Goal: Task Accomplishment & Management: Manage account settings

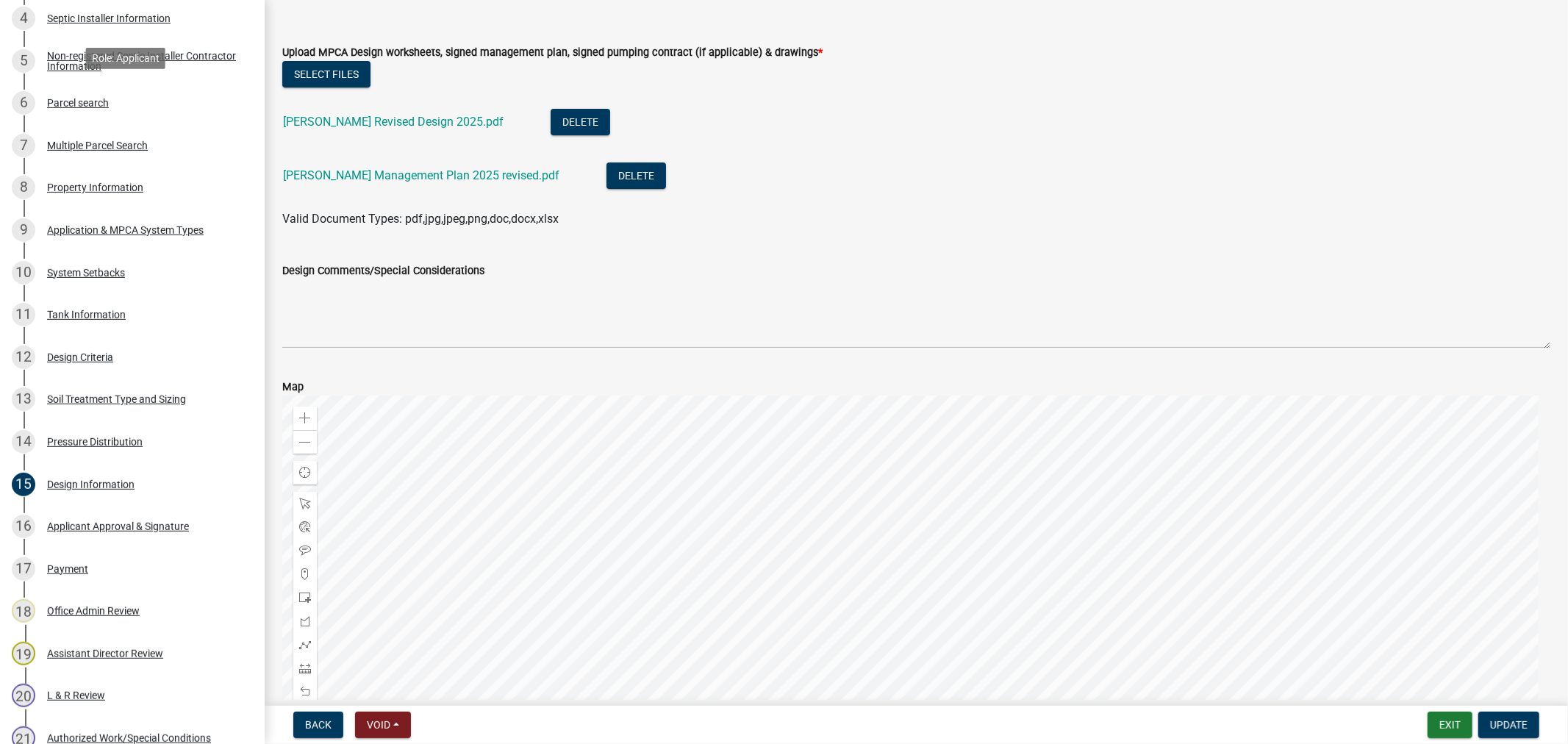
scroll to position [82, 0]
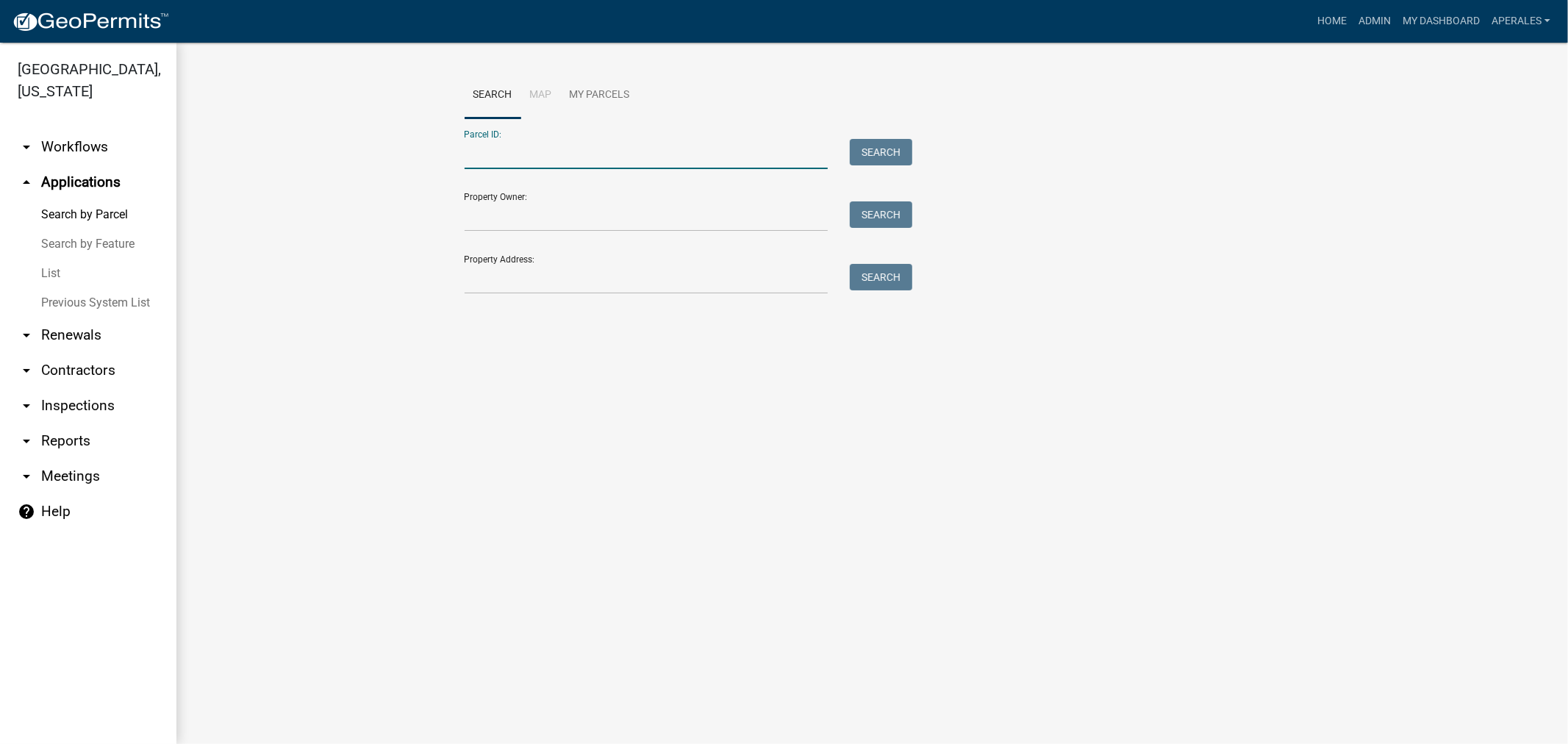
click at [580, 149] on input "Parcel ID:" at bounding box center [646, 154] width 364 height 30
drag, startPoint x: 464, startPoint y: 207, endPoint x: 464, endPoint y: 230, distance: 23.0
click at [464, 207] on input "Property Owner:" at bounding box center [646, 216] width 364 height 30
click at [486, 288] on input "Property Address:" at bounding box center [646, 278] width 364 height 30
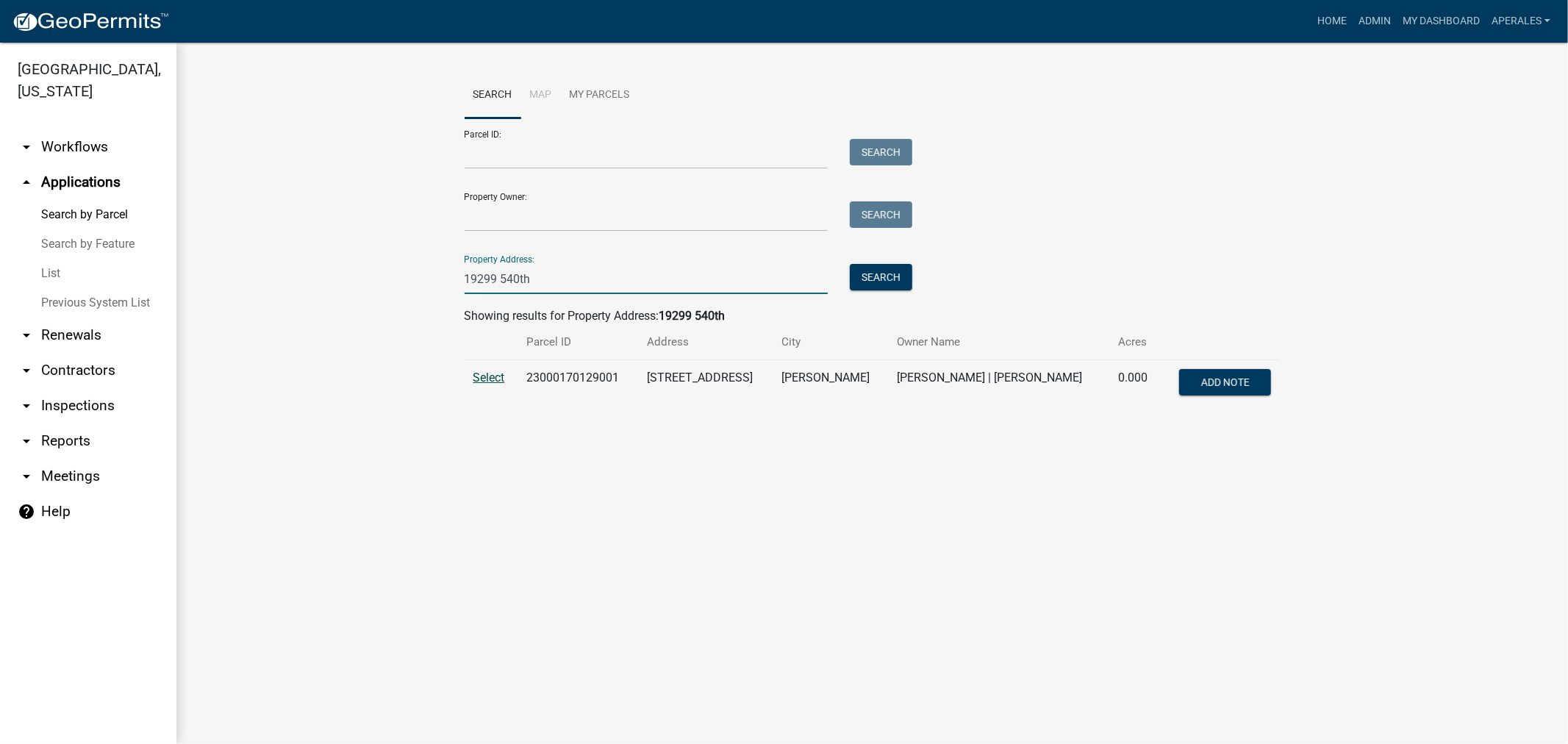
type input "19299 540th"
click at [498, 384] on span "Select" at bounding box center [489, 377] width 32 height 14
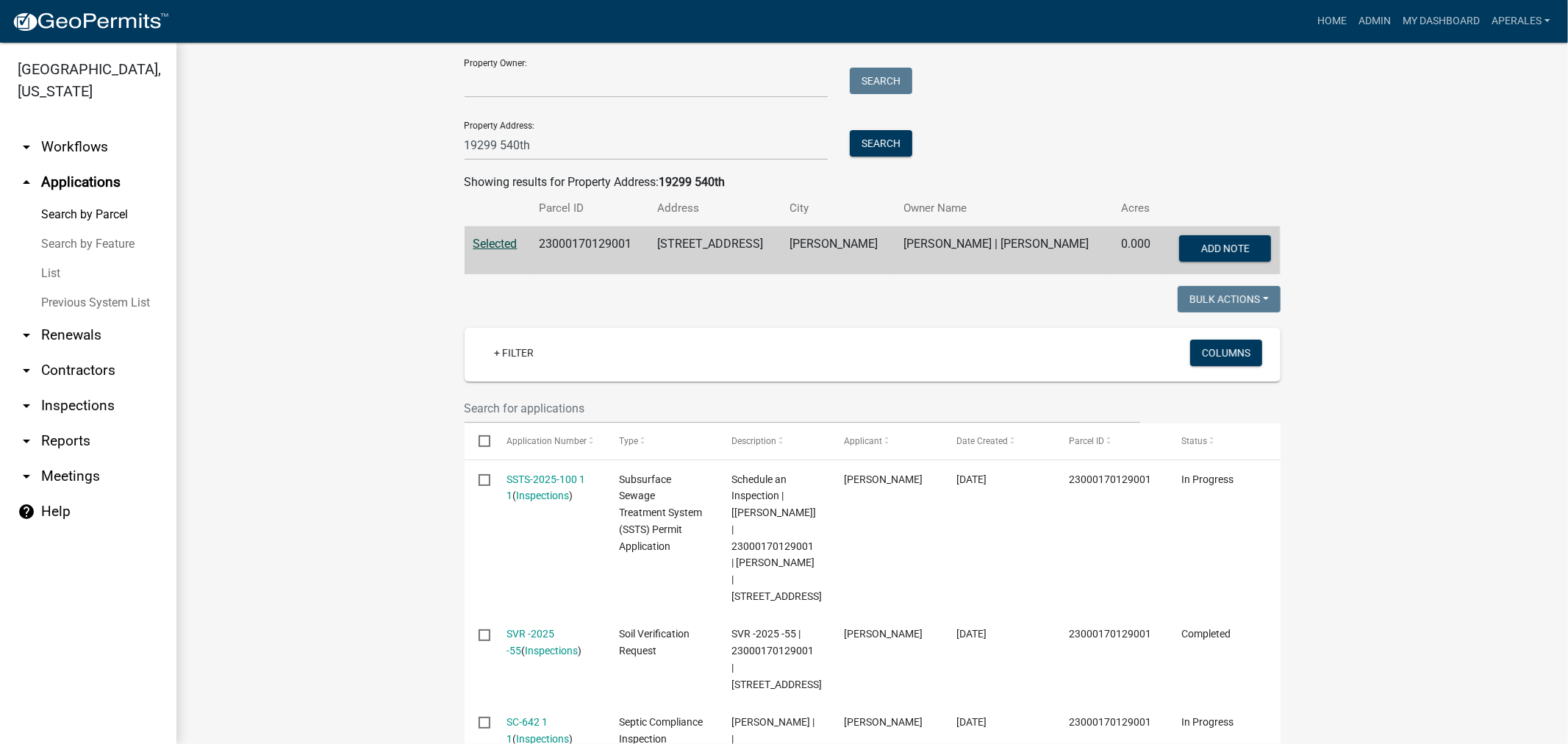
scroll to position [408, 0]
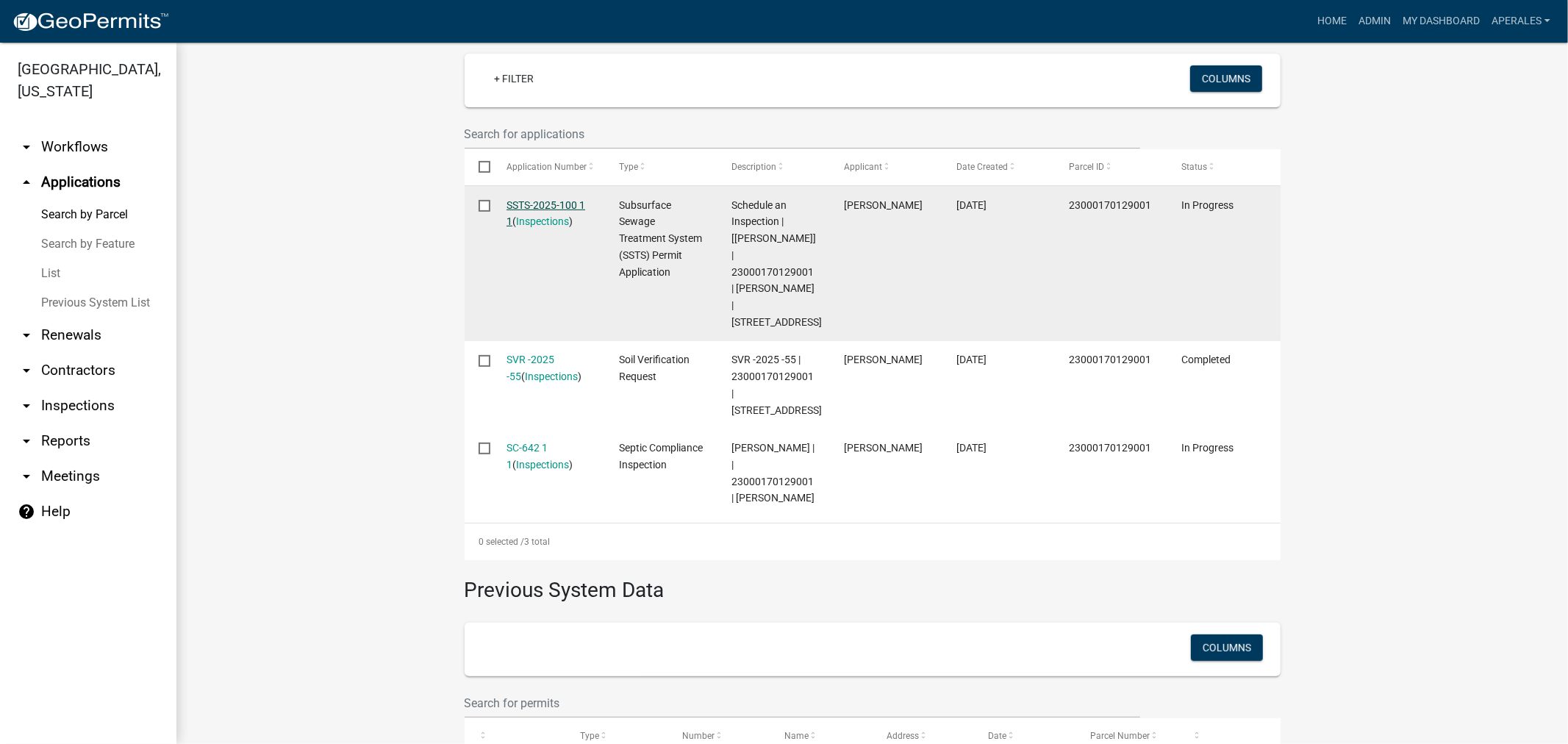
click at [557, 204] on link "SSTS-2025-100 1 1" at bounding box center [545, 213] width 79 height 29
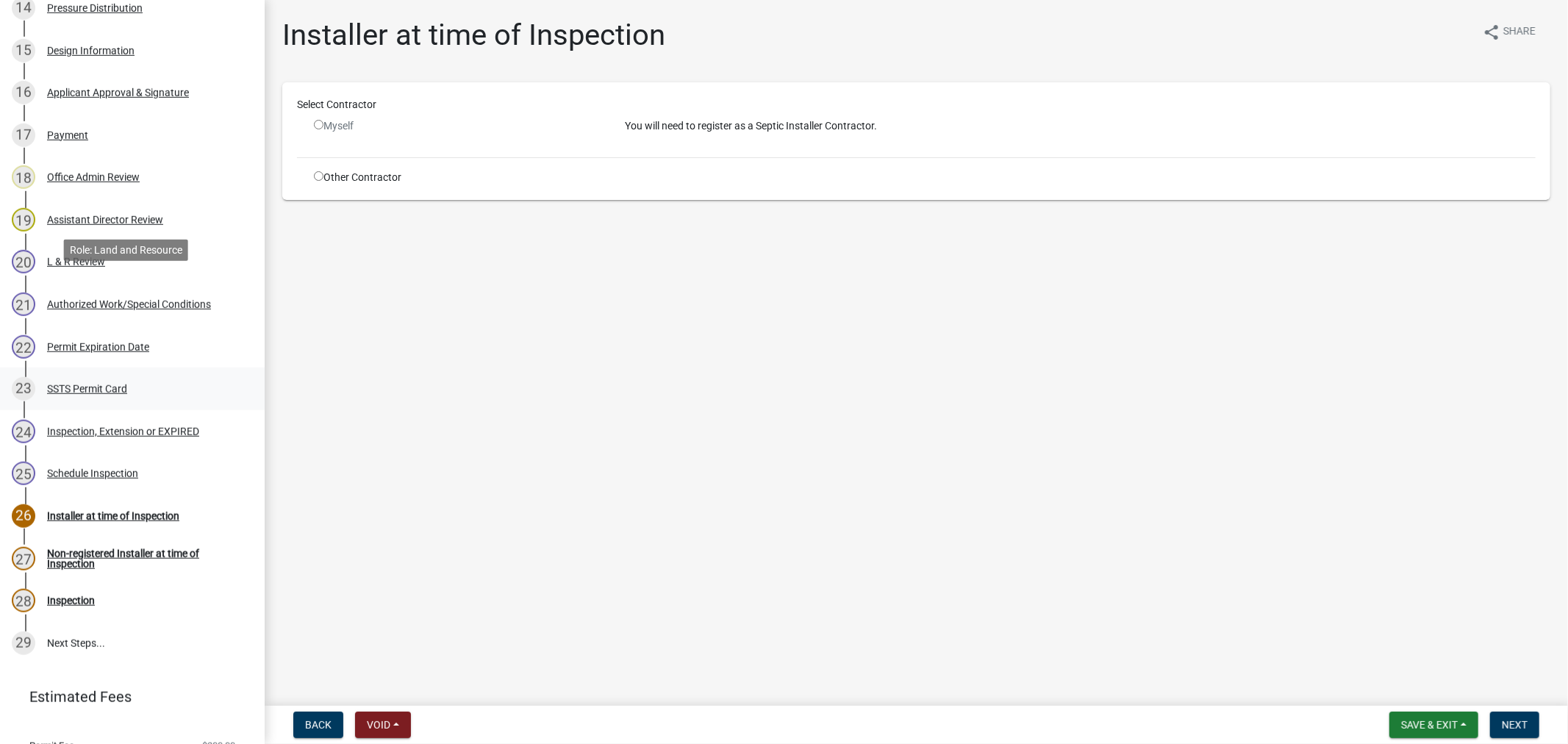
scroll to position [925, 0]
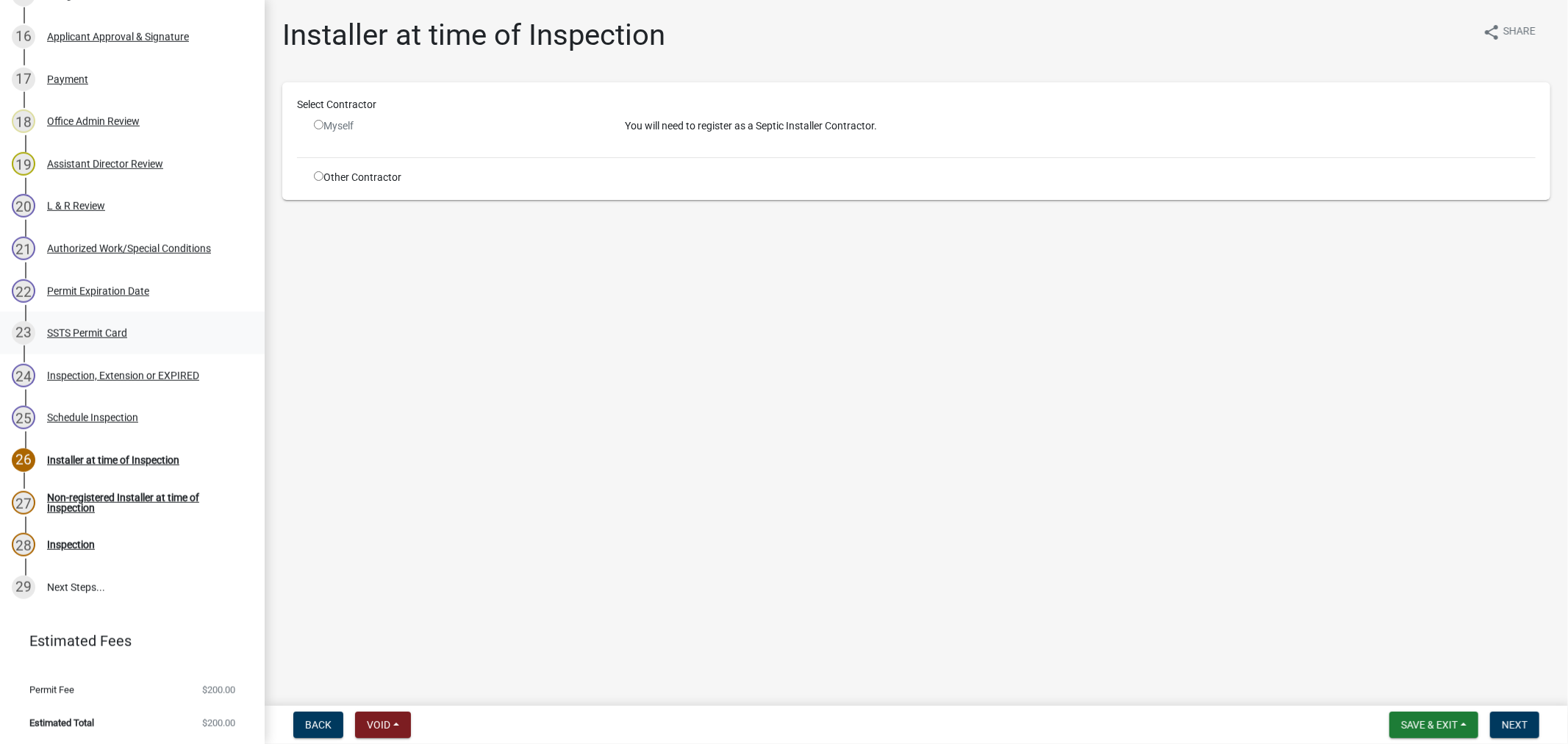
click at [90, 325] on div "23 SSTS Permit Card" at bounding box center [126, 333] width 230 height 24
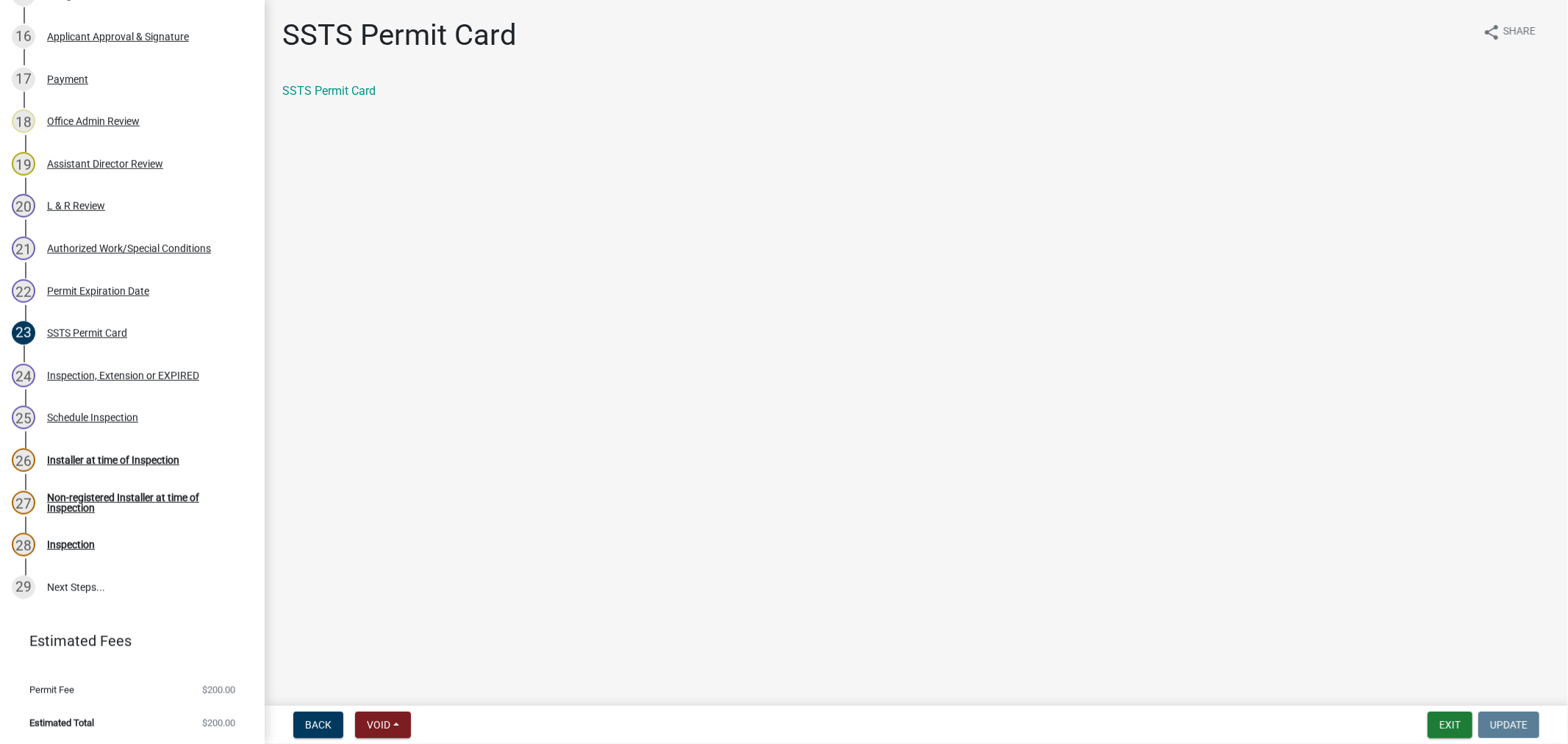
click at [340, 101] on div "SSTS Permit Card" at bounding box center [917, 96] width 1291 height 29
click at [339, 91] on link "SSTS Permit Card" at bounding box center [329, 90] width 93 height 14
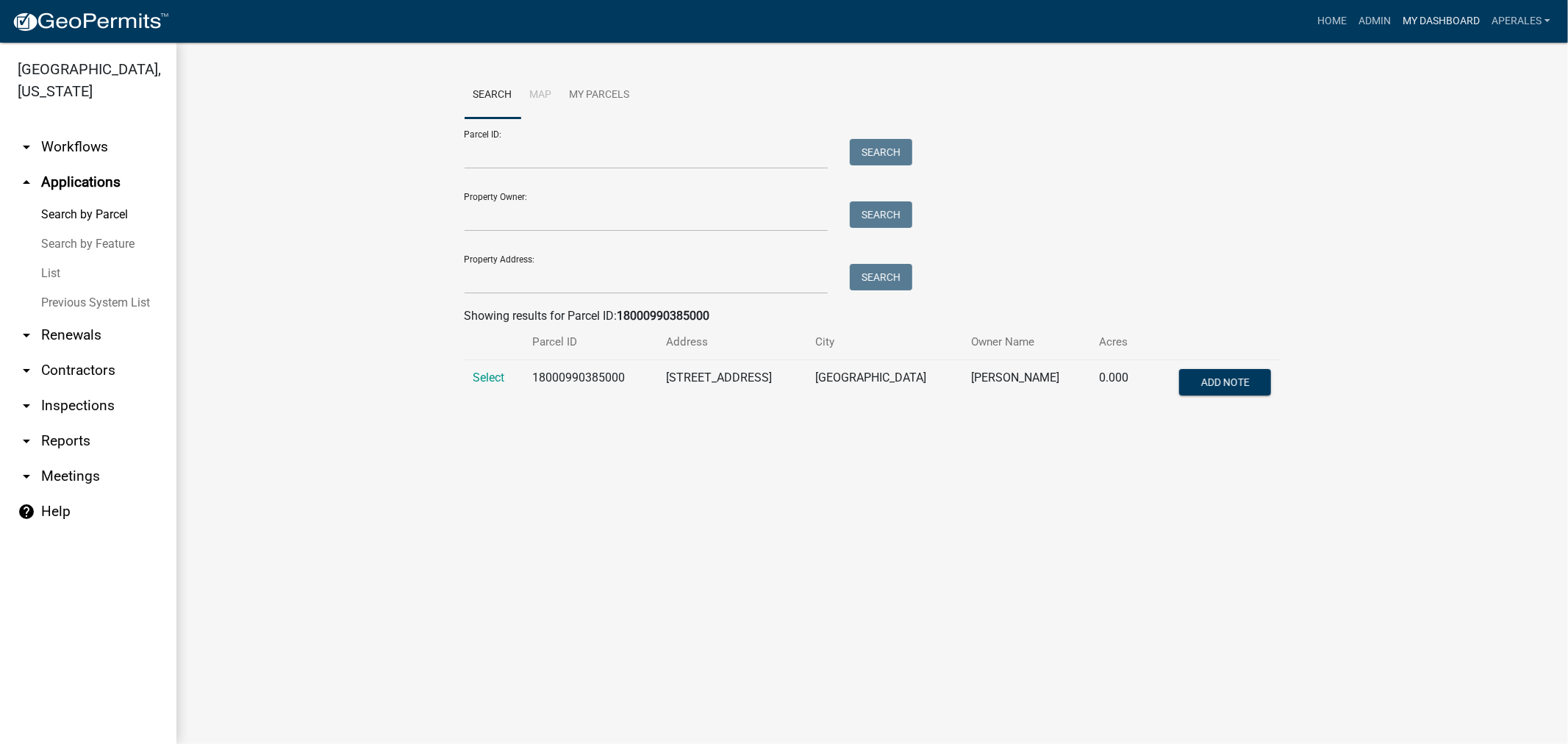
click at [1457, 19] on link "My Dashboard" at bounding box center [1442, 21] width 89 height 28
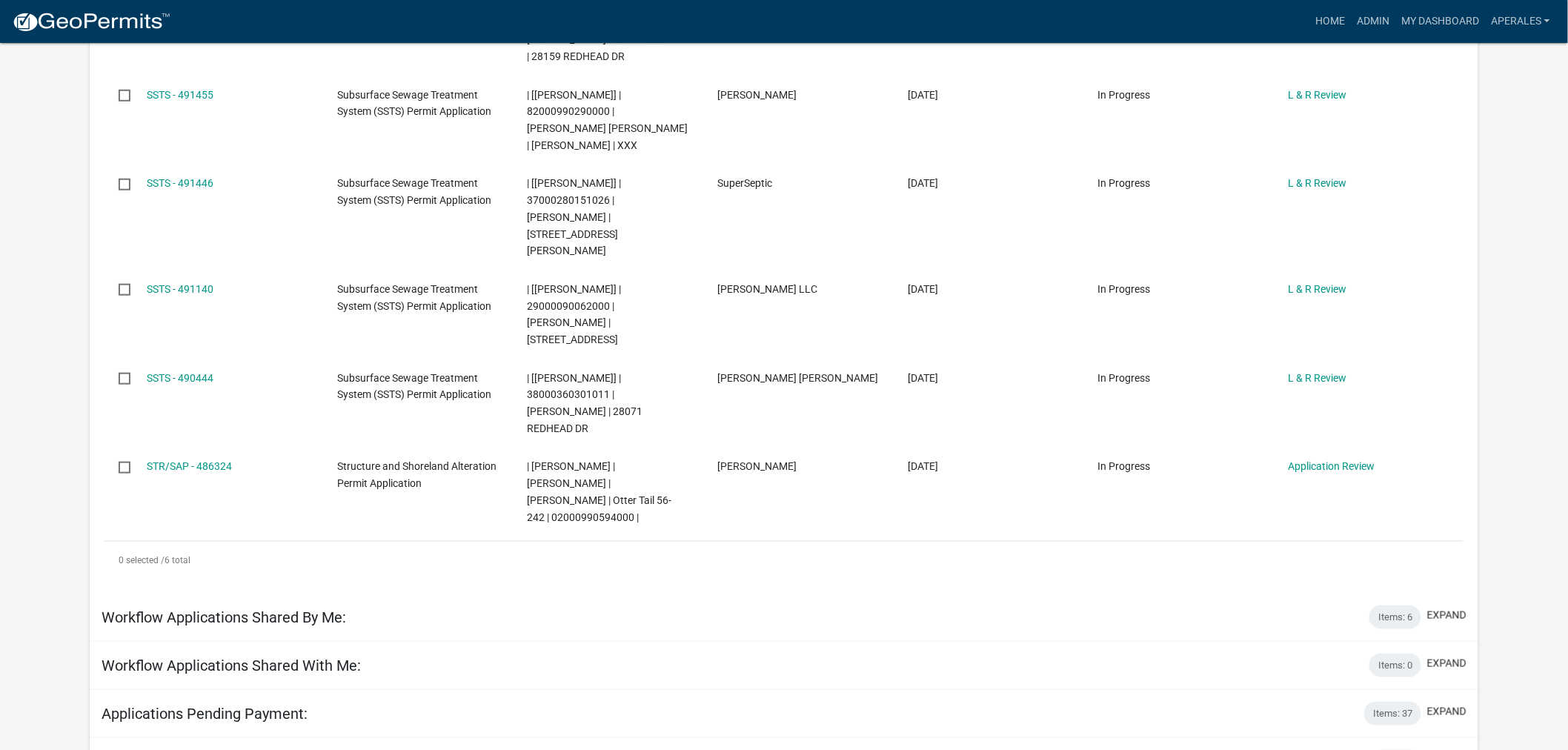
scroll to position [494, 0]
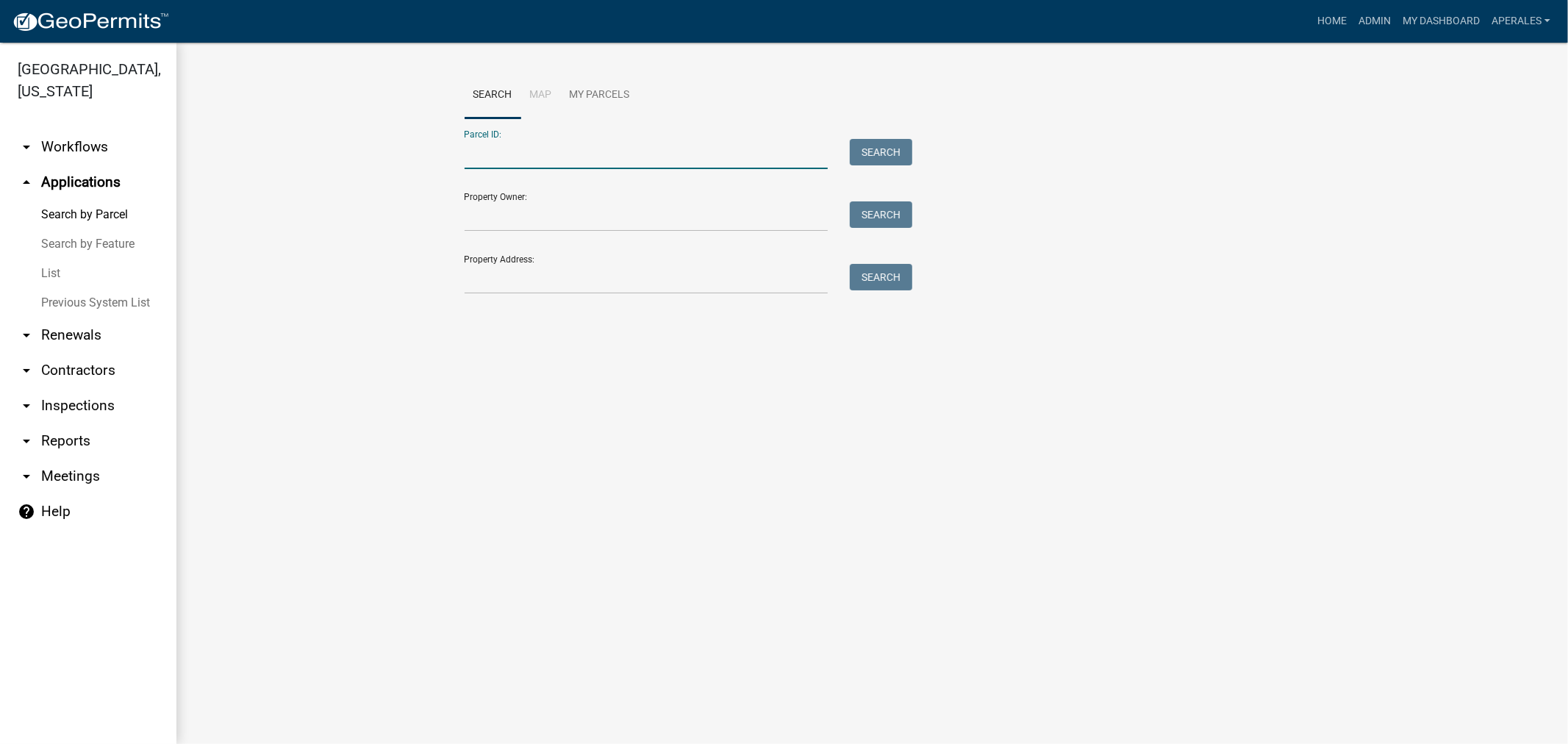
click at [627, 147] on input "Parcel ID:" at bounding box center [646, 154] width 364 height 30
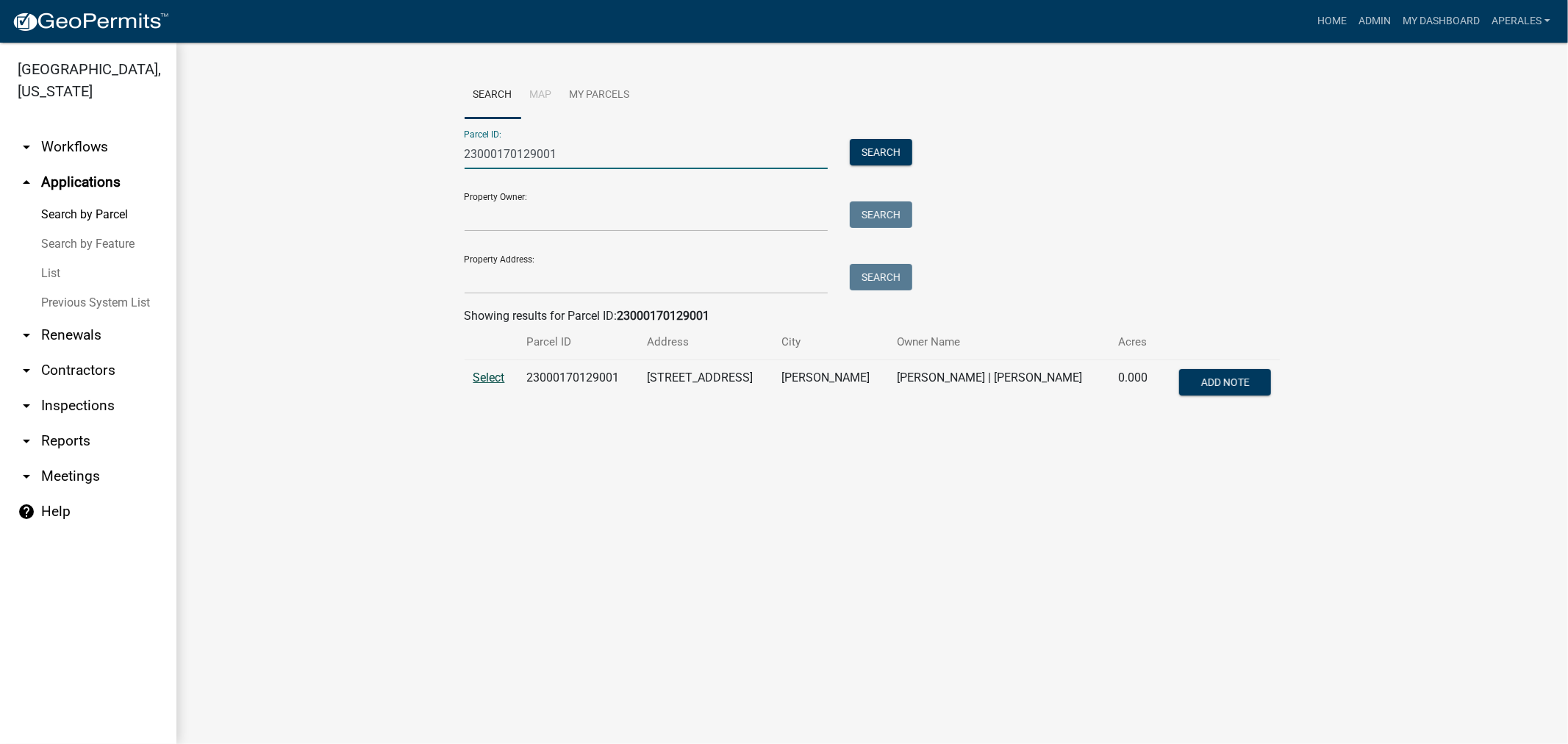
type input "23000170129001"
click at [487, 375] on span "Select" at bounding box center [489, 377] width 32 height 14
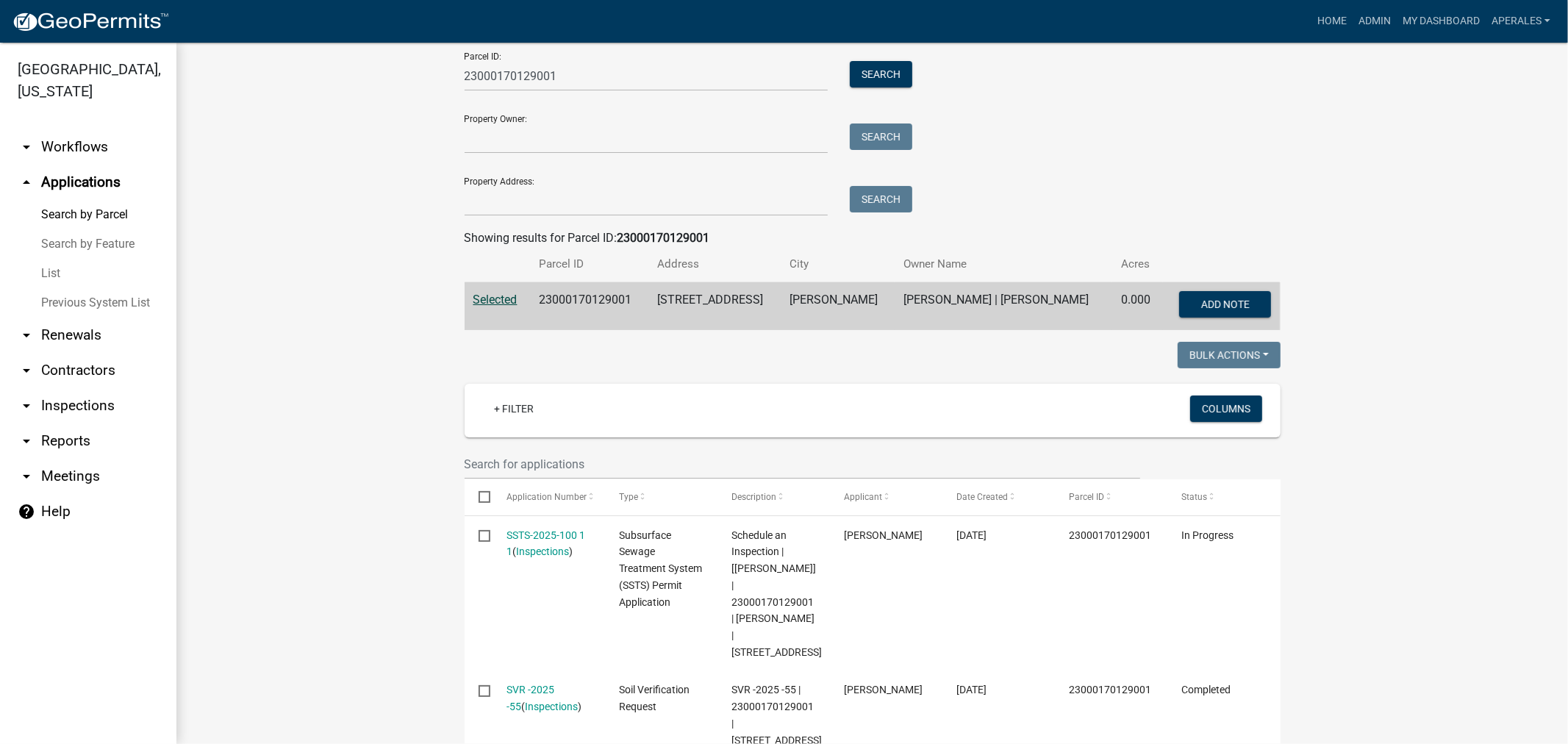
scroll to position [408, 0]
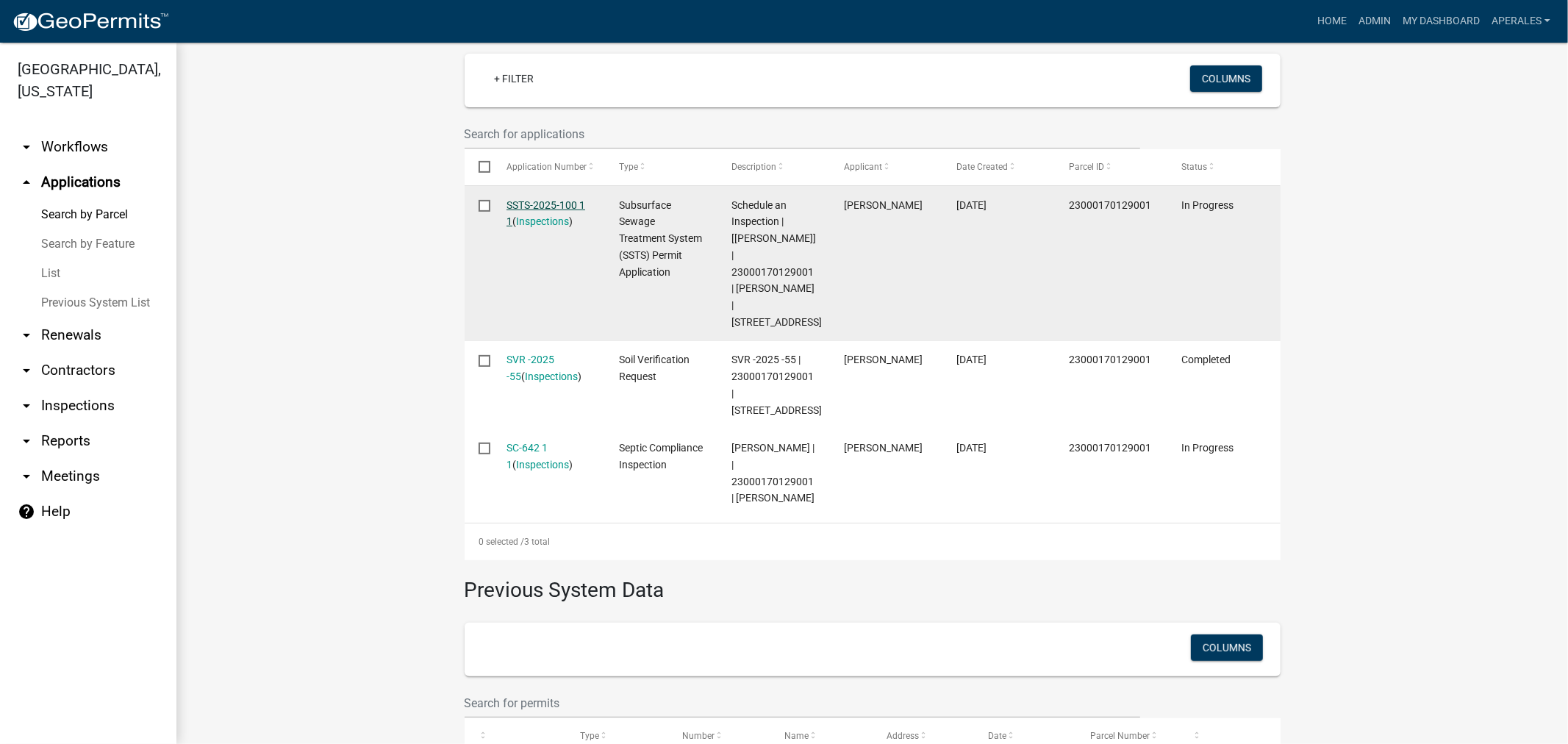
click at [552, 204] on link "SSTS-2025-100 1 1" at bounding box center [545, 213] width 79 height 29
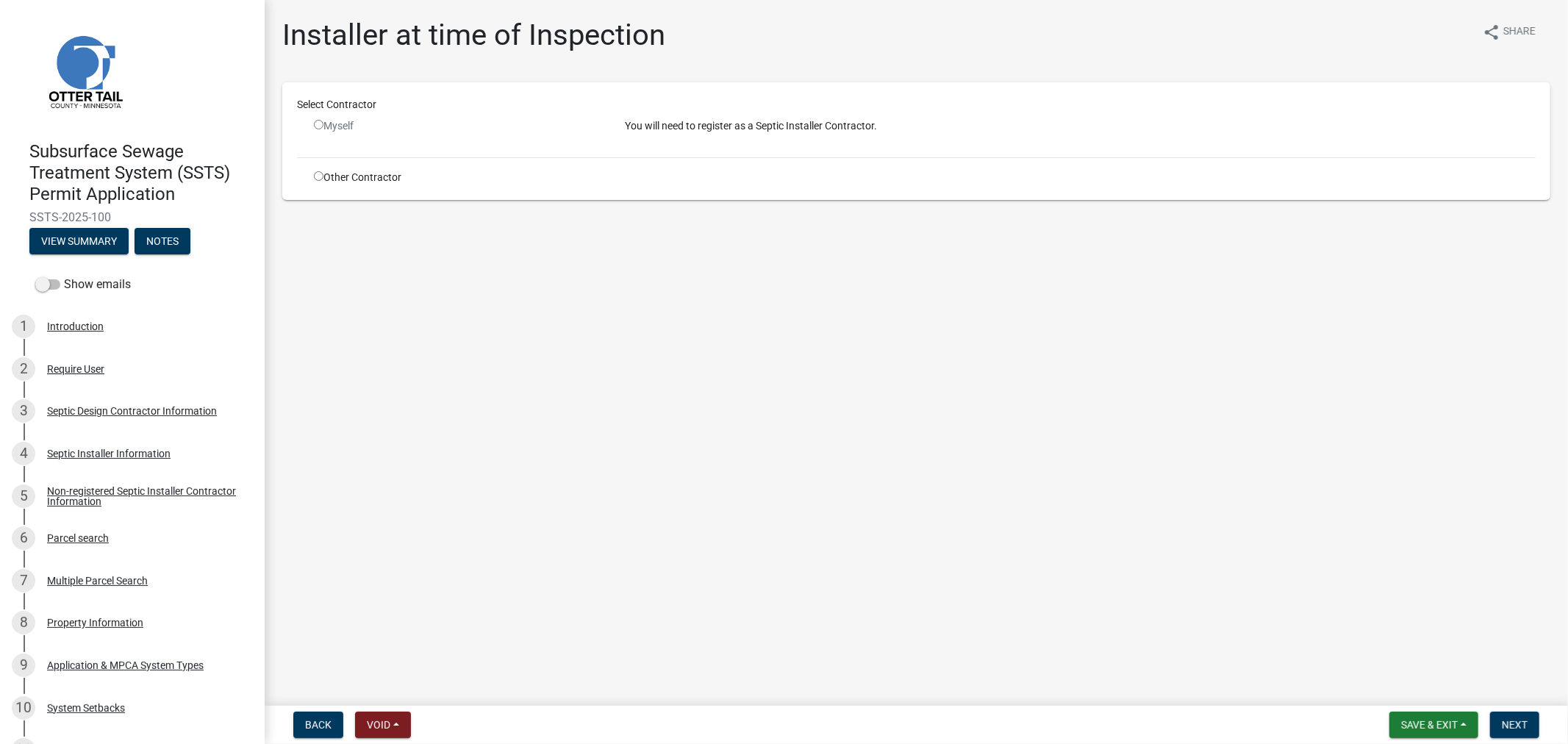
click at [316, 173] on input "radio" at bounding box center [318, 176] width 9 height 9
radio input "true"
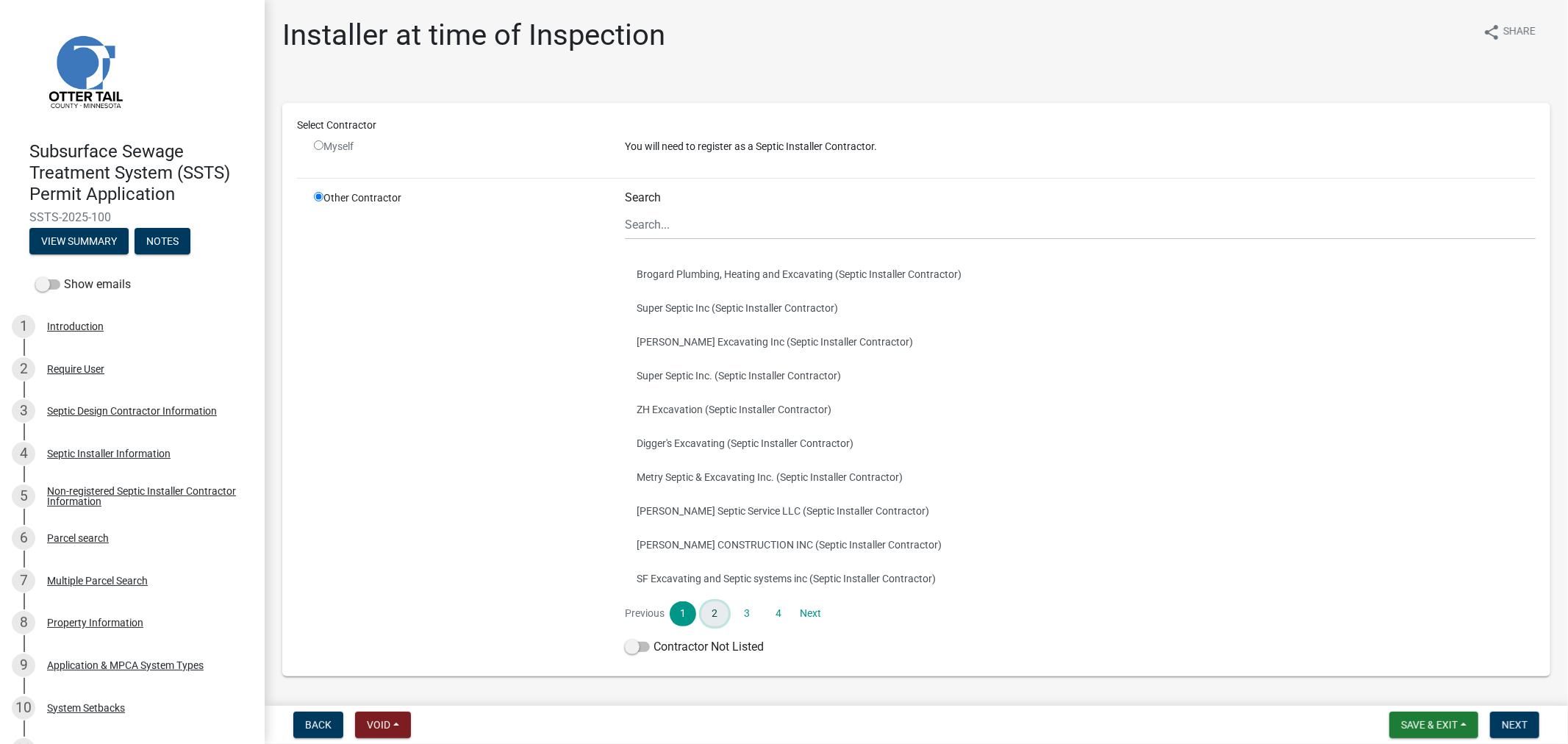
click at [722, 611] on link "2" at bounding box center [714, 613] width 26 height 25
click at [753, 612] on link "3" at bounding box center [747, 613] width 26 height 25
click at [766, 607] on link "4" at bounding box center [778, 613] width 26 height 25
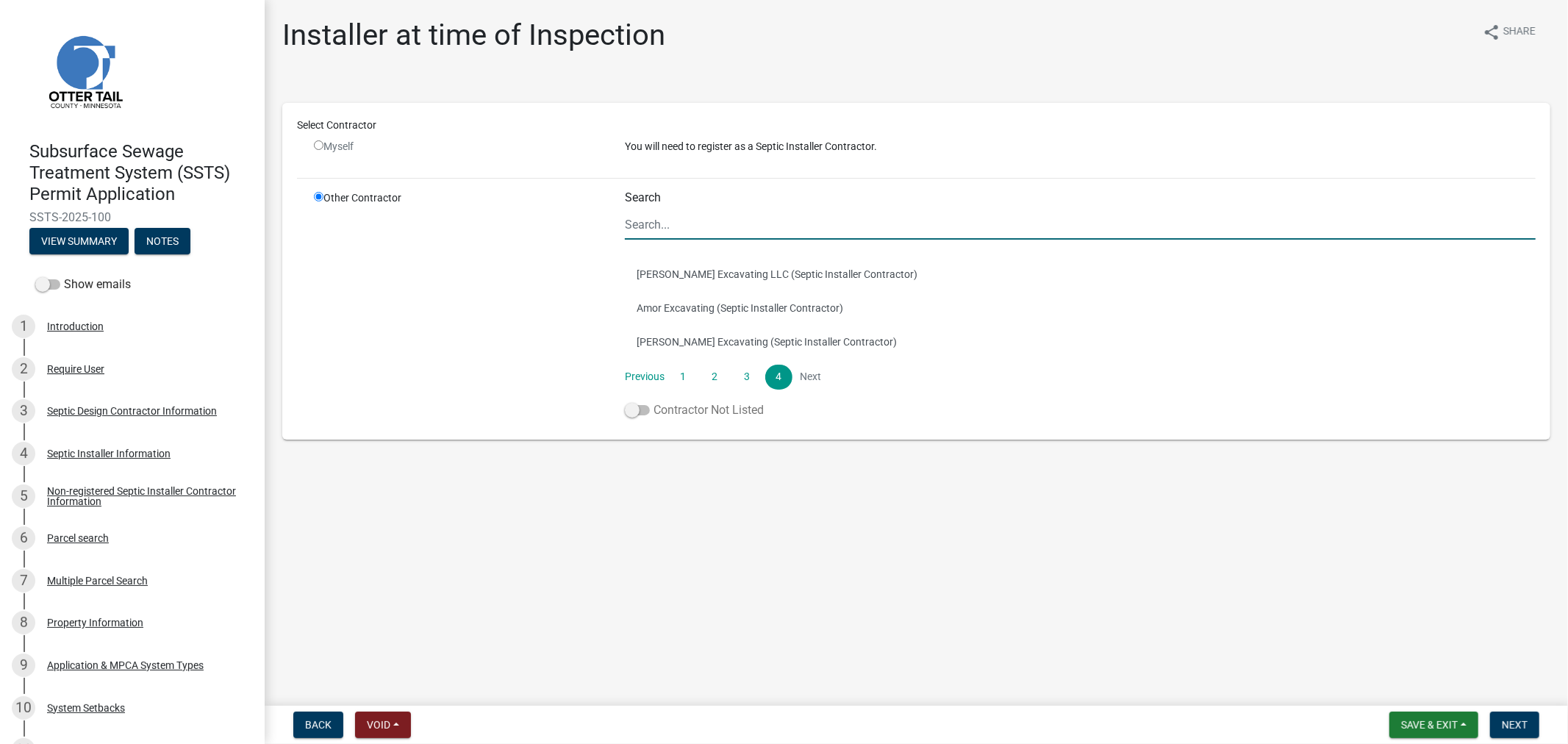
click at [645, 411] on span at bounding box center [637, 410] width 25 height 10
click at [654, 401] on input "Contractor Not Listed" at bounding box center [654, 401] width 0 height 0
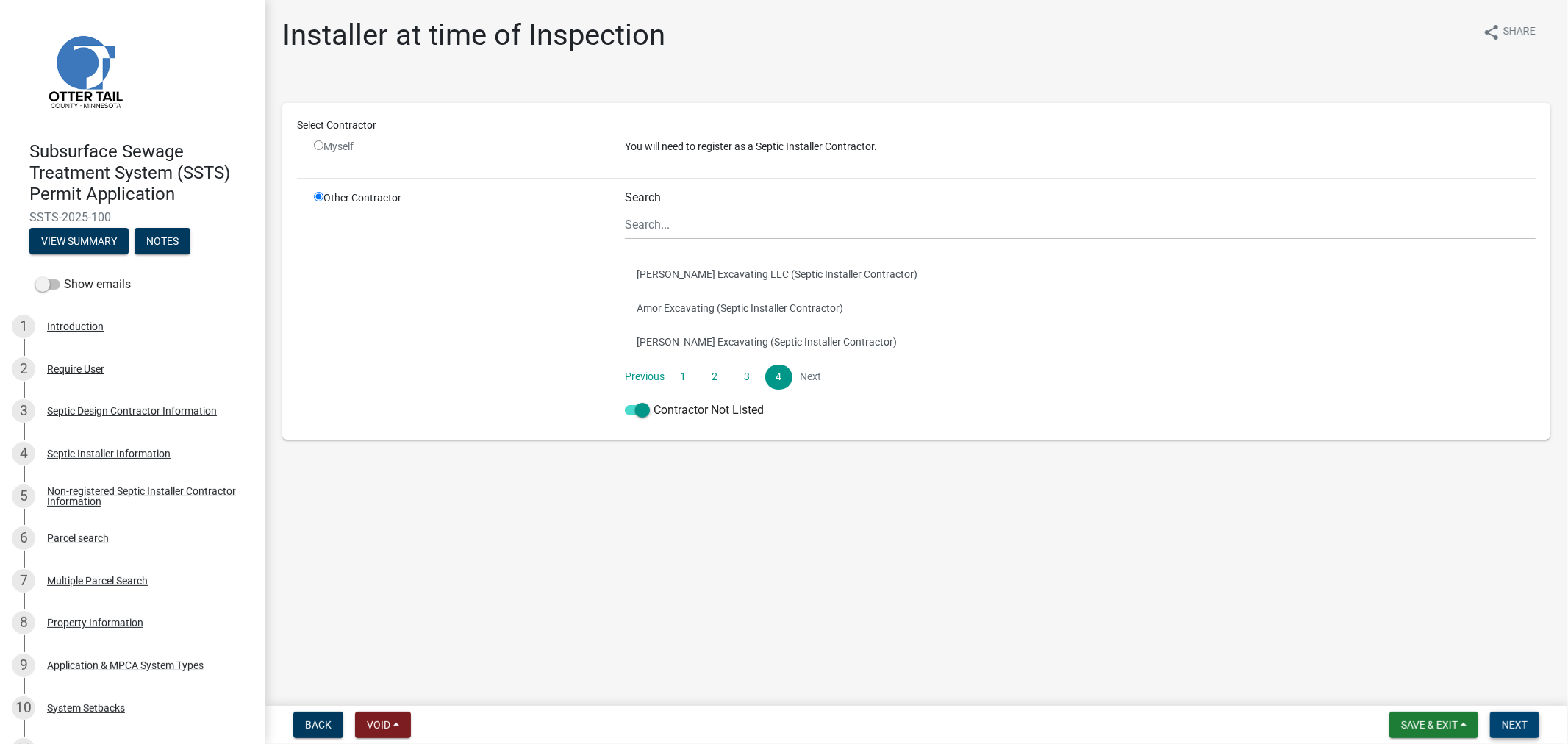
click at [1500, 729] on button "Next" at bounding box center [1515, 724] width 50 height 26
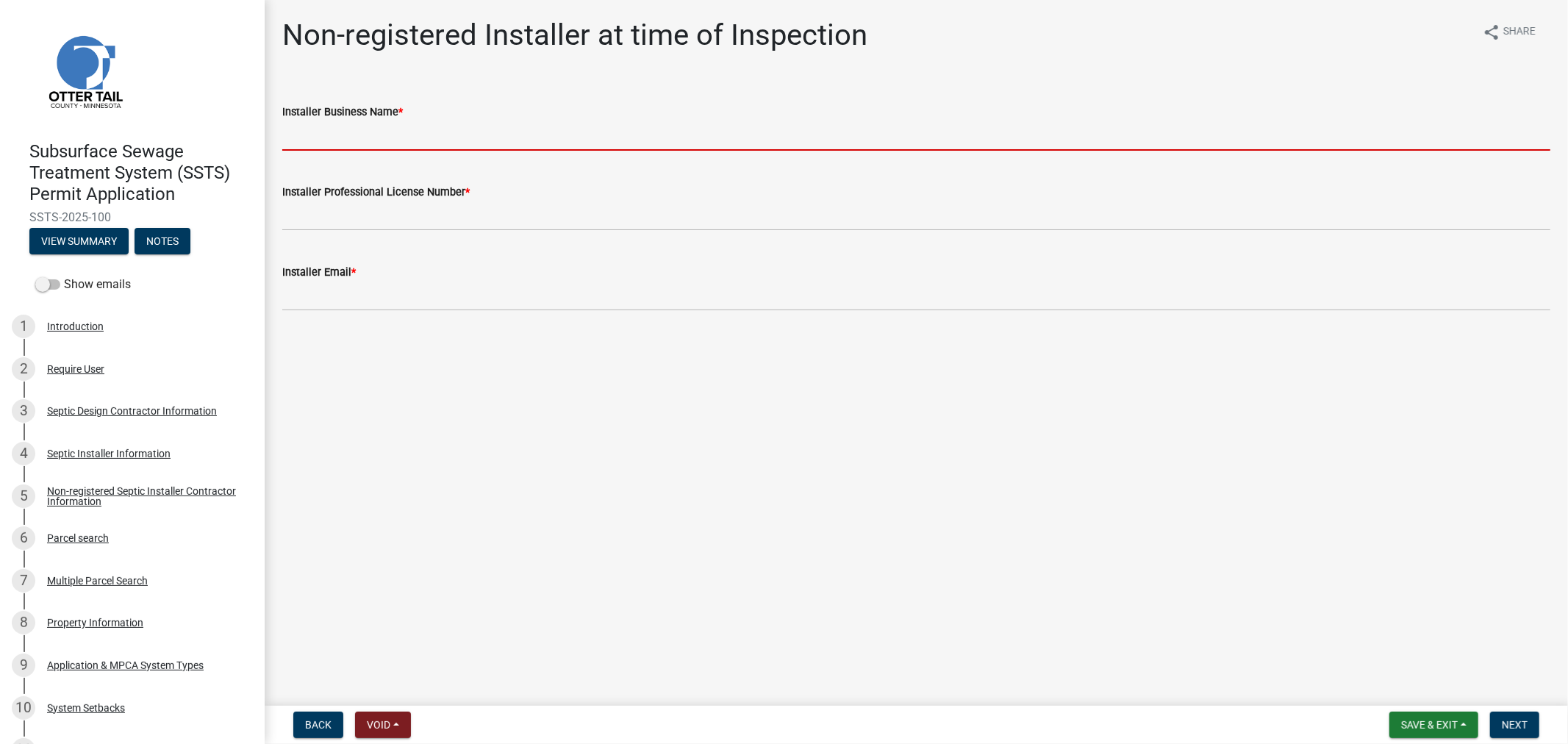
click at [310, 148] on input "Installer Business Name *" at bounding box center [917, 135] width 1268 height 30
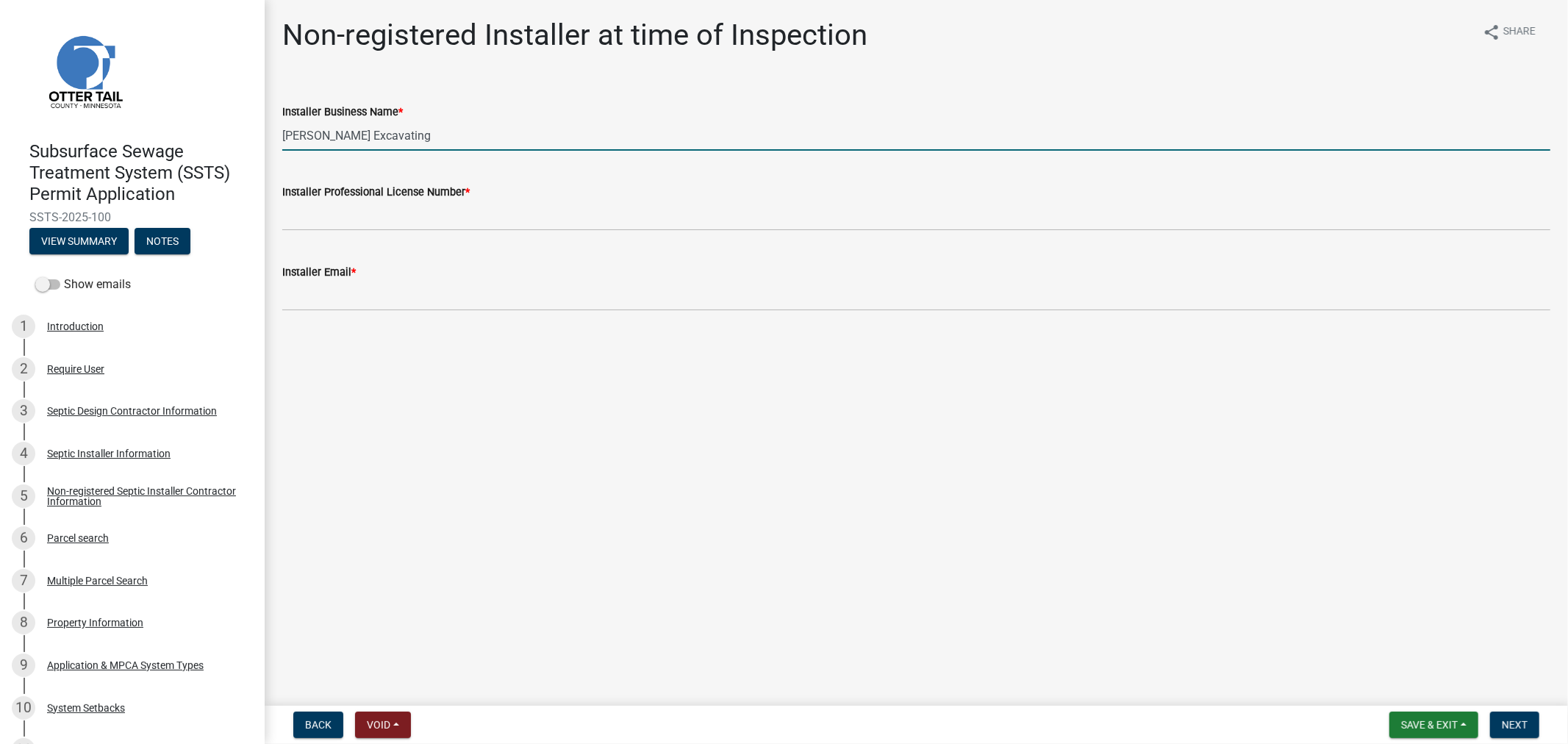
type input "Plautz Excavating"
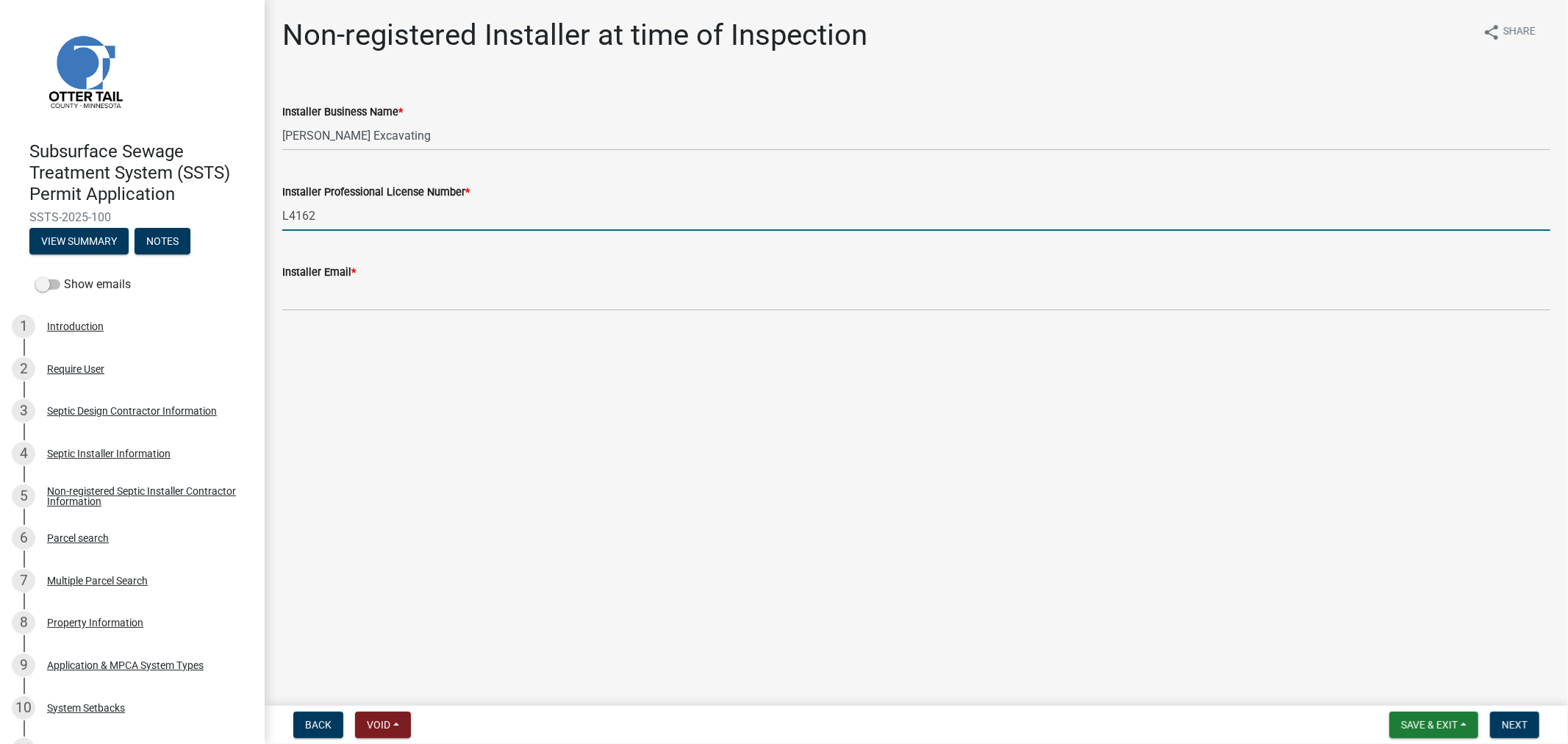
type input "L4162"
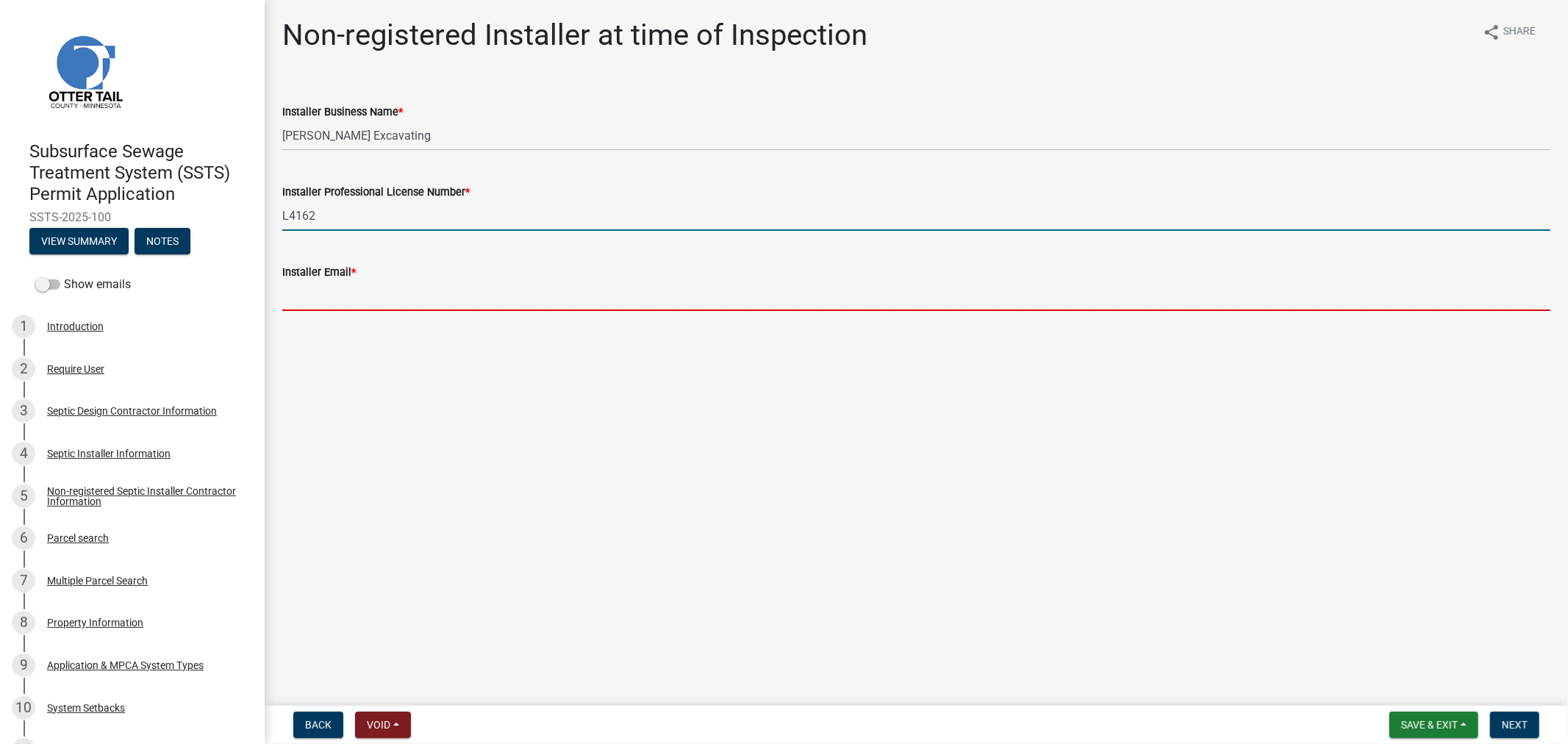
click at [360, 305] on input "Installer Email *" at bounding box center [917, 295] width 1268 height 30
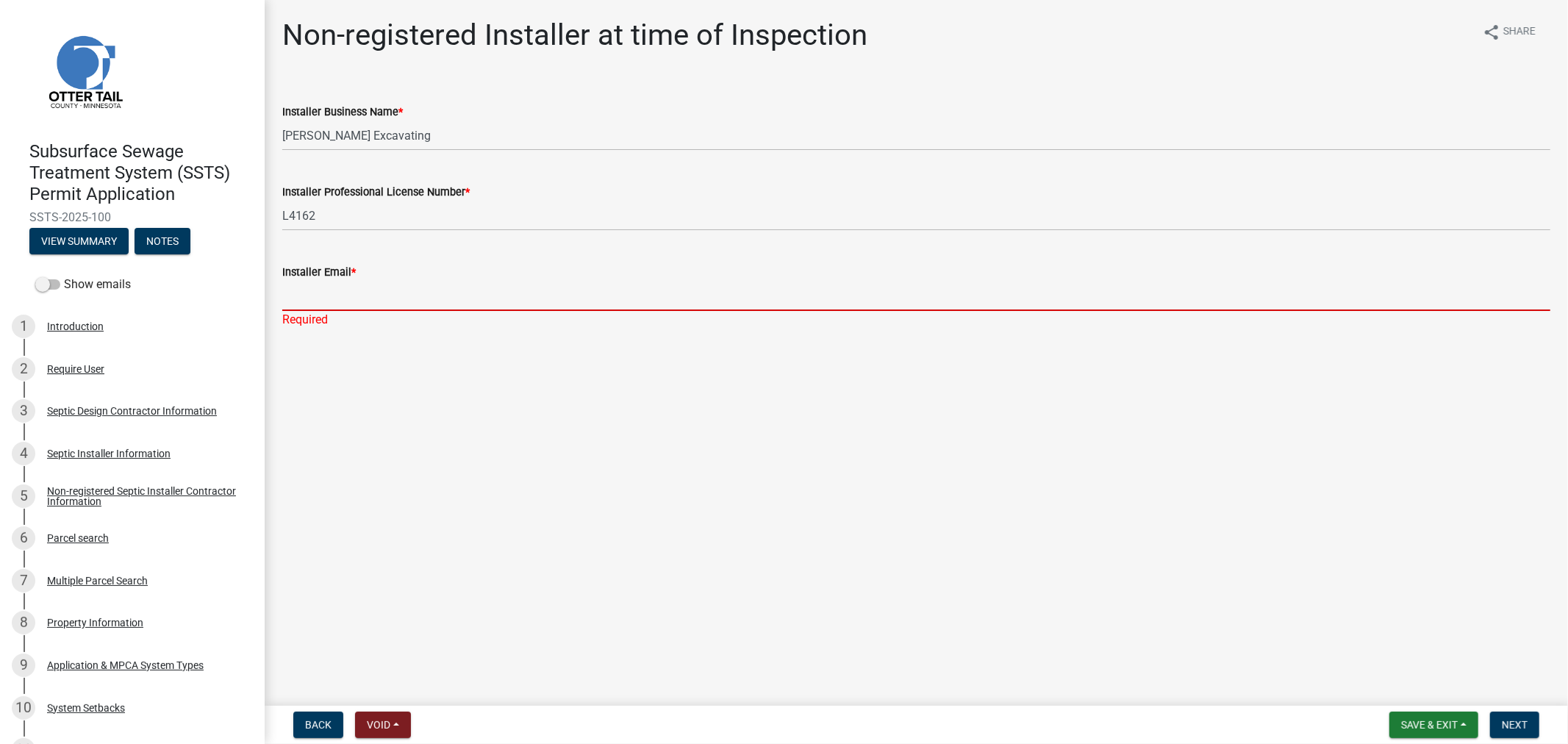
click at [296, 303] on input "Installer Email *" at bounding box center [917, 295] width 1268 height 30
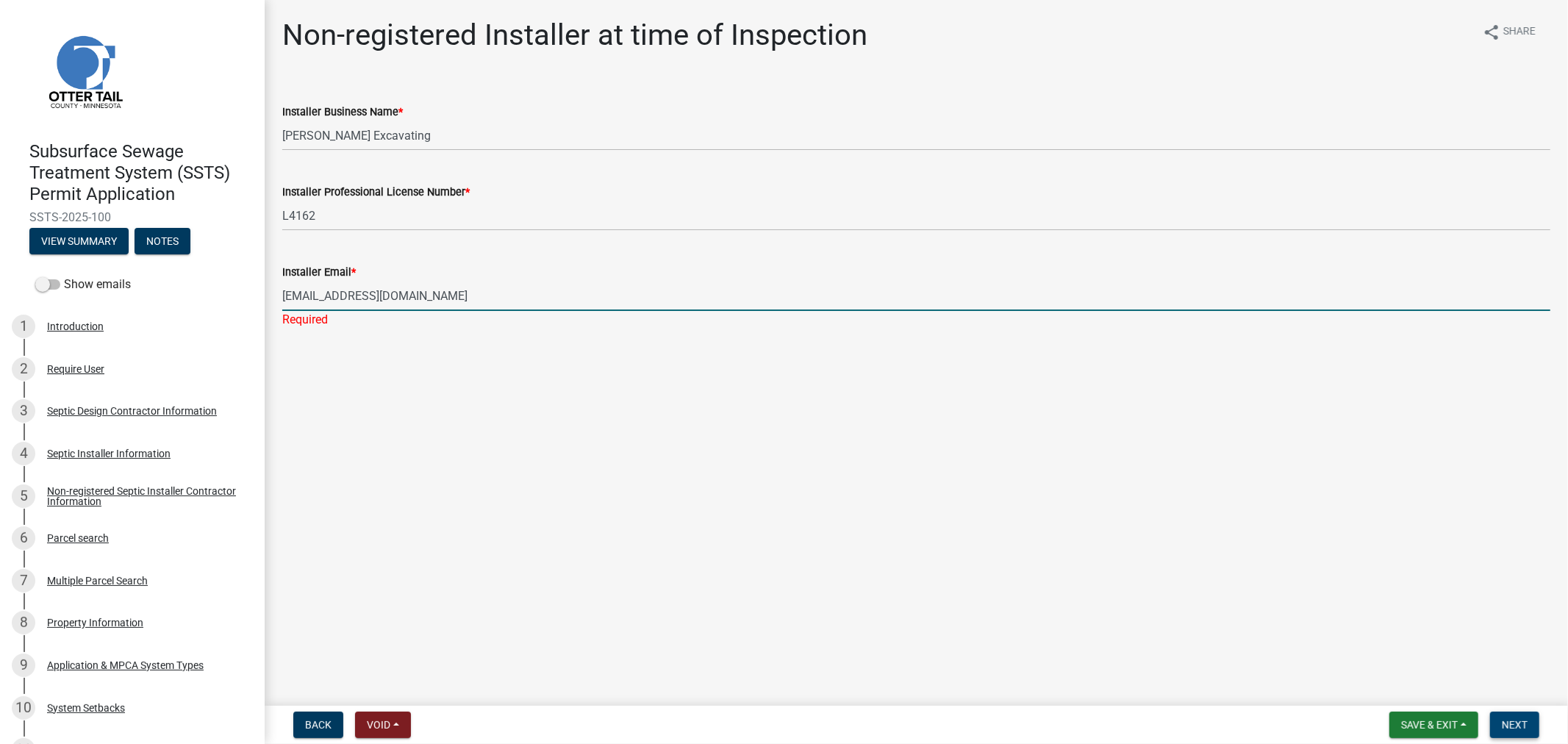
type input "plautzexcavating@gmail.com"
click at [1498, 729] on button "Next" at bounding box center [1515, 724] width 50 height 26
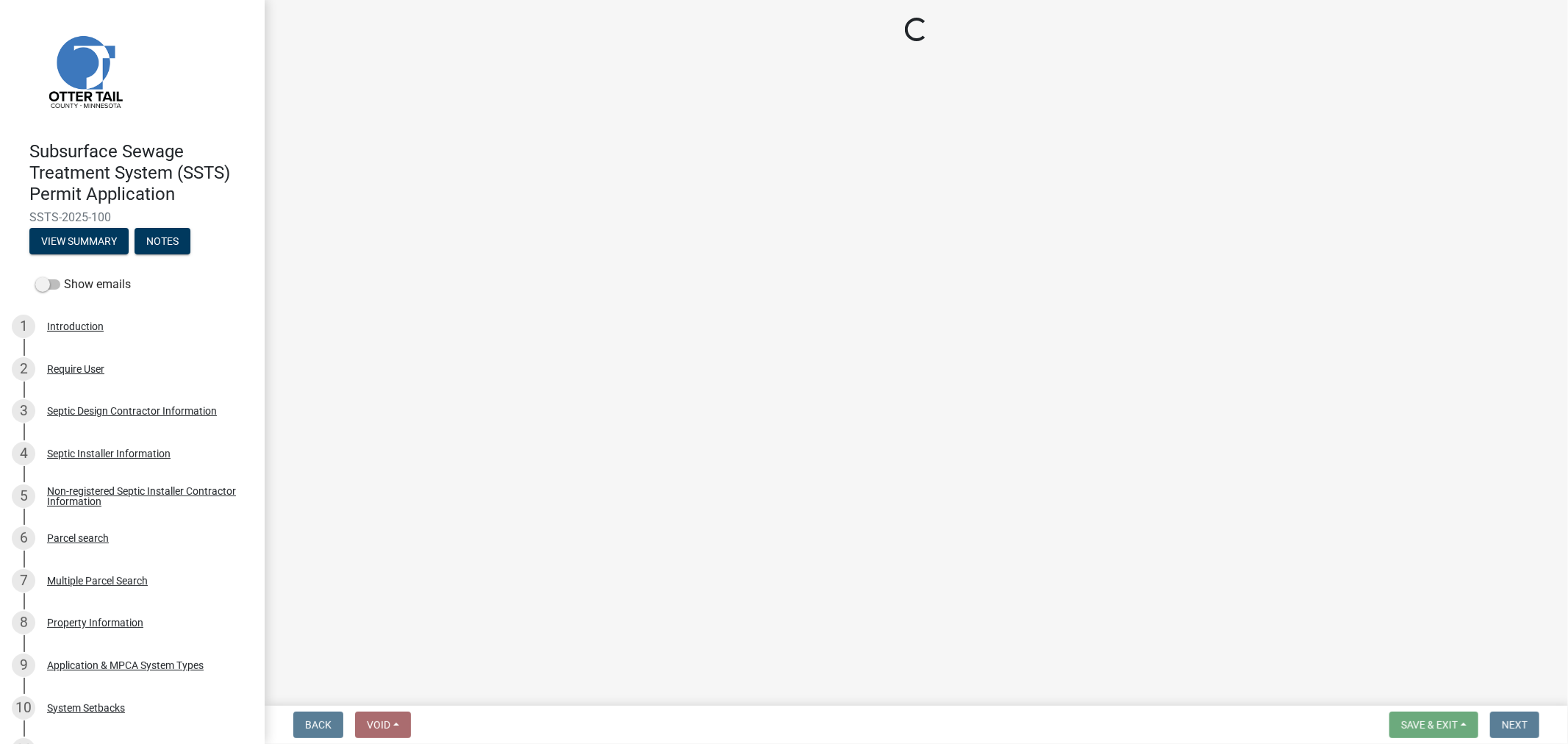
select select "710d5f49-2663-4e73-9718-d0c4e189f5ed"
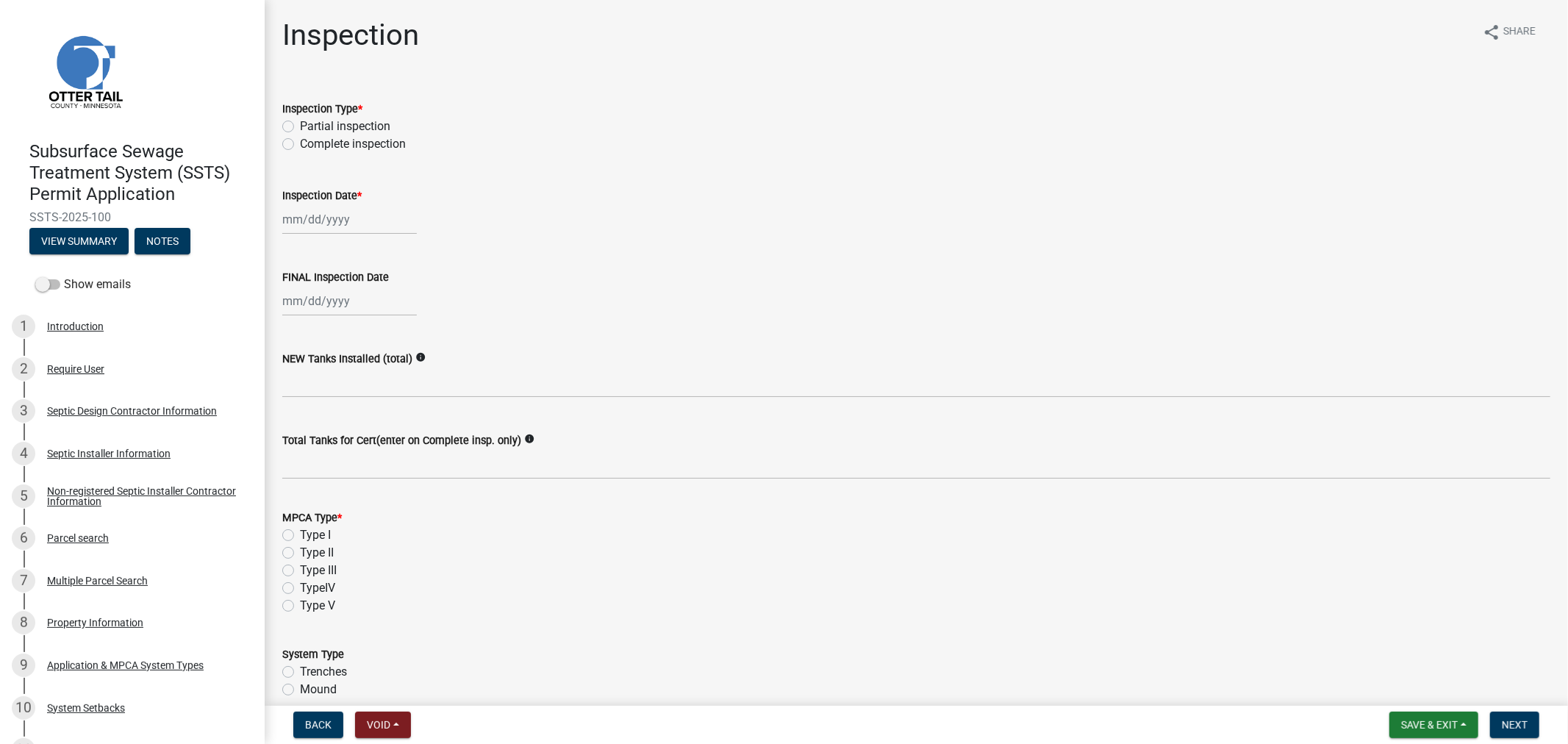
click at [300, 140] on label "Complete inspection" at bounding box center [353, 143] width 106 height 18
click at [300, 140] on input "Complete inspection" at bounding box center [304, 139] width 9 height 9
radio input "true"
click at [289, 153] on wm-data-entity-input "Inspection Type * Partial inspection Complete inspection" at bounding box center [917, 124] width 1268 height 84
click at [349, 225] on div at bounding box center [350, 218] width 135 height 30
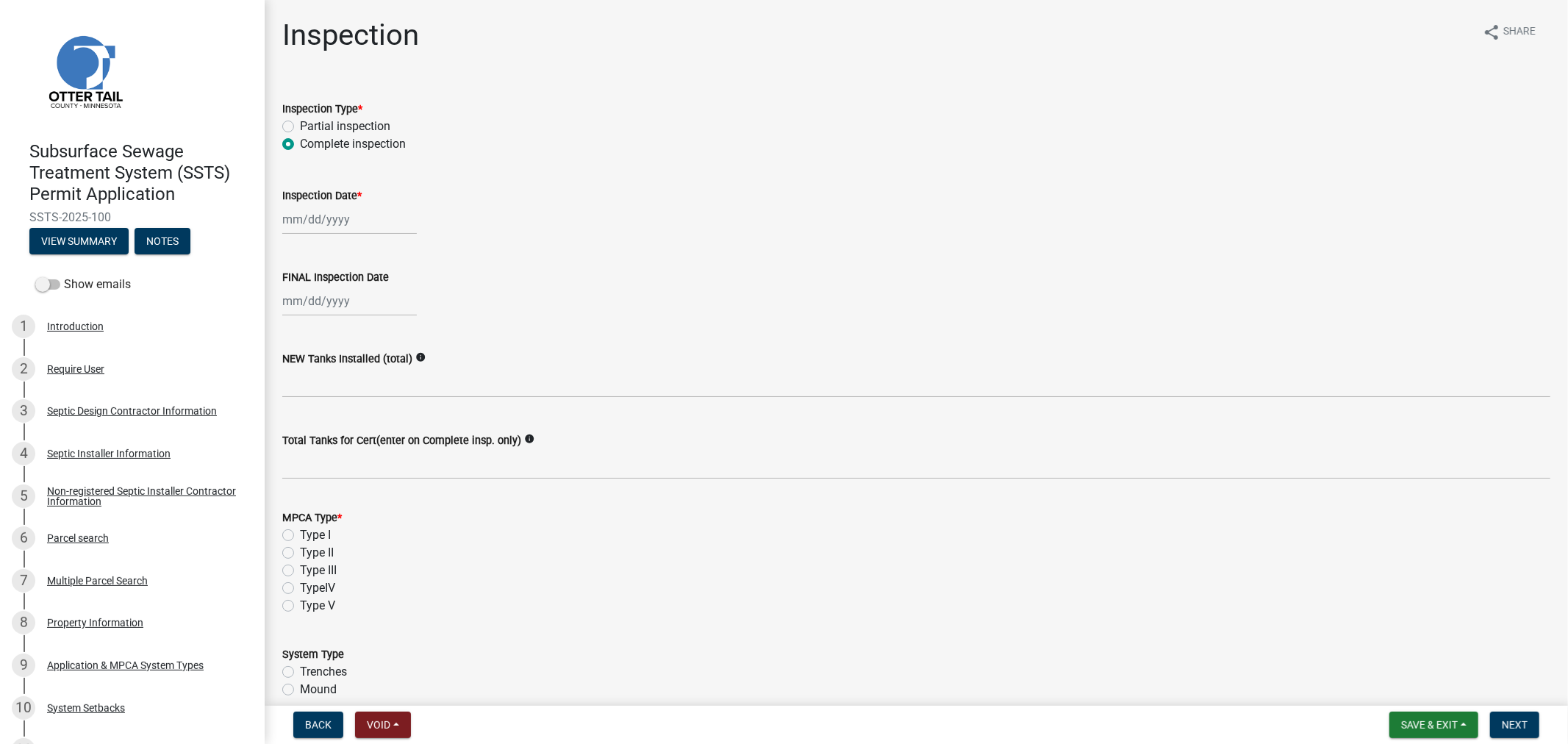
select select "10"
select select "2025"
click at [346, 347] on div "15" at bounding box center [344, 344] width 24 height 24
type input "[DATE]"
select select "10"
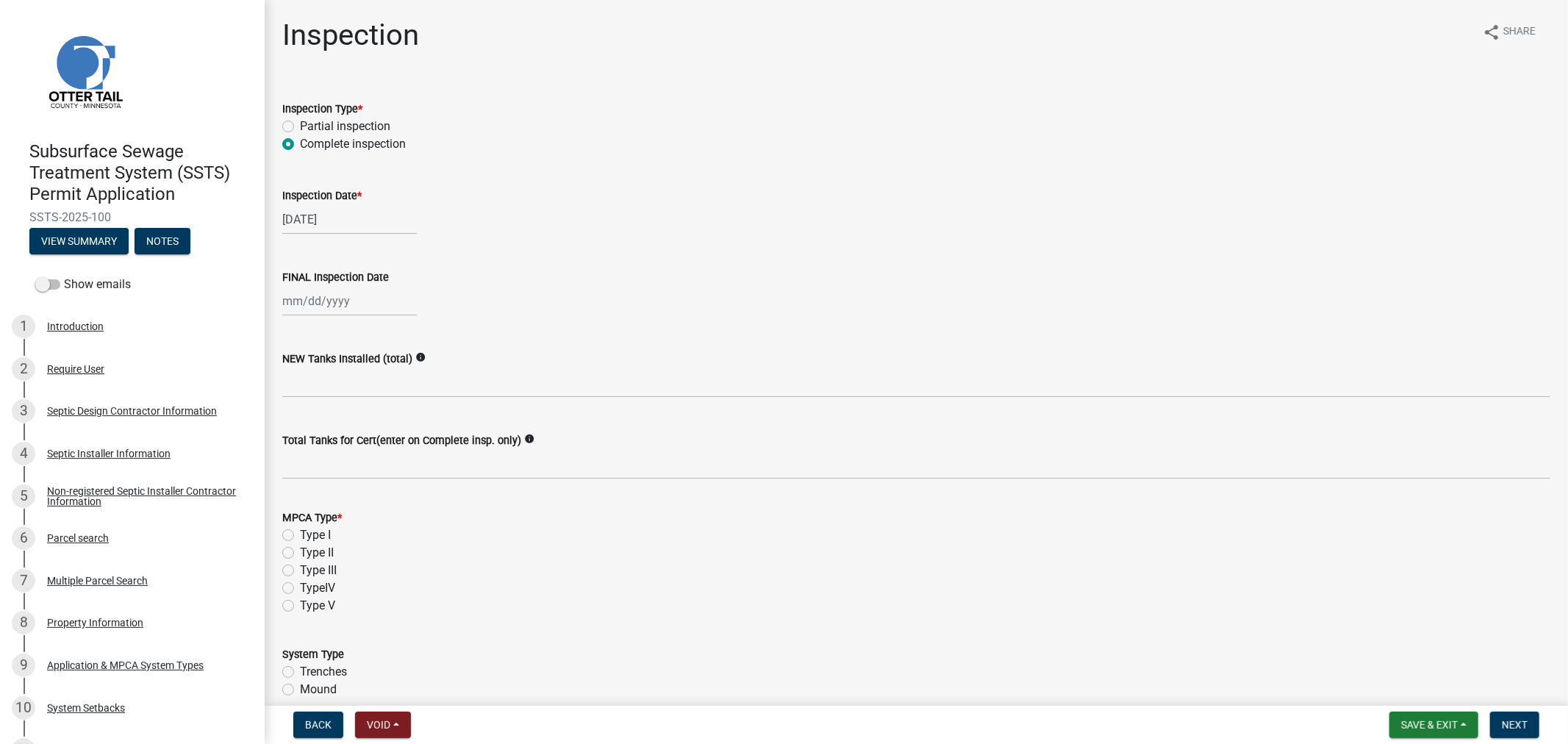
select select "2025"
click at [328, 305] on div "Jan Feb Mar Apr May Jun Jul Aug Sep Oct Nov Dec 1525 1526 1527 1528 1529 1530 1…" at bounding box center [350, 300] width 135 height 30
click at [341, 425] on div "15" at bounding box center [344, 426] width 24 height 24
type input "[DATE]"
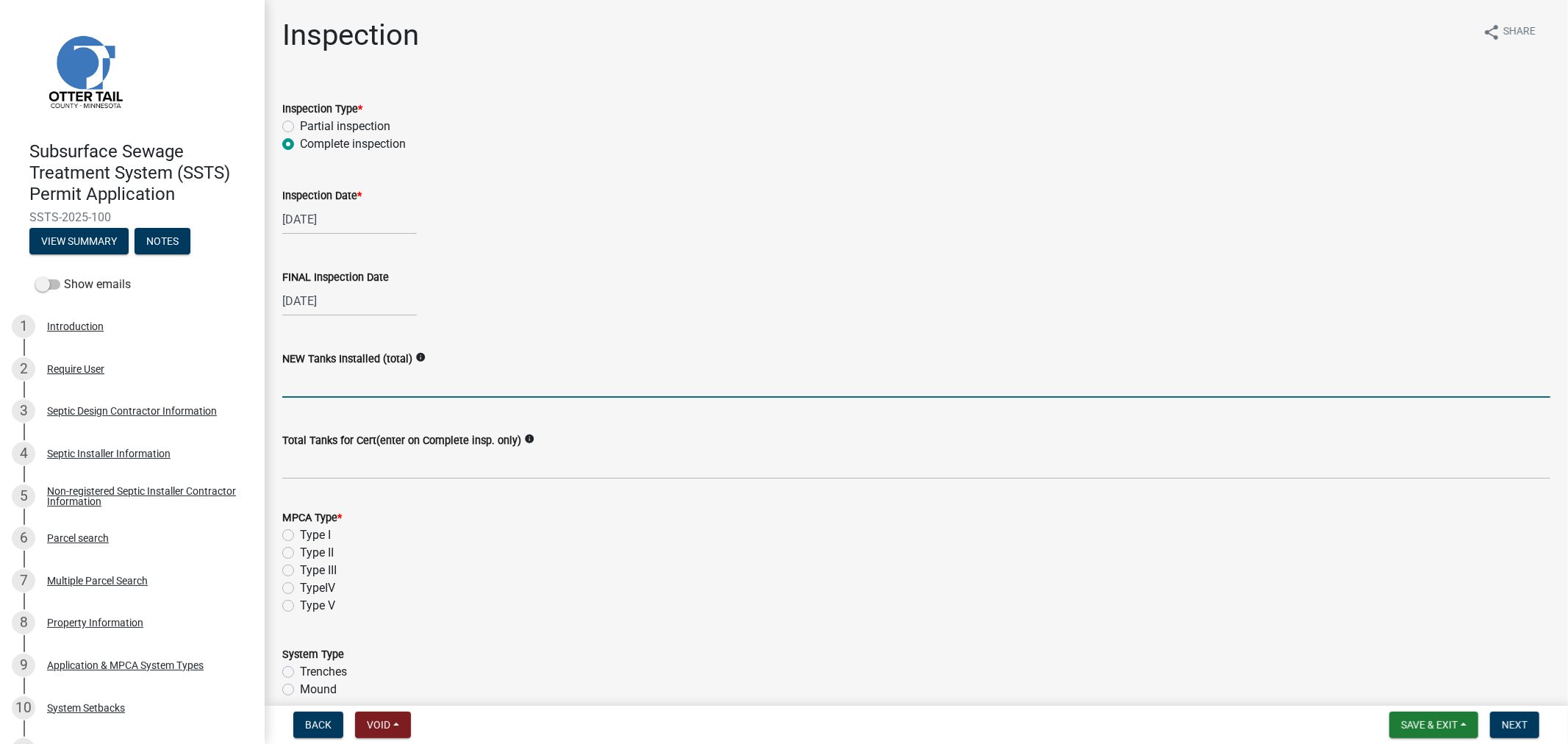
click at [351, 387] on input "text" at bounding box center [917, 382] width 1268 height 30
type input "1"
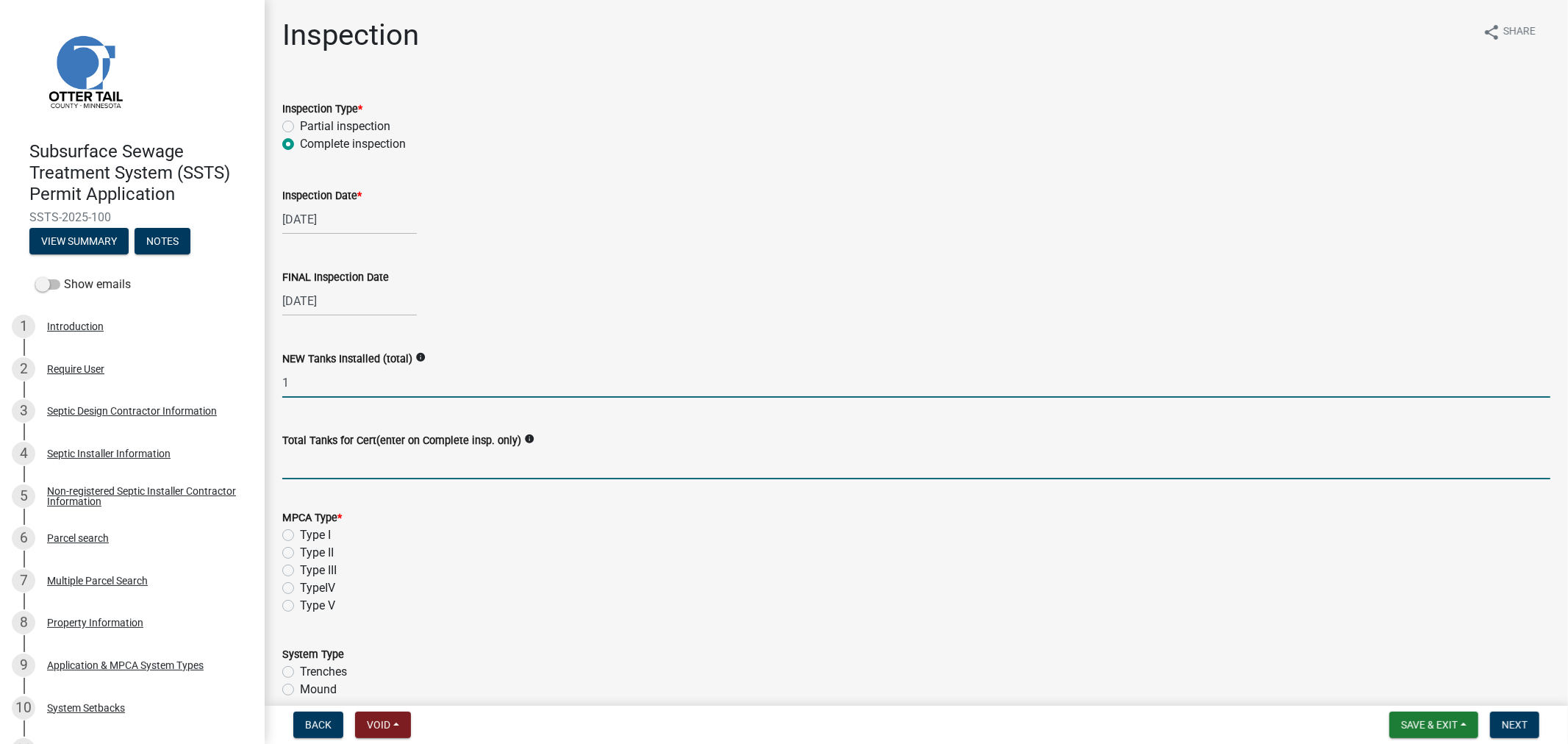
click at [400, 468] on input "Total Tanks for Cert(enter on Complete insp. only)" at bounding box center [917, 463] width 1268 height 30
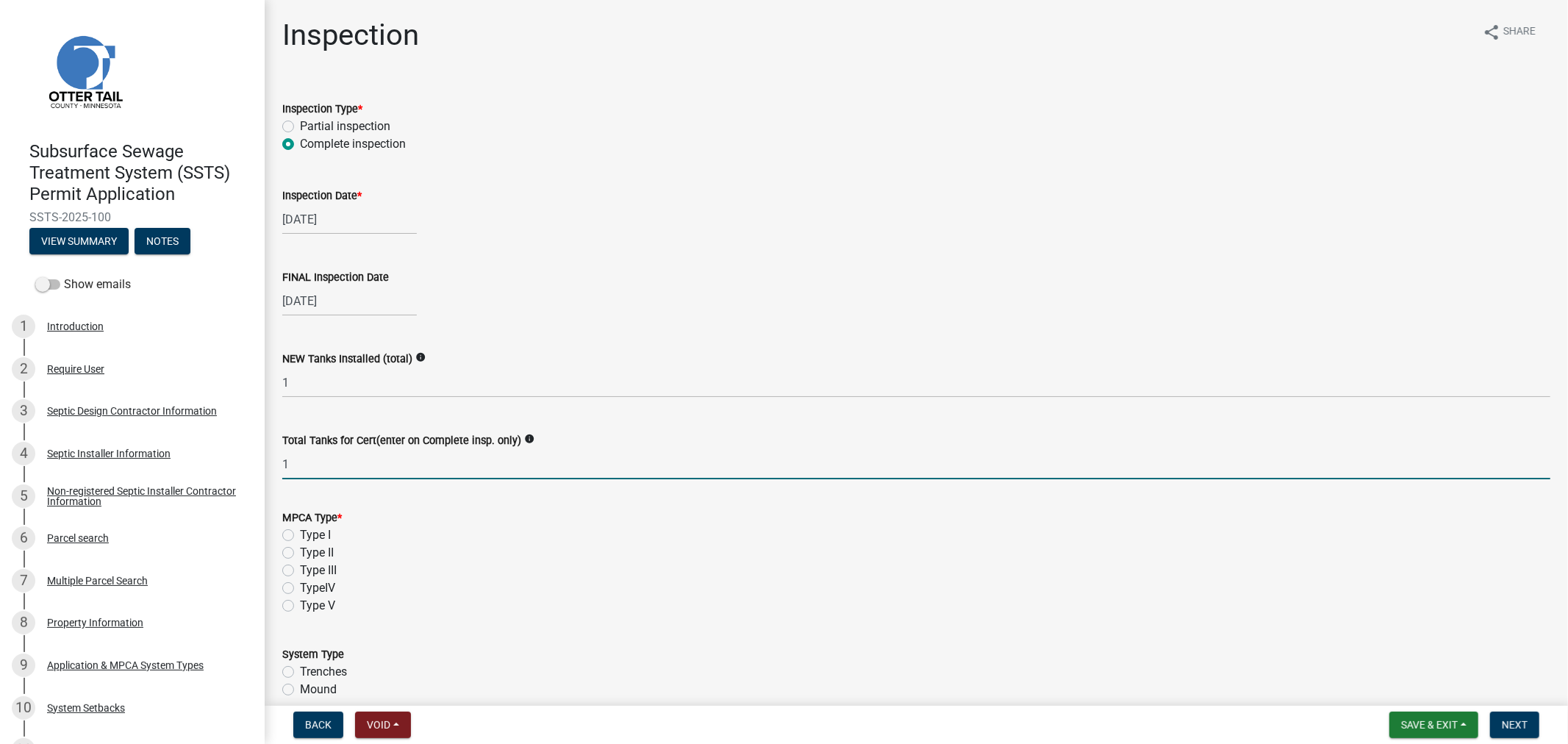
type input "1"
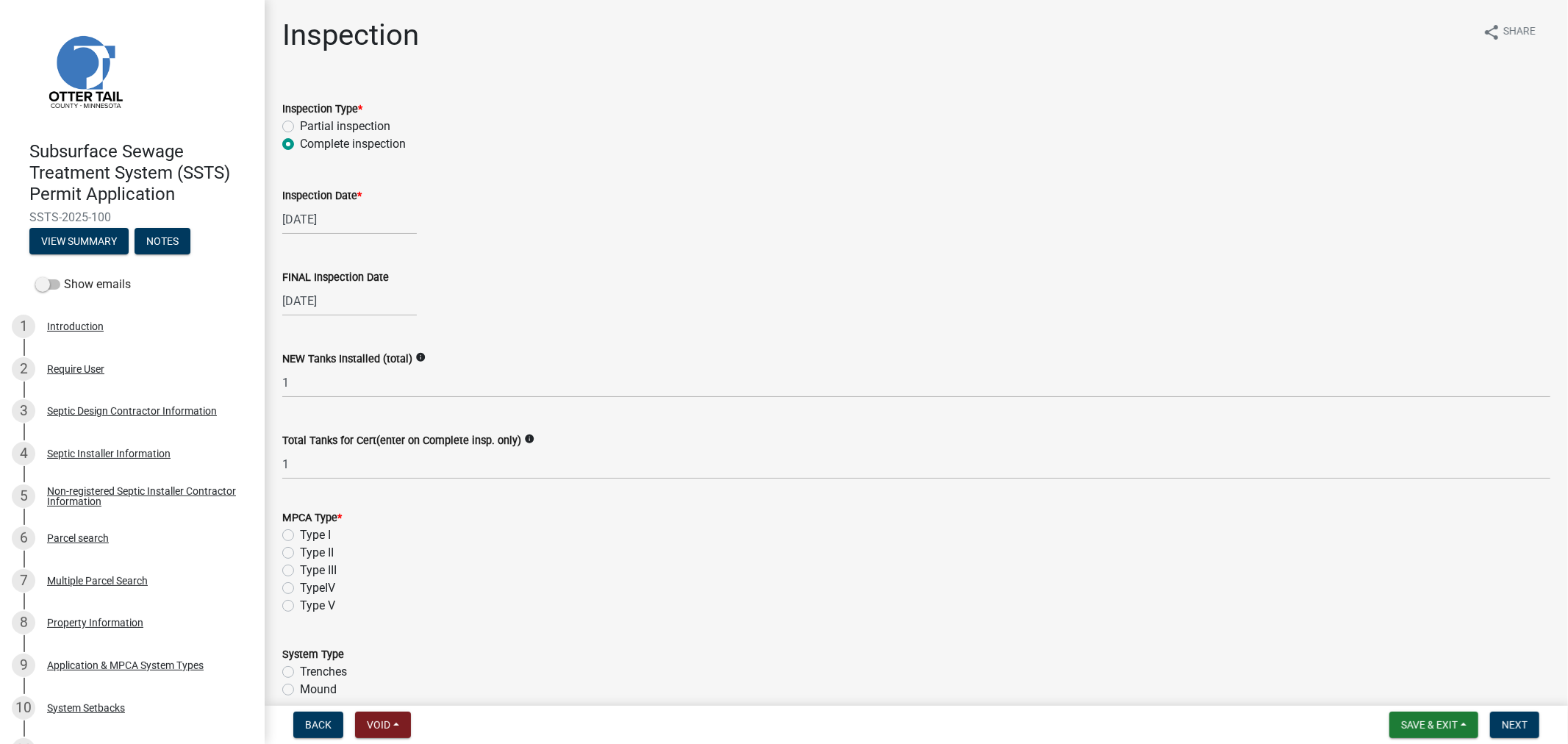
click at [300, 535] on label "Type I" at bounding box center [315, 535] width 31 height 18
click at [300, 535] on input "Type I" at bounding box center [304, 531] width 9 height 9
radio input "true"
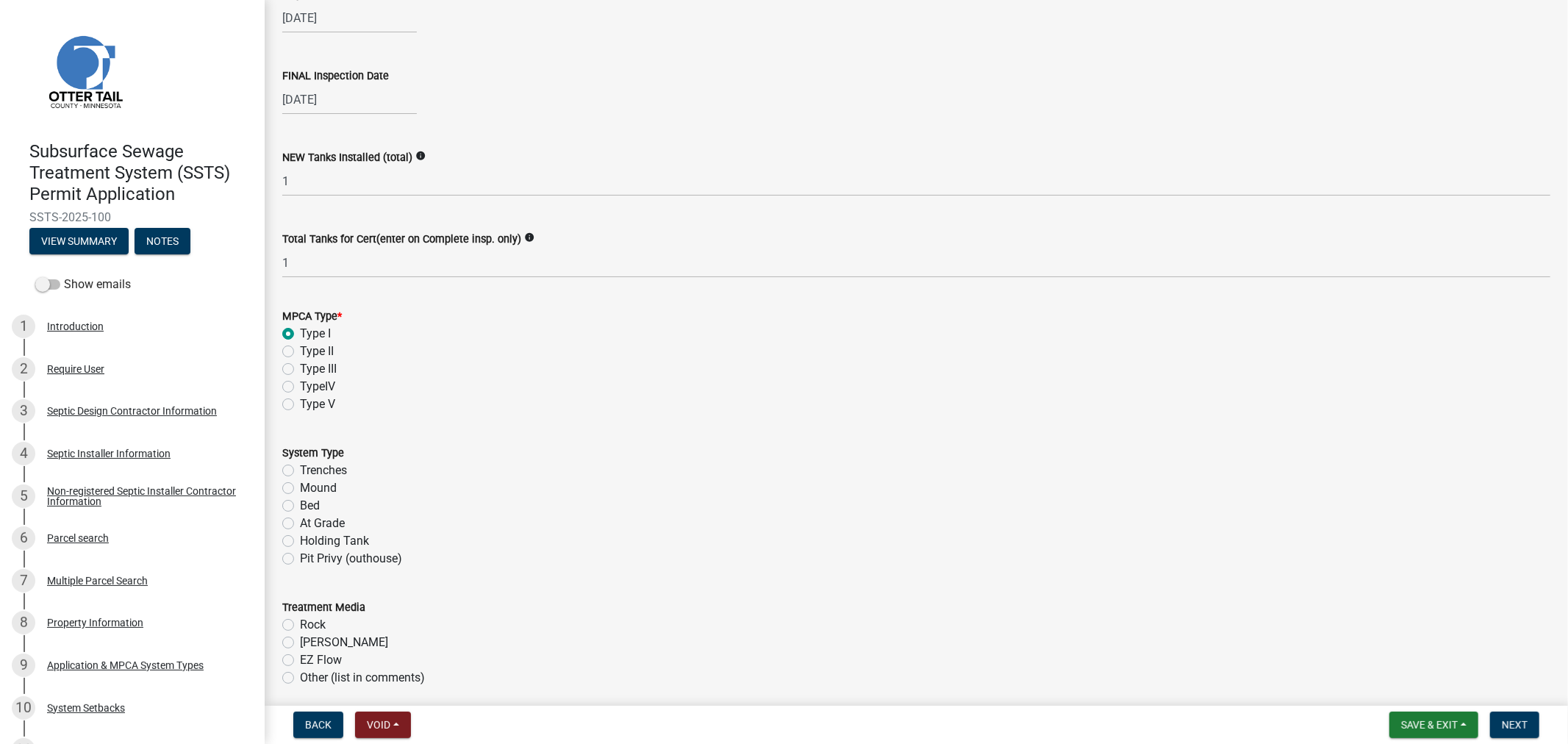
scroll to position [245, 0]
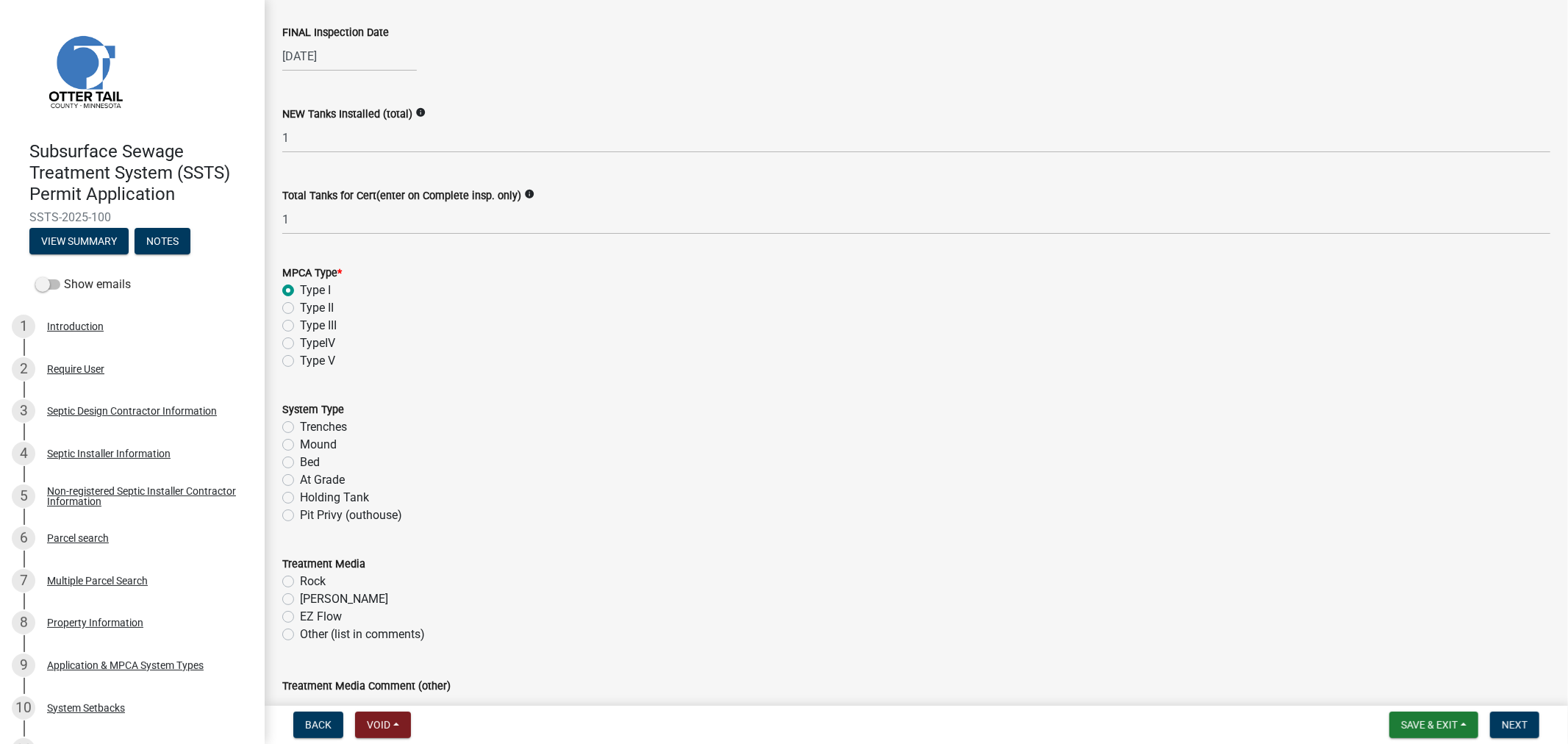
click at [300, 428] on label "Trenches" at bounding box center [323, 427] width 47 height 18
click at [300, 427] on input "Trenches" at bounding box center [304, 422] width 9 height 9
radio input "true"
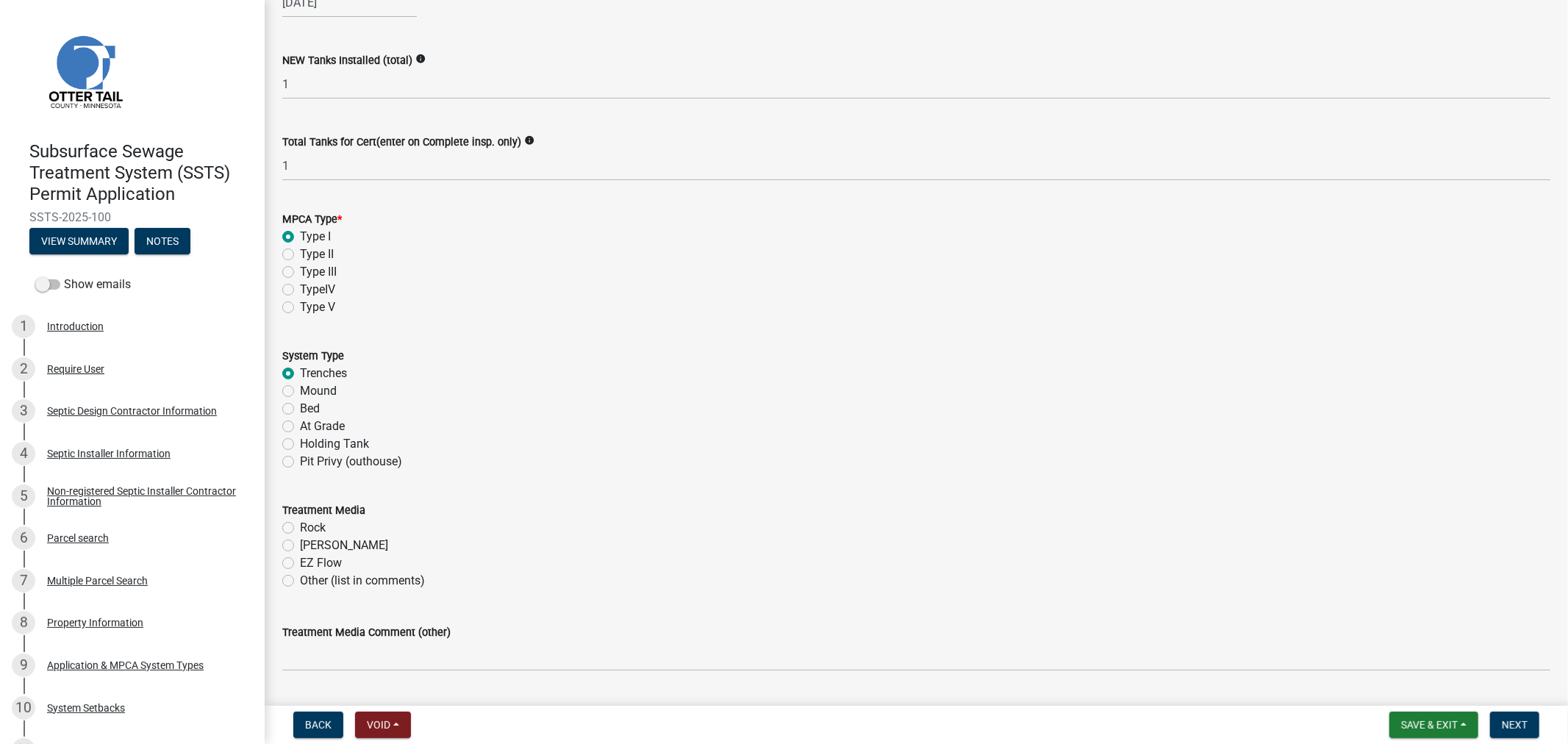
scroll to position [326, 0]
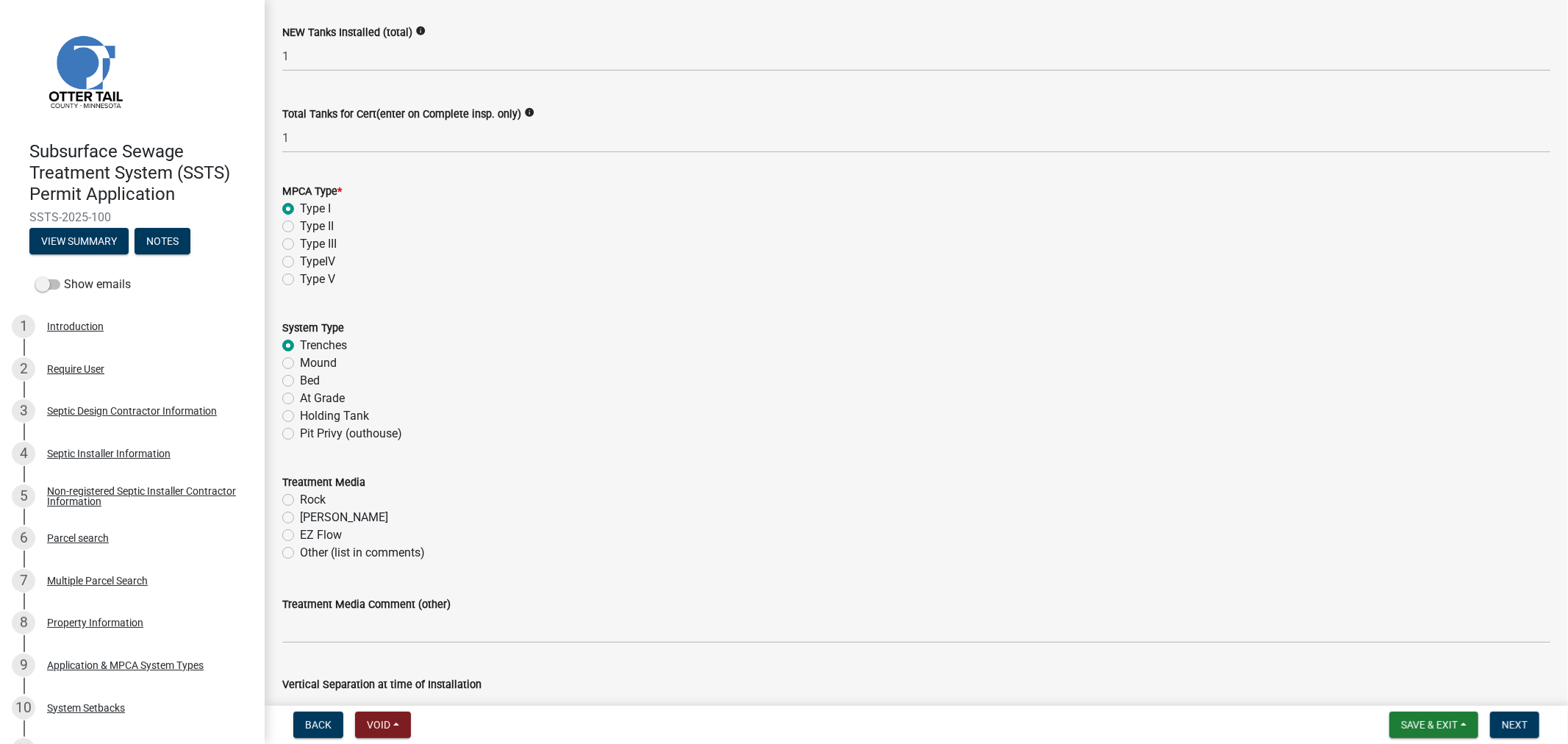
click at [300, 500] on label "Rock" at bounding box center [312, 499] width 26 height 18
click at [300, 500] on input "Rock" at bounding box center [304, 495] width 9 height 9
radio input "true"
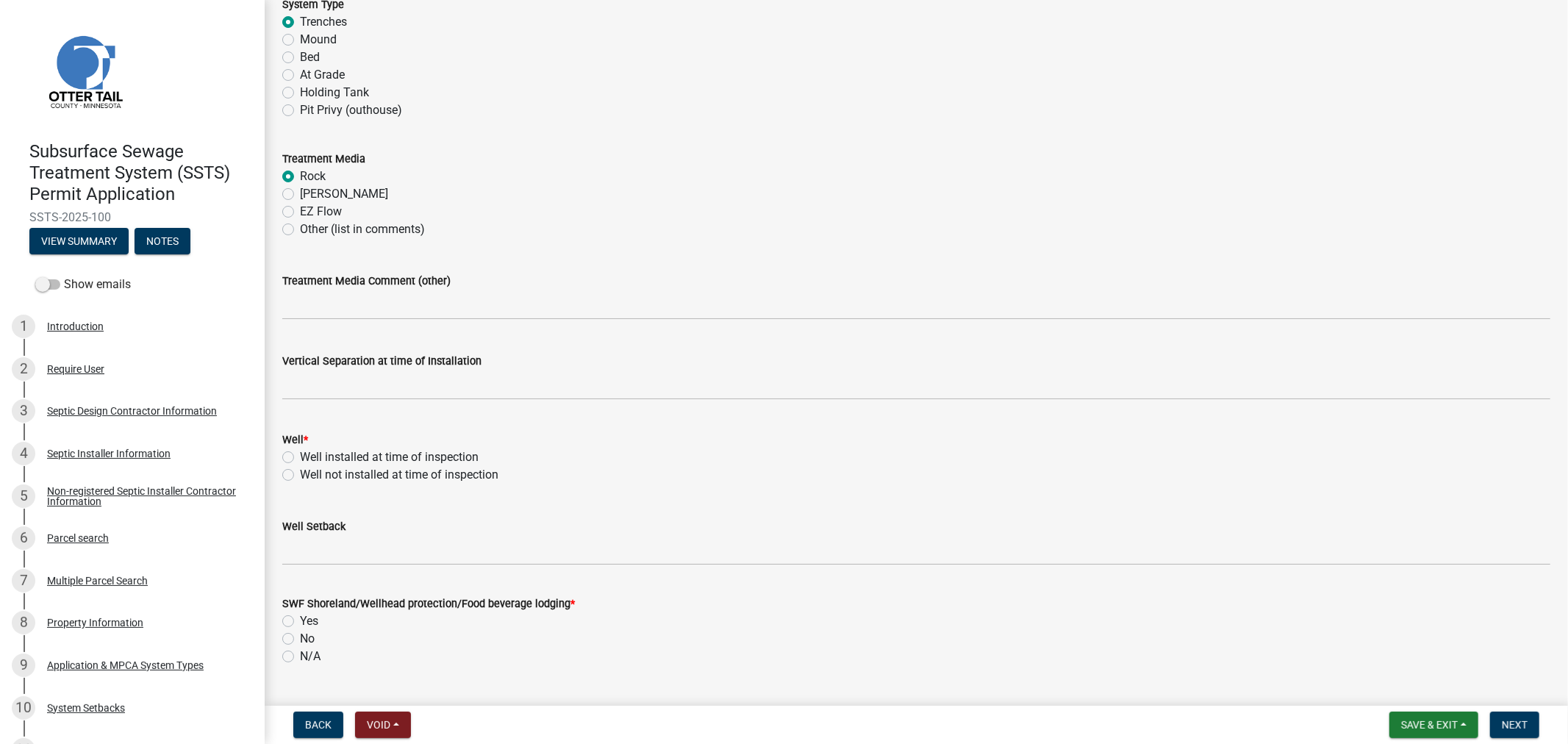
scroll to position [653, 0]
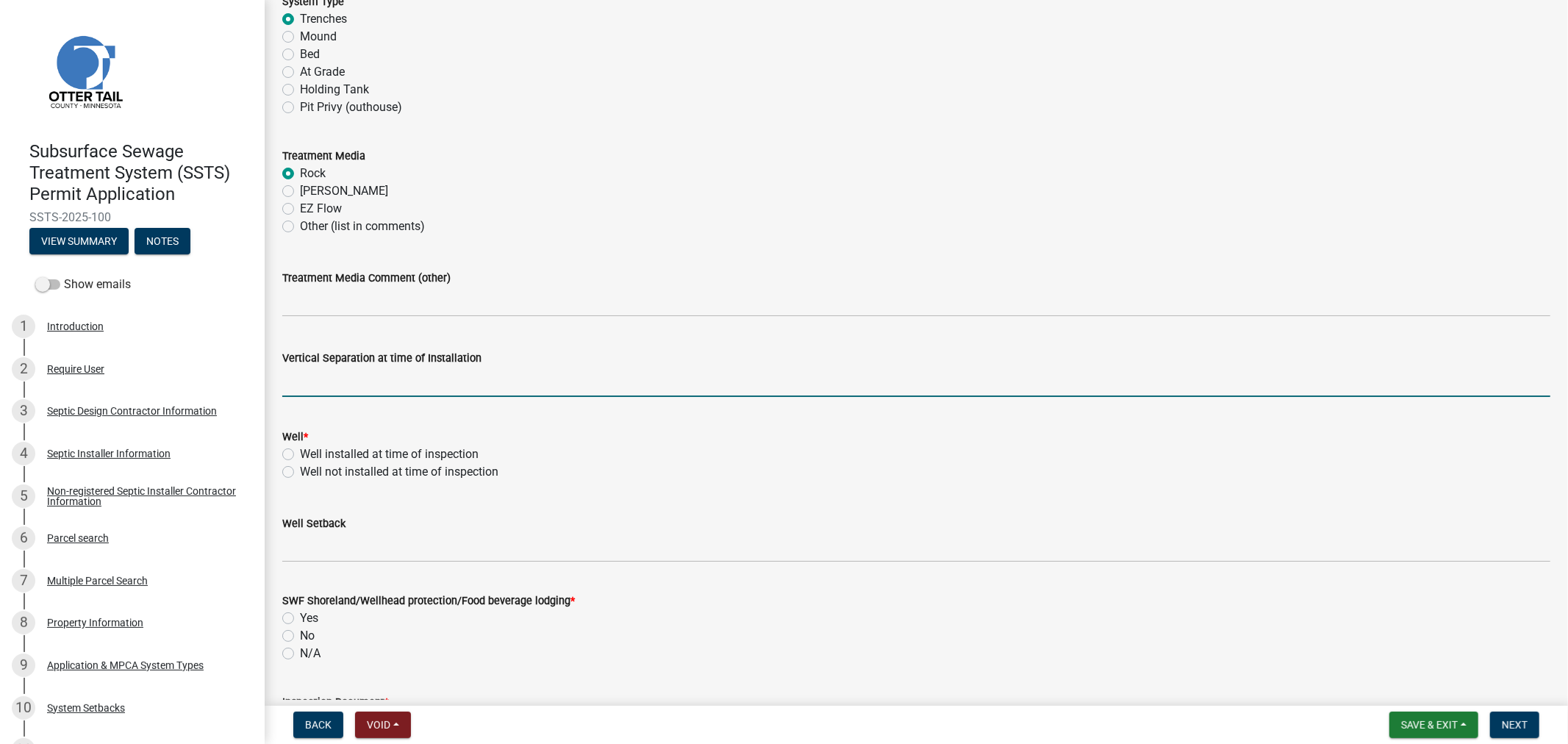
click at [337, 379] on input "text" at bounding box center [917, 381] width 1268 height 30
type input "42"
click at [300, 453] on label "Well installed at time of inspection" at bounding box center [388, 454] width 178 height 18
click at [300, 453] on input "Well installed at time of inspection" at bounding box center [304, 450] width 9 height 9
radio input "true"
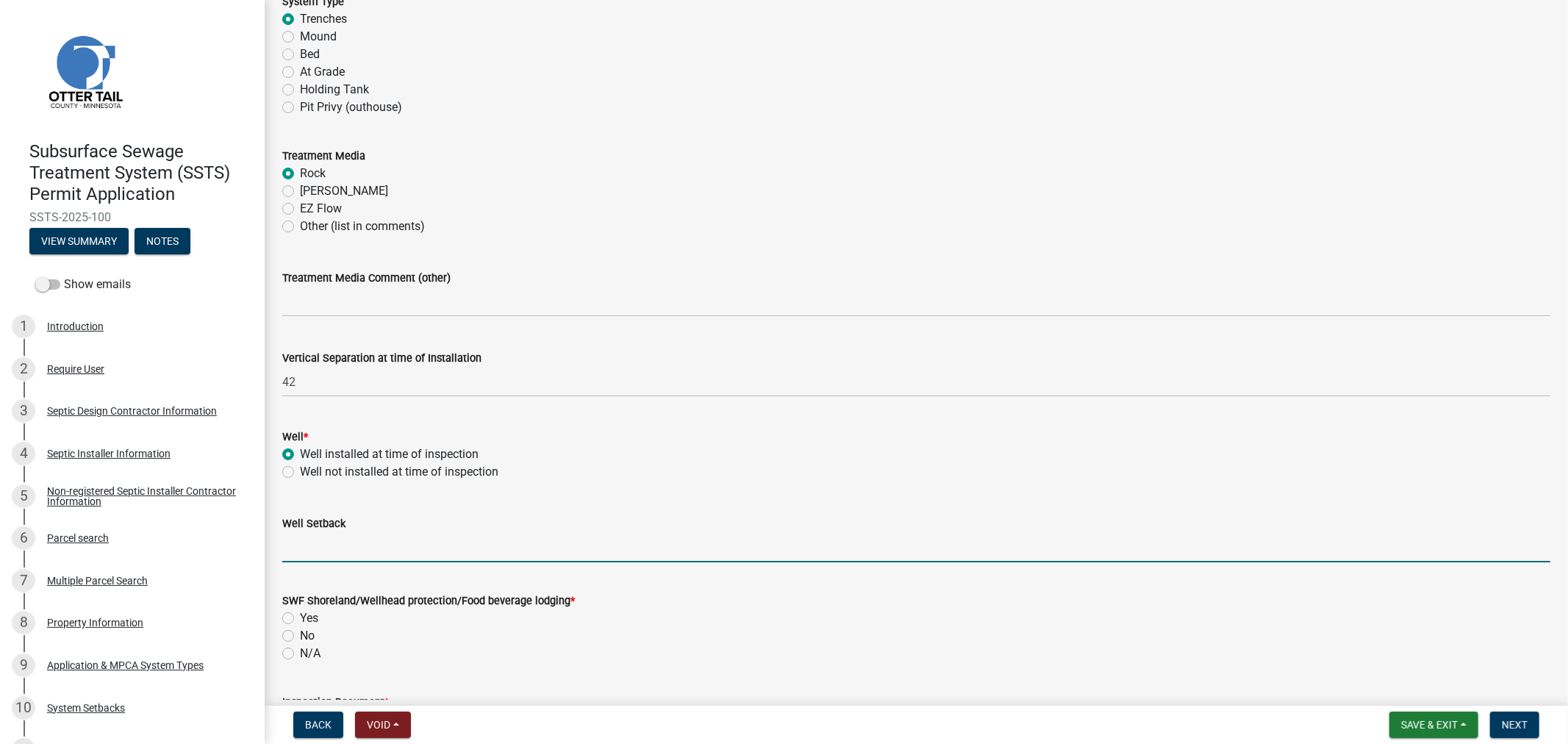
click at [313, 554] on input "Well Setback" at bounding box center [917, 547] width 1268 height 30
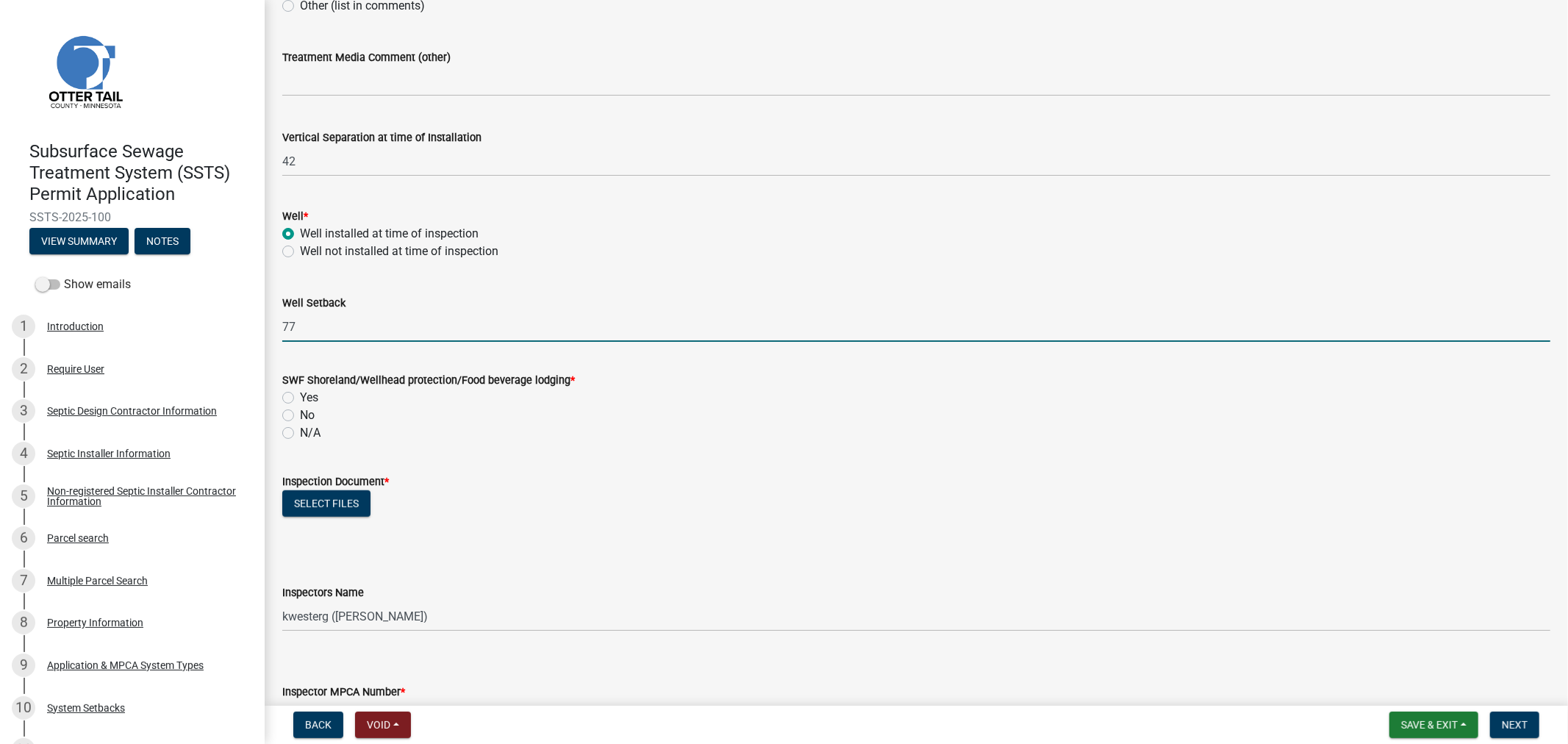
scroll to position [979, 0]
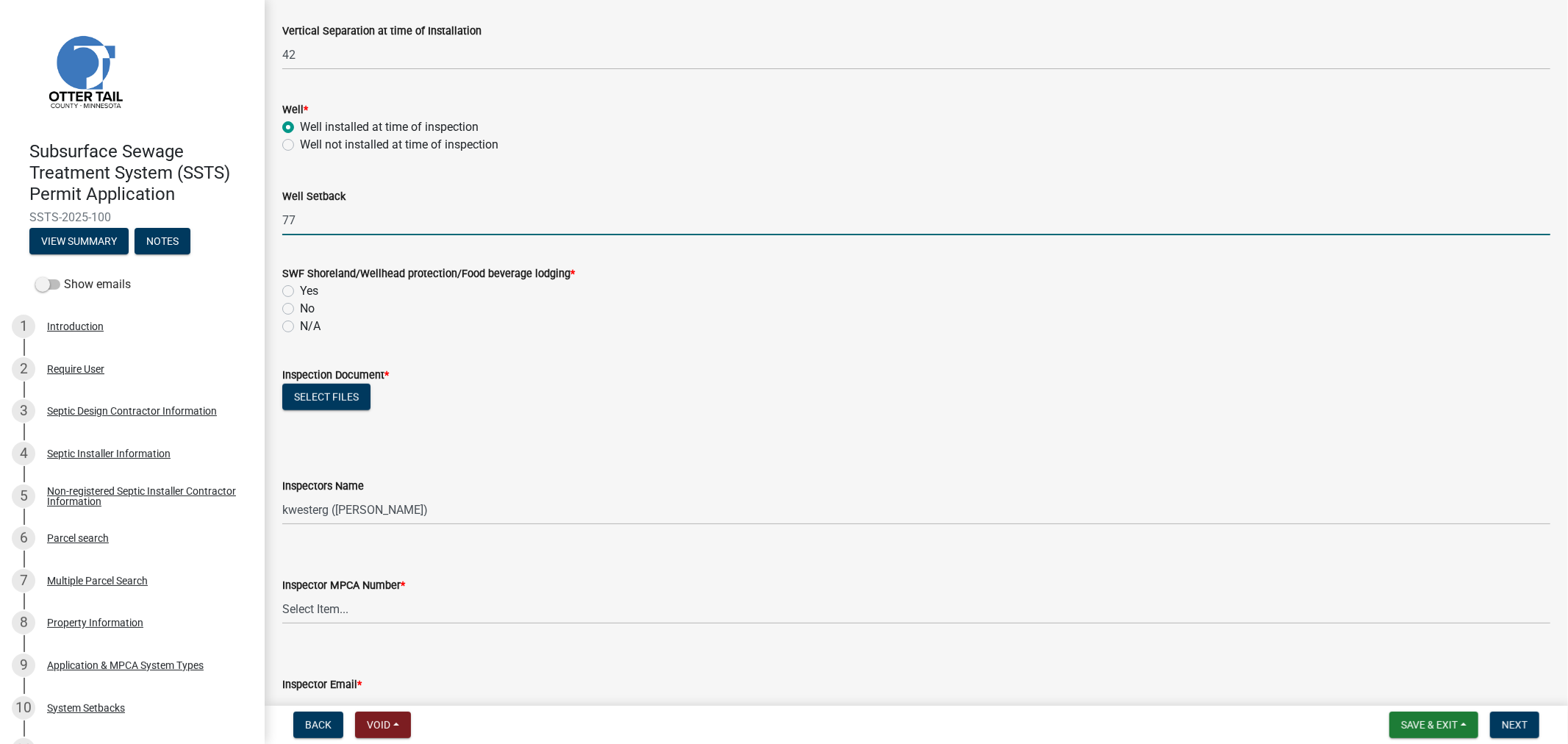
type input "77"
click at [300, 309] on label "No" at bounding box center [306, 308] width 15 height 18
click at [300, 309] on input "No" at bounding box center [304, 304] width 9 height 9
radio input "true"
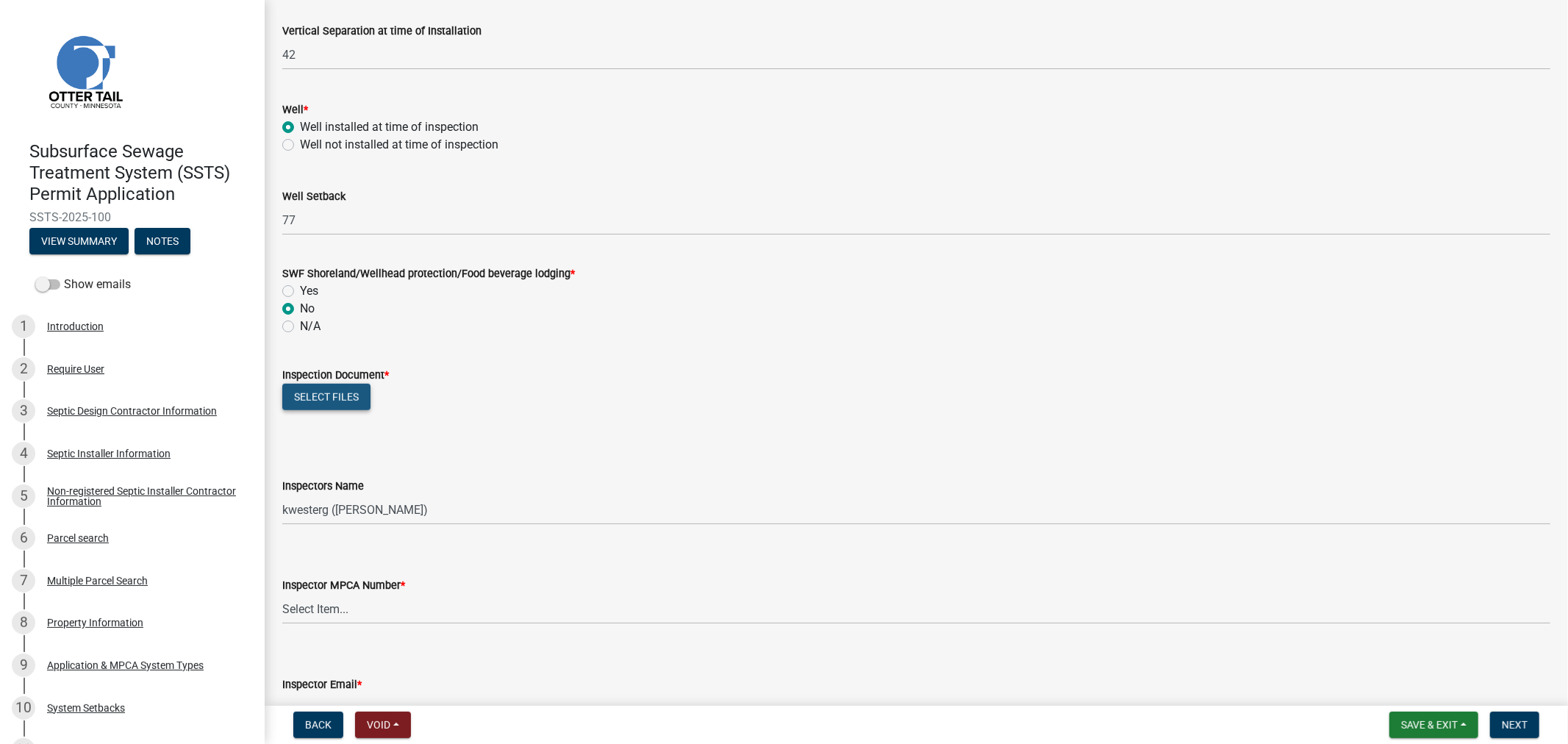
click at [314, 391] on button "Select files" at bounding box center [326, 397] width 88 height 26
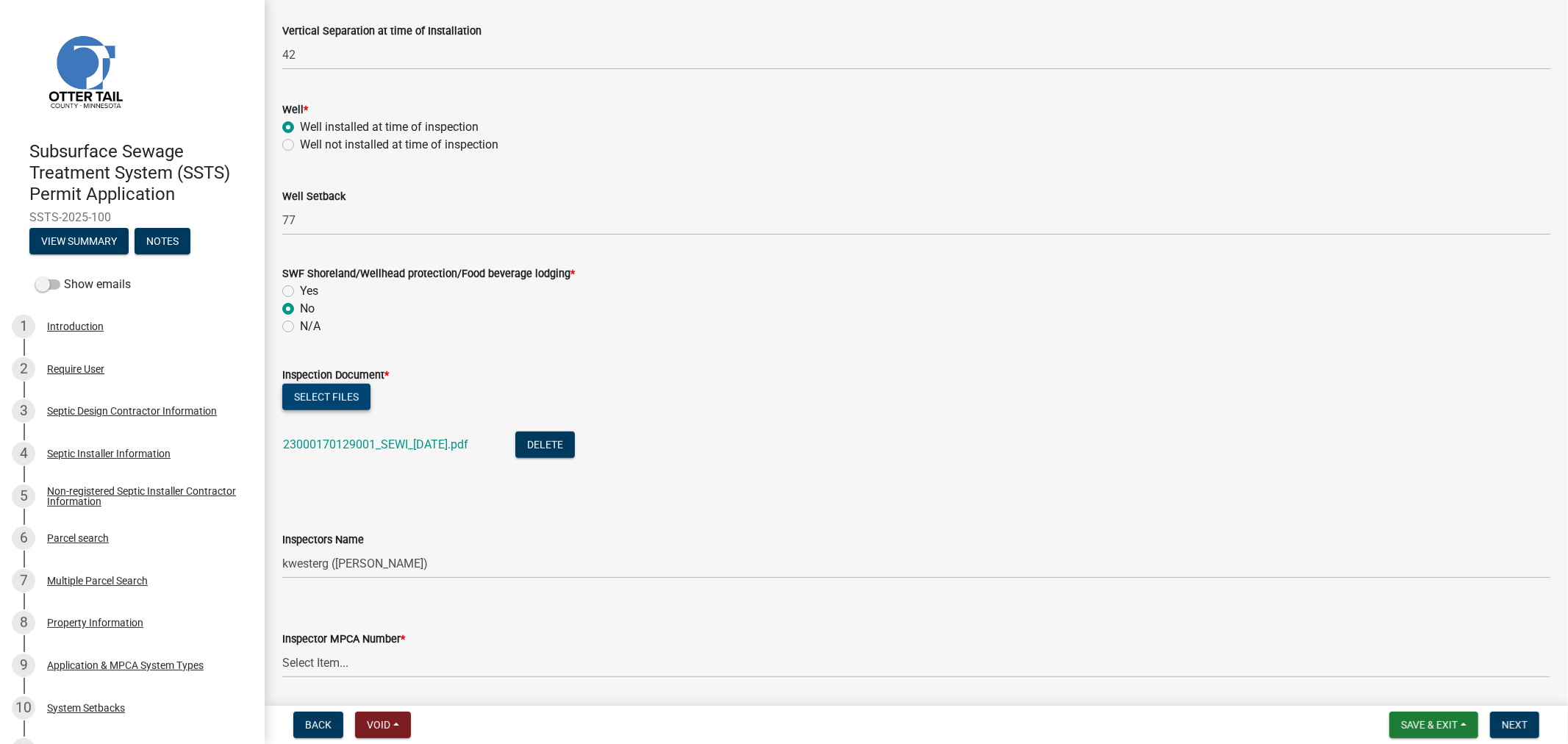
click at [314, 398] on button "Select files" at bounding box center [326, 397] width 88 height 26
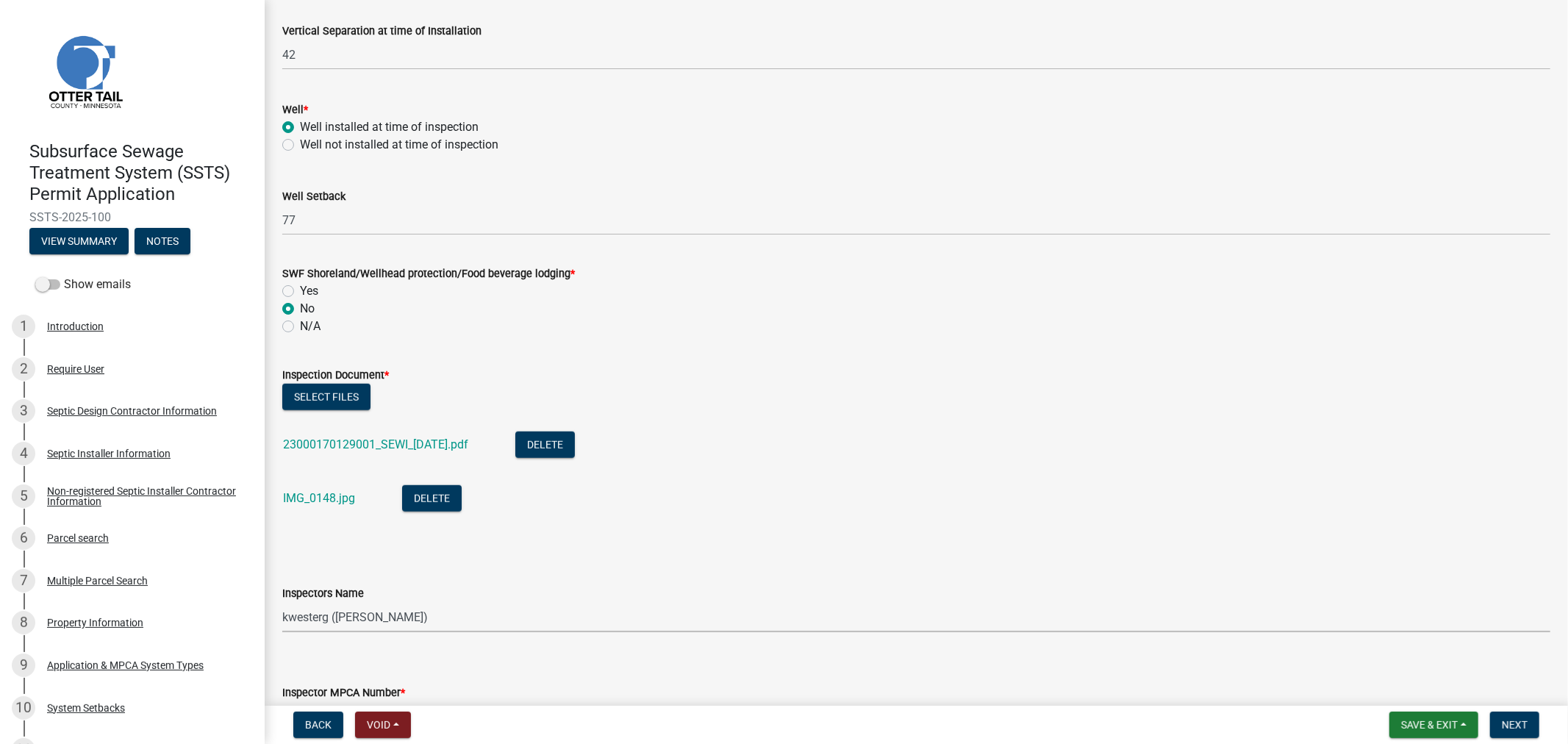
click at [314, 620] on select "Select Item... btollefson (Brittany Tollefson) alexisnewark (Alexis Newark) epl…" at bounding box center [917, 616] width 1268 height 30
select select "64cc3fb4-2a84-49c8-ae2d-a7b3072cebaf"
click at [283, 602] on select "Select Item... btollefson (Brittany Tollefson) alexisnewark (Alexis Newark) epl…" at bounding box center [917, 616] width 1268 height 30
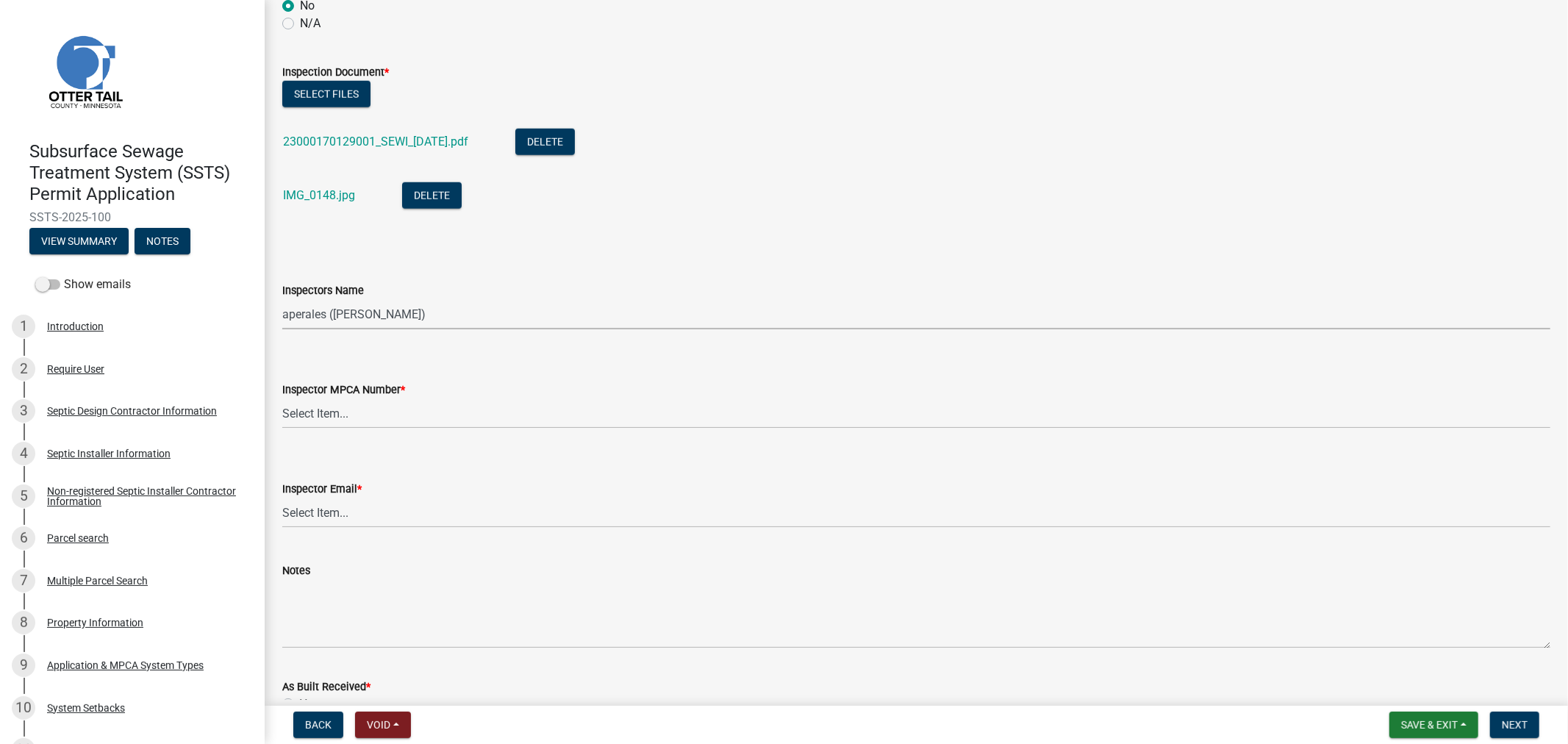
scroll to position [1306, 0]
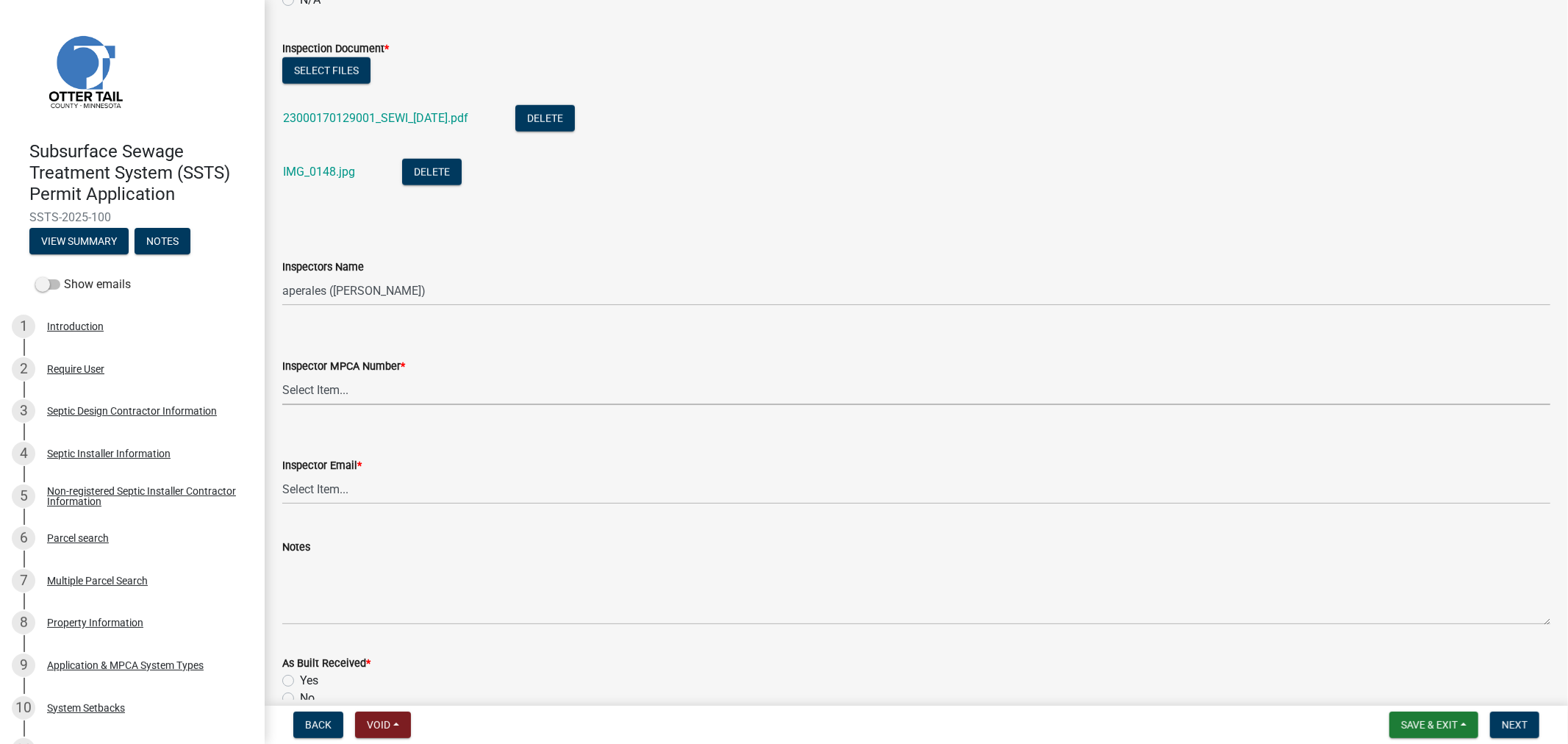
click at [288, 387] on select "Select Item... Alexis Newark (10415) Andrea Perales (924) Brittany Tollefson (1…" at bounding box center [917, 389] width 1268 height 30
click at [283, 375] on select "Select Item... Alexis Newark (10415) Andrea Perales (924) Brittany Tollefson (1…" at bounding box center [917, 389] width 1268 height 30
select select "6979e2cf-acfc-4aeb-b273-cede3e7f0b0f"
click at [310, 494] on select "Select Item... Alexis Newark (anewark@ottertailcounty.gov) Amy Busko (abusko@ot…" at bounding box center [917, 489] width 1268 height 30
click at [283, 474] on select "Select Item... Alexis Newark (anewark@ottertailcounty.gov) Amy Busko (abusko@ot…" at bounding box center [917, 489] width 1268 height 30
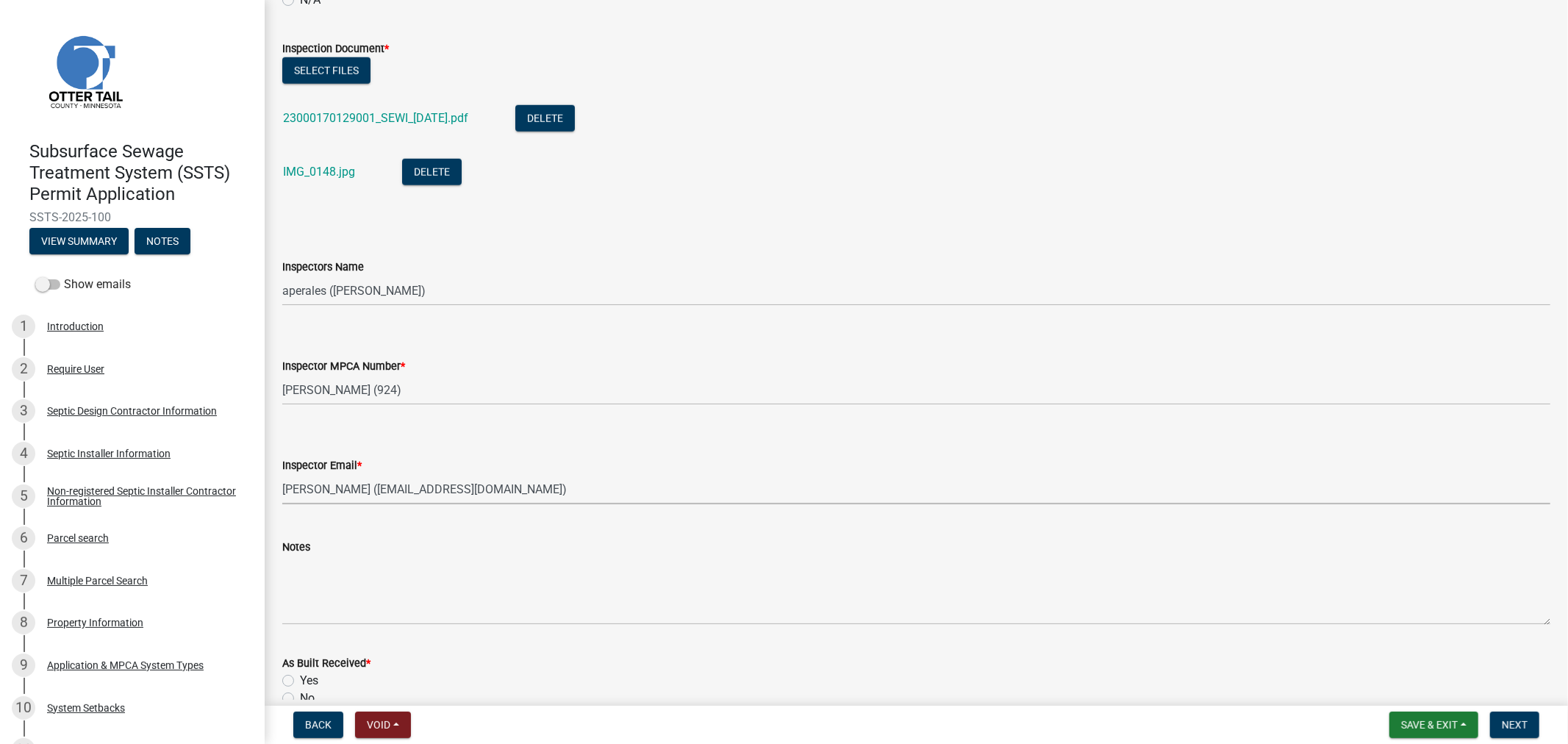
select select "fc504d62-a492-4196-a78d-ce00230c60b4"
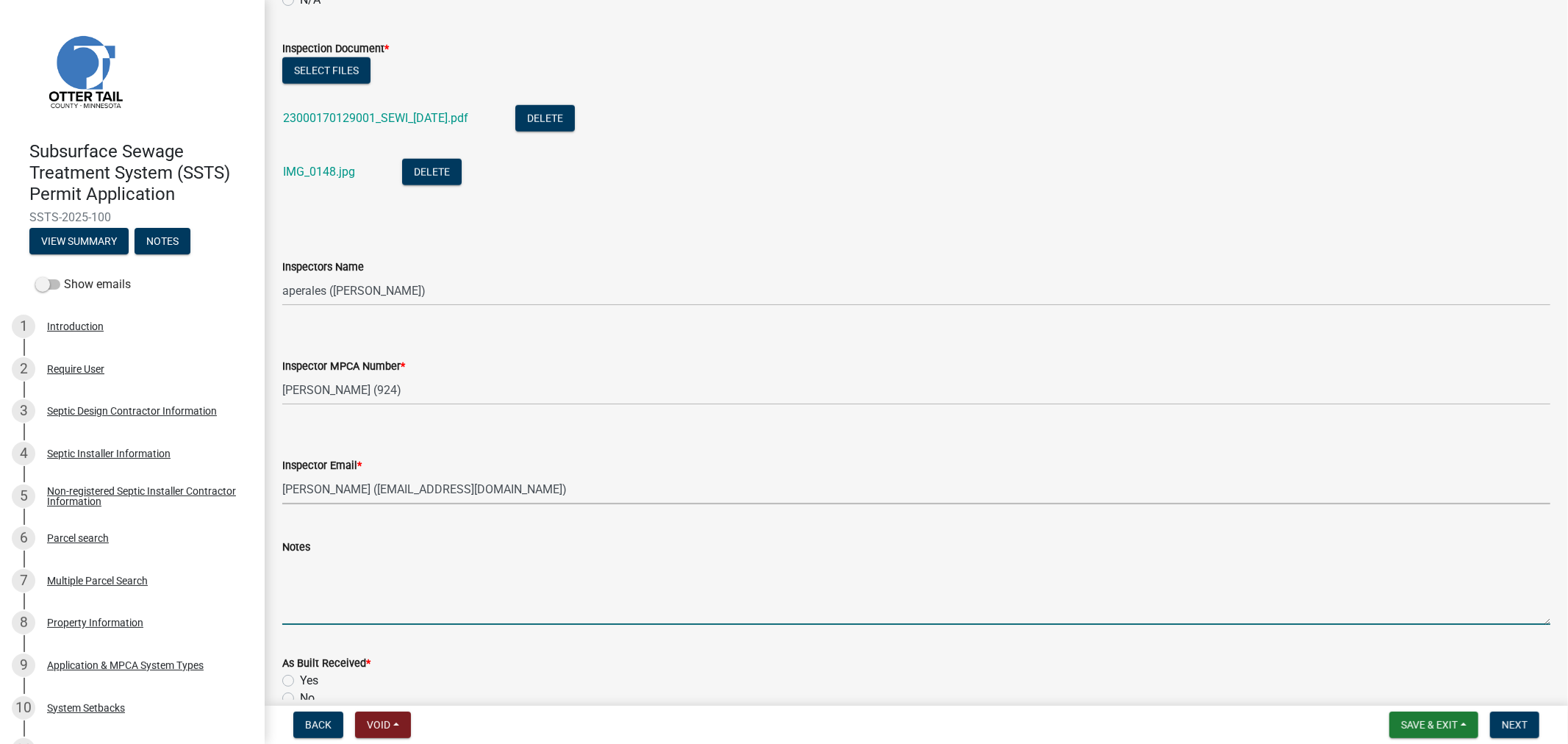
click at [364, 601] on textarea "Notes" at bounding box center [917, 590] width 1268 height 69
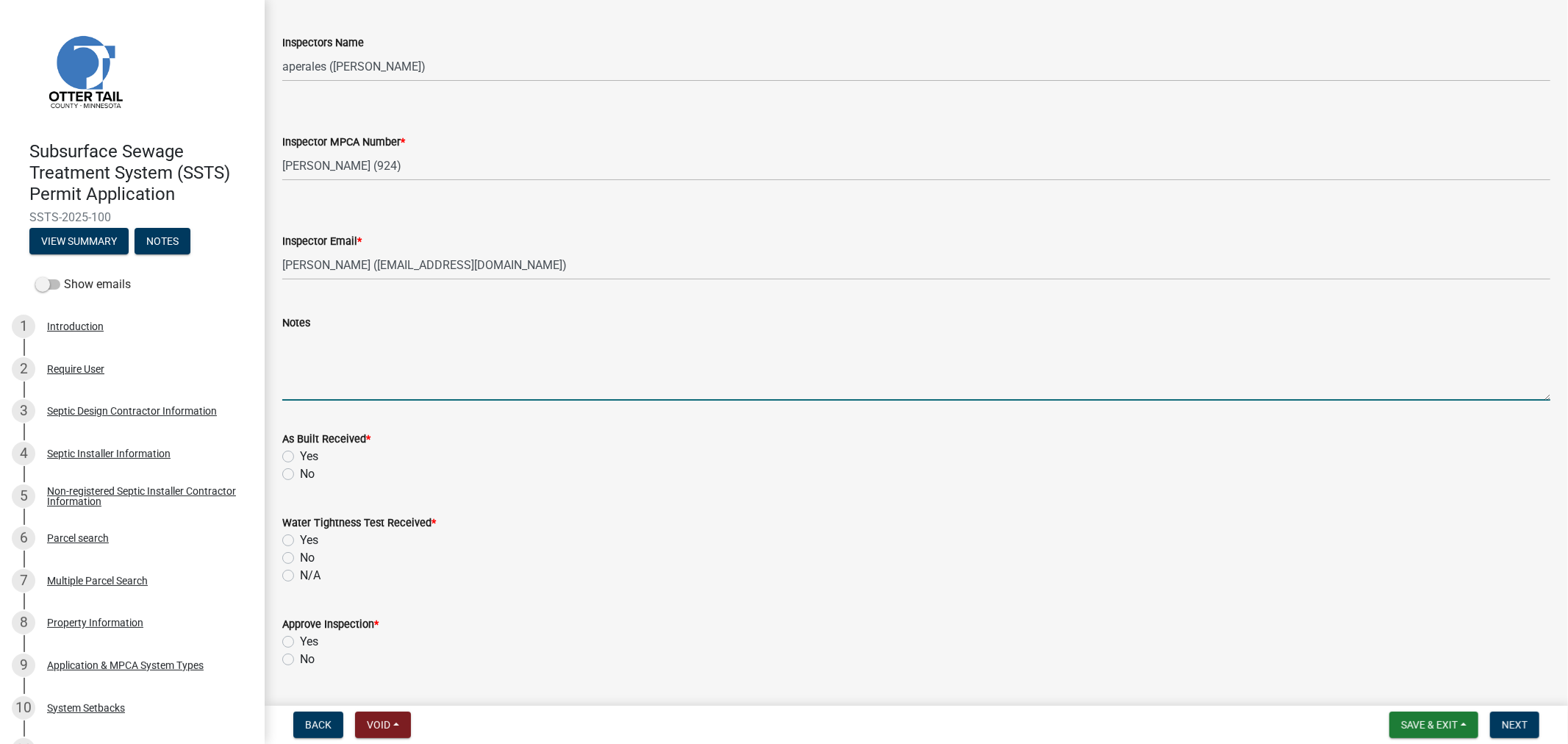
scroll to position [1551, 0]
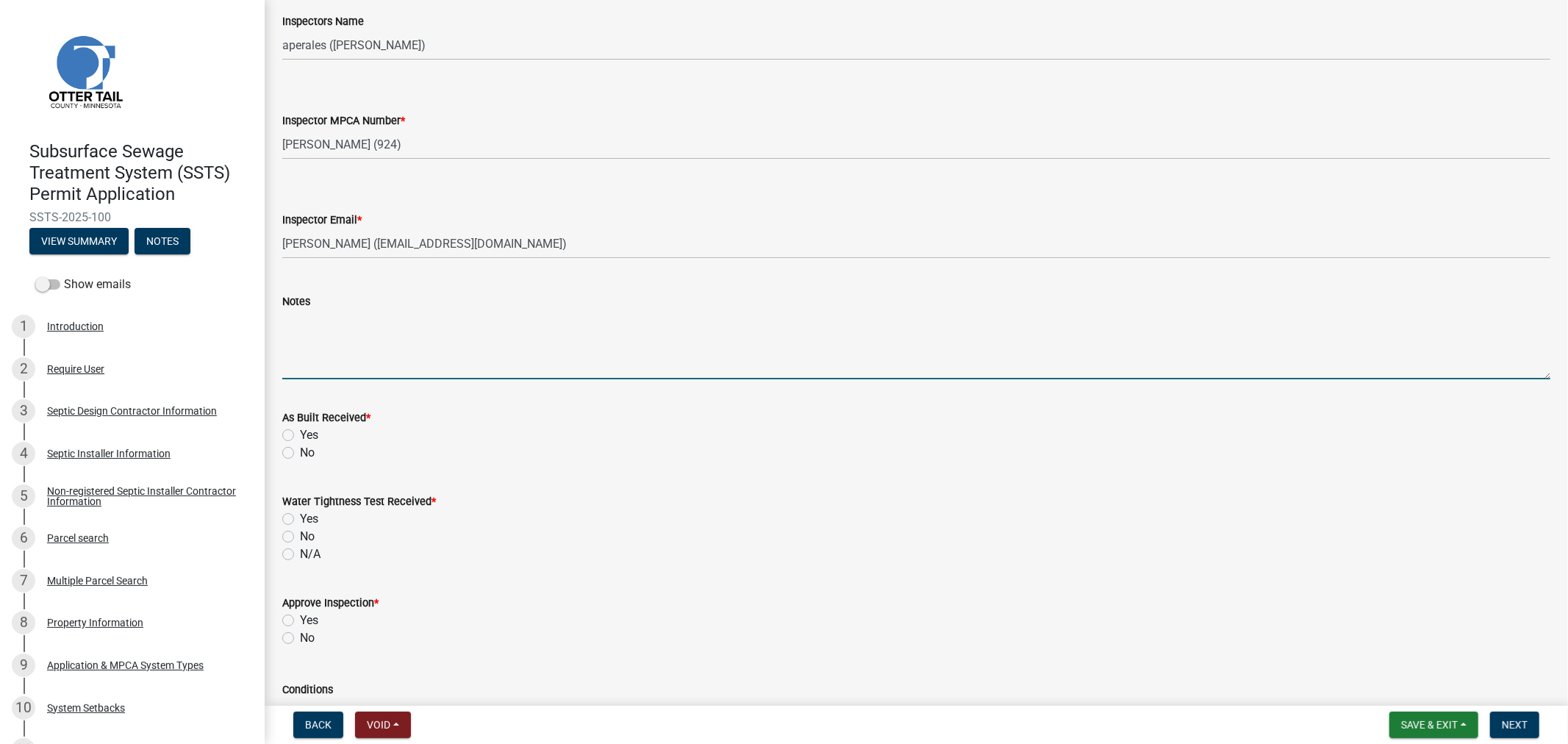
click at [300, 432] on label "Yes" at bounding box center [309, 435] width 19 height 18
click at [300, 432] on input "Yes" at bounding box center [304, 431] width 9 height 9
radio input "true"
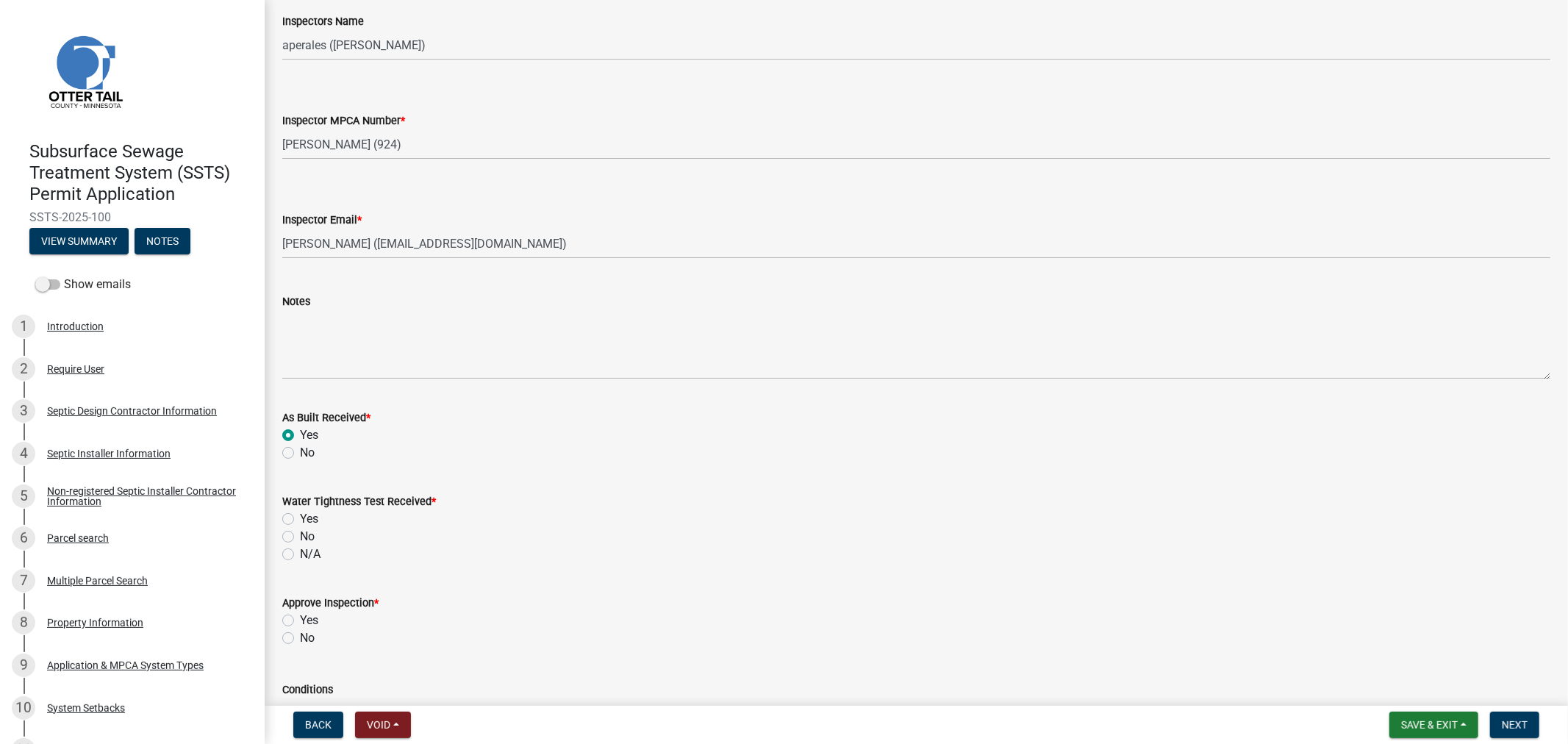
click at [300, 554] on label "N/A" at bounding box center [310, 554] width 20 height 18
click at [300, 554] on input "N/A" at bounding box center [304, 549] width 9 height 9
radio input "true"
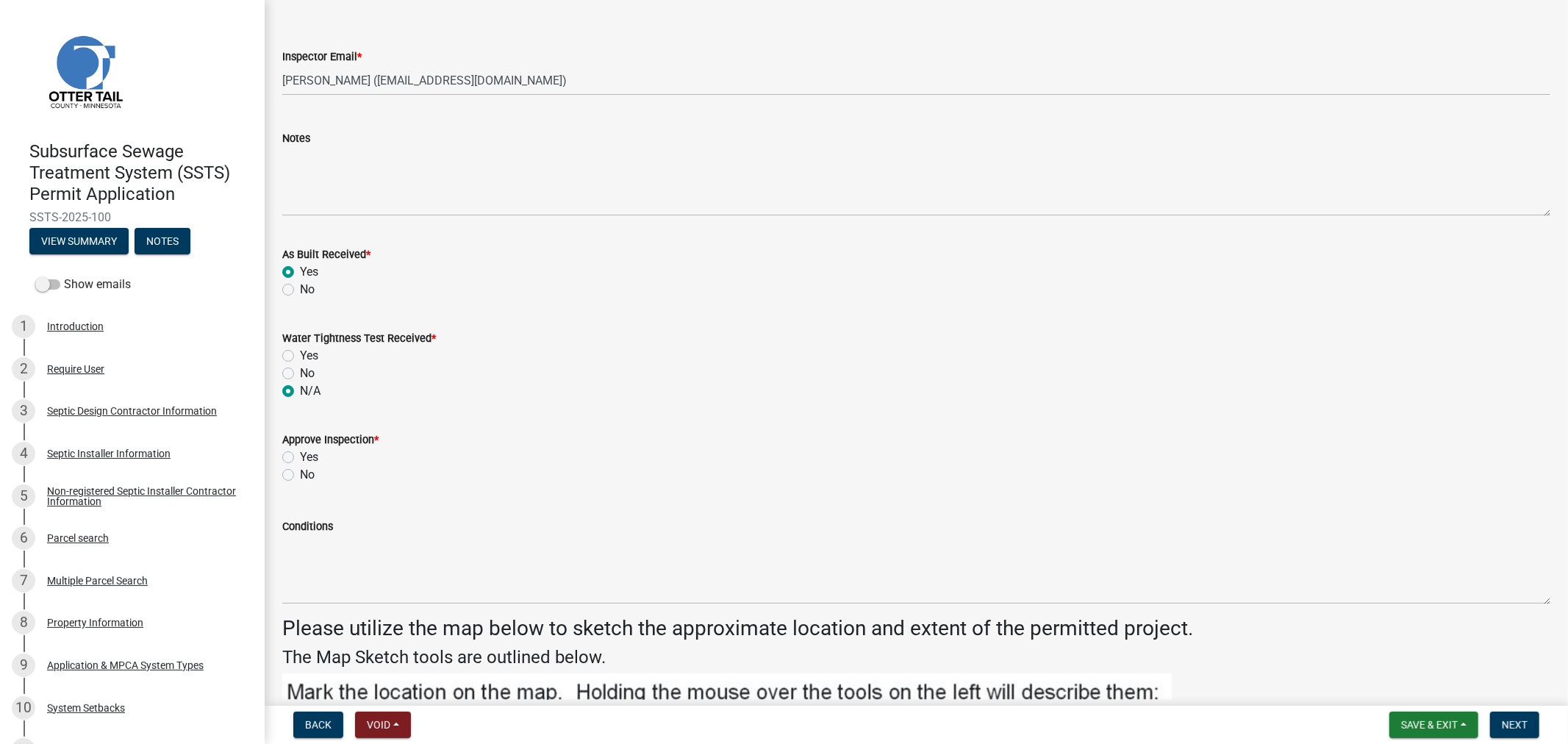
click at [300, 453] on label "Yes" at bounding box center [309, 456] width 19 height 18
click at [300, 453] on input "Yes" at bounding box center [304, 452] width 9 height 9
radio input "true"
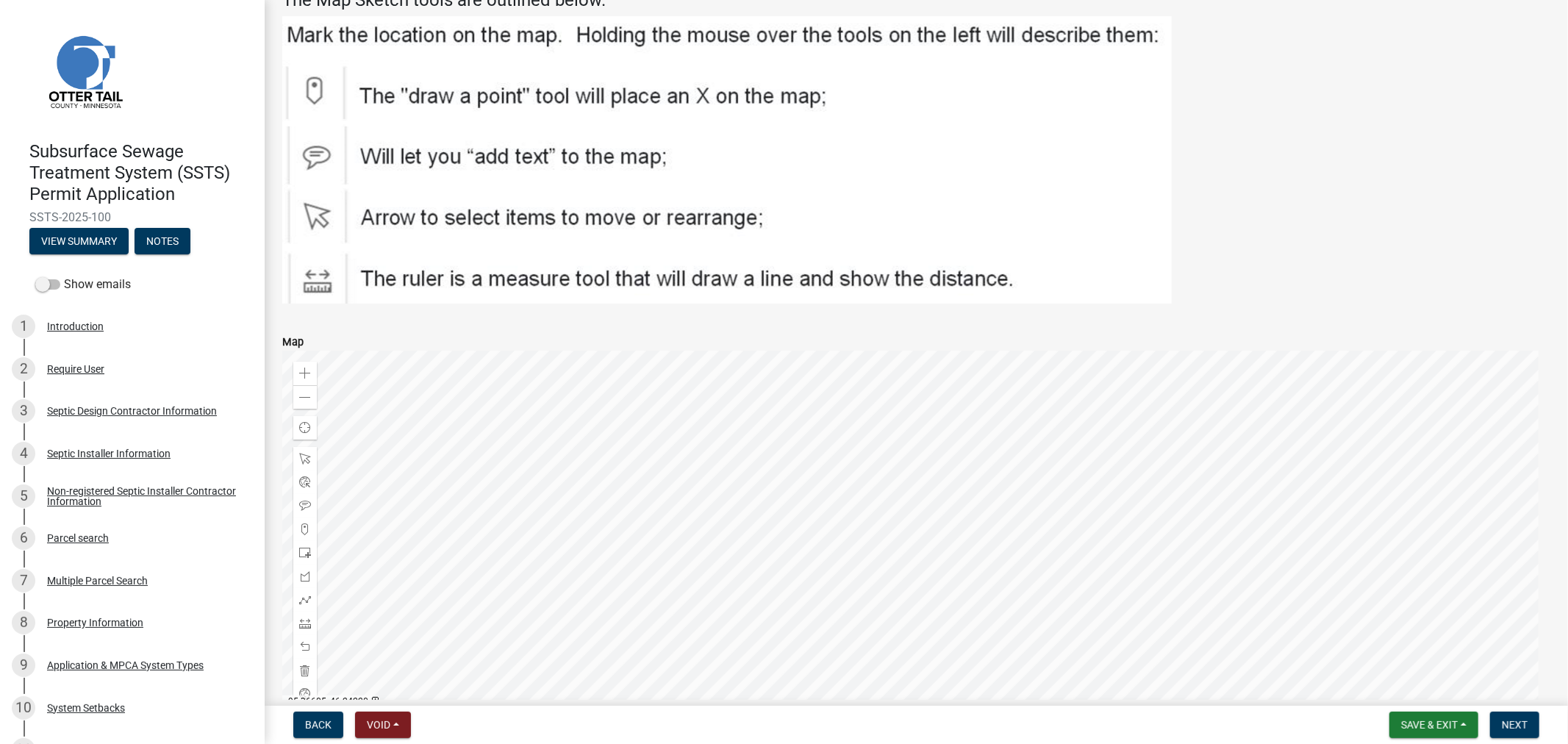
scroll to position [2460, 0]
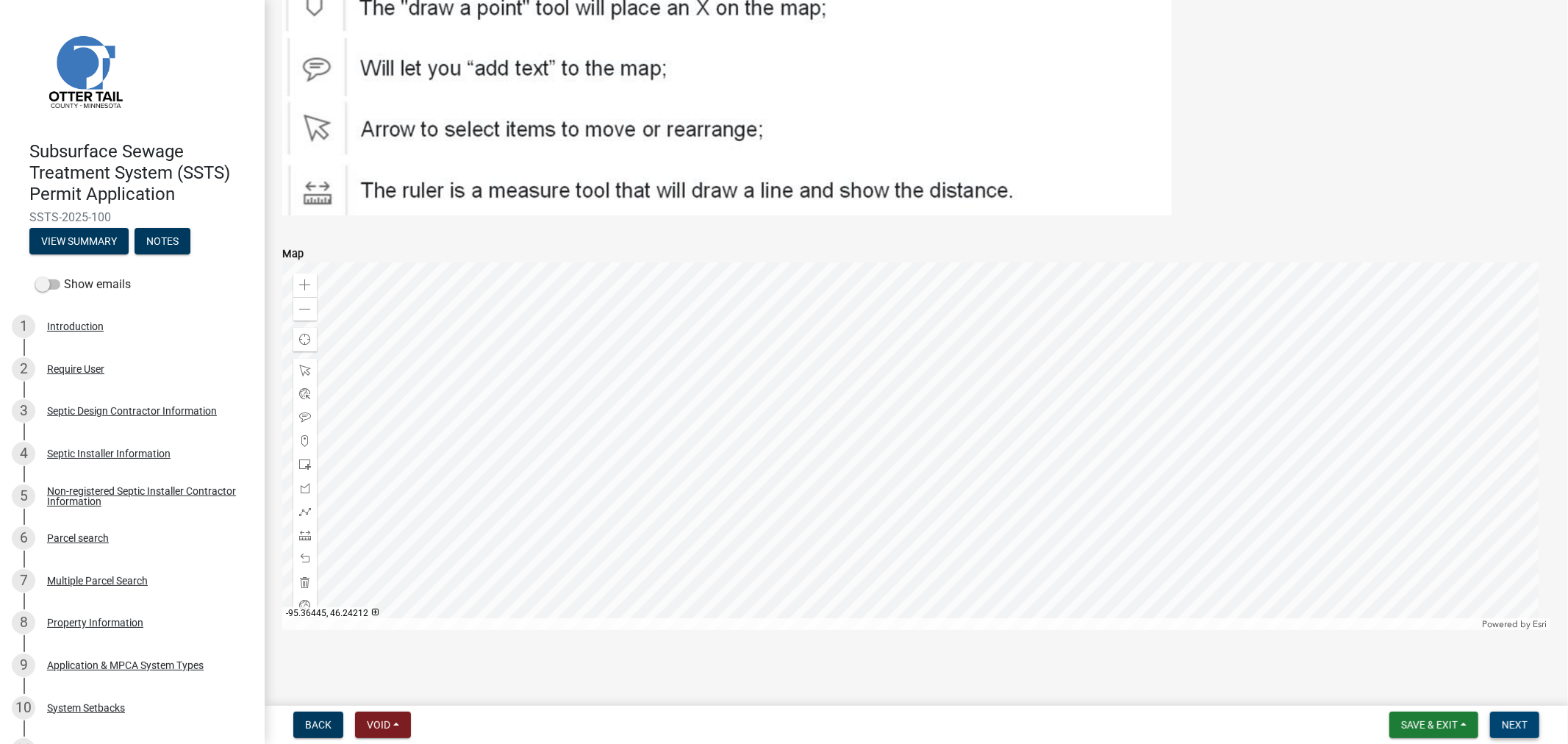
click at [1519, 722] on span "Next" at bounding box center [1515, 724] width 26 height 12
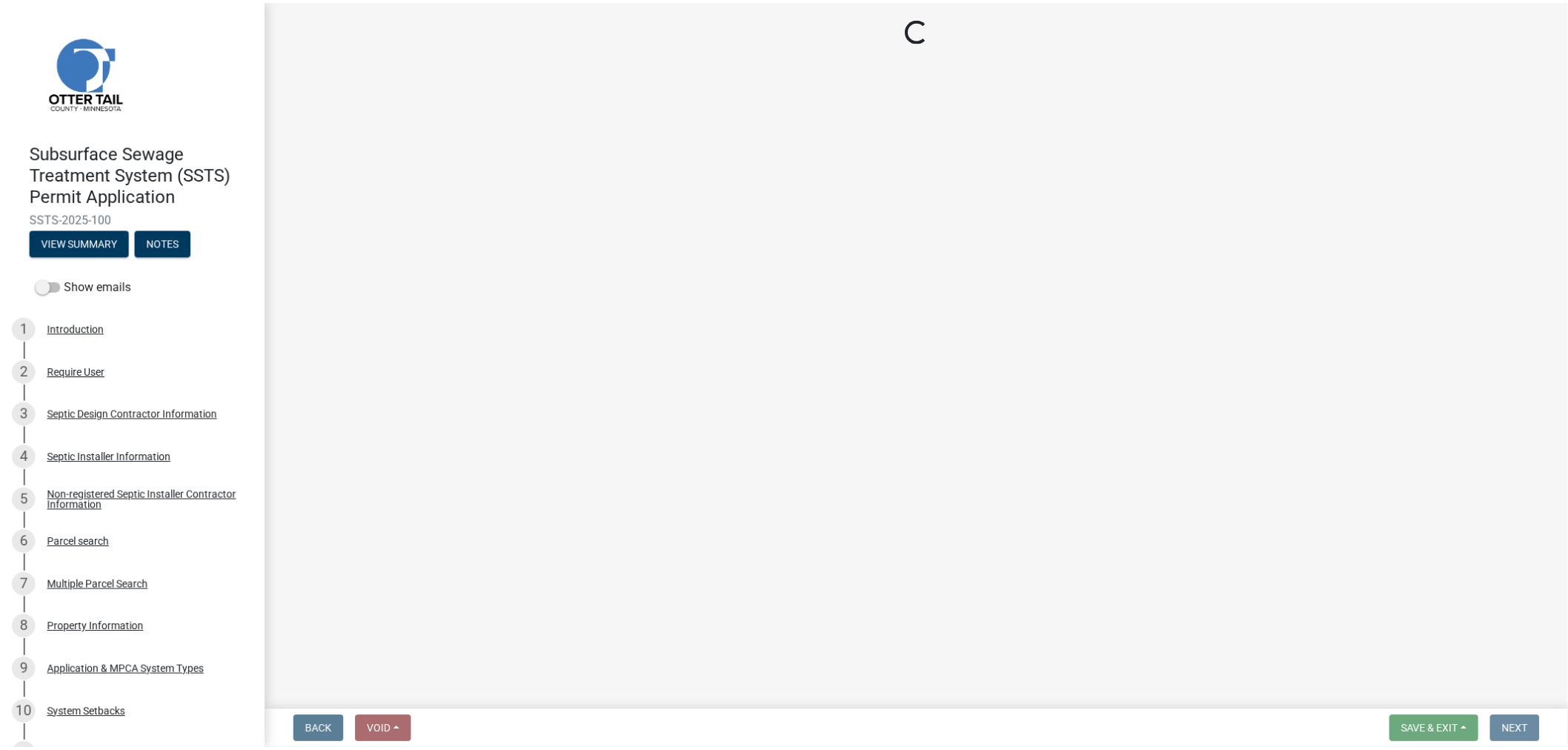
scroll to position [0, 0]
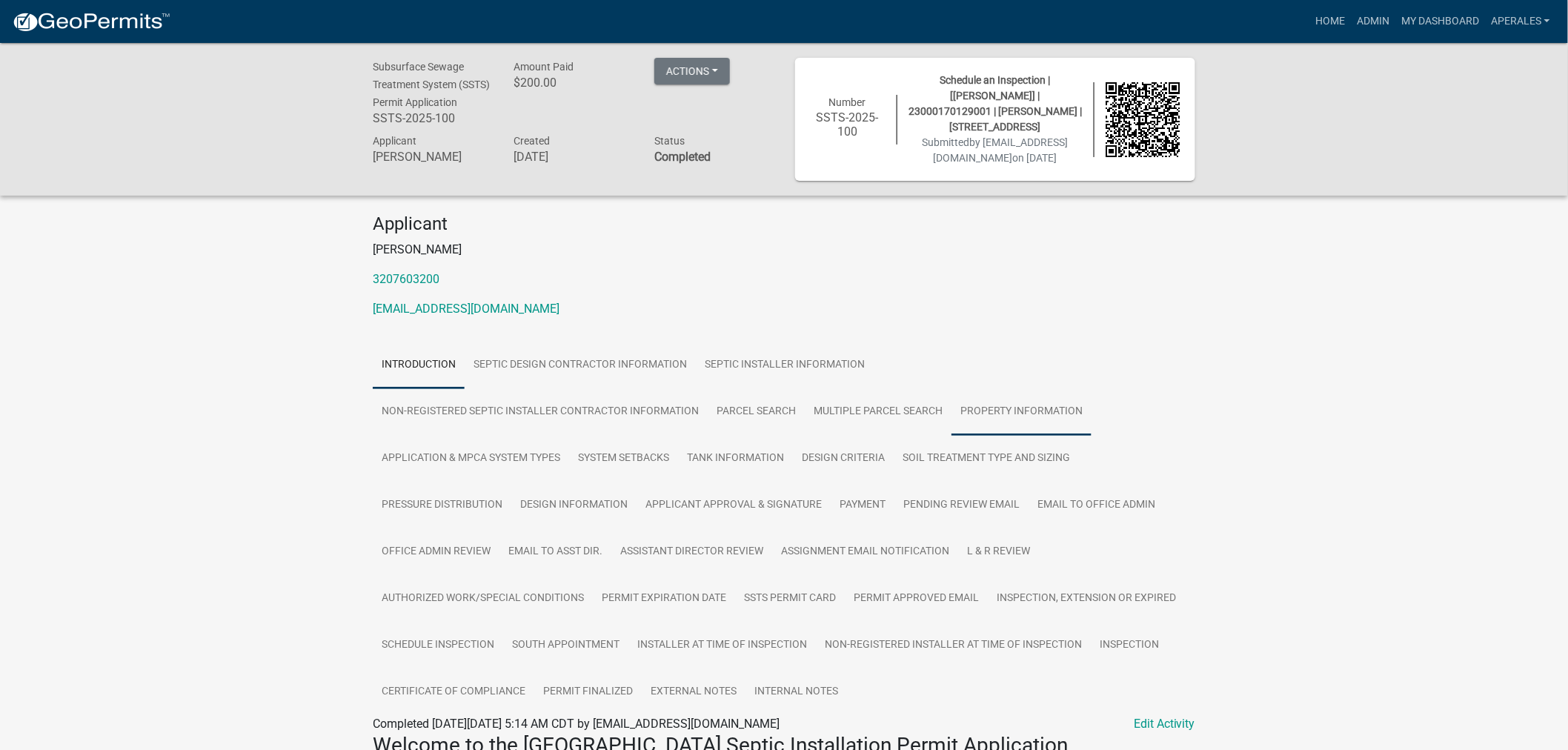
click at [990, 423] on link "Property Information" at bounding box center [1021, 411] width 140 height 47
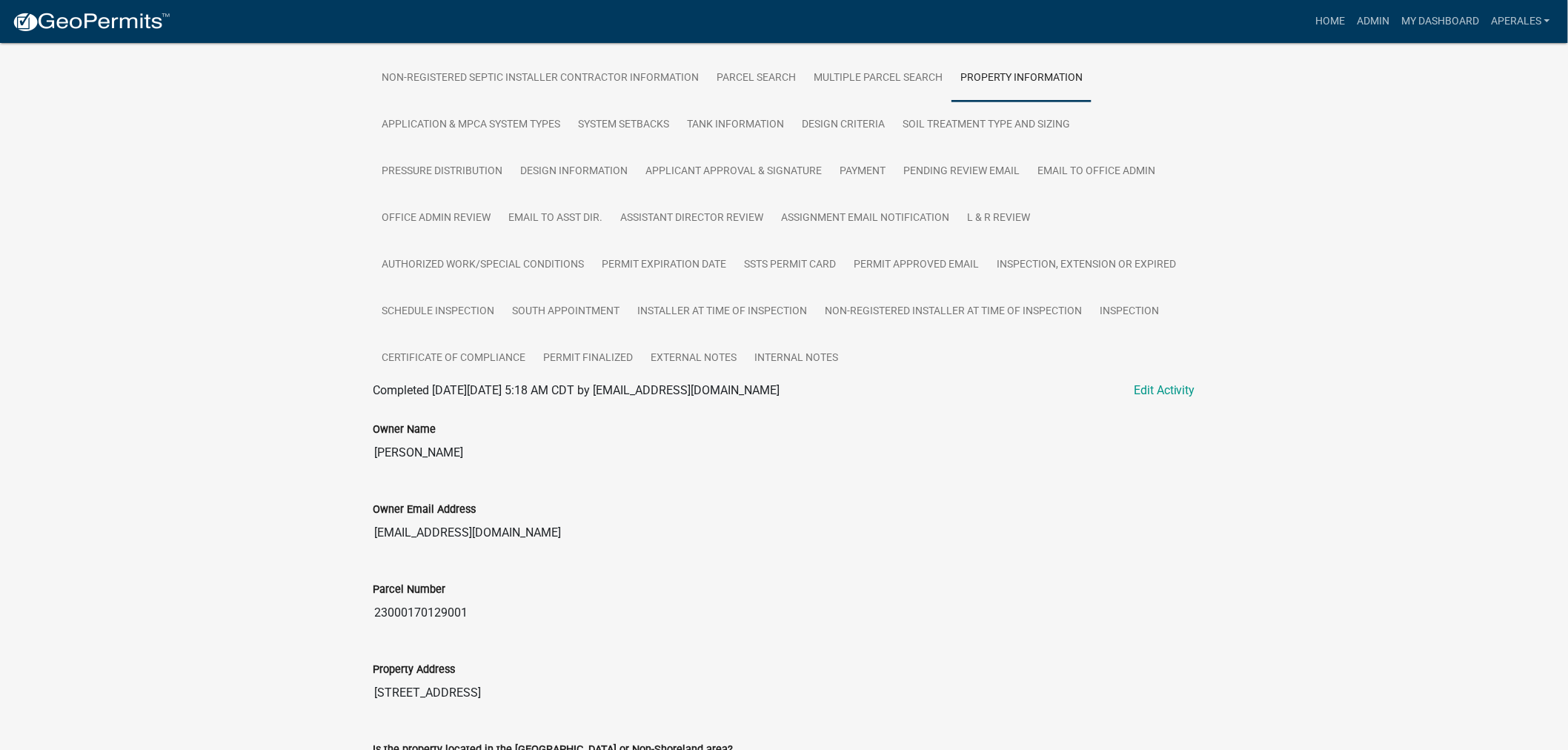
scroll to position [468, 0]
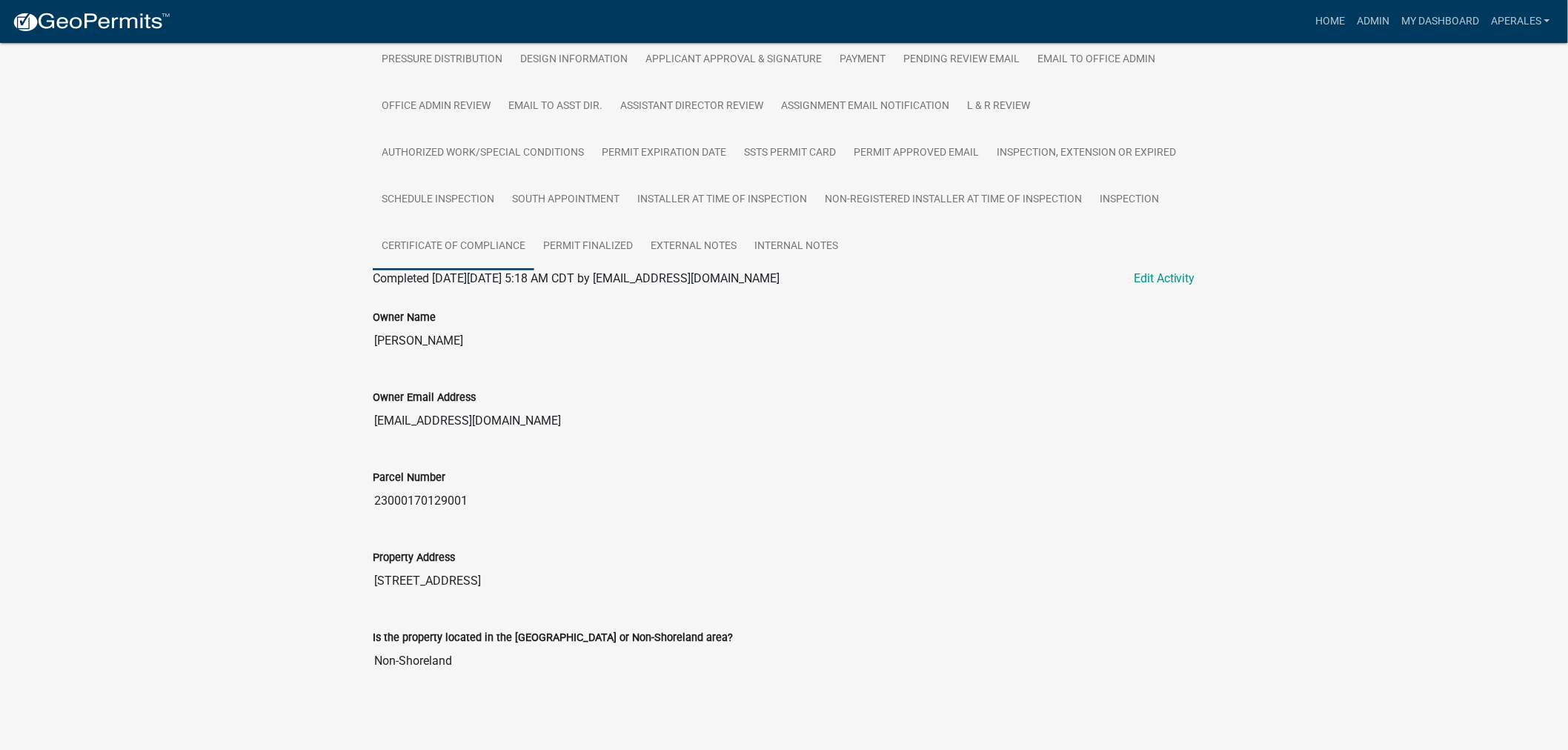
click at [443, 232] on link "Certificate of Compliance" at bounding box center [453, 246] width 162 height 47
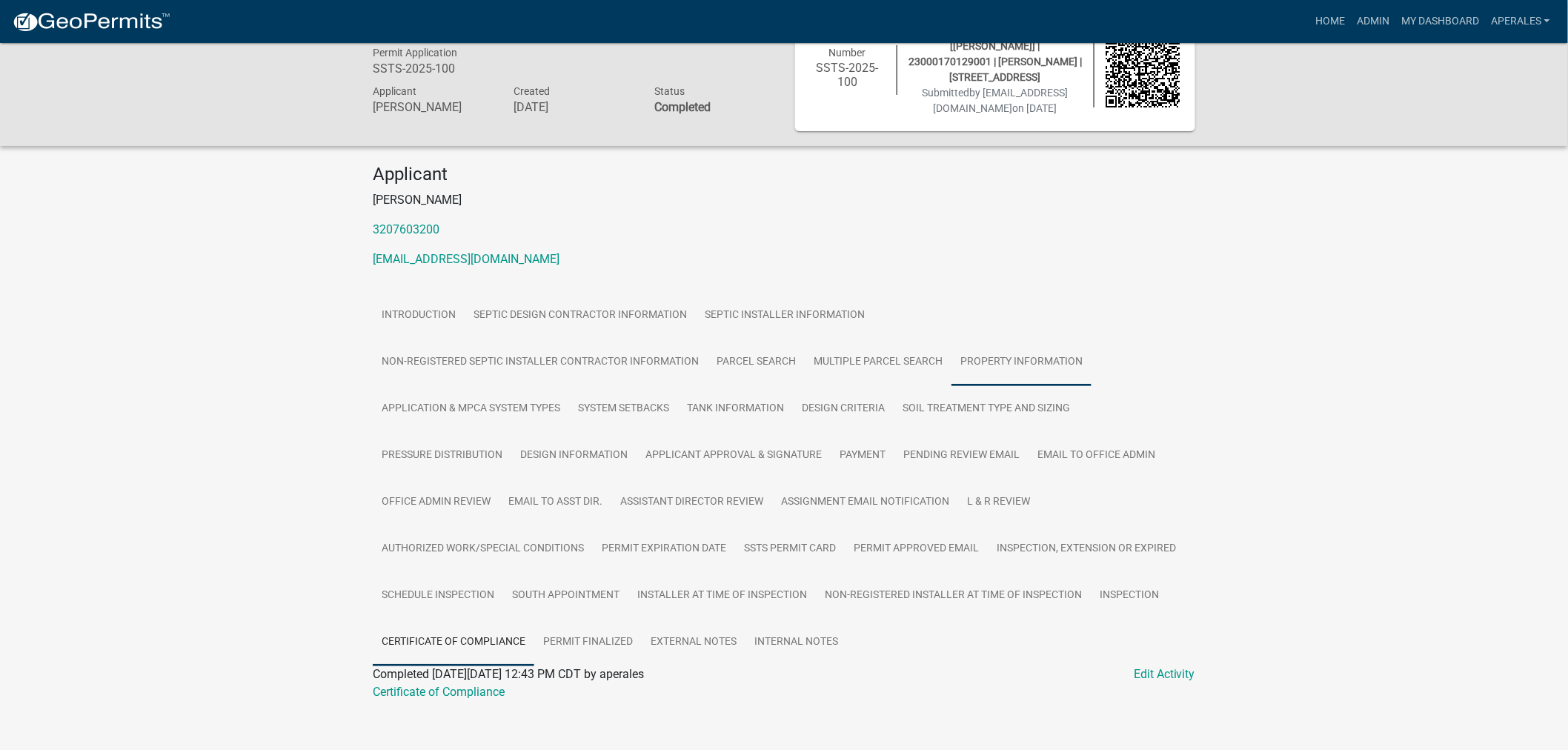
scroll to position [85, 0]
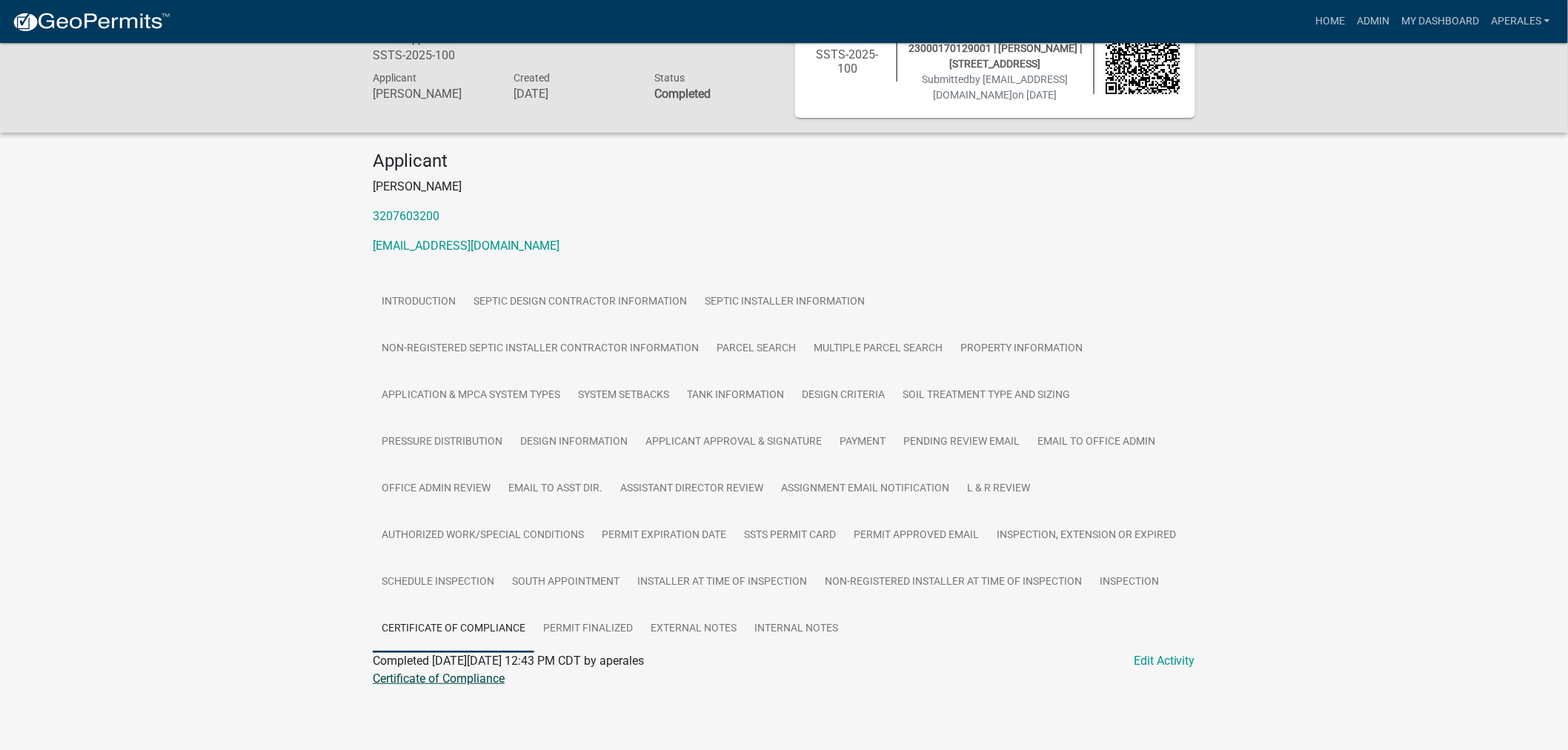
click at [401, 676] on link "Certificate of Compliance" at bounding box center [438, 678] width 132 height 14
click at [1365, 12] on link "Admin" at bounding box center [1373, 22] width 45 height 28
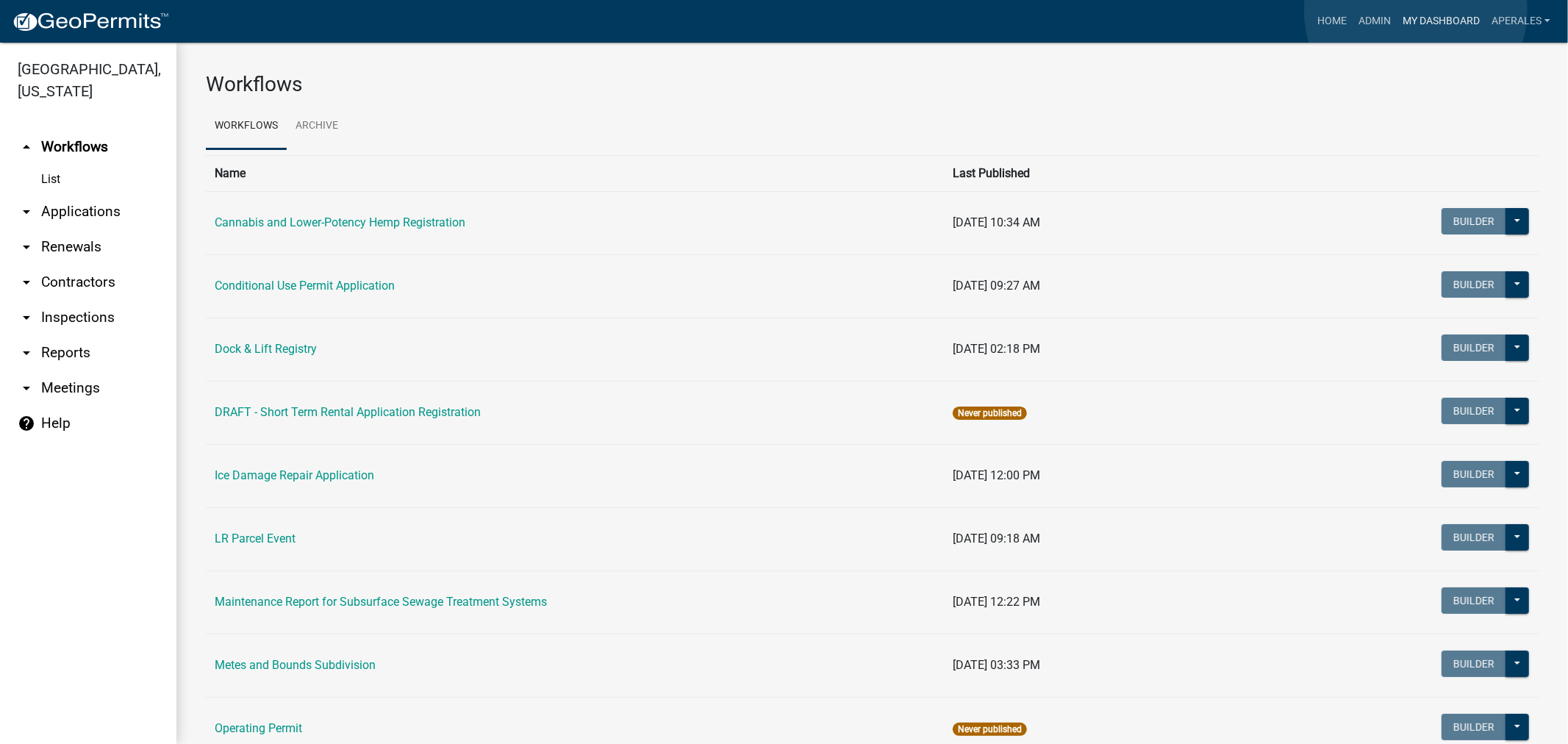
click at [1416, 10] on link "My Dashboard" at bounding box center [1442, 21] width 89 height 28
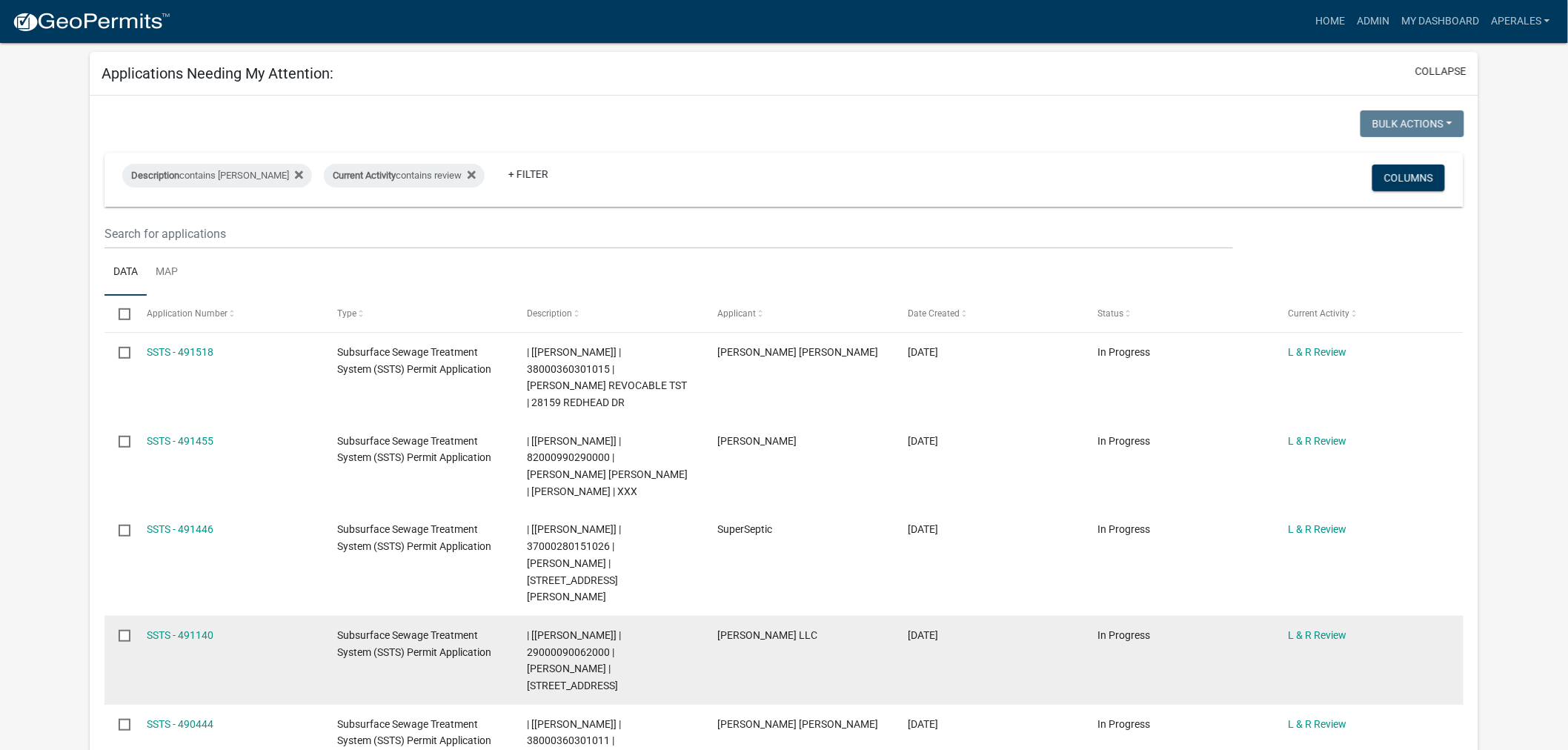
scroll to position [164, 0]
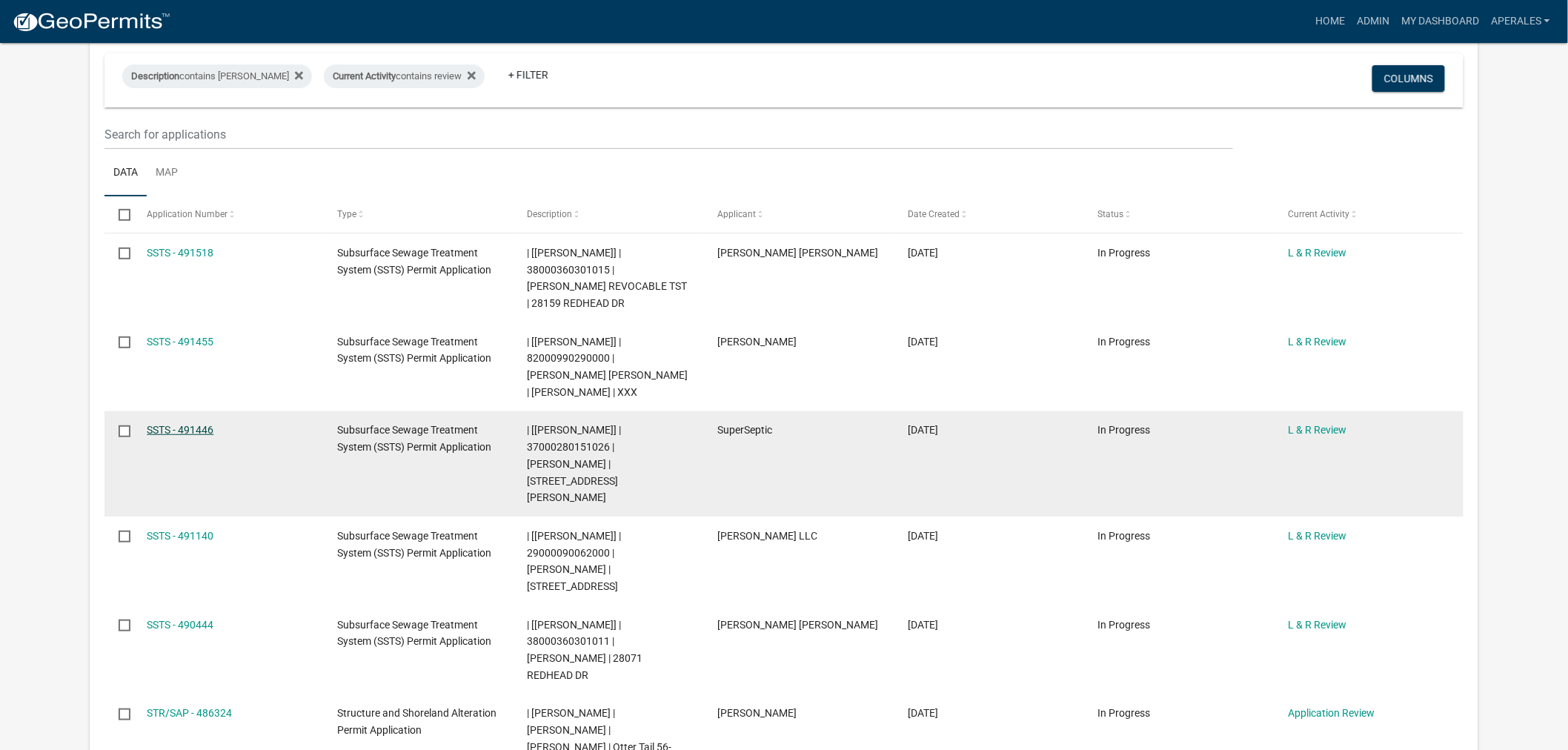
click at [187, 434] on link "SSTS - 491446" at bounding box center [181, 430] width 67 height 12
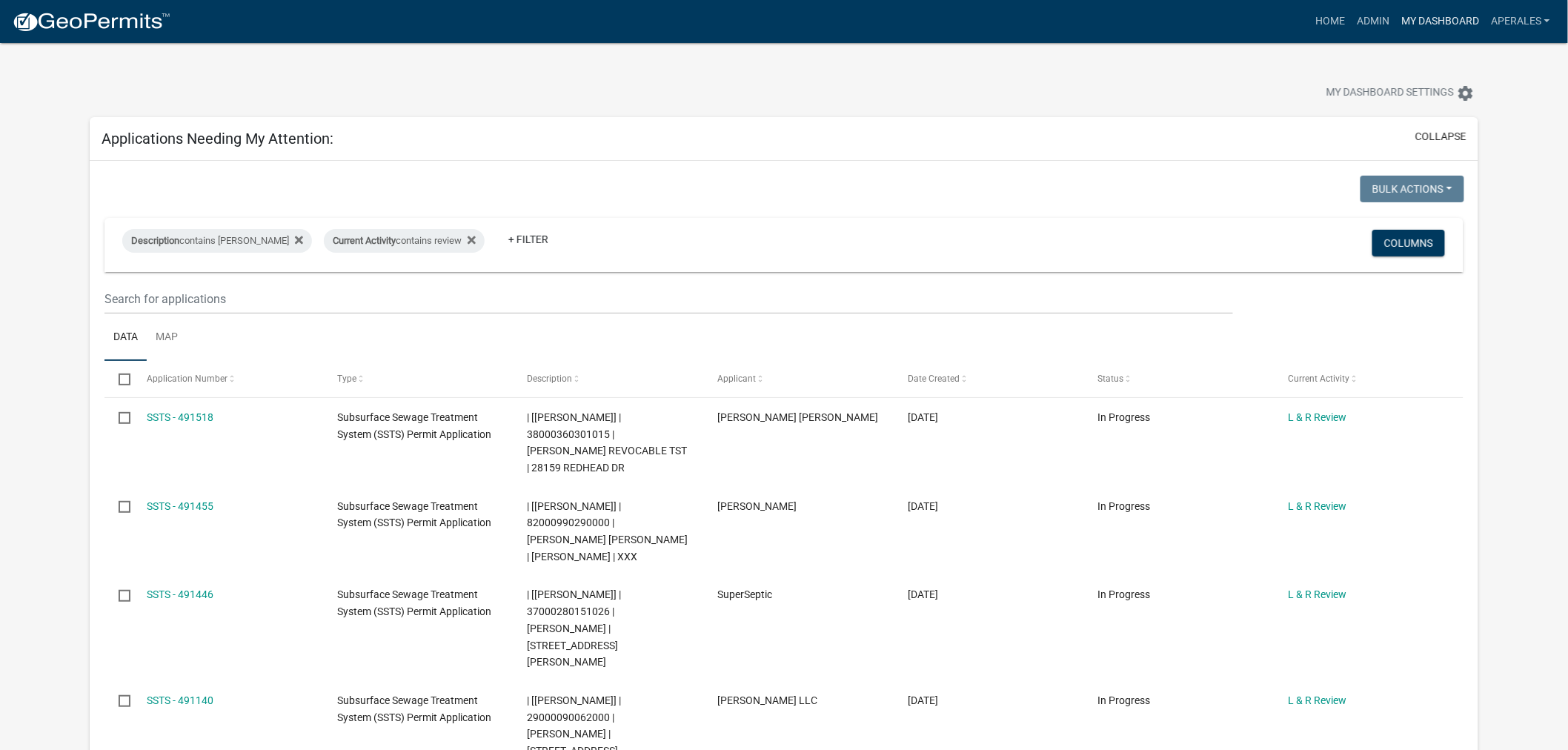
click at [1430, 17] on link "My Dashboard" at bounding box center [1440, 22] width 89 height 28
click at [1378, 25] on link "Admin" at bounding box center [1373, 22] width 45 height 28
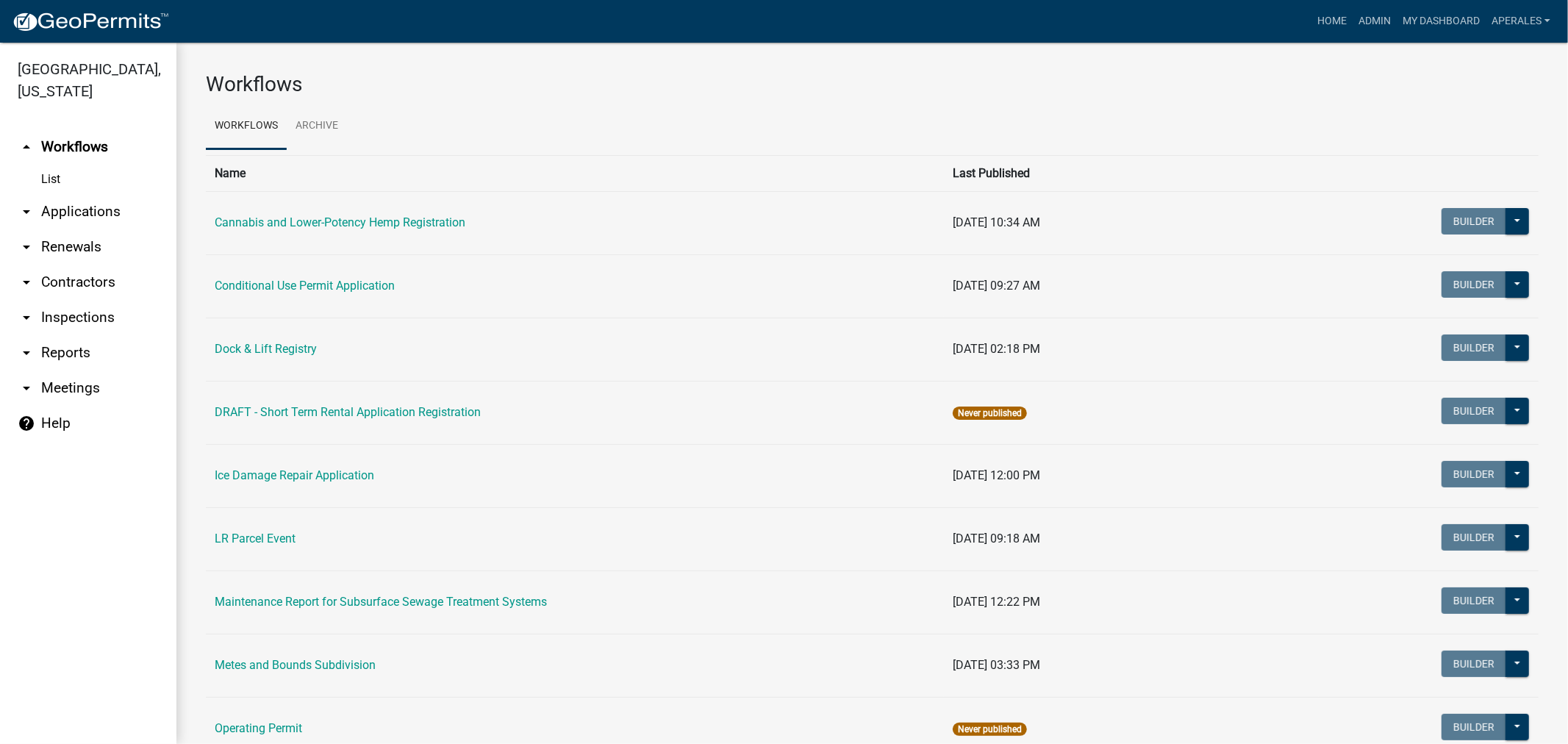
click at [78, 201] on link "arrow_drop_down Applications" at bounding box center [88, 211] width 177 height 35
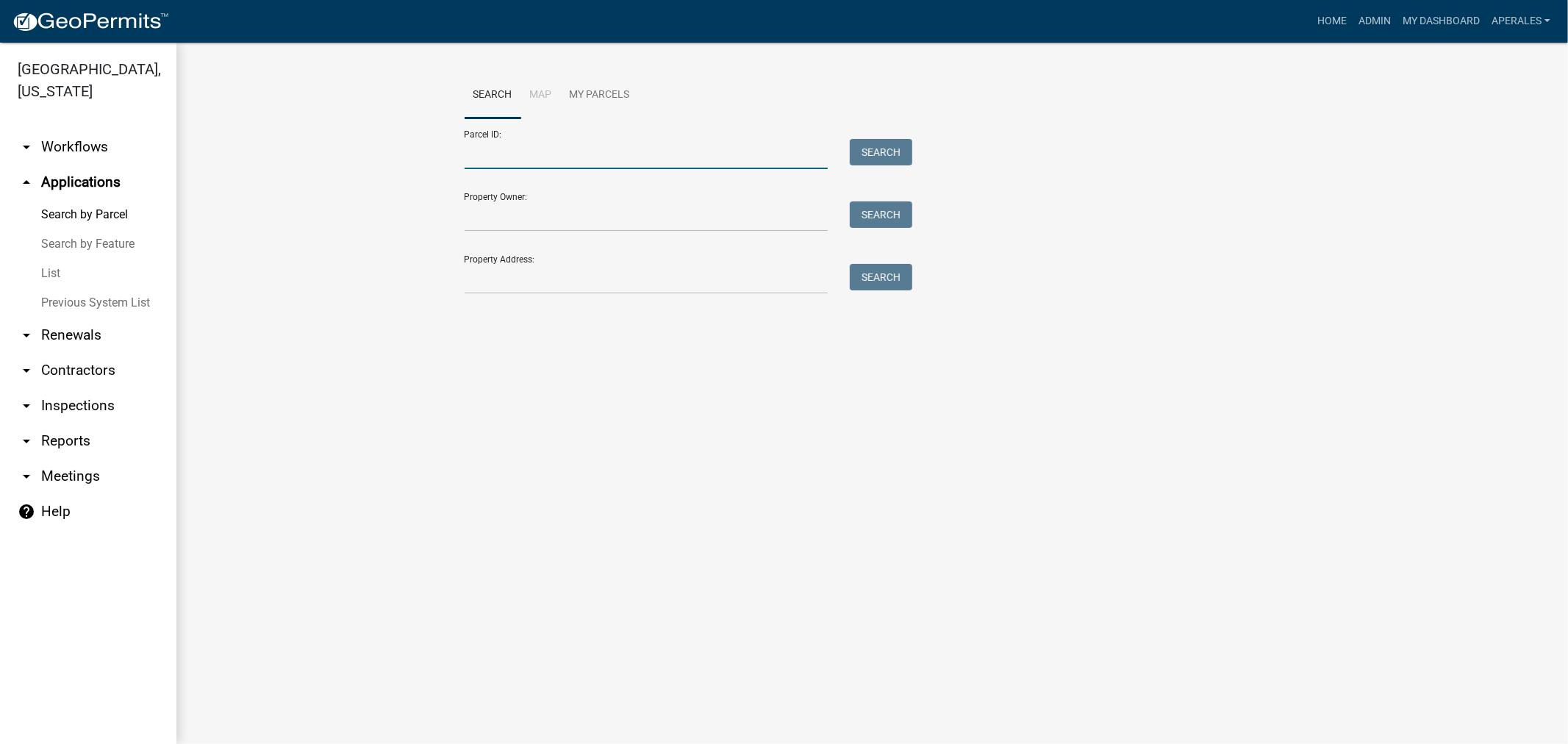
click at [534, 151] on input "Parcel ID:" at bounding box center [646, 154] width 364 height 30
click at [473, 264] on input "Property Address:" at bounding box center [646, 278] width 364 height 30
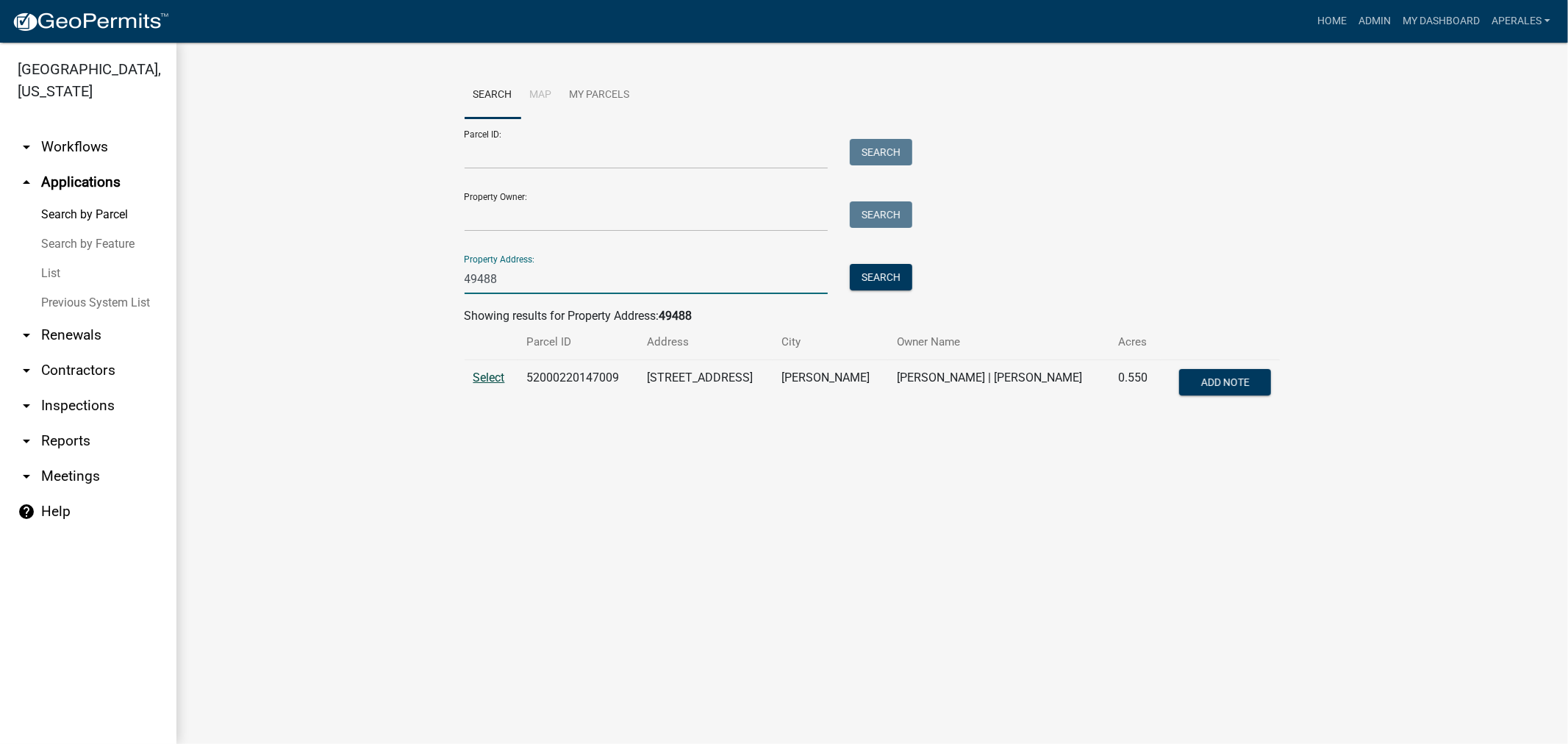
type input "49488"
click at [503, 384] on span "Select" at bounding box center [489, 377] width 32 height 14
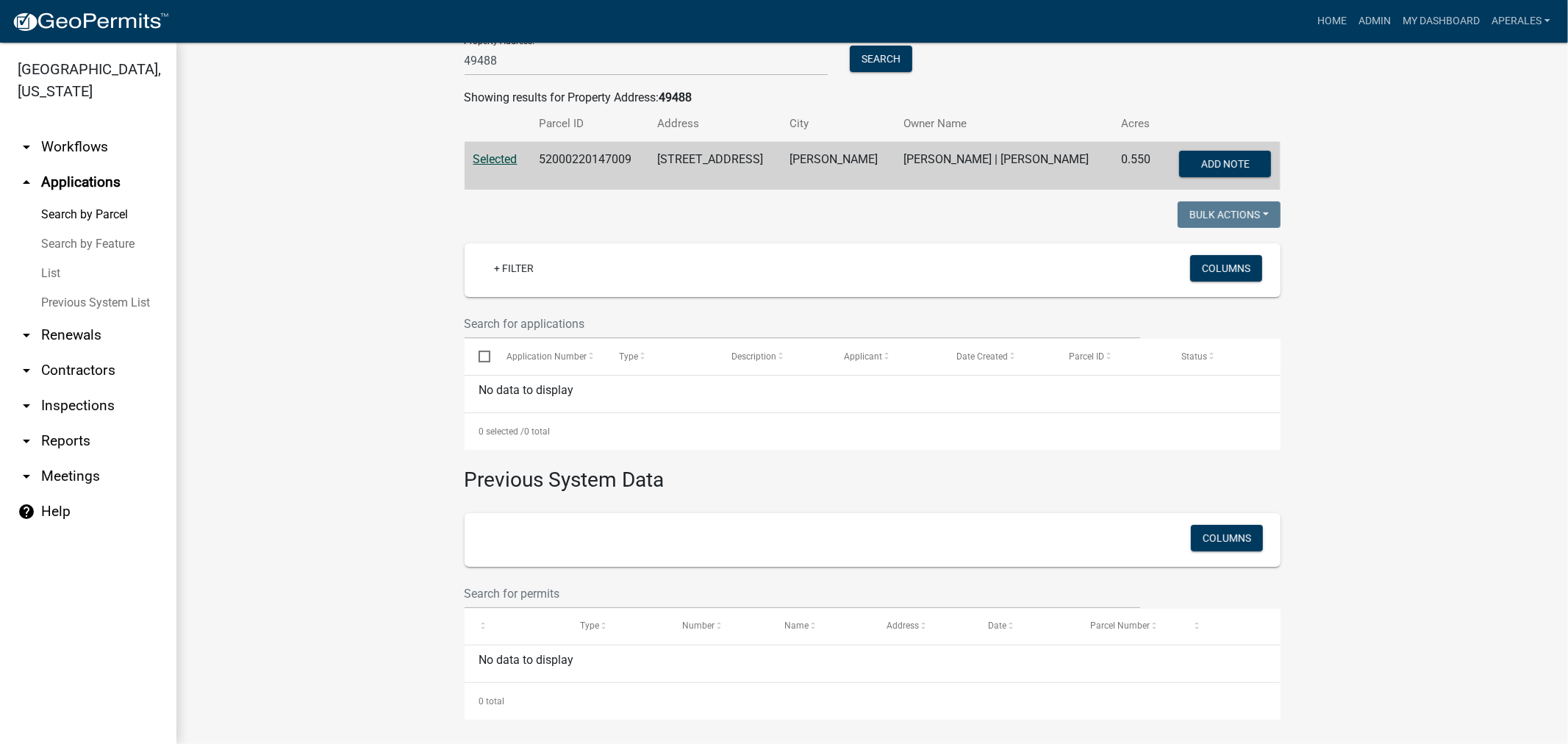
scroll to position [224, 0]
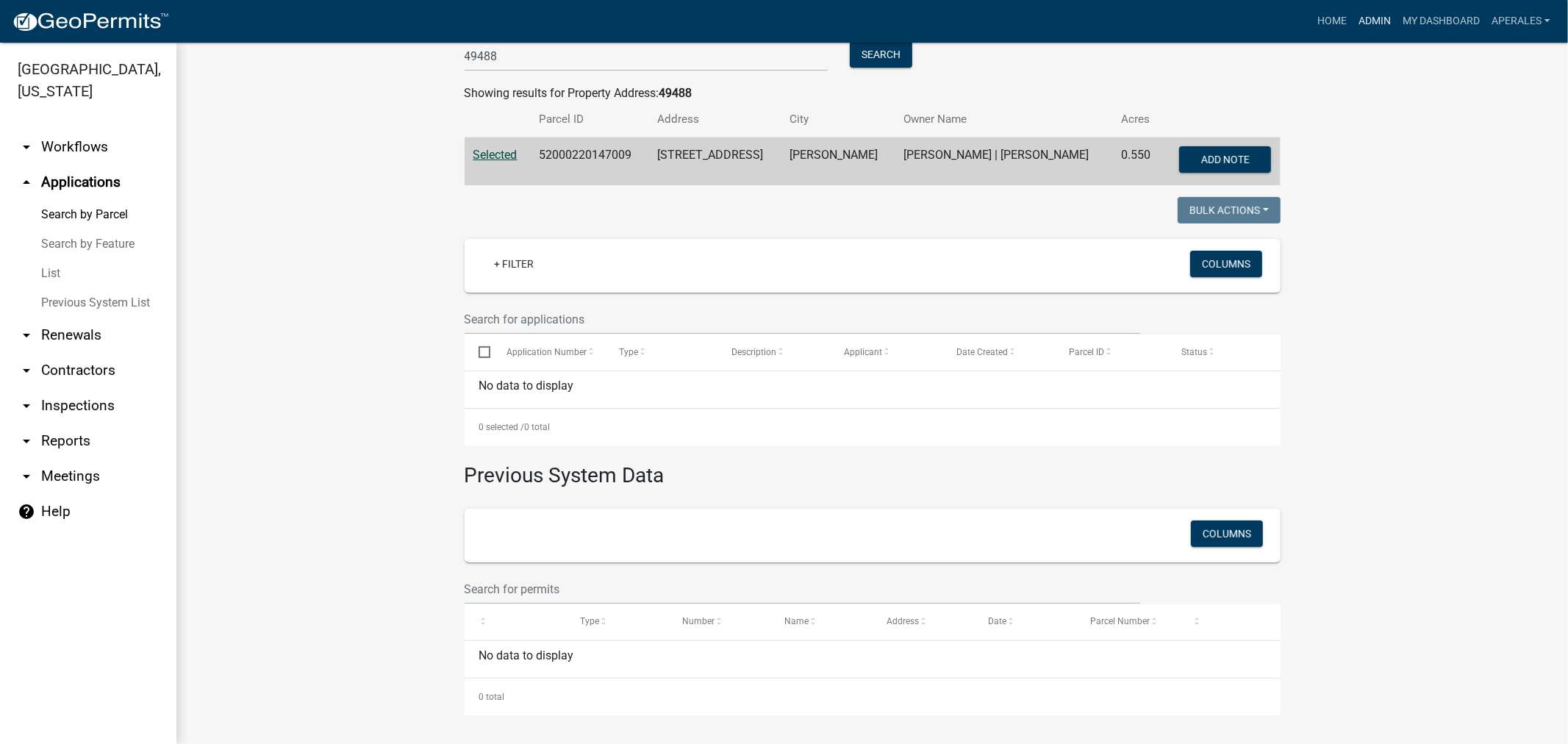
click at [1361, 15] on link "Admin" at bounding box center [1375, 21] width 44 height 28
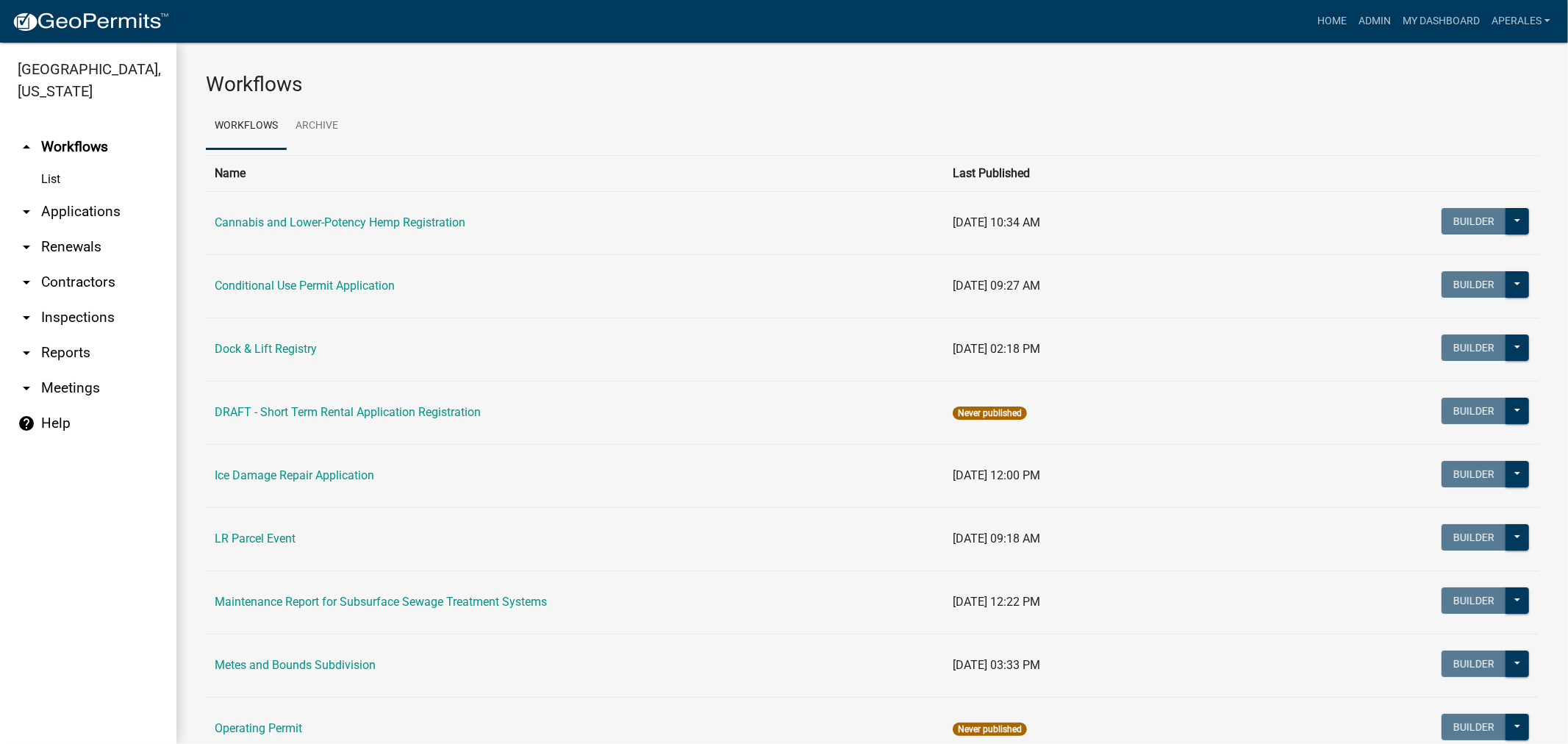
click at [92, 217] on link "arrow_drop_down Applications" at bounding box center [88, 211] width 177 height 35
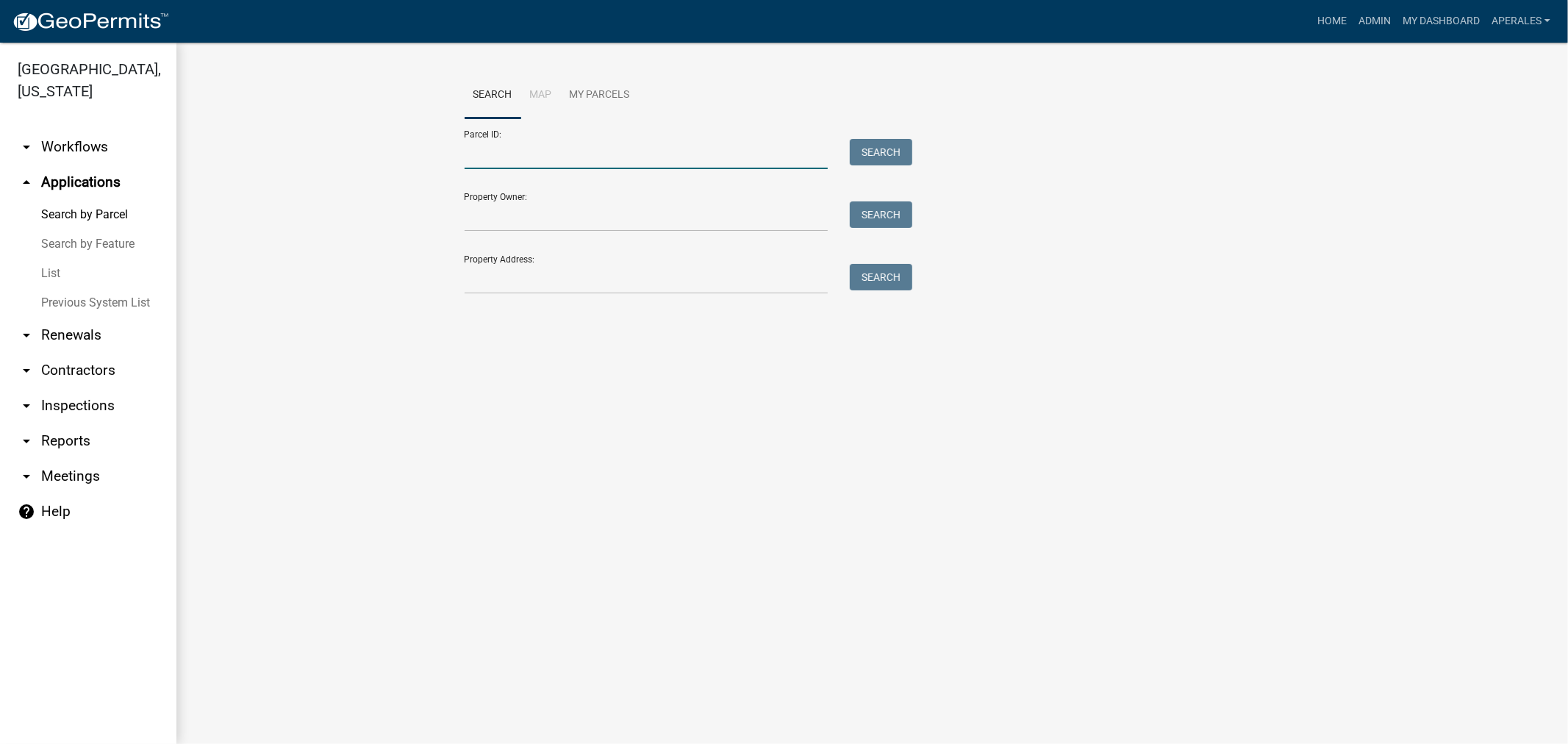
click at [538, 155] on input "Parcel ID:" at bounding box center [646, 154] width 364 height 30
paste input "16000990936000"
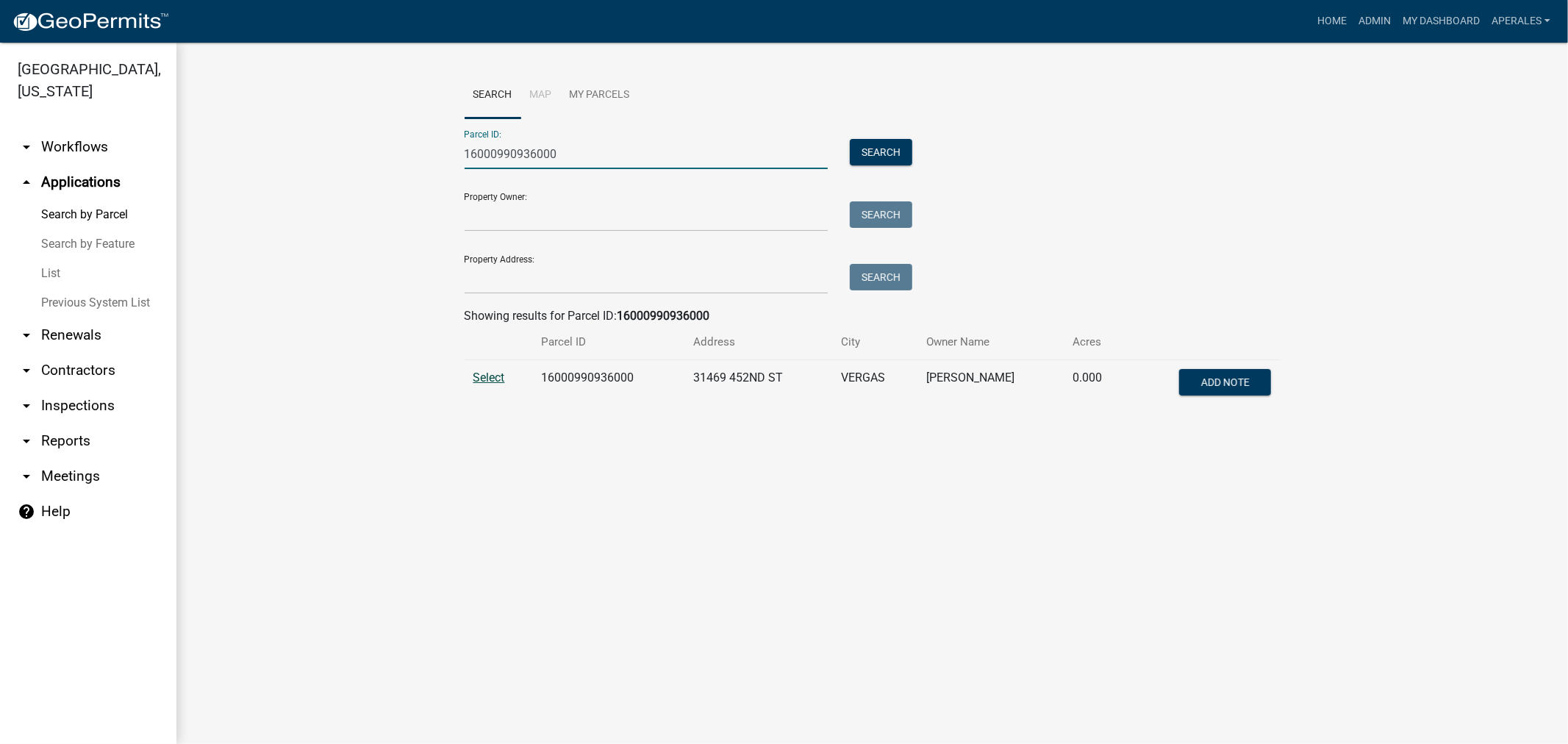
type input "16000990936000"
click at [496, 374] on span "Select" at bounding box center [489, 377] width 32 height 14
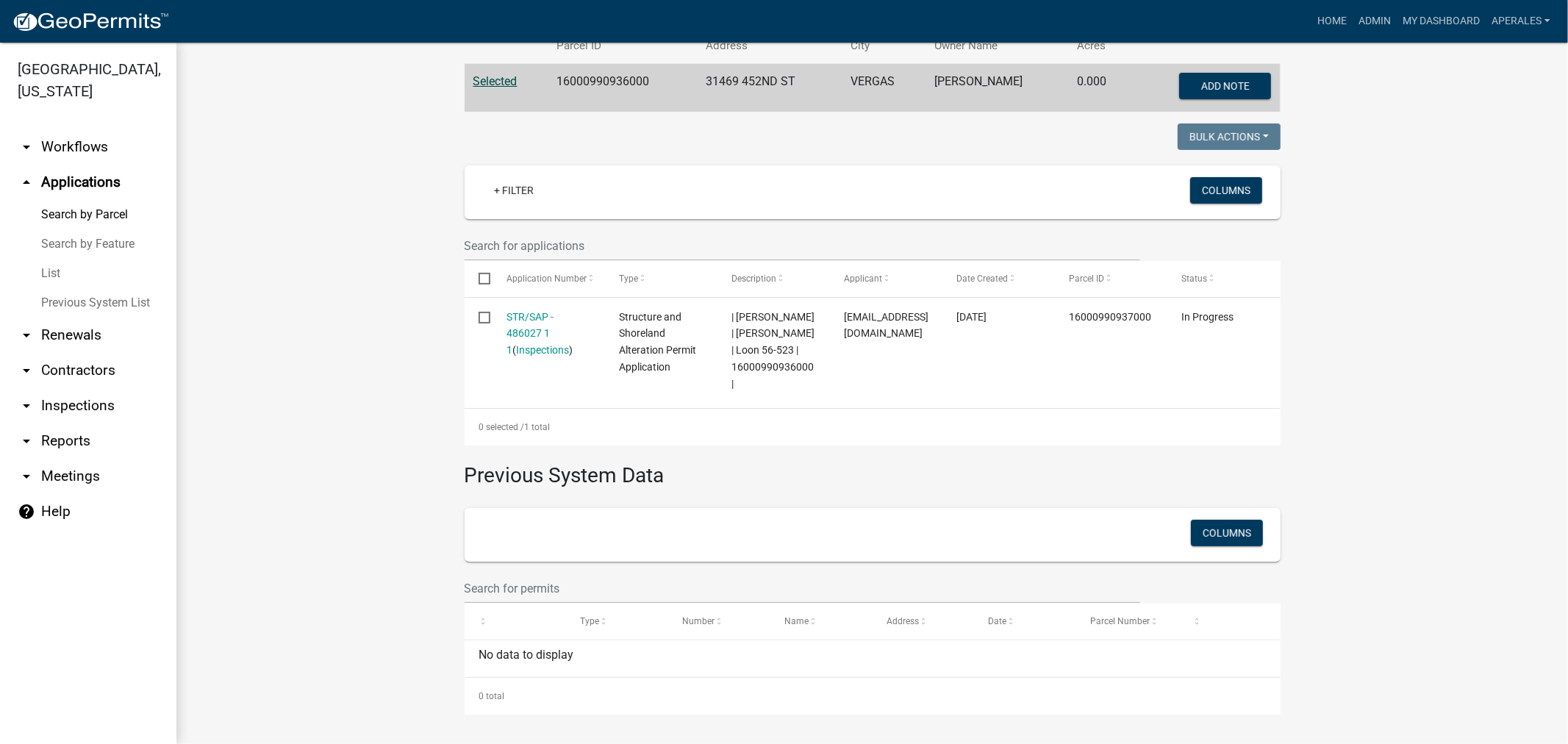
scroll to position [313, 0]
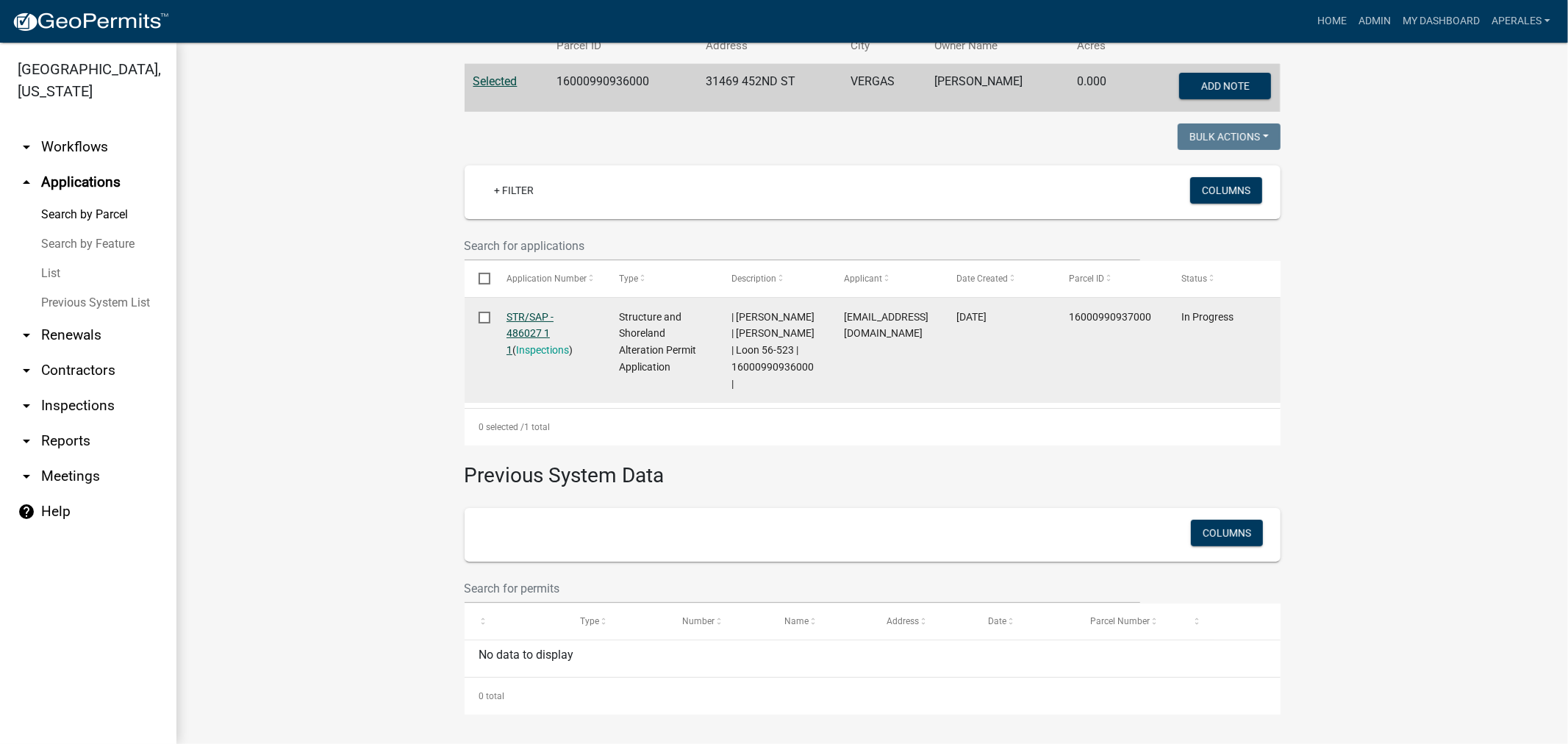
click at [527, 317] on link "STR/SAP - 486027 1 1" at bounding box center [529, 333] width 47 height 45
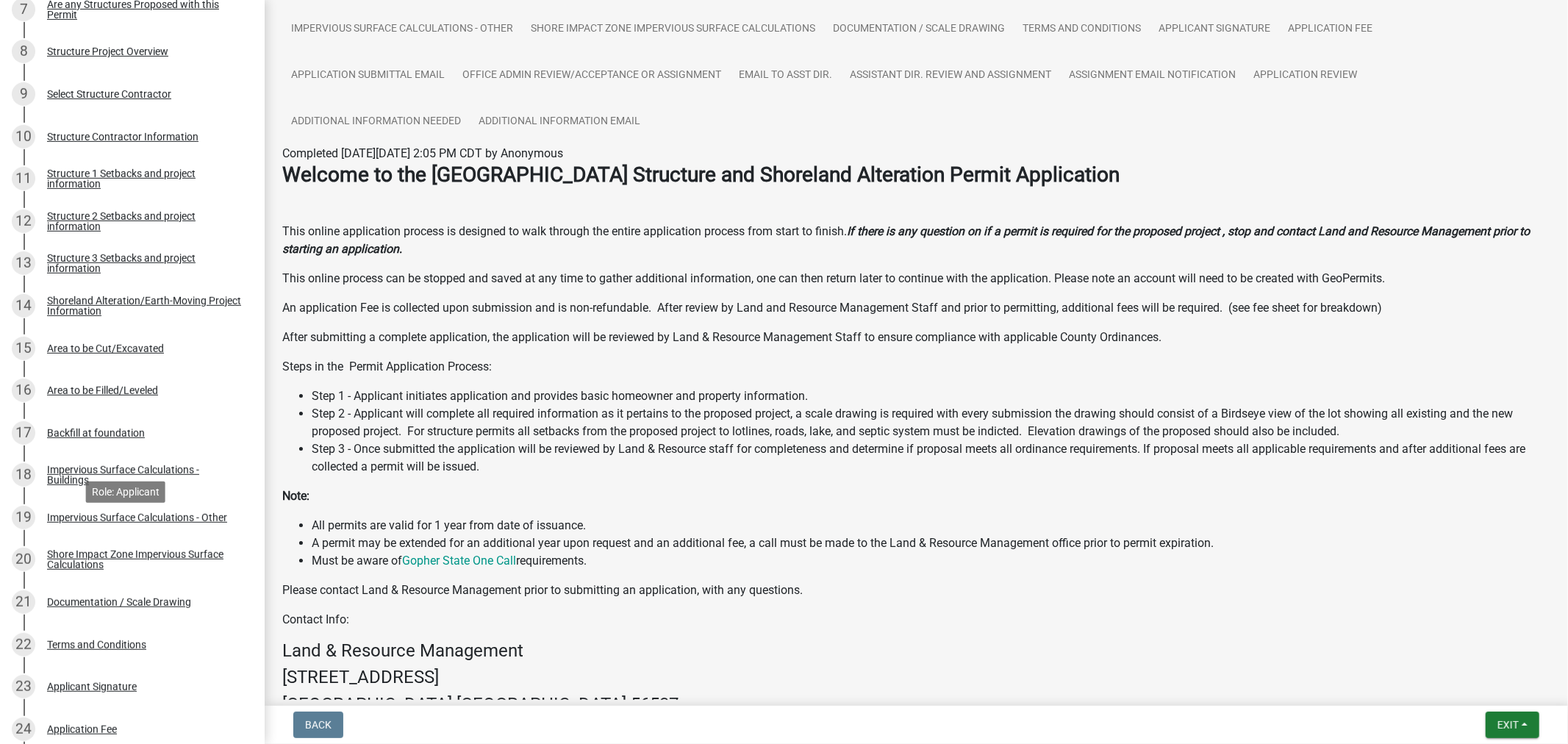
scroll to position [968, 0]
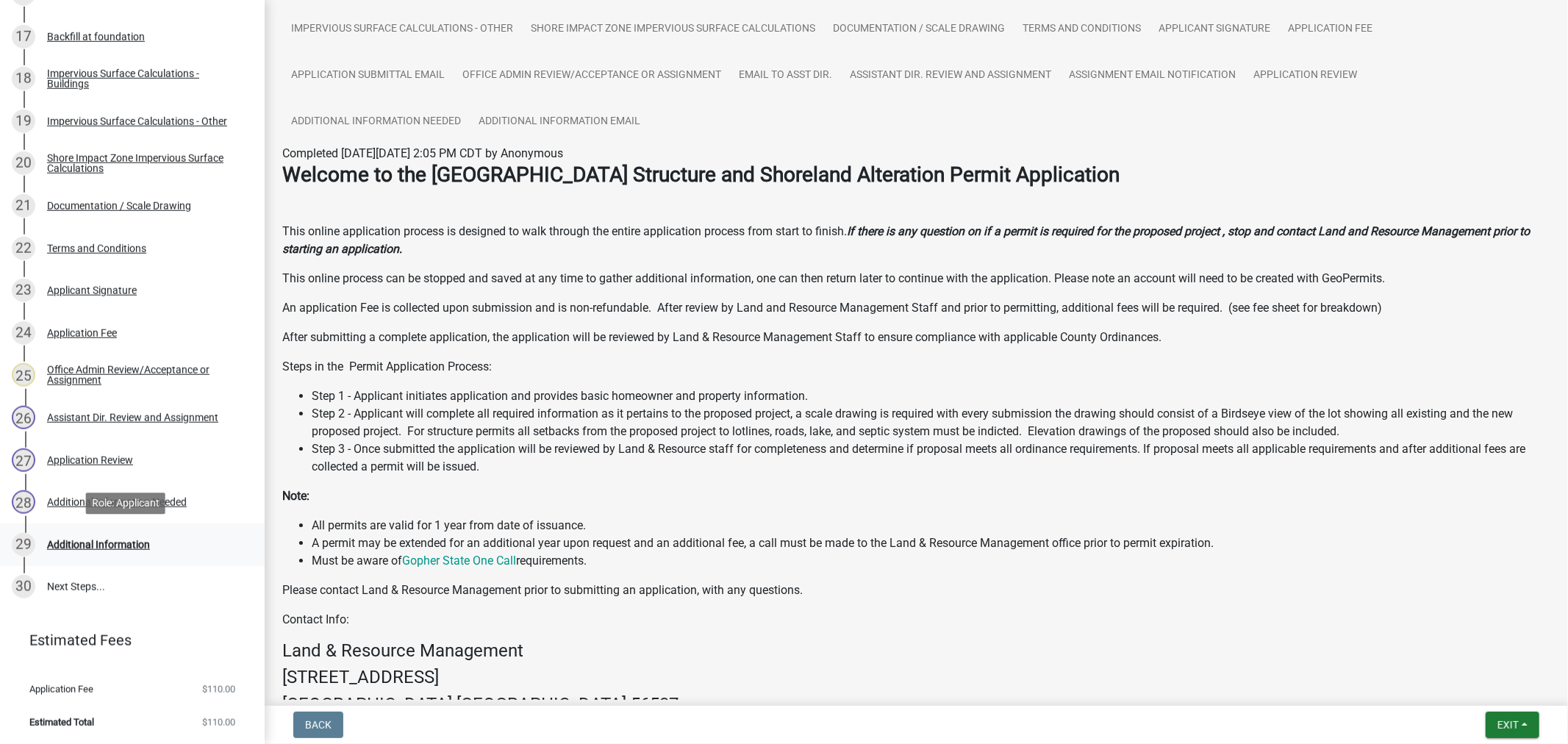
click at [120, 543] on div "Additional Information" at bounding box center [98, 544] width 103 height 10
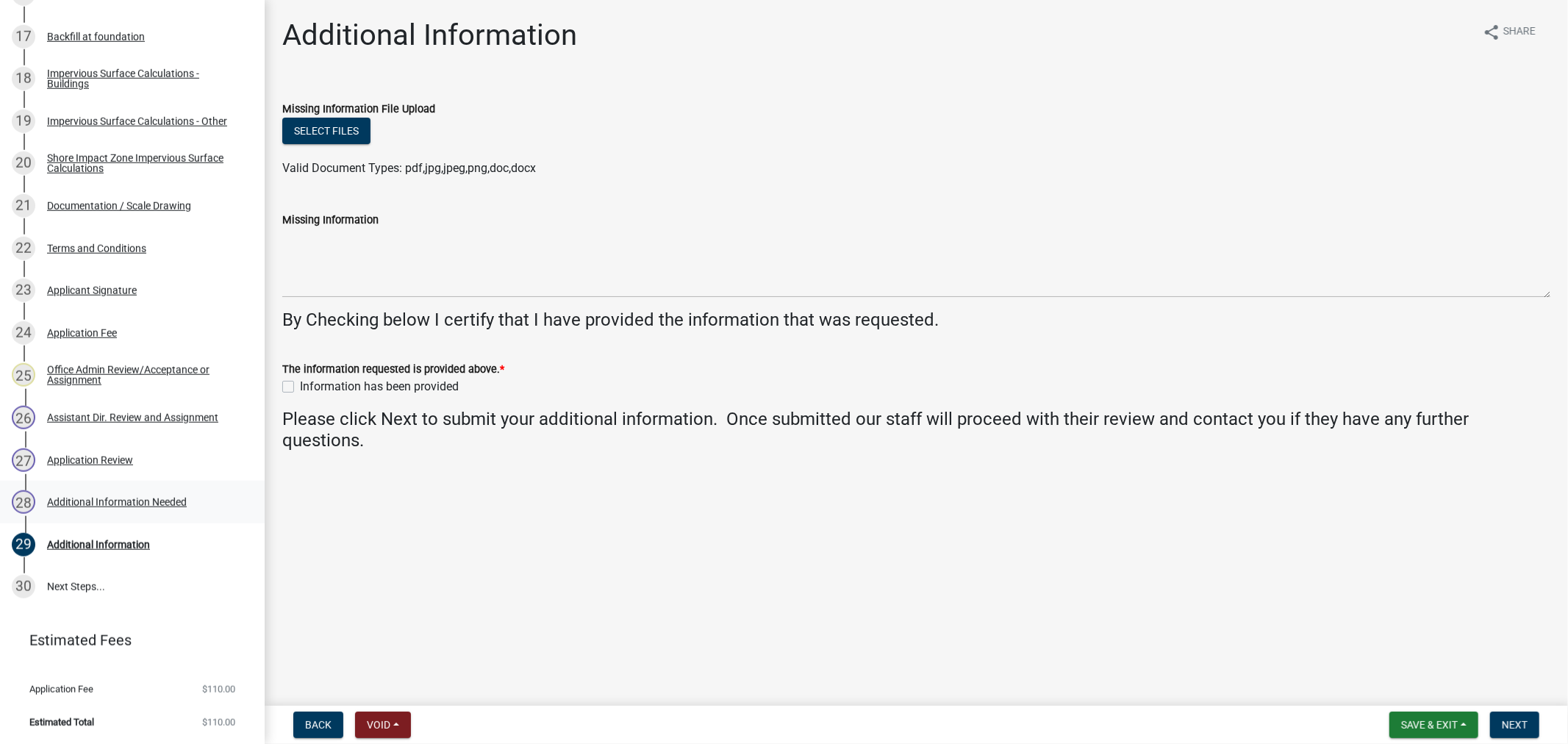
click at [85, 502] on div "Additional Information Needed" at bounding box center [117, 502] width 140 height 10
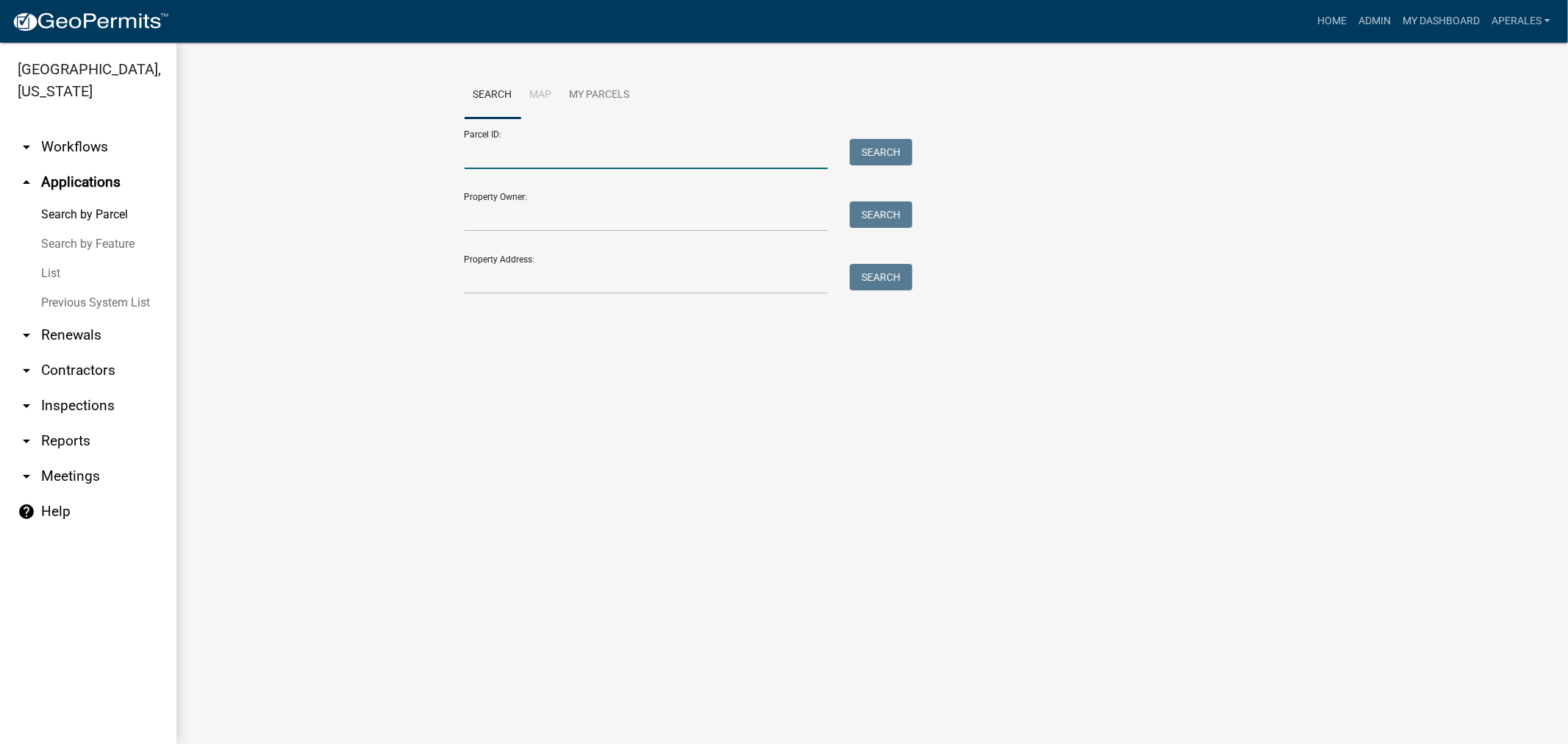
drag, startPoint x: 551, startPoint y: 153, endPoint x: 565, endPoint y: 152, distance: 14.0
click at [551, 153] on input "Parcel ID:" at bounding box center [646, 154] width 364 height 30
paste input "16000990936000"
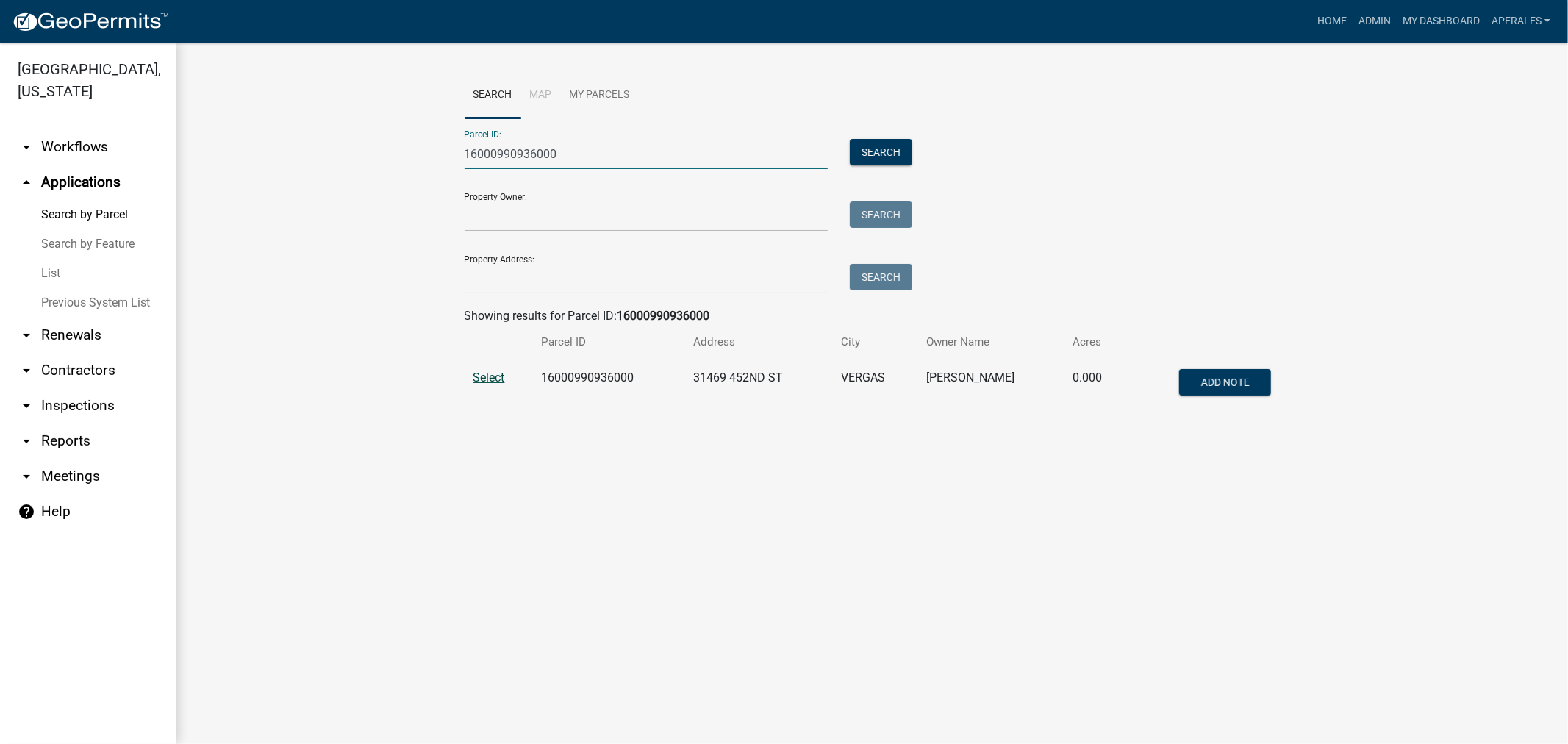
type input "16000990936000"
click at [501, 381] on span "Select" at bounding box center [489, 377] width 32 height 14
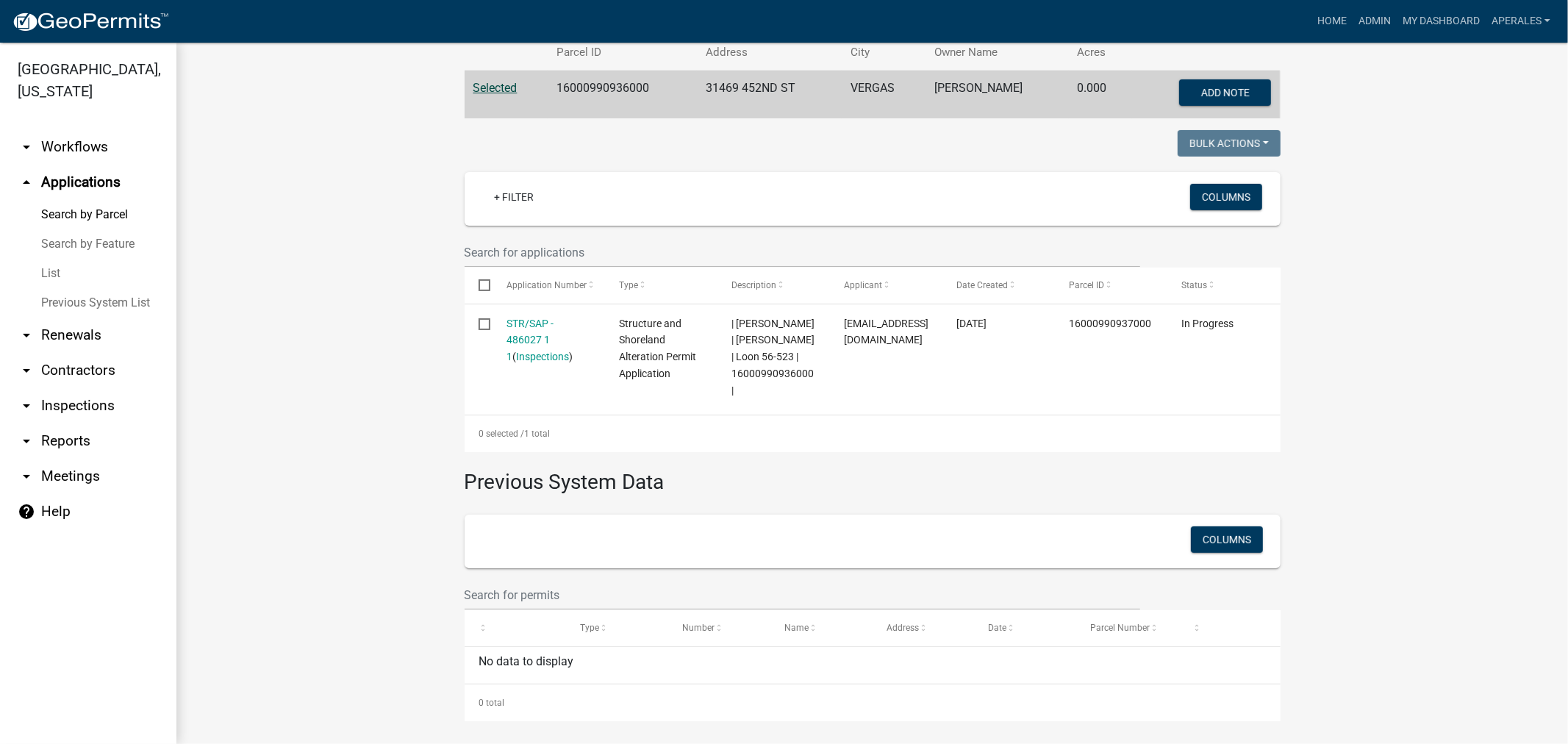
scroll to position [313, 0]
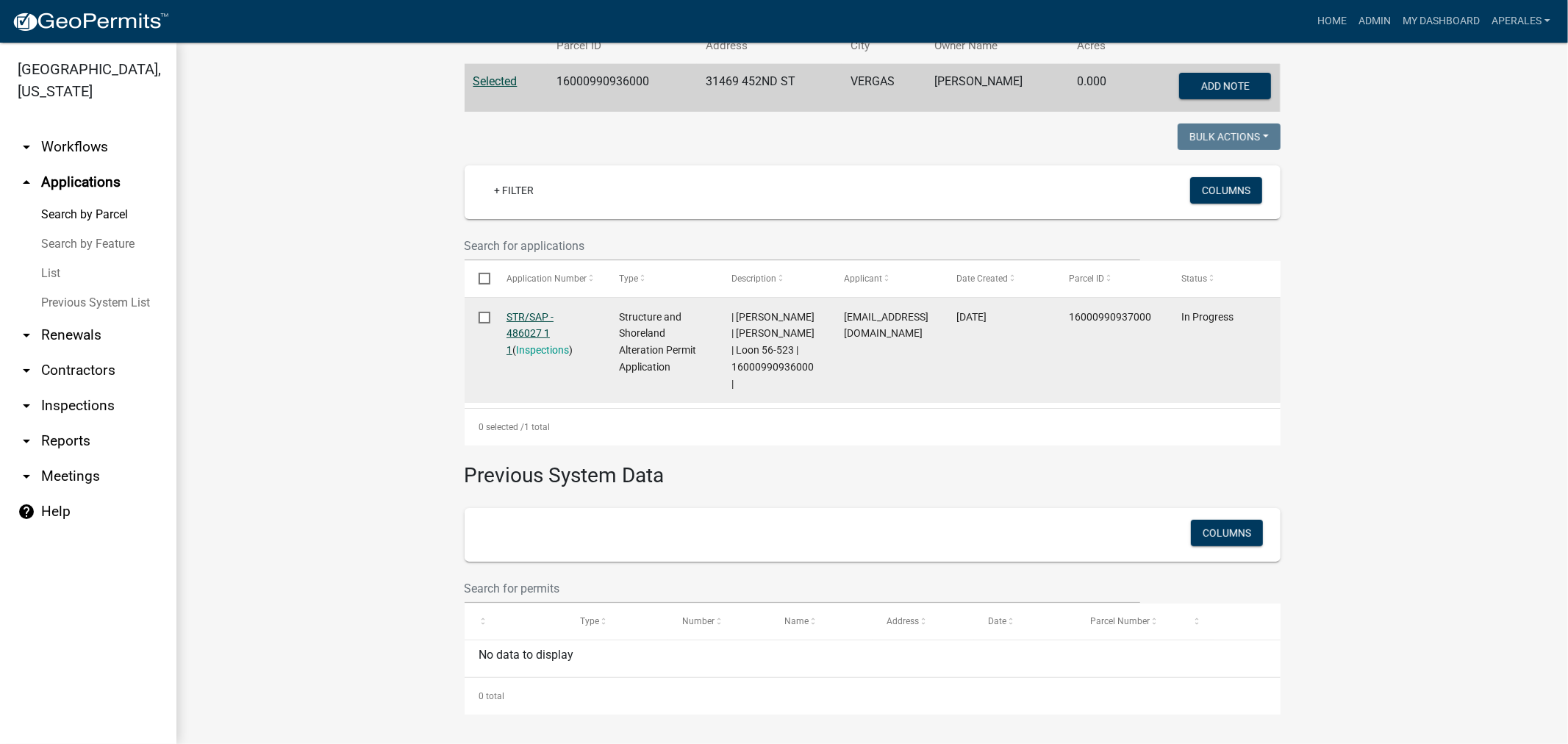
click at [539, 311] on link "STR/SAP - 486027 1 1" at bounding box center [529, 333] width 47 height 45
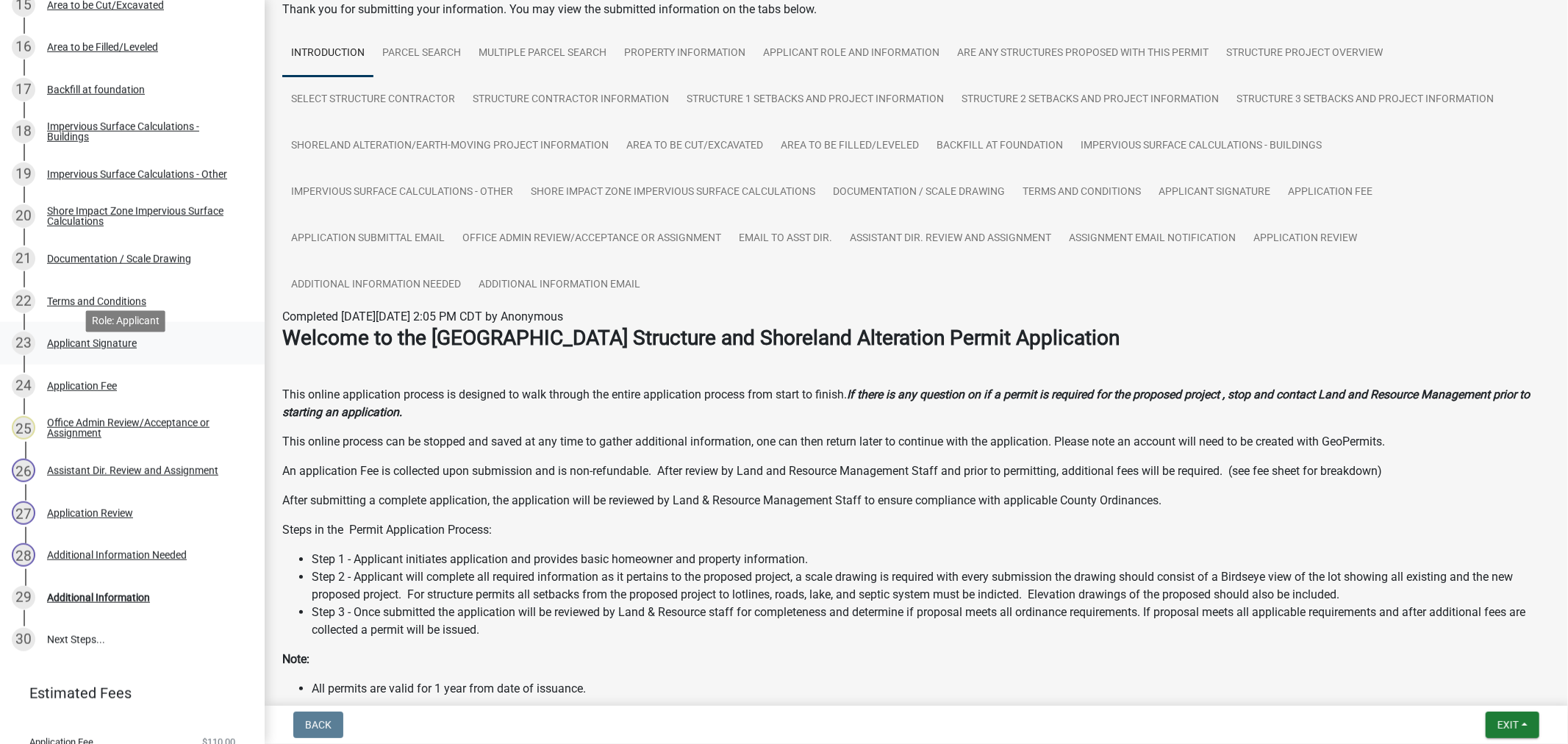
scroll to position [886, 0]
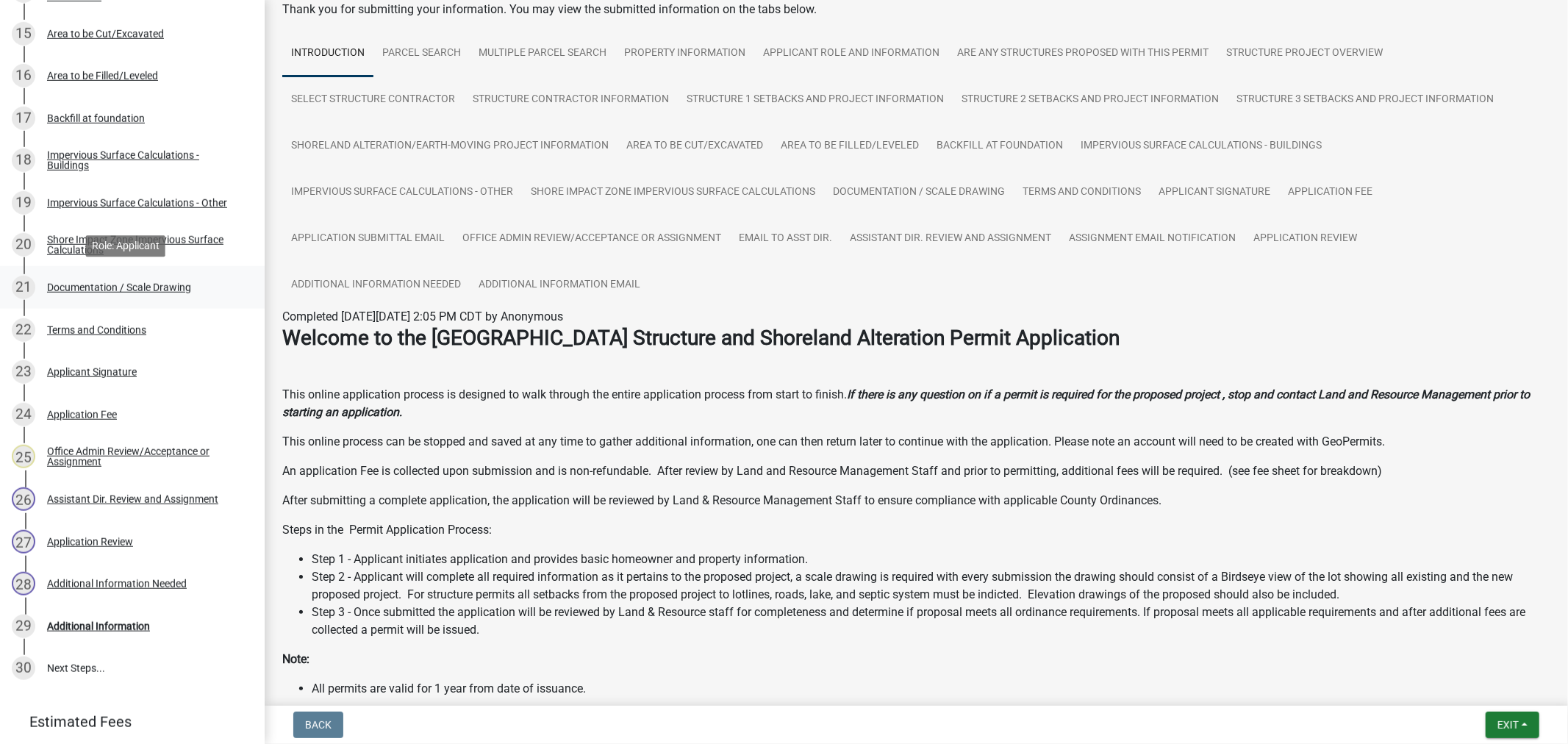
click at [148, 296] on div "21 Documentation / Scale Drawing" at bounding box center [126, 288] width 230 height 24
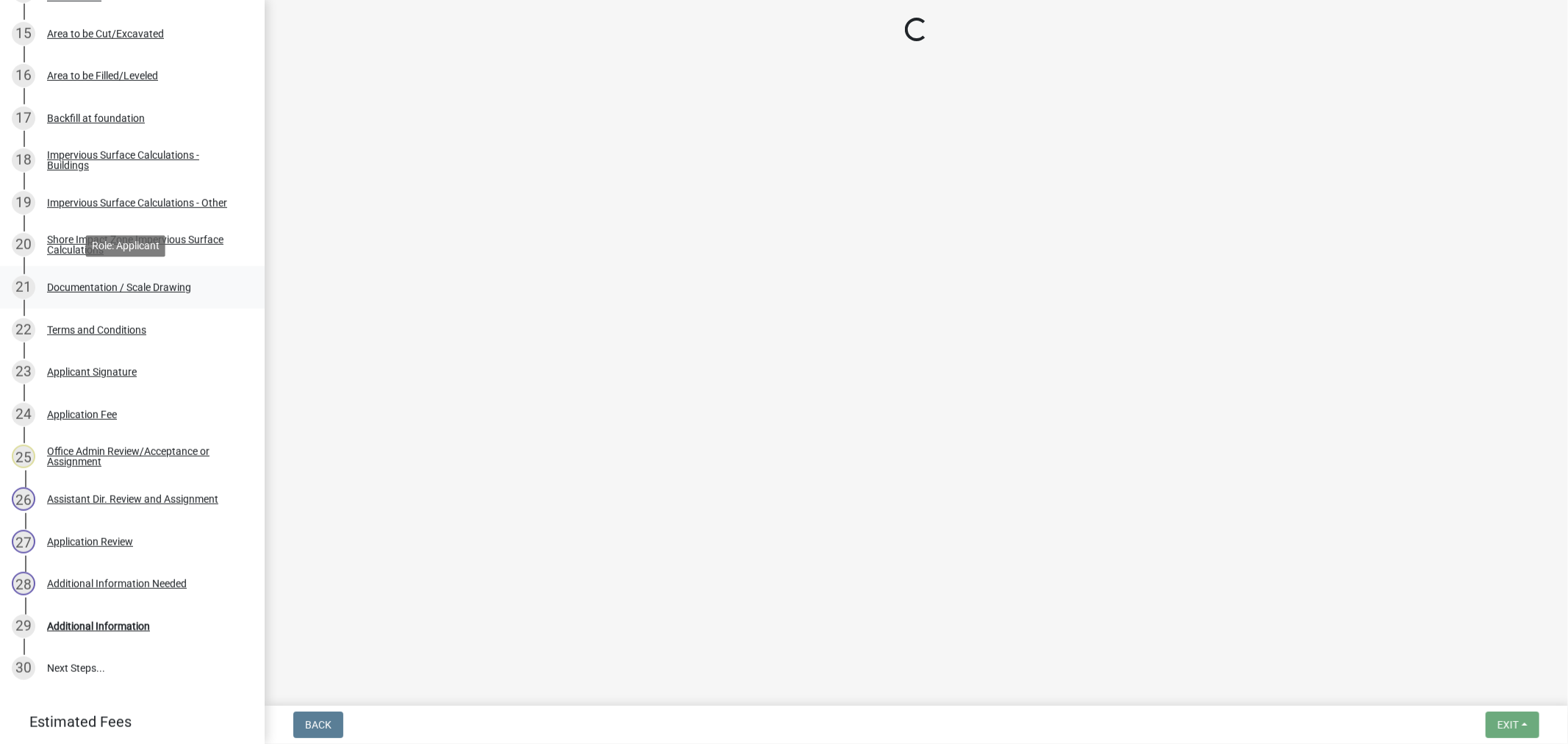
scroll to position [0, 0]
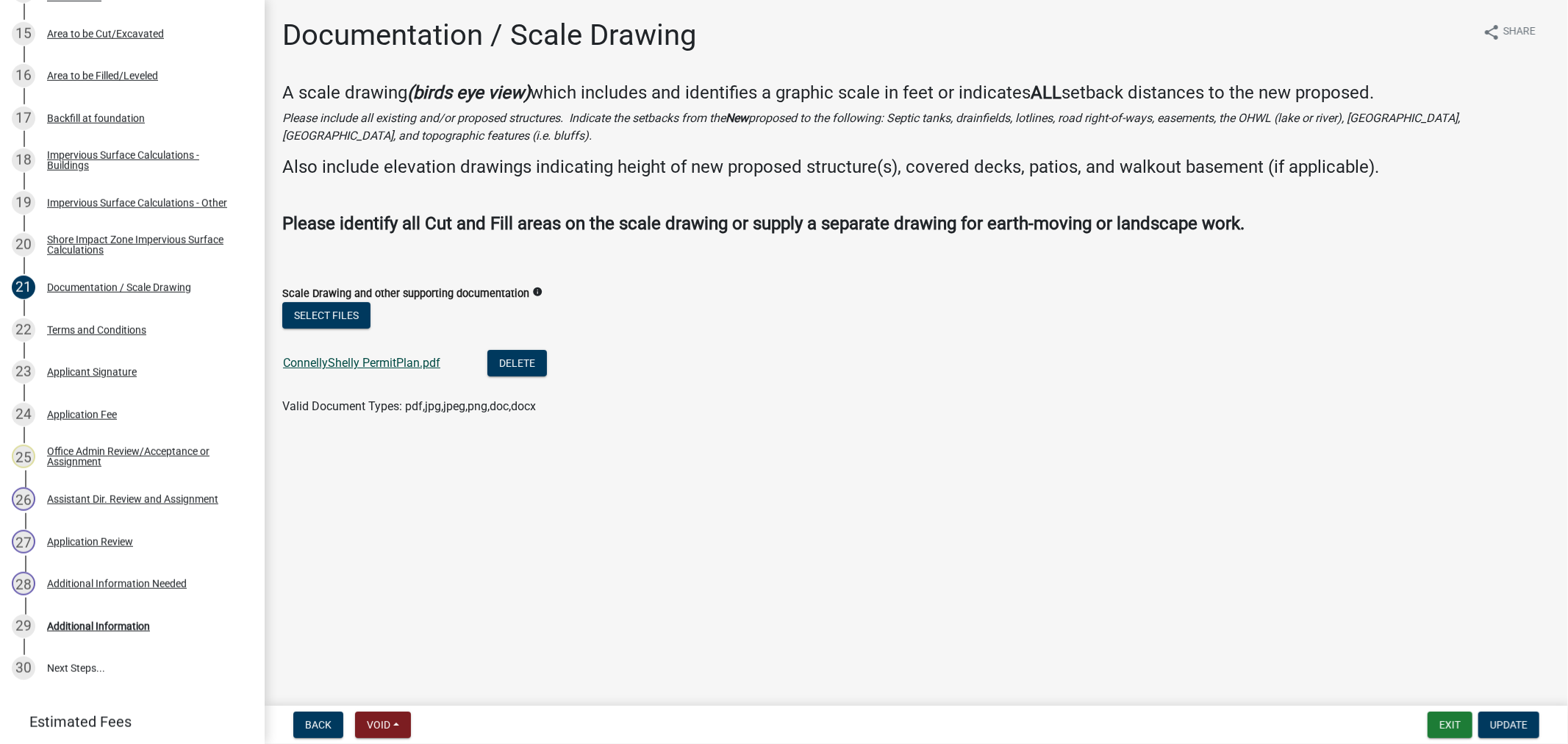
click at [326, 360] on link "ConnellyShelly PermitPlan.pdf" at bounding box center [362, 363] width 157 height 14
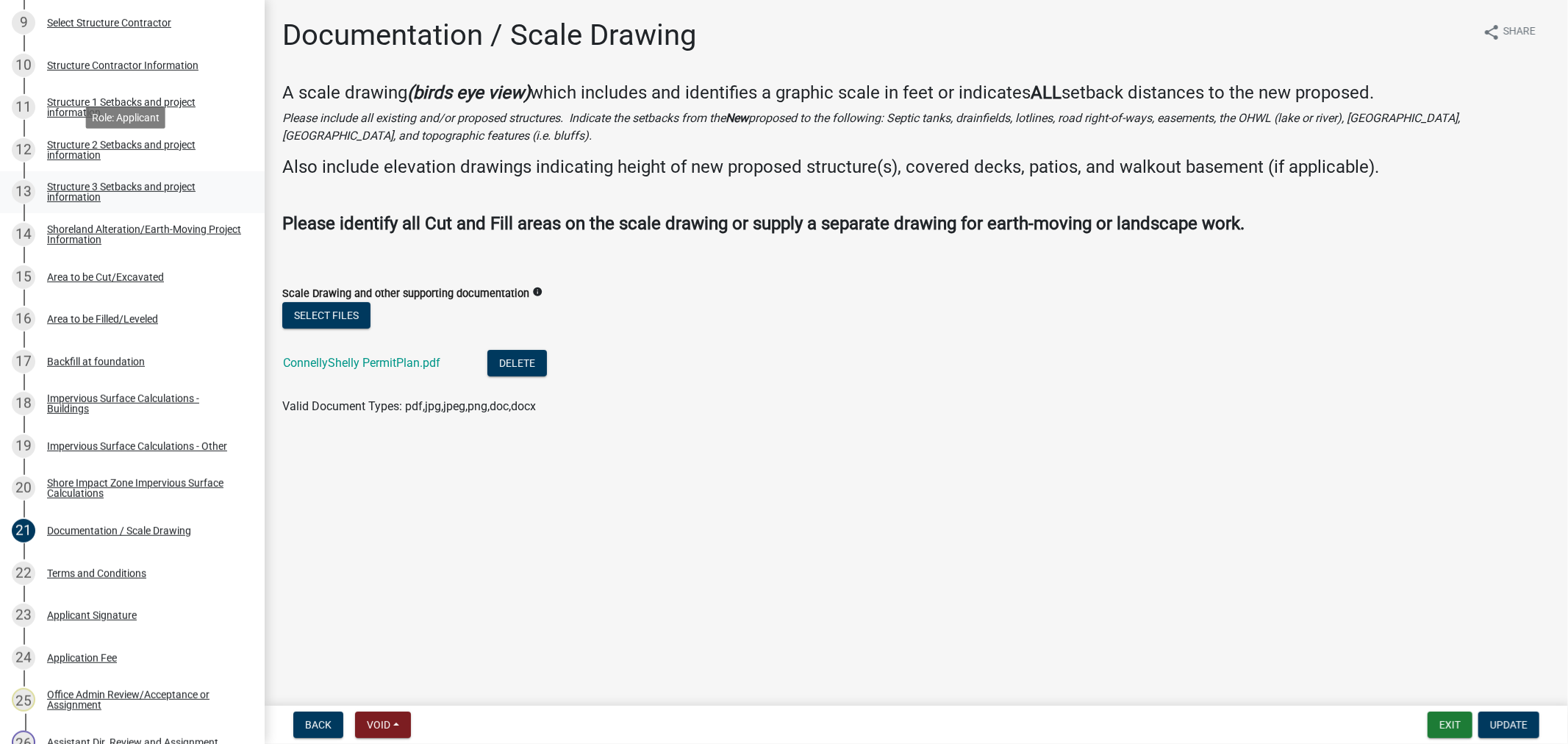
scroll to position [641, 0]
click at [114, 451] on div "Impervious Surface Calculations - Other" at bounding box center [137, 448] width 180 height 10
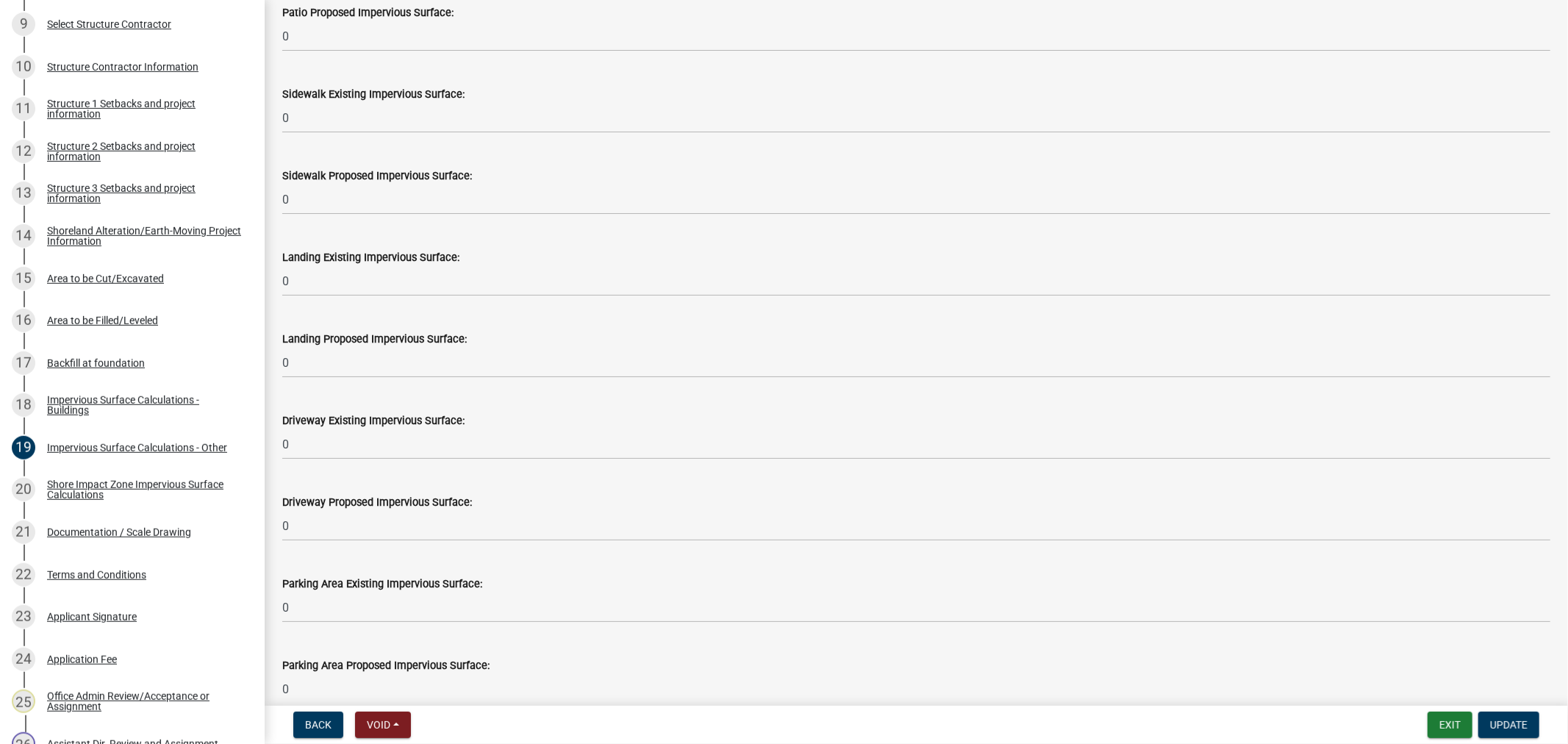
scroll to position [490, 0]
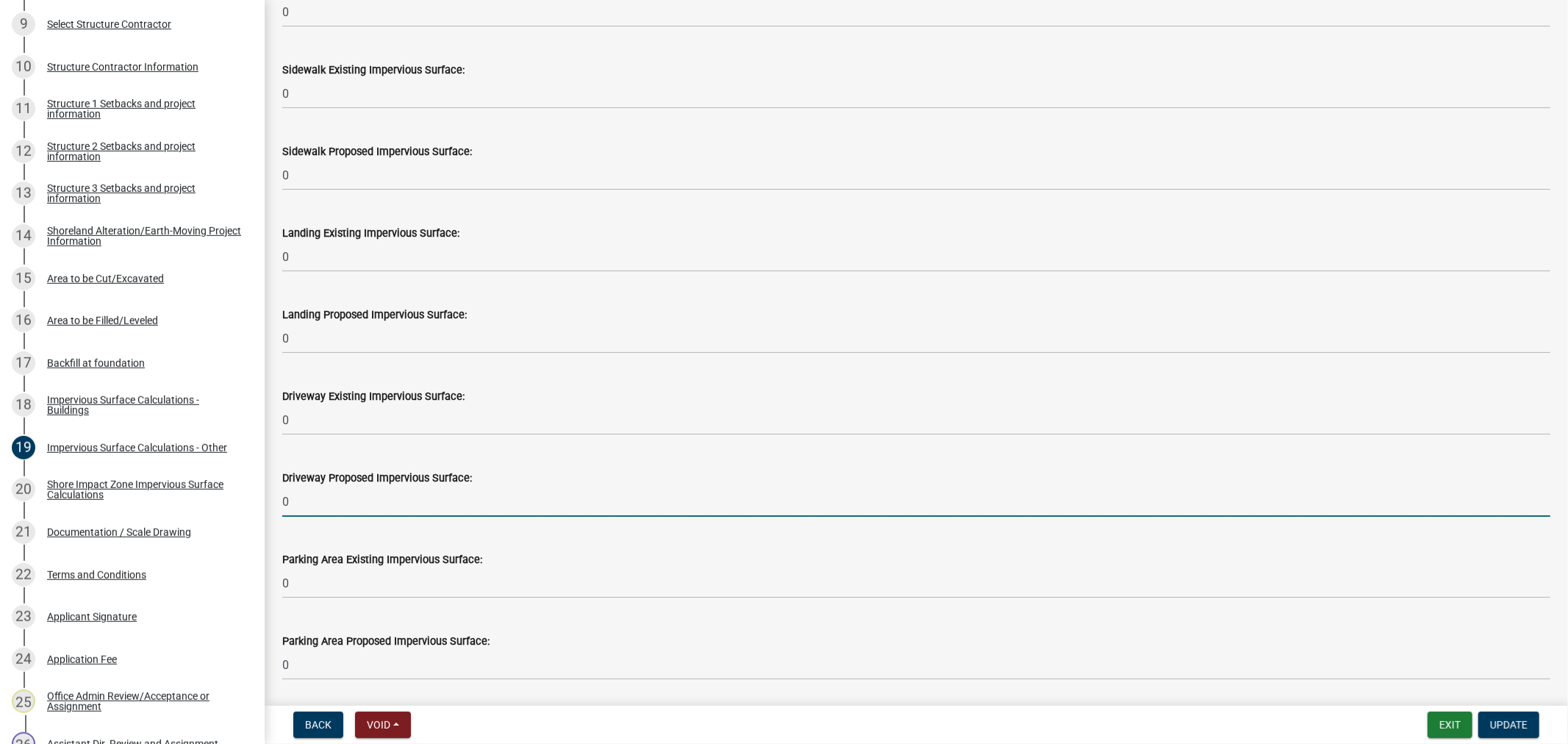
click at [321, 505] on input "0" at bounding box center [917, 501] width 1268 height 30
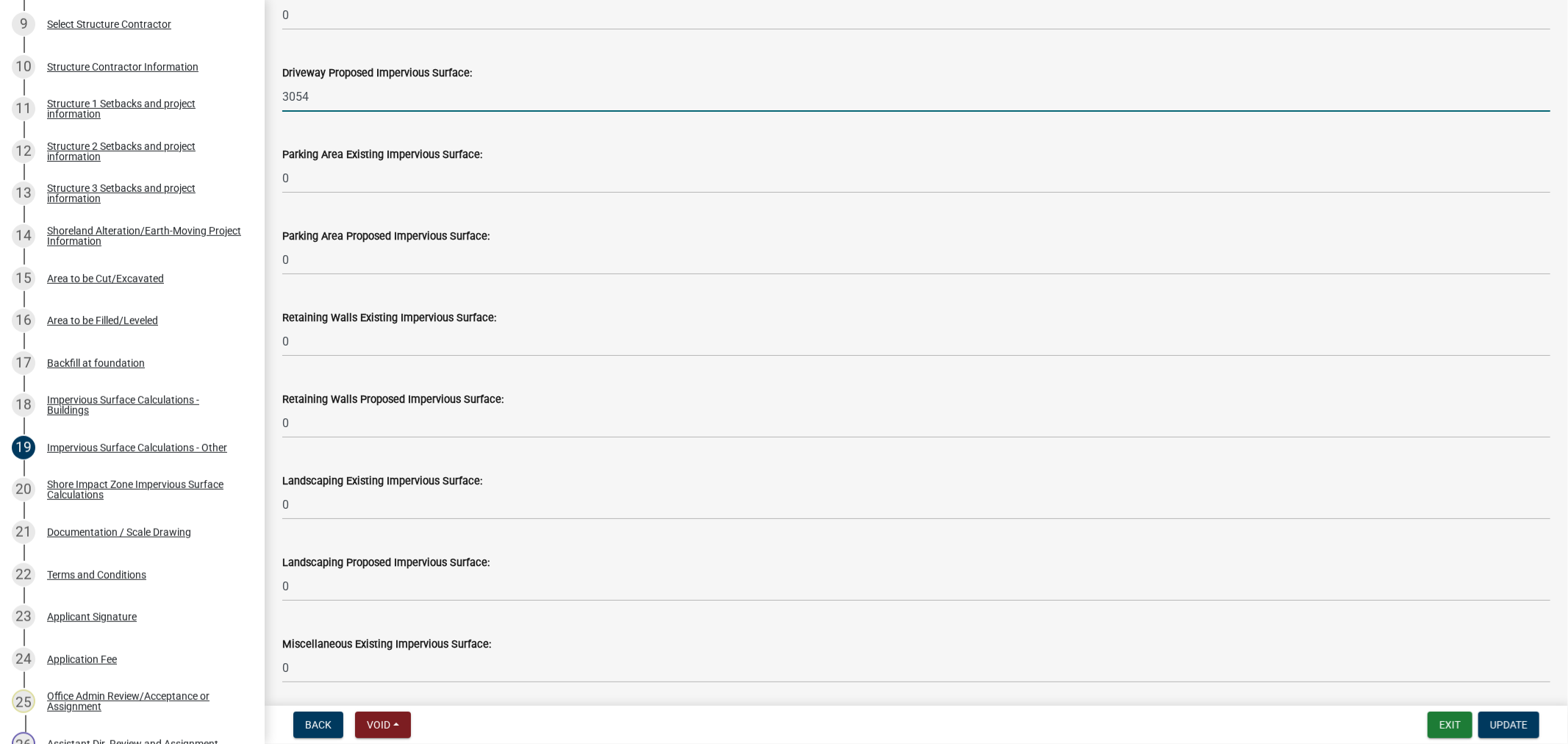
scroll to position [898, 0]
type input "3054"
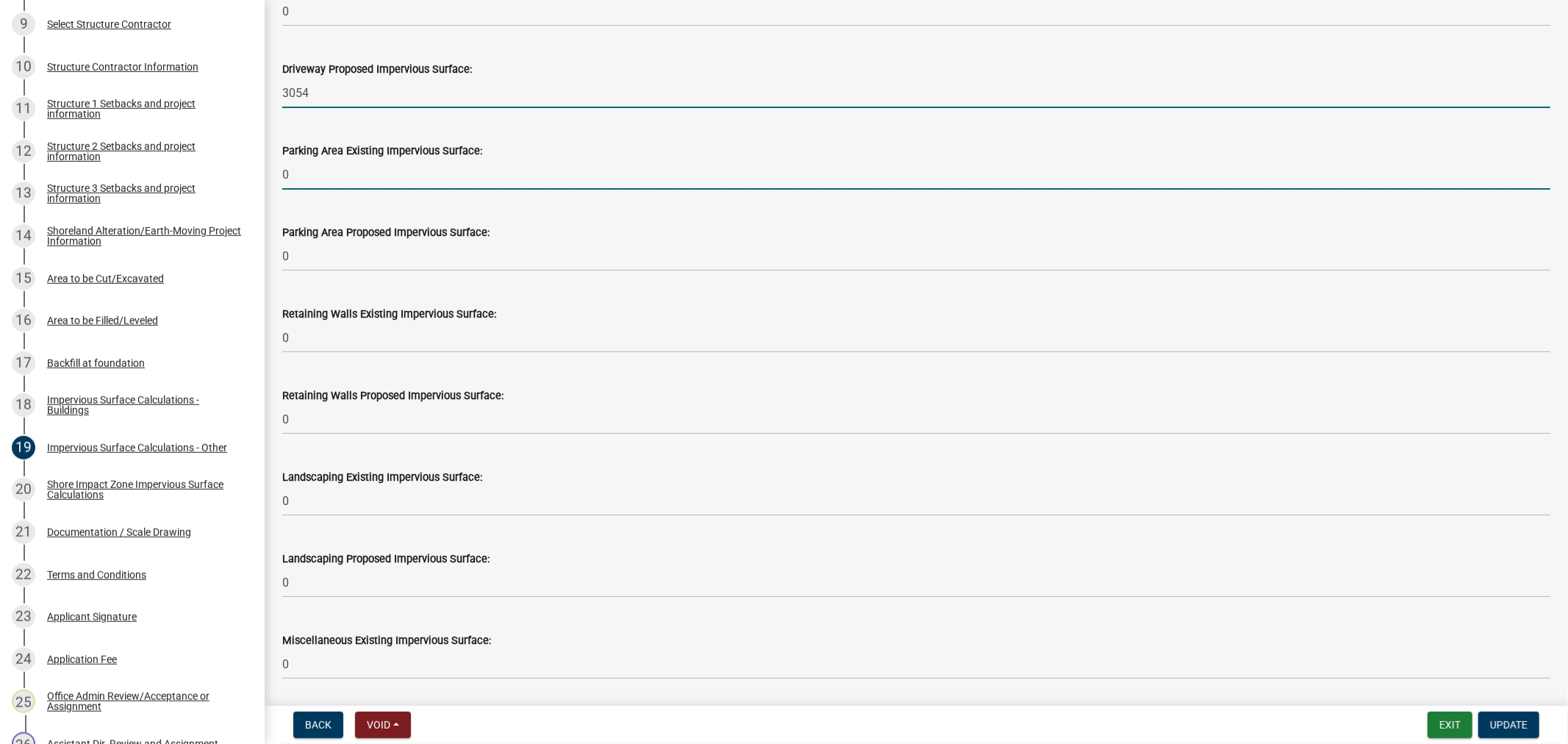
click at [335, 178] on input "0" at bounding box center [917, 174] width 1268 height 30
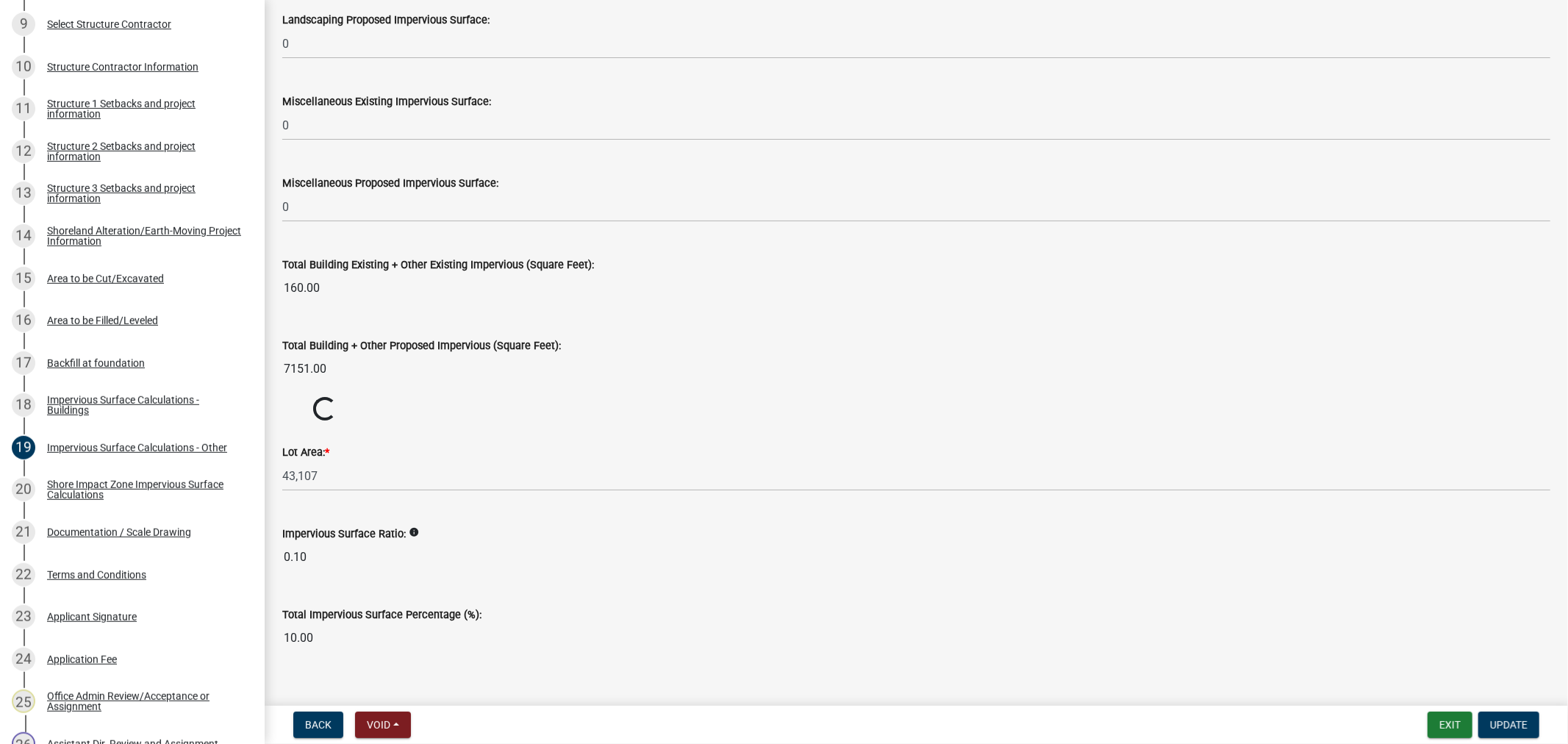
scroll to position [1460, 0]
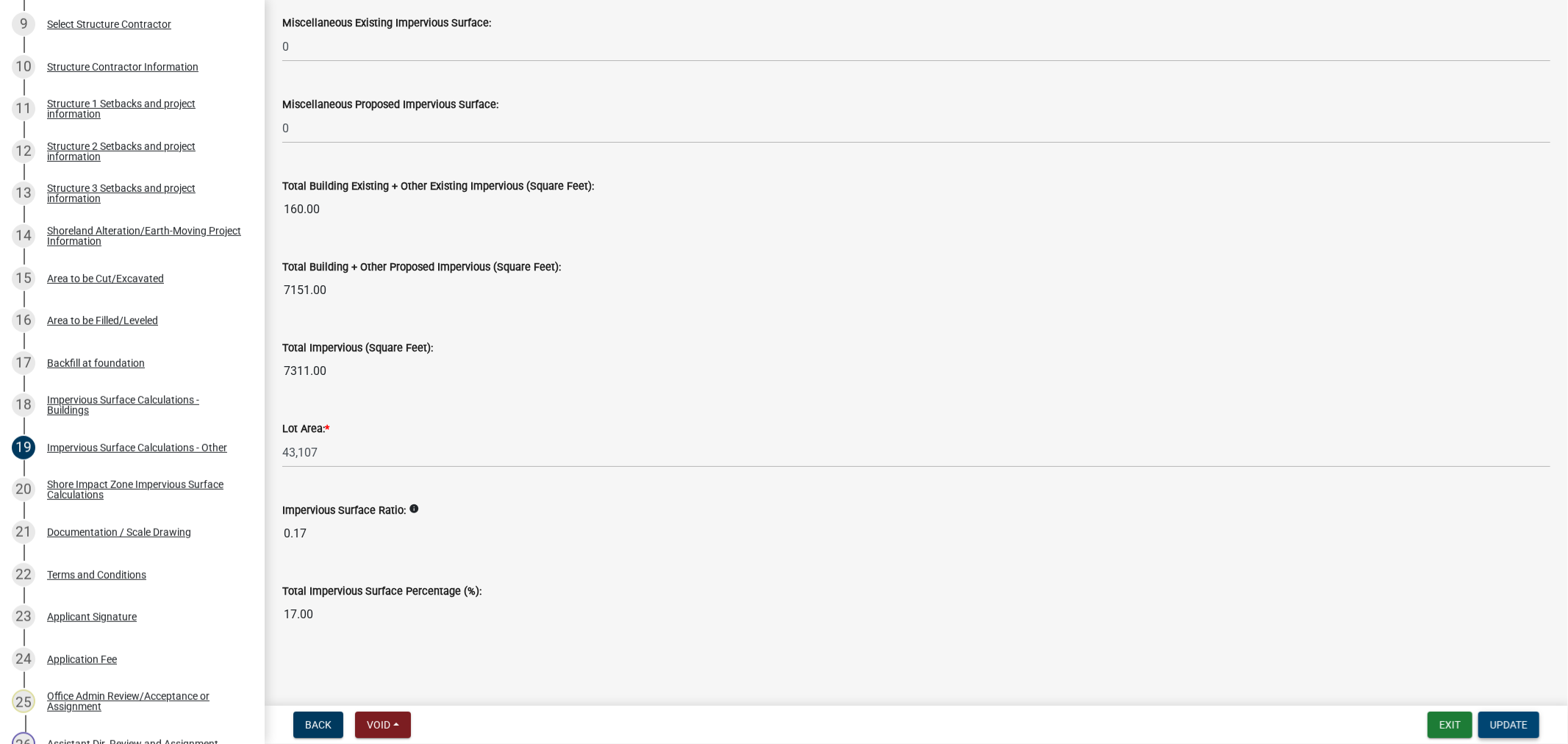
click at [1490, 722] on span "Update" at bounding box center [1509, 724] width 38 height 12
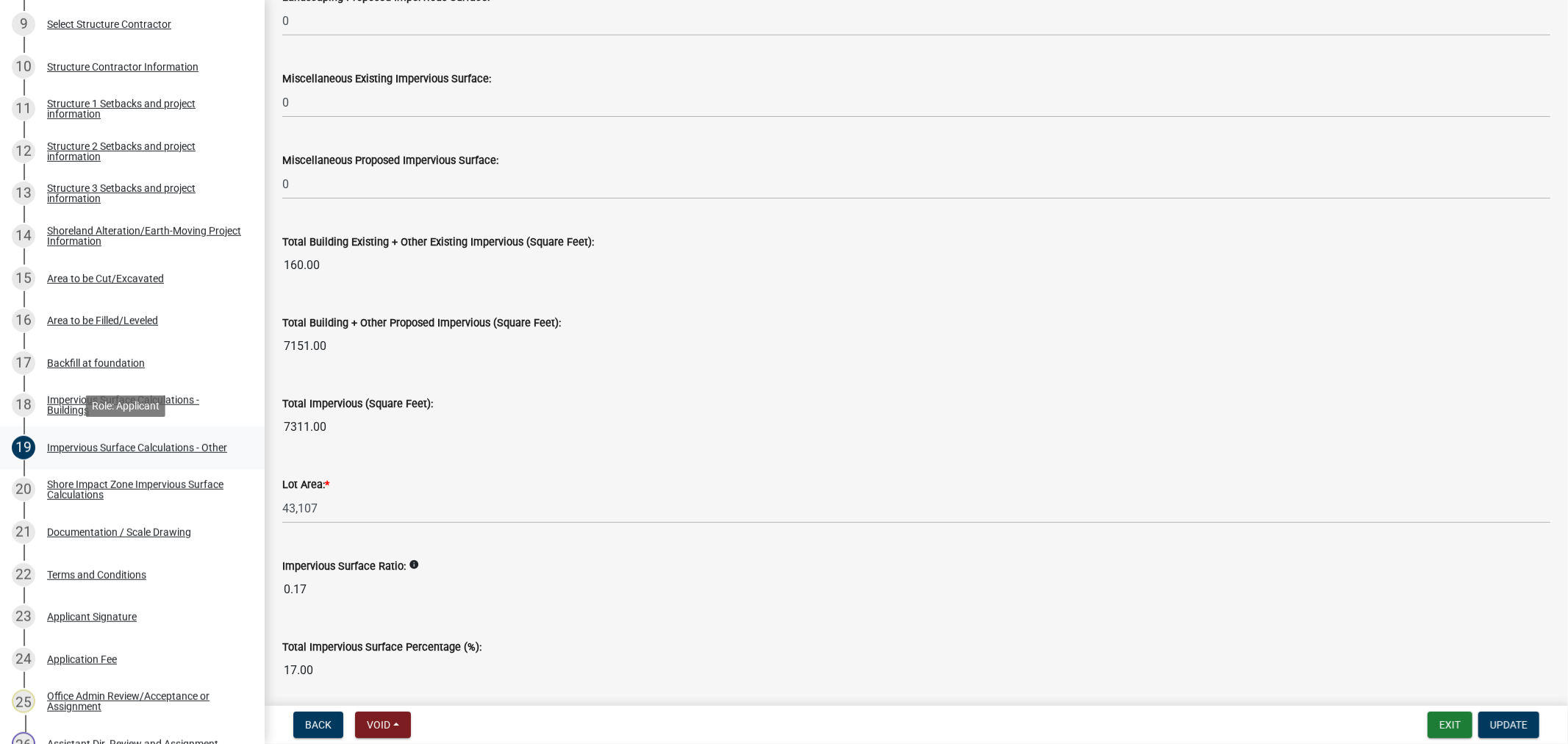
click at [116, 456] on div "19 Impervious Surface Calculations - Other" at bounding box center [126, 448] width 230 height 24
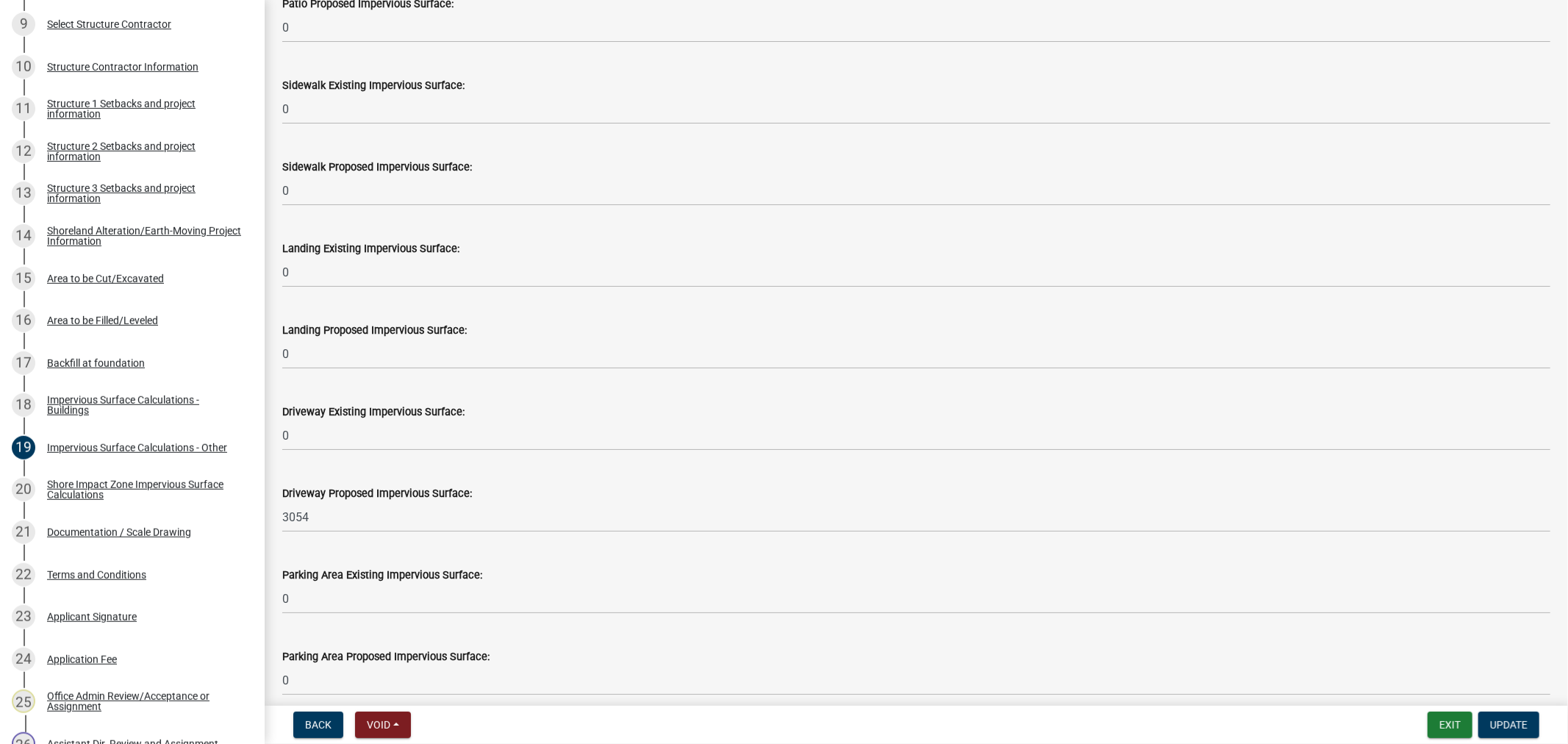
scroll to position [372, 0]
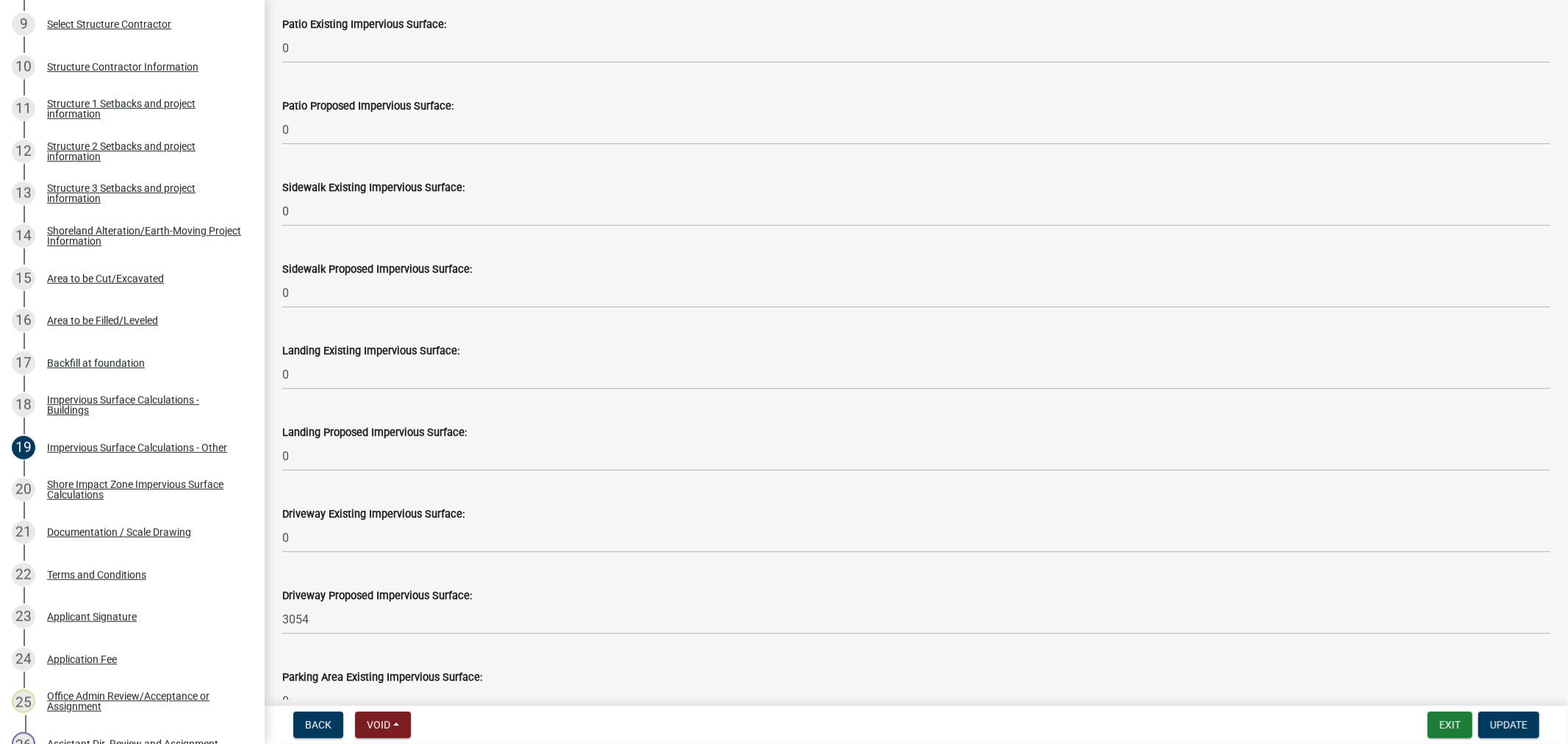
click at [1477, 726] on form "Exit Update" at bounding box center [1487, 724] width 118 height 26
click at [1464, 722] on button "Exit" at bounding box center [1450, 724] width 45 height 26
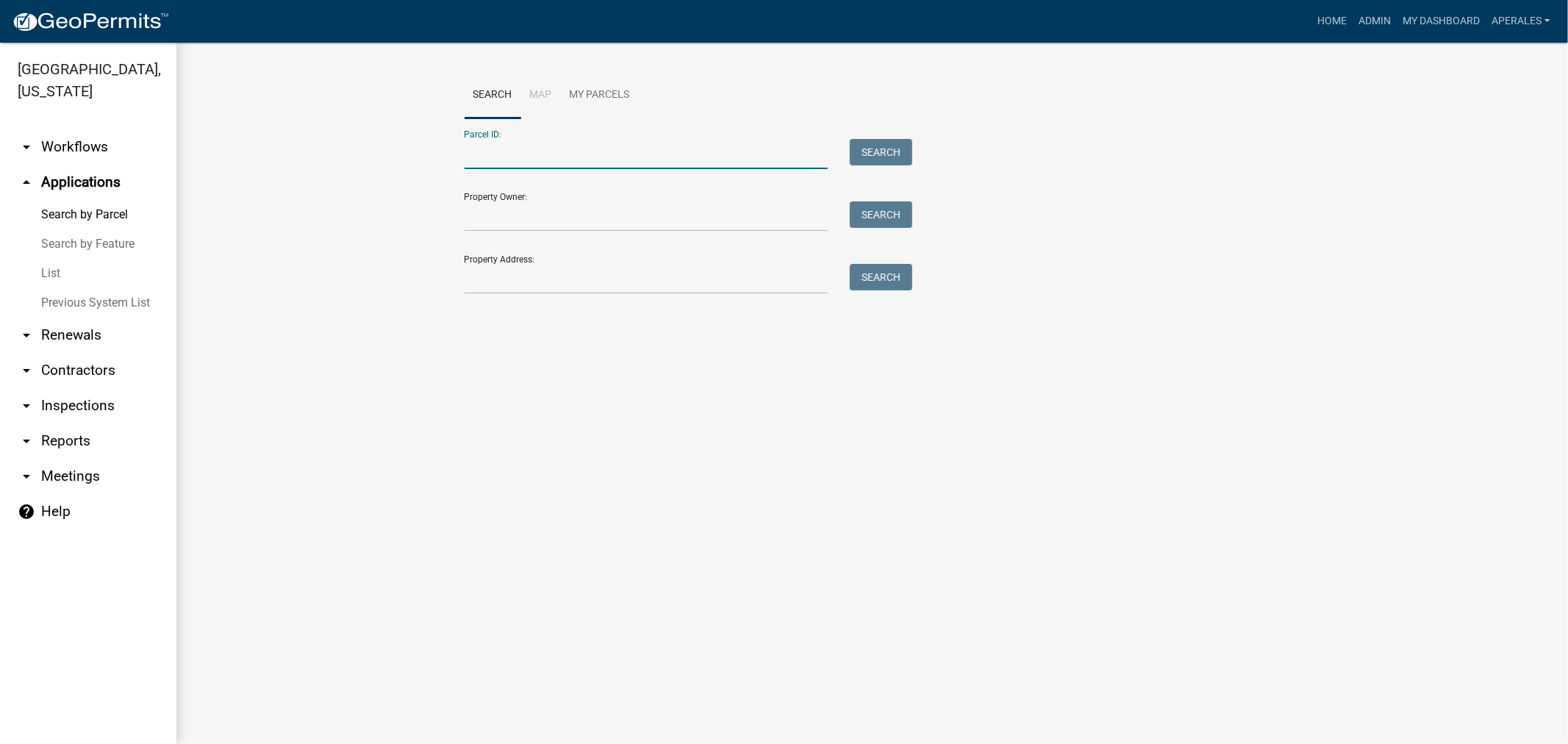
click at [504, 161] on input "Parcel ID:" at bounding box center [646, 154] width 364 height 30
paste input "16000990936000"
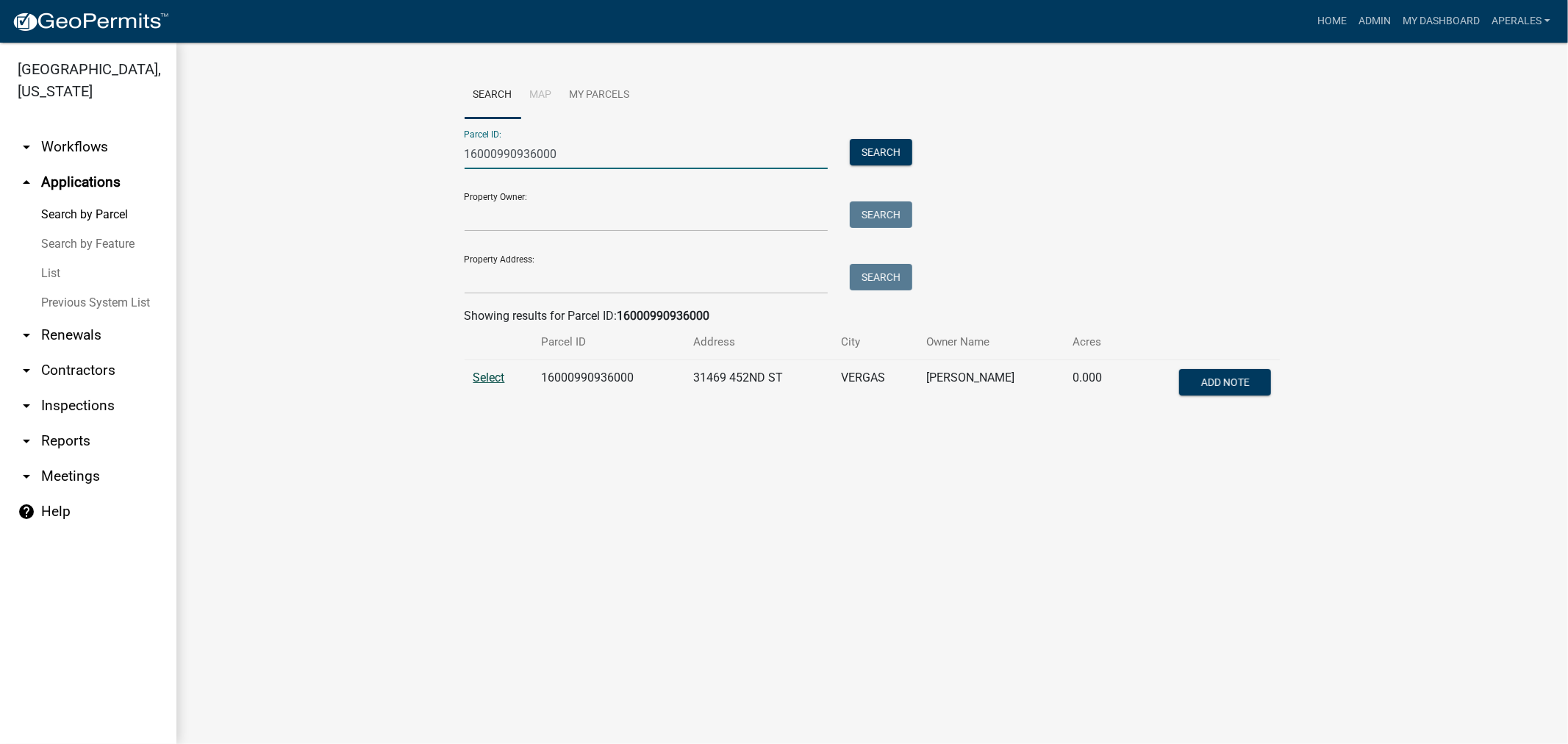
type input "16000990936000"
click at [475, 379] on span "Select" at bounding box center [489, 377] width 32 height 14
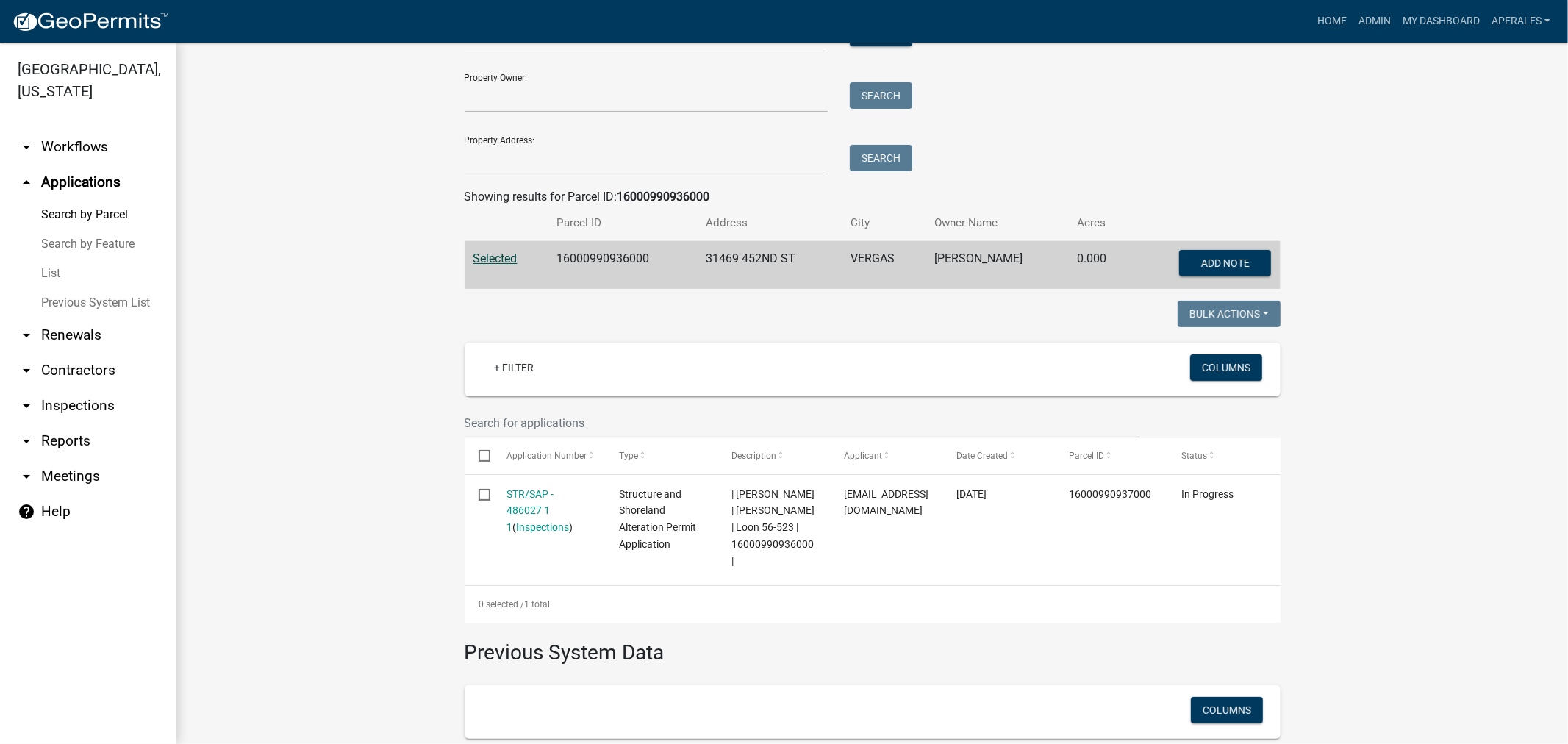
scroll to position [313, 0]
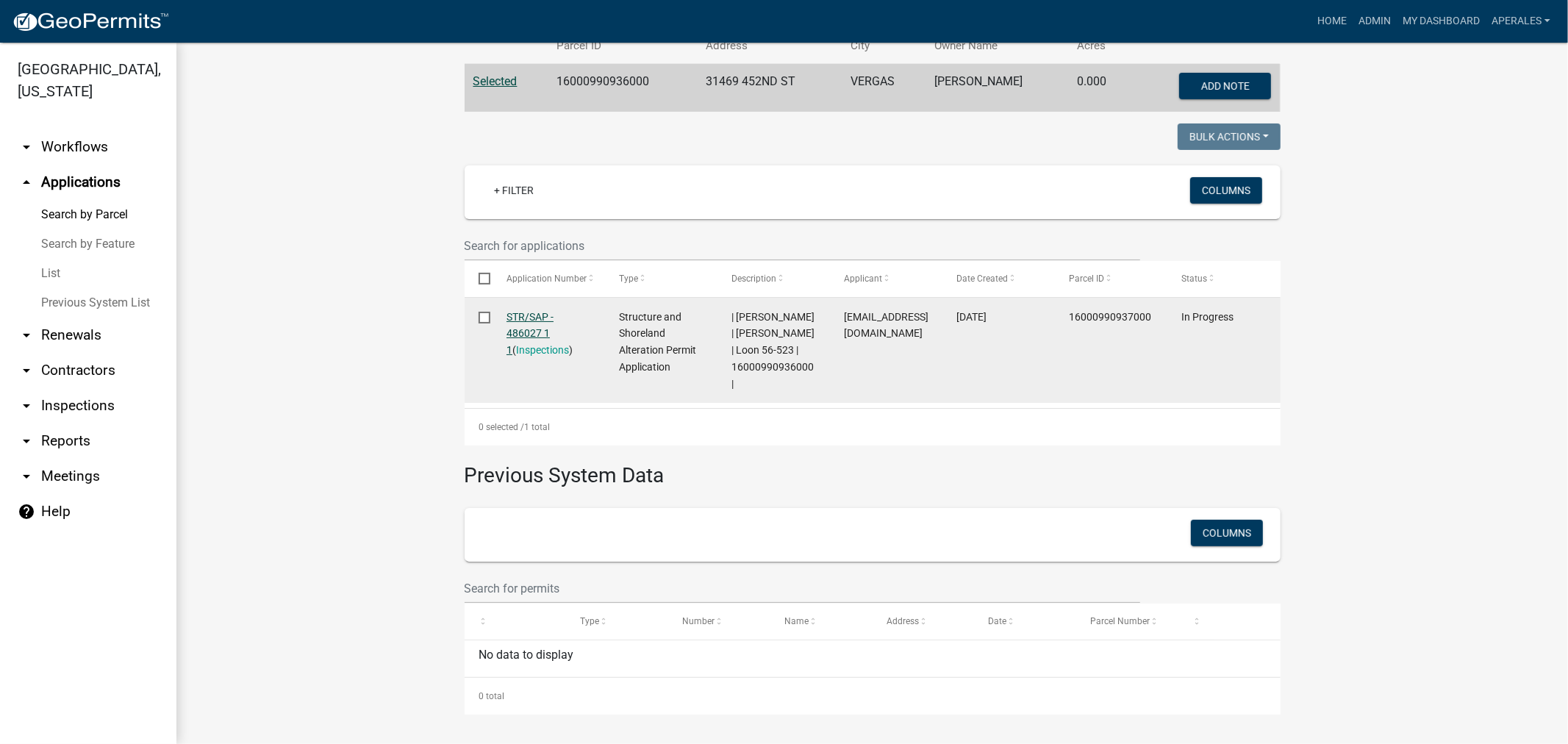
click at [539, 313] on link "STR/SAP - 486027 1 1" at bounding box center [529, 333] width 47 height 45
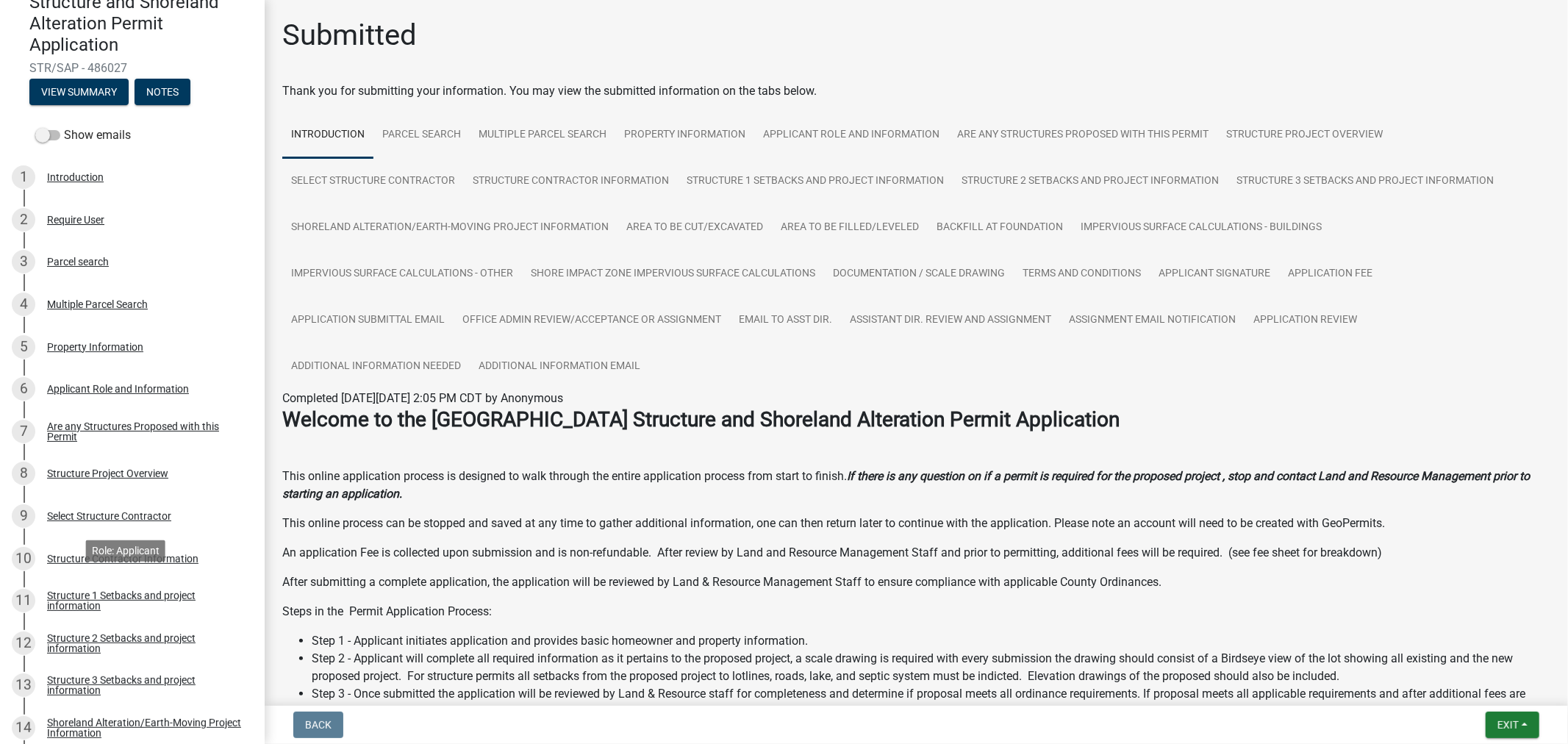
scroll to position [408, 0]
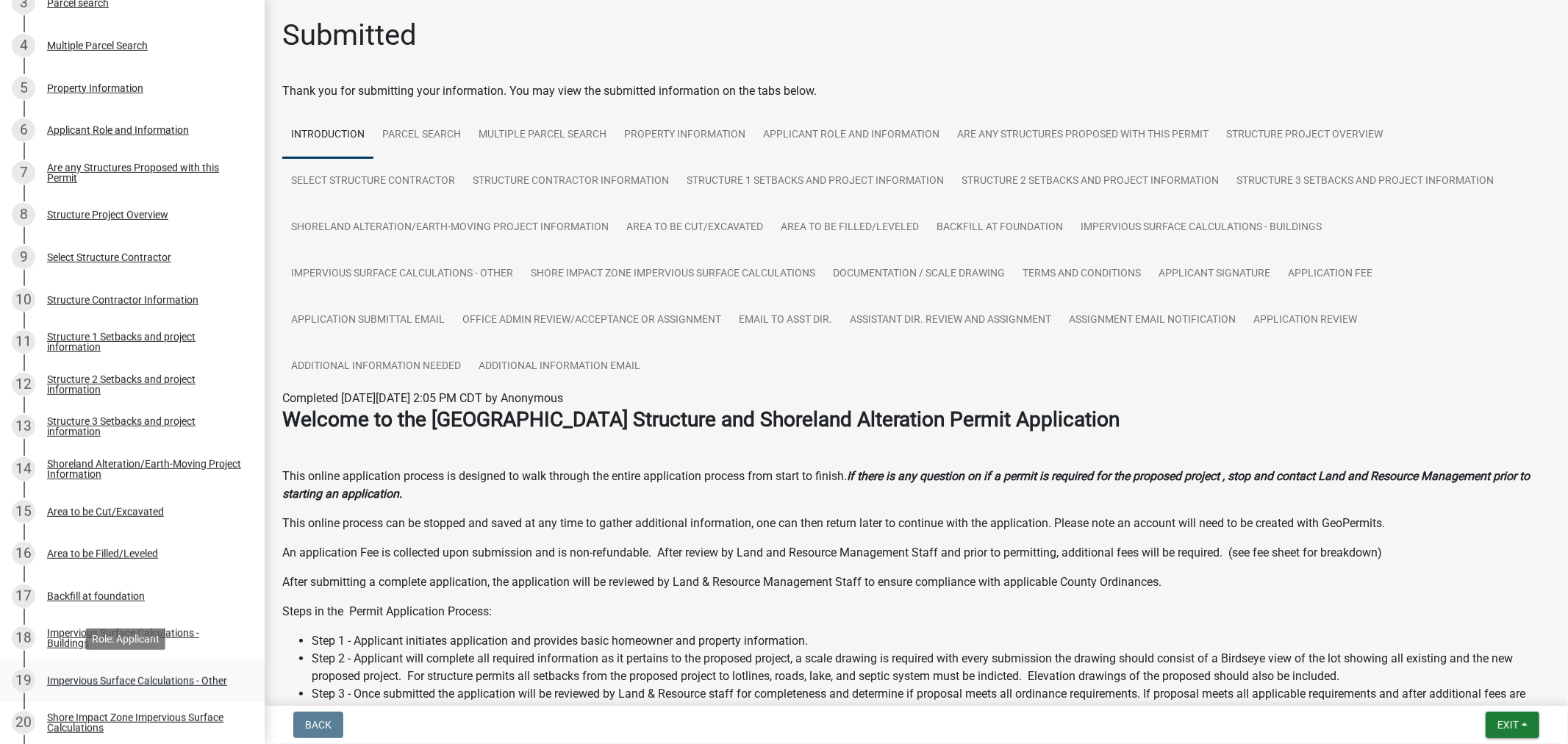
click at [67, 679] on div "Impervious Surface Calculations - Other" at bounding box center [137, 681] width 180 height 10
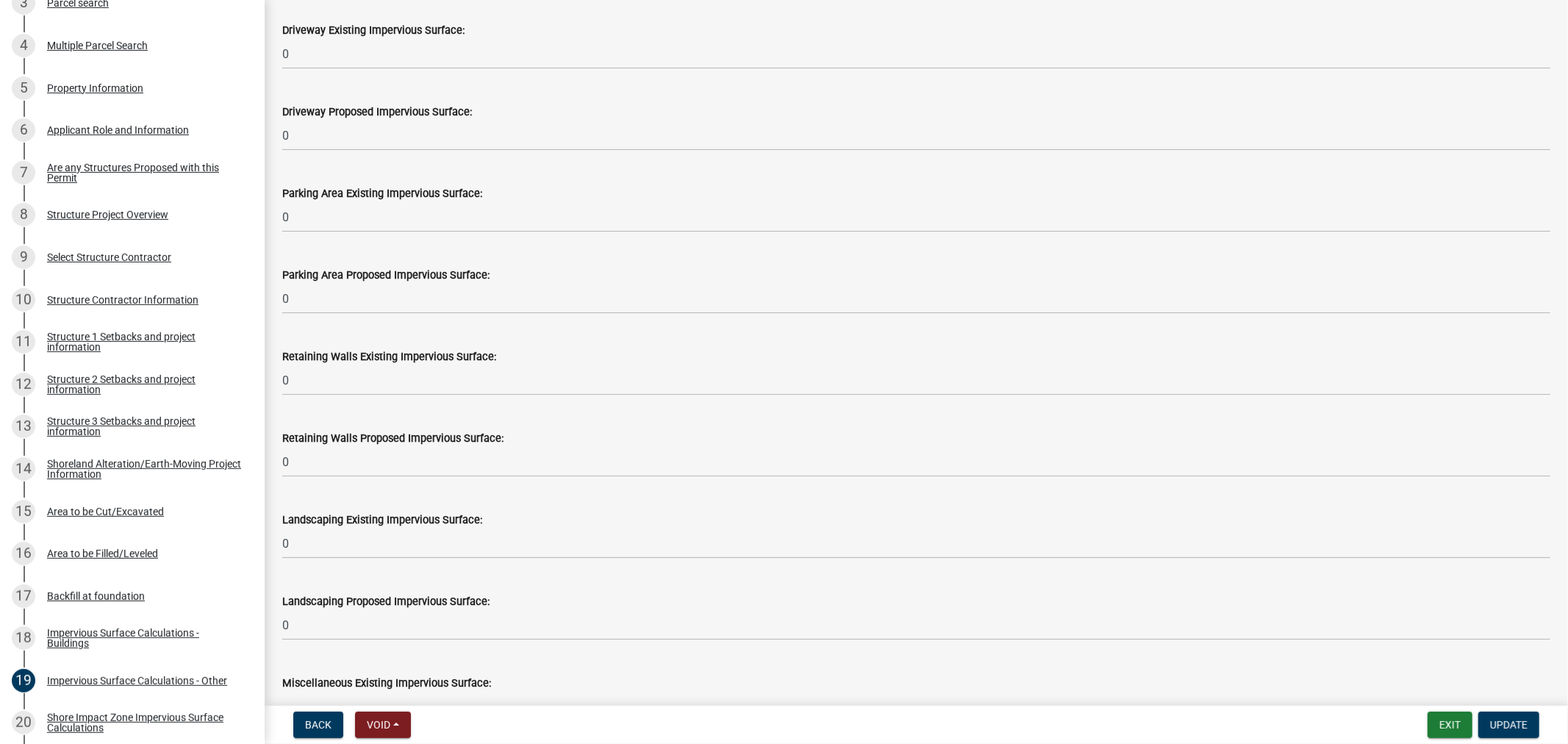
scroll to position [817, 0]
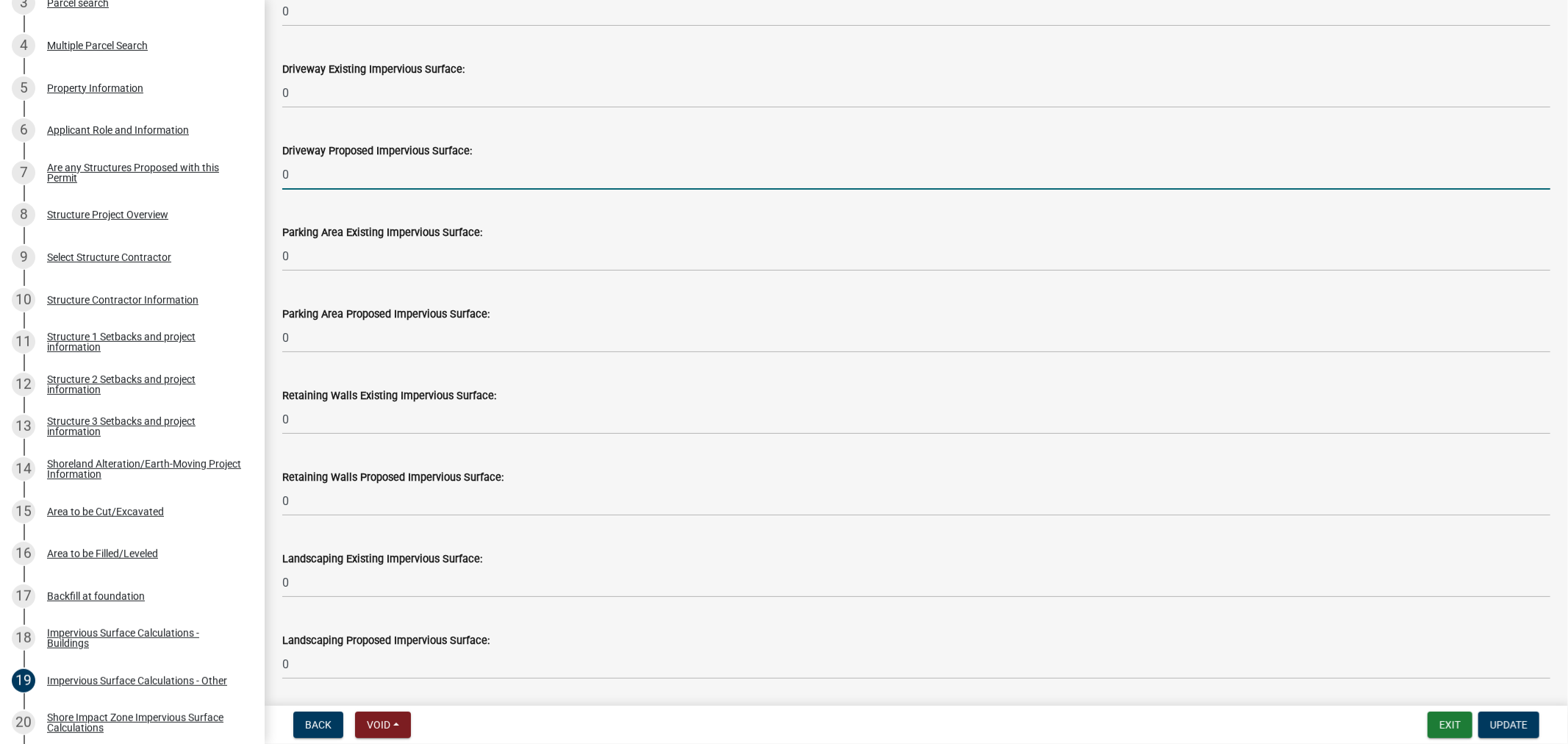
click at [316, 172] on input "0" at bounding box center [917, 174] width 1268 height 30
type input "3054"
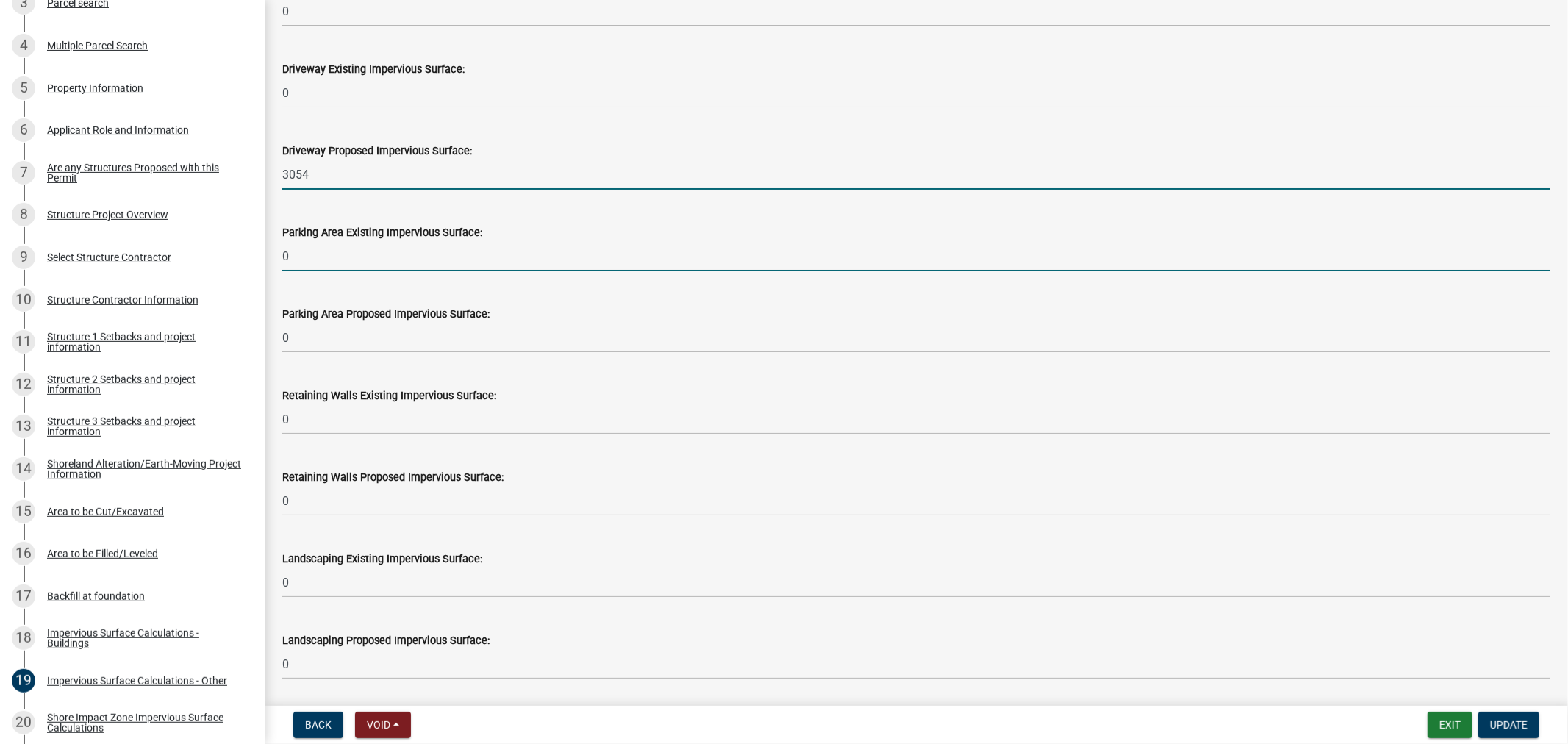
click at [453, 256] on input "0" at bounding box center [917, 256] width 1268 height 30
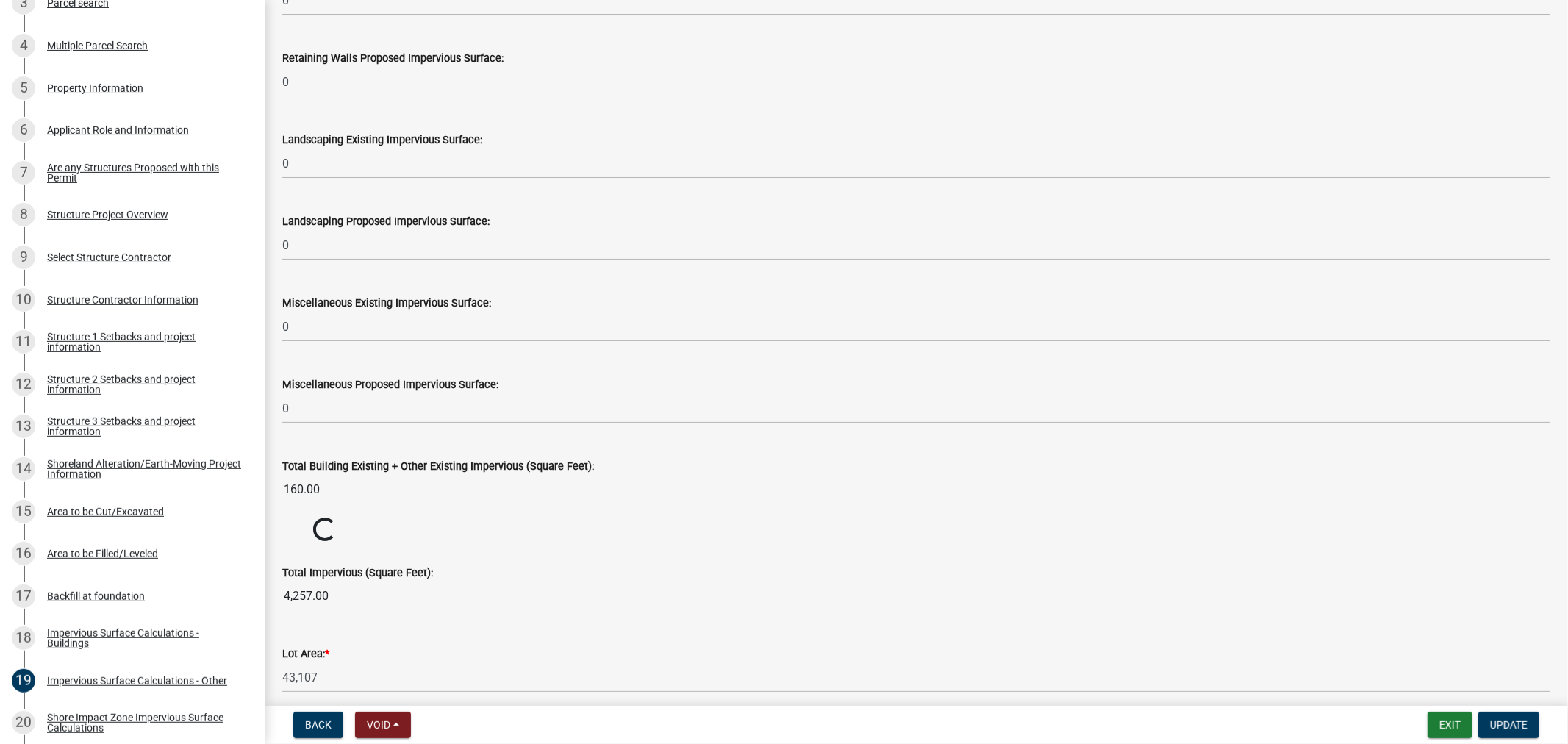
scroll to position [1460, 0]
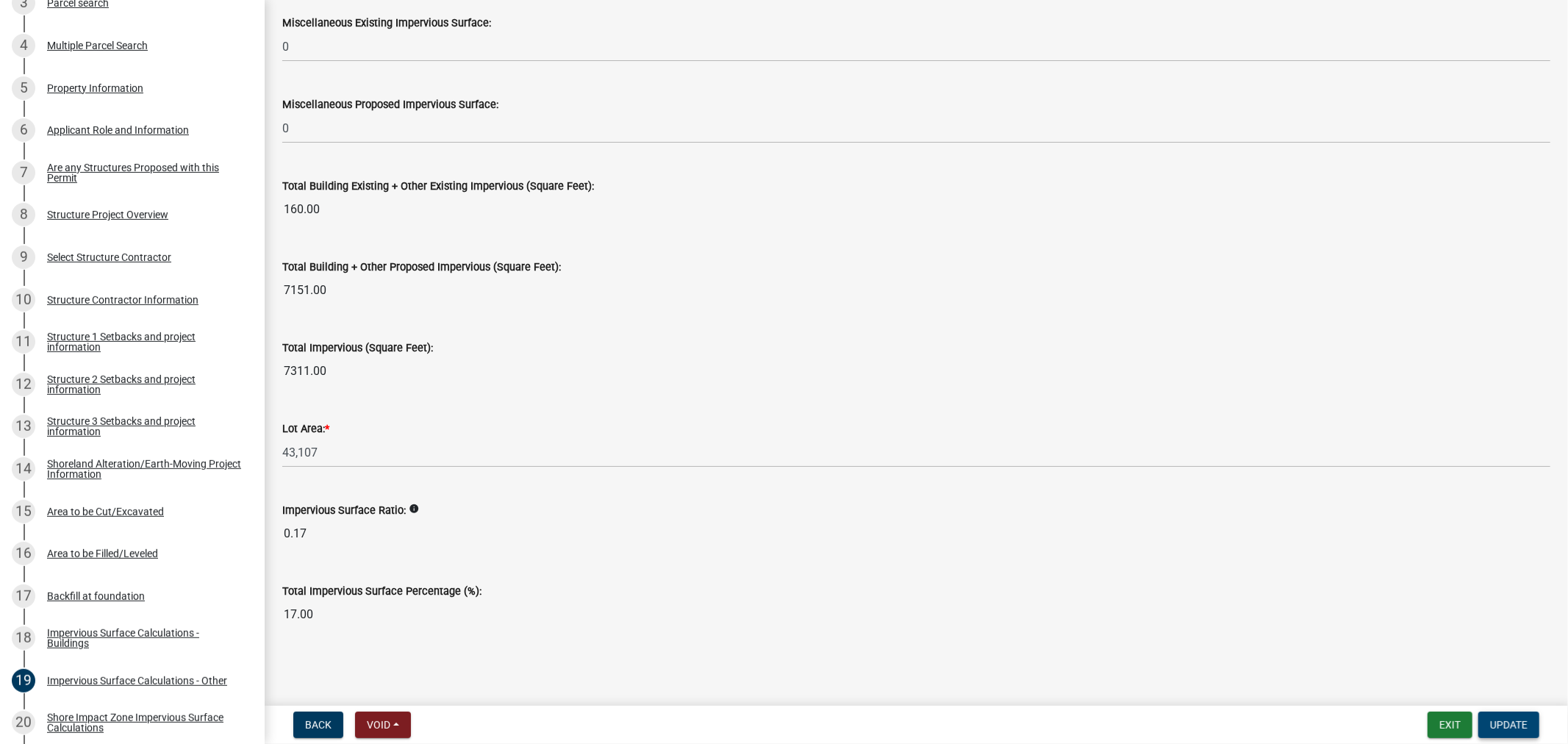
click at [1502, 714] on button "Update" at bounding box center [1508, 724] width 61 height 26
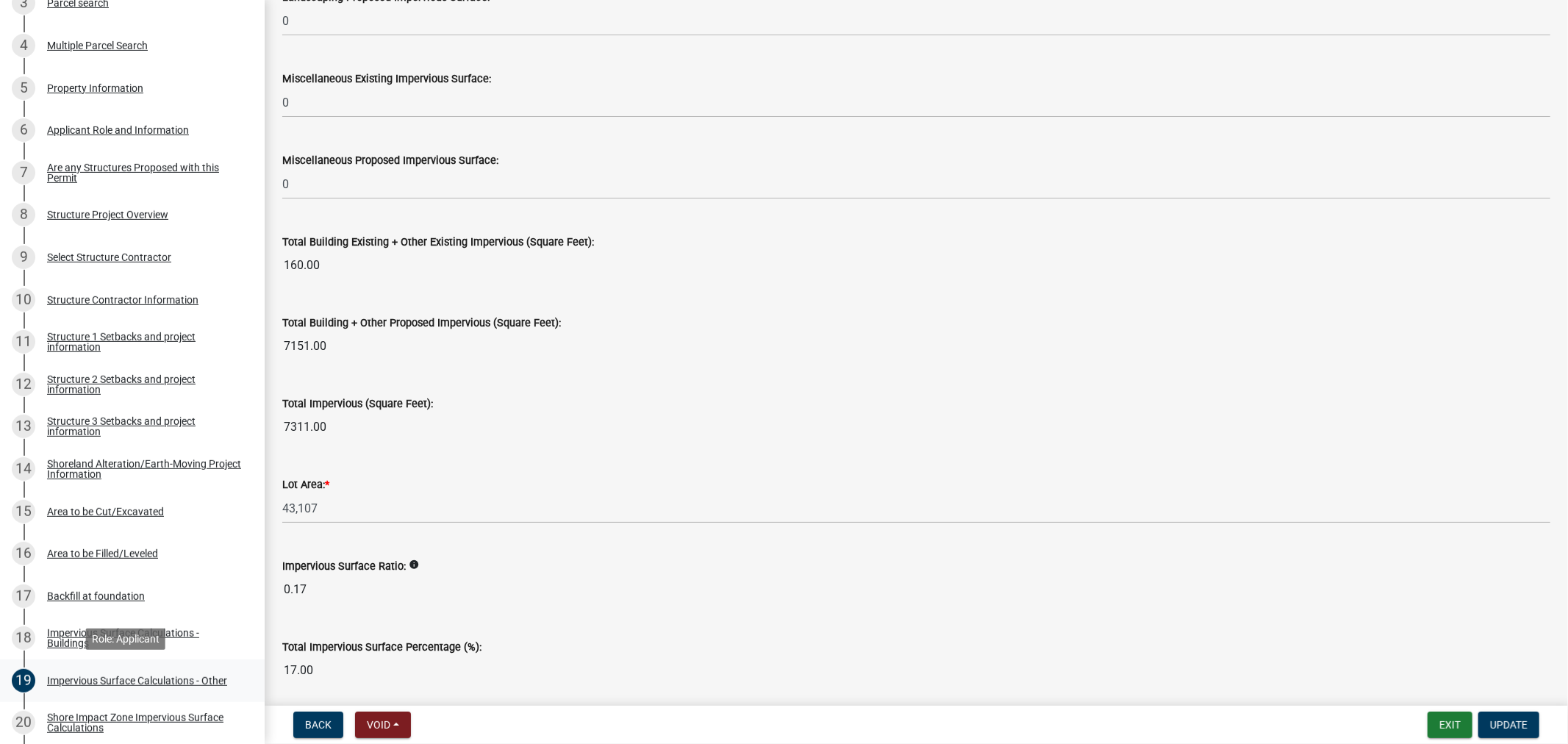
click at [71, 676] on div "Impervious Surface Calculations - Other" at bounding box center [137, 681] width 180 height 10
click at [1458, 720] on button "Exit" at bounding box center [1450, 724] width 45 height 26
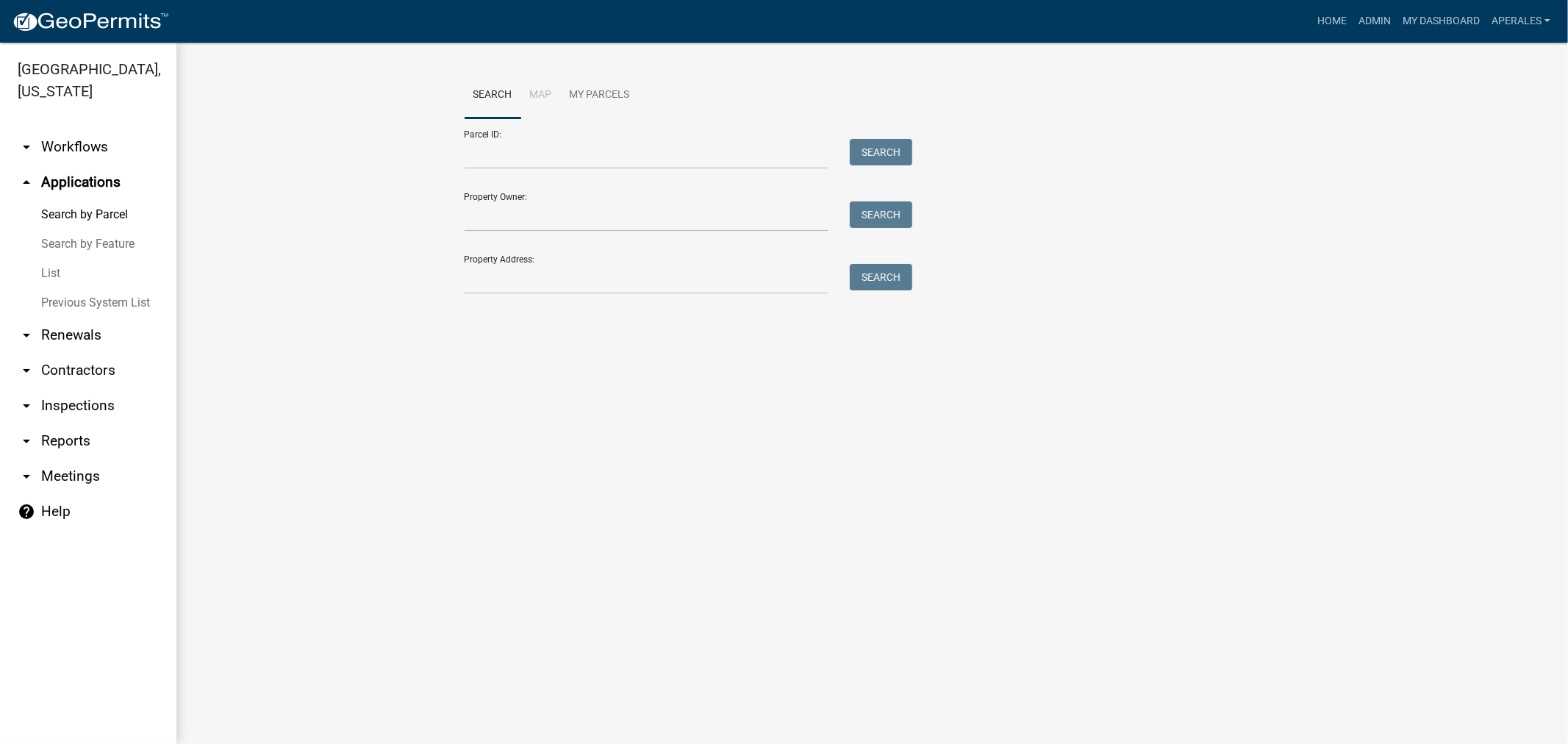
click at [636, 137] on div "Parcel ID: Search" at bounding box center [685, 143] width 441 height 50
click at [633, 155] on input "Parcel ID:" at bounding box center [646, 154] width 364 height 30
paste input "16000990936000"
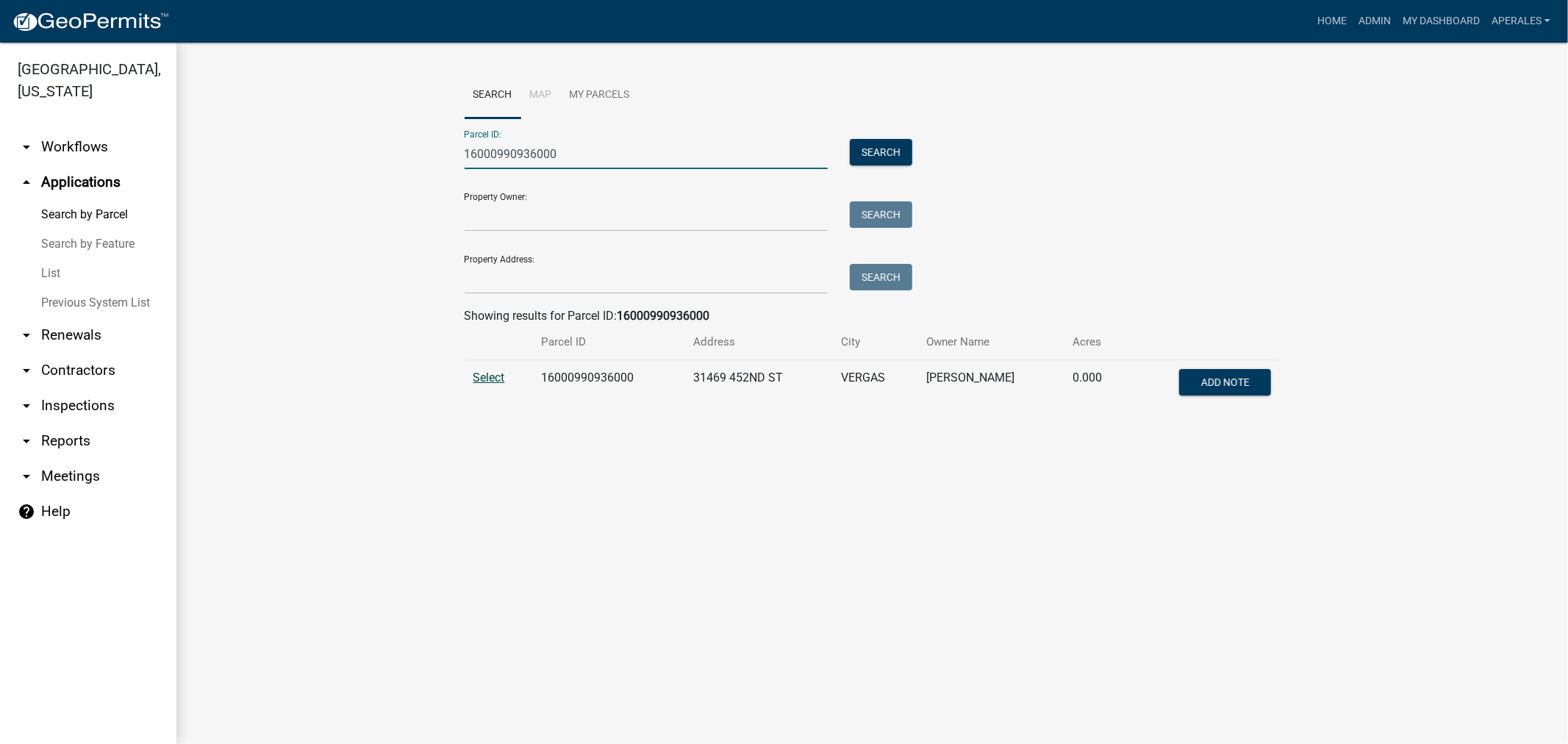
type input "16000990936000"
click at [498, 383] on span "Select" at bounding box center [489, 377] width 32 height 14
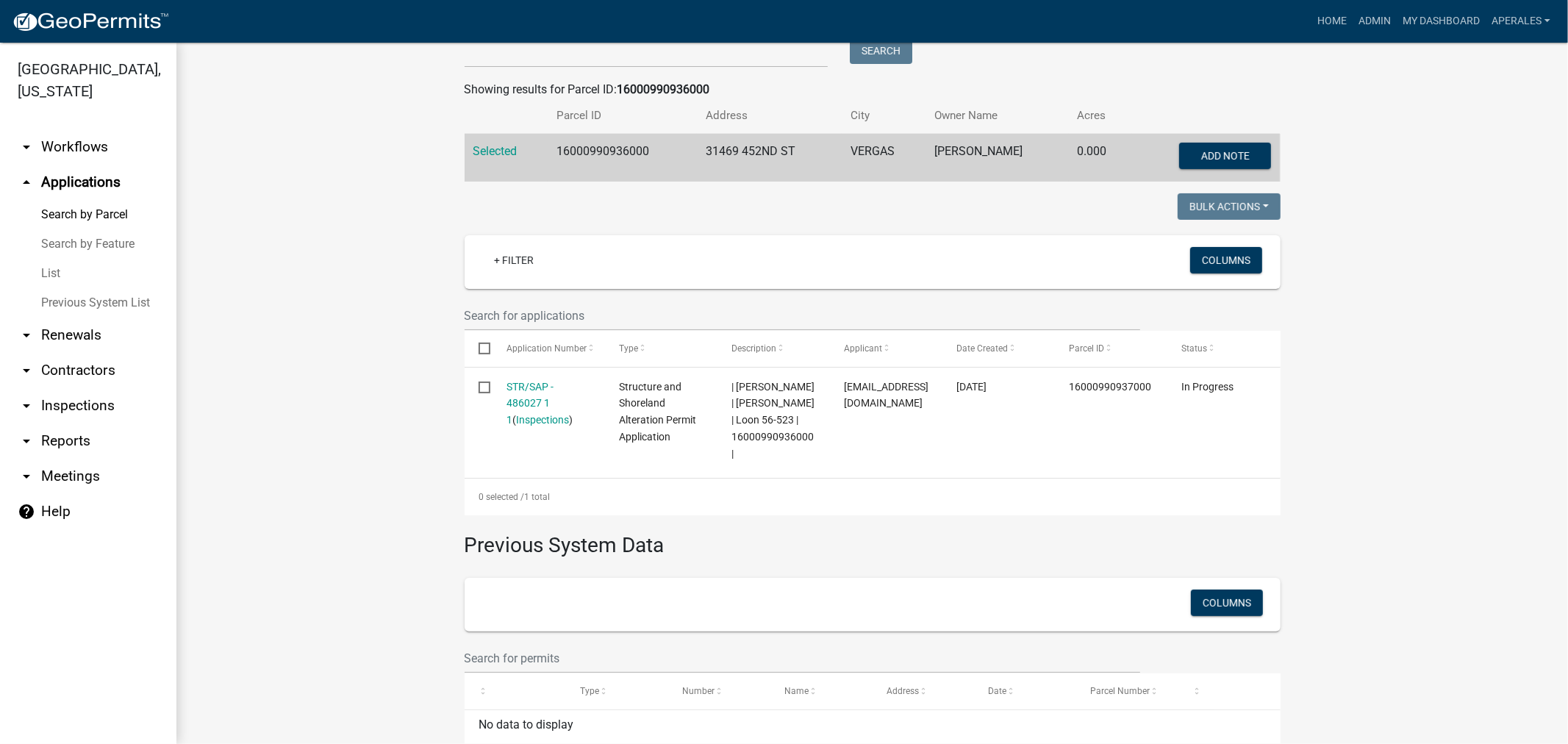
scroll to position [313, 0]
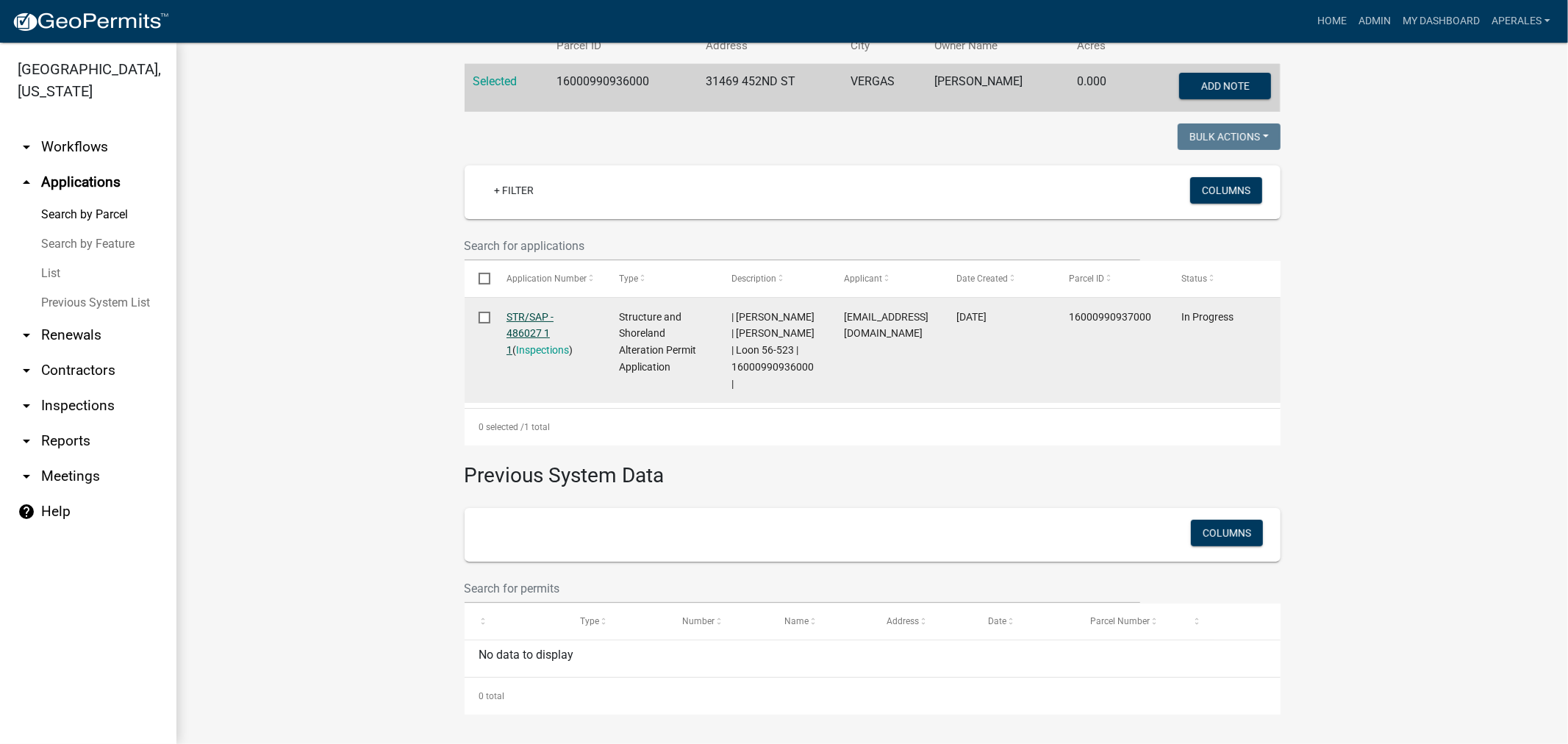
click at [539, 312] on link "STR/SAP - 486027 1 1" at bounding box center [529, 333] width 47 height 45
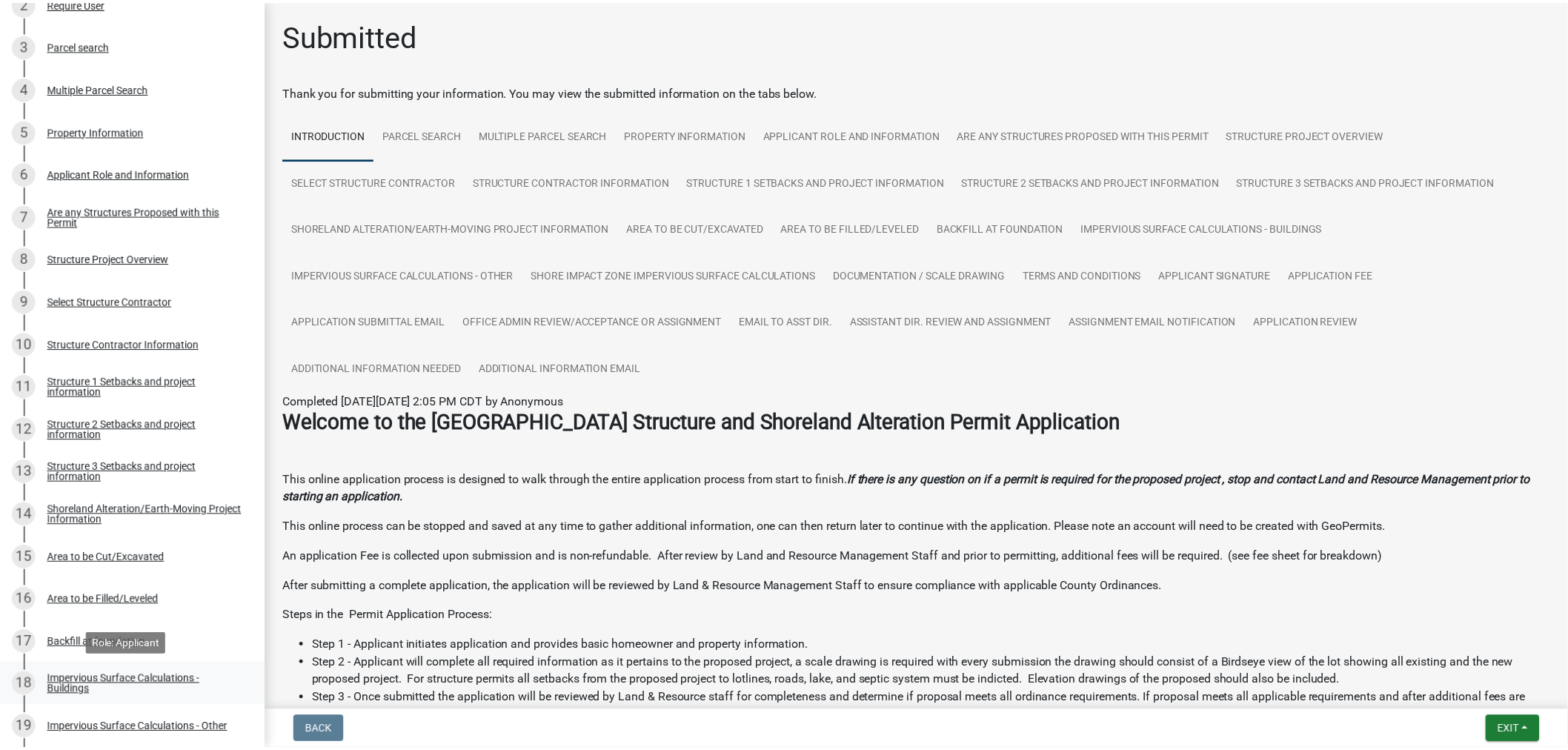
scroll to position [411, 0]
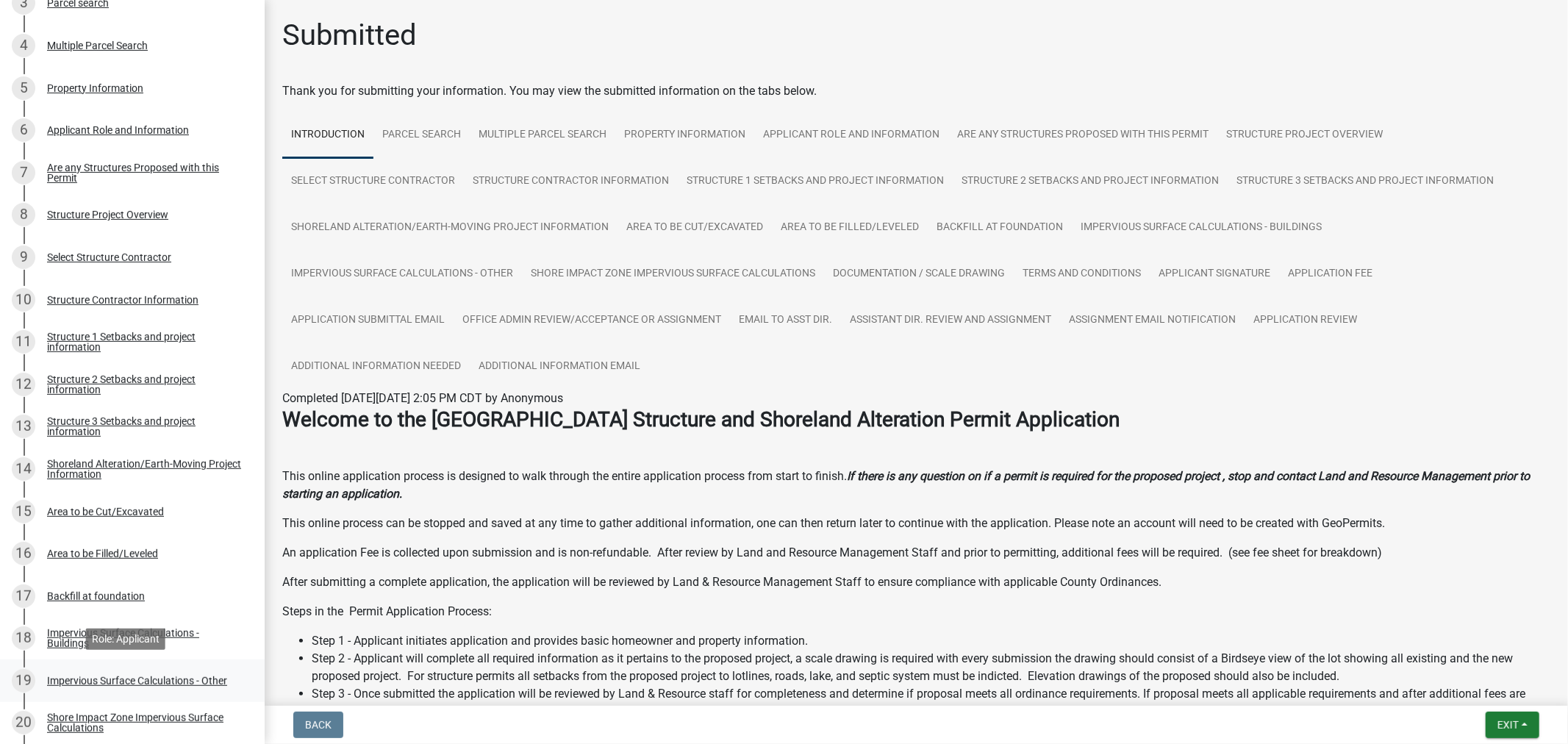
click at [102, 676] on div "Impervious Surface Calculations - Other" at bounding box center [137, 681] width 180 height 10
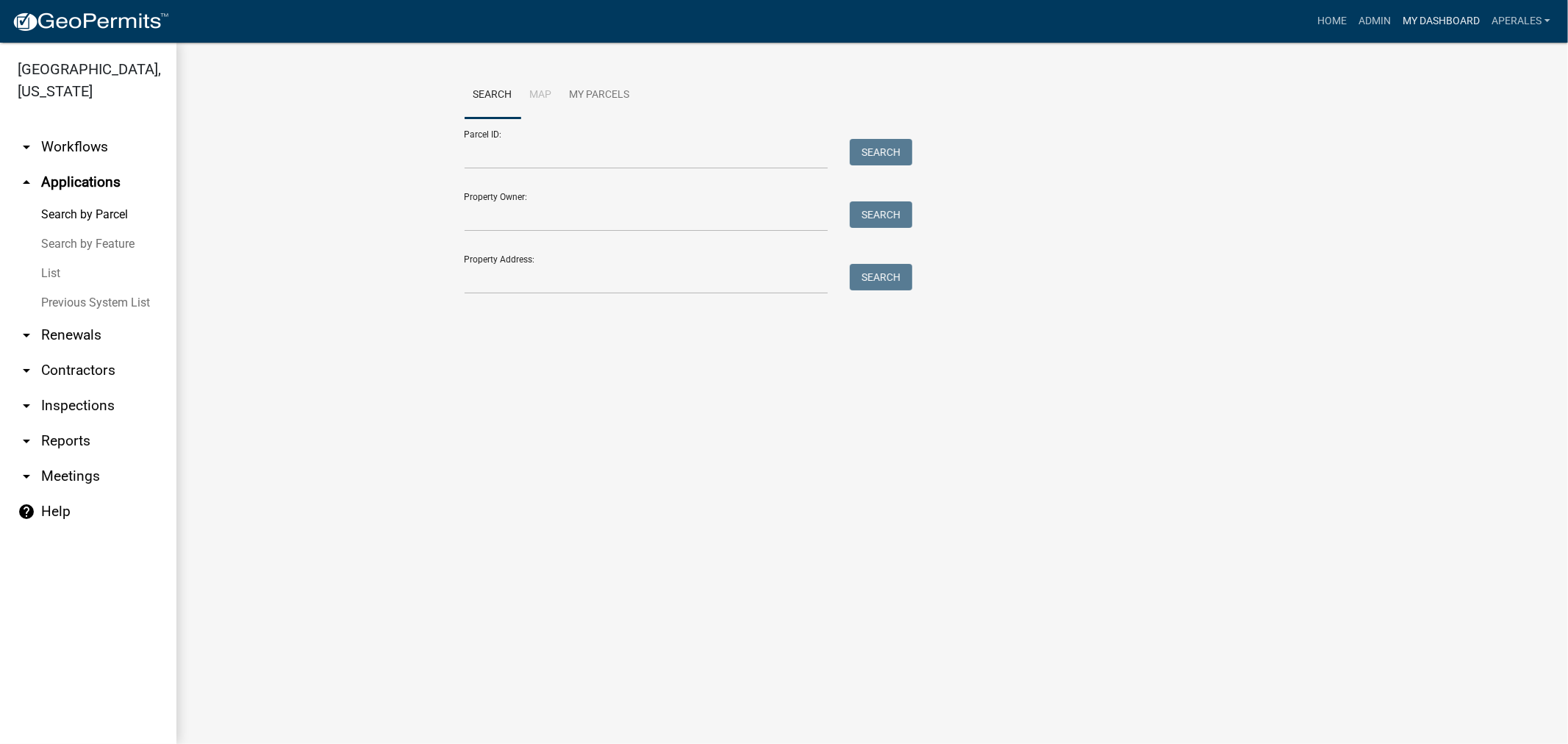
click at [1425, 18] on link "My Dashboard" at bounding box center [1442, 21] width 89 height 28
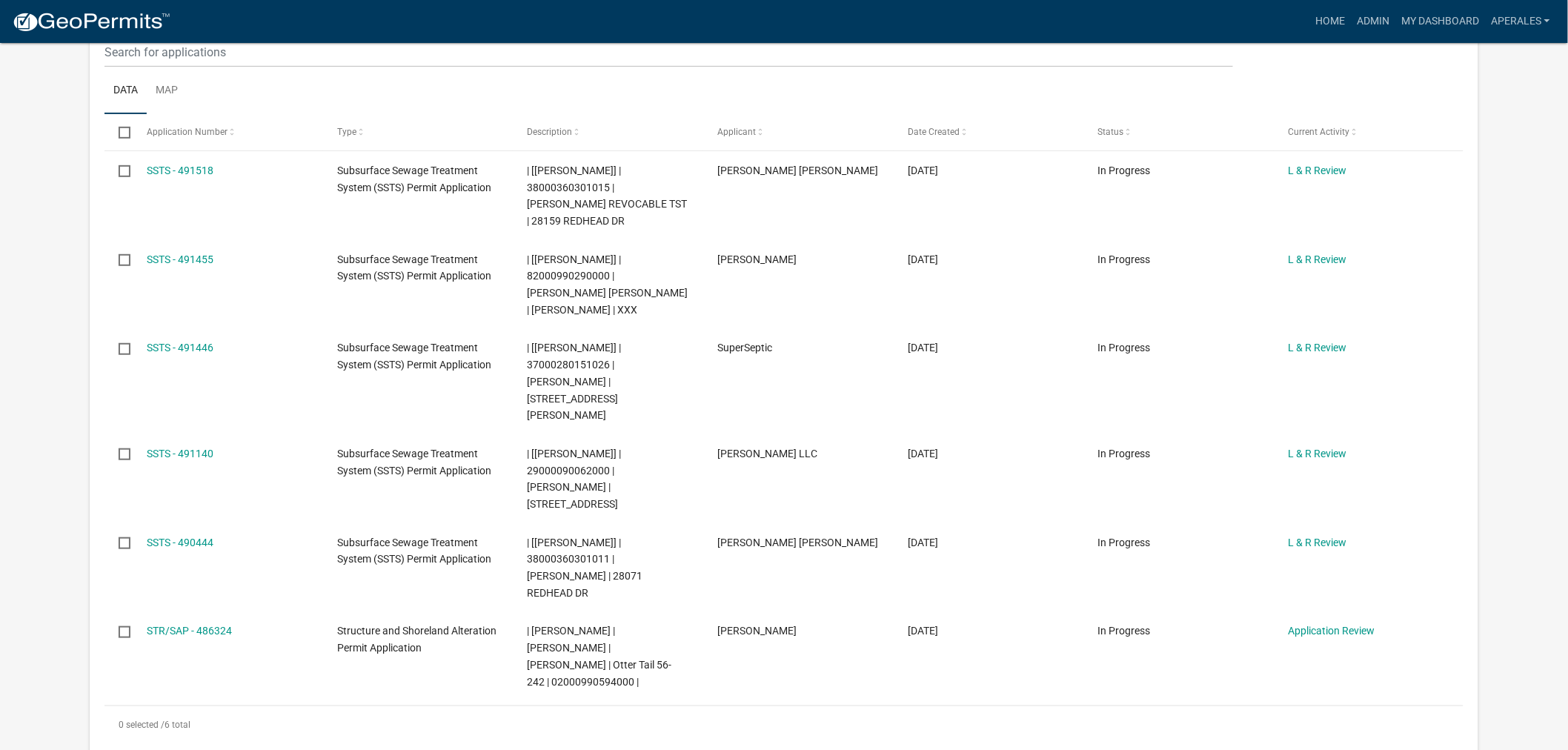
scroll to position [329, 0]
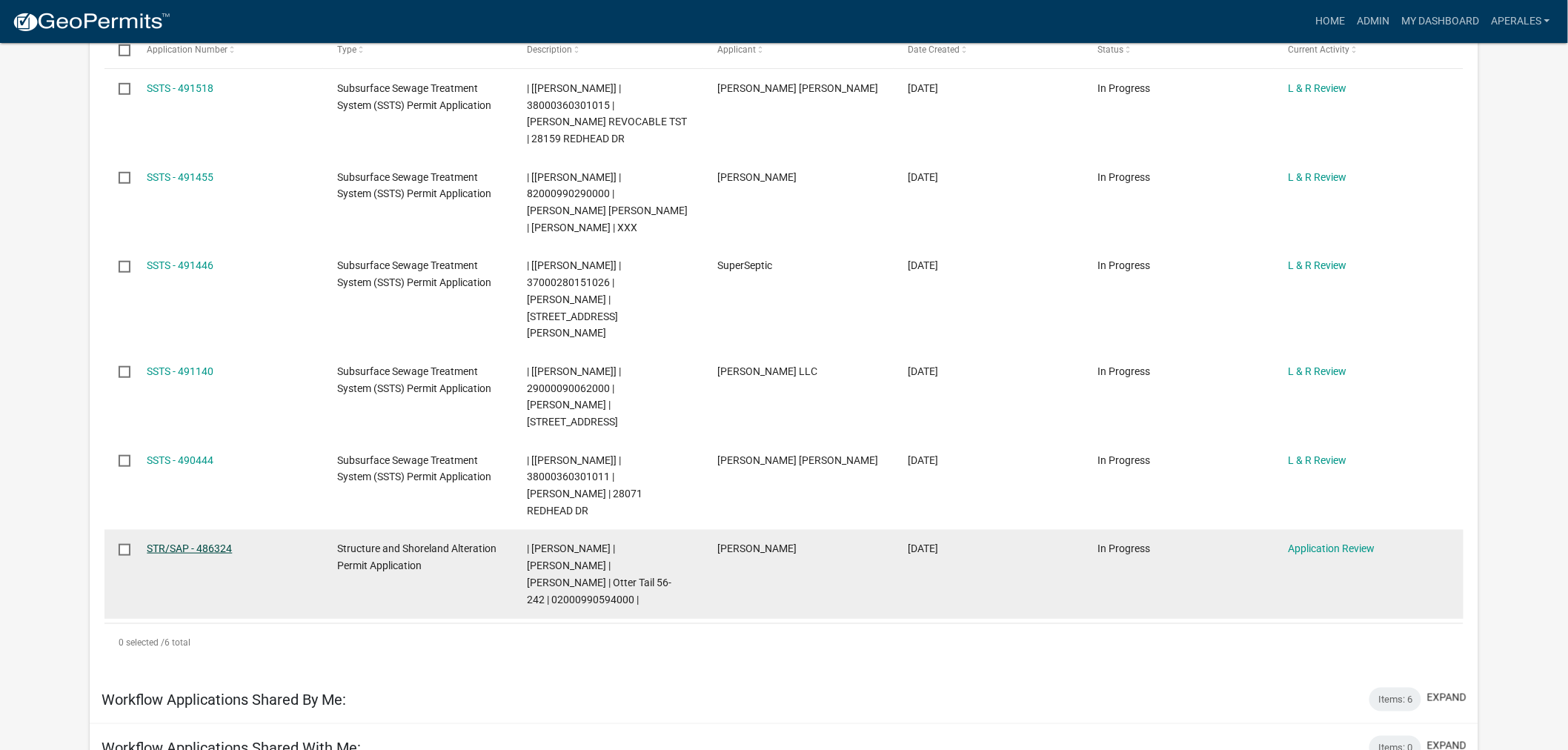
click at [174, 543] on link "STR/SAP - 486324" at bounding box center [189, 549] width 85 height 12
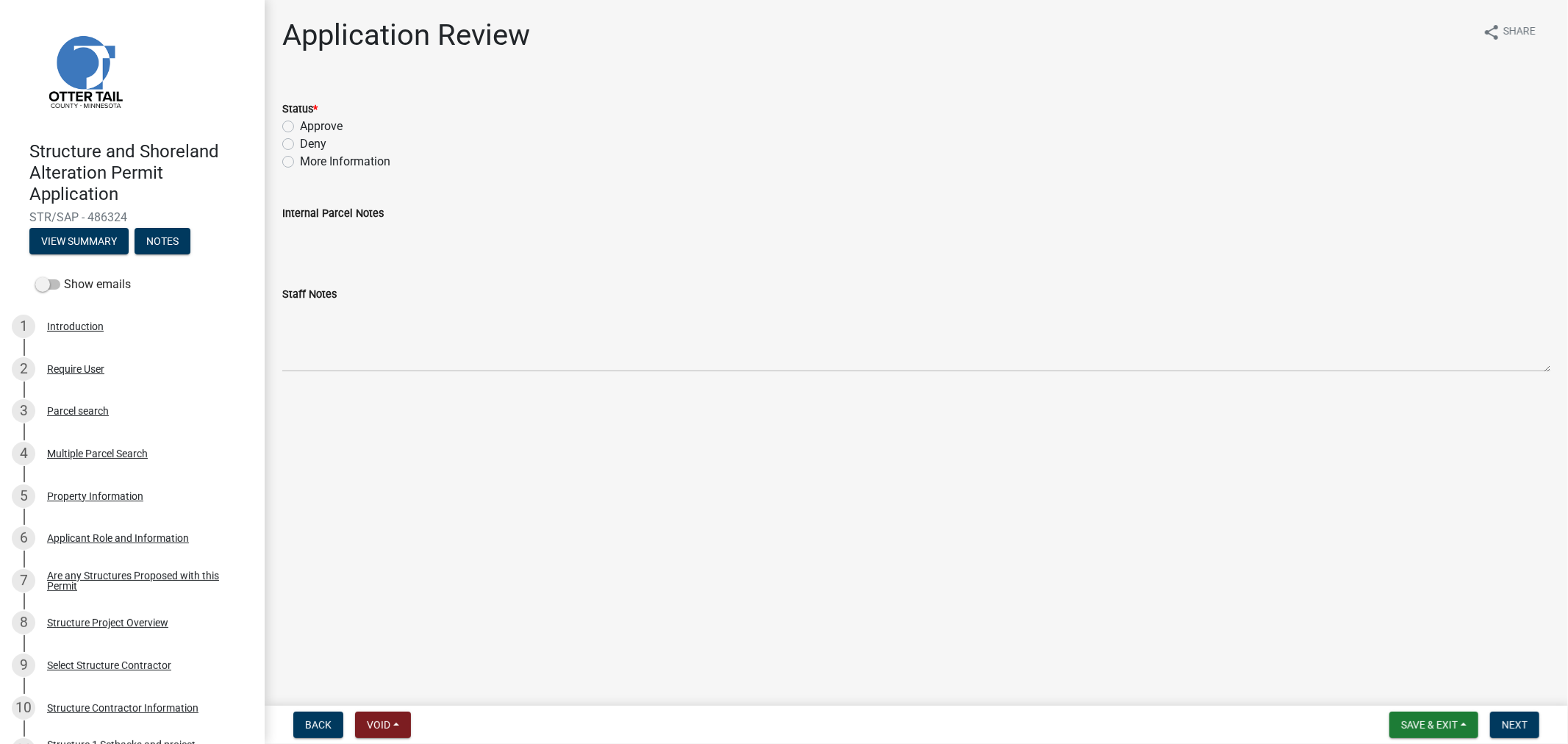
click at [1053, 607] on main "Application Review share Share Status * Approve Deny More Information Internal …" at bounding box center [916, 350] width 1303 height 700
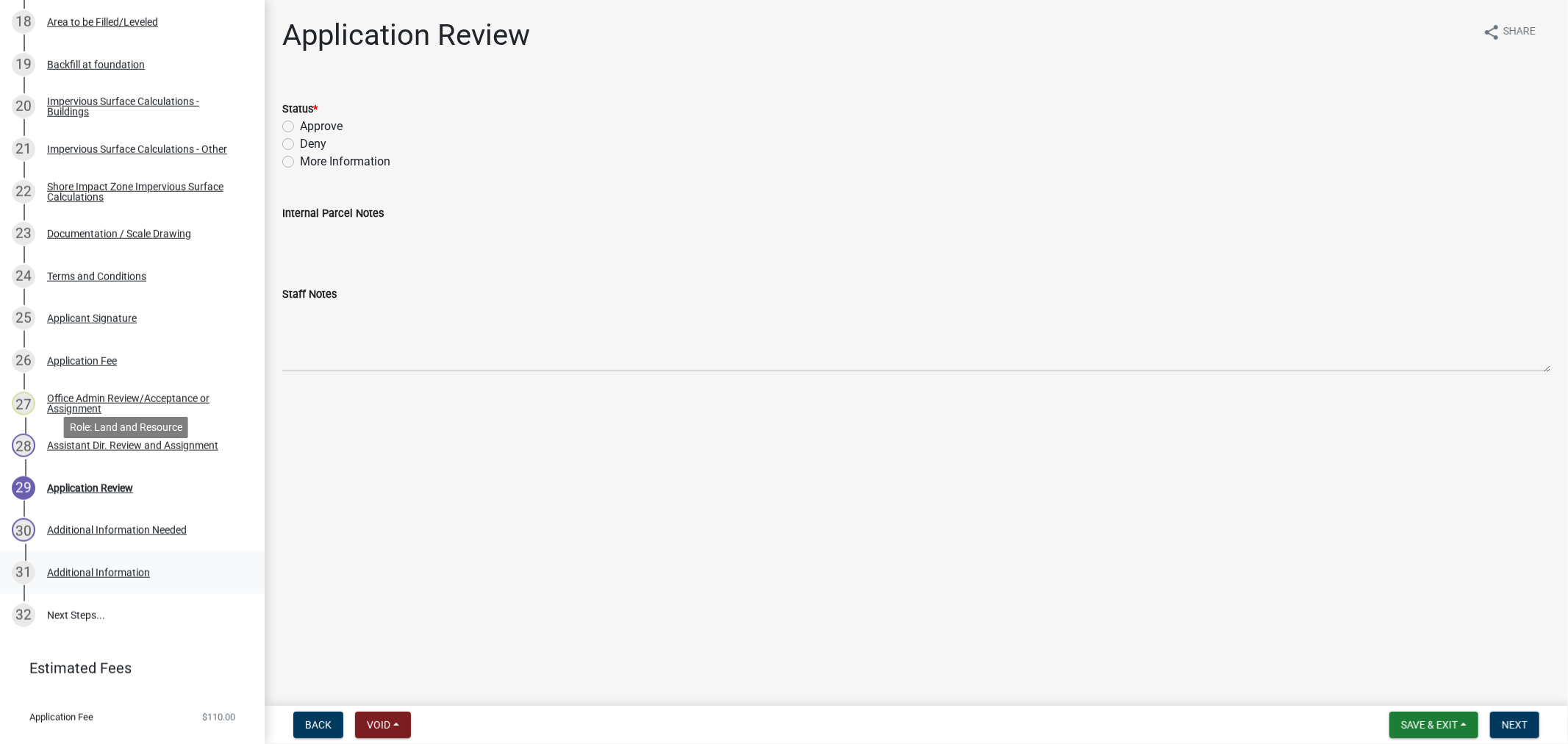
scroll to position [1052, 0]
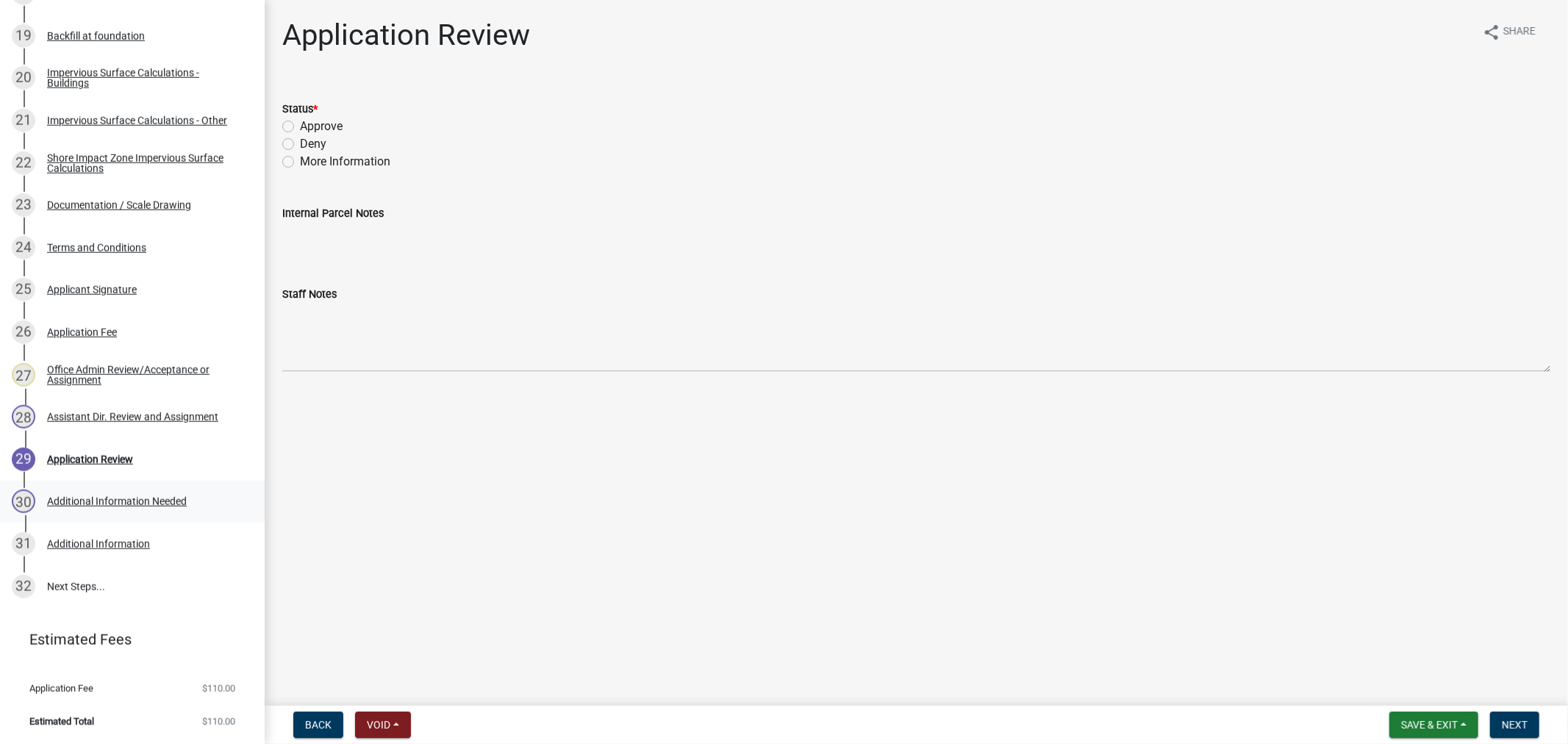
click at [93, 501] on div "Additional Information Needed" at bounding box center [117, 501] width 140 height 10
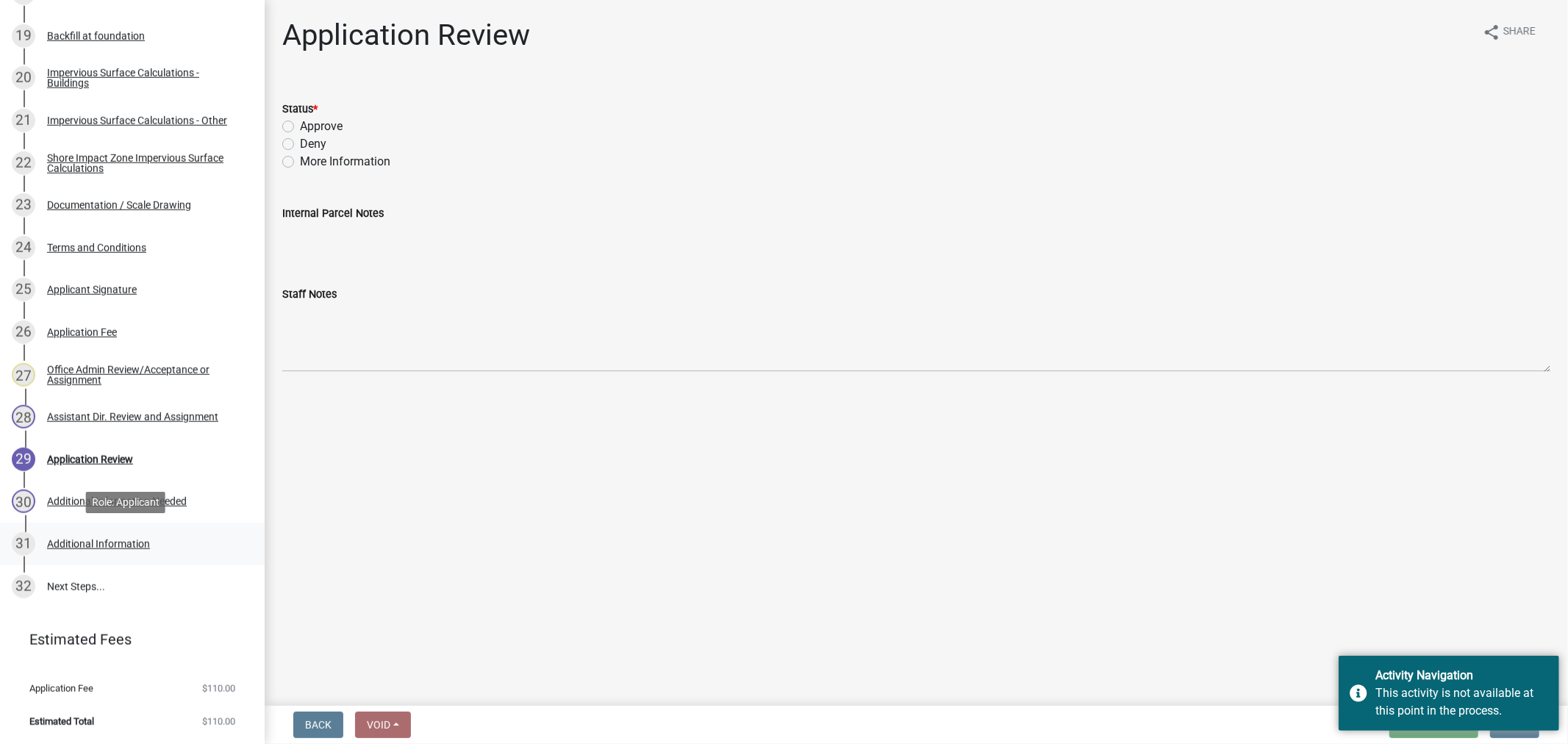
click at [106, 542] on div "Additional Information" at bounding box center [98, 543] width 103 height 10
click at [104, 496] on div "Additional Information Needed" at bounding box center [117, 501] width 140 height 10
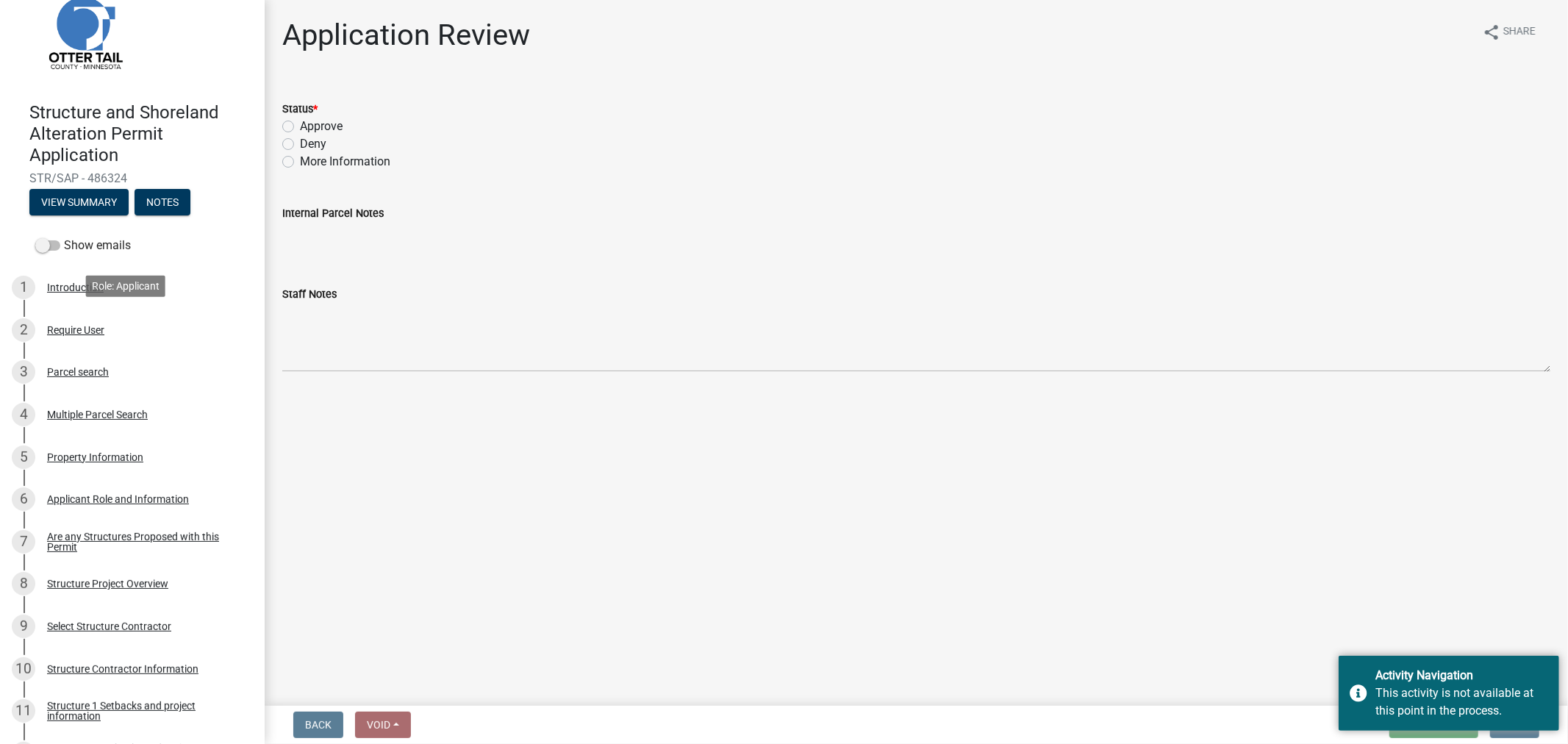
scroll to position [0, 0]
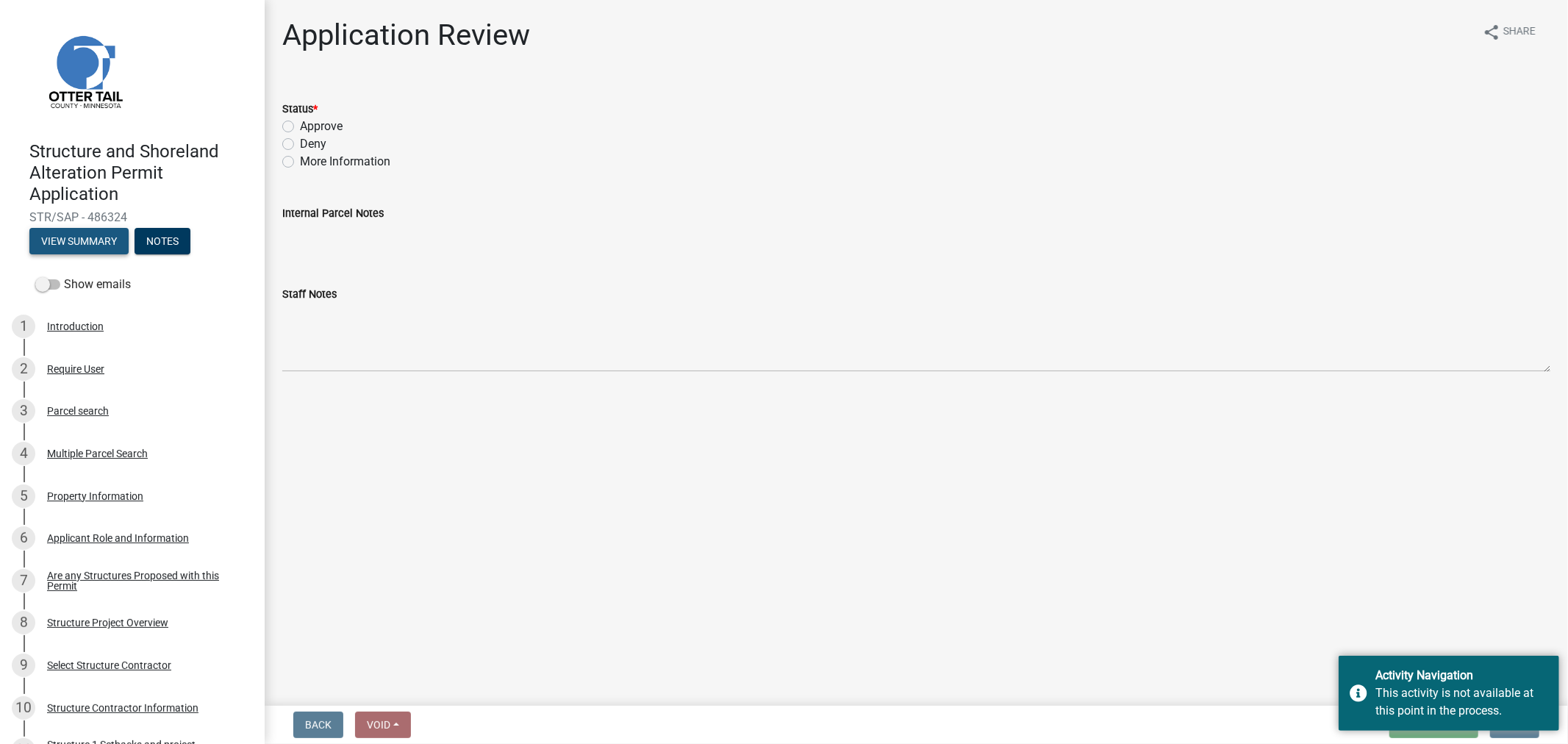
click at [57, 240] on button "View Summary" at bounding box center [79, 241] width 99 height 26
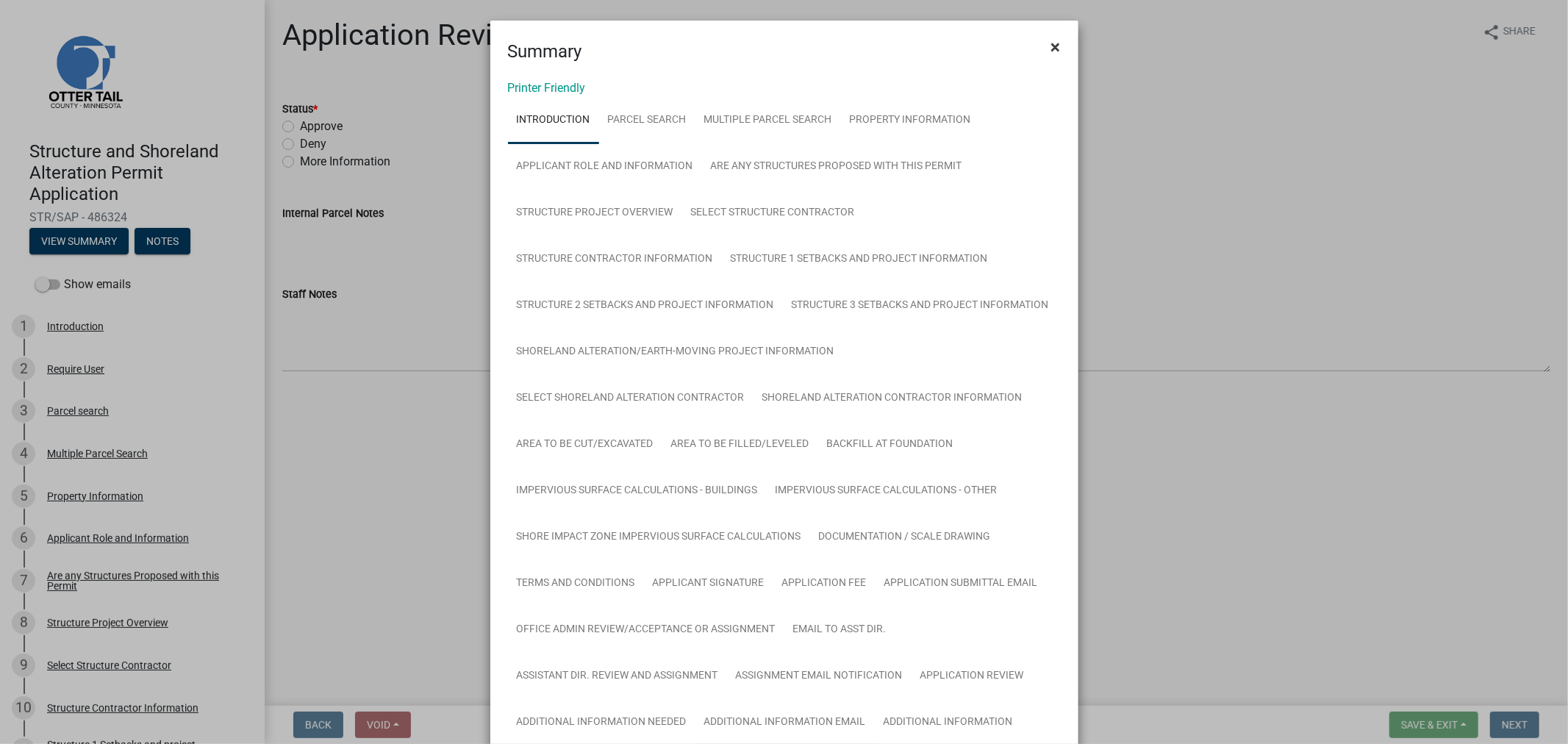
scroll to position [326, 0]
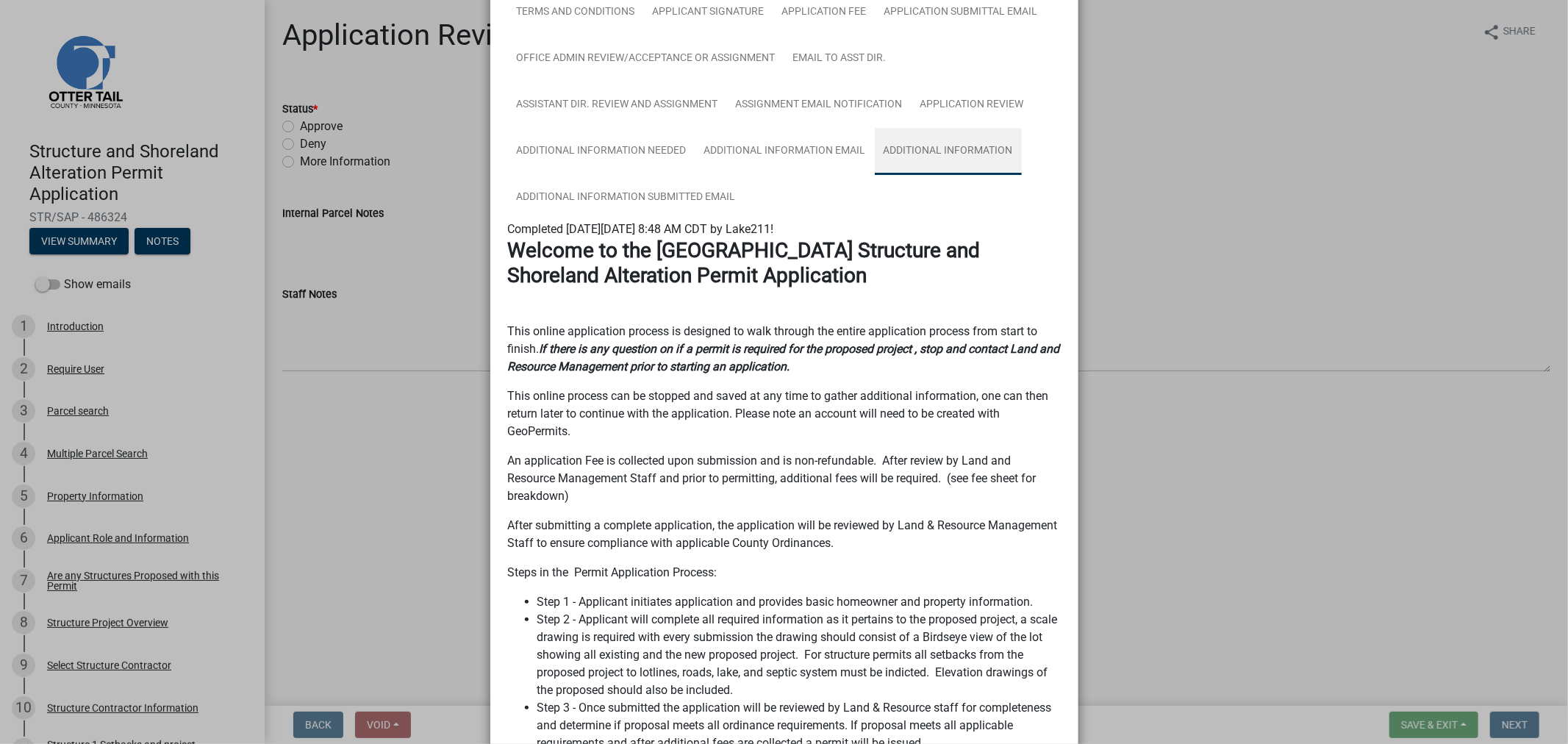
click at [963, 144] on link "Additional Information" at bounding box center [948, 151] width 147 height 47
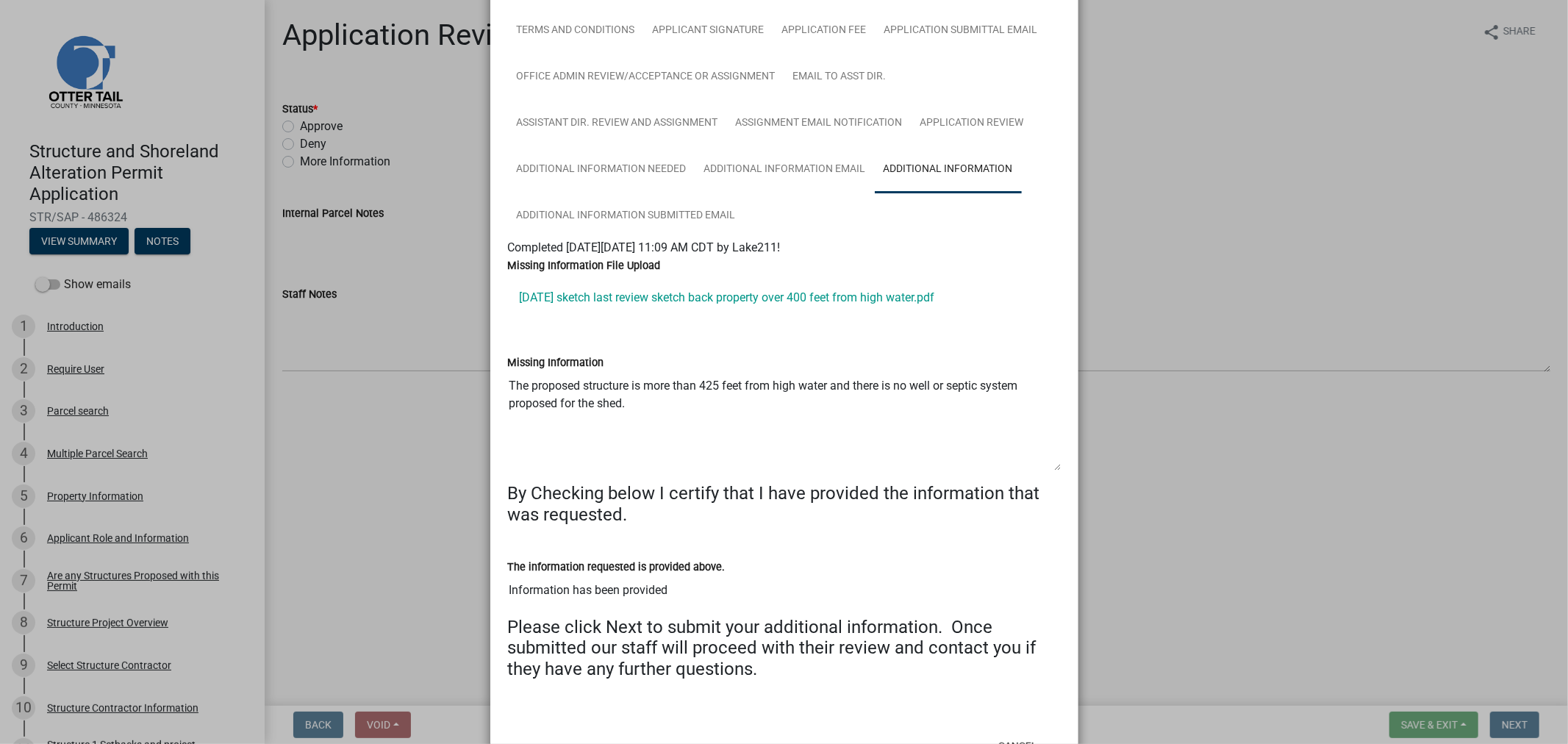
scroll to position [613, 0]
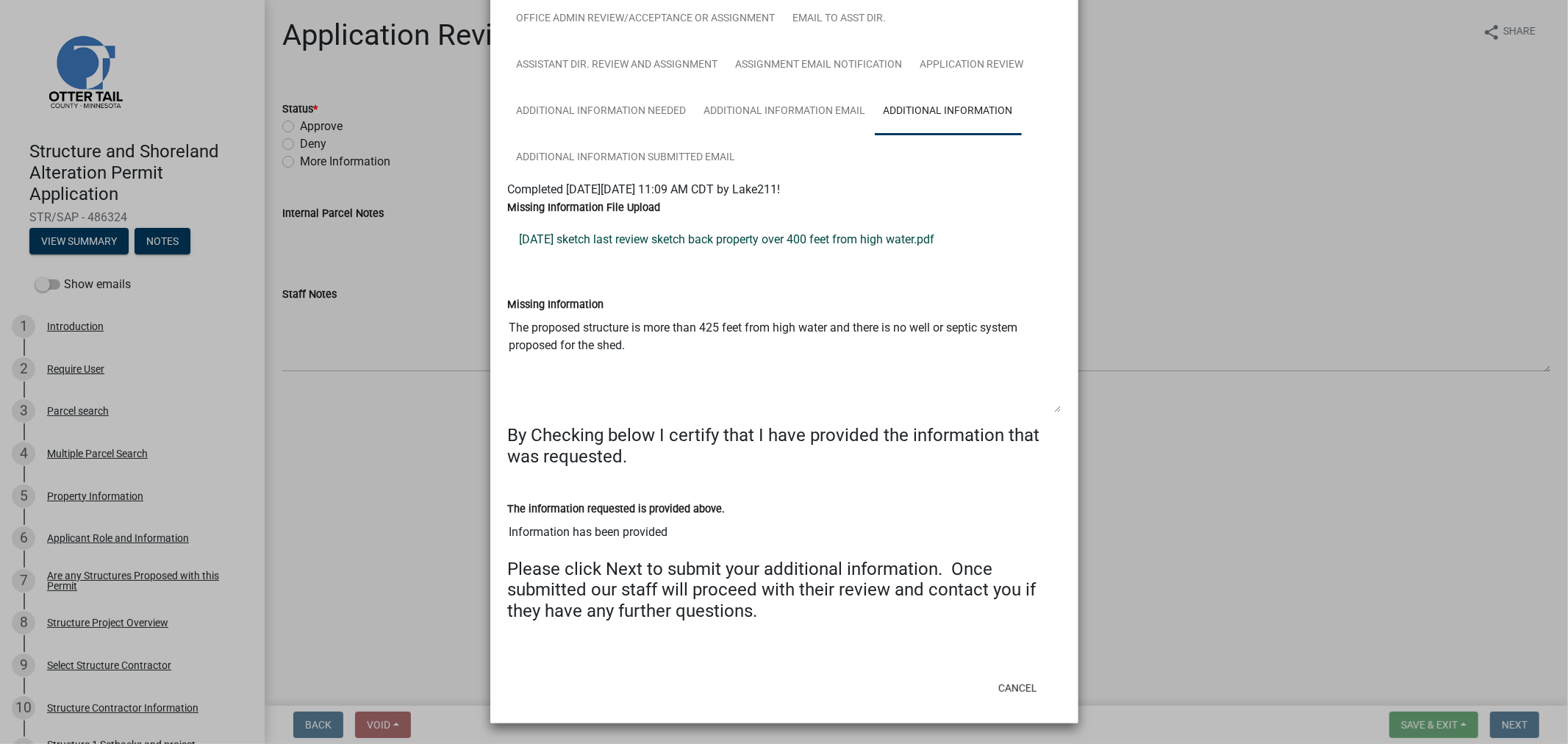
click at [729, 232] on link "10-10-25 sketch last review sketch back property over 400 feet from high water.…" at bounding box center [784, 239] width 553 height 35
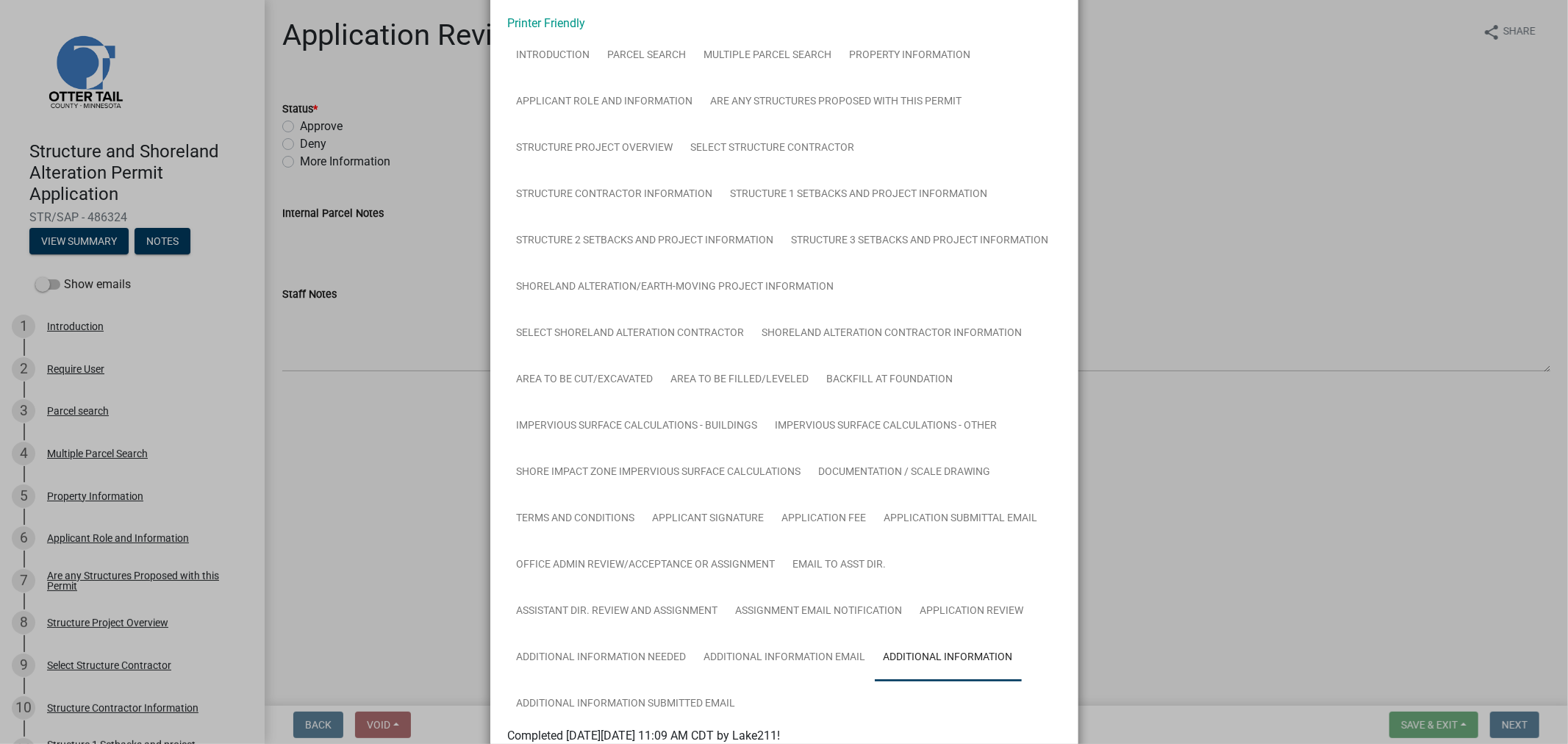
scroll to position [0, 0]
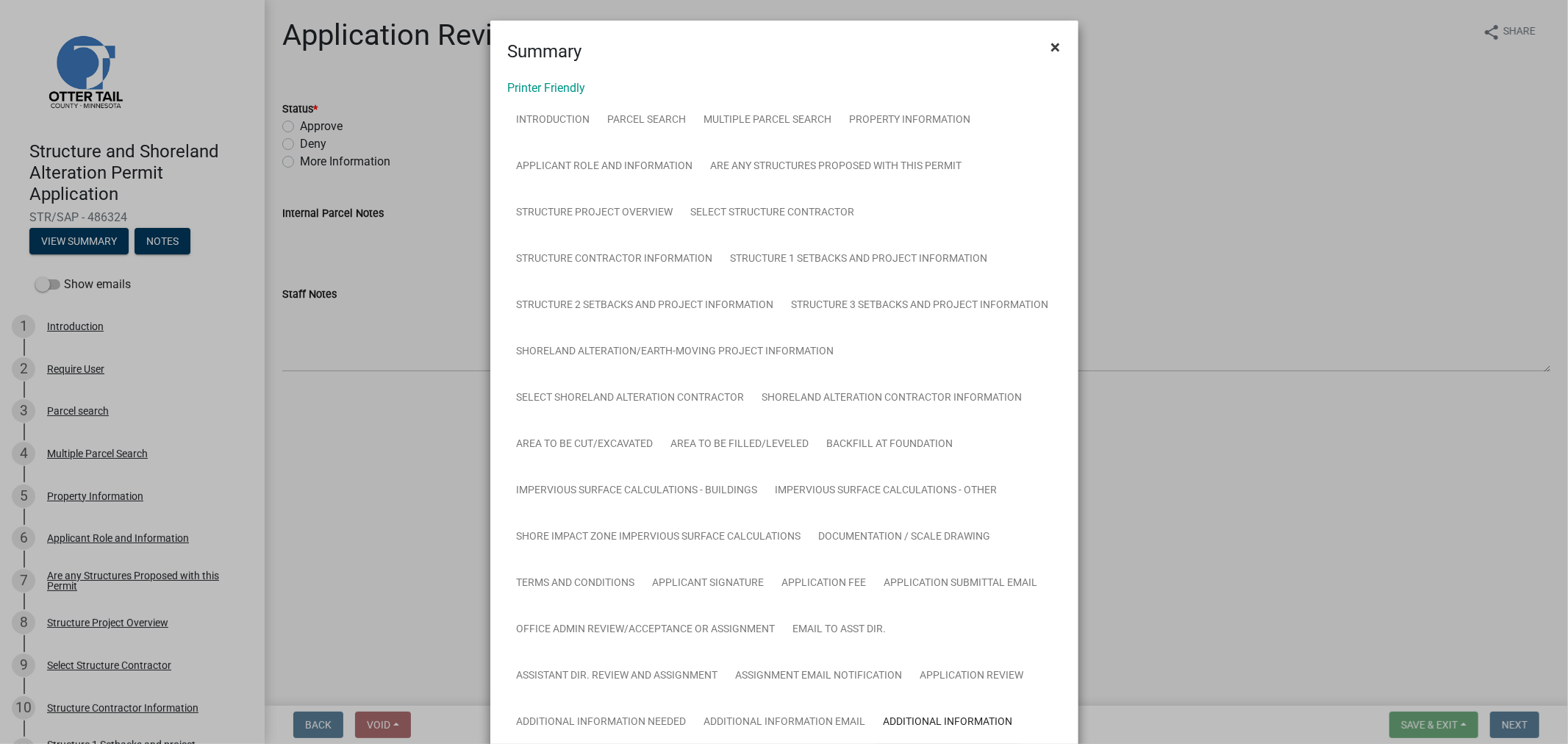
click at [1052, 44] on span "×" at bounding box center [1056, 47] width 9 height 20
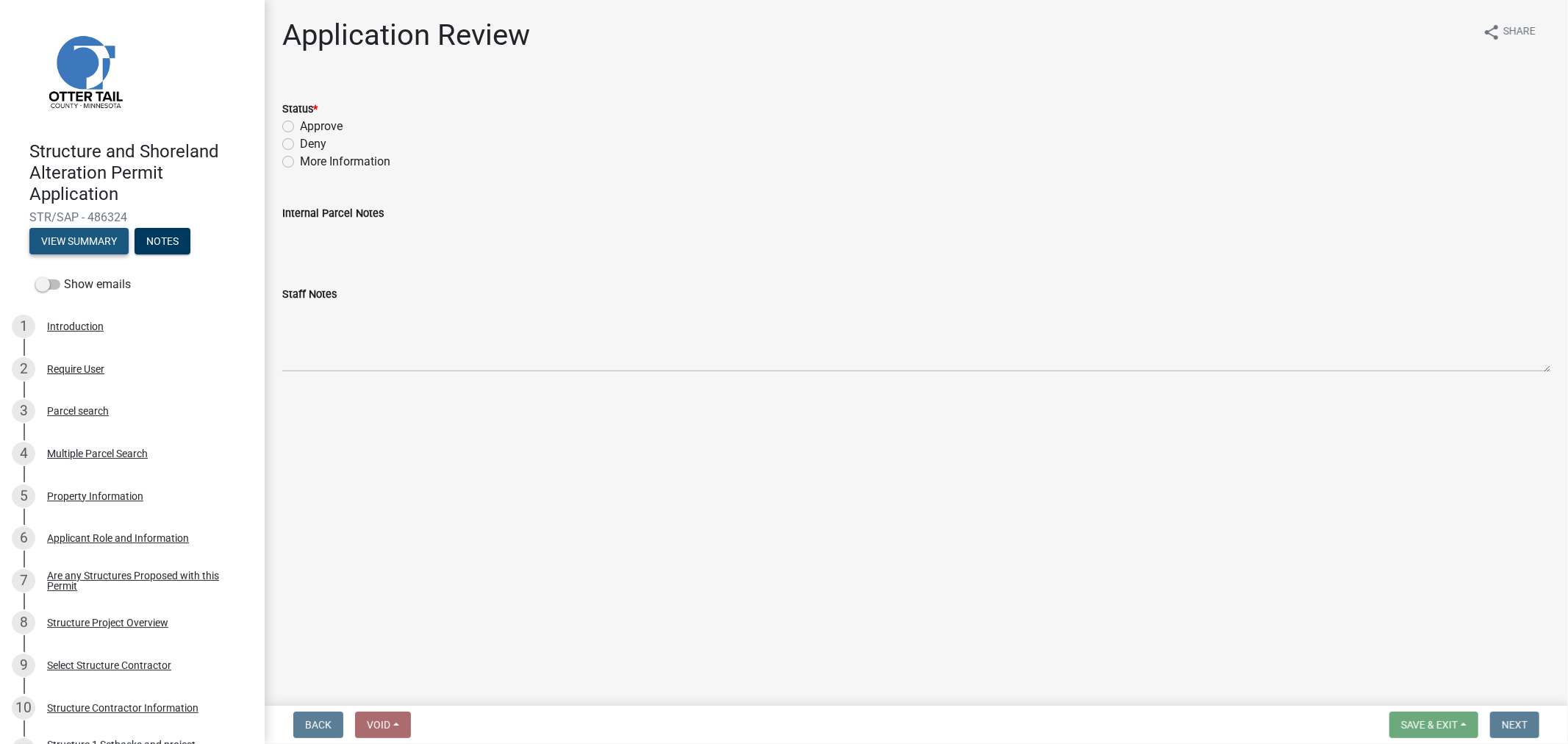
click at [85, 246] on button "View Summary" at bounding box center [79, 241] width 99 height 26
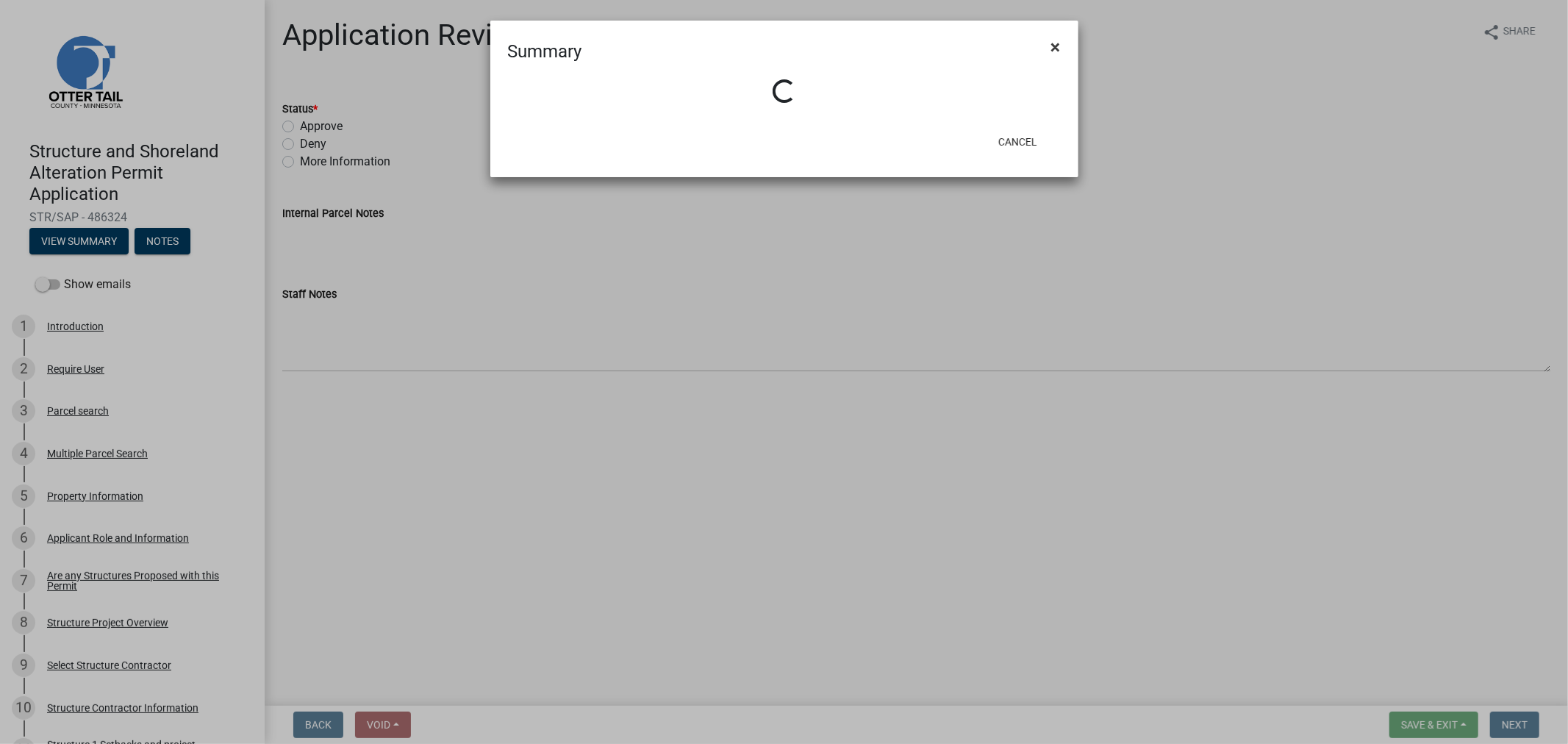
click at [1059, 48] on span "×" at bounding box center [1056, 47] width 9 height 20
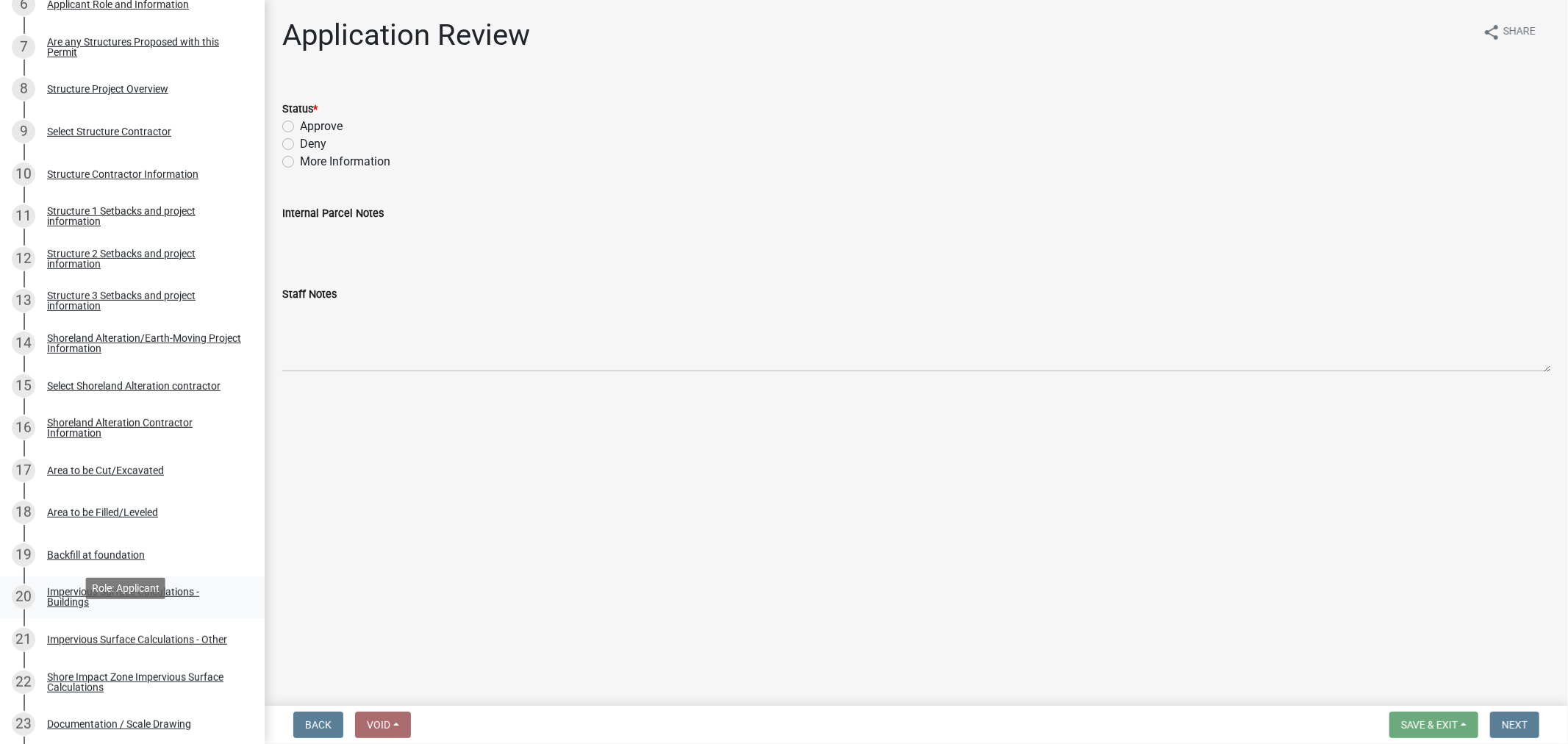
scroll to position [571, 0]
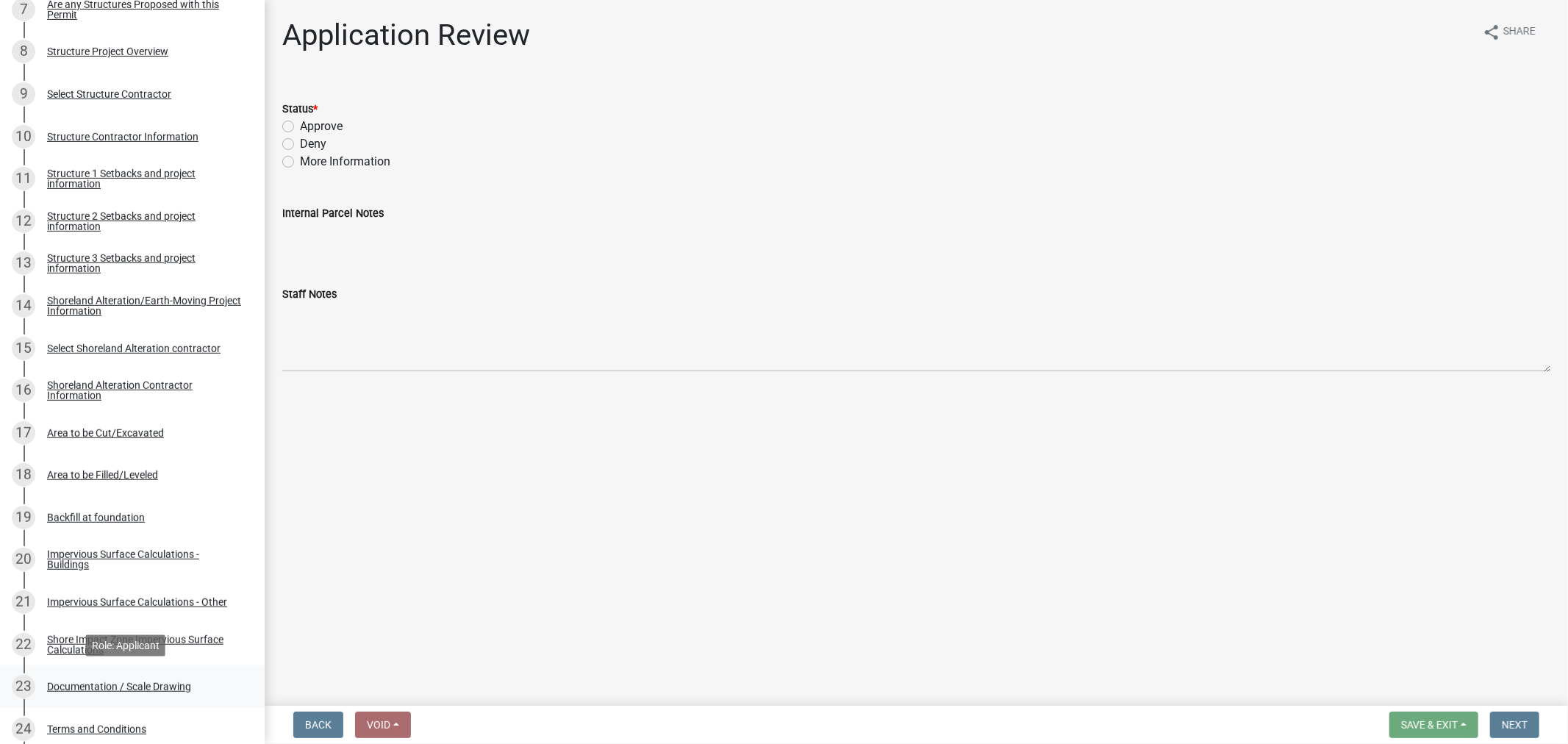
click at [103, 681] on div "Documentation / Scale Drawing" at bounding box center [119, 686] width 144 height 10
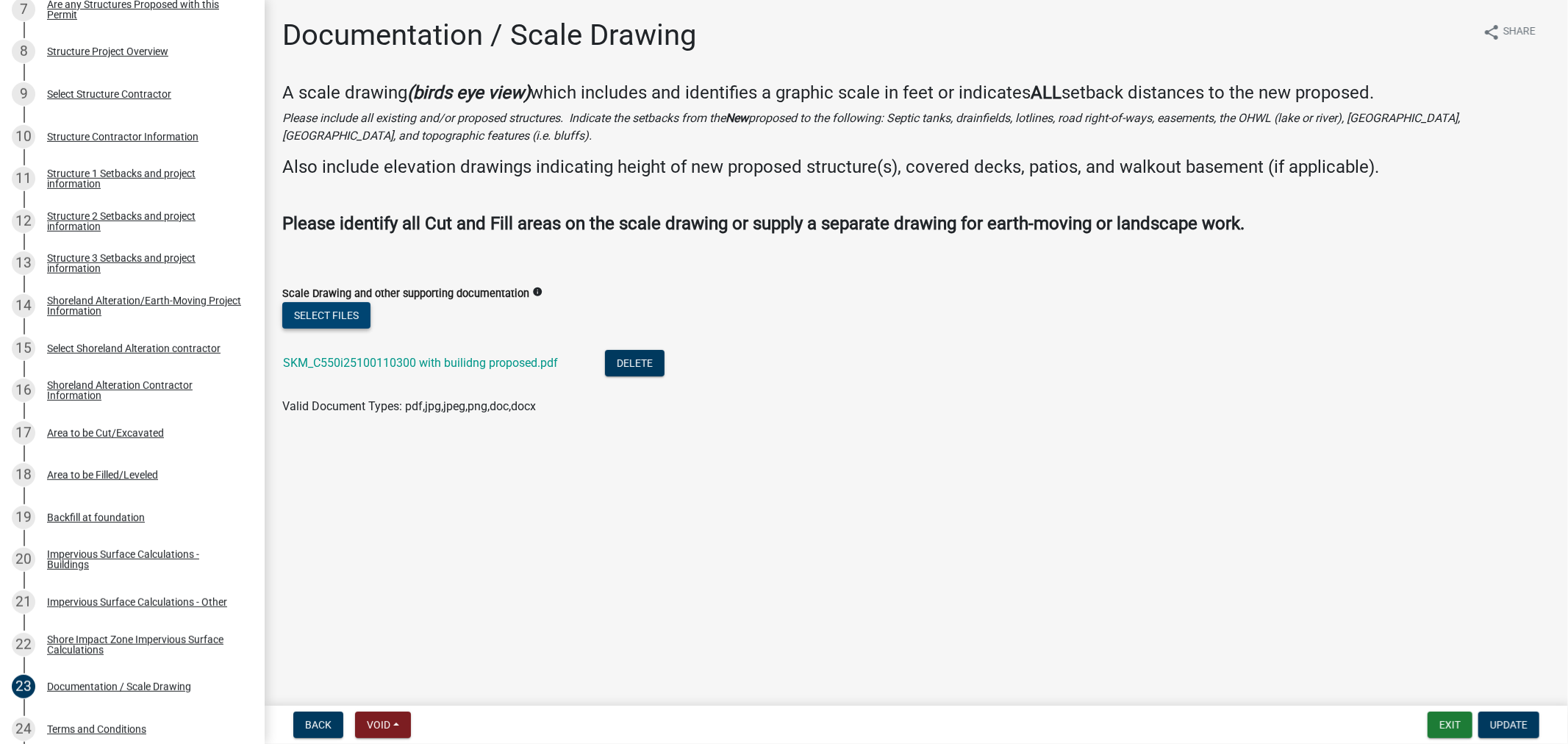
click at [328, 322] on button "Select files" at bounding box center [326, 315] width 88 height 26
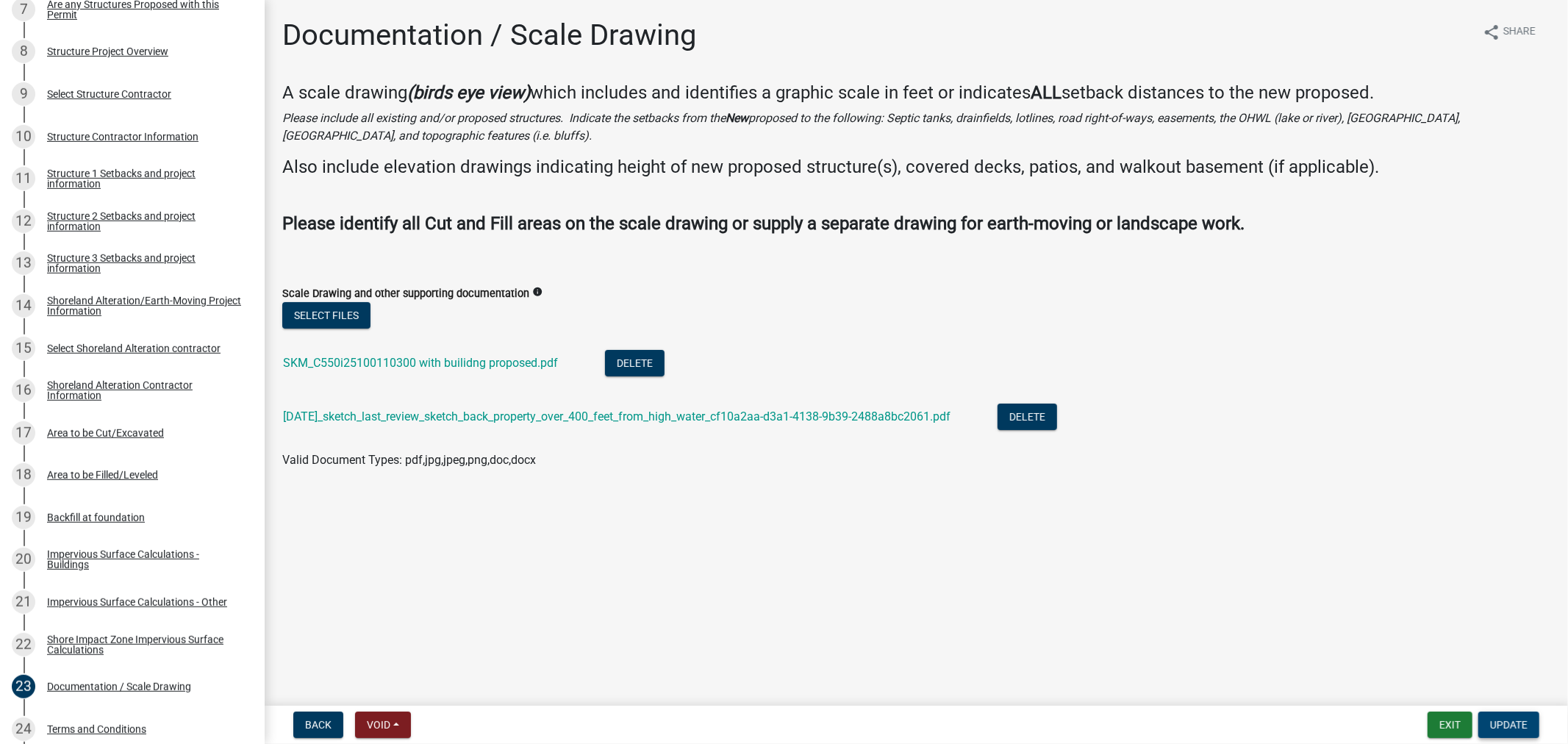
click at [1503, 729] on span "Update" at bounding box center [1509, 724] width 38 height 12
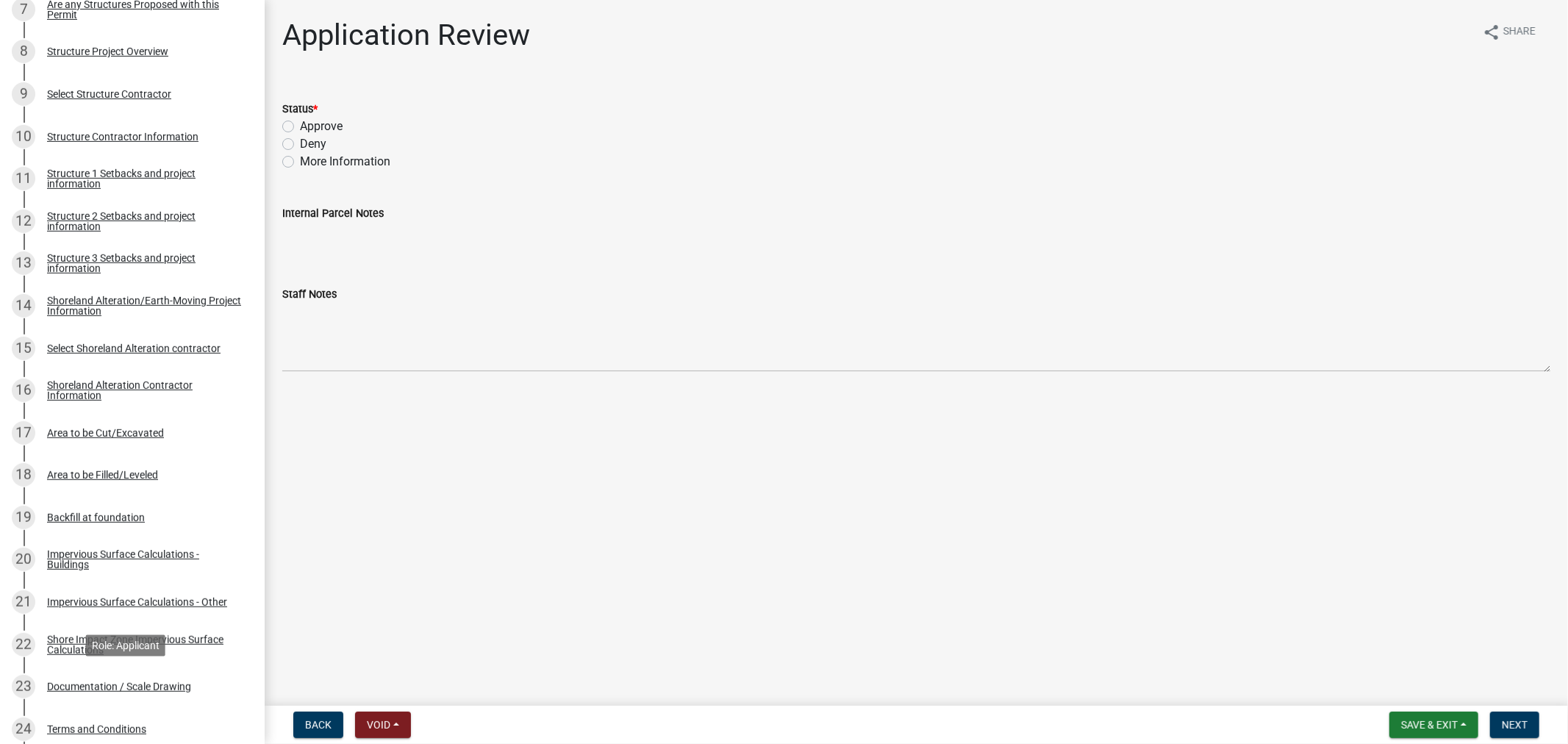
click at [88, 683] on div "Documentation / Scale Drawing" at bounding box center [119, 686] width 144 height 10
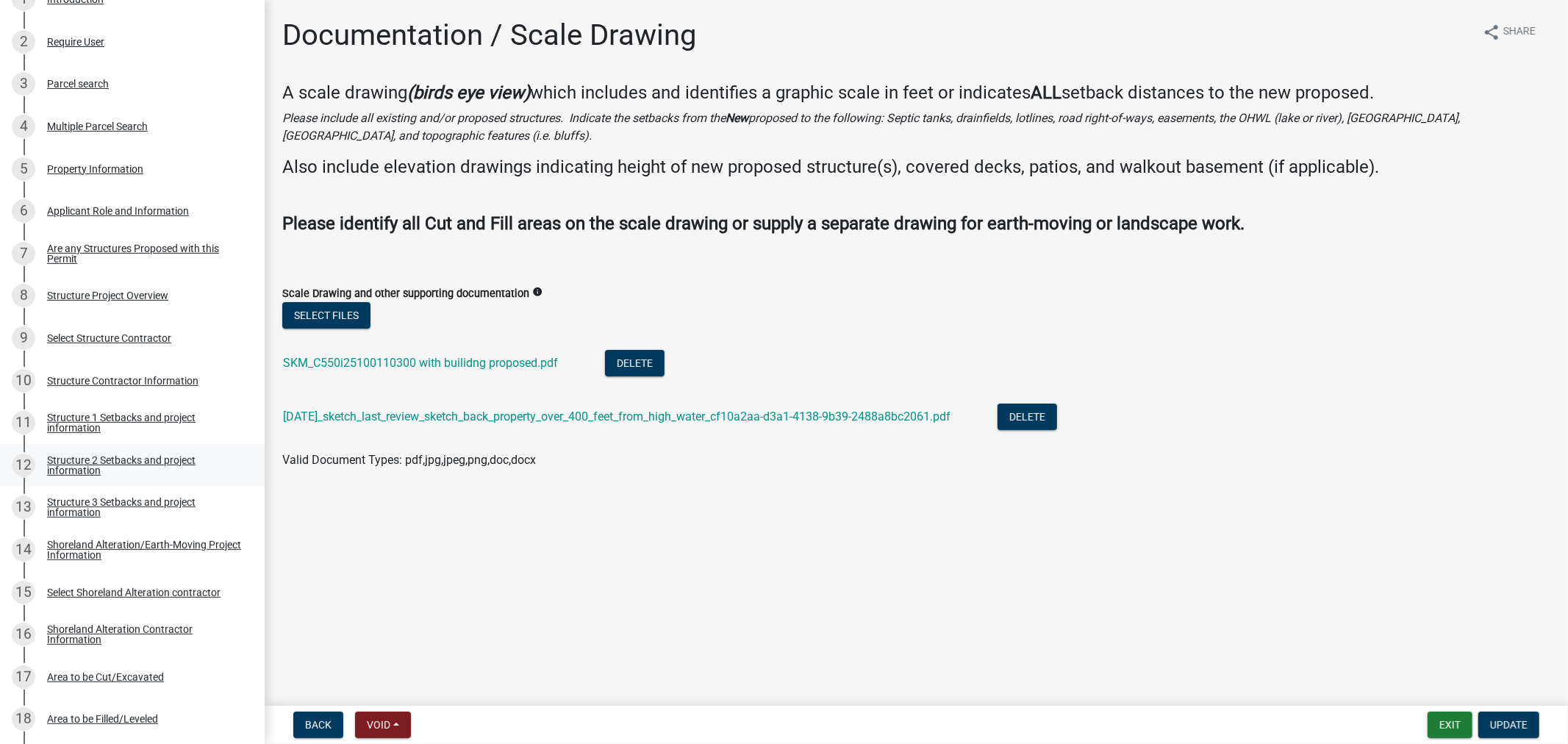
scroll to position [326, 0]
click at [114, 417] on div "Structure 1 Setbacks and project information" at bounding box center [143, 423] width 194 height 20
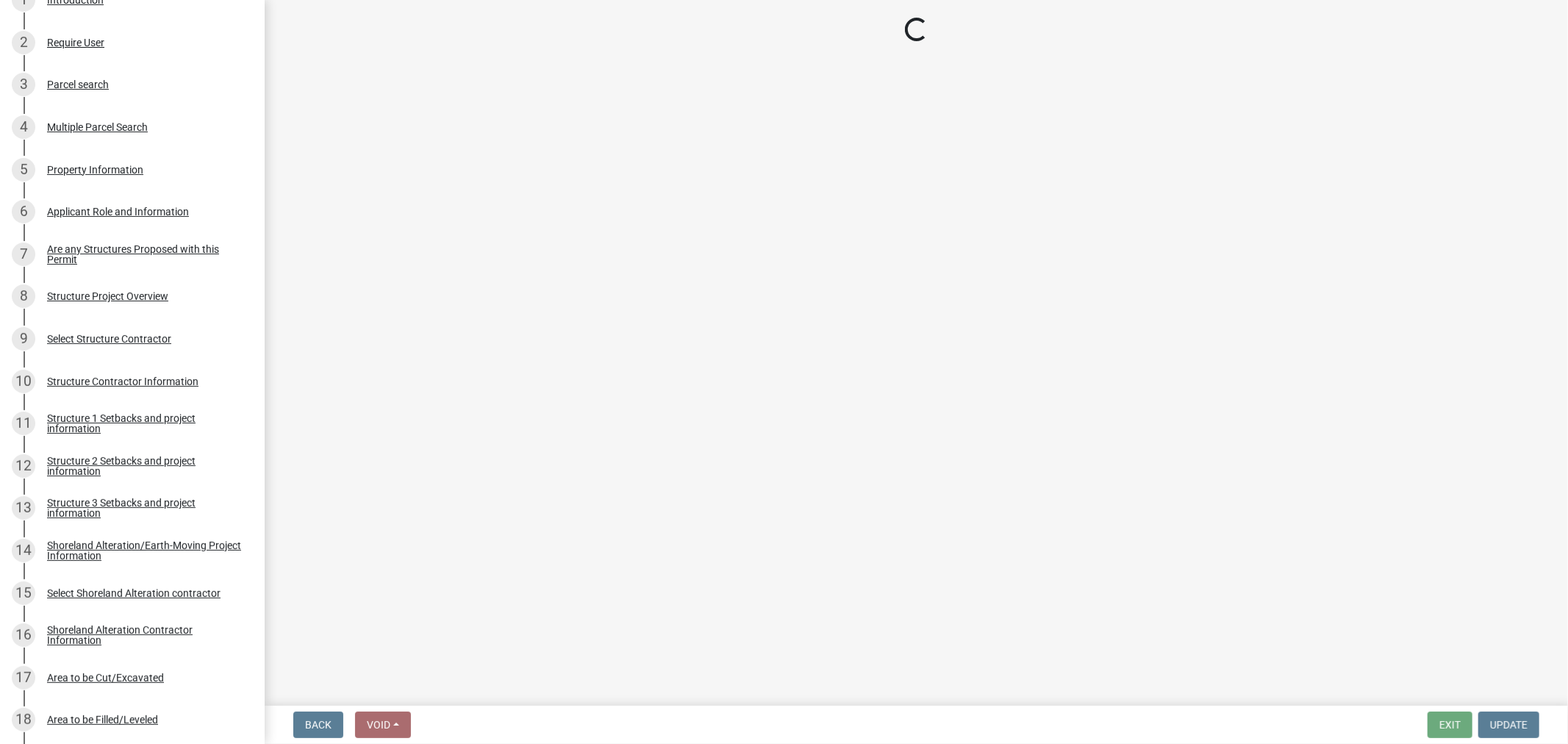
select select "c185e313-3403-4239-bd61-bb563c58a77a"
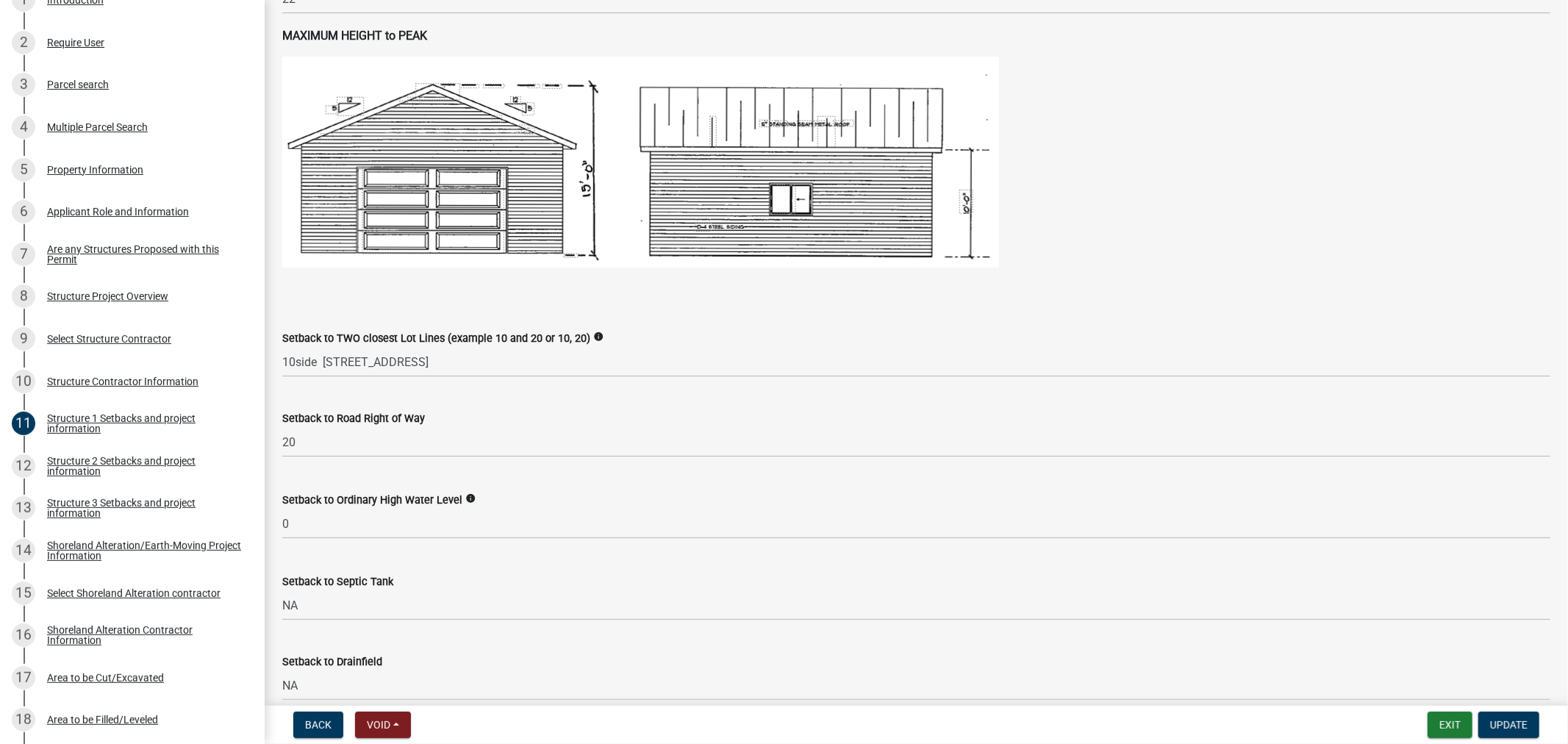
scroll to position [898, 0]
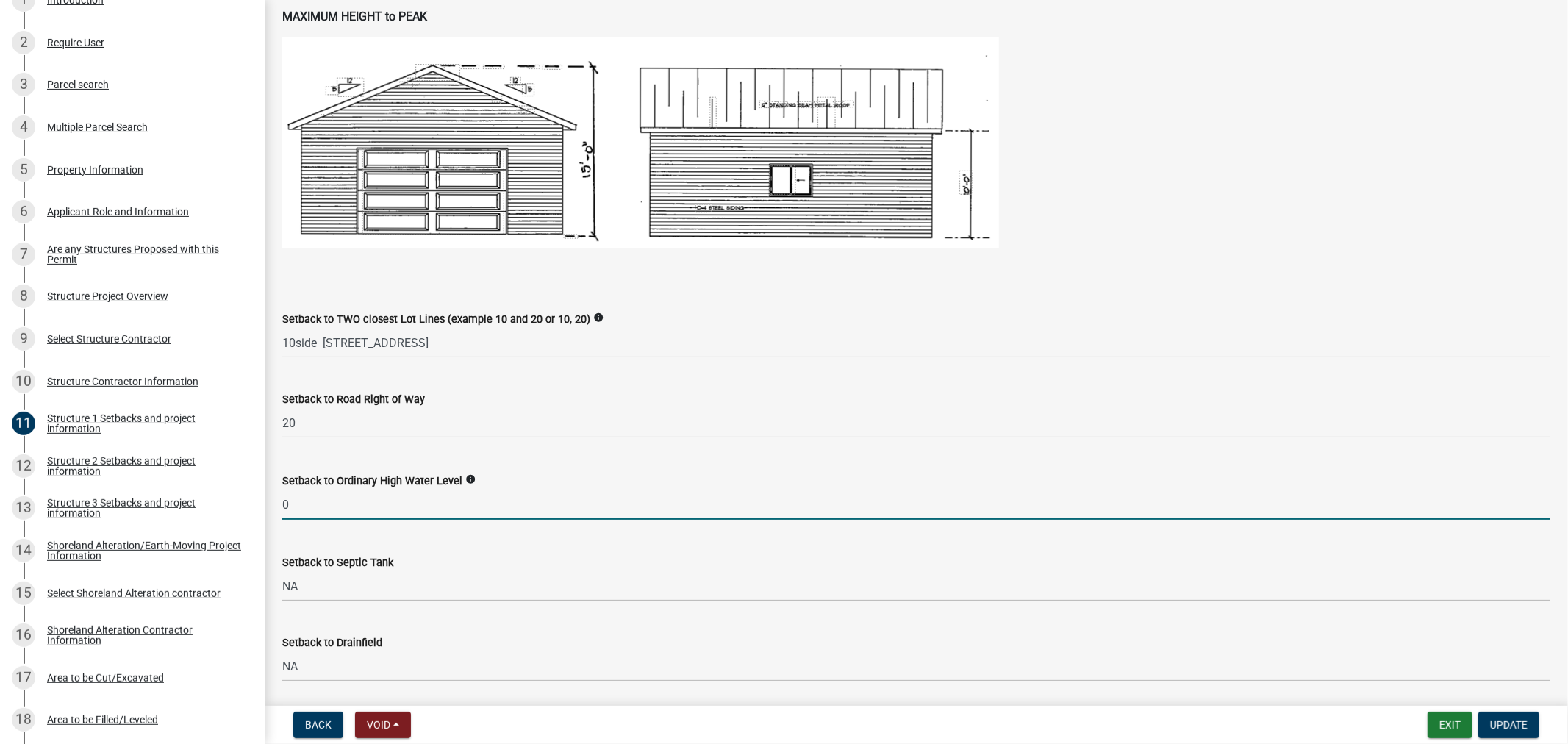
click at [310, 510] on input "0" at bounding box center [917, 504] width 1268 height 30
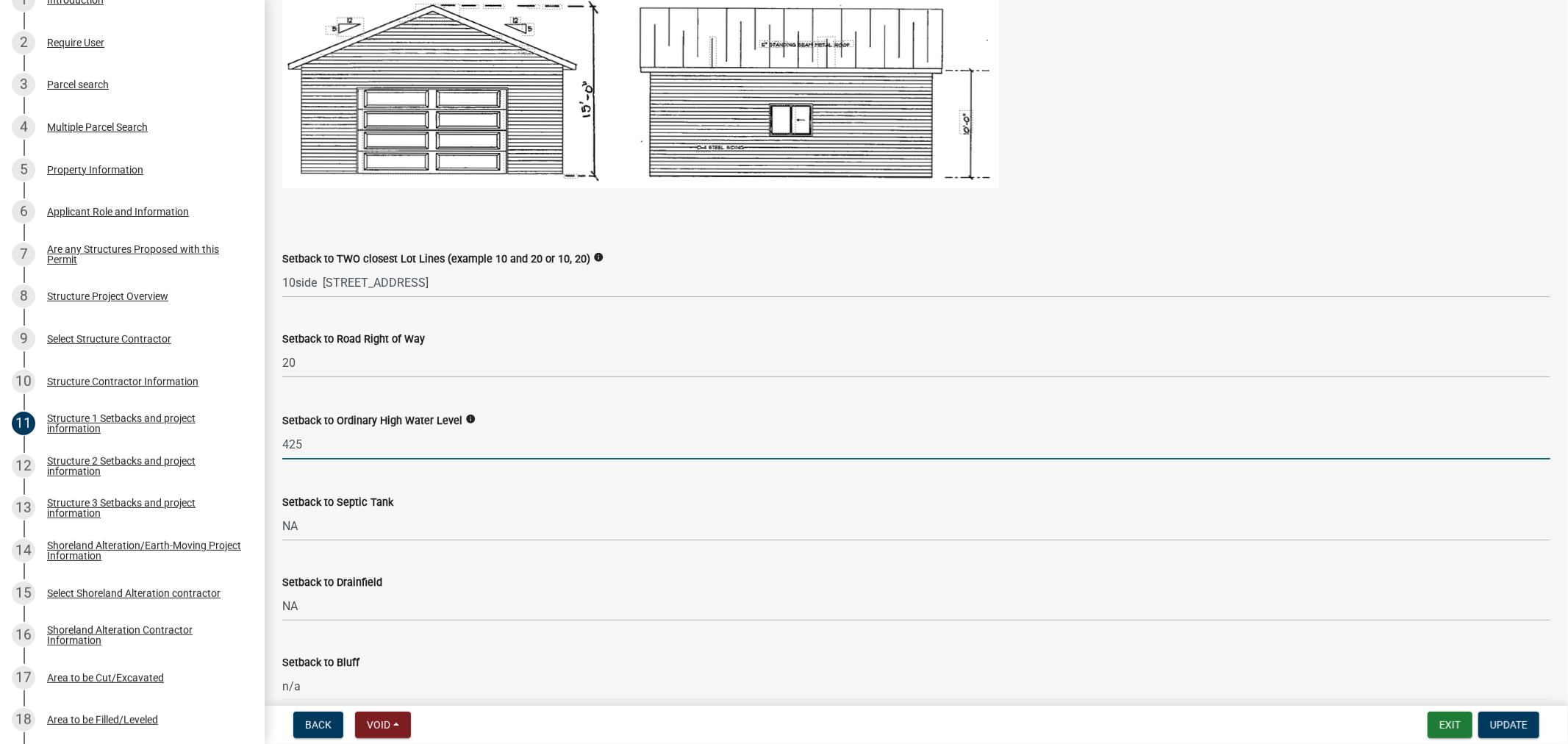
scroll to position [1142, 0]
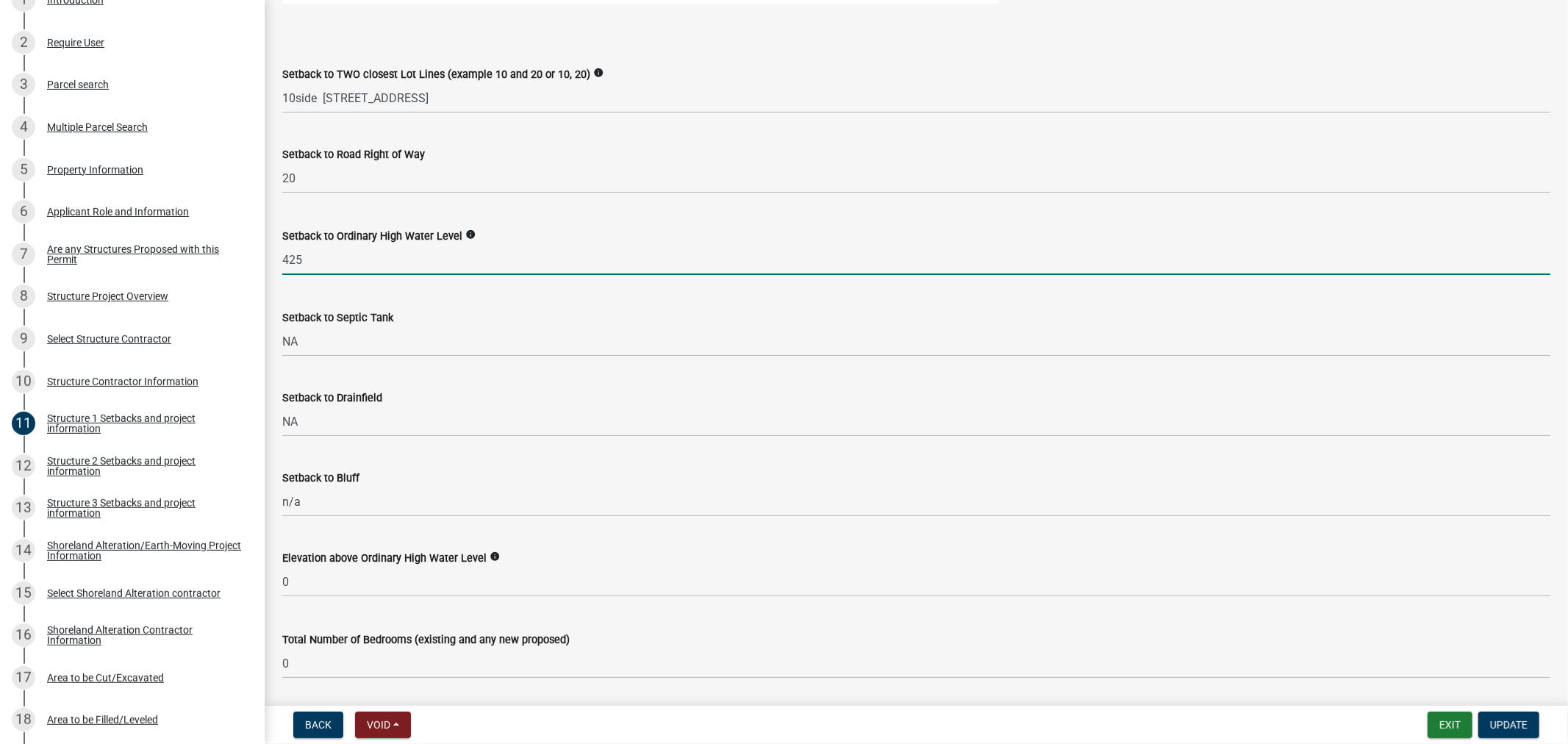
type input "425"
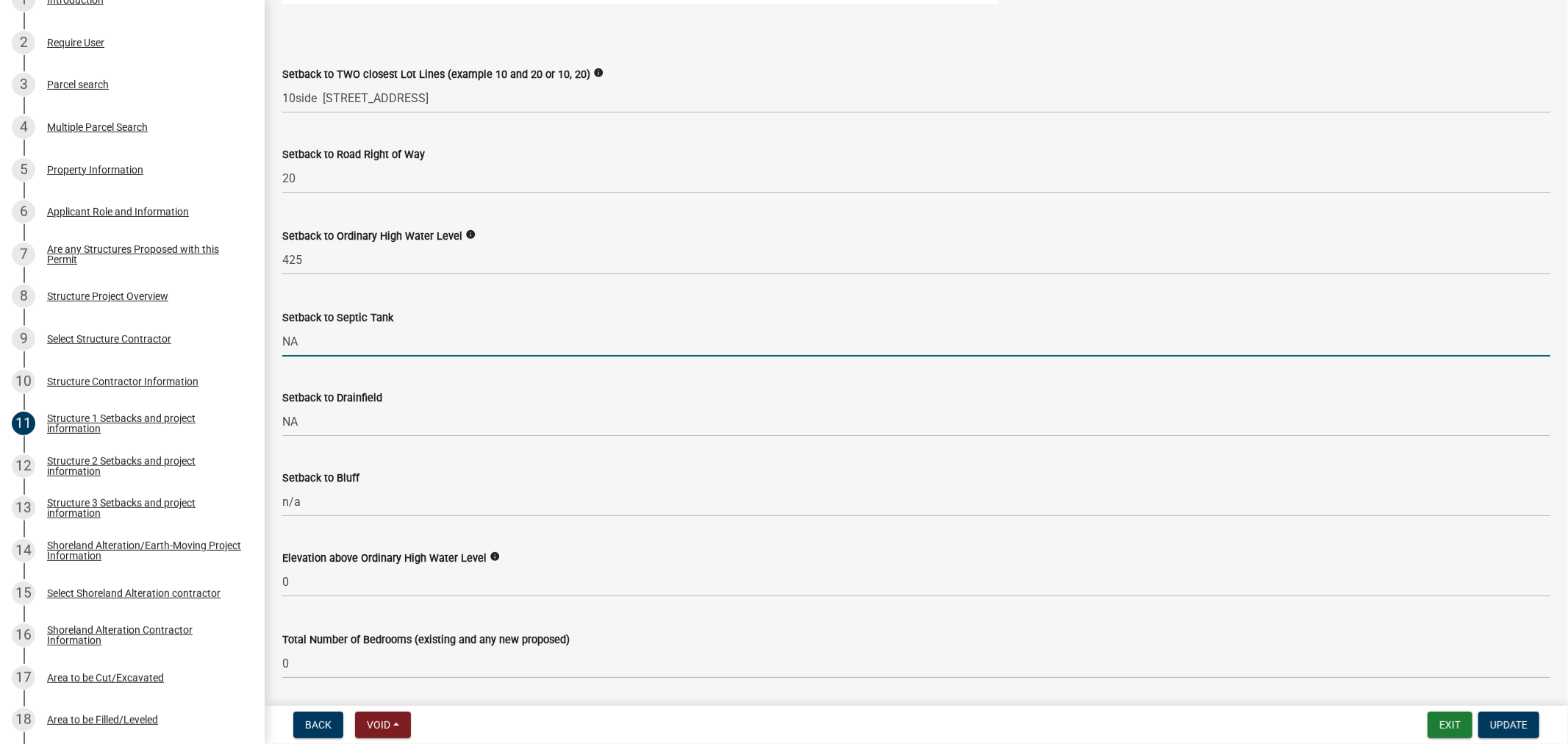
click at [321, 340] on input "NA" at bounding box center [917, 340] width 1268 height 30
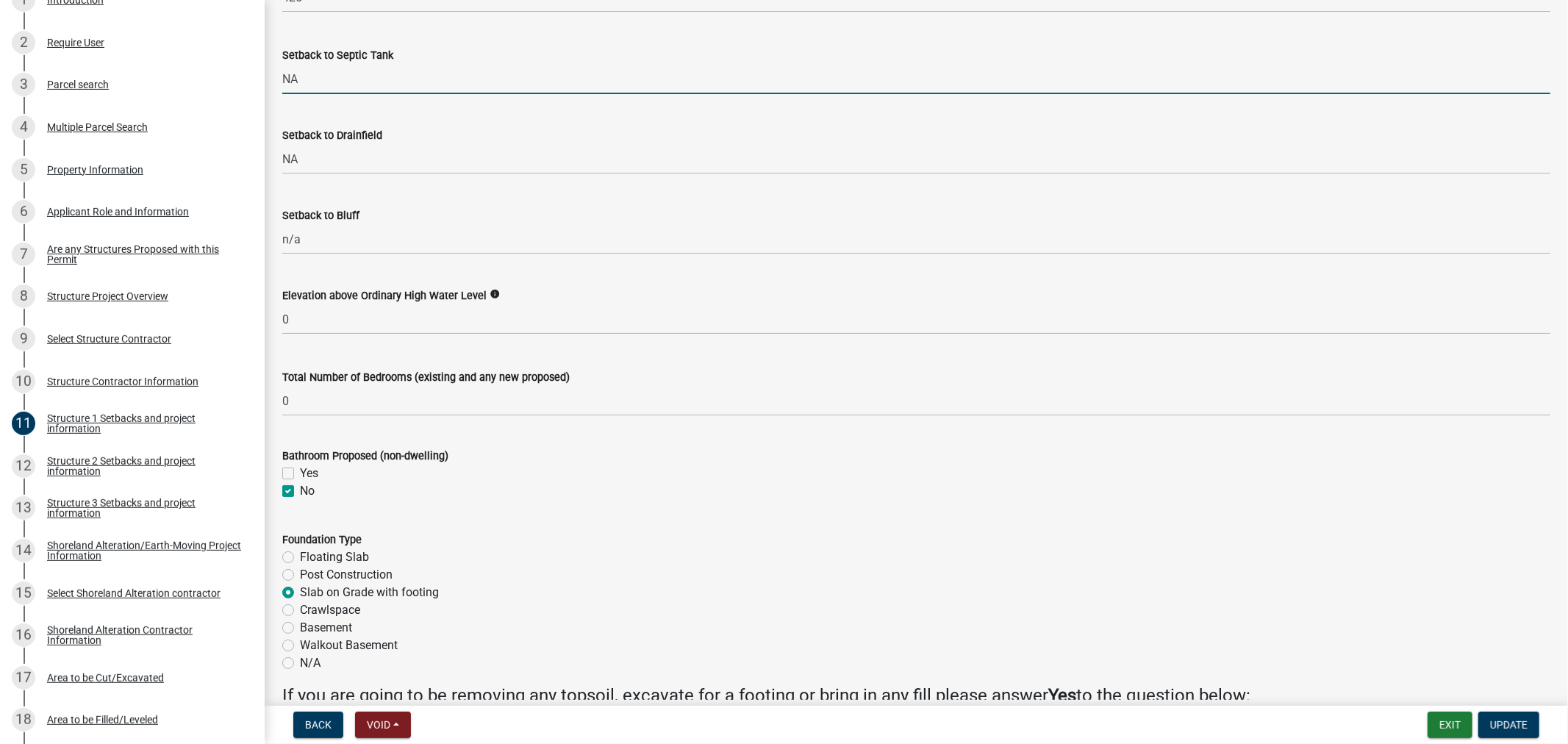
scroll to position [1470, 0]
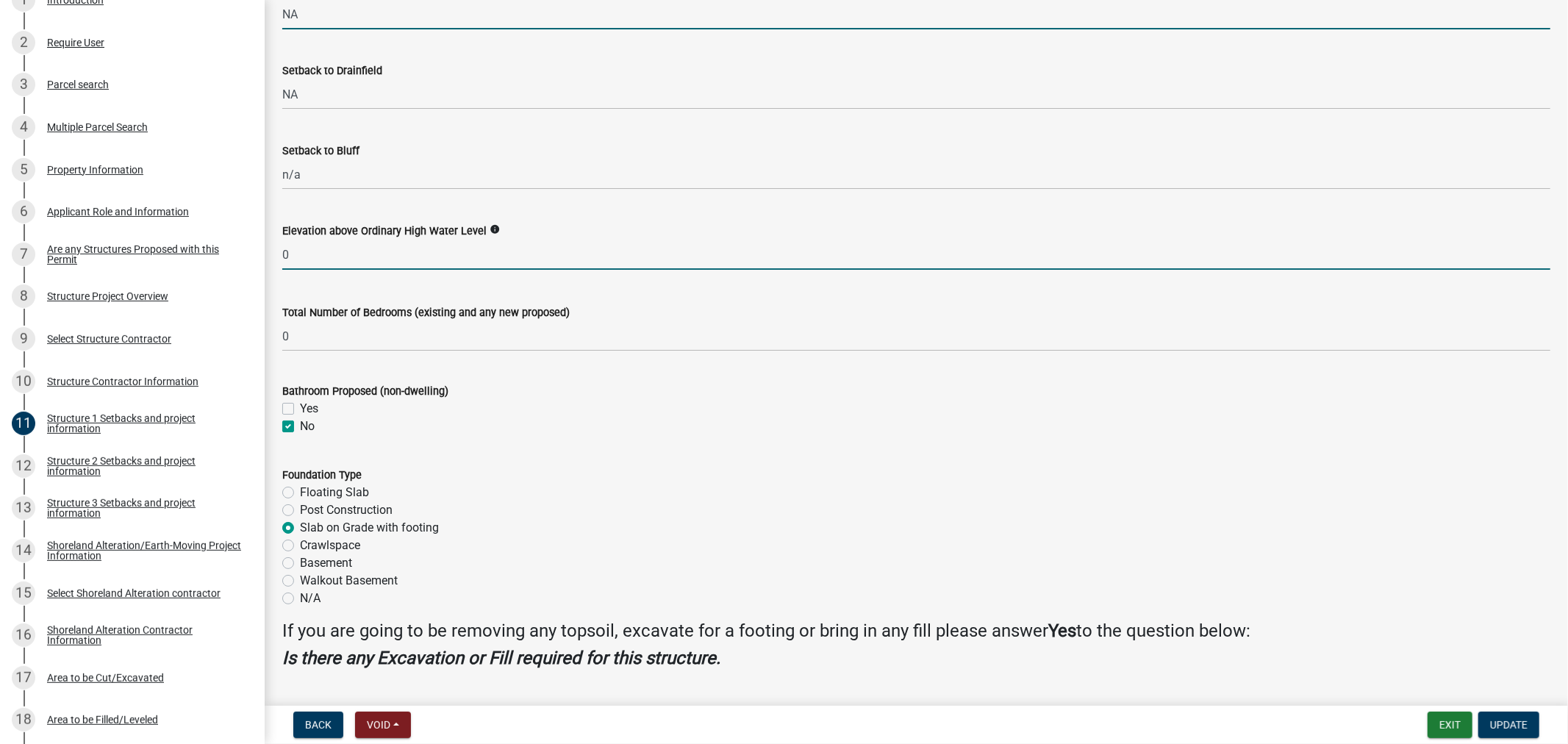
click at [335, 251] on input "0" at bounding box center [917, 254] width 1268 height 30
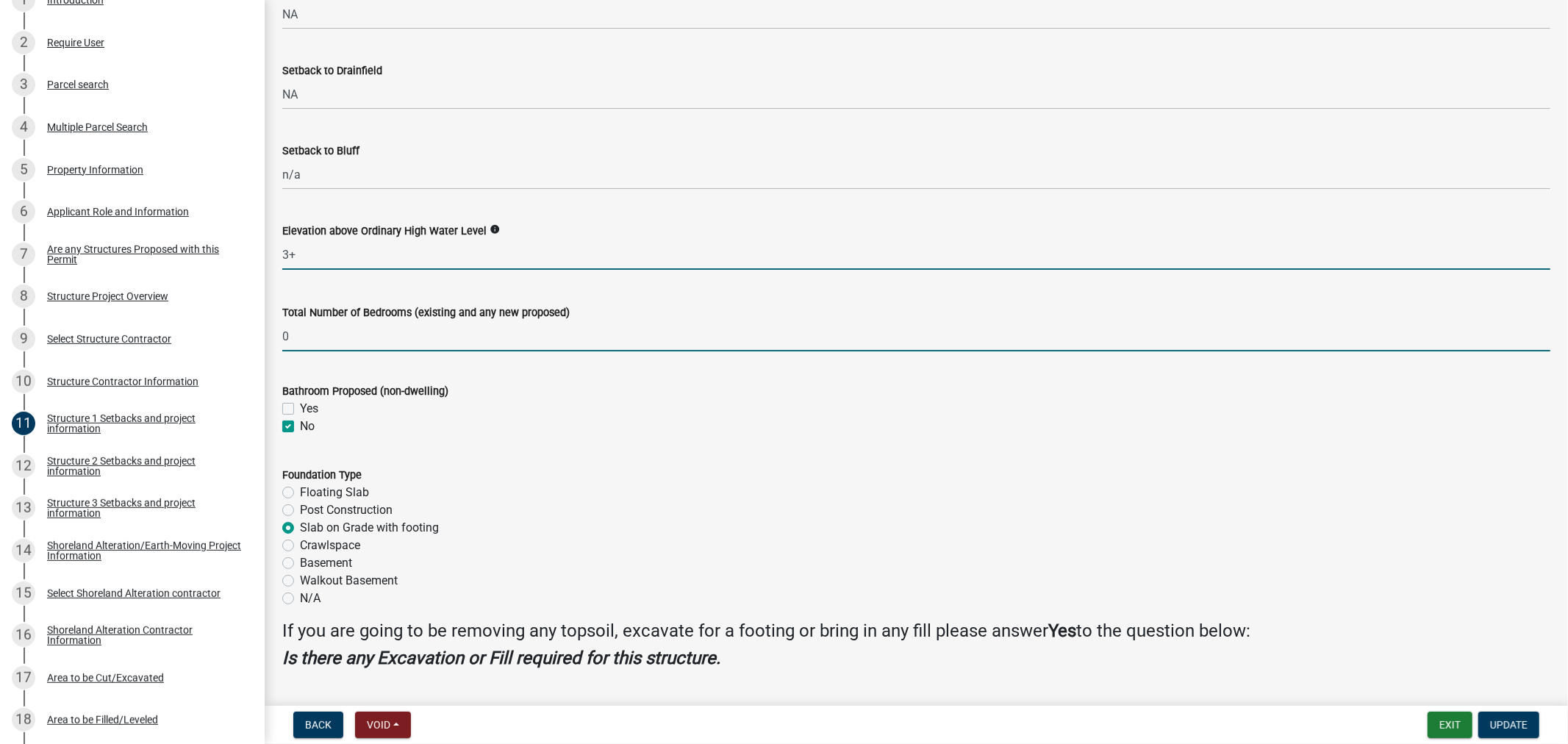
type input "3"
click at [307, 343] on input "0" at bounding box center [917, 335] width 1268 height 30
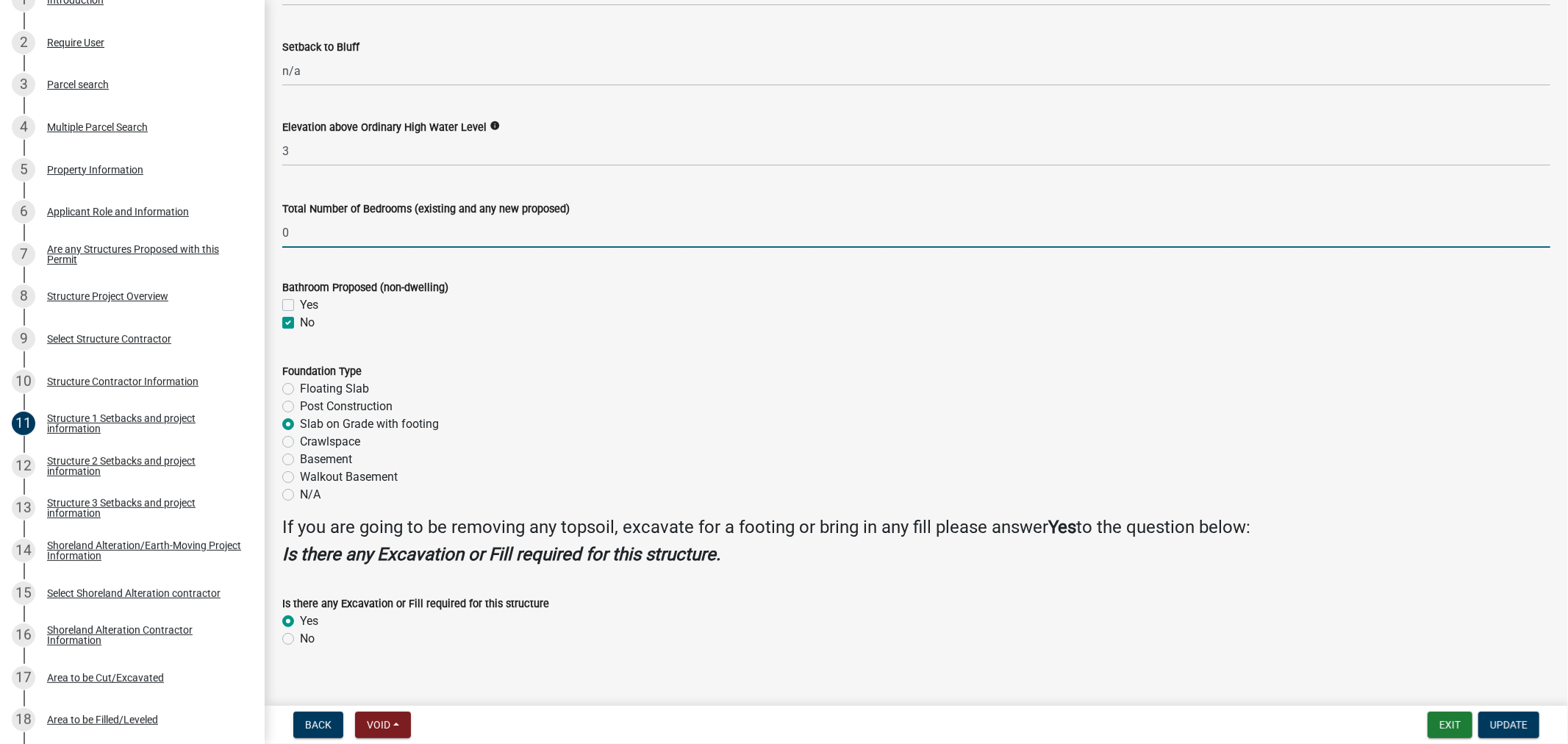
scroll to position [1591, 0]
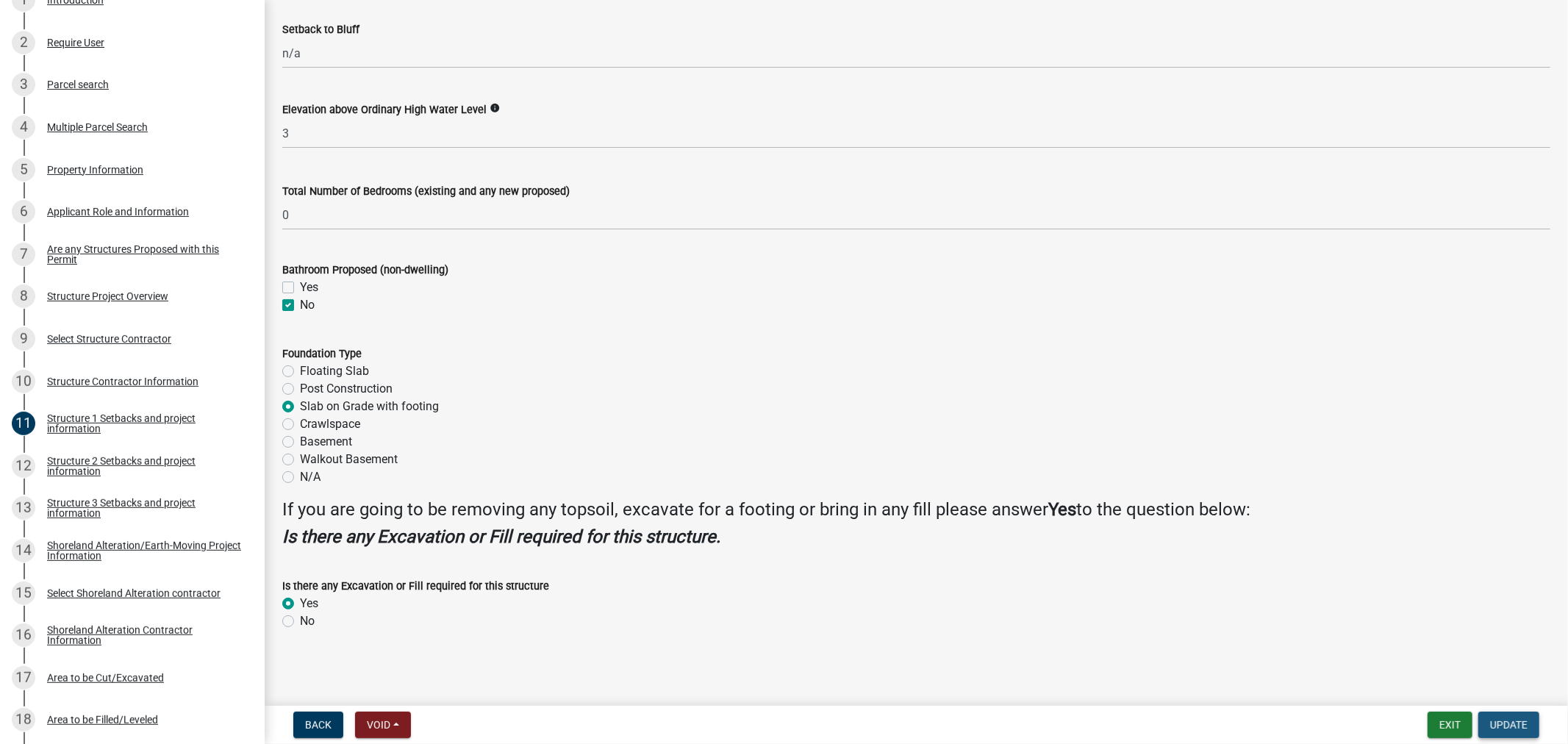
click at [1498, 724] on span "Update" at bounding box center [1509, 724] width 38 height 12
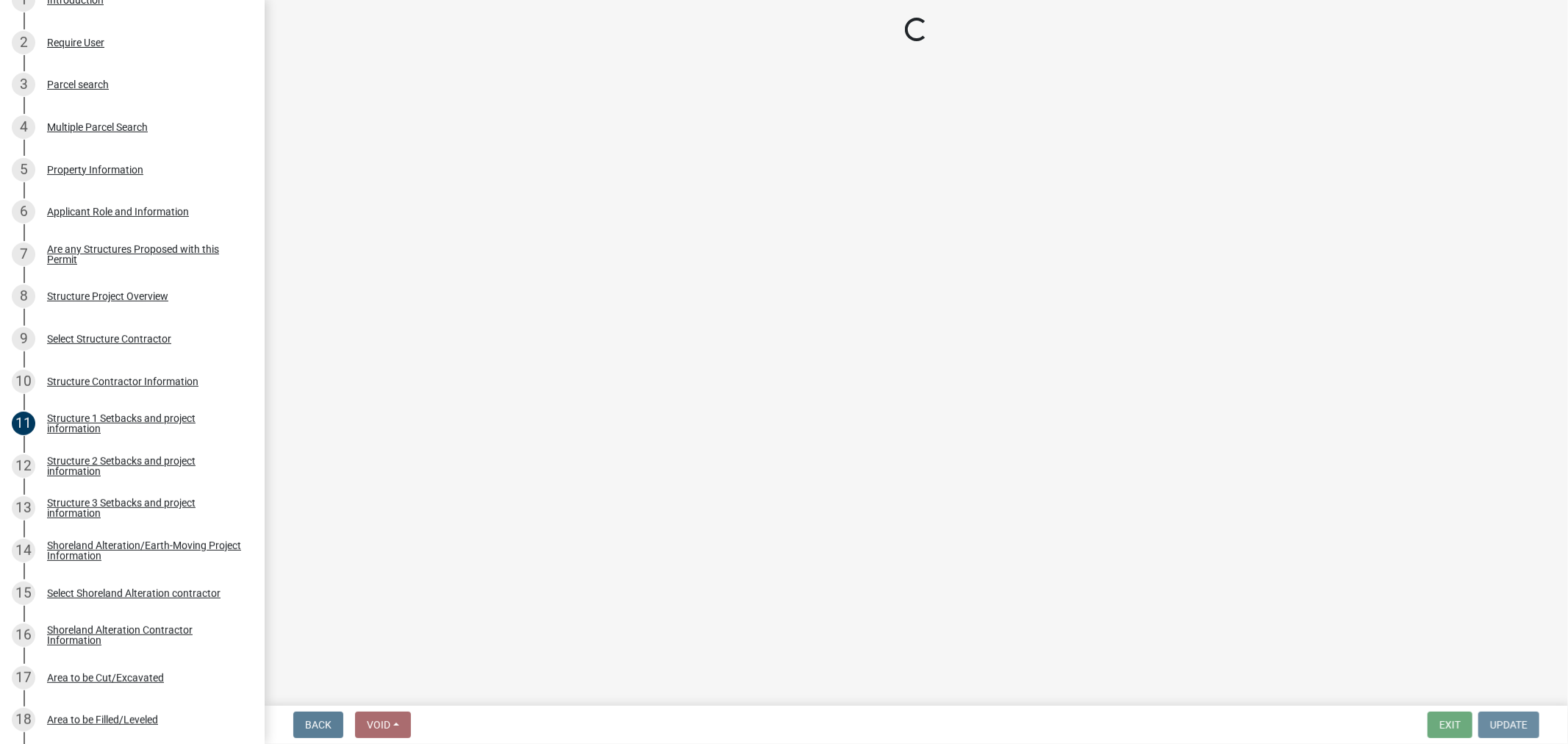
scroll to position [0, 0]
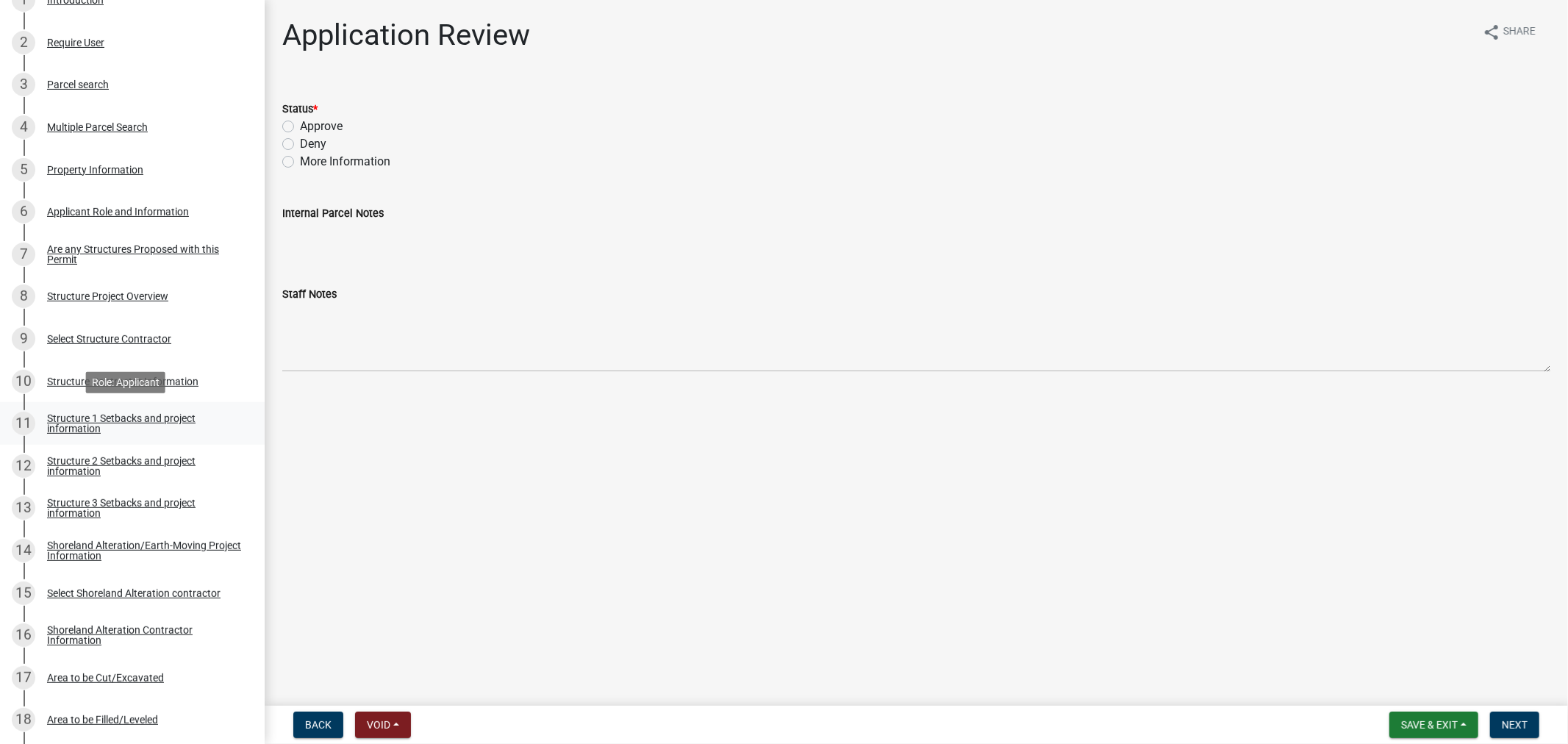
click at [74, 413] on div "Structure 1 Setbacks and project information" at bounding box center [143, 423] width 194 height 20
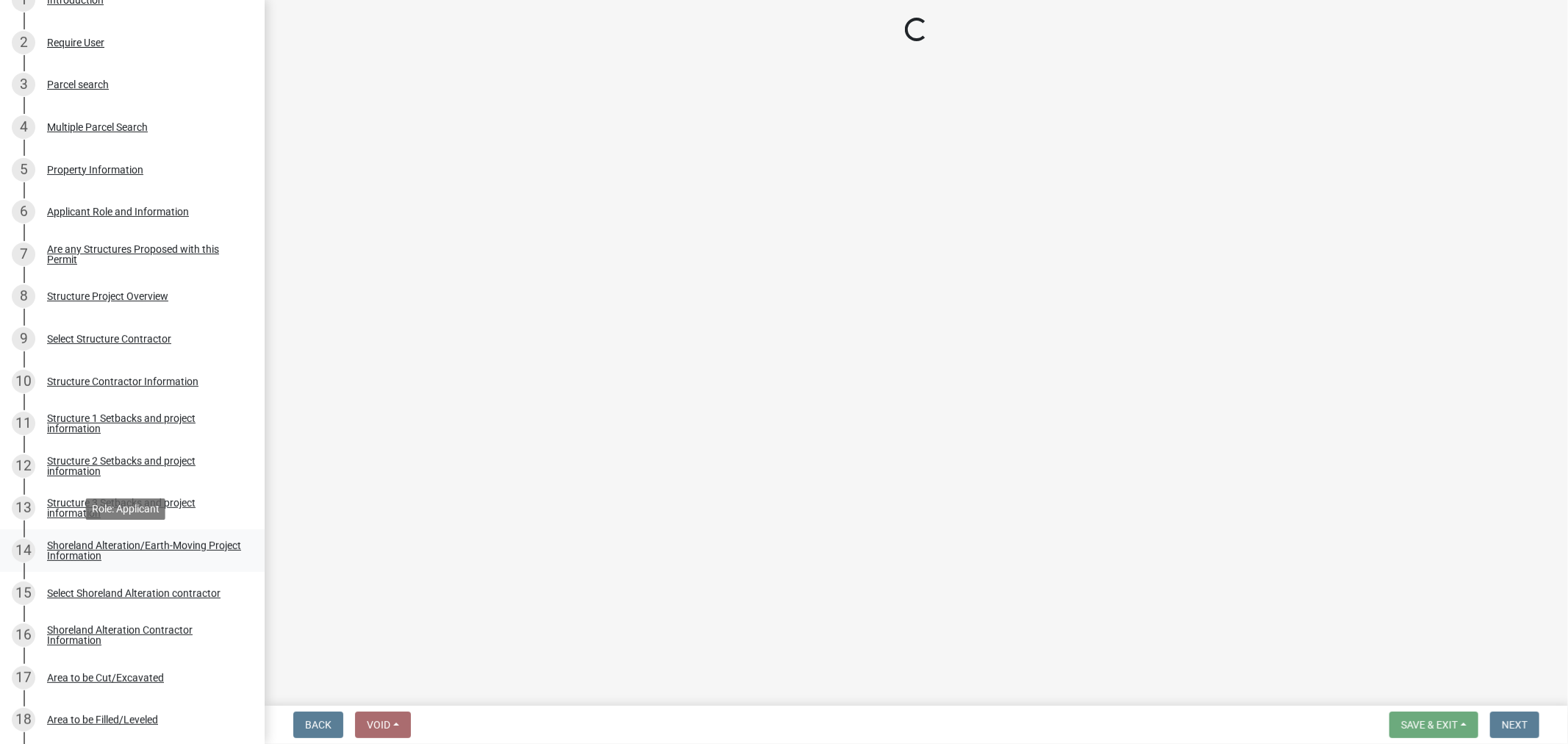
select select "c185e313-3403-4239-bd61-bb563c58a77a"
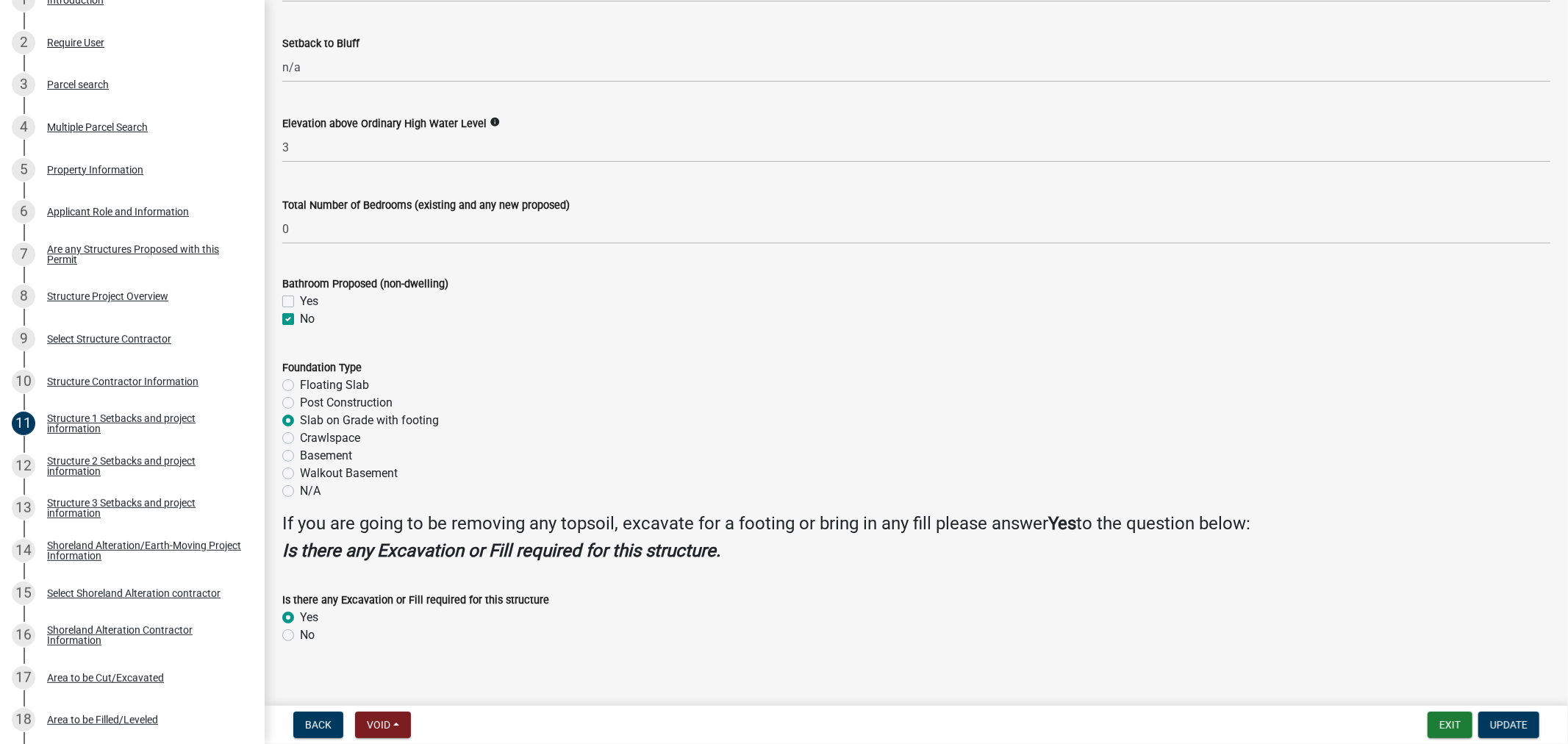
scroll to position [1591, 0]
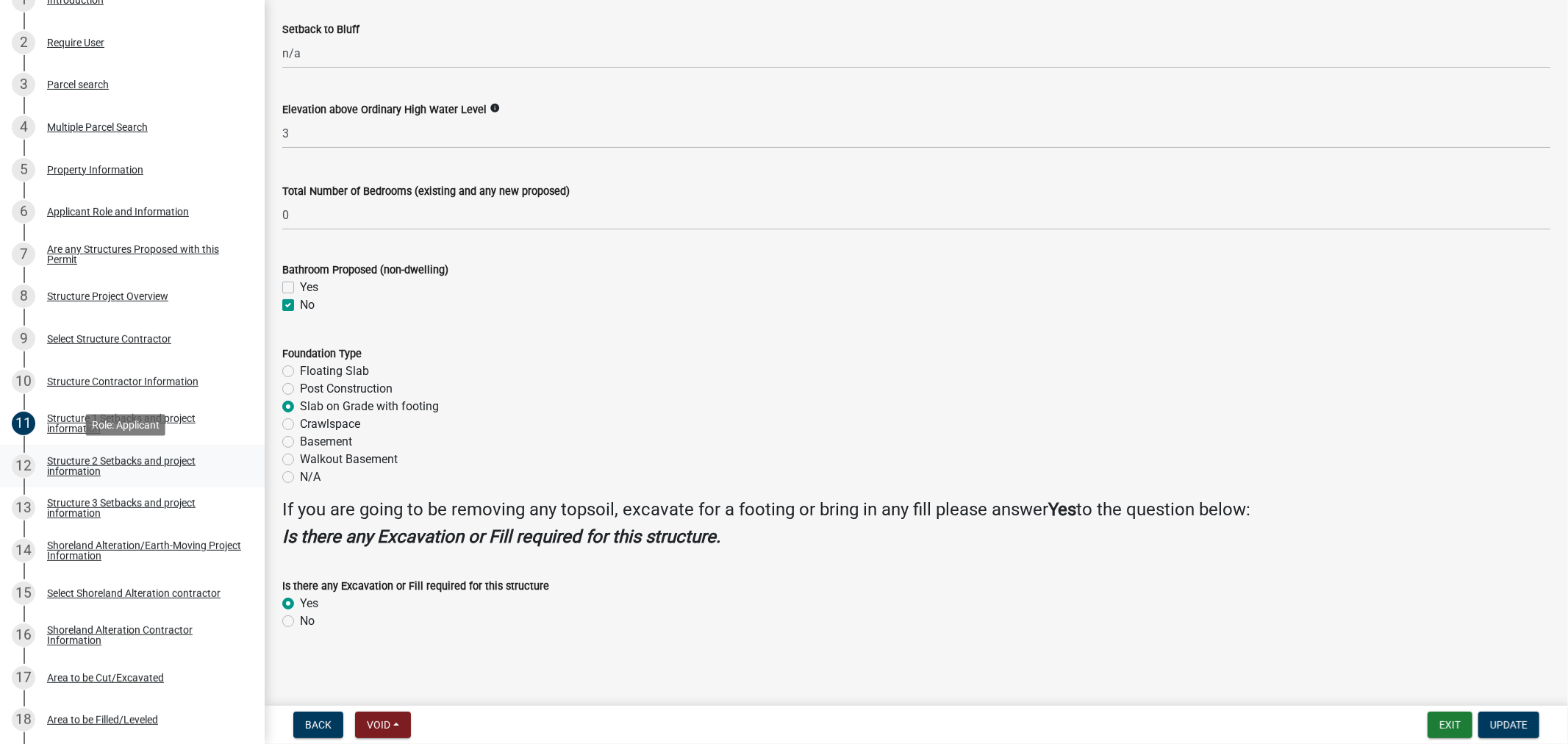
click at [78, 456] on div "Structure 2 Setbacks and project information" at bounding box center [143, 466] width 194 height 20
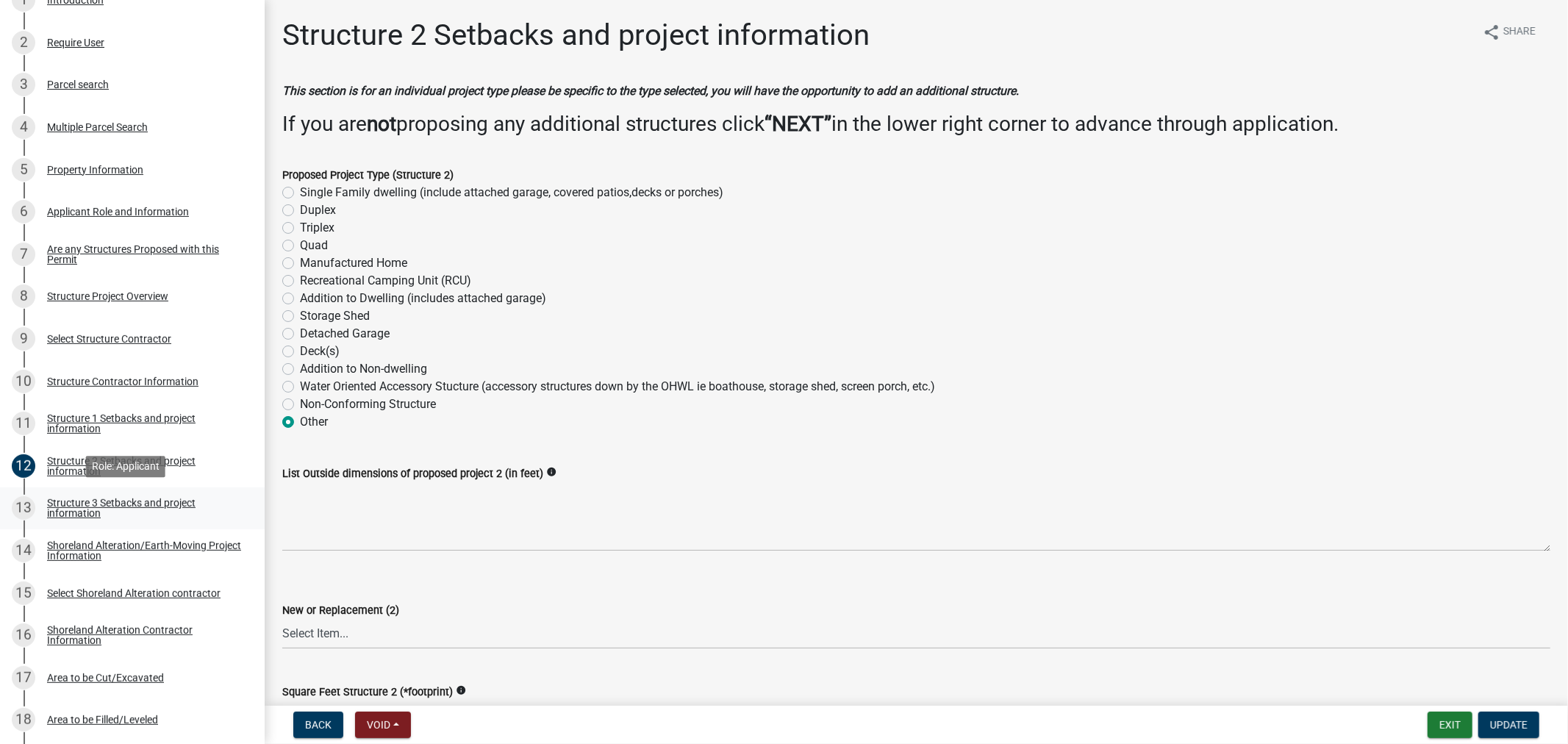
click at [61, 507] on div "Structure 3 Setbacks and project information" at bounding box center [143, 508] width 194 height 20
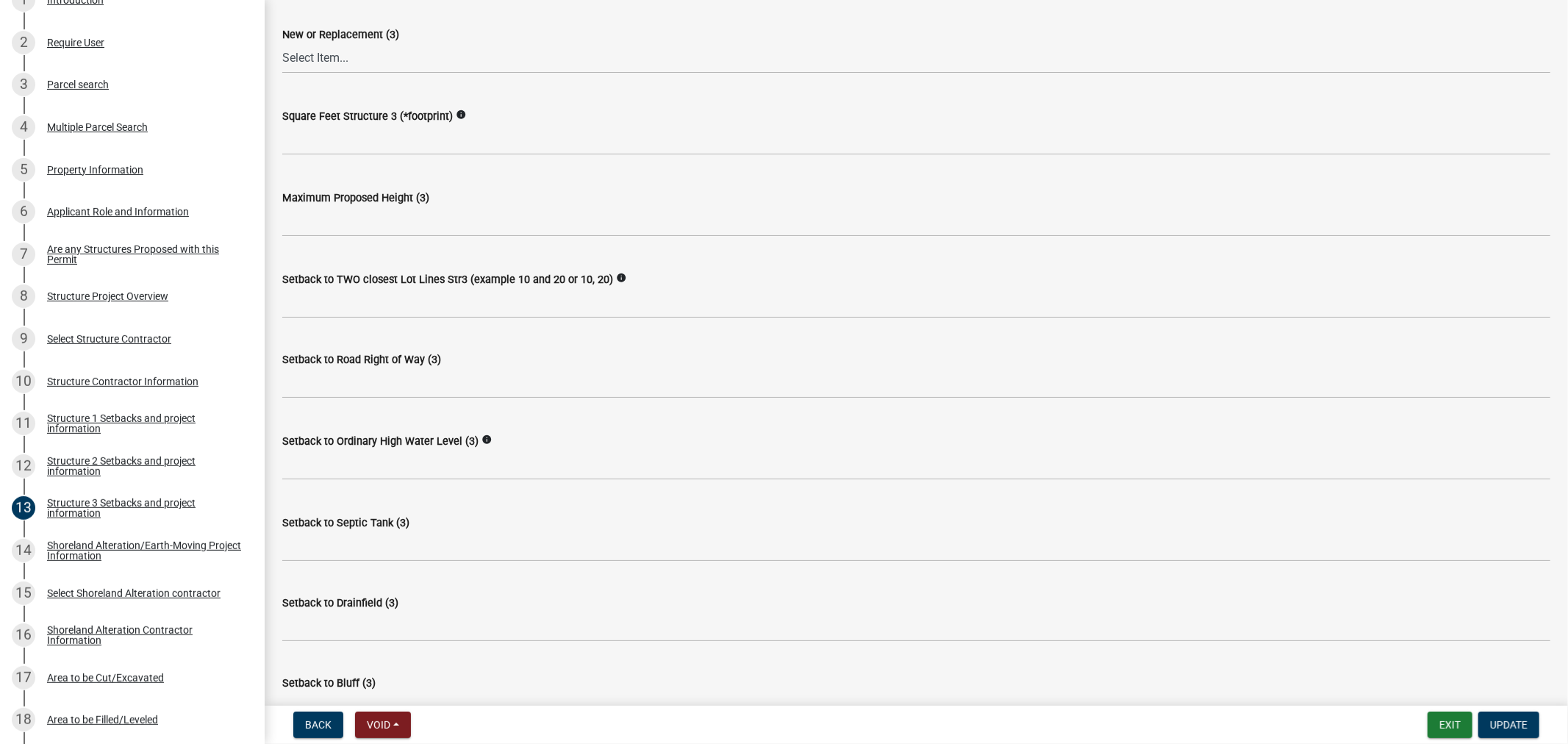
scroll to position [735, 0]
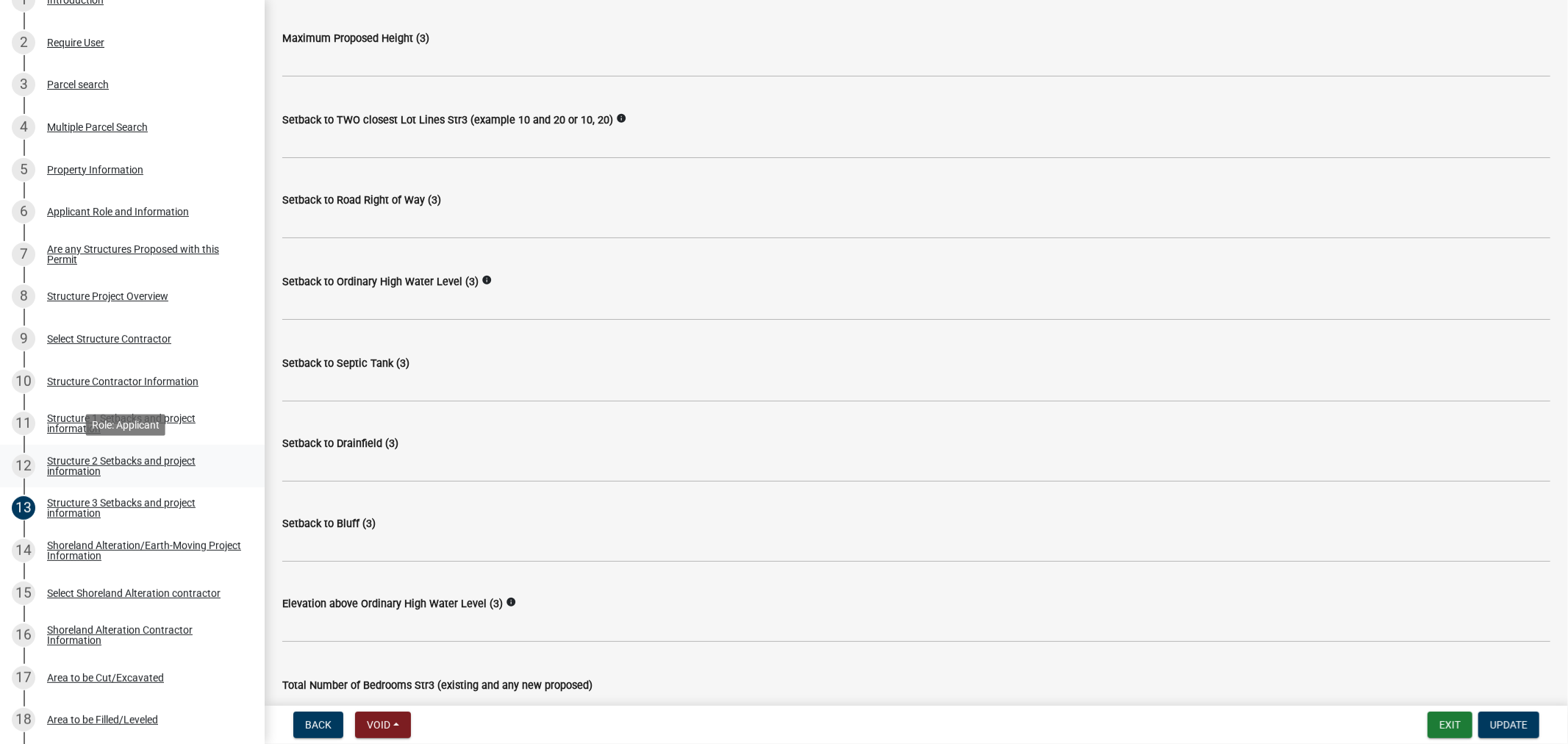
click at [77, 462] on div "Structure 2 Setbacks and project information" at bounding box center [143, 466] width 194 height 20
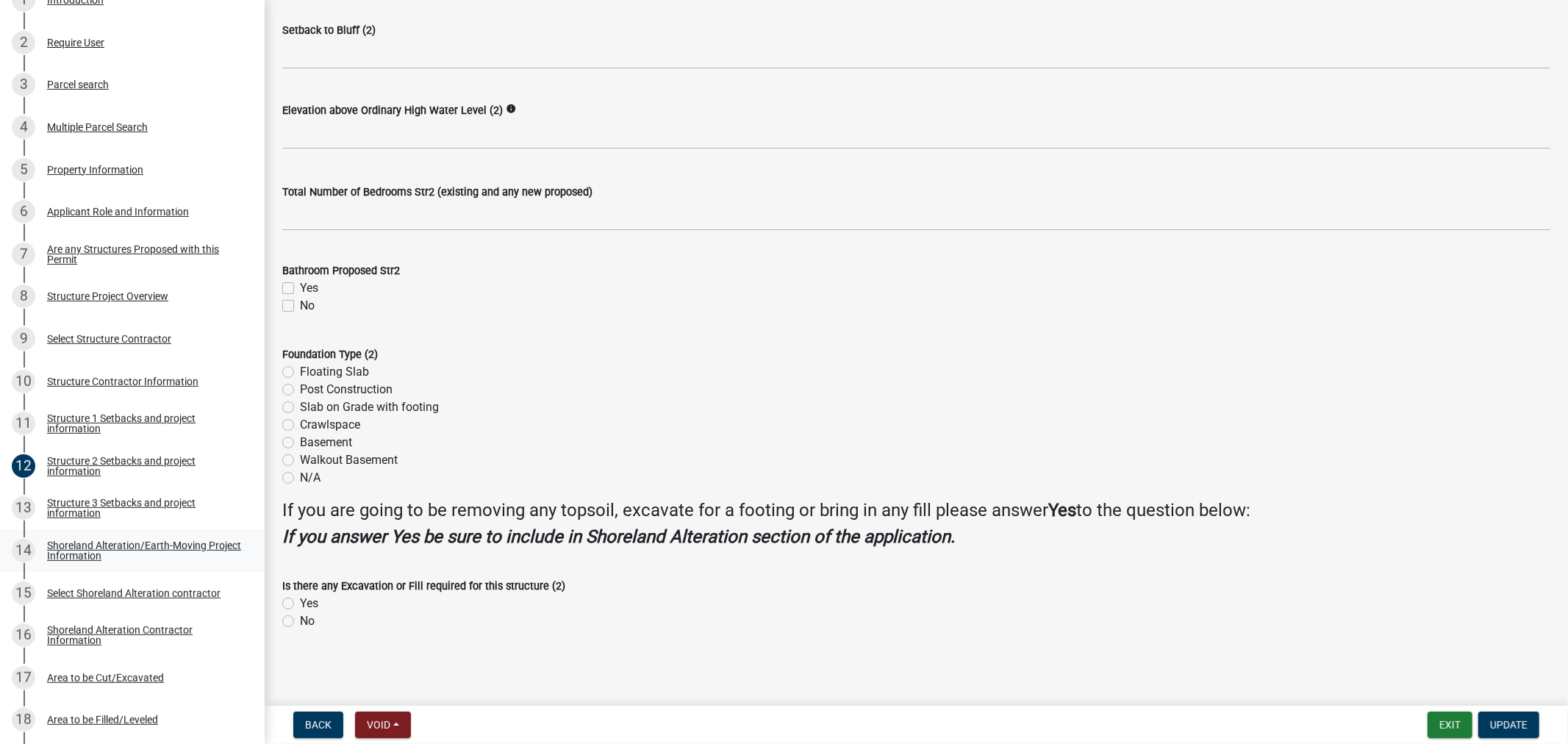
scroll to position [1229, 0]
click at [69, 503] on div "Structure 3 Setbacks and project information" at bounding box center [143, 508] width 194 height 20
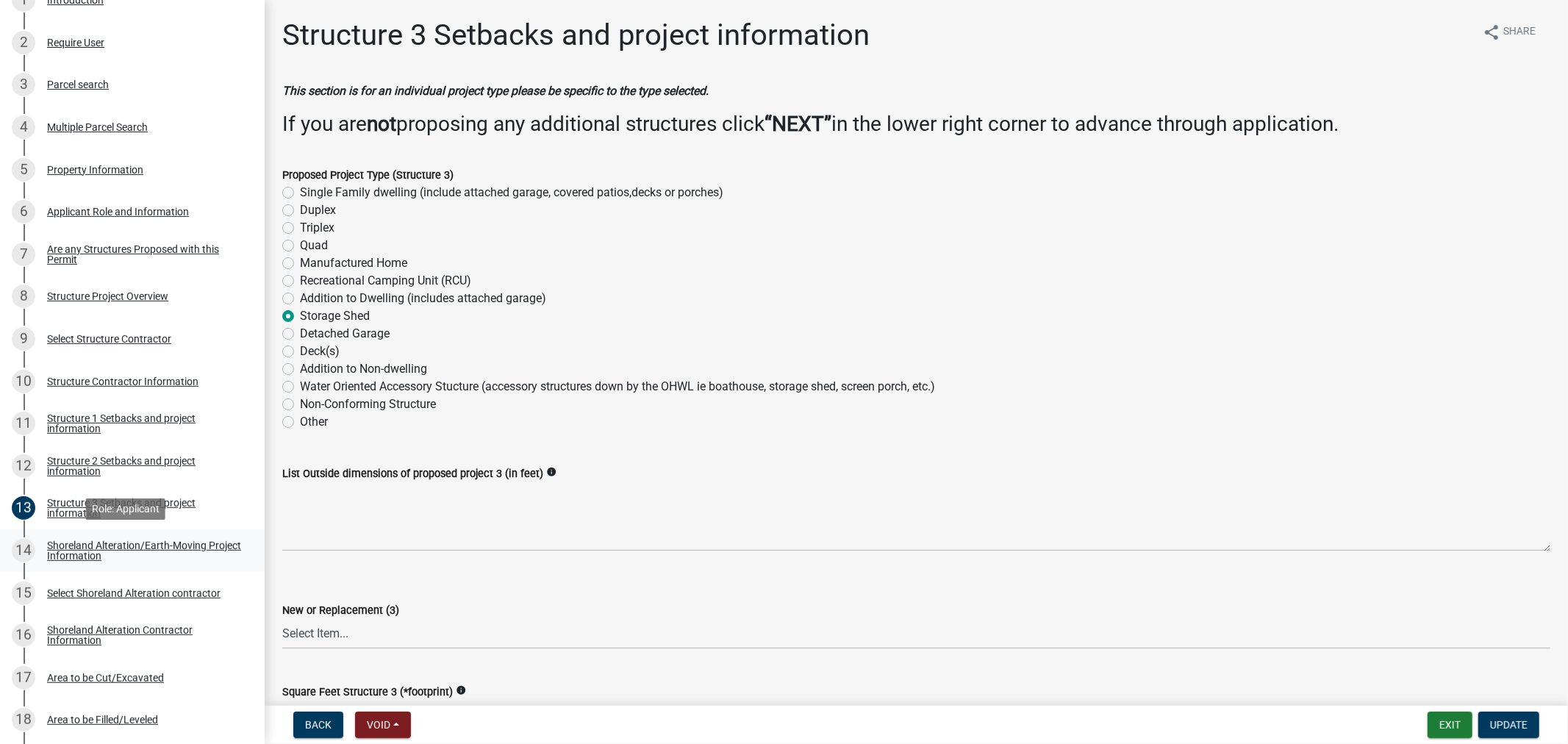
click at [89, 559] on div "Shoreland Alteration/Earth-Moving Project Information" at bounding box center [143, 550] width 194 height 20
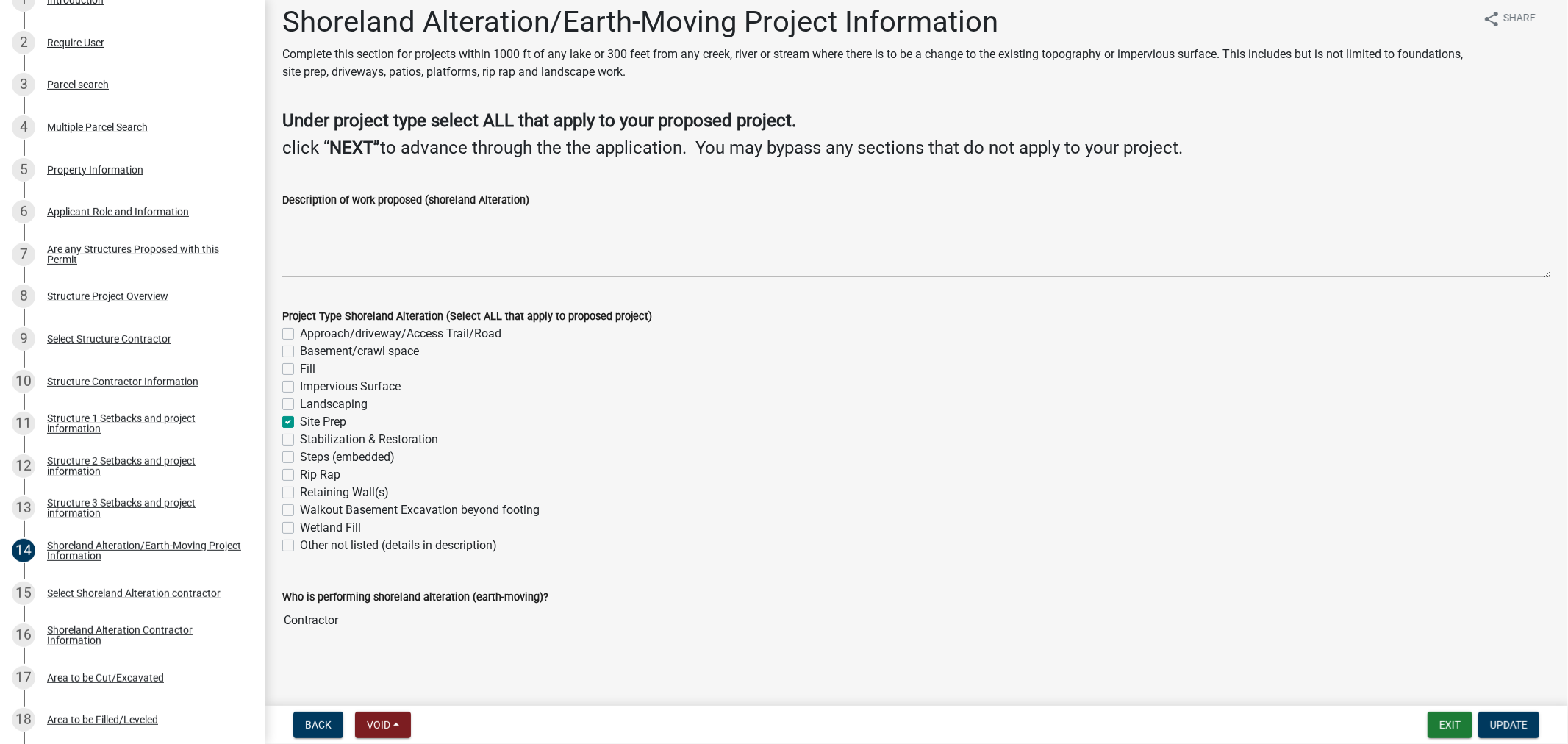
scroll to position [17, 0]
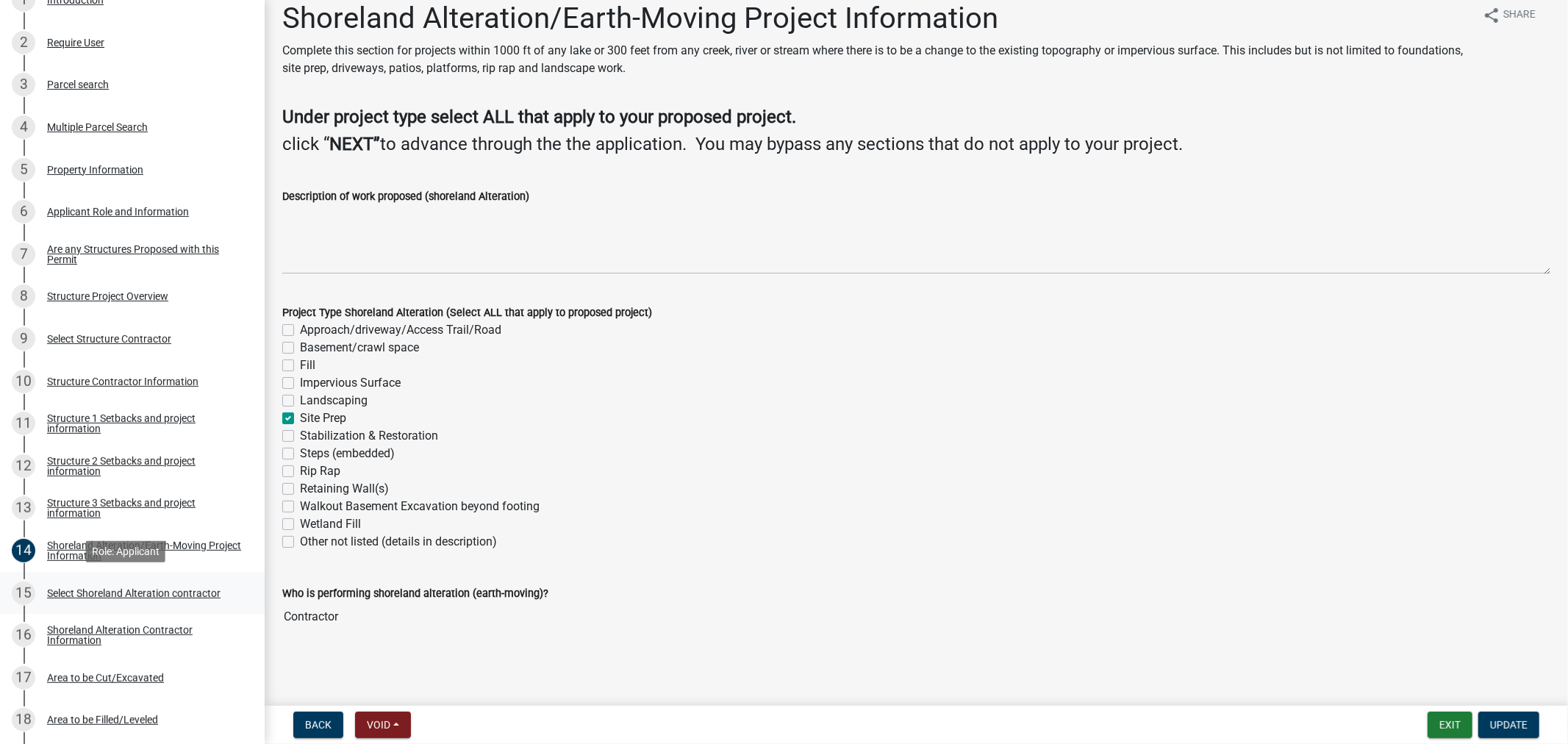
click at [86, 588] on div "Select Shoreland Alteration contractor" at bounding box center [133, 593] width 173 height 10
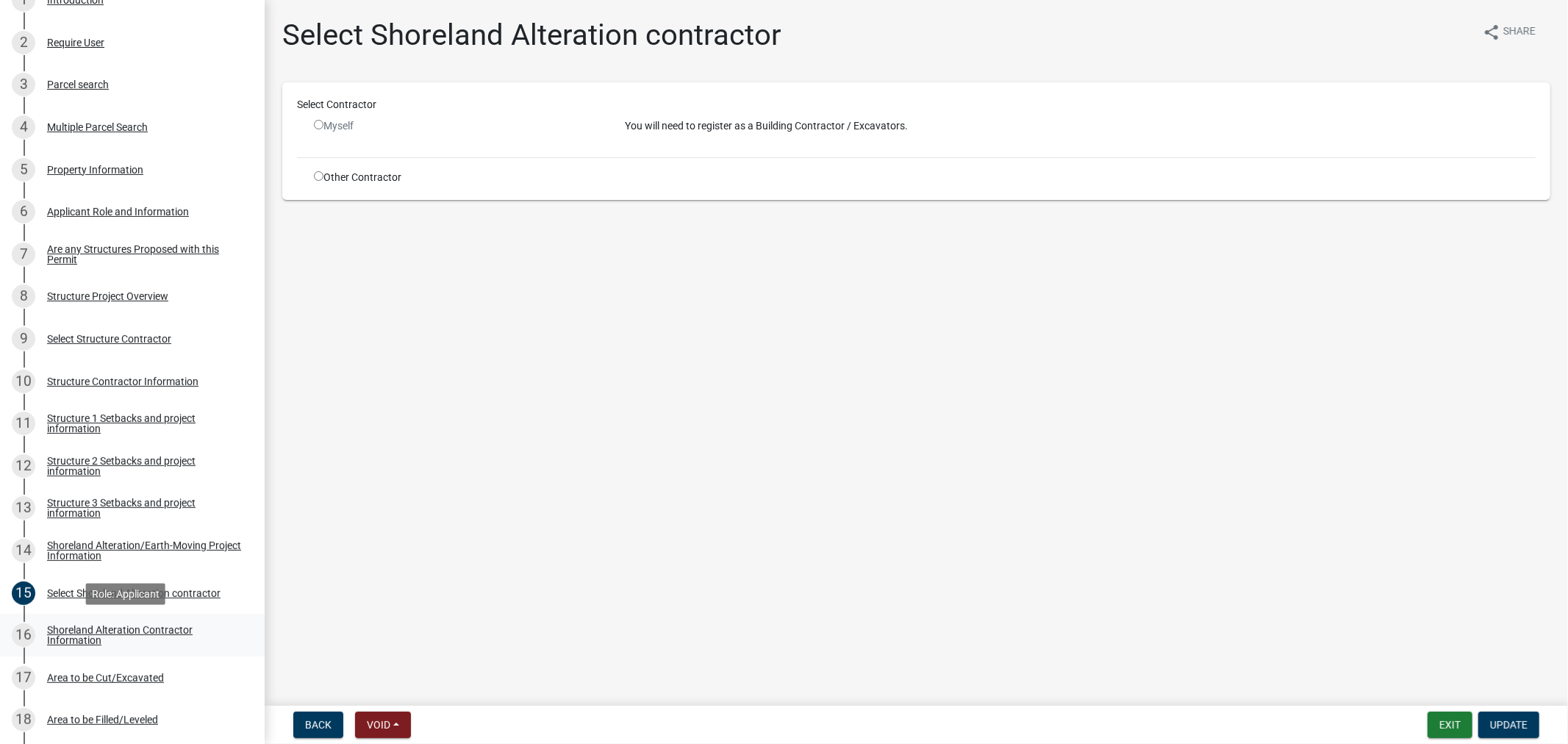
click at [81, 641] on div "Shoreland Alteration Contractor Information" at bounding box center [143, 635] width 194 height 20
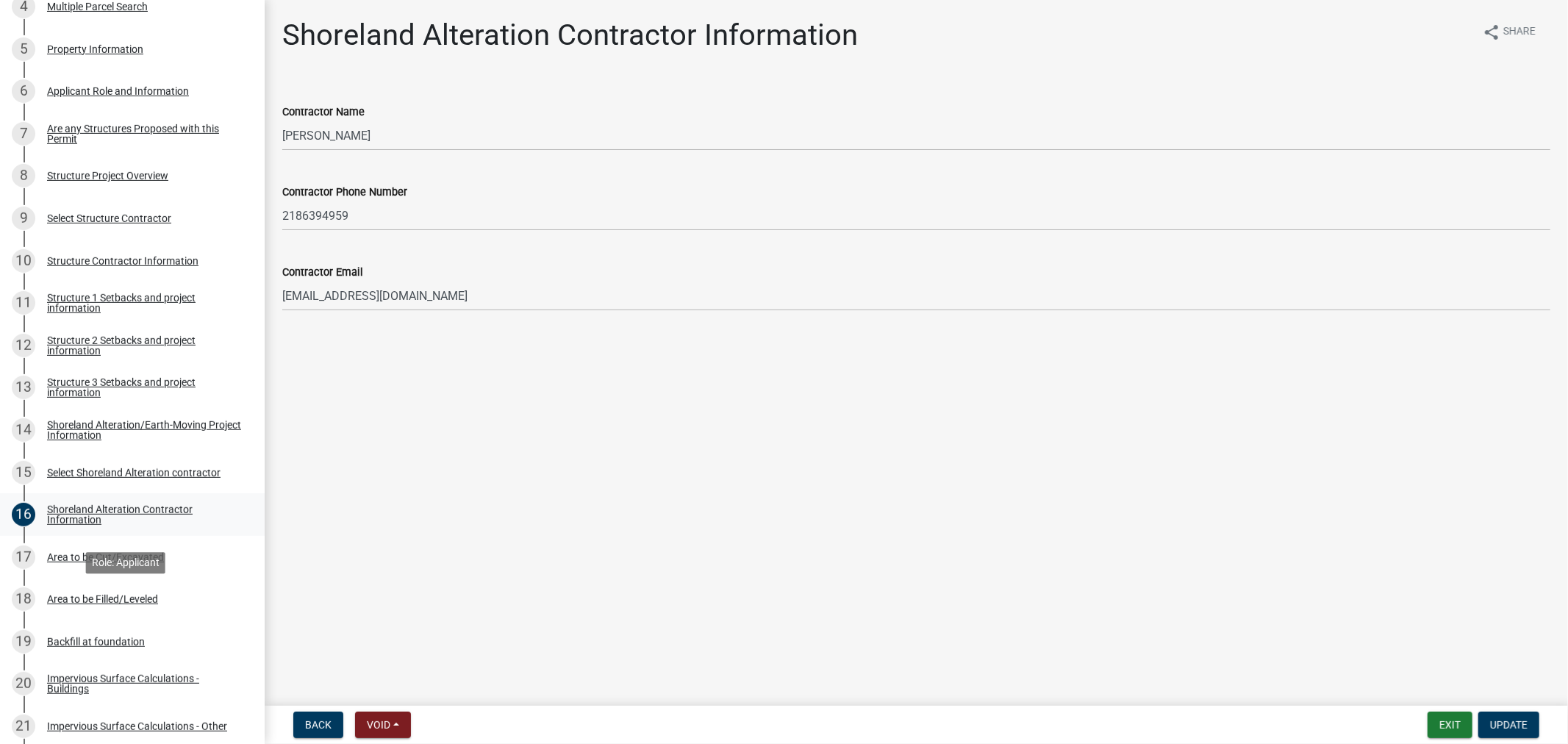
scroll to position [490, 0]
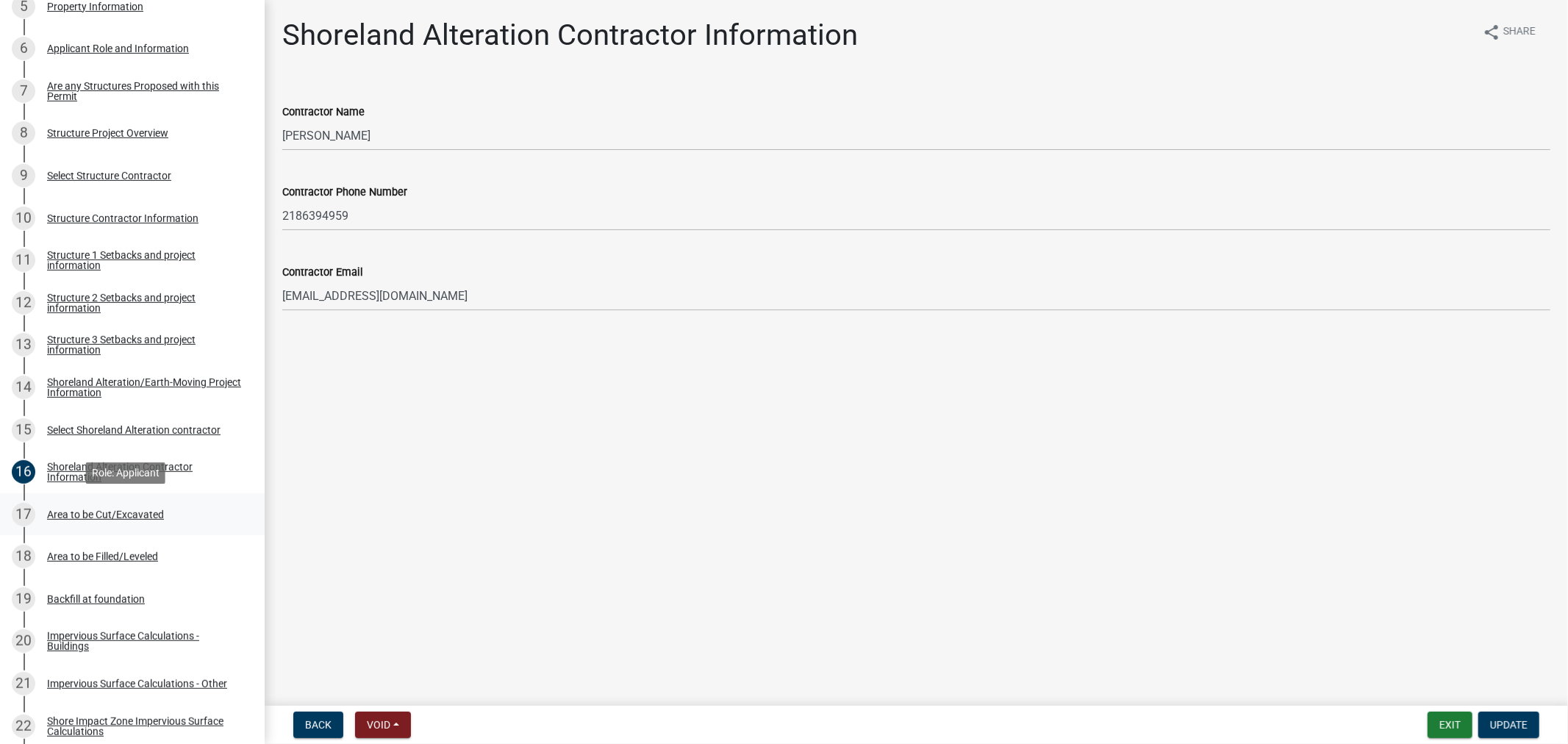
click at [86, 496] on link "17 Area to be Cut/Excavated" at bounding box center [132, 514] width 265 height 43
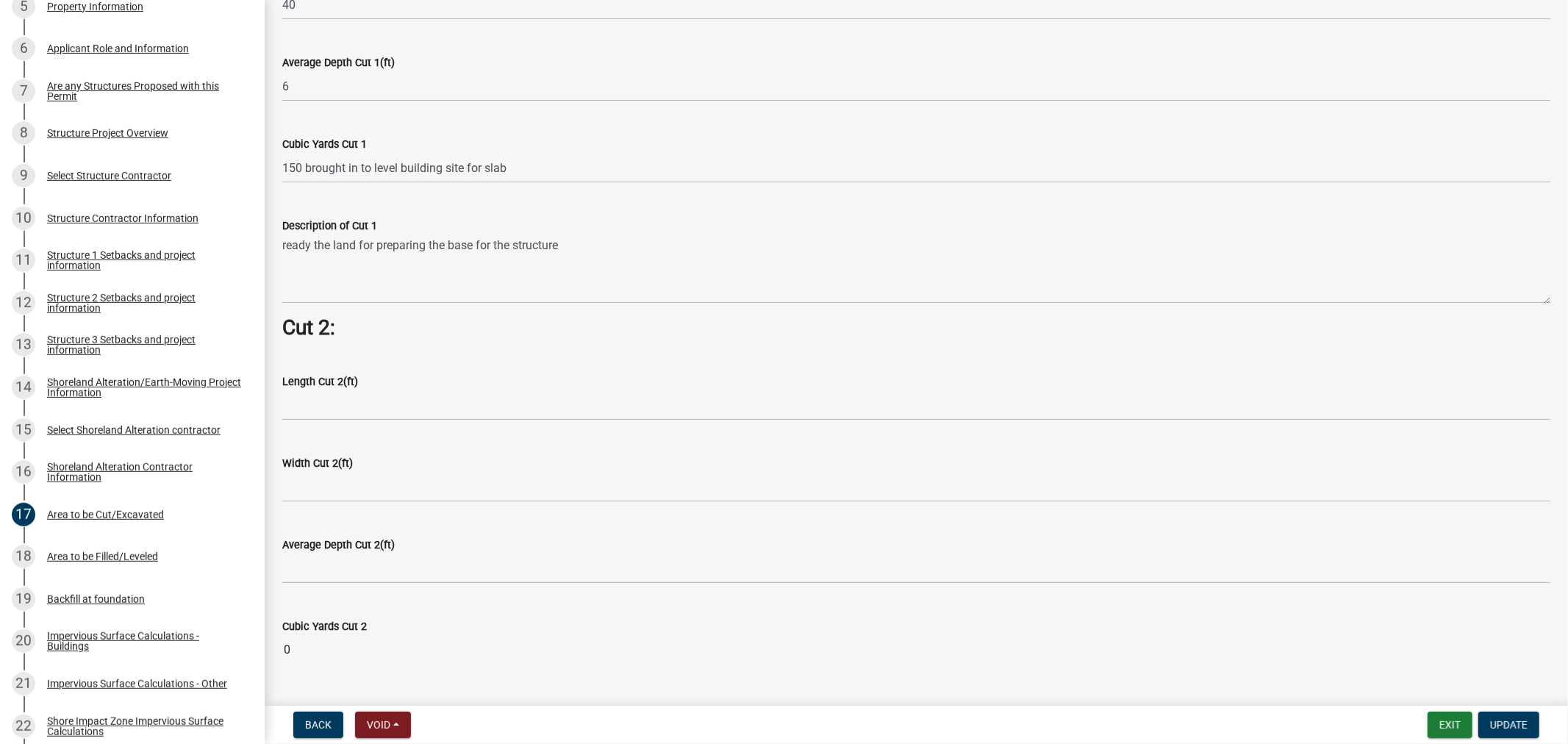
scroll to position [979, 0]
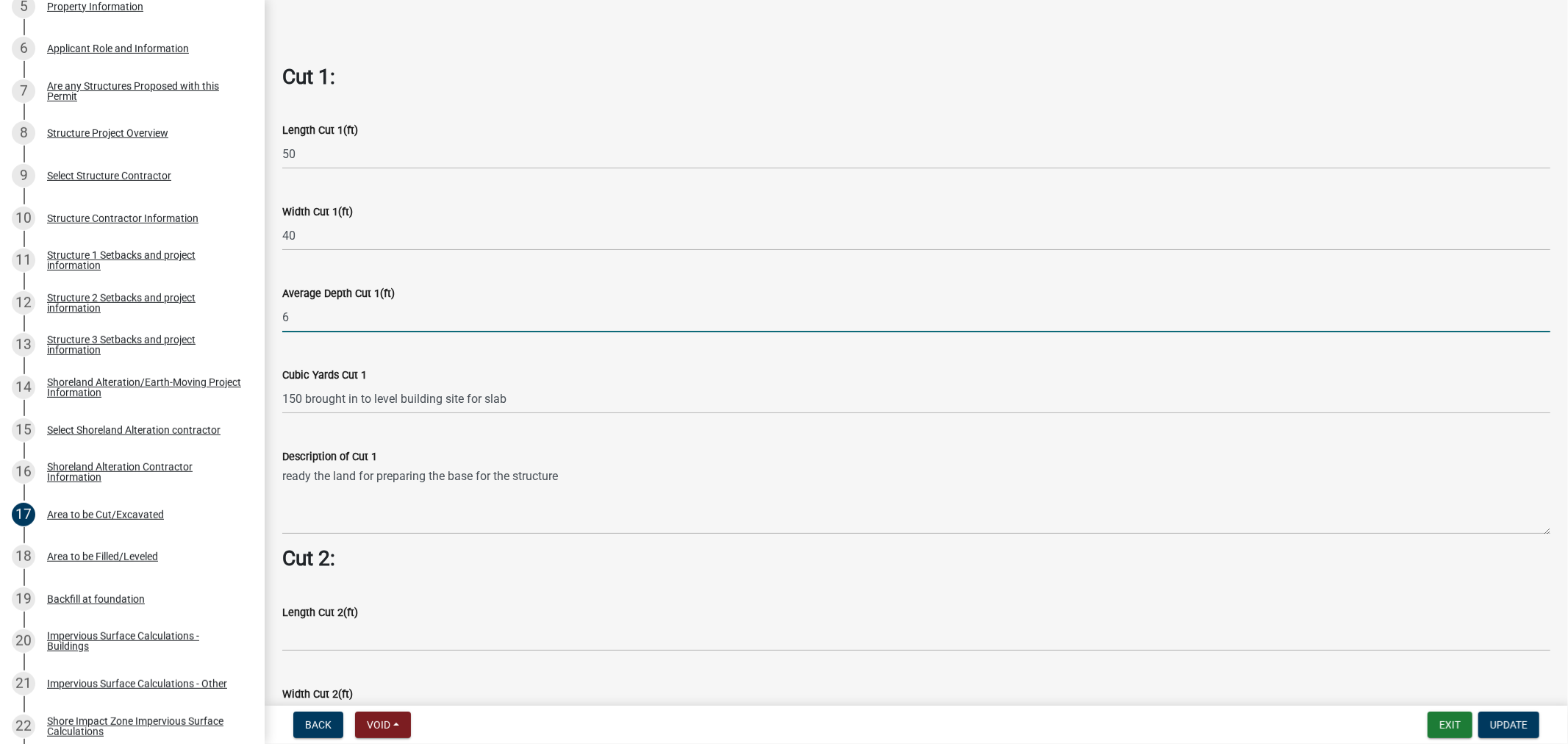
click at [326, 316] on input "6" at bounding box center [917, 317] width 1268 height 30
type input "3"
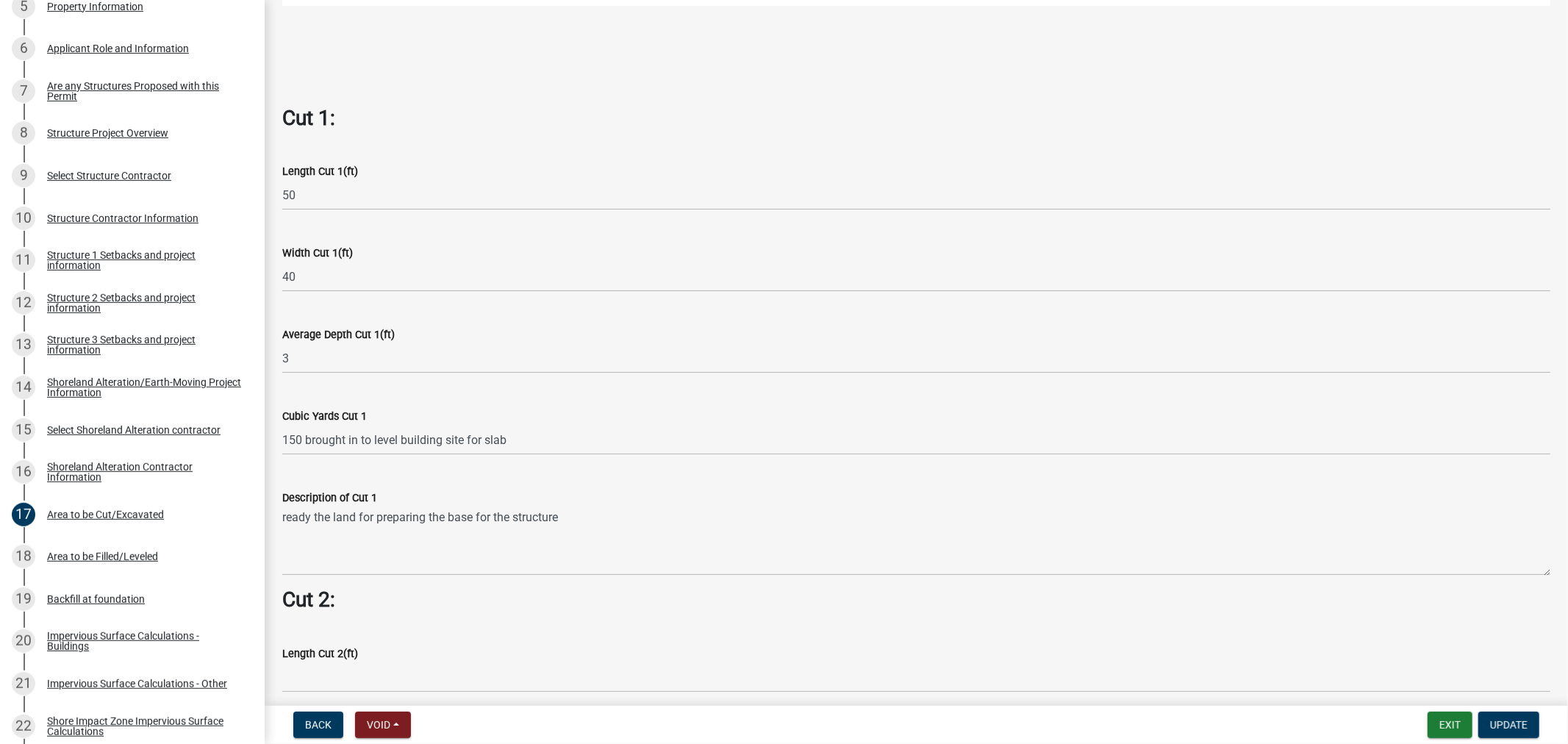
scroll to position [1020, 0]
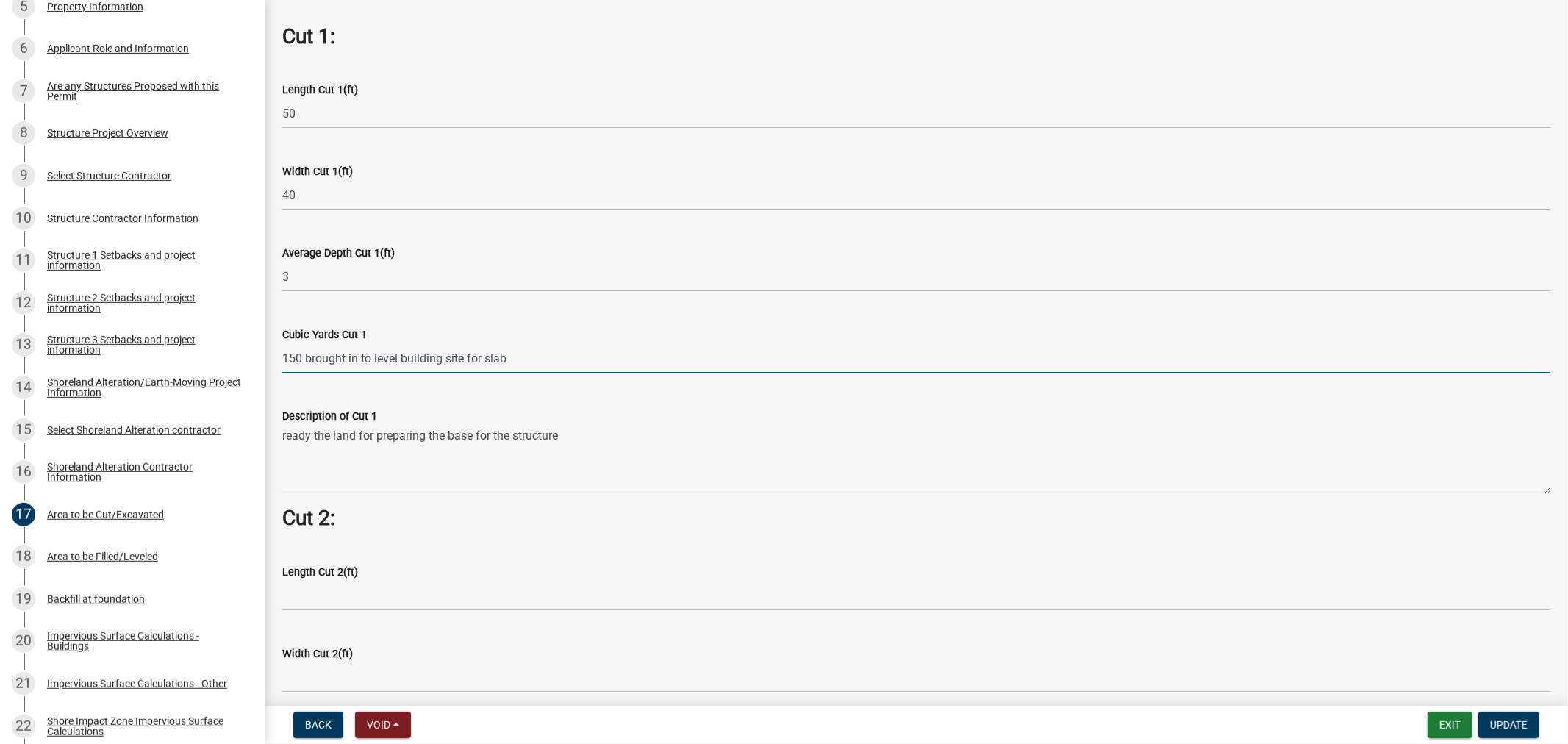
drag, startPoint x: 522, startPoint y: 355, endPoint x: 277, endPoint y: 355, distance: 245.0
click at [277, 355] on div "Cubic Yards Cut 1 150 brought in to level building site for slab" at bounding box center [917, 339] width 1291 height 68
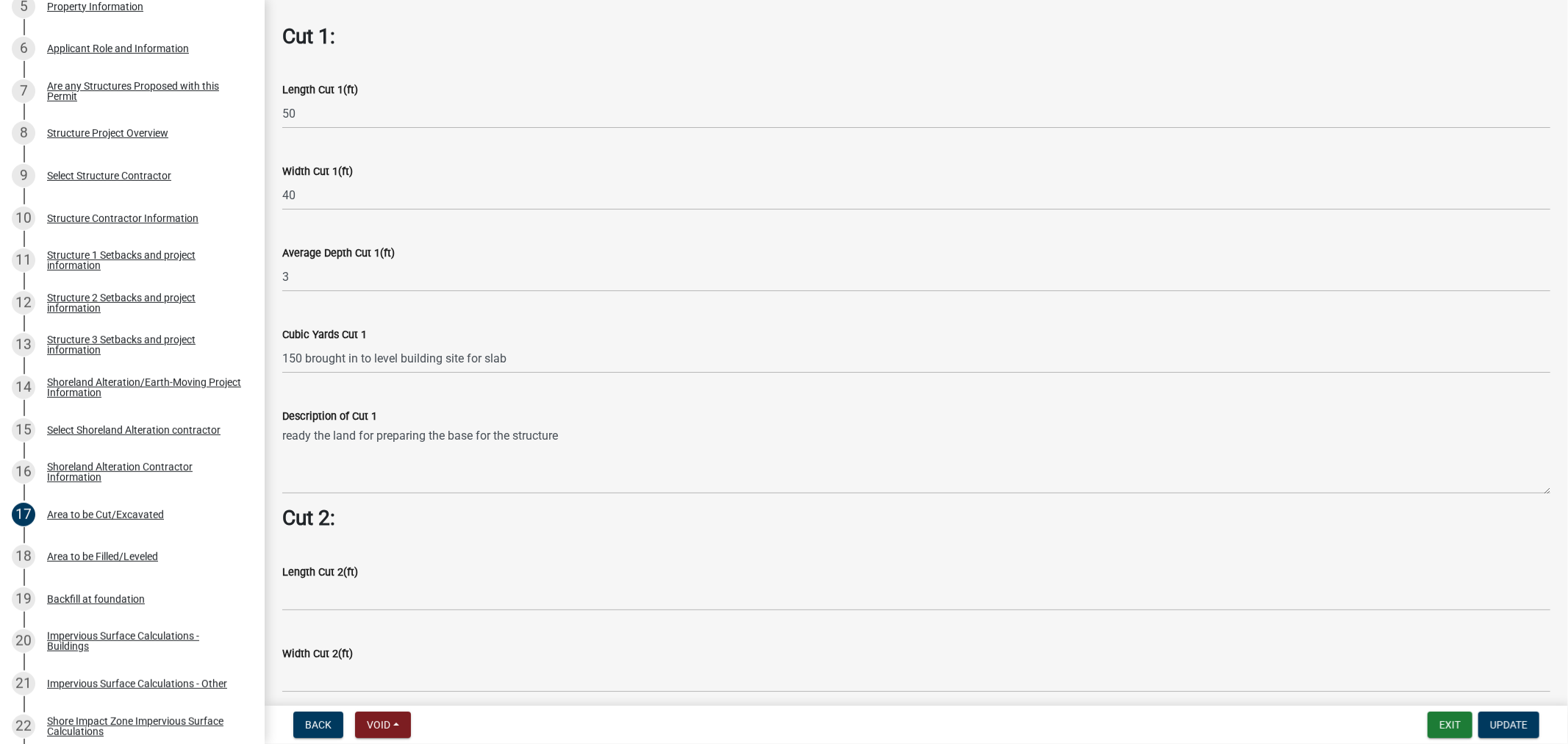
click at [605, 410] on div "Description of Cut 1" at bounding box center [917, 416] width 1268 height 18
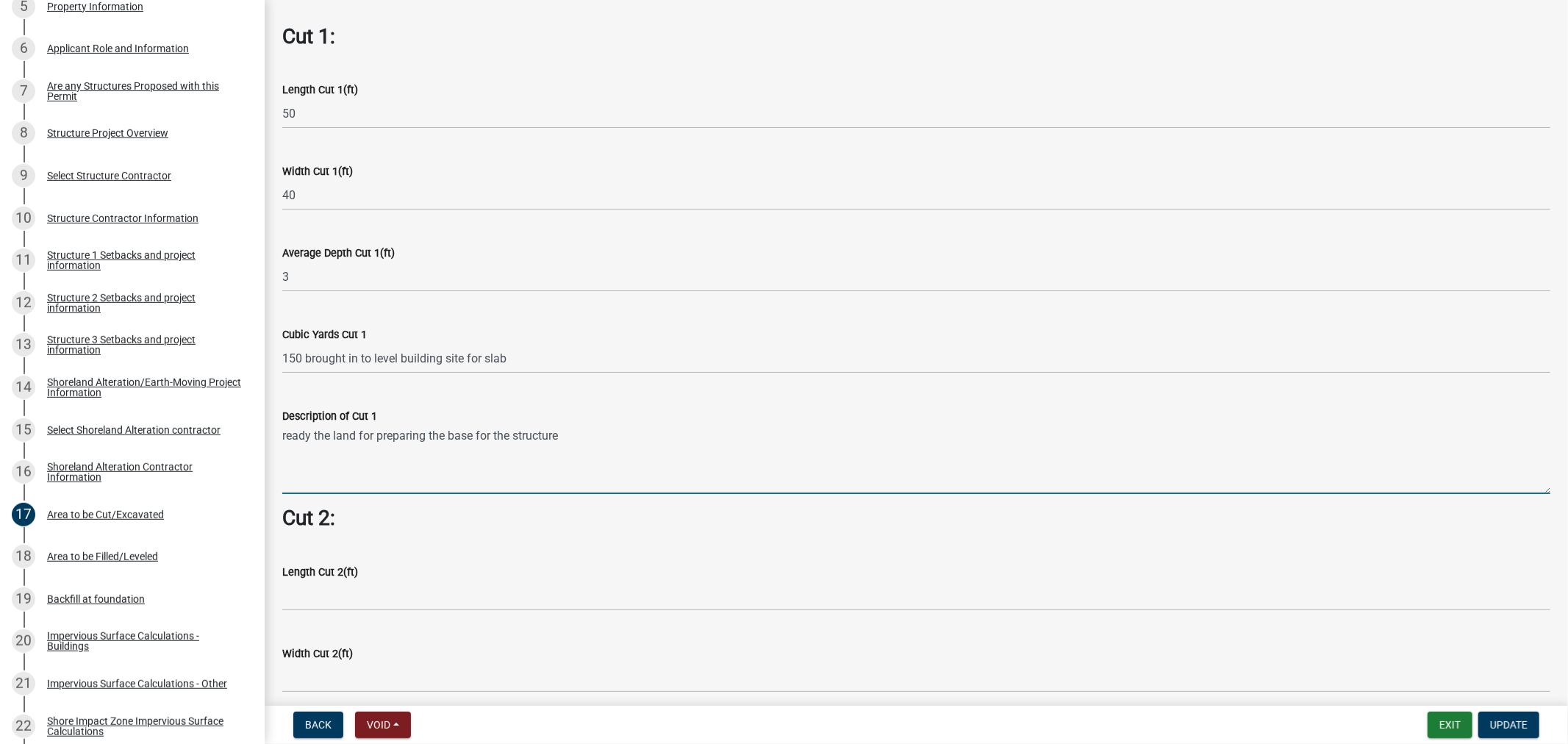
click at [596, 427] on textarea "ready the land for preparing the base for the structure" at bounding box center [917, 459] width 1268 height 69
paste textarea "150 brought in to level building site for slab"
type textarea "ready the land for preparing the base for the structure 150 brought in to level…"
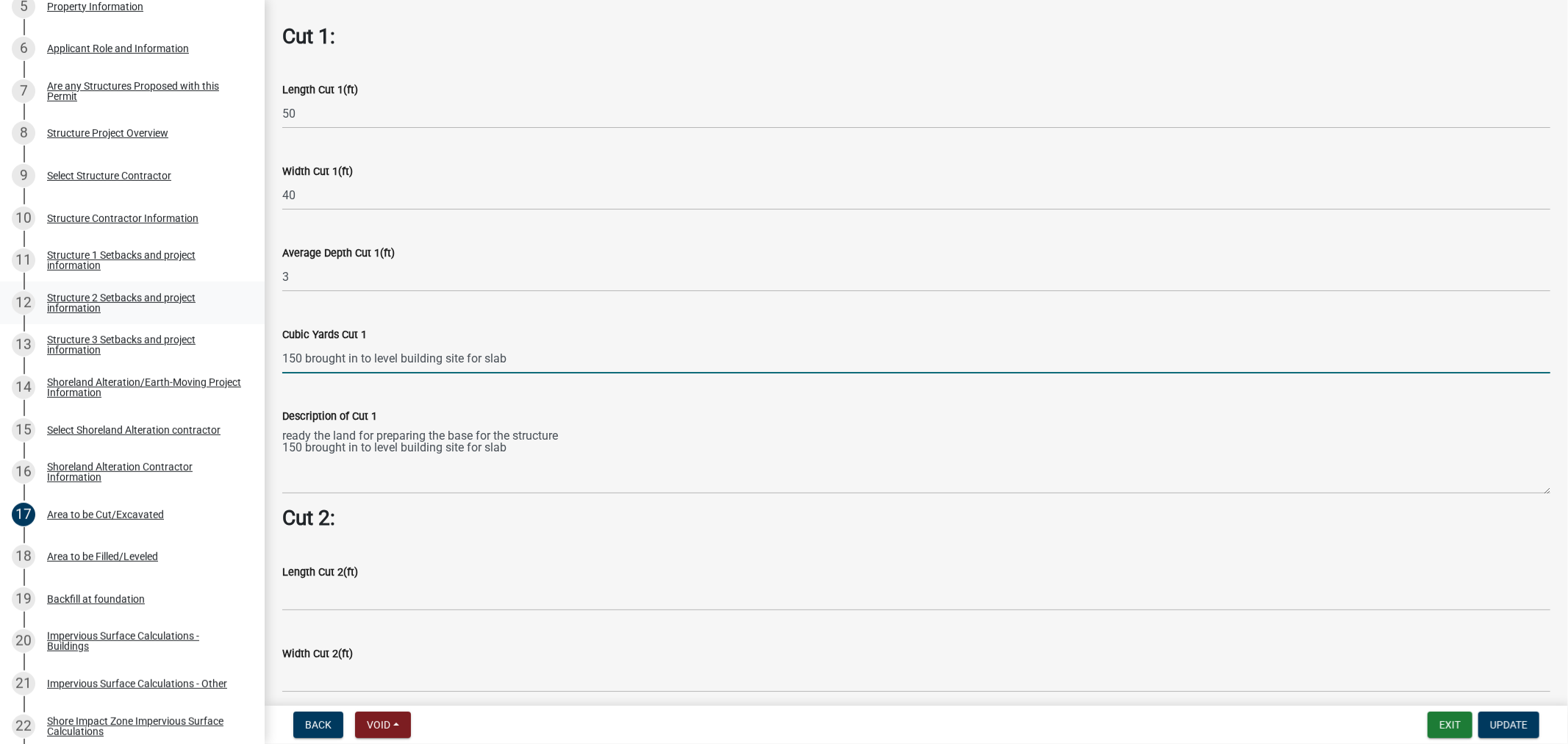
drag, startPoint x: 522, startPoint y: 346, endPoint x: 224, endPoint y: 297, distance: 302.0
click at [229, 295] on div "Structure and Shoreland Alteration Permit Application STR/SAP - 486324 View Sum…" at bounding box center [784, 372] width 1568 height 744
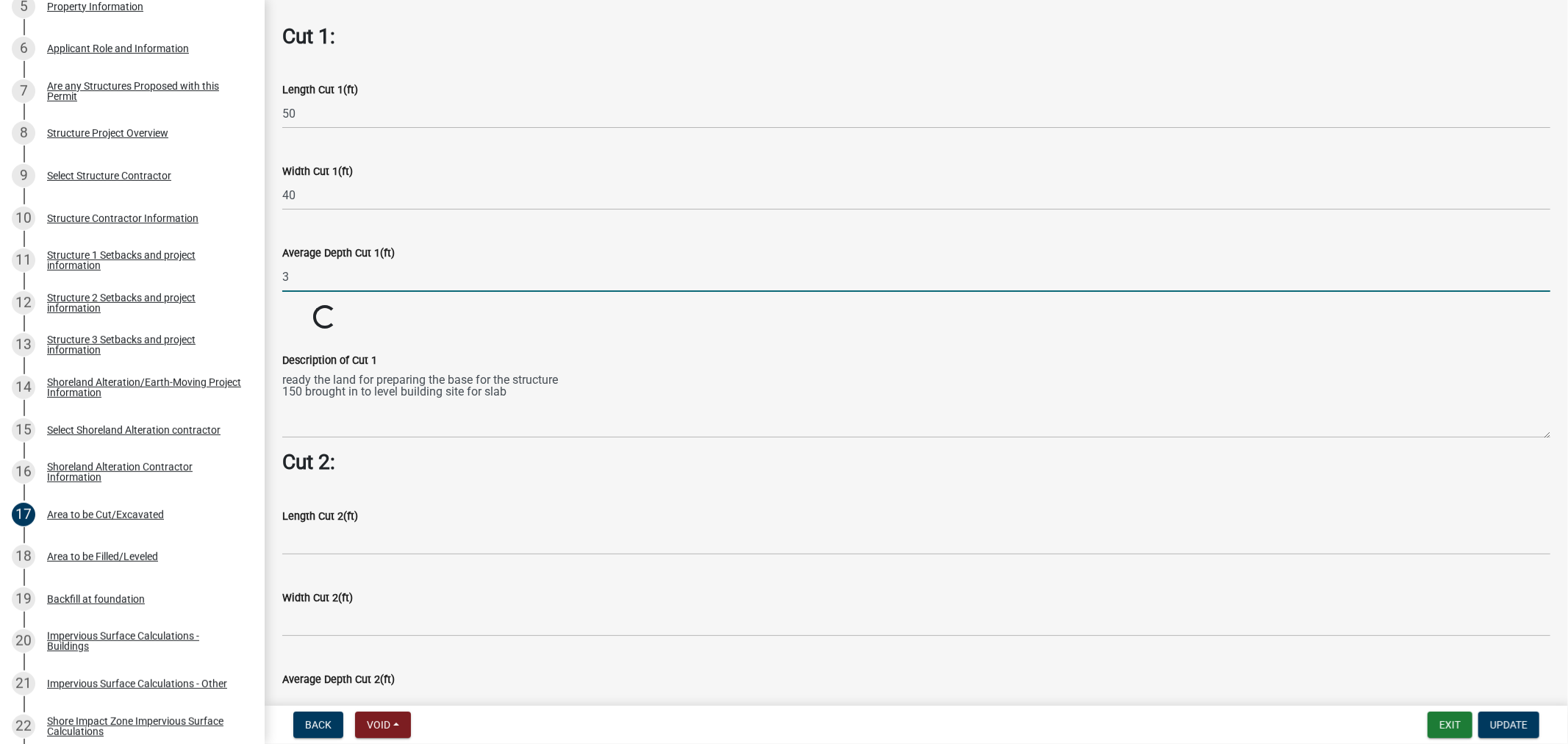
click at [452, 268] on input "3" at bounding box center [917, 276] width 1268 height 30
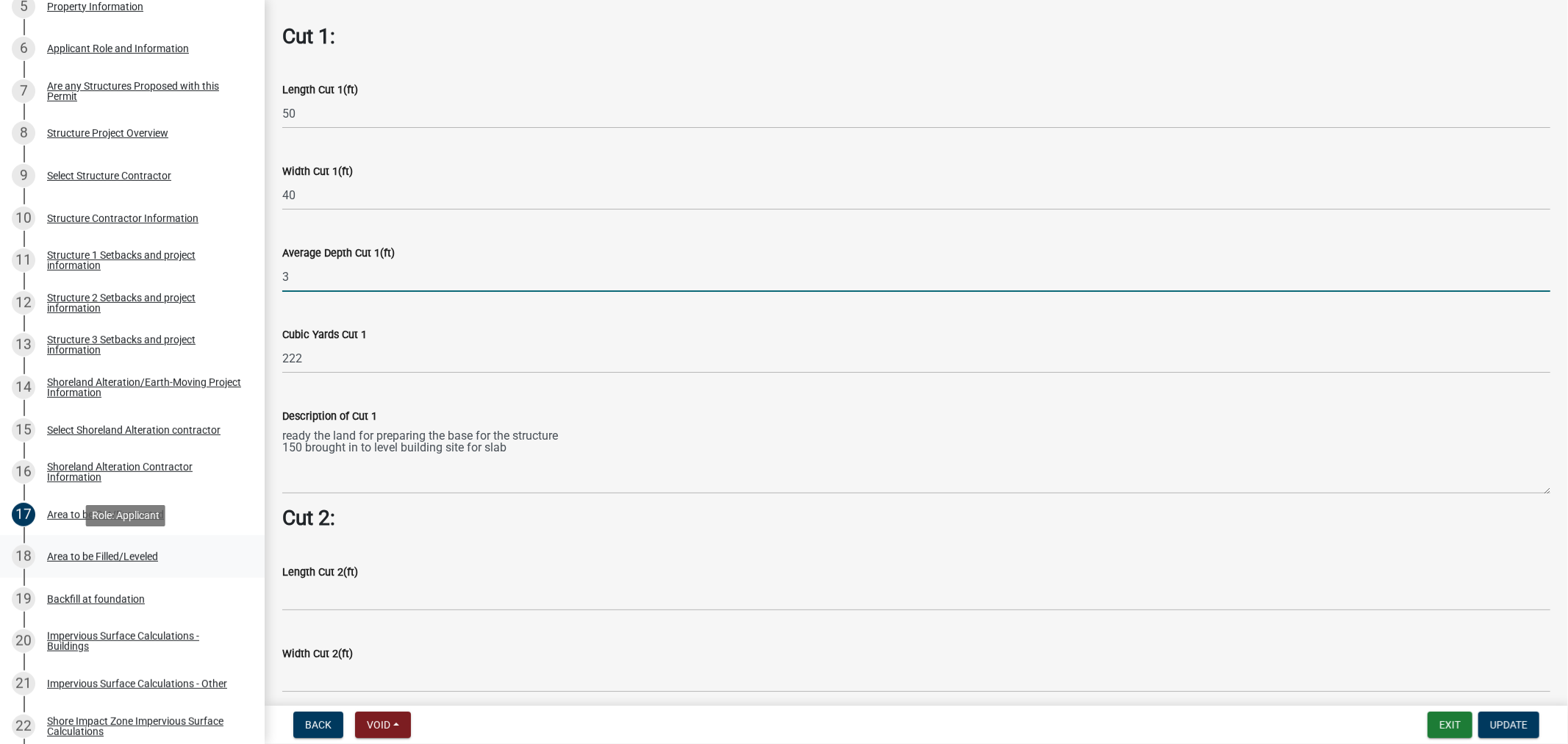
click at [124, 547] on div "18 Area to be Filled/Leveled" at bounding box center [126, 556] width 230 height 24
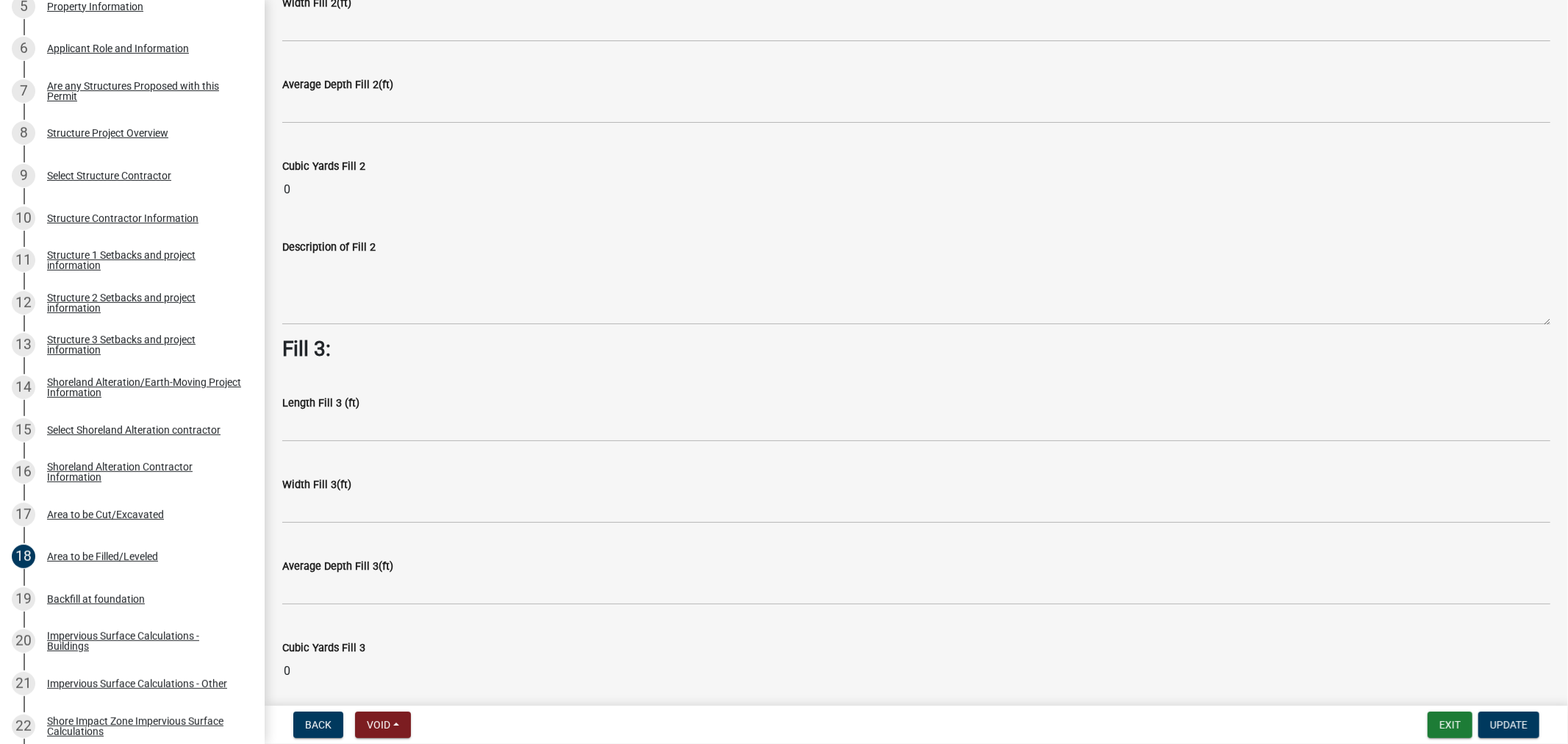
scroll to position [987, 0]
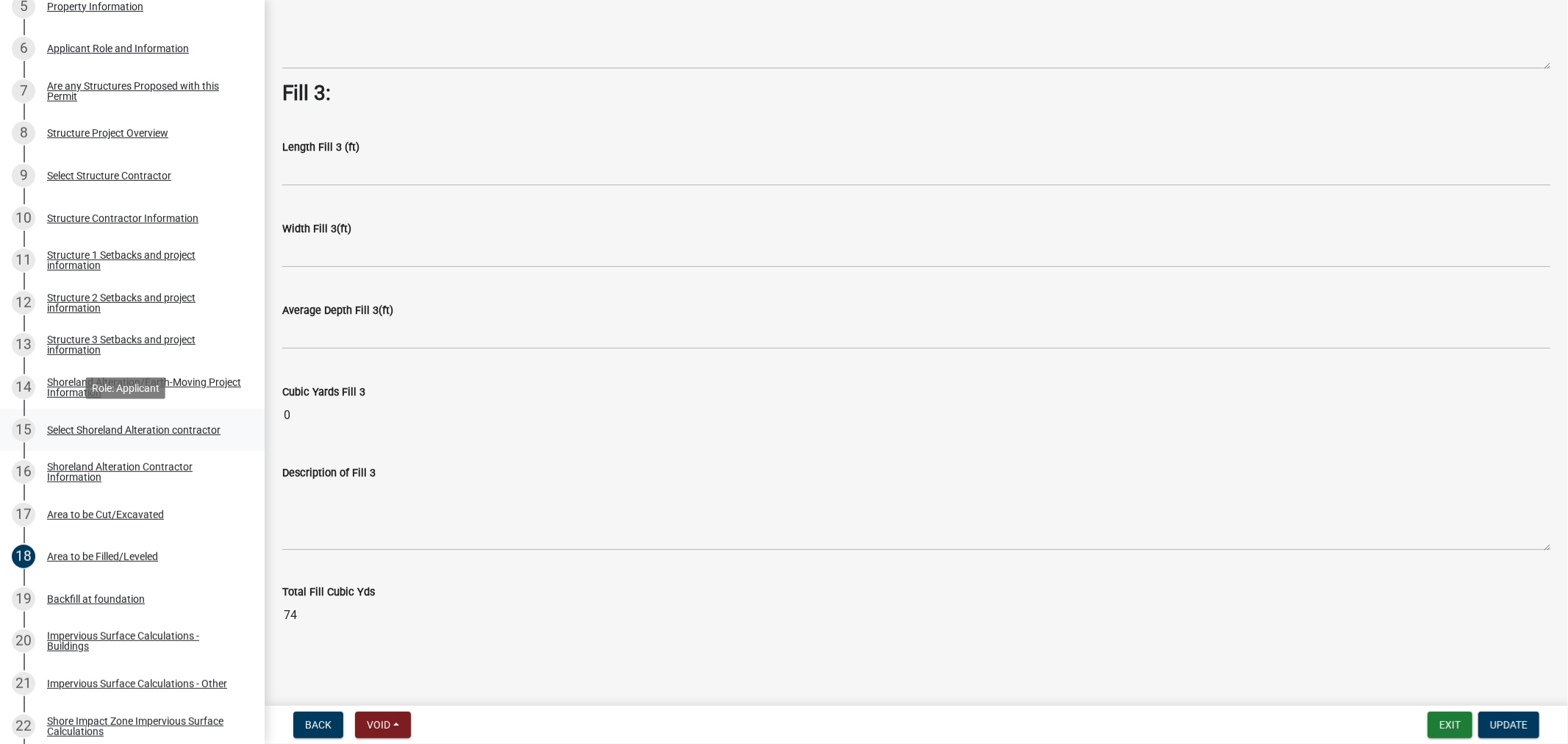
click at [73, 427] on div "Select Shoreland Alteration contractor" at bounding box center [133, 430] width 173 height 10
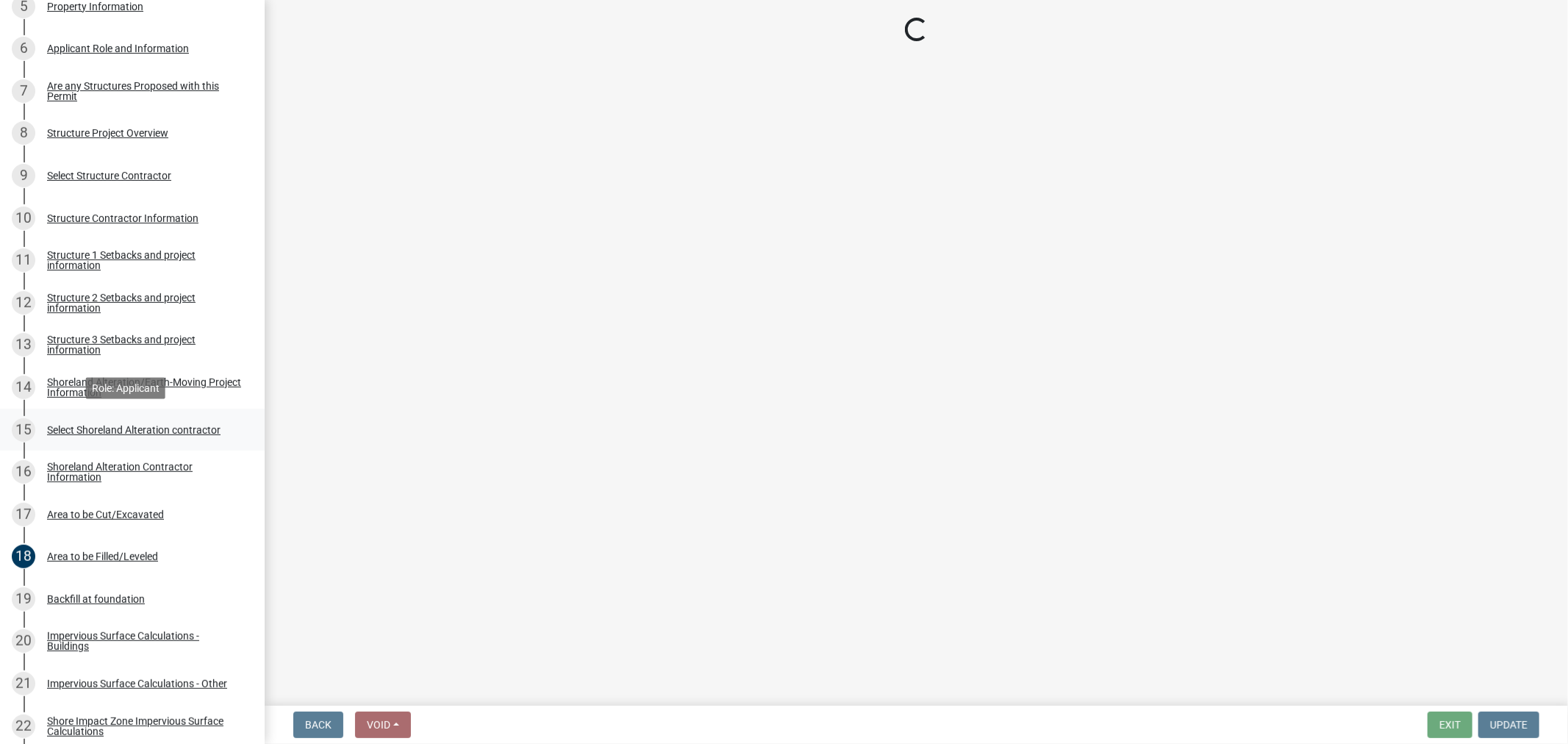
scroll to position [0, 0]
click at [79, 506] on div "17 Area to be Cut/Excavated" at bounding box center [126, 514] width 230 height 24
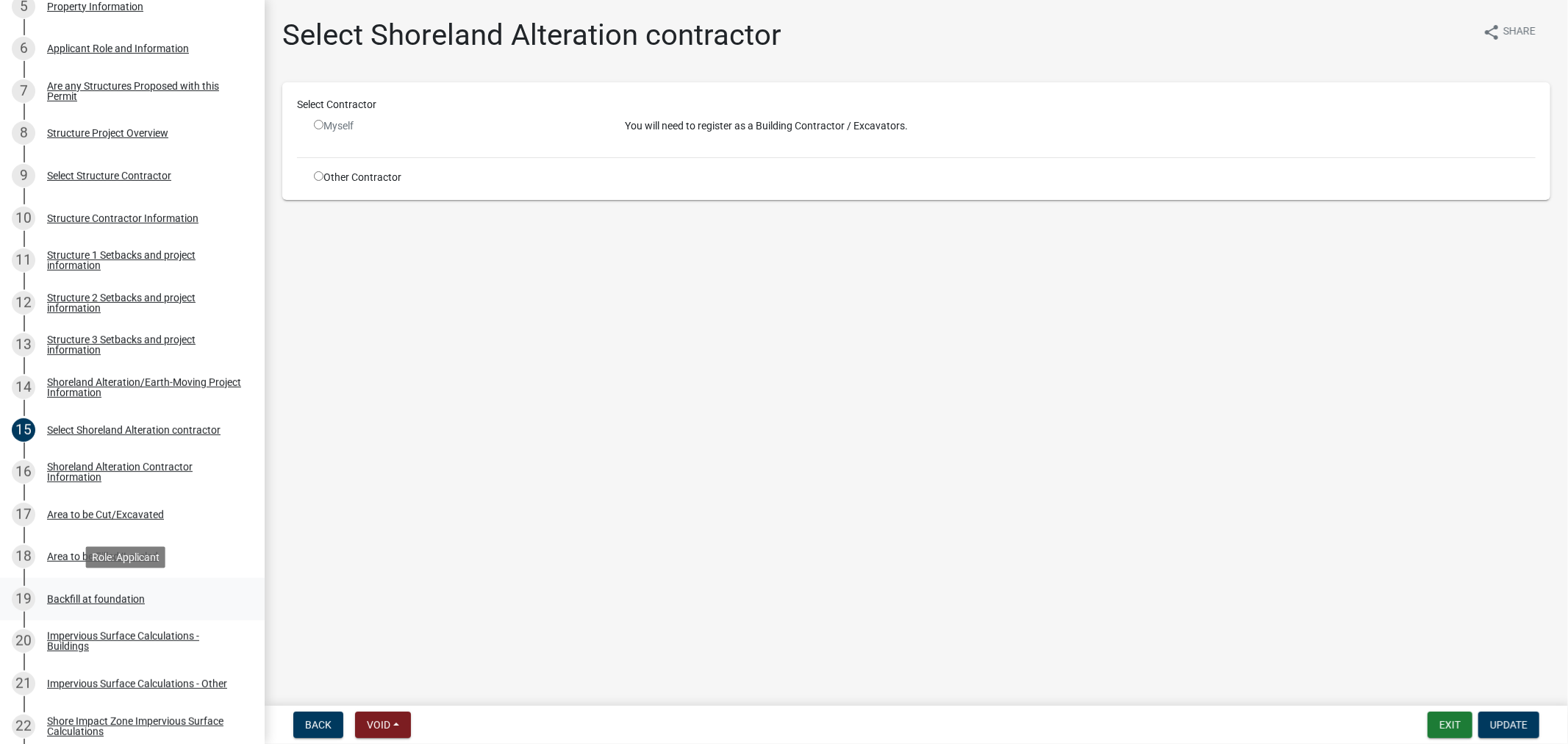
click at [97, 603] on div "19 Backfill at foundation" at bounding box center [126, 599] width 230 height 24
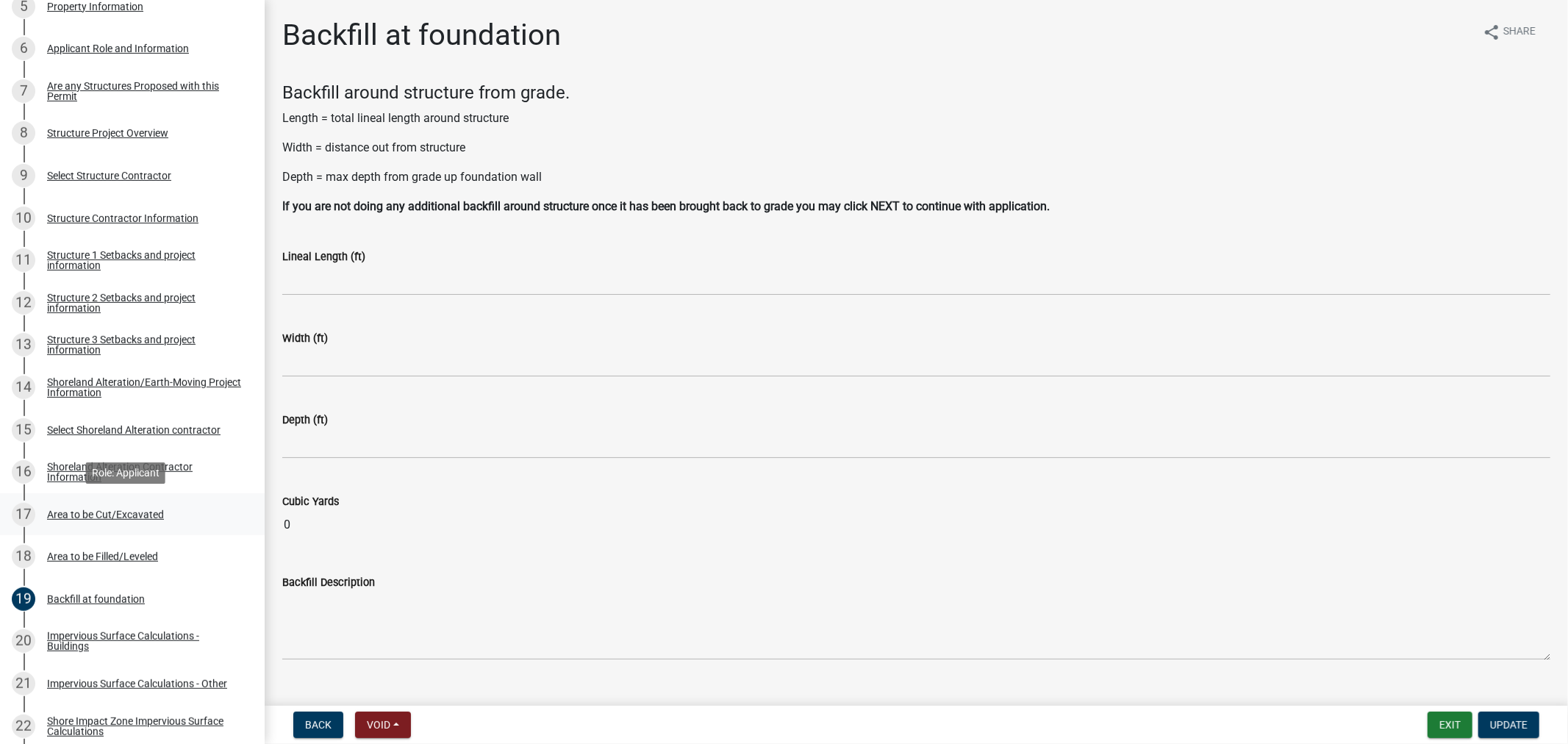
click at [84, 517] on div "Area to be Cut/Excavated" at bounding box center [105, 514] width 117 height 10
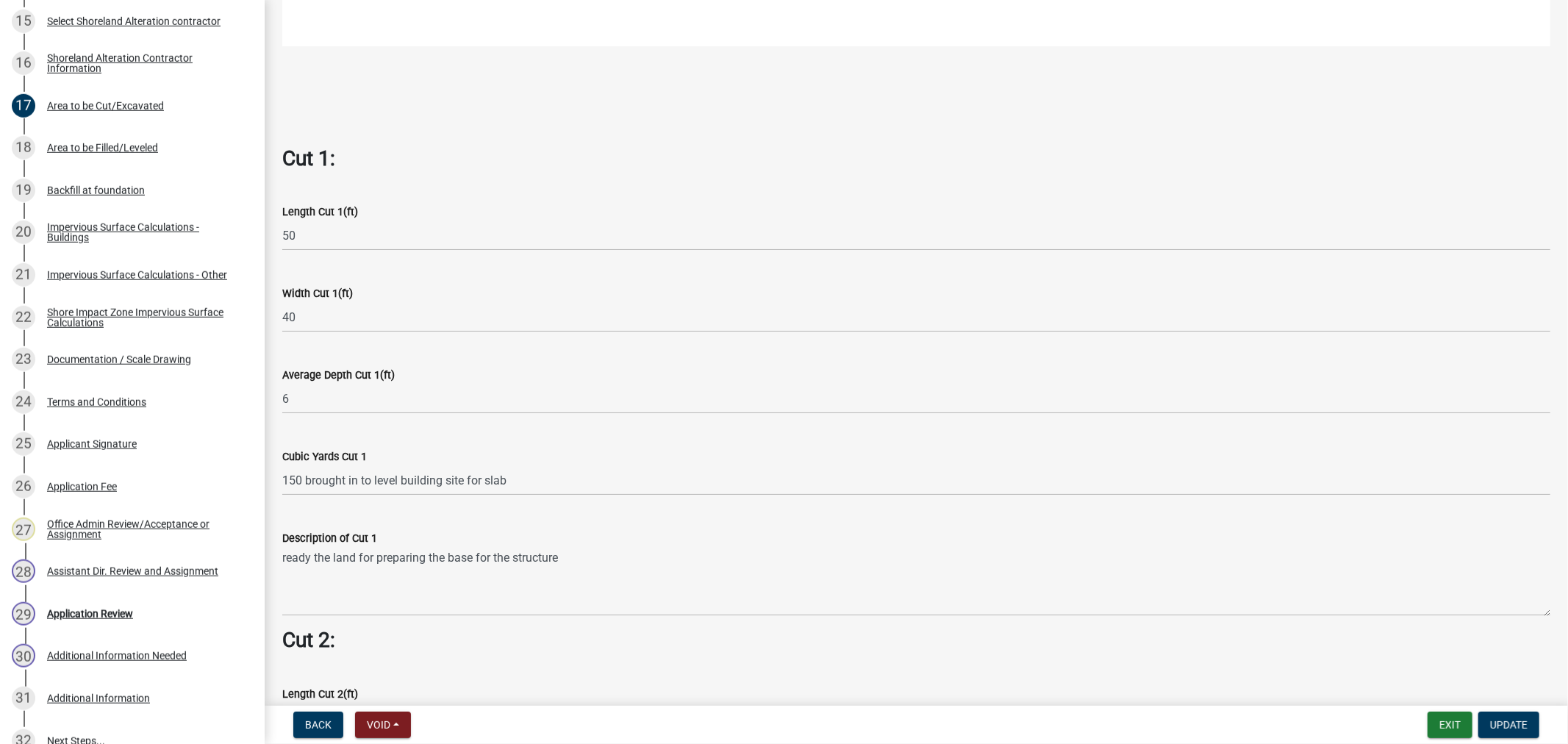
scroll to position [979, 0]
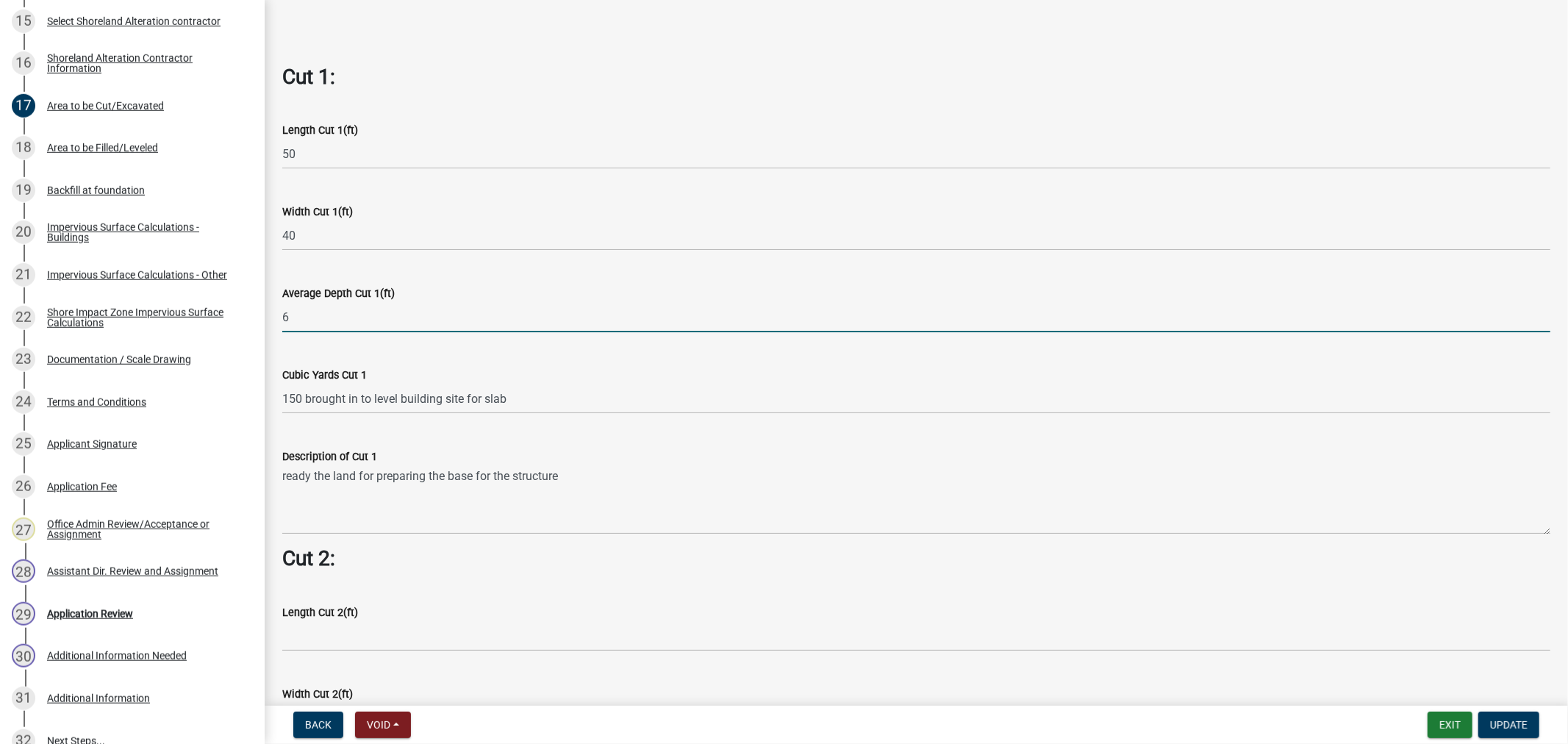
click at [480, 302] on input "6" at bounding box center [917, 317] width 1268 height 30
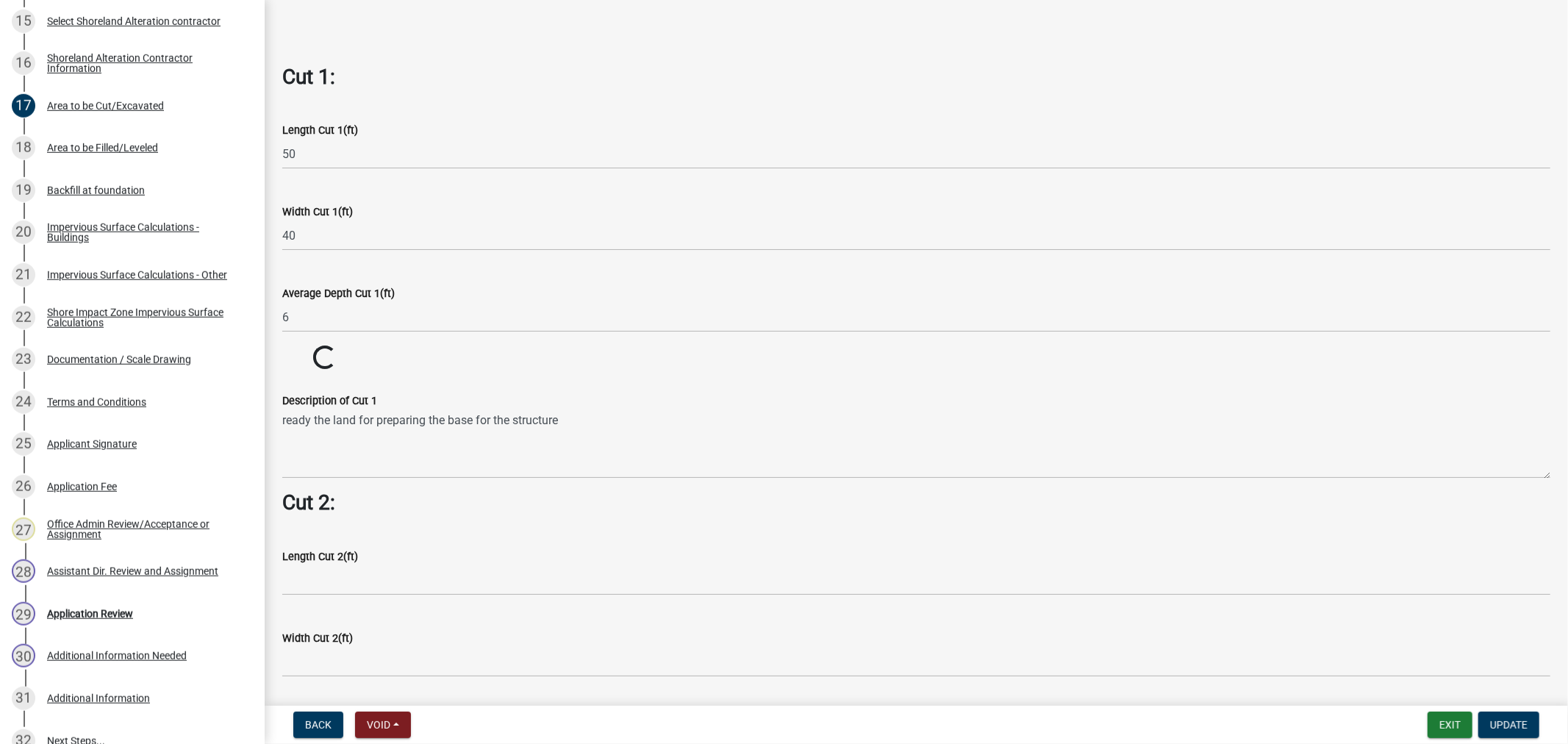
drag, startPoint x: 533, startPoint y: 387, endPoint x: 458, endPoint y: 387, distance: 75.0
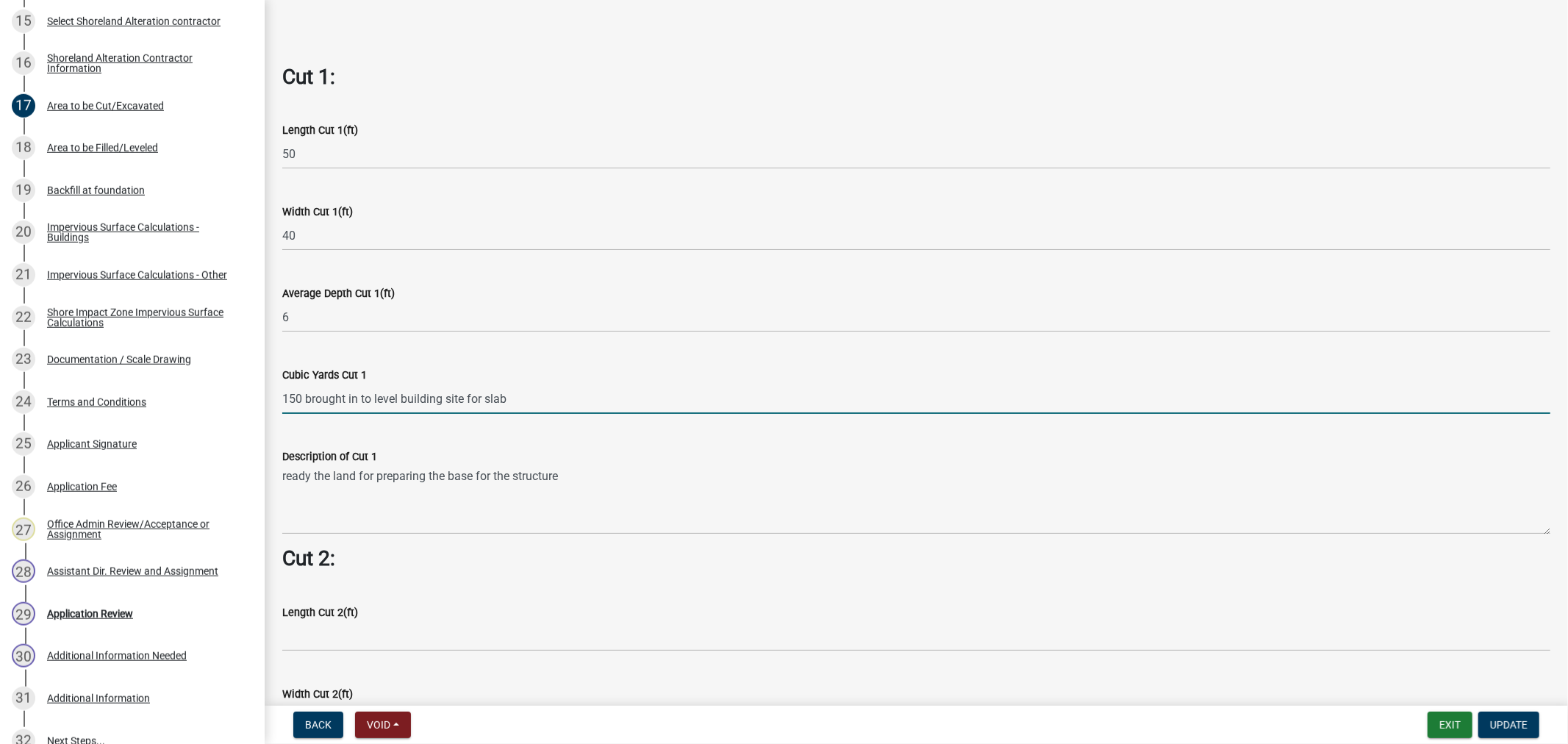
drag, startPoint x: 463, startPoint y: 384, endPoint x: 265, endPoint y: 379, distance: 198.1
click at [265, 379] on div "Area to be Cut/Excavated If this area does not pertain to your selected project…" at bounding box center [916, 292] width 1303 height 2509
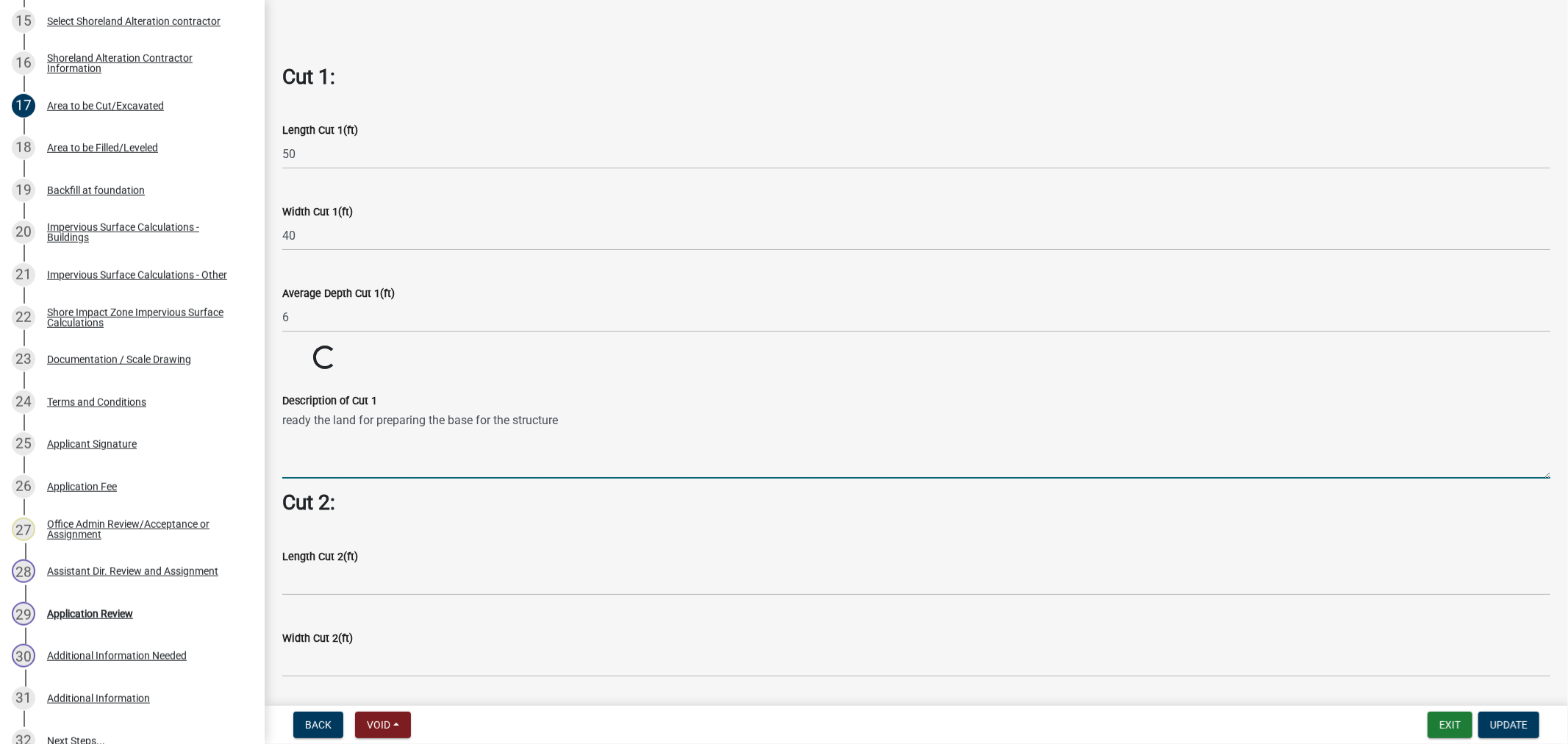
click at [606, 507] on wm-data-entity-input-list "Cut = Length x Width x Average Depth. Cut 1: Length Cut 1(ft) 50 Width Cut 1(ft…" at bounding box center [917, 302] width 1268 height 2351
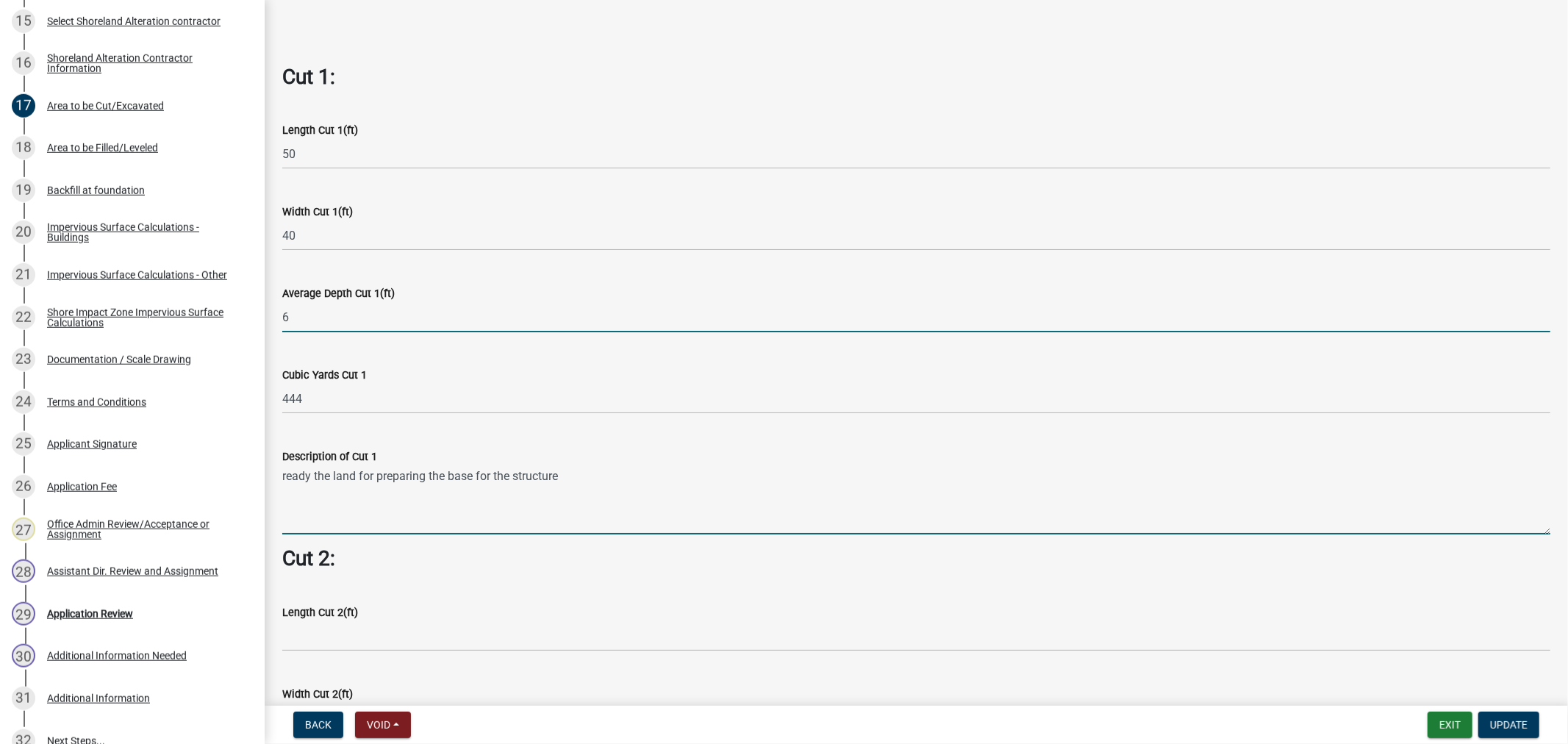
click at [342, 302] on input "6" at bounding box center [917, 317] width 1268 height 30
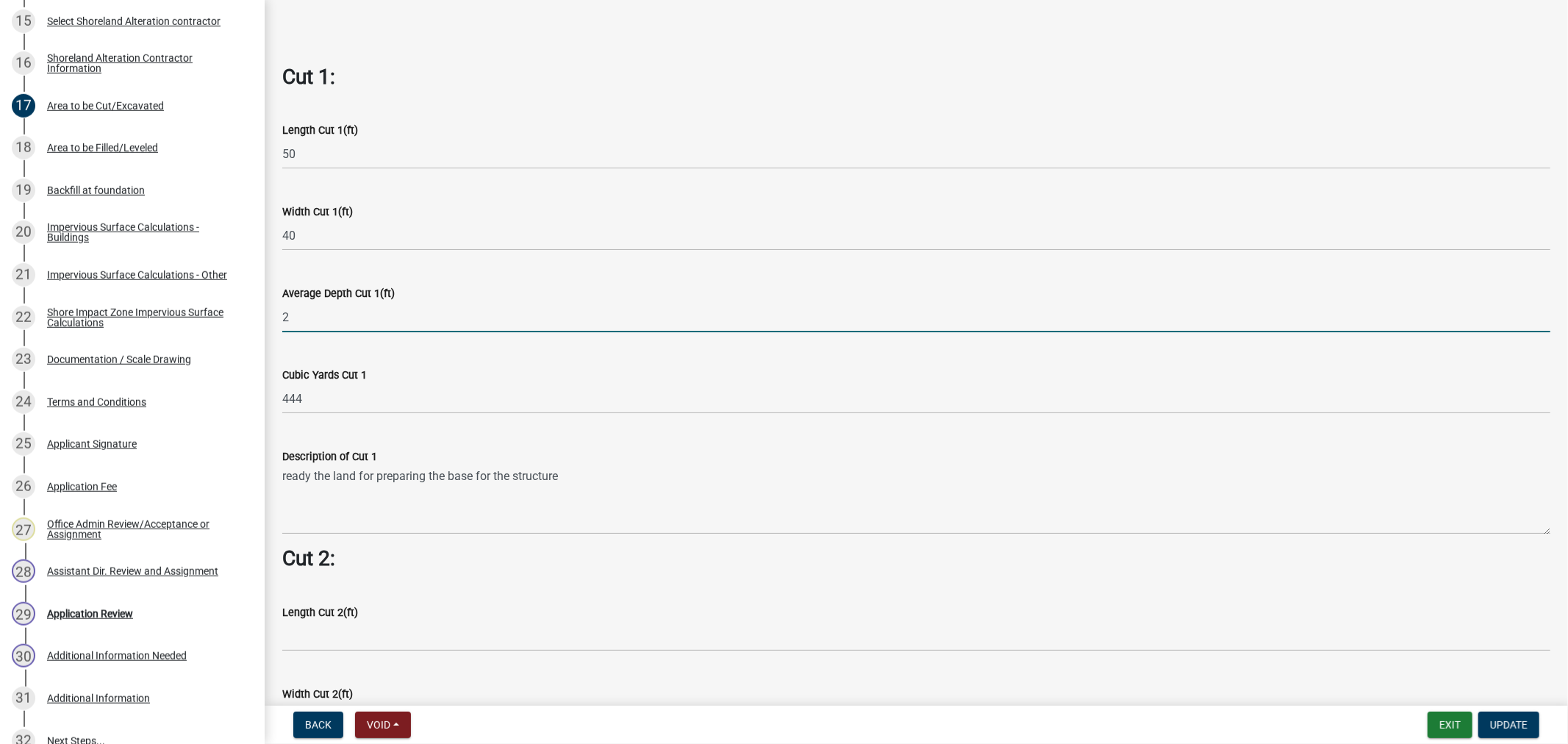
type input "2"
click at [550, 363] on wm-data-entity-input-list "Cut = Length x Width x Average Depth. Cut 1: Length Cut 1(ft) 50 Width Cut 1(ft…" at bounding box center [917, 357] width 1268 height 2462
click at [310, 312] on input "2" at bounding box center [917, 317] width 1268 height 30
type input "3"
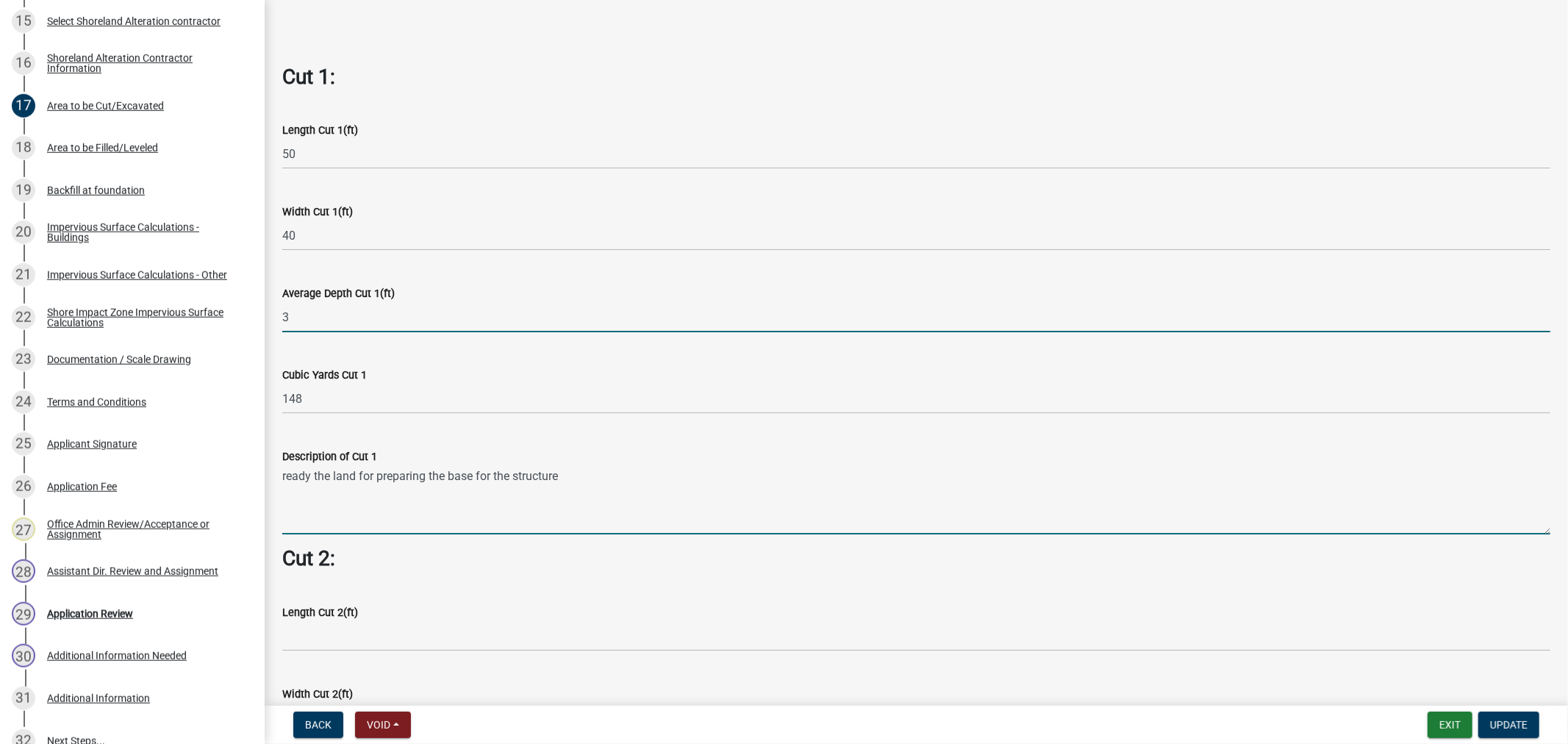
click at [692, 416] on wm-data-entity-input-list "Cut = Length x Width x Average Depth. Cut 1: Length Cut 1(ft) 50 Width Cut 1(ft…" at bounding box center [917, 357] width 1268 height 2462
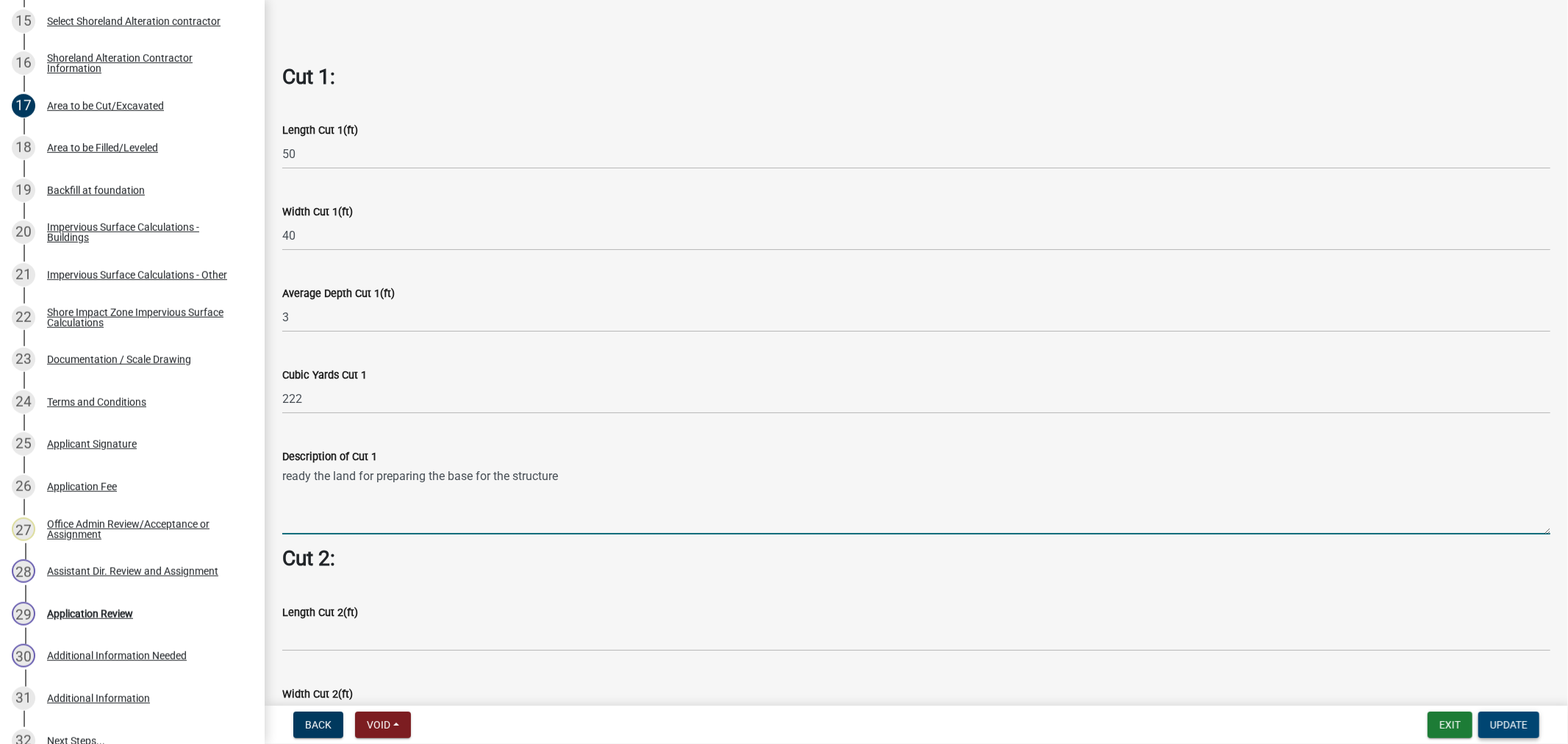
click at [1513, 724] on span "Update" at bounding box center [1509, 724] width 38 height 12
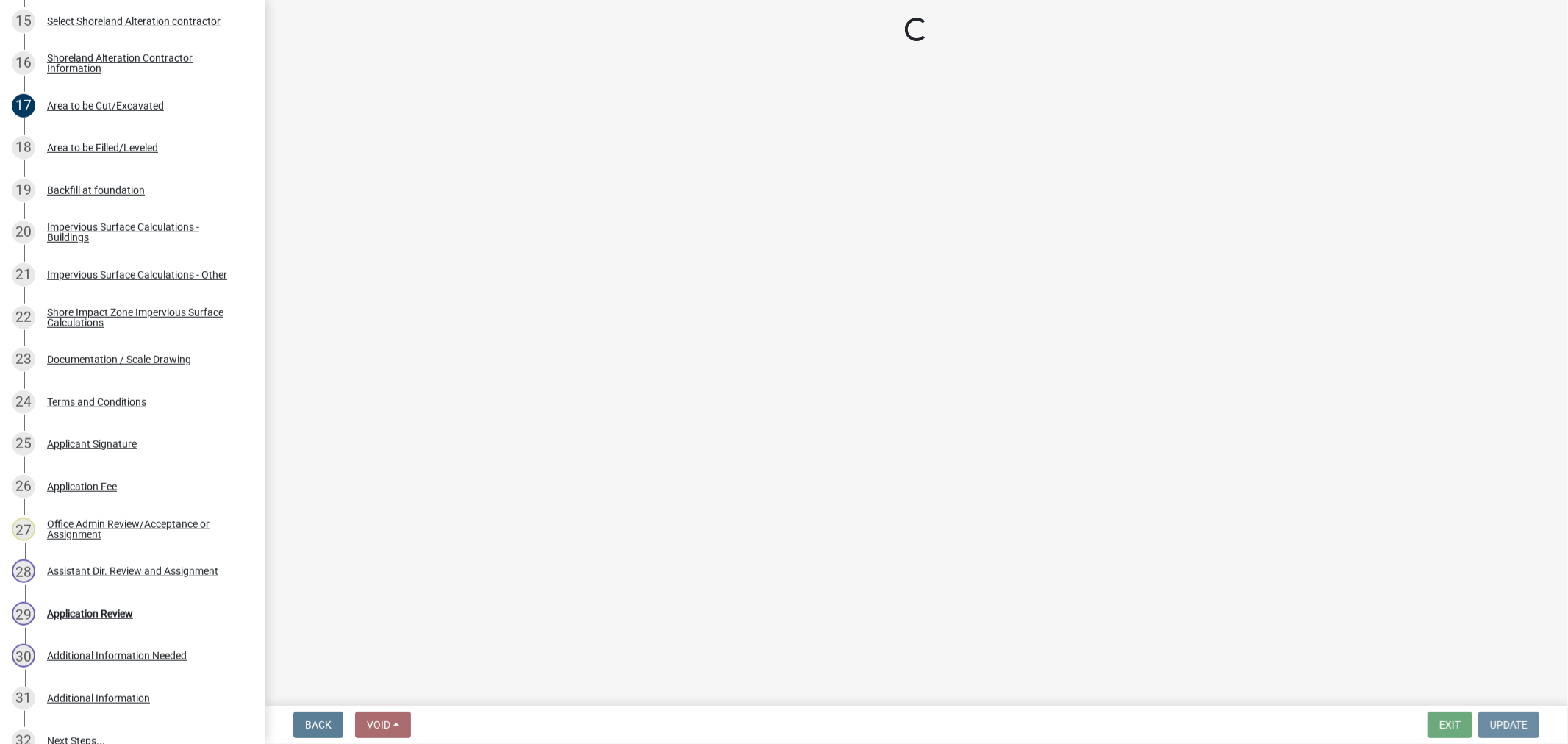
scroll to position [0, 0]
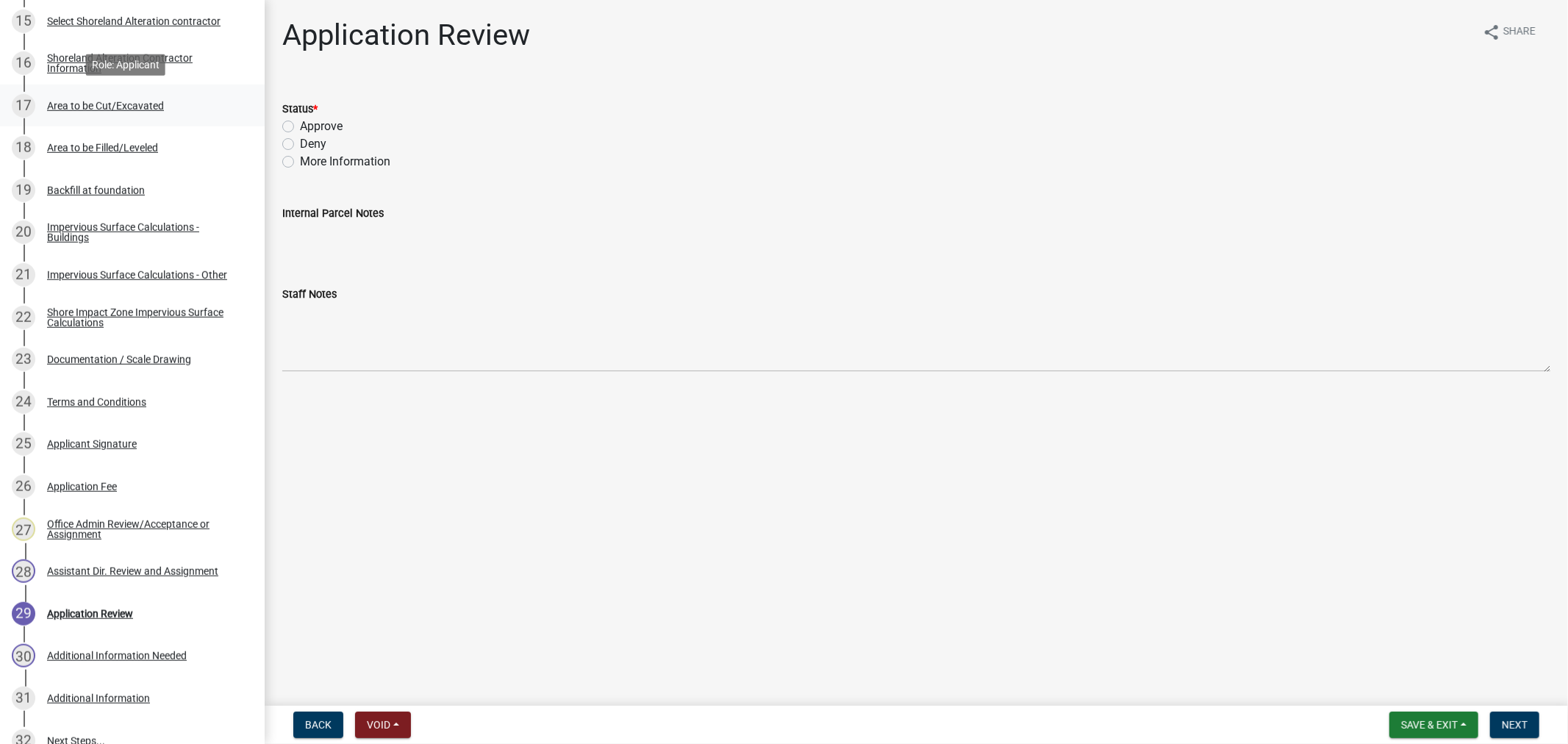
click at [61, 102] on div "Area to be Cut/Excavated" at bounding box center [105, 106] width 117 height 10
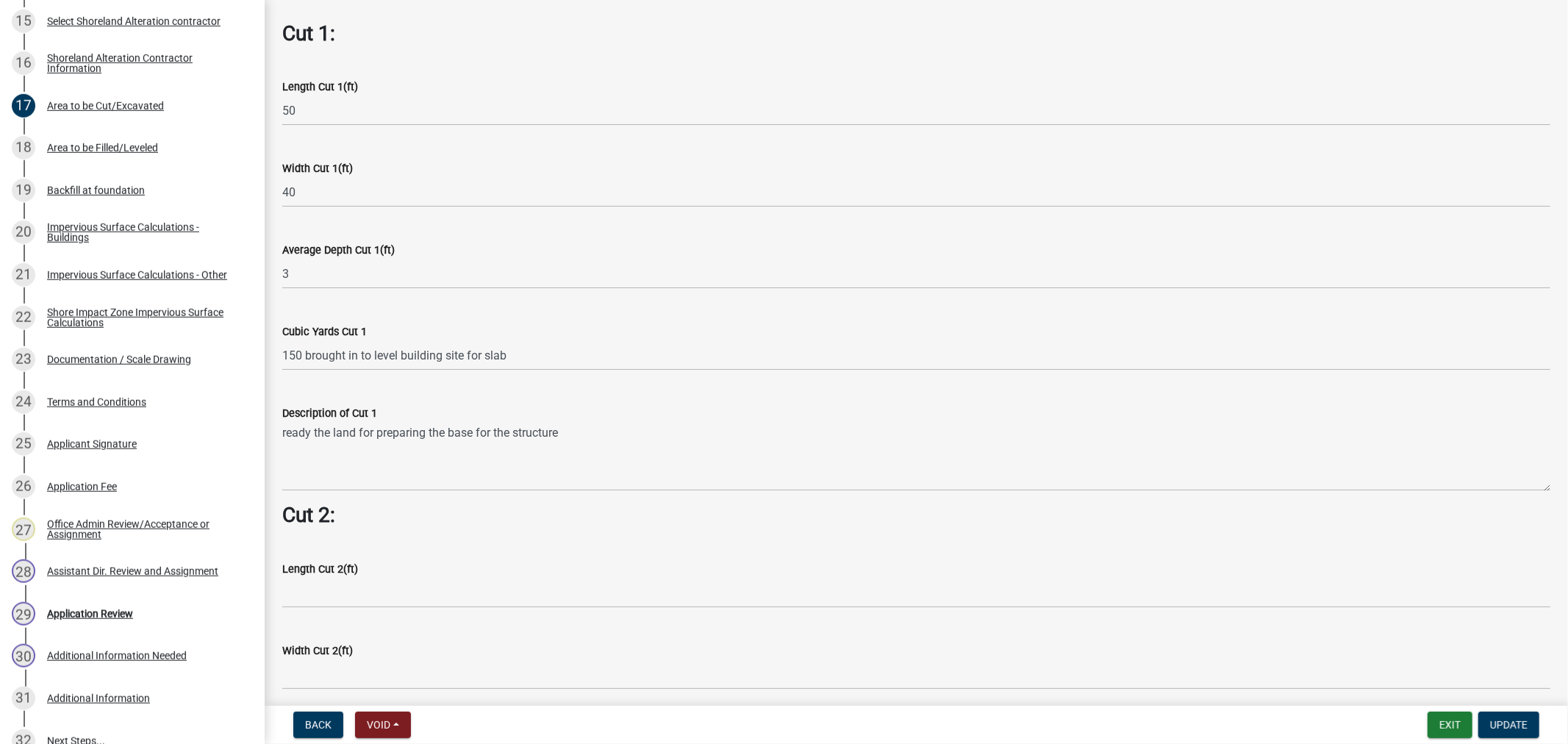
scroll to position [1061, 0]
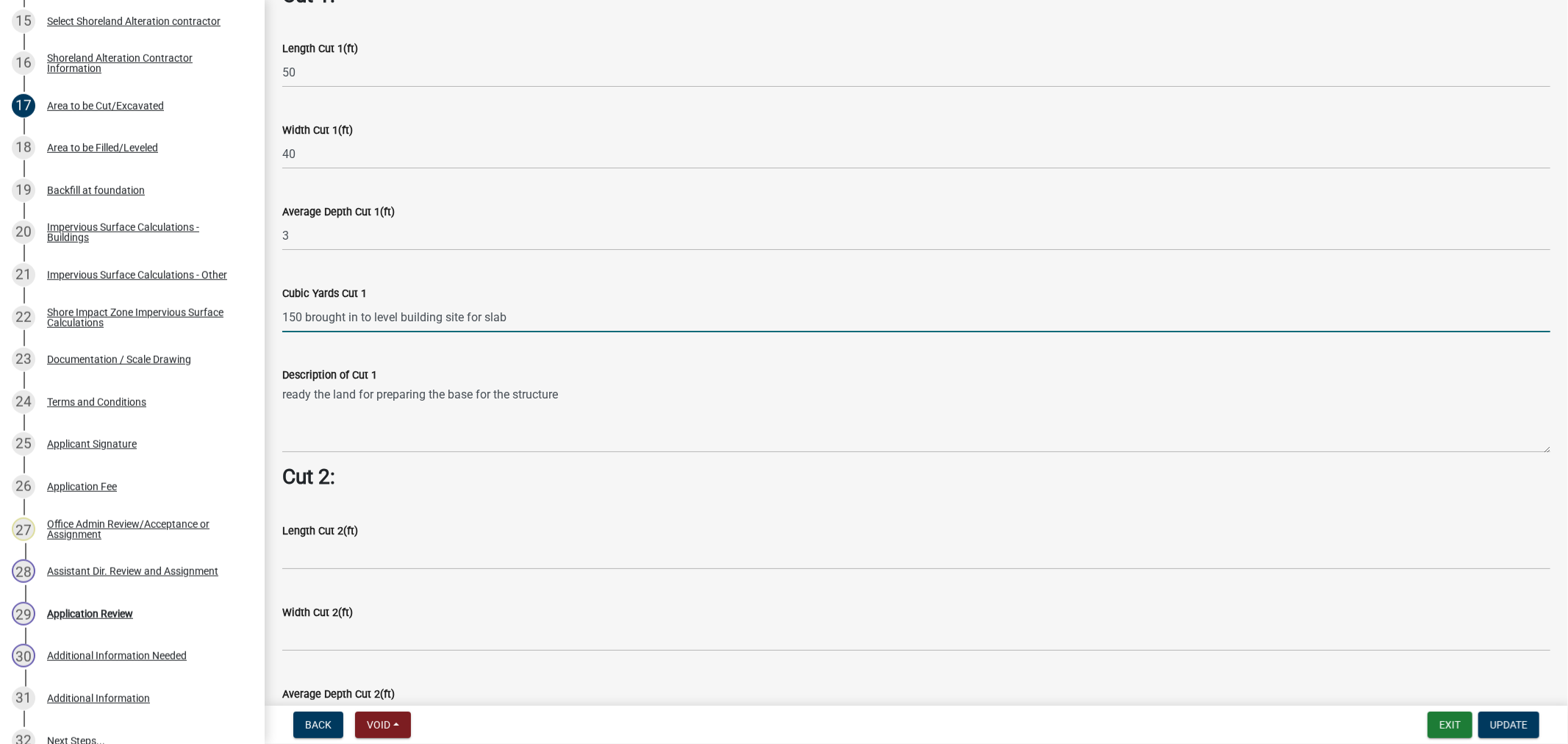
click at [502, 306] on input "150 brought in to level building site for slab" at bounding box center [917, 317] width 1268 height 30
type input "1"
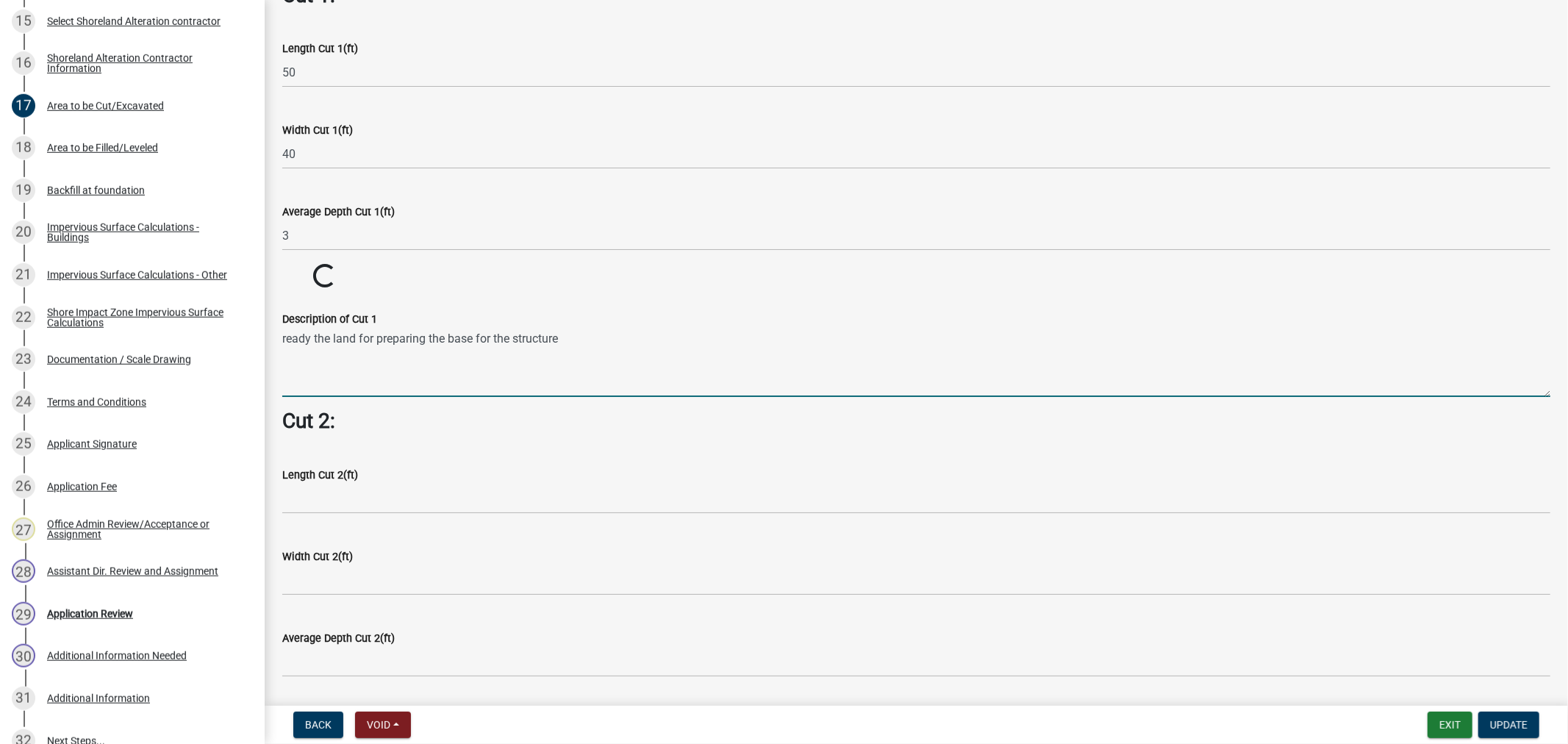
click at [638, 391] on wm-data-entity-input "Description of Cut 1 ready the land for preparing the base for the structure" at bounding box center [917, 349] width 1268 height 119
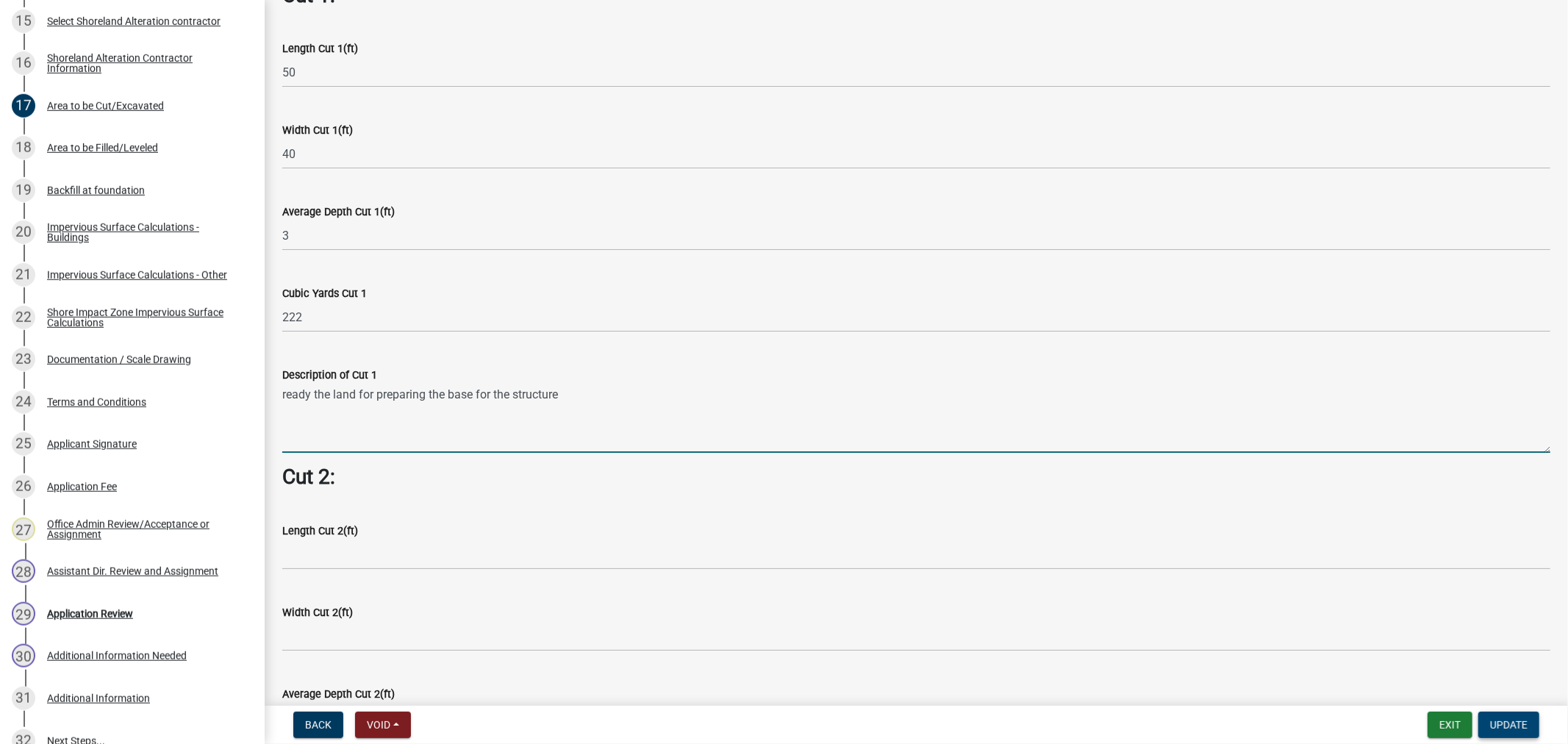
click at [1505, 728] on span "Update" at bounding box center [1509, 724] width 38 height 12
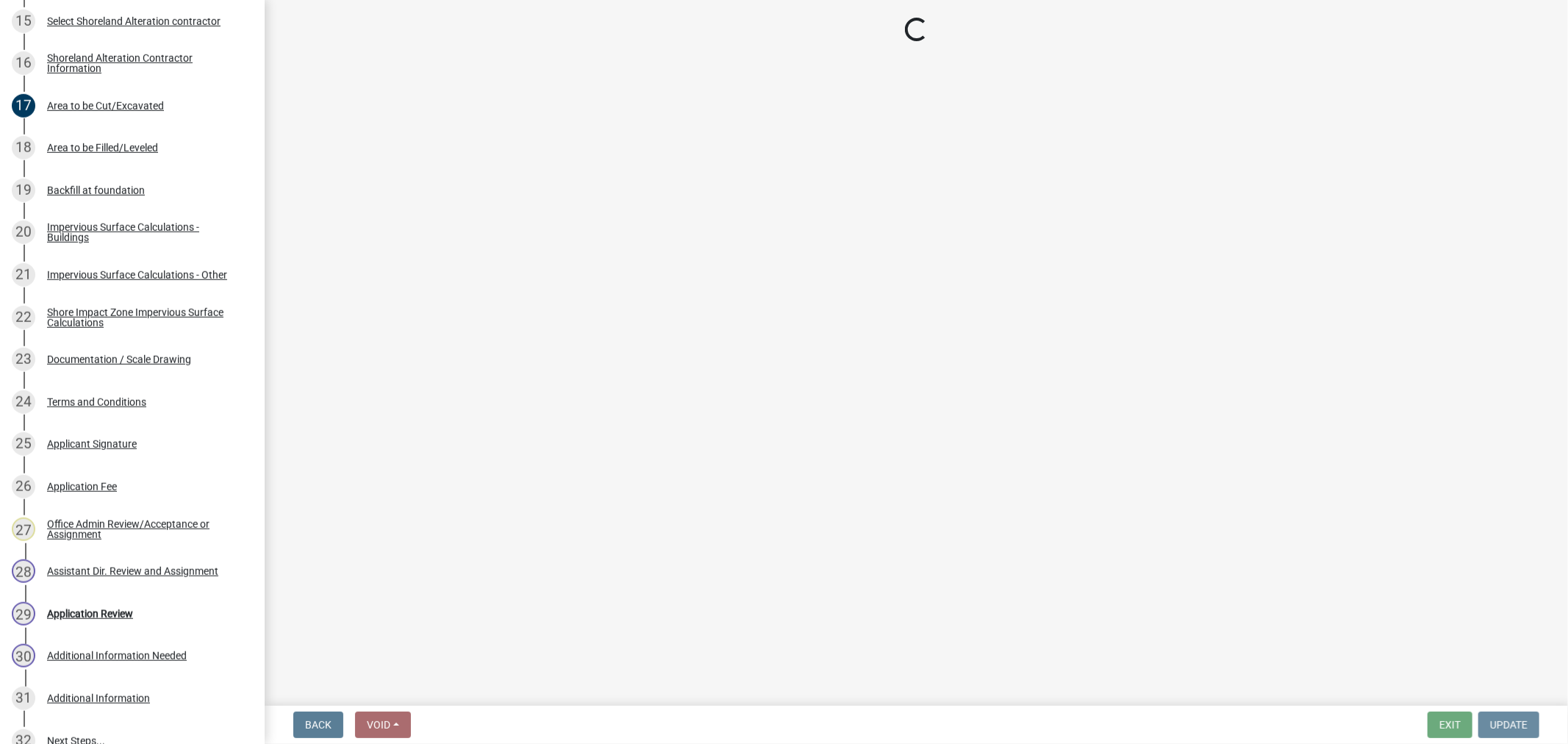
scroll to position [0, 0]
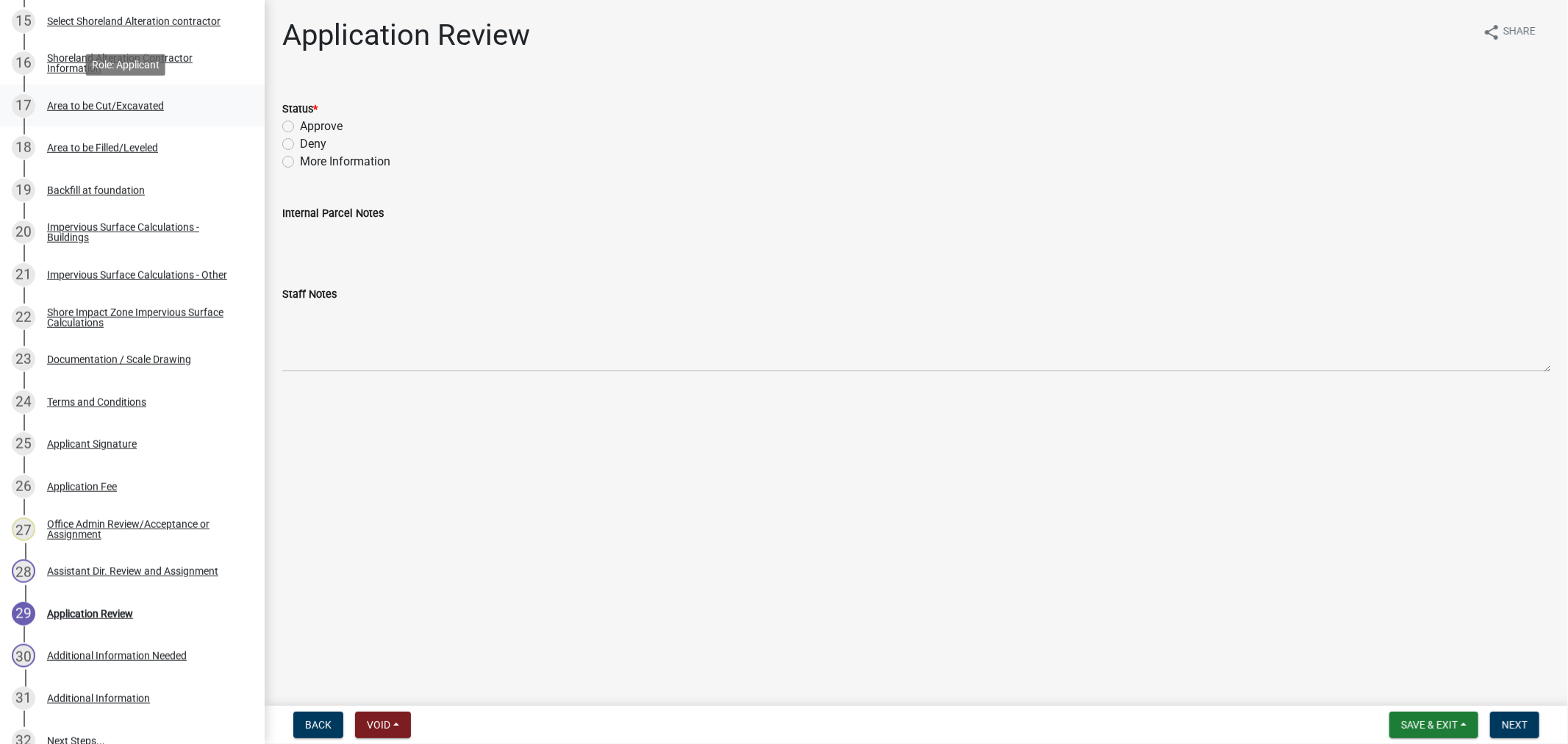
click at [72, 114] on div "17 Area to be Cut/Excavated" at bounding box center [126, 106] width 230 height 24
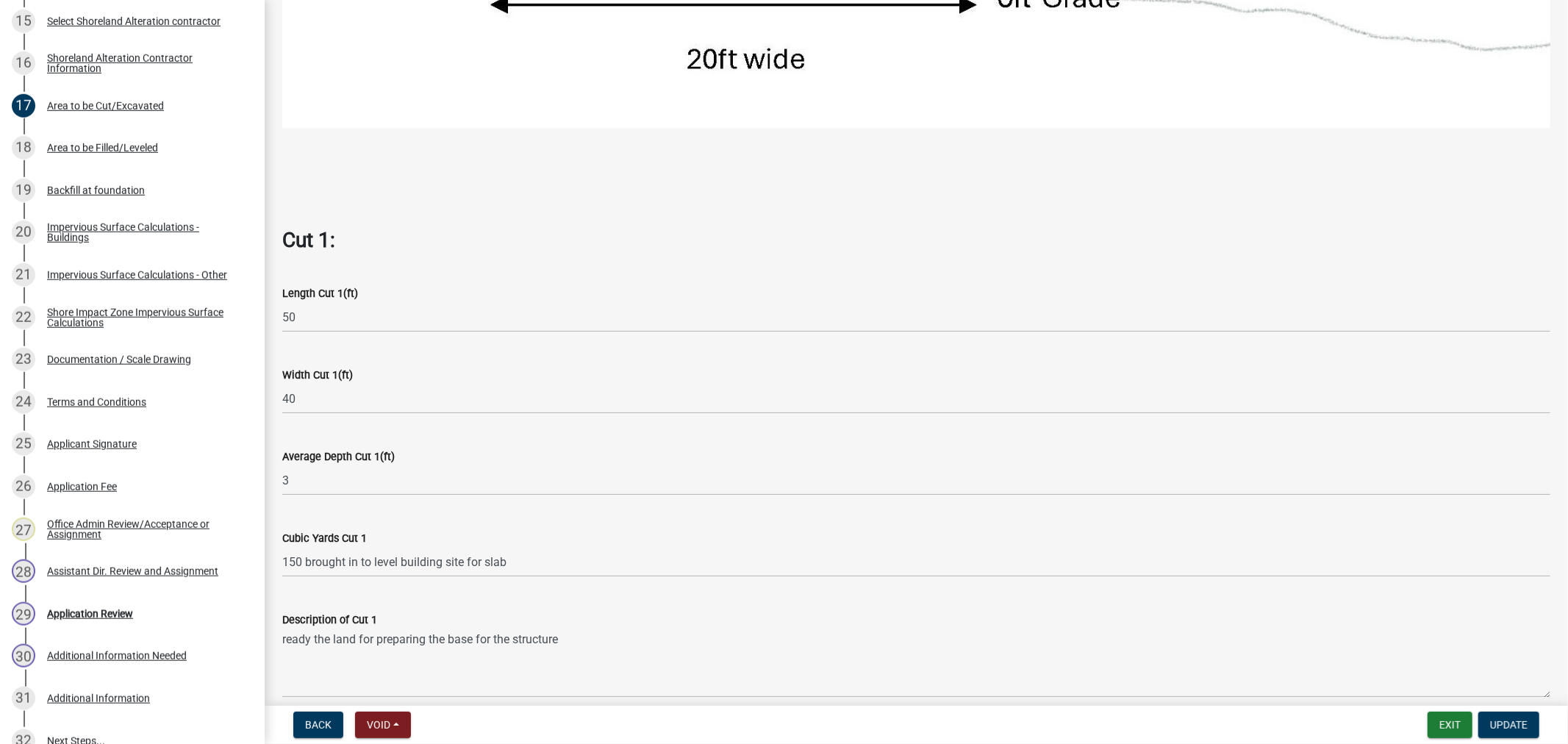
scroll to position [1142, 0]
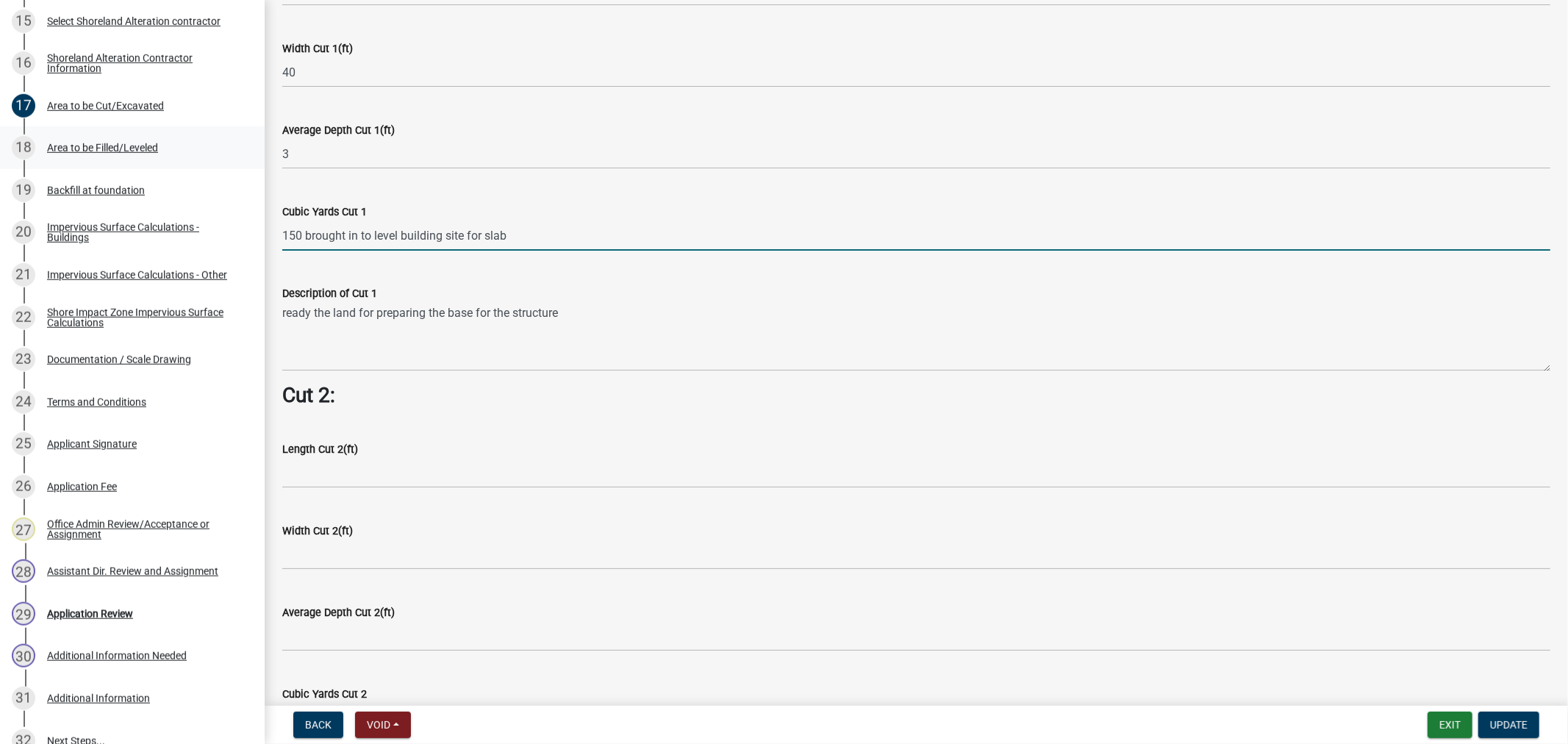
drag, startPoint x: 524, startPoint y: 230, endPoint x: 118, endPoint y: 149, distance: 414.0
click at [121, 158] on div "Structure and Shoreland Alteration Permit Application STR/SAP - 486324 View Sum…" at bounding box center [784, 372] width 1568 height 744
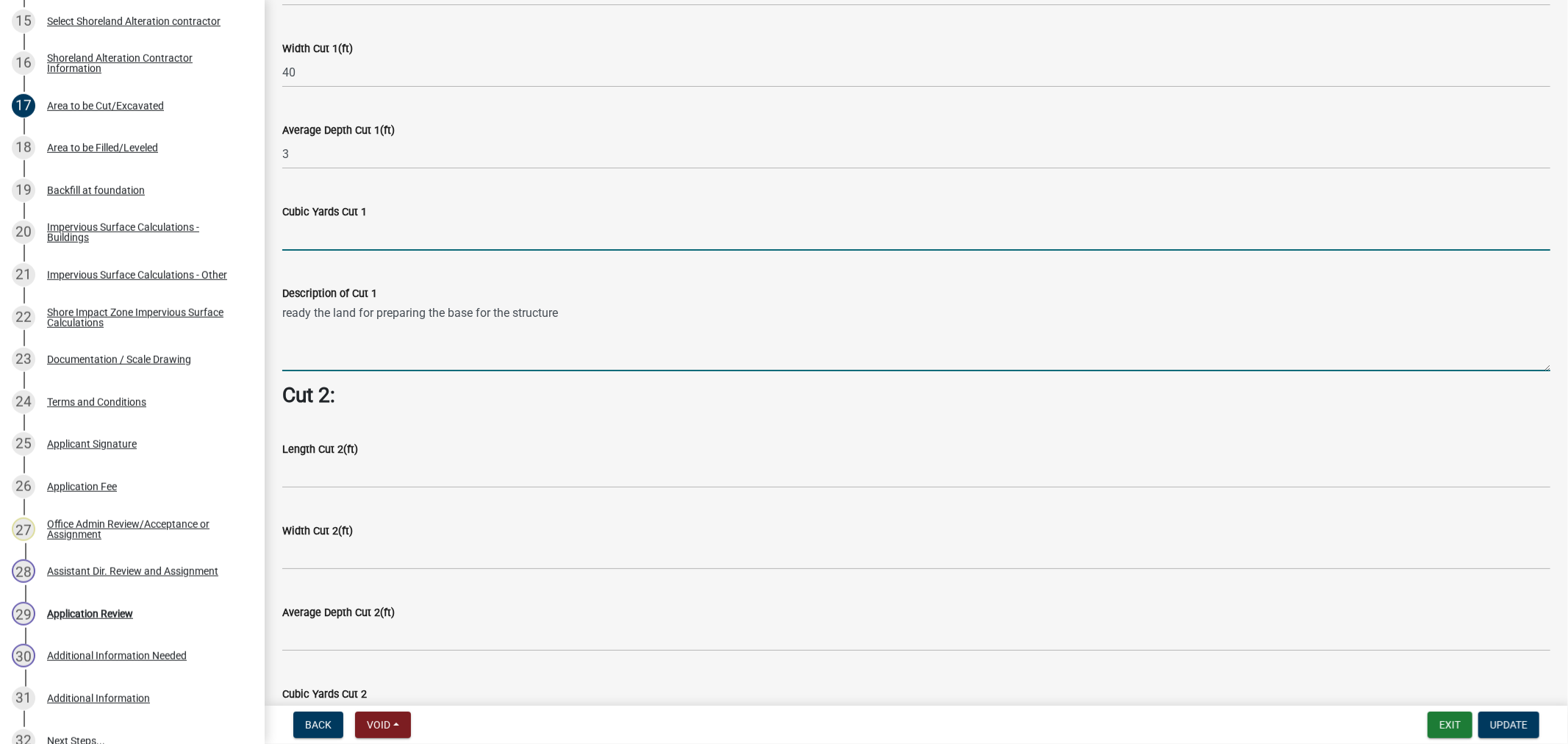
click at [582, 354] on wm-data-entity-input-list "Cut = Length x Width x Average Depth. Cut 1: Length Cut 1(ft) 50 Width Cut 1(ft…" at bounding box center [917, 195] width 1268 height 2462
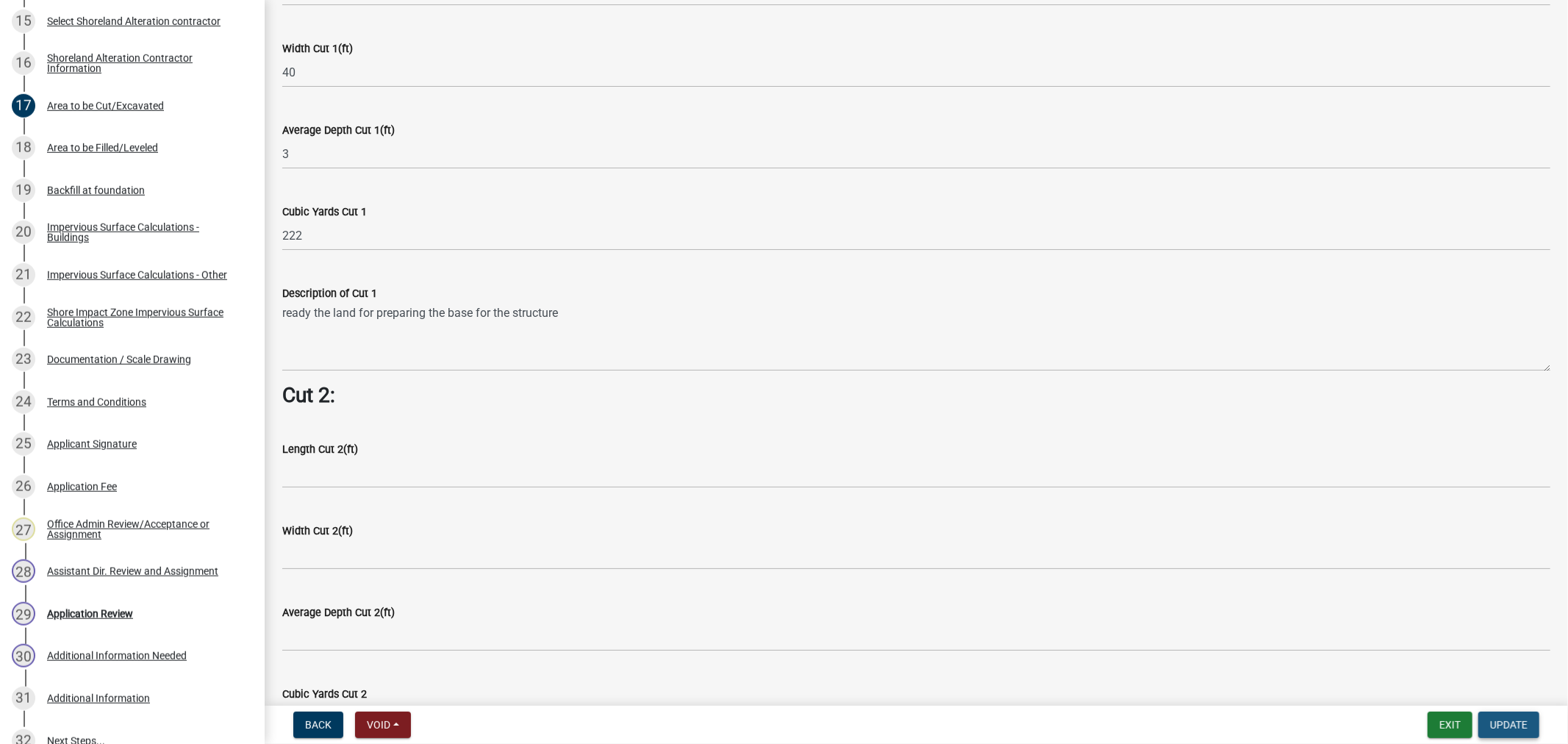
click at [1496, 725] on span "Update" at bounding box center [1509, 724] width 38 height 12
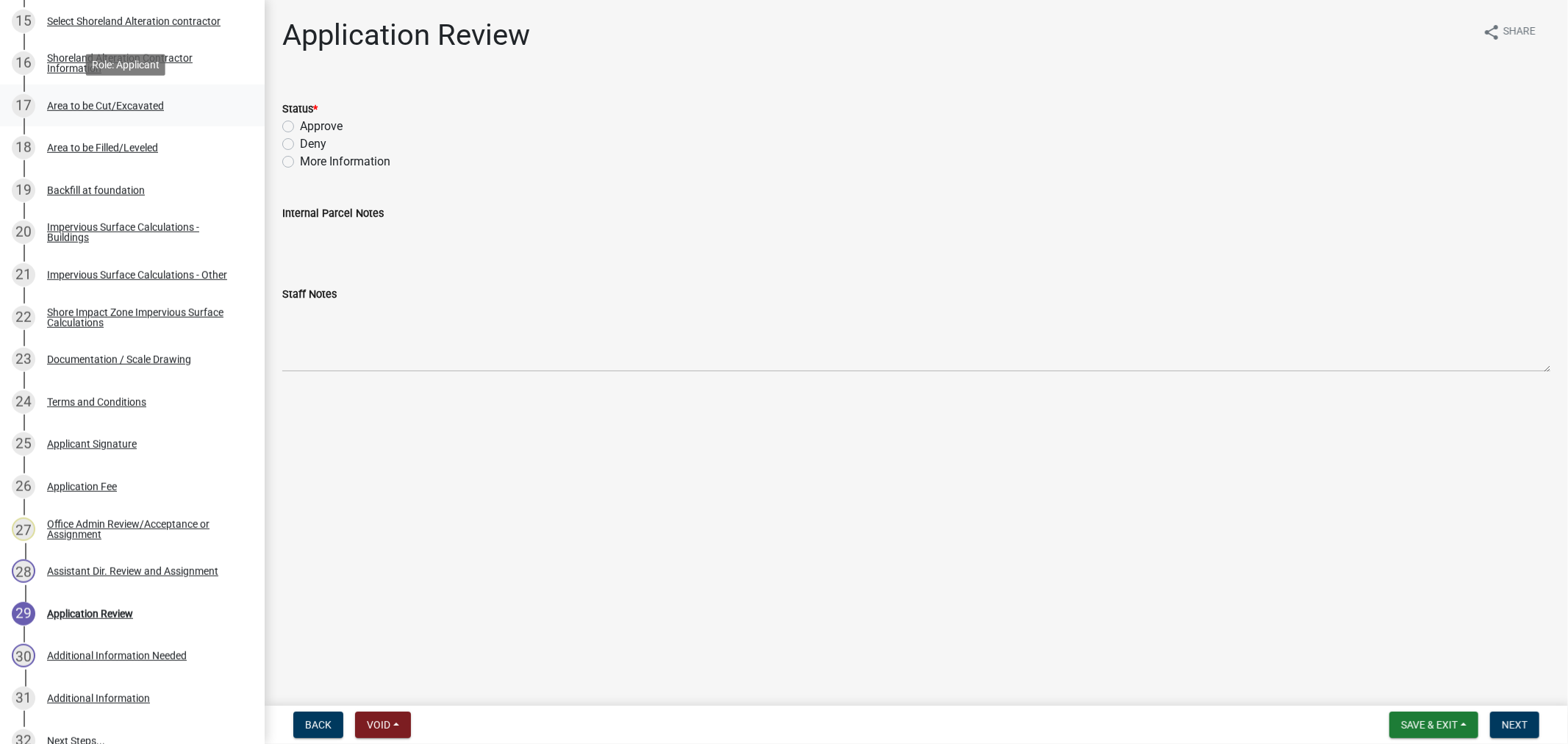
click at [127, 113] on div "17 Area to be Cut/Excavated" at bounding box center [126, 106] width 230 height 24
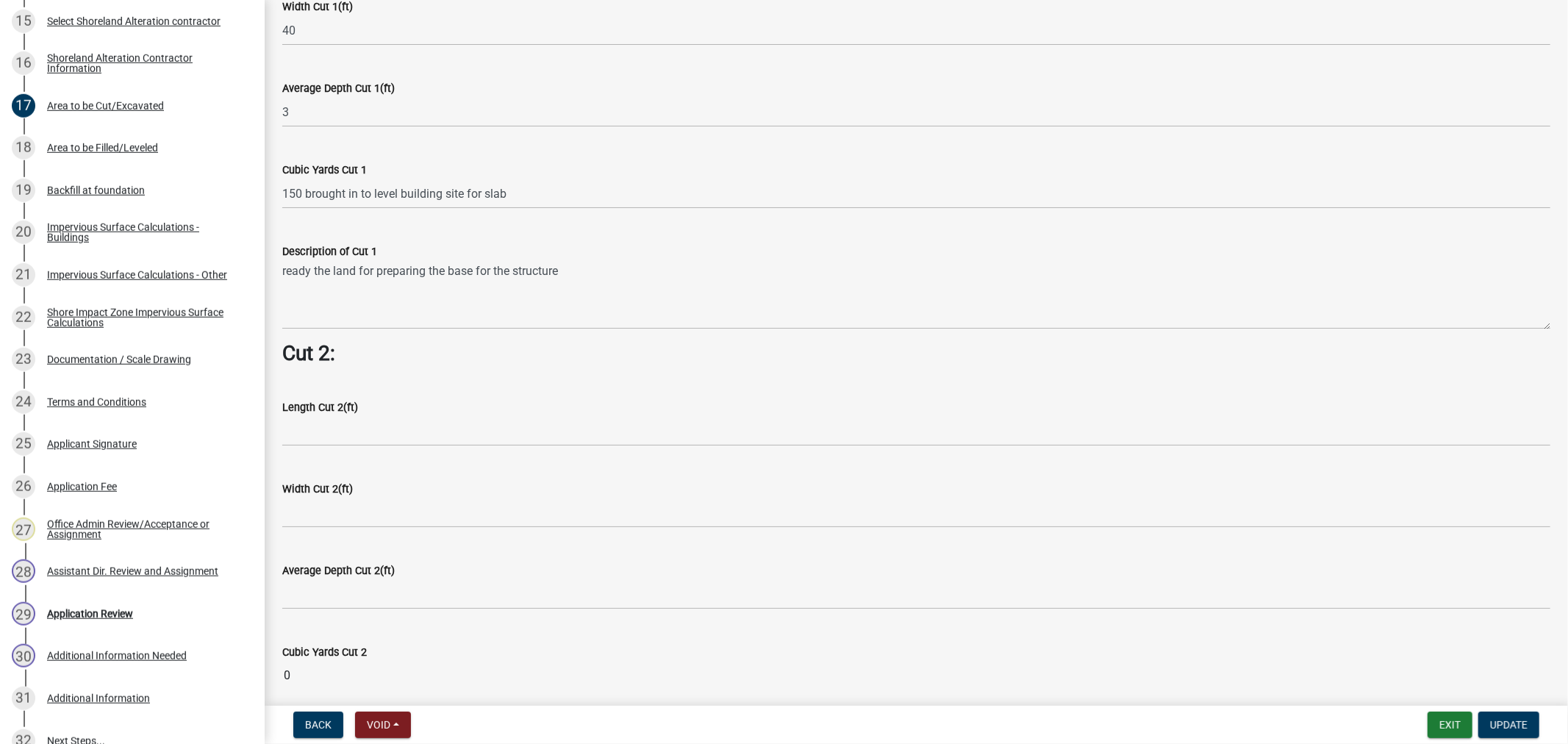
scroll to position [1224, 0]
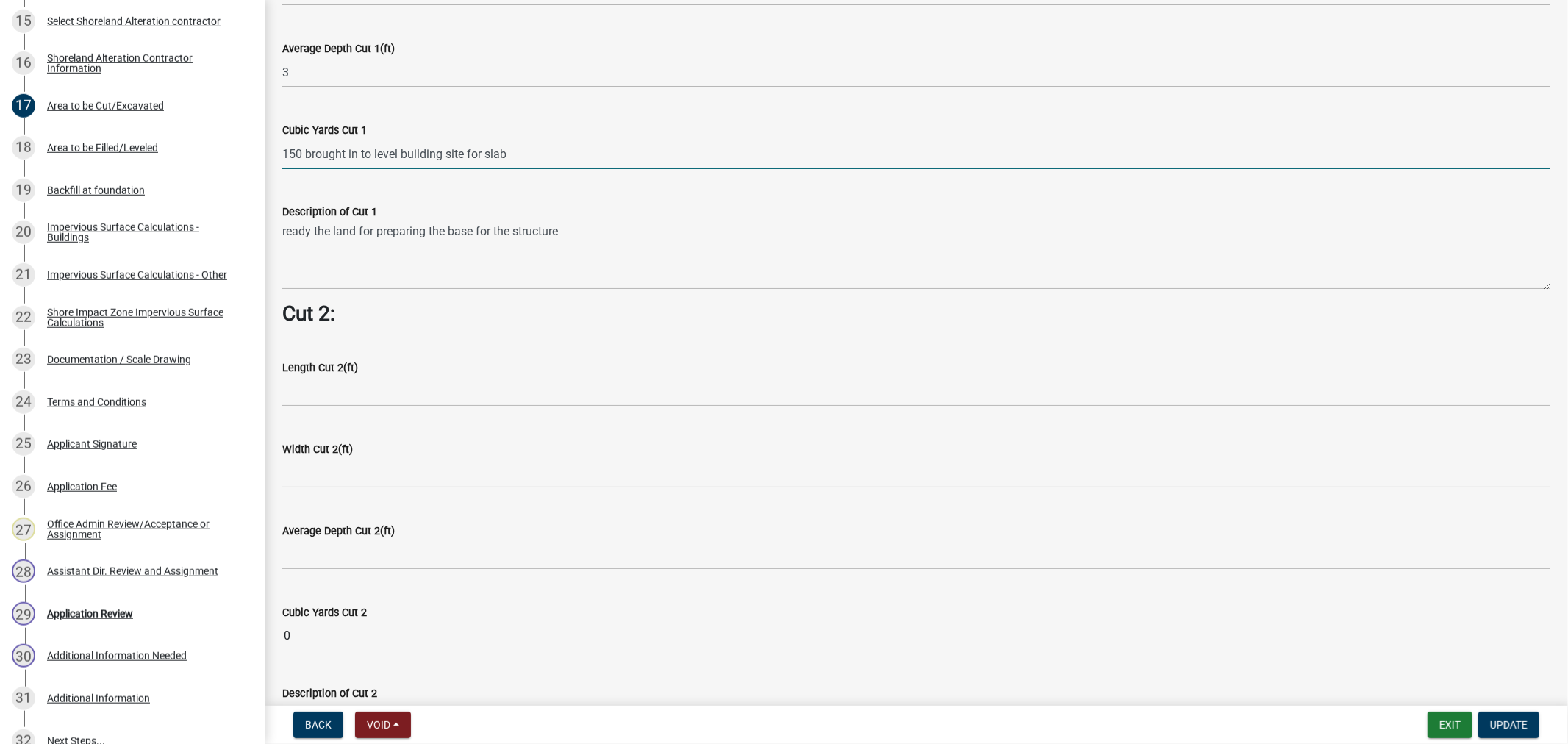
drag, startPoint x: 532, startPoint y: 157, endPoint x: 321, endPoint y: 145, distance: 211.3
click at [320, 144] on input "150 brought in to level building site for slab" at bounding box center [917, 154] width 1268 height 30
type input "1"
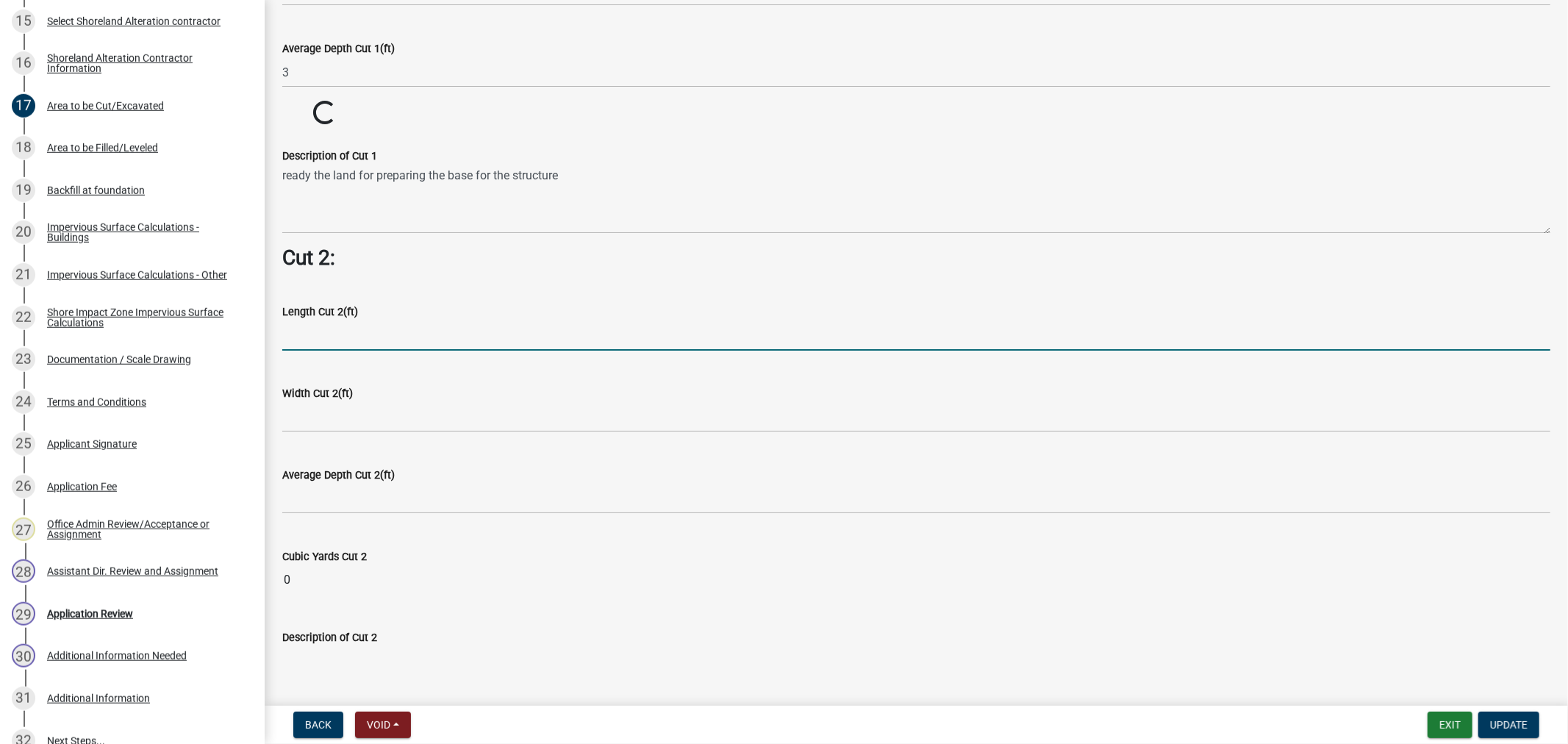
click at [463, 369] on wm-data-entity-input-list "Cut = Length x Width x Average Depth. Cut 1: Length Cut 1(ft) 50 Width Cut 1(ft…" at bounding box center [917, 57] width 1268 height 2351
click at [952, 445] on div "Average Depth Cut 2(ft)" at bounding box center [917, 480] width 1268 height 68
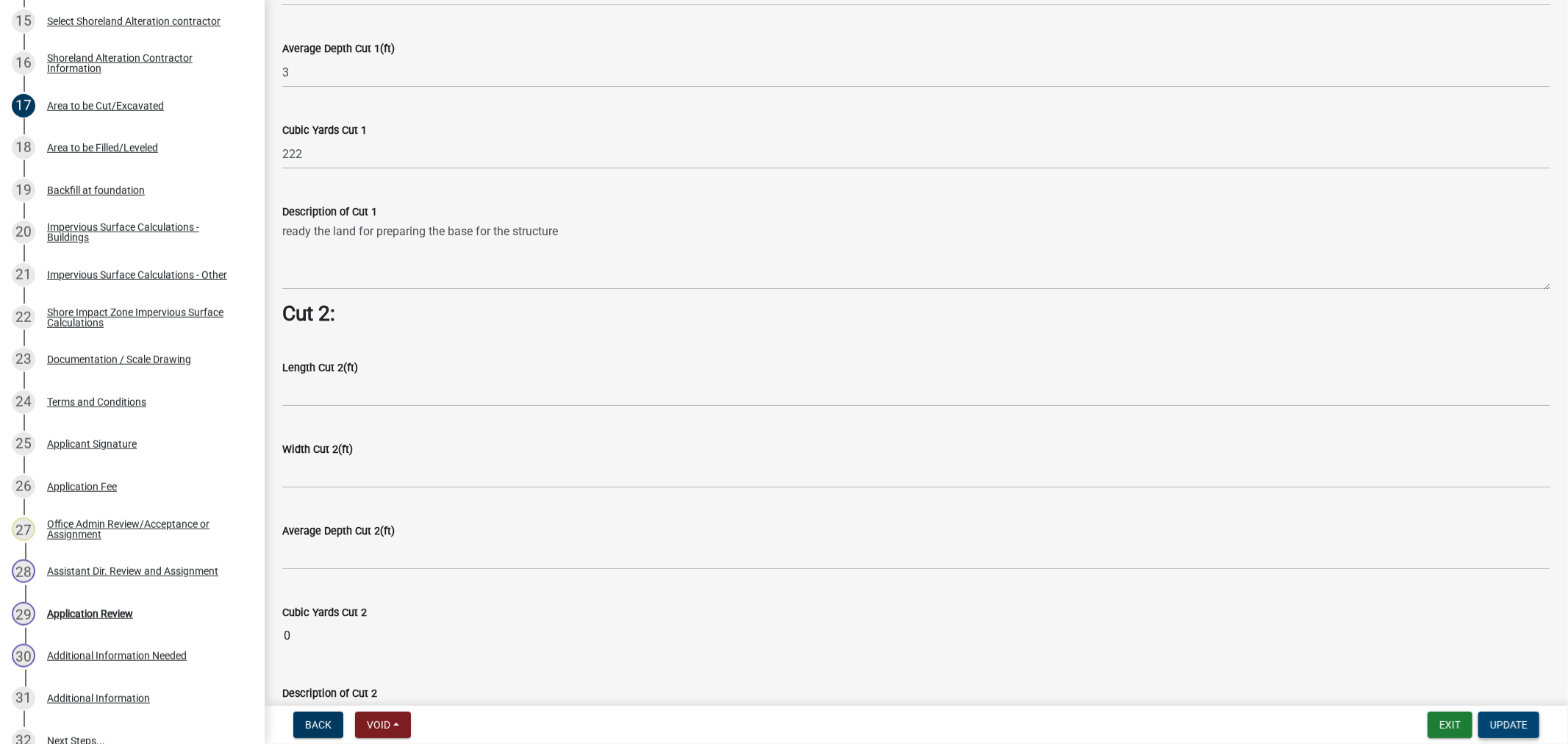
click at [1505, 731] on button "Update" at bounding box center [1508, 724] width 61 height 26
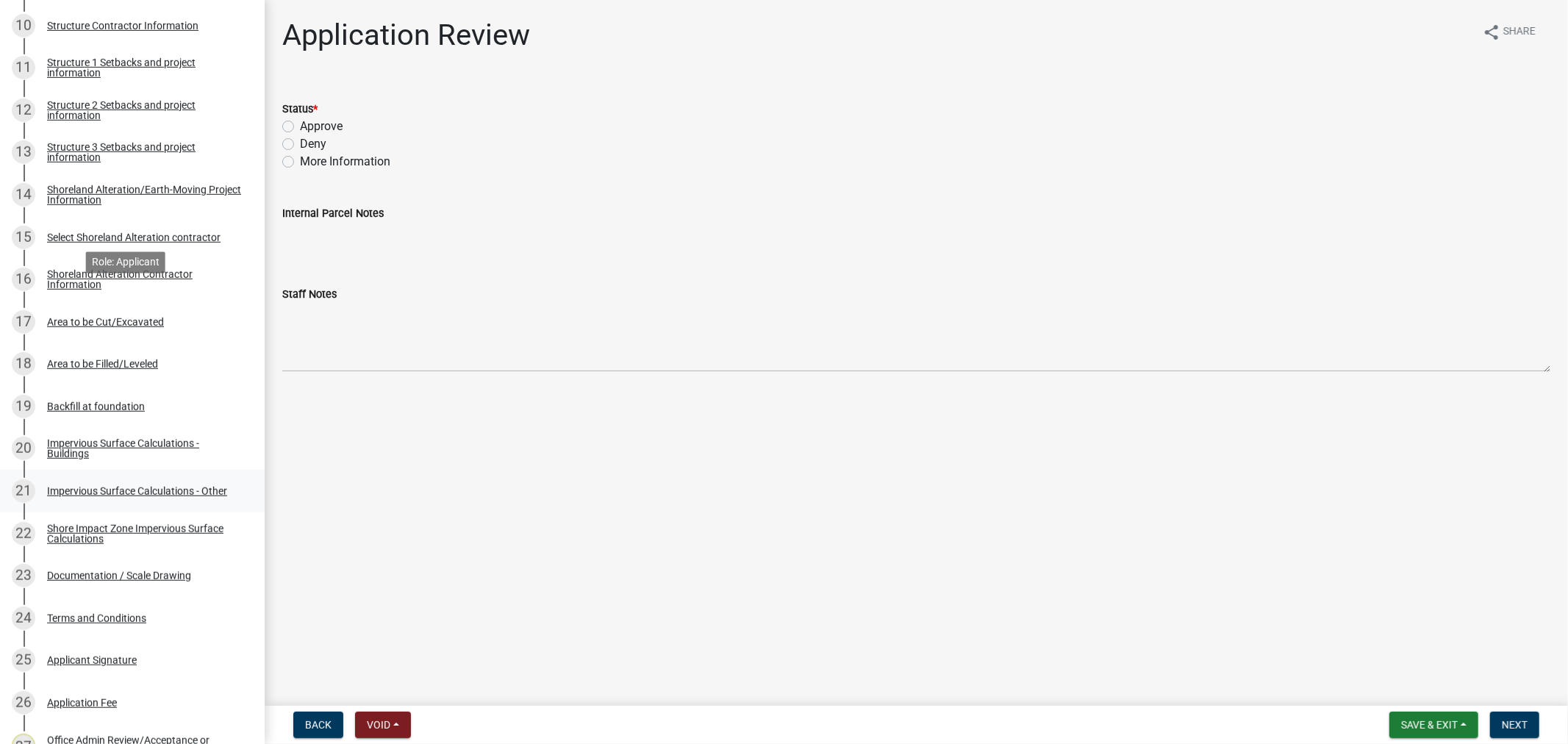
scroll to position [735, 0]
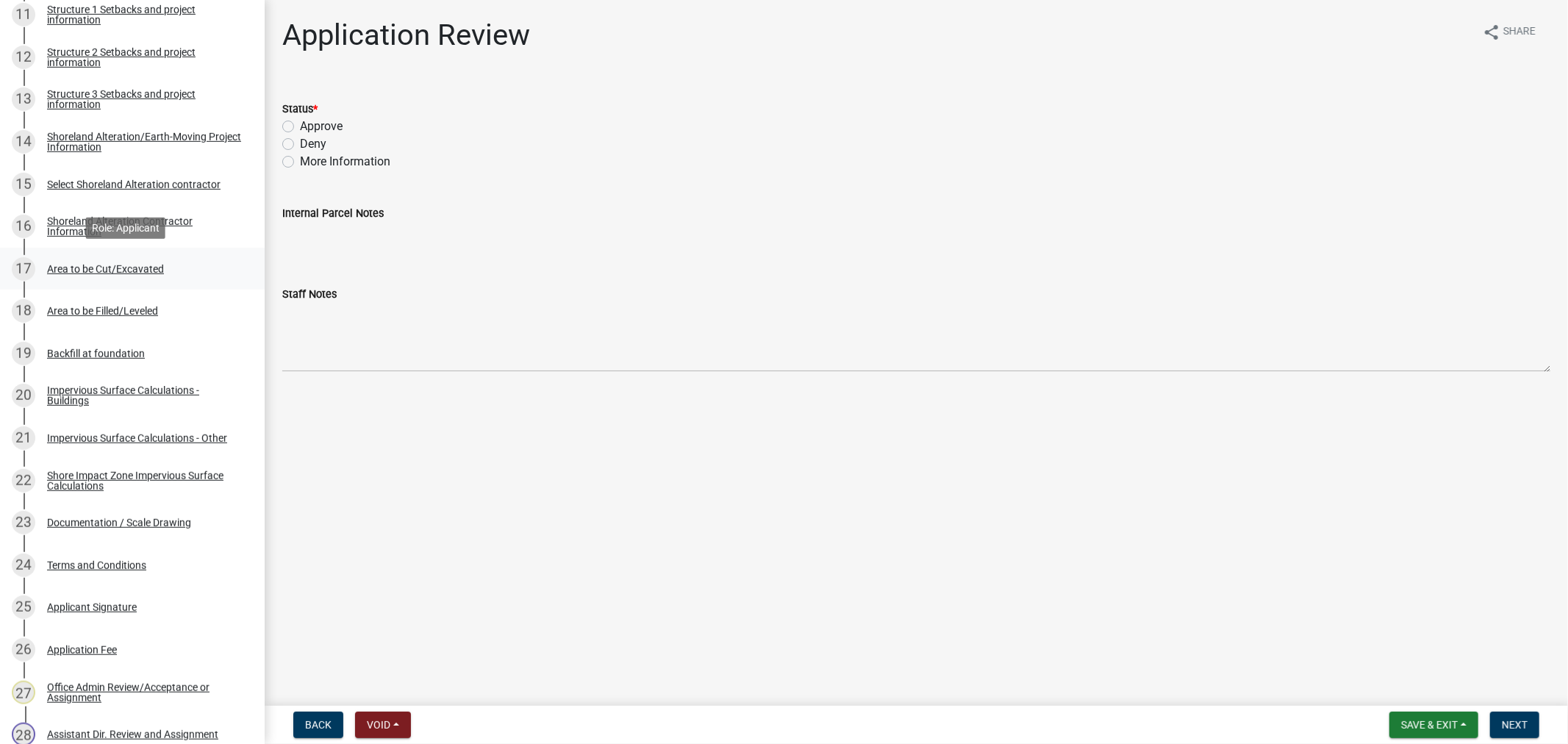
click at [67, 270] on div "Area to be Cut/Excavated" at bounding box center [105, 269] width 117 height 10
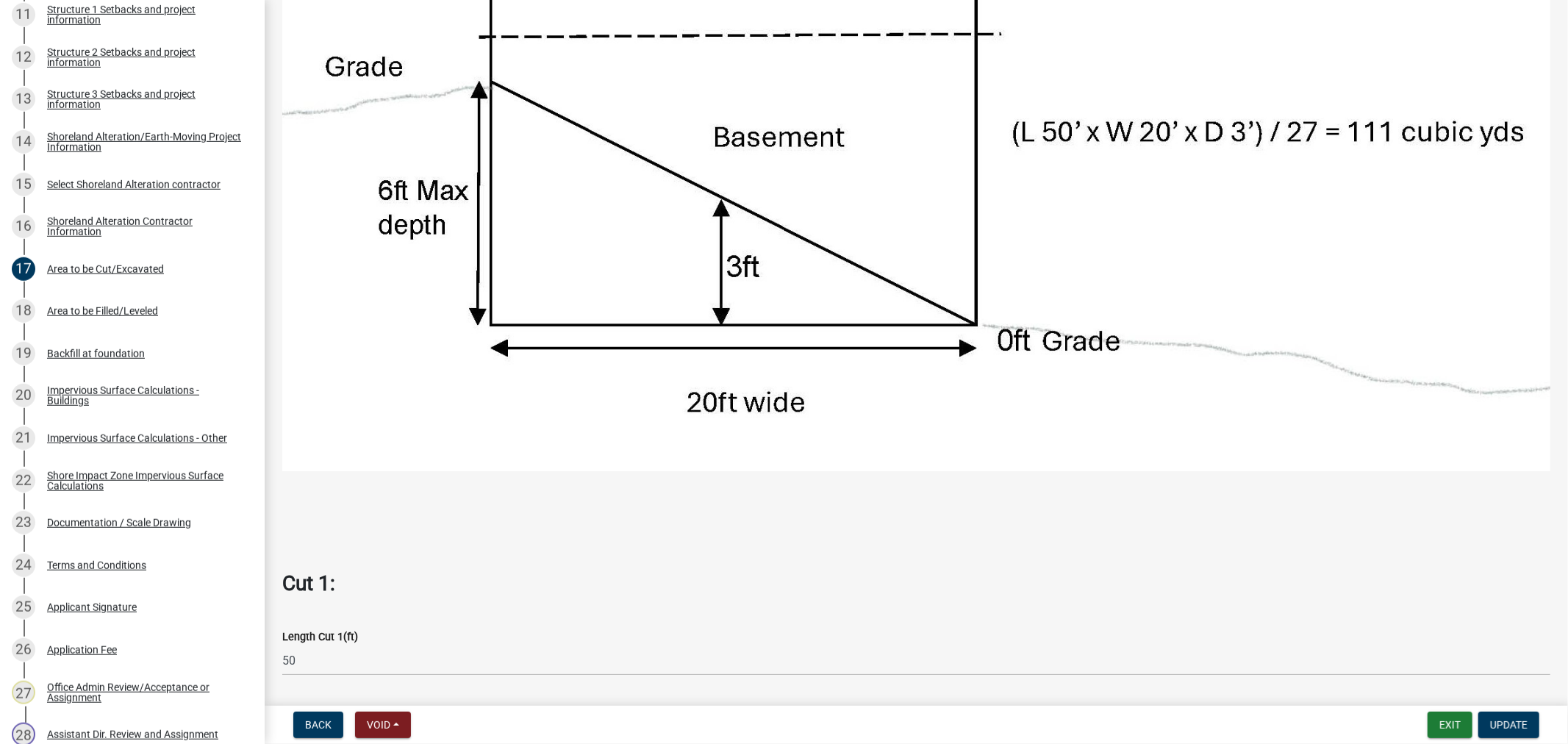
scroll to position [817, 0]
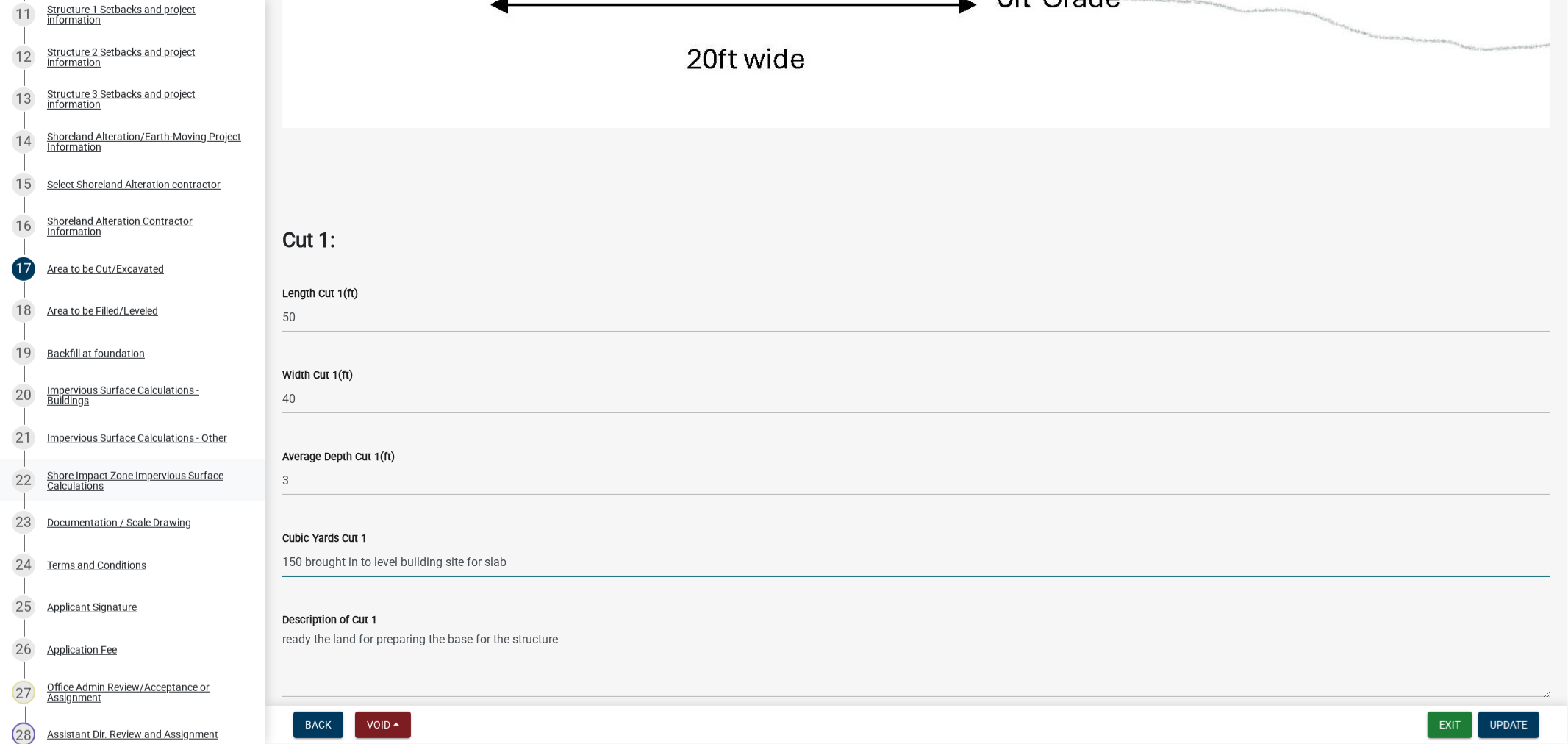
drag, startPoint x: 549, startPoint y: 553, endPoint x: 183, endPoint y: 490, distance: 371.4
click at [183, 490] on div "Structure and Shoreland Alteration Permit Application STR/SAP - 486324 View Sum…" at bounding box center [784, 372] width 1568 height 744
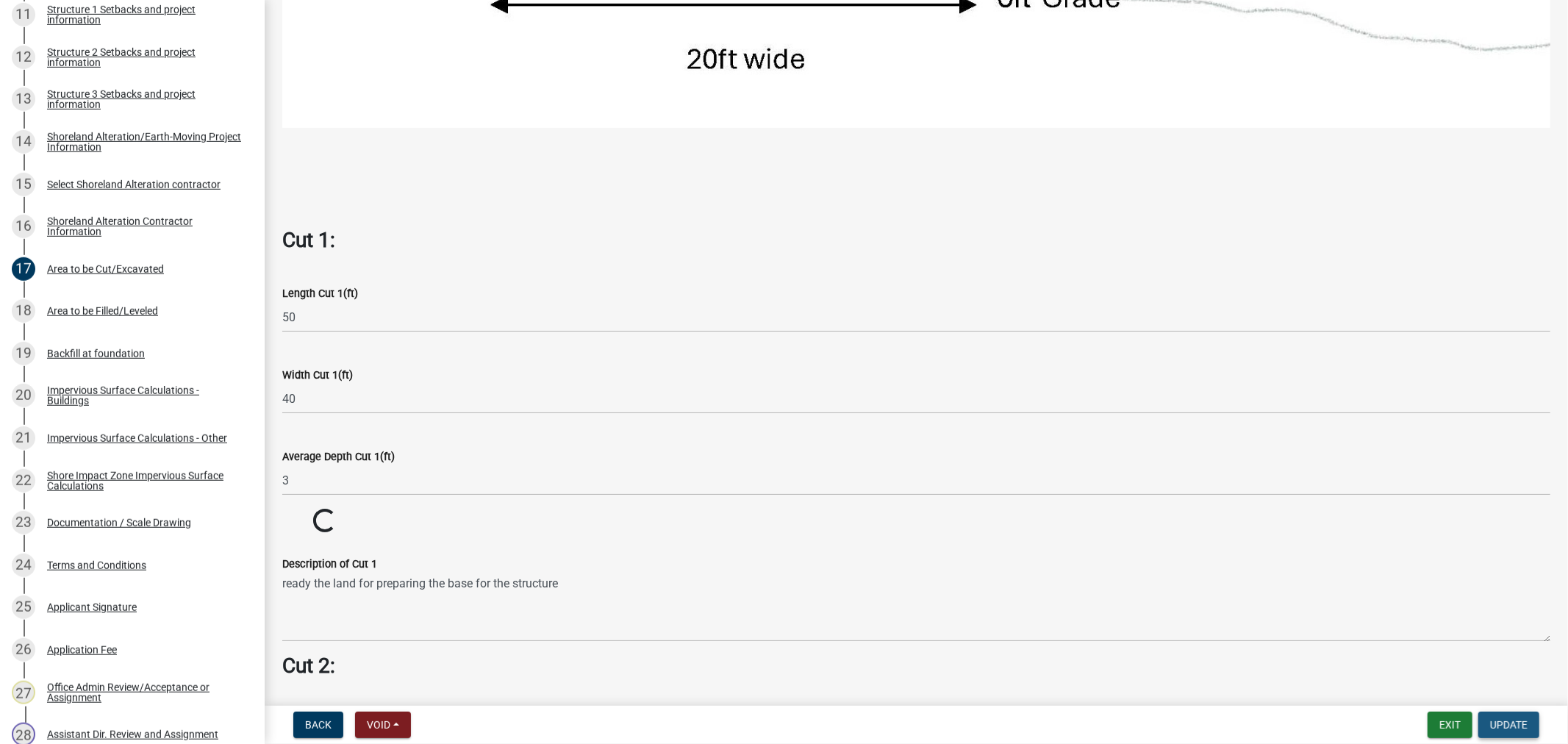
click at [1490, 729] on span "Update" at bounding box center [1509, 724] width 38 height 12
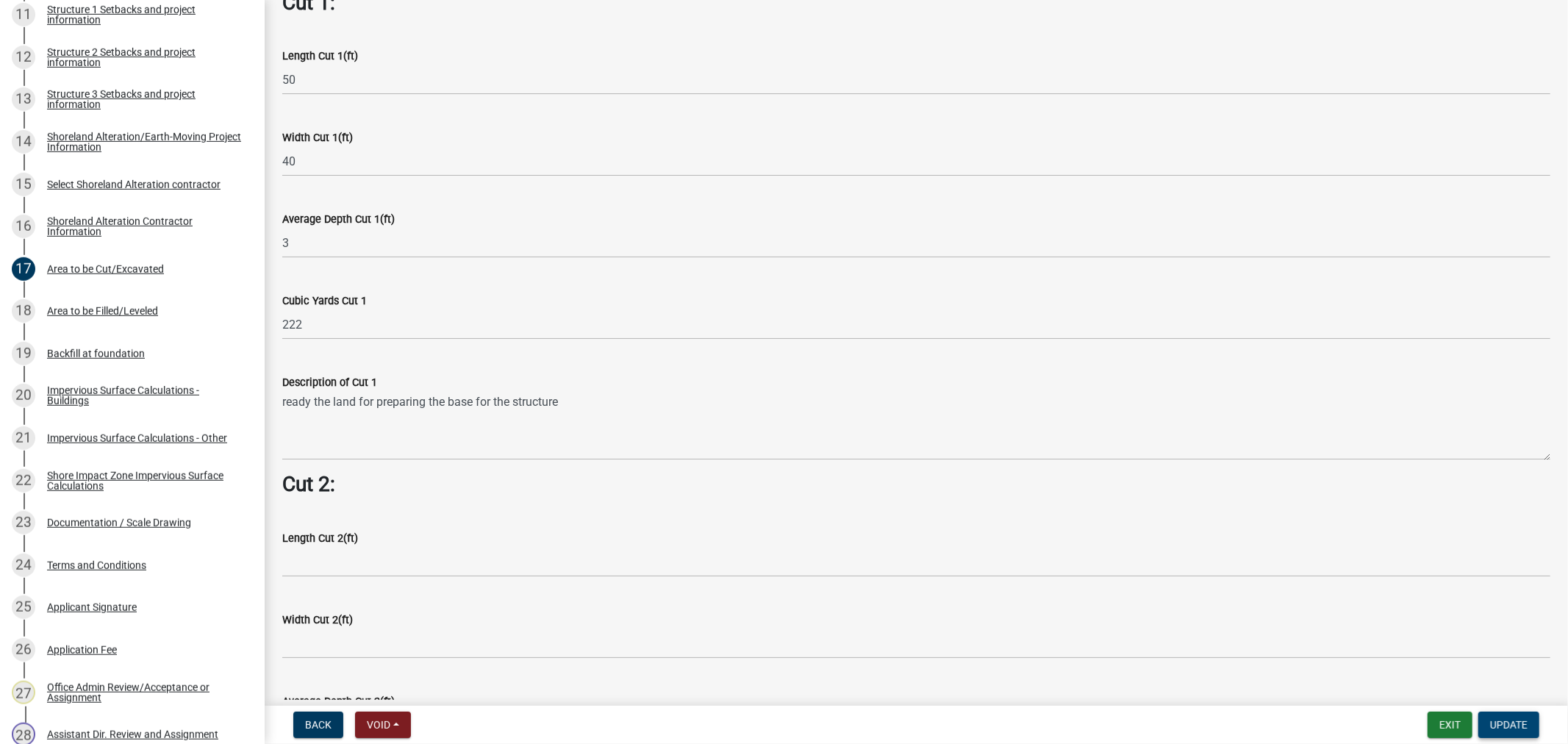
scroll to position [1061, 0]
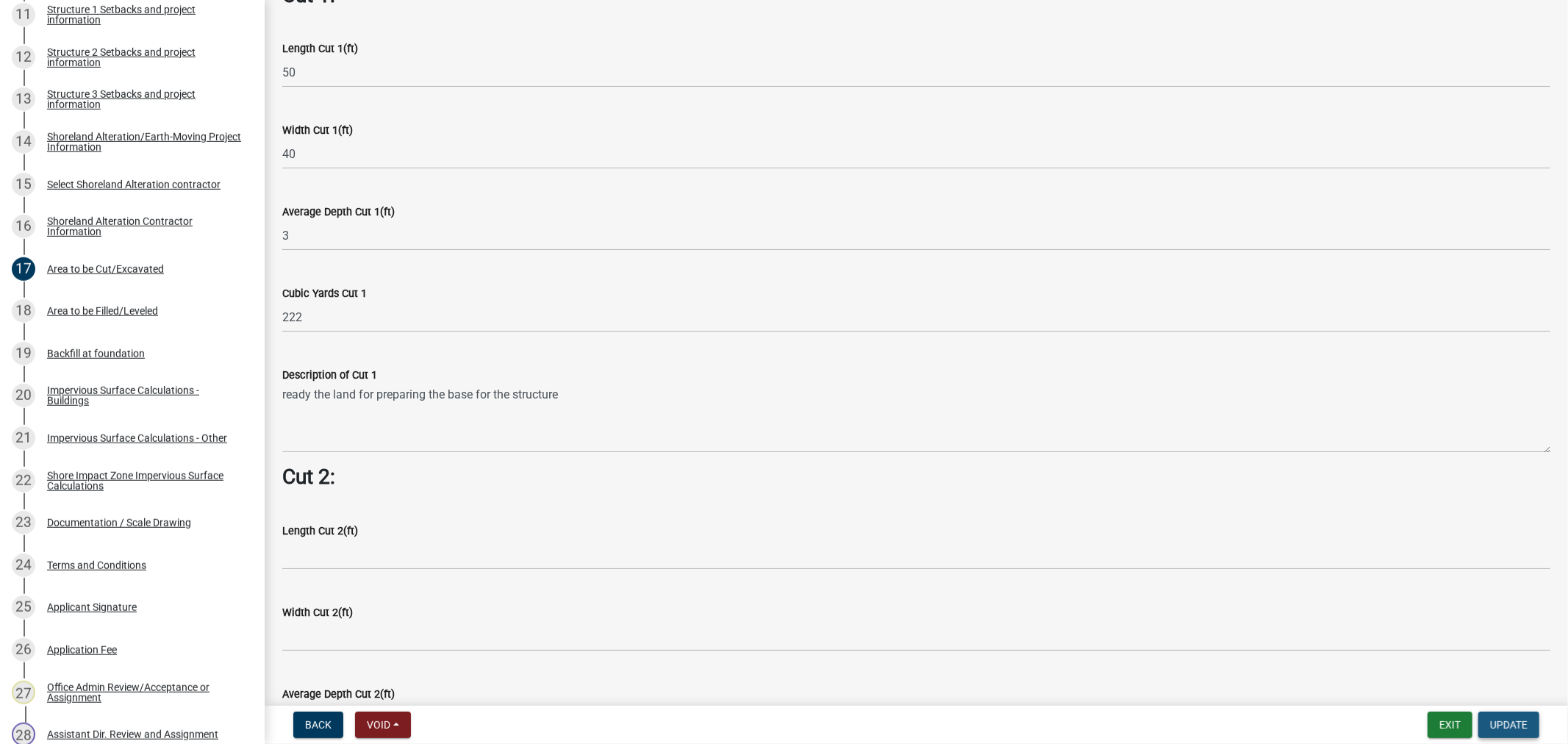
click at [1501, 724] on span "Update" at bounding box center [1509, 724] width 38 height 12
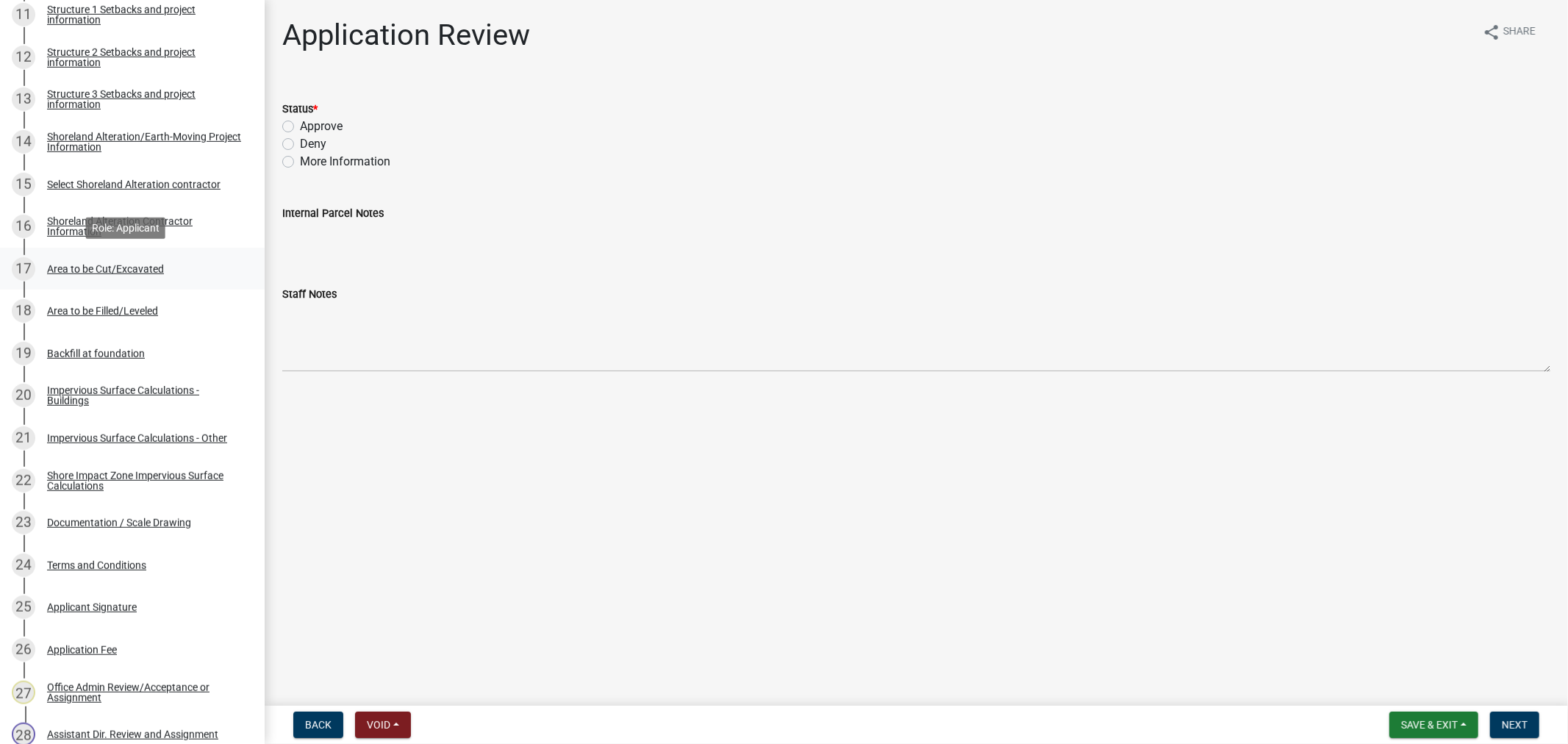
click at [67, 267] on div "Area to be Cut/Excavated" at bounding box center [105, 269] width 117 height 10
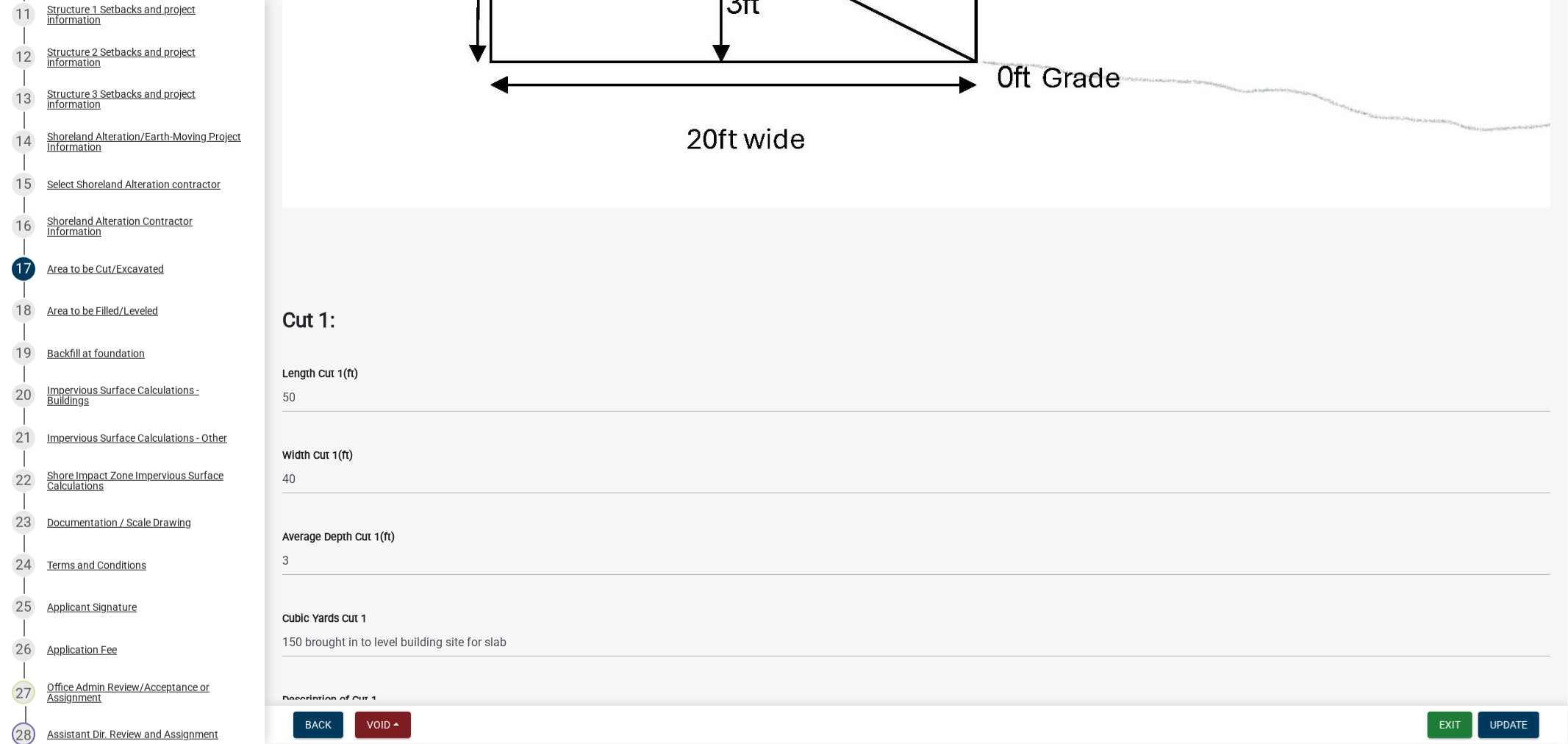
scroll to position [979, 0]
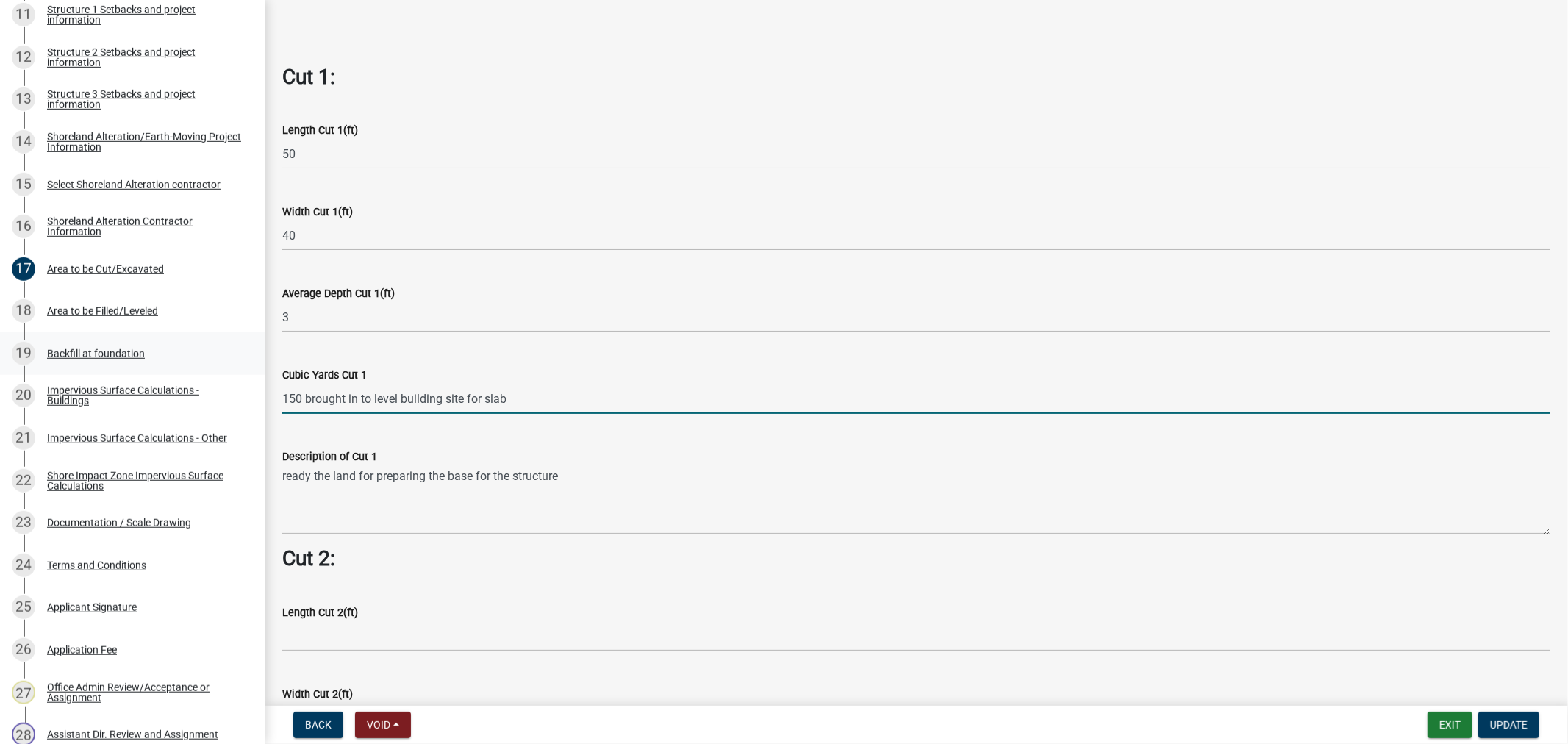
drag, startPoint x: 529, startPoint y: 397, endPoint x: 203, endPoint y: 334, distance: 332.0
click at [203, 334] on div "Structure and Shoreland Alteration Permit Application STR/SAP - 486324 View Sum…" at bounding box center [784, 372] width 1568 height 744
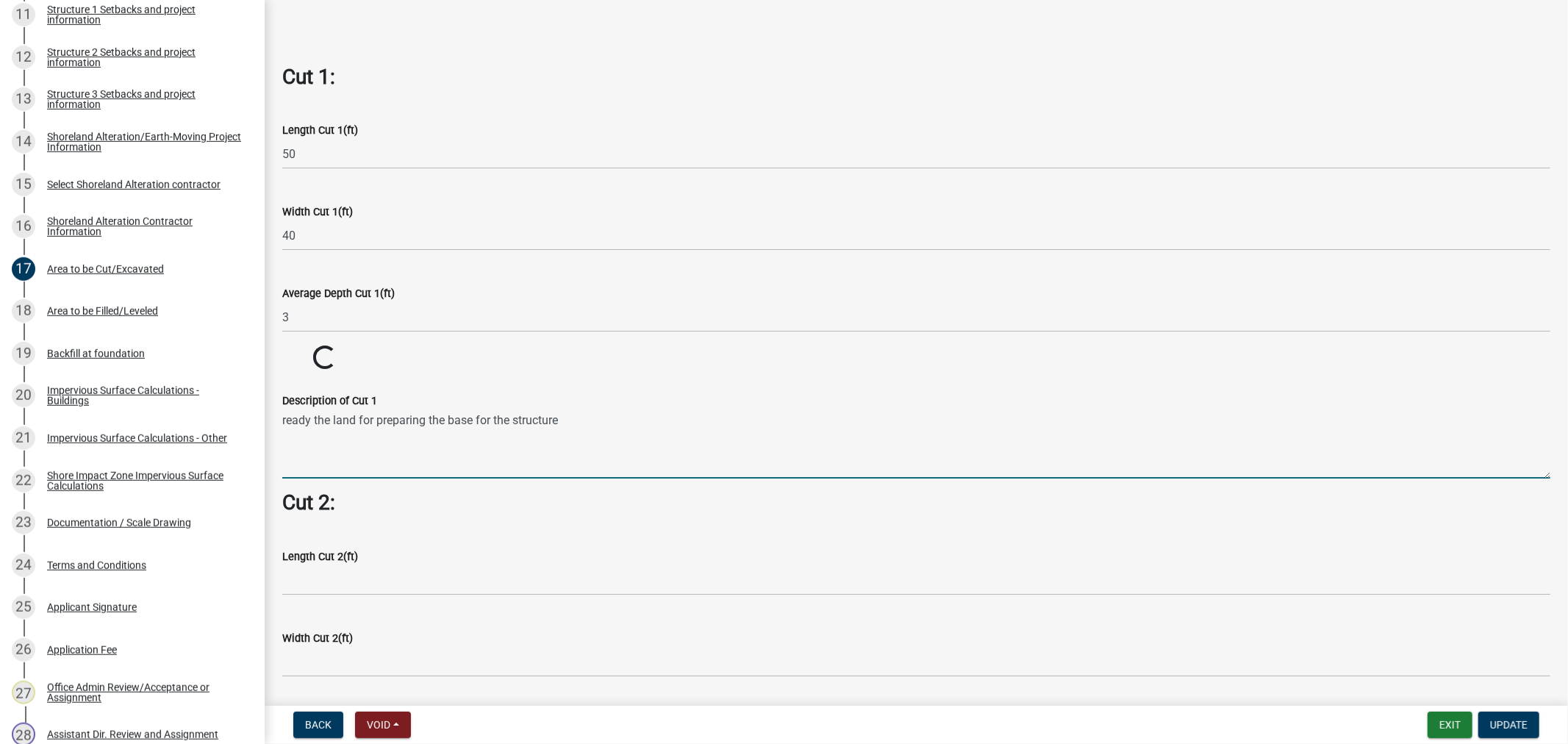
click at [697, 517] on wm-data-entity-input-list "Cut = Length x Width x Average Depth. Cut 1: Length Cut 1(ft) 50 Width Cut 1(ft…" at bounding box center [917, 302] width 1268 height 2351
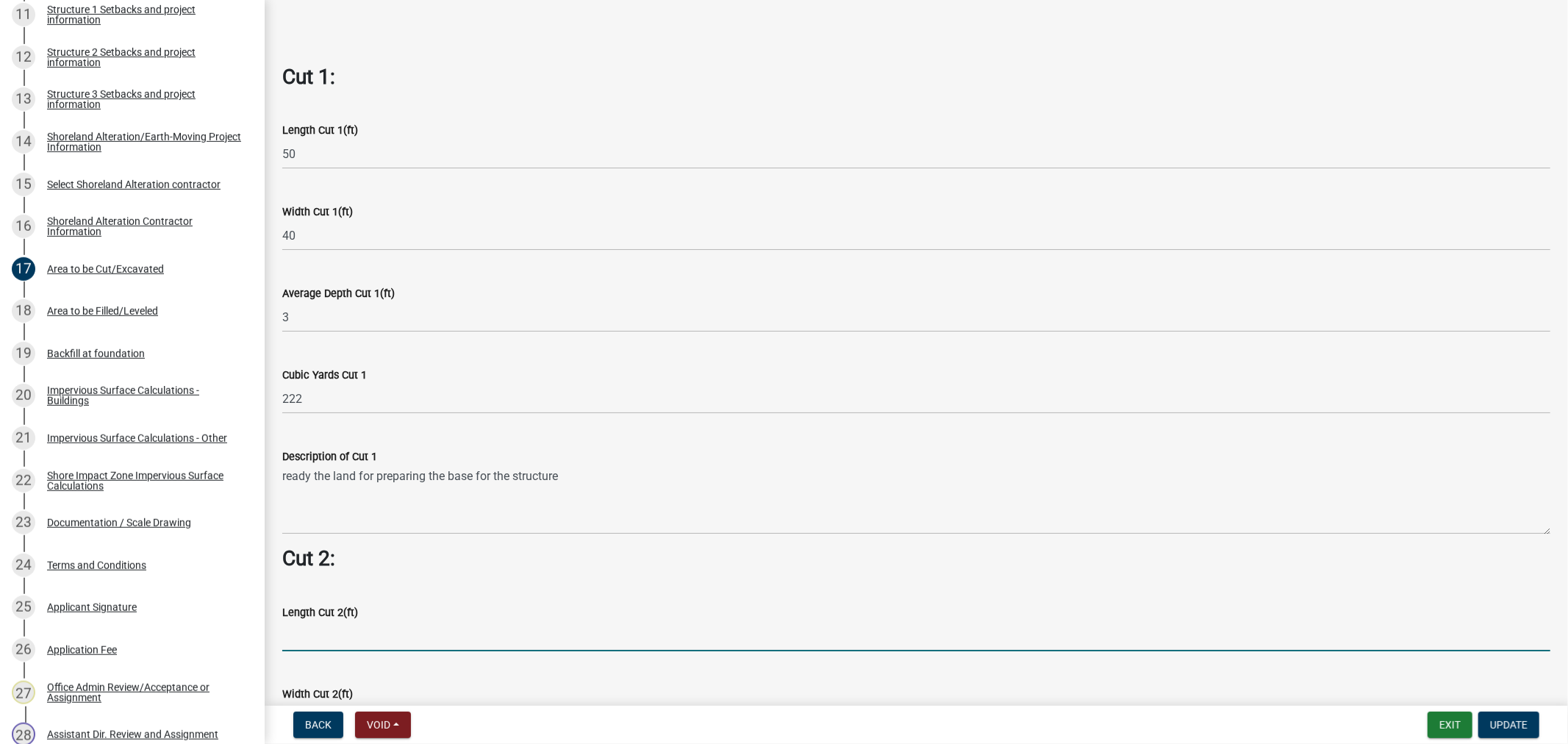
click at [816, 628] on input "text" at bounding box center [917, 636] width 1268 height 30
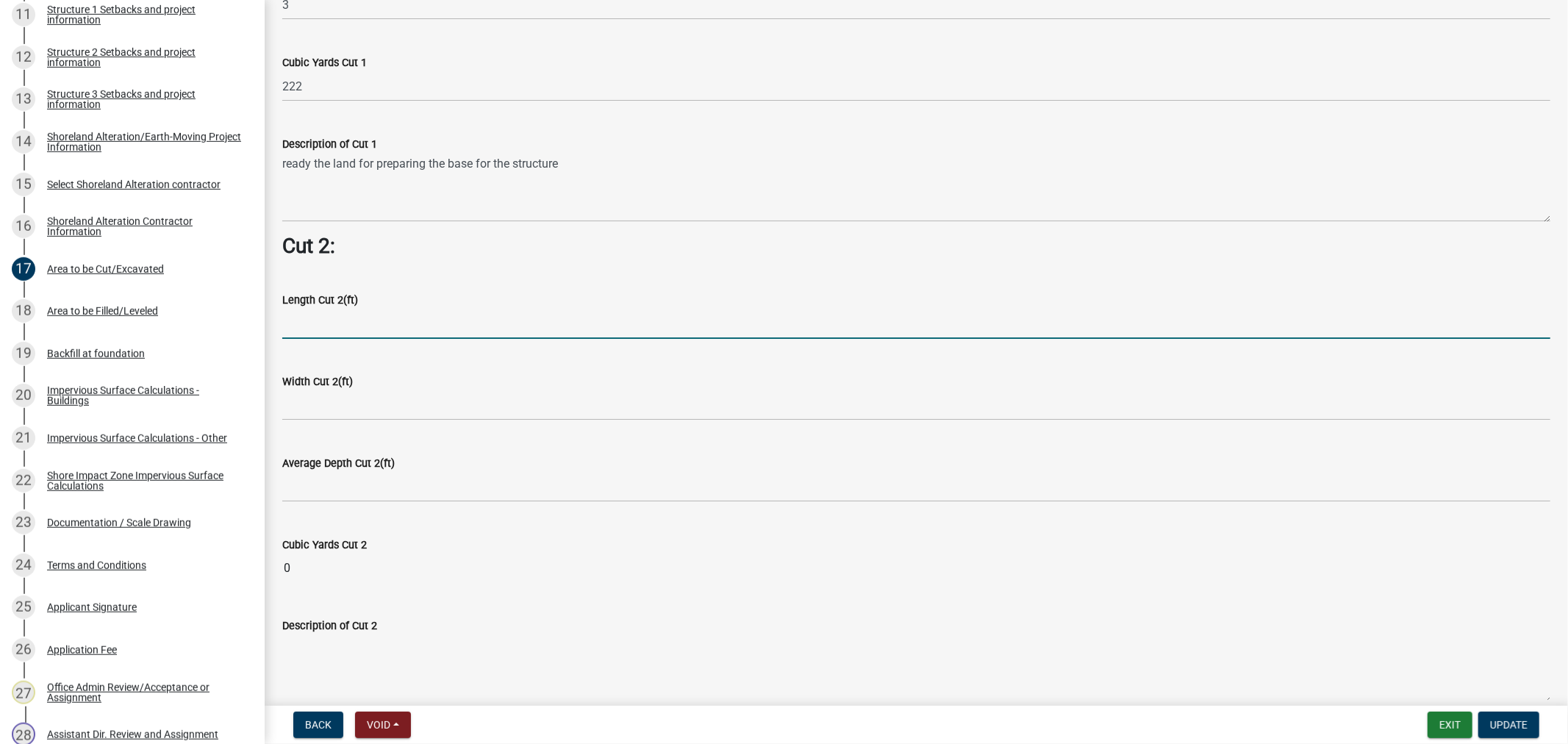
scroll to position [1306, 0]
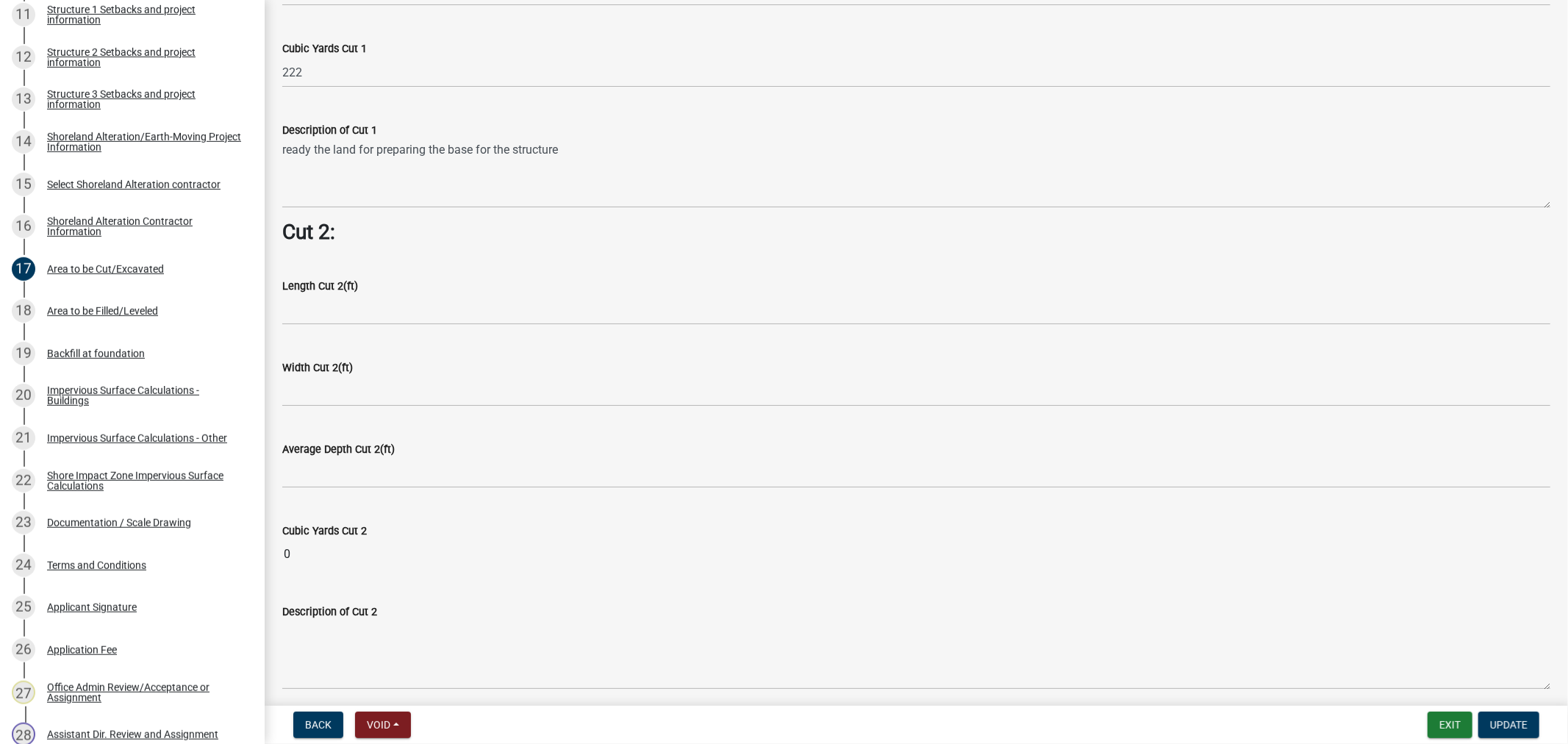
click at [299, 539] on input "0" at bounding box center [917, 554] width 1268 height 29
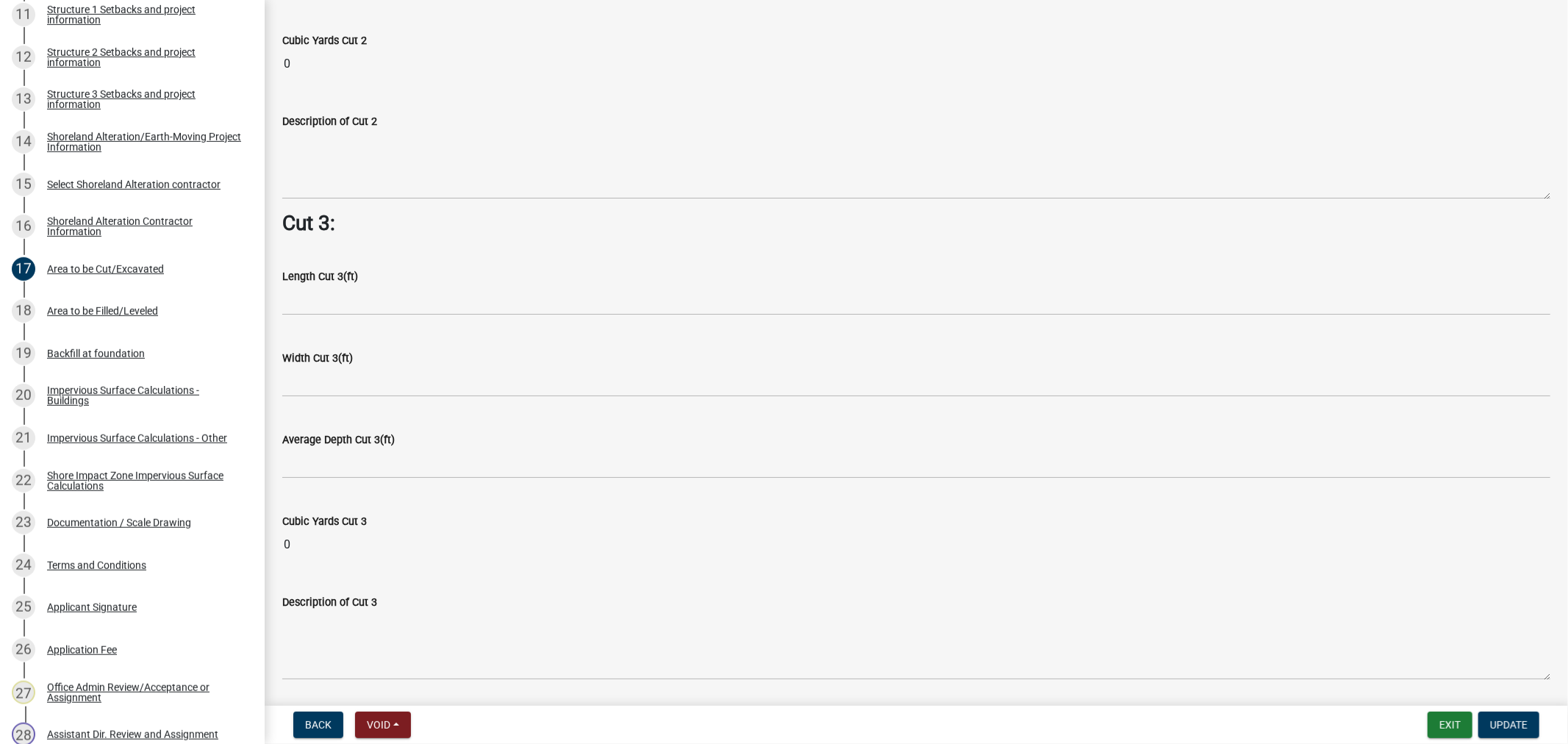
scroll to position [1919, 0]
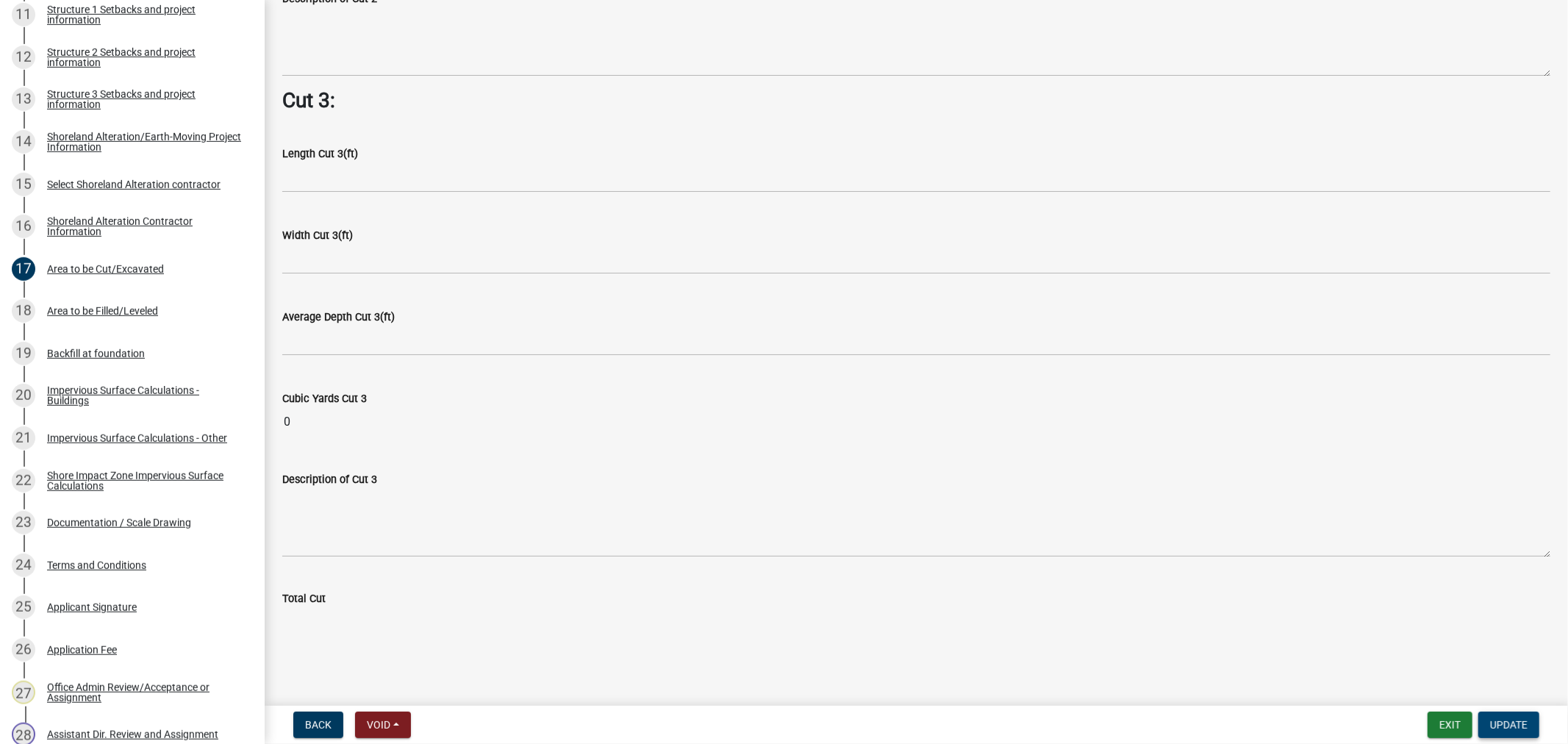
click at [1511, 726] on span "Update" at bounding box center [1509, 724] width 38 height 12
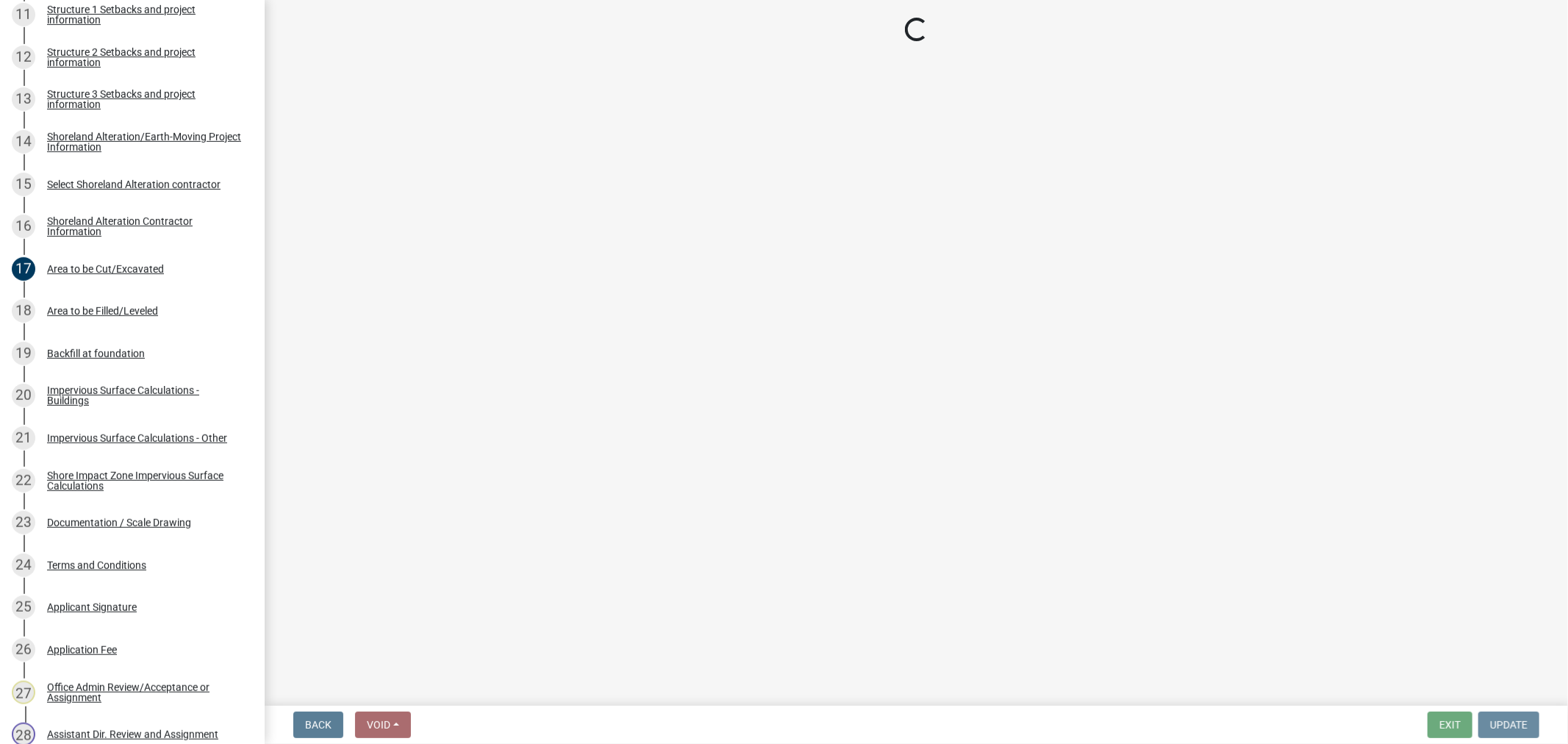
scroll to position [0, 0]
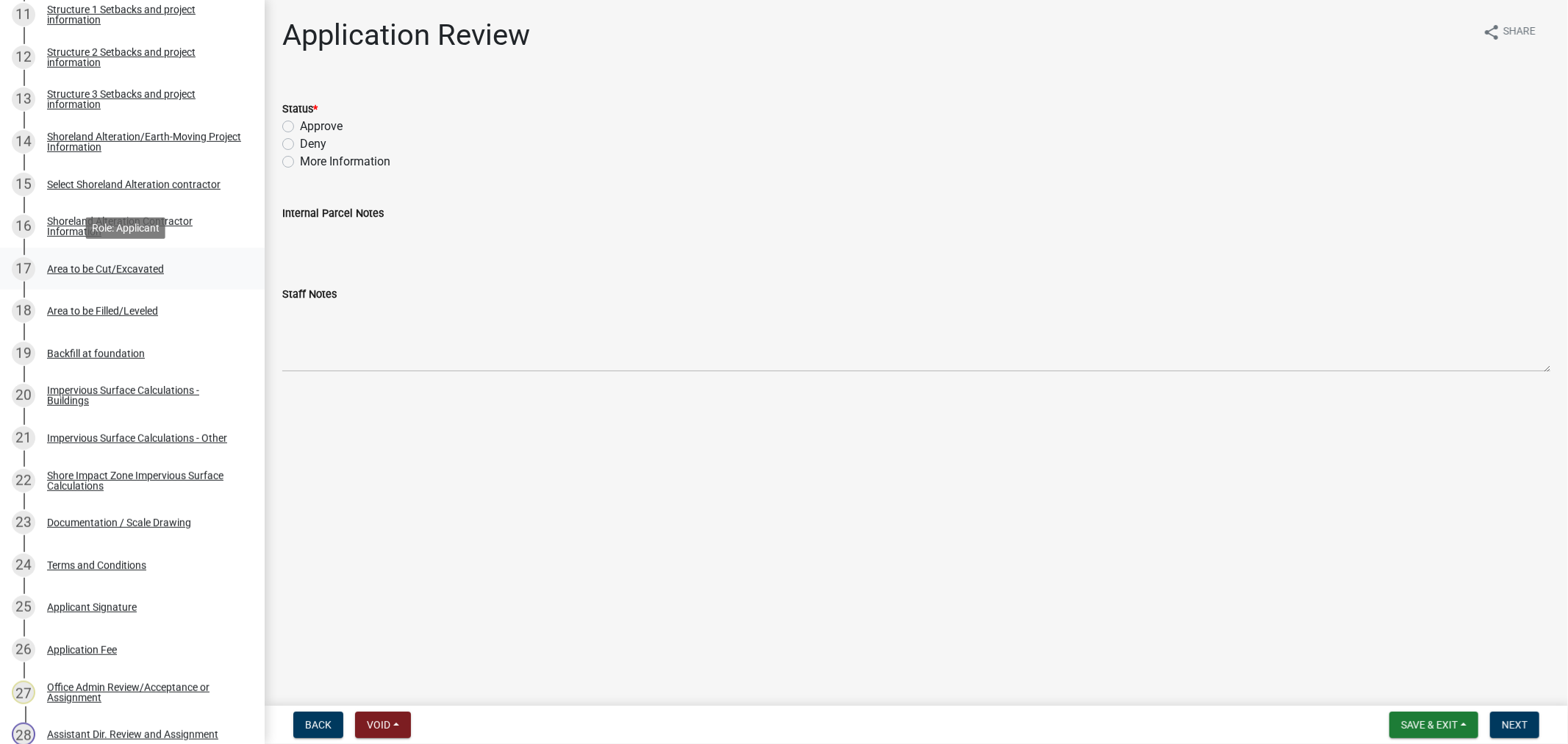
click at [77, 287] on link "17 Area to be Cut/Excavated" at bounding box center [132, 269] width 265 height 43
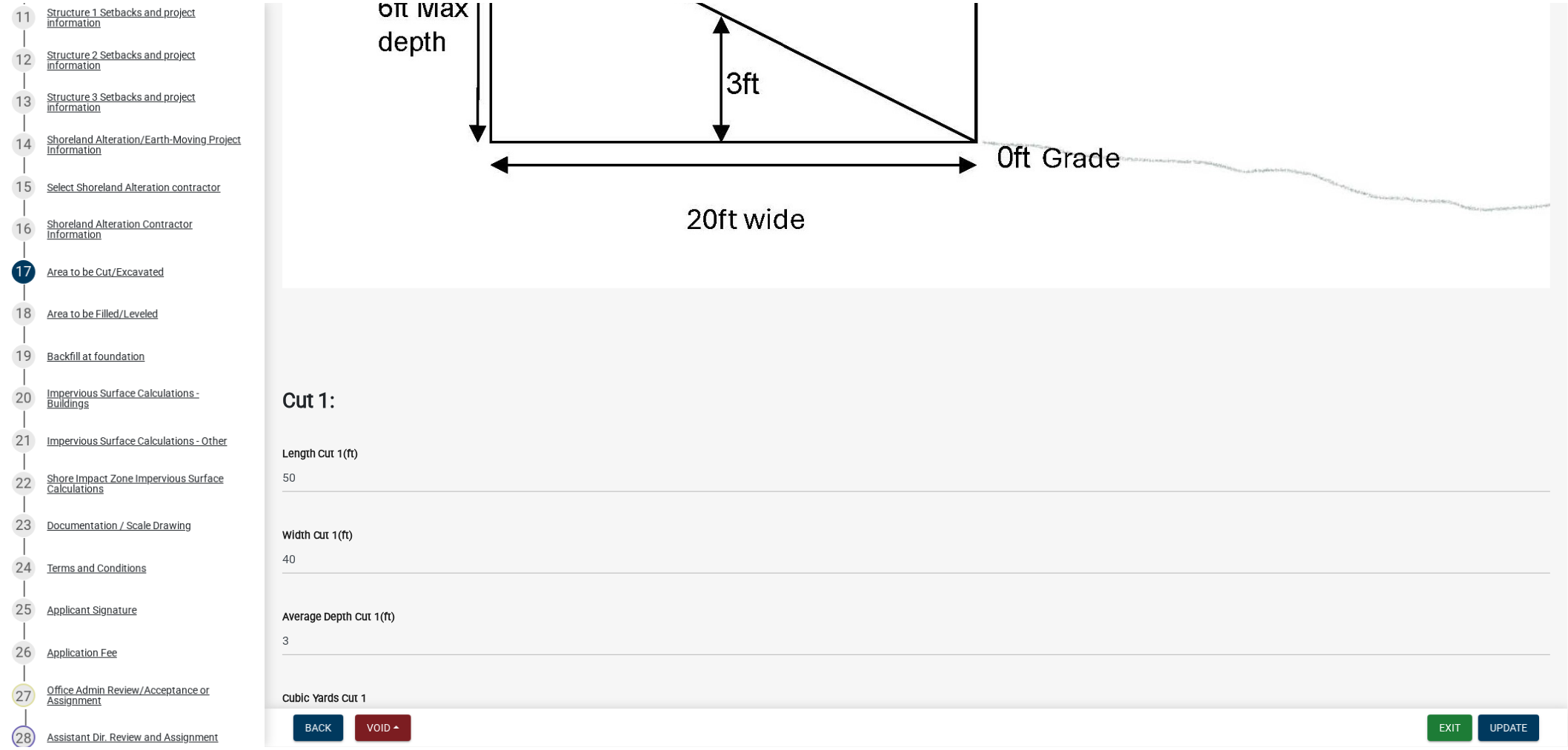
scroll to position [906, 0]
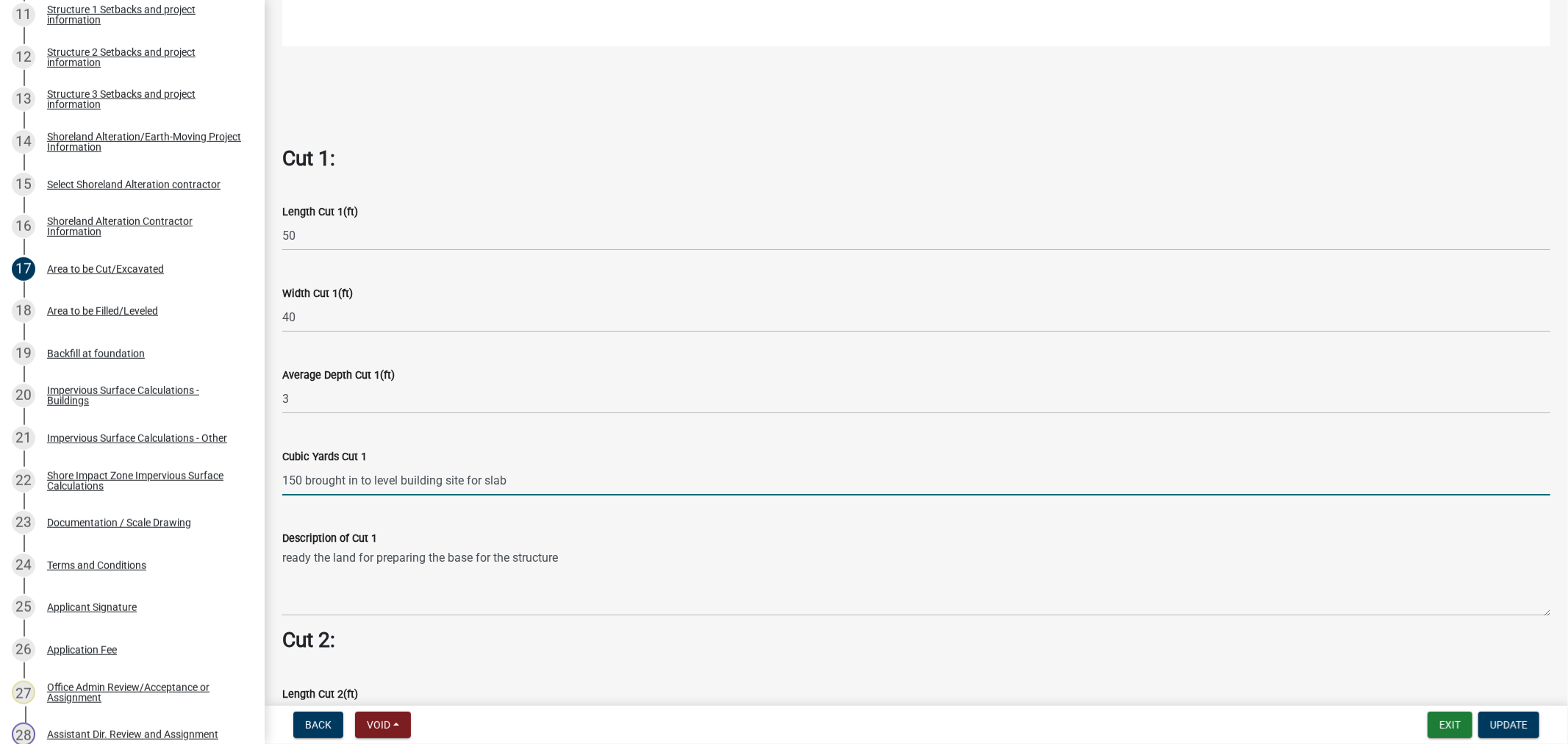
drag, startPoint x: 520, startPoint y: 473, endPoint x: 269, endPoint y: 443, distance: 252.8
click at [287, 445] on div "Cubic Yards Cut 1 150 brought in to level building site for slab" at bounding box center [917, 461] width 1268 height 68
type input "1"
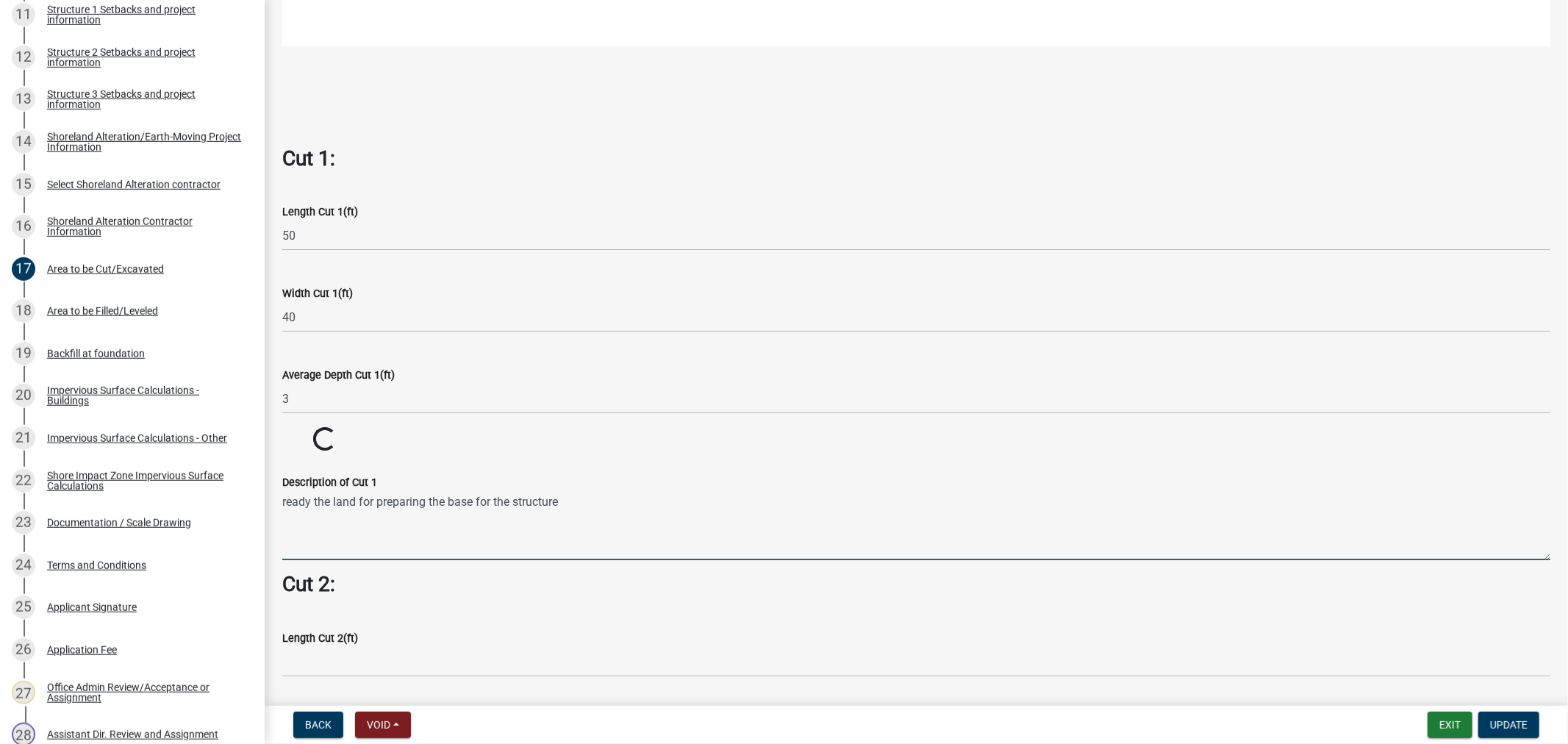
click at [819, 607] on wm-data-entity-input-list "Cut = Length x Width x Average Depth. Cut 1: Length Cut 1(ft) 50 Width Cut 1(ft…" at bounding box center [917, 383] width 1268 height 2351
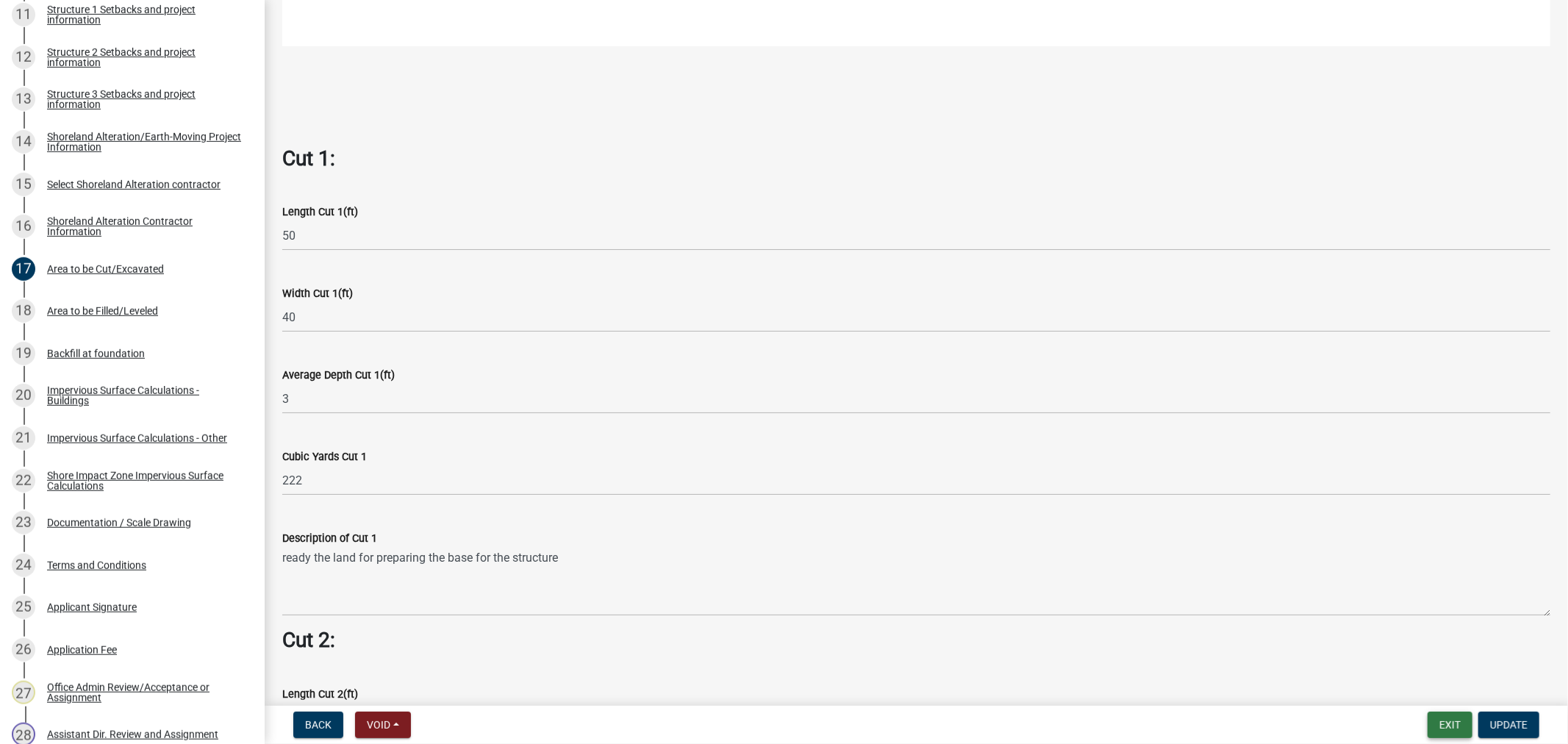
click at [1450, 724] on button "Exit" at bounding box center [1450, 724] width 45 height 26
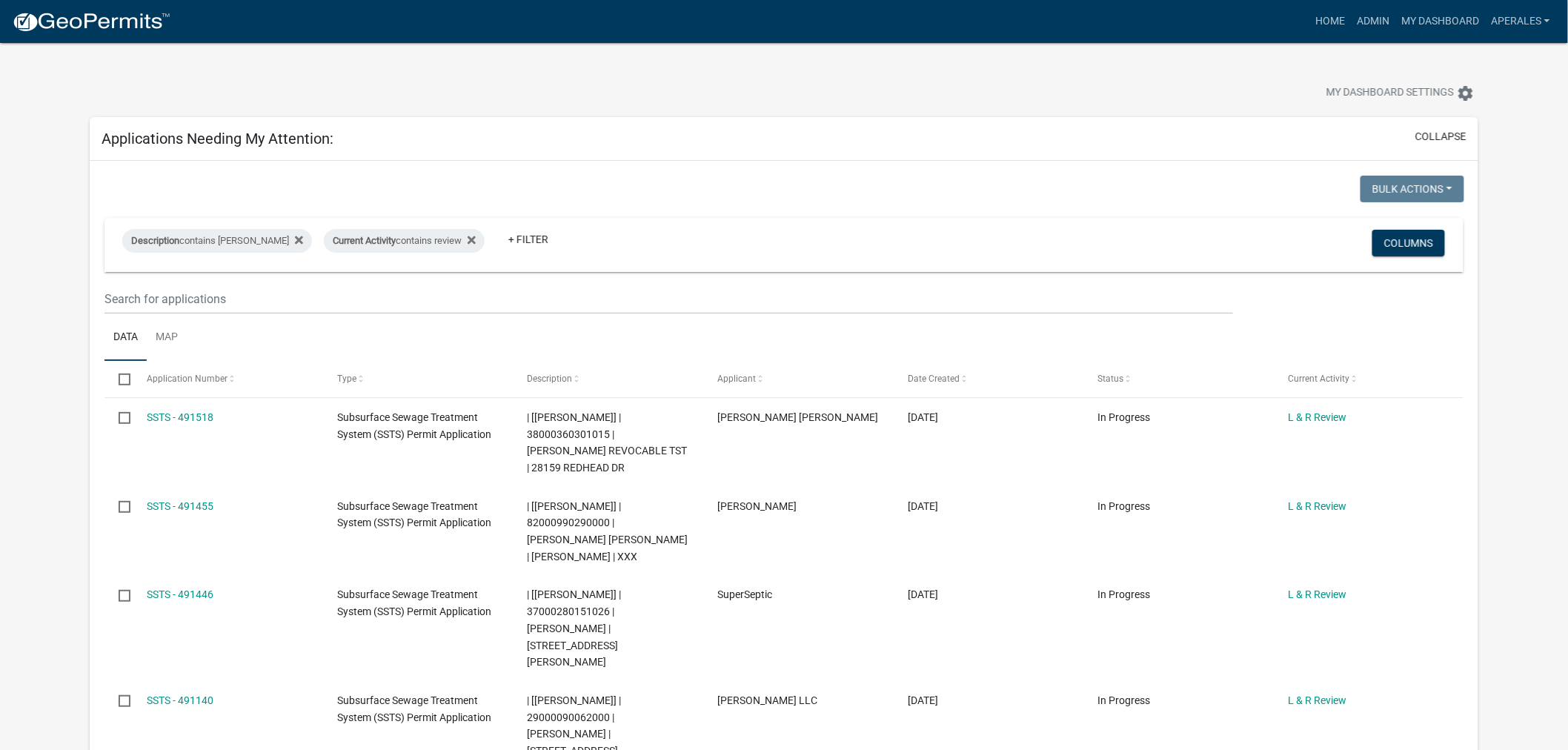
click at [1356, 5] on nav "more_horiz Home Admin My Dashboard aperales Admin Account Logout" at bounding box center [784, 22] width 1568 height 43
click at [1376, 29] on link "Admin" at bounding box center [1373, 22] width 45 height 28
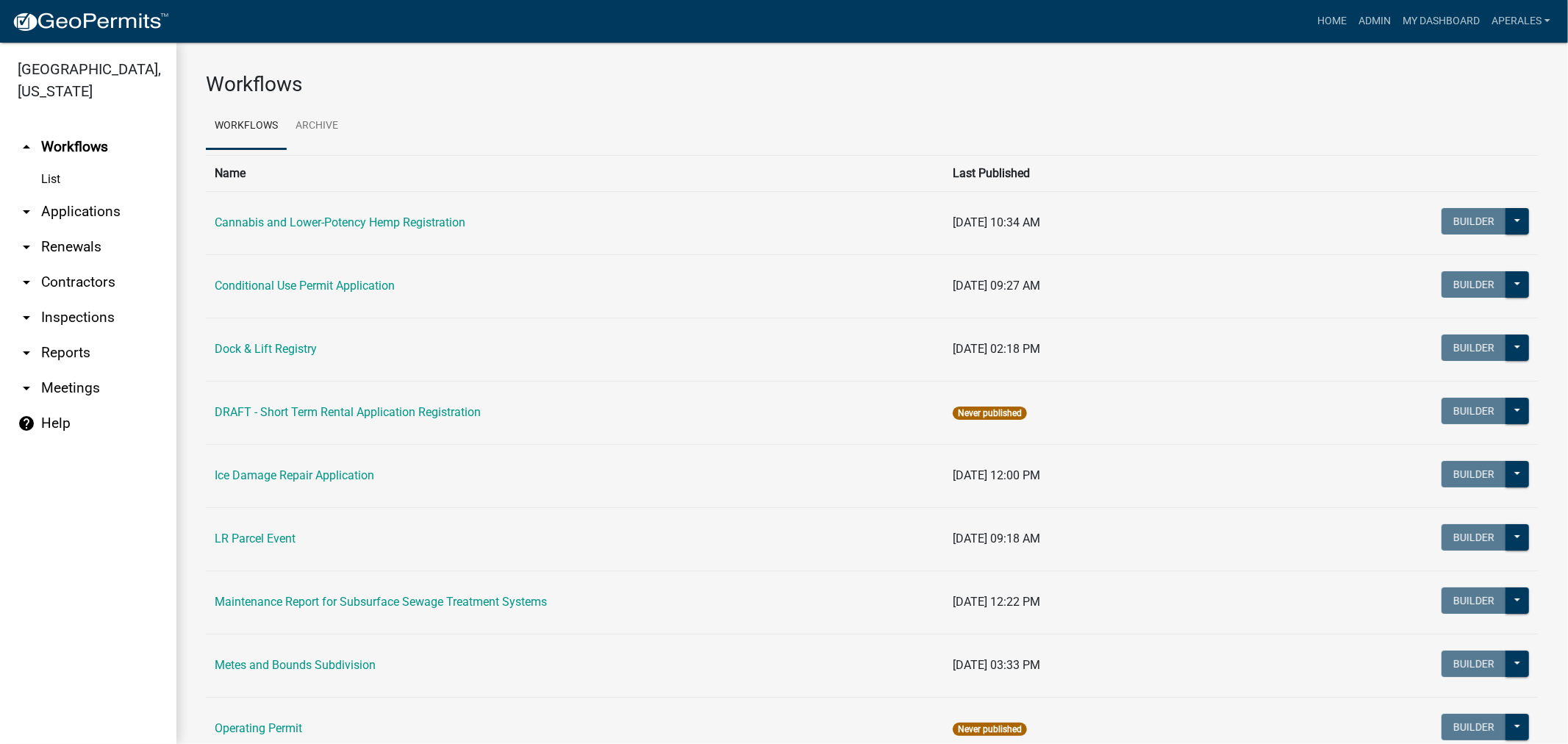
click at [61, 209] on link "arrow_drop_down Applications" at bounding box center [88, 211] width 177 height 35
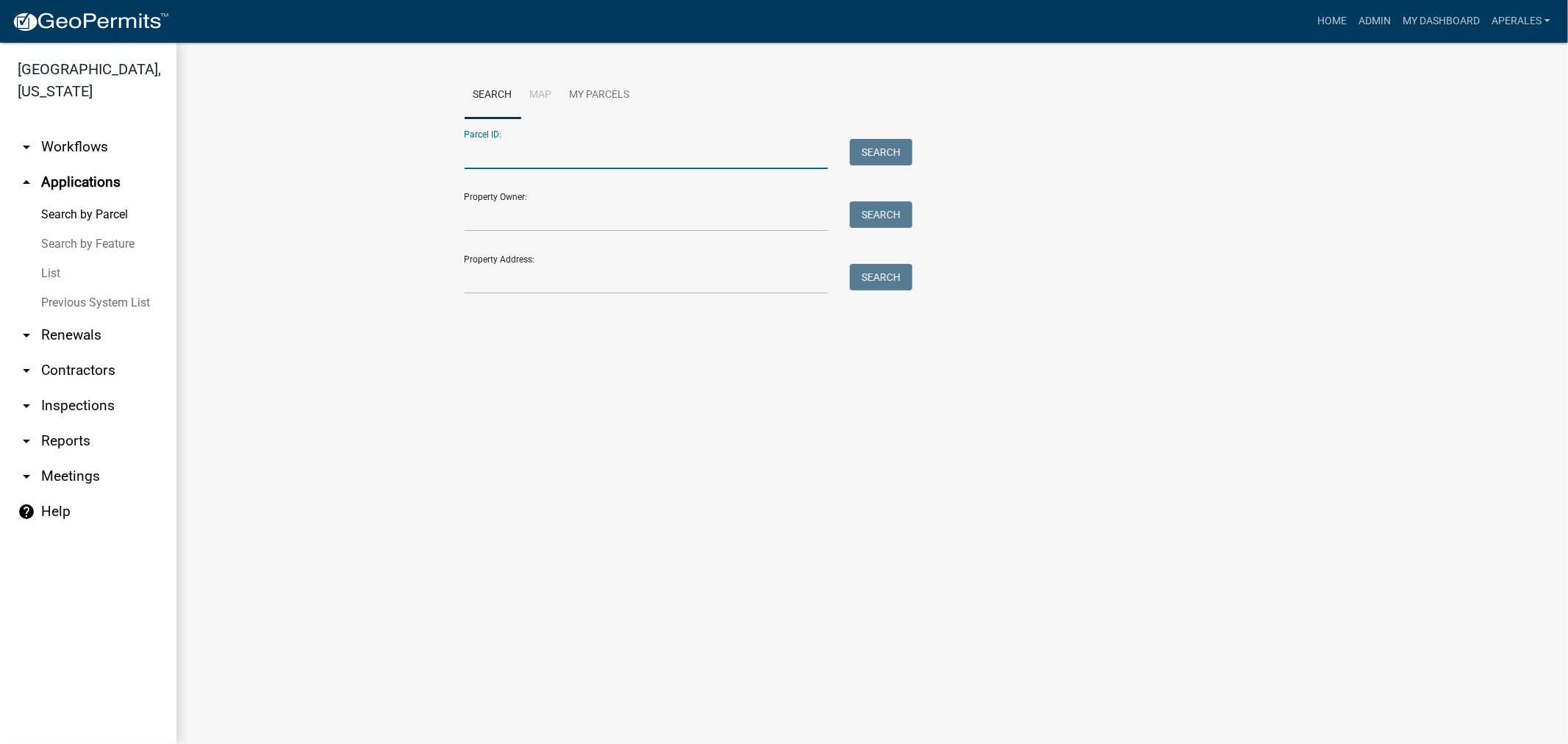
click at [544, 160] on input "Parcel ID:" at bounding box center [646, 154] width 364 height 30
click at [1446, 26] on link "My Dashboard" at bounding box center [1442, 21] width 89 height 28
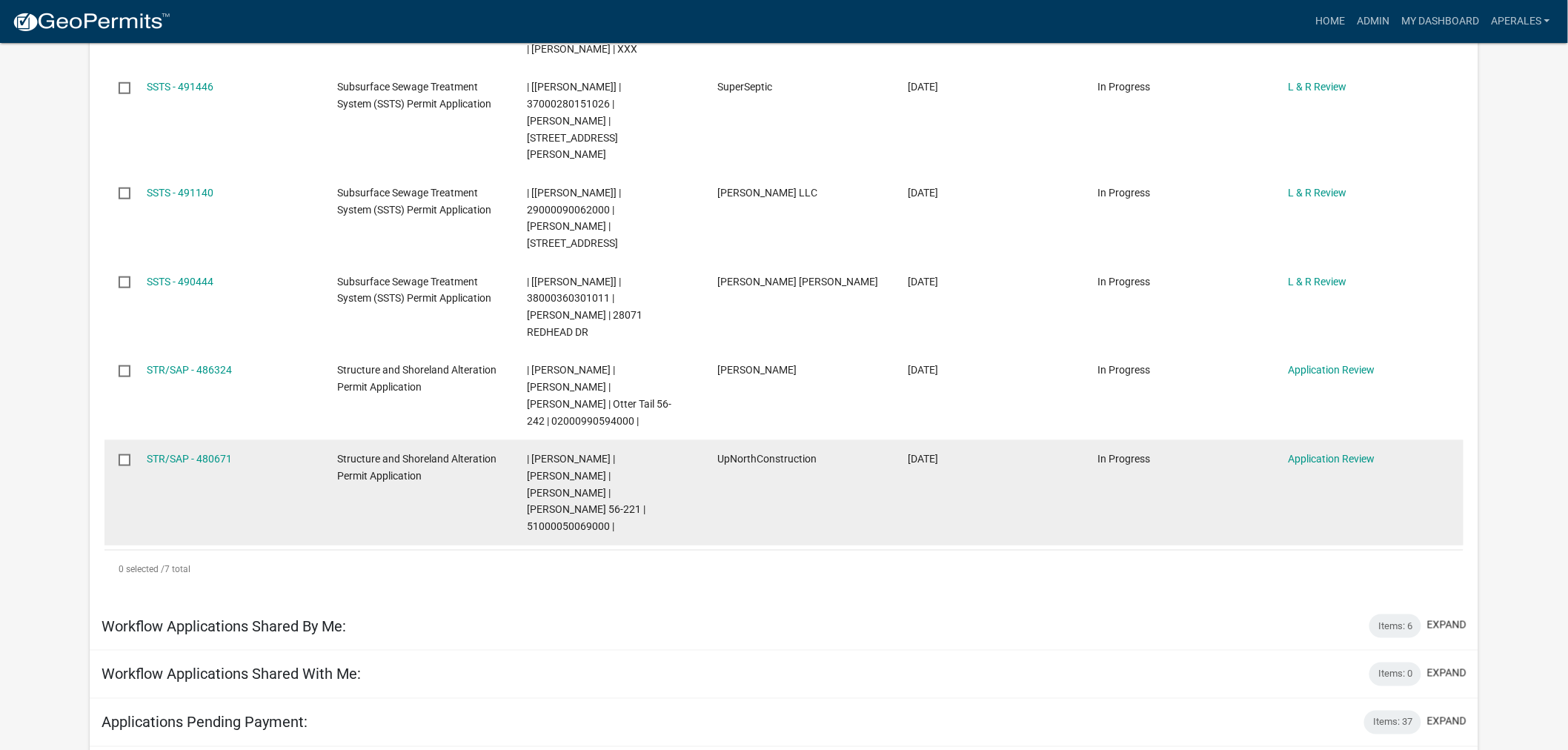
scroll to position [428, 0]
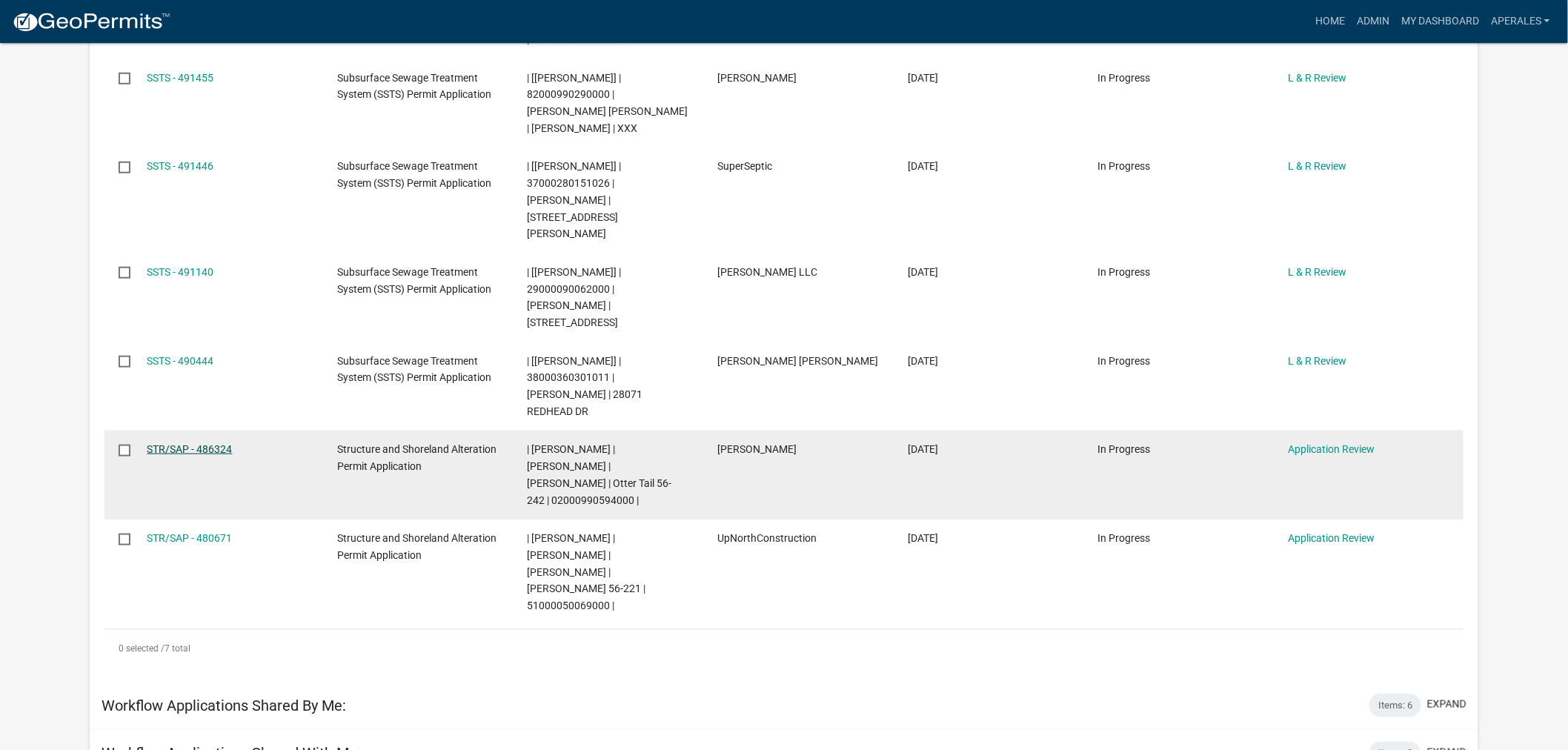
click at [195, 443] on link "STR/SAP - 486324" at bounding box center [189, 449] width 85 height 12
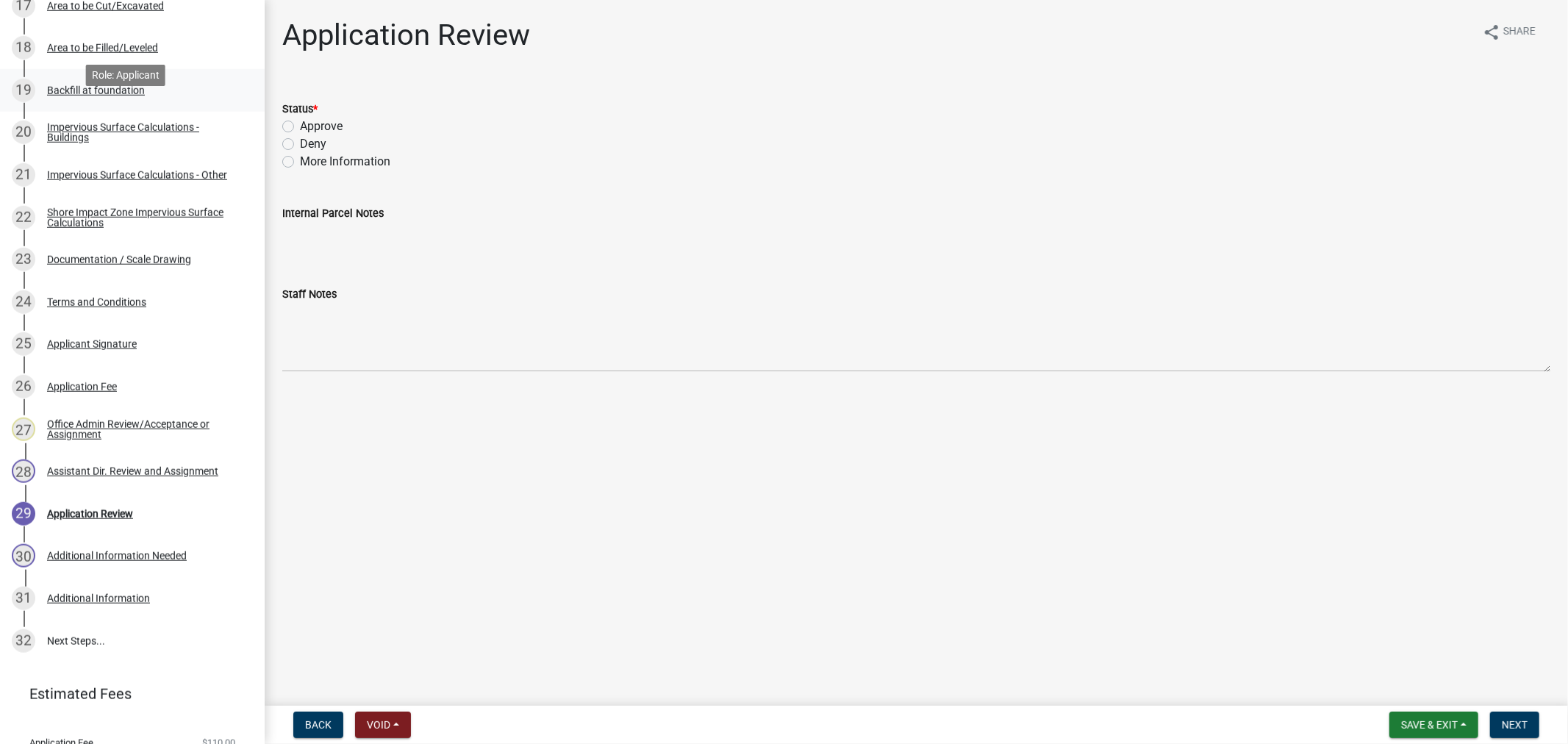
scroll to position [971, 0]
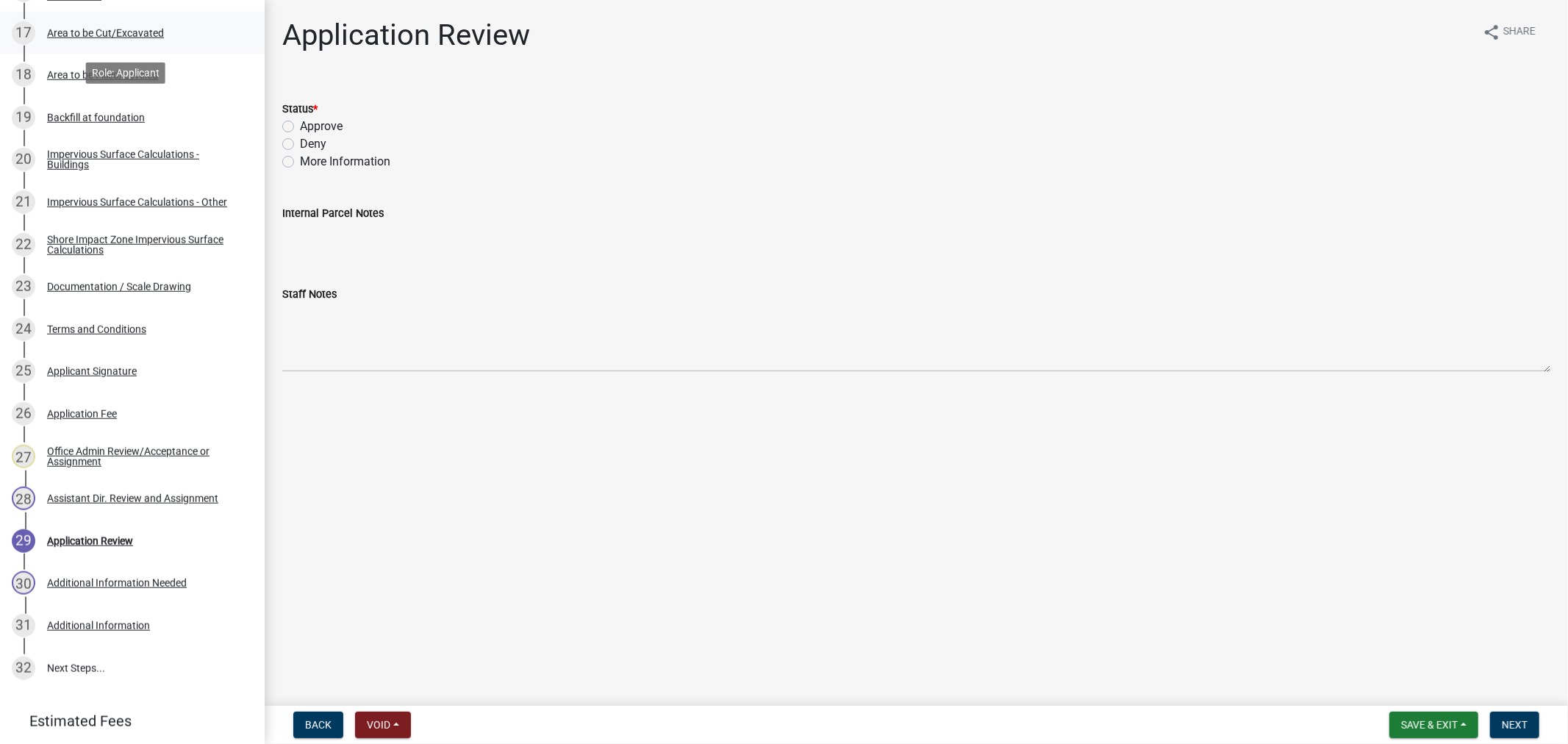
click at [70, 34] on div "Area to be Cut/Excavated" at bounding box center [105, 33] width 117 height 10
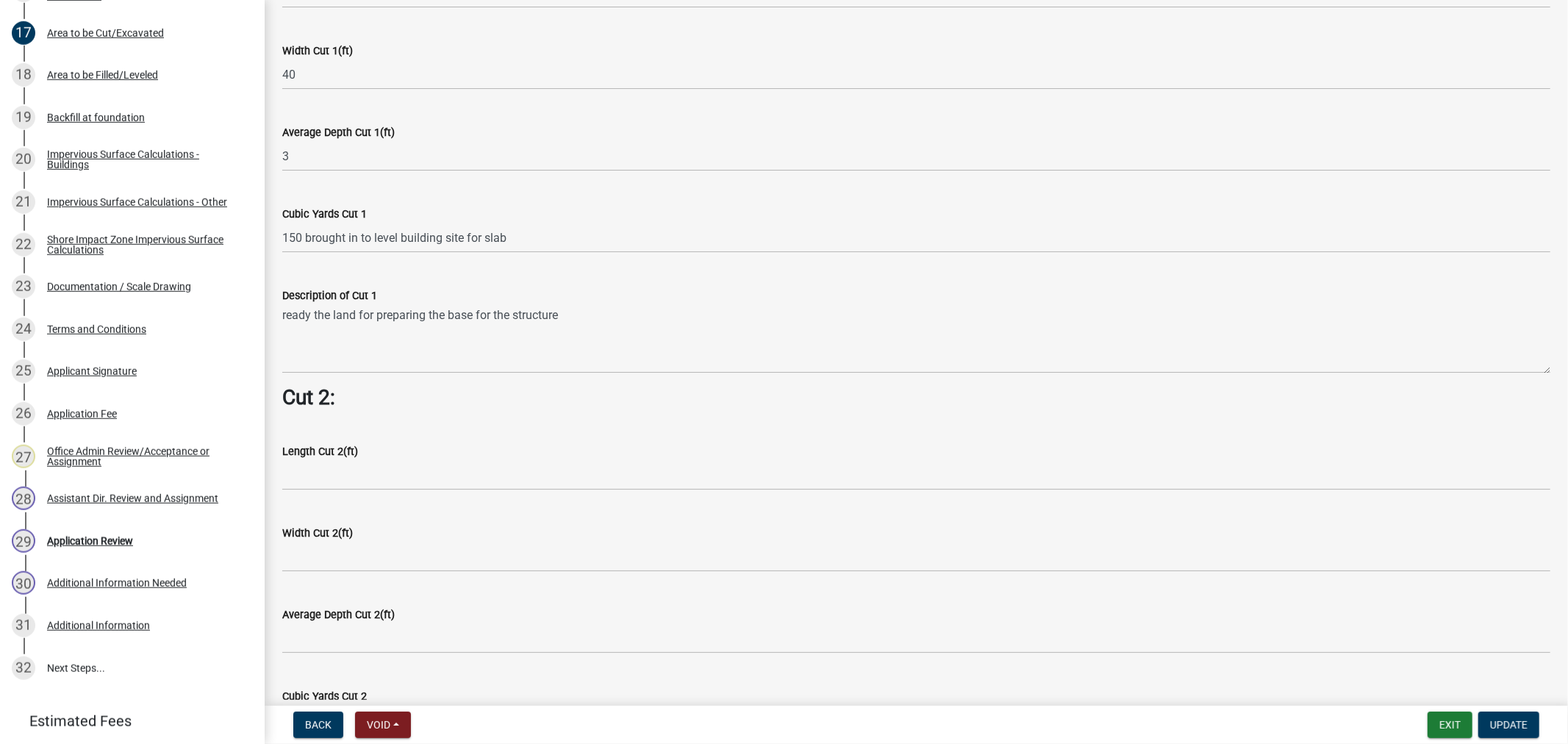
scroll to position [1142, 0]
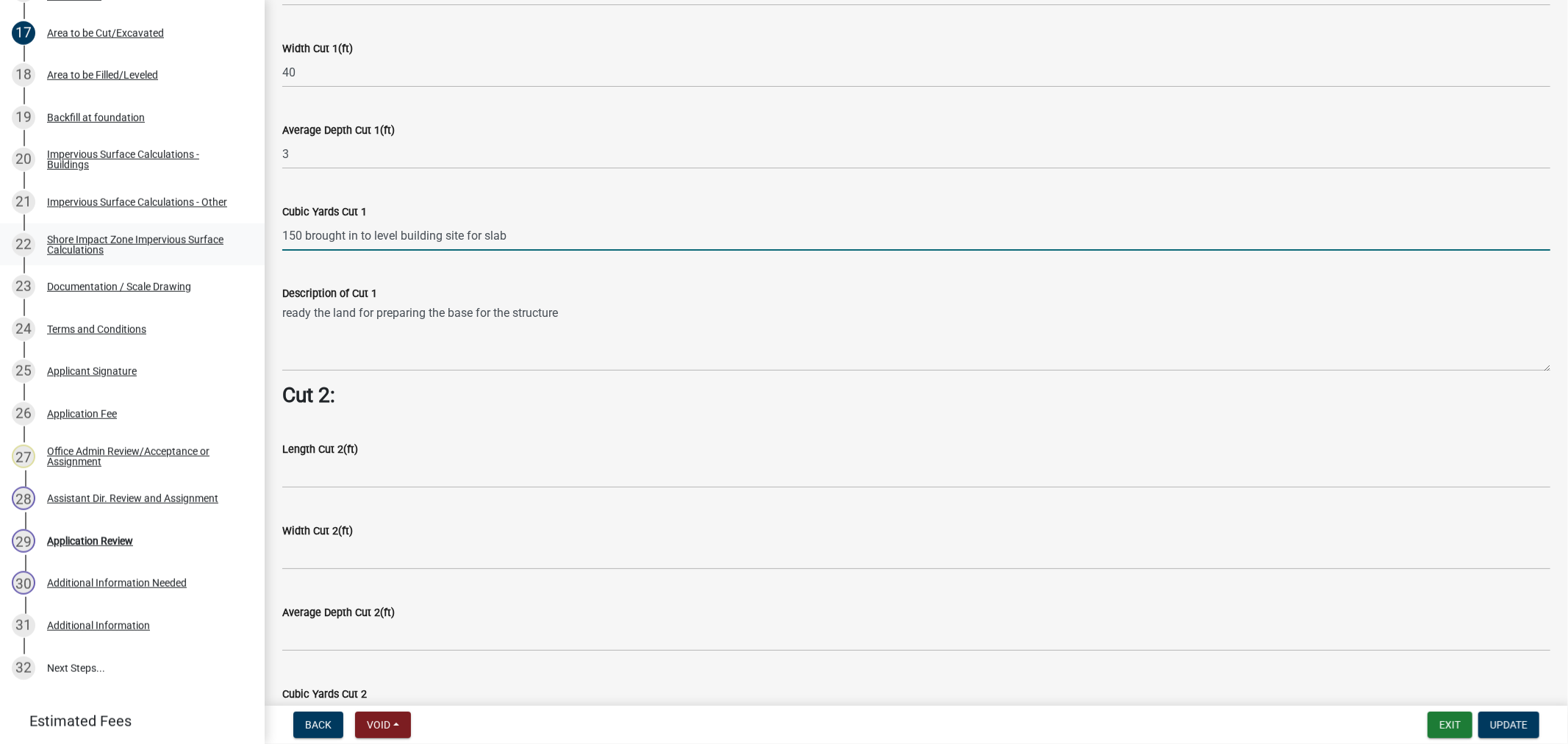
drag, startPoint x: 427, startPoint y: 222, endPoint x: 125, endPoint y: 234, distance: 302.2
click at [125, 234] on div "Structure and Shoreland Alteration Permit Application STR/SAP - 486324 View Sum…" at bounding box center [784, 372] width 1568 height 744
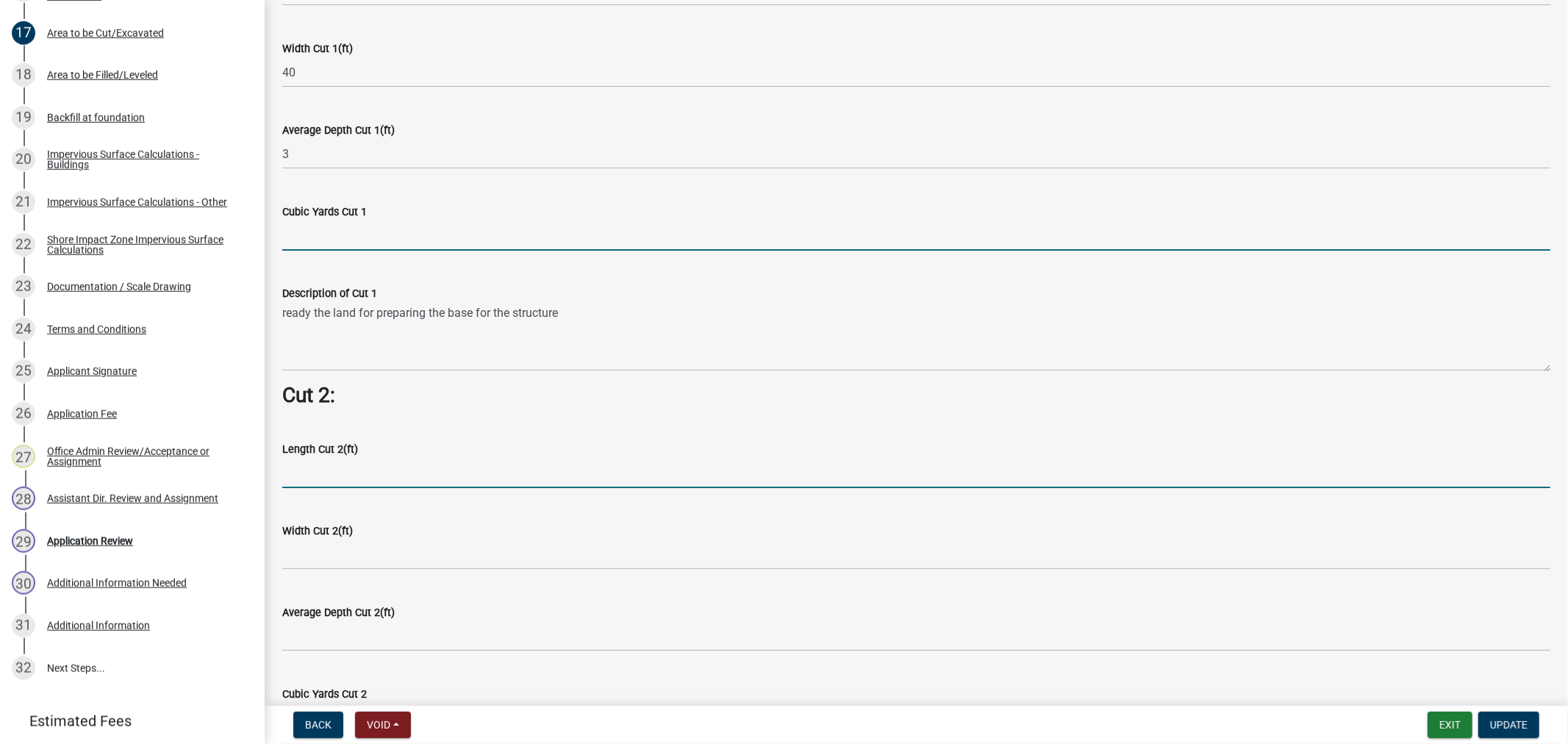
click at [633, 407] on wm-data-entity-input-list "Cut = Length x Width x Average Depth. Cut 1: Length Cut 1(ft) 50 Width Cut 1(ft…" at bounding box center [917, 195] width 1268 height 2462
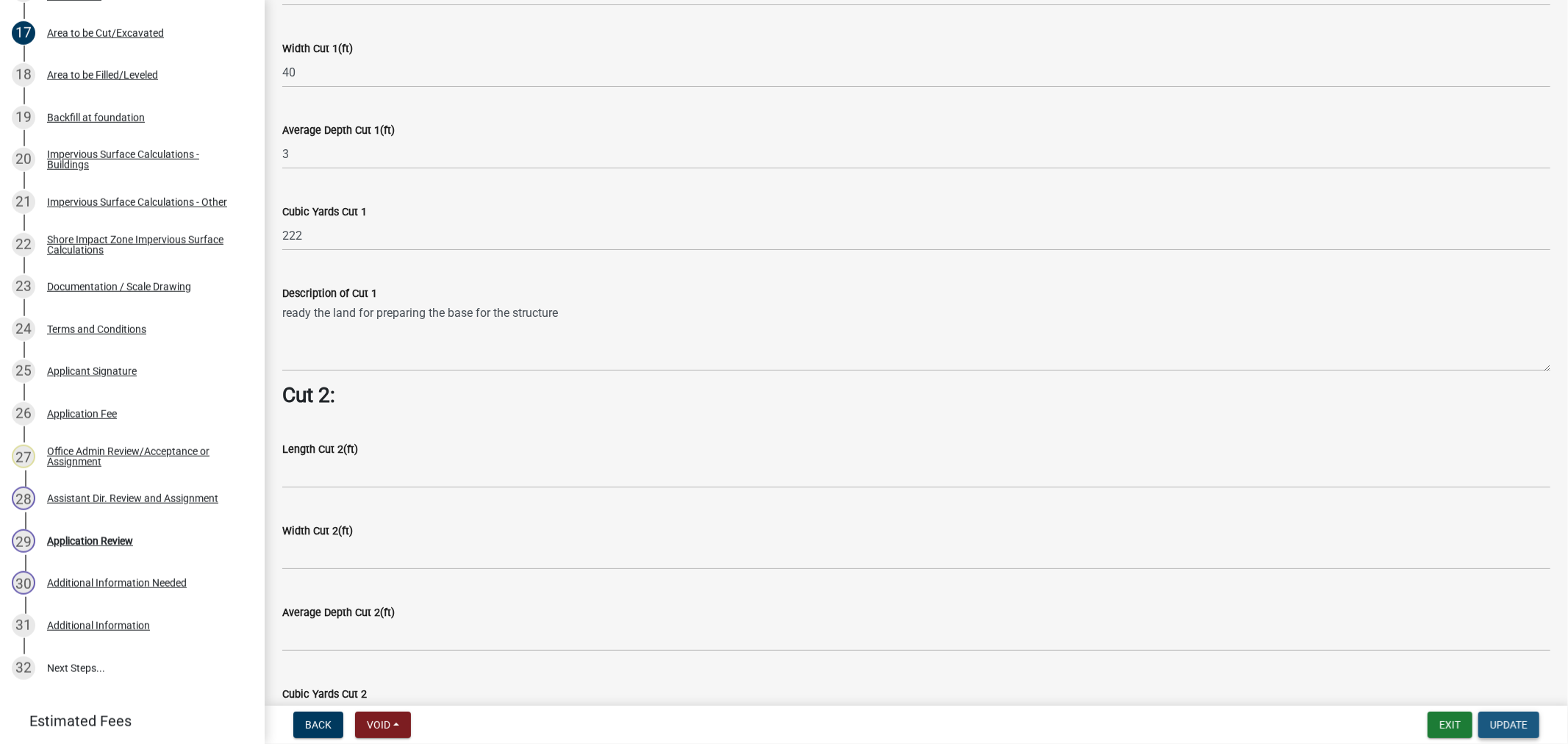
click at [1513, 724] on span "Update" at bounding box center [1509, 724] width 38 height 12
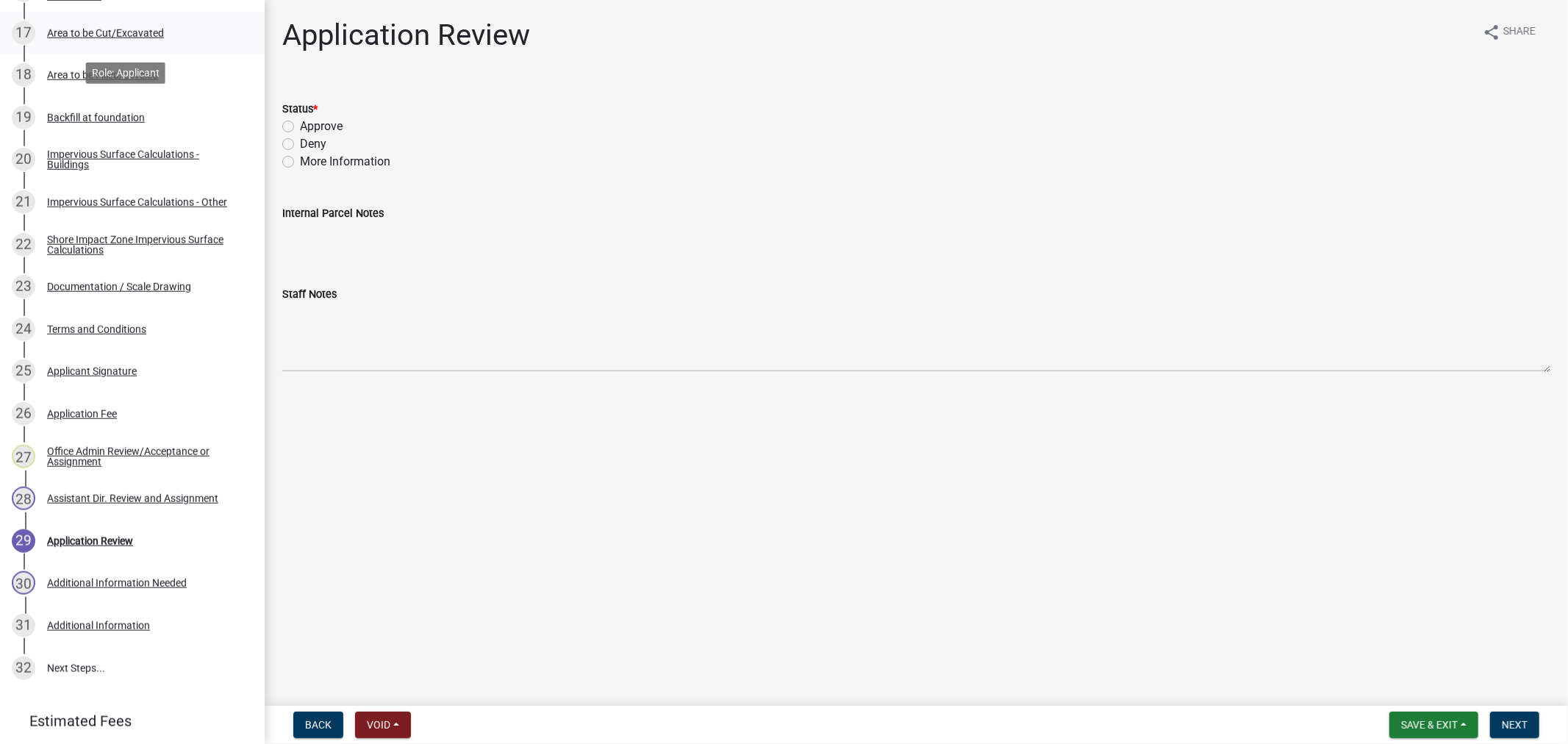
click at [50, 37] on div "Area to be Cut/Excavated" at bounding box center [105, 33] width 117 height 10
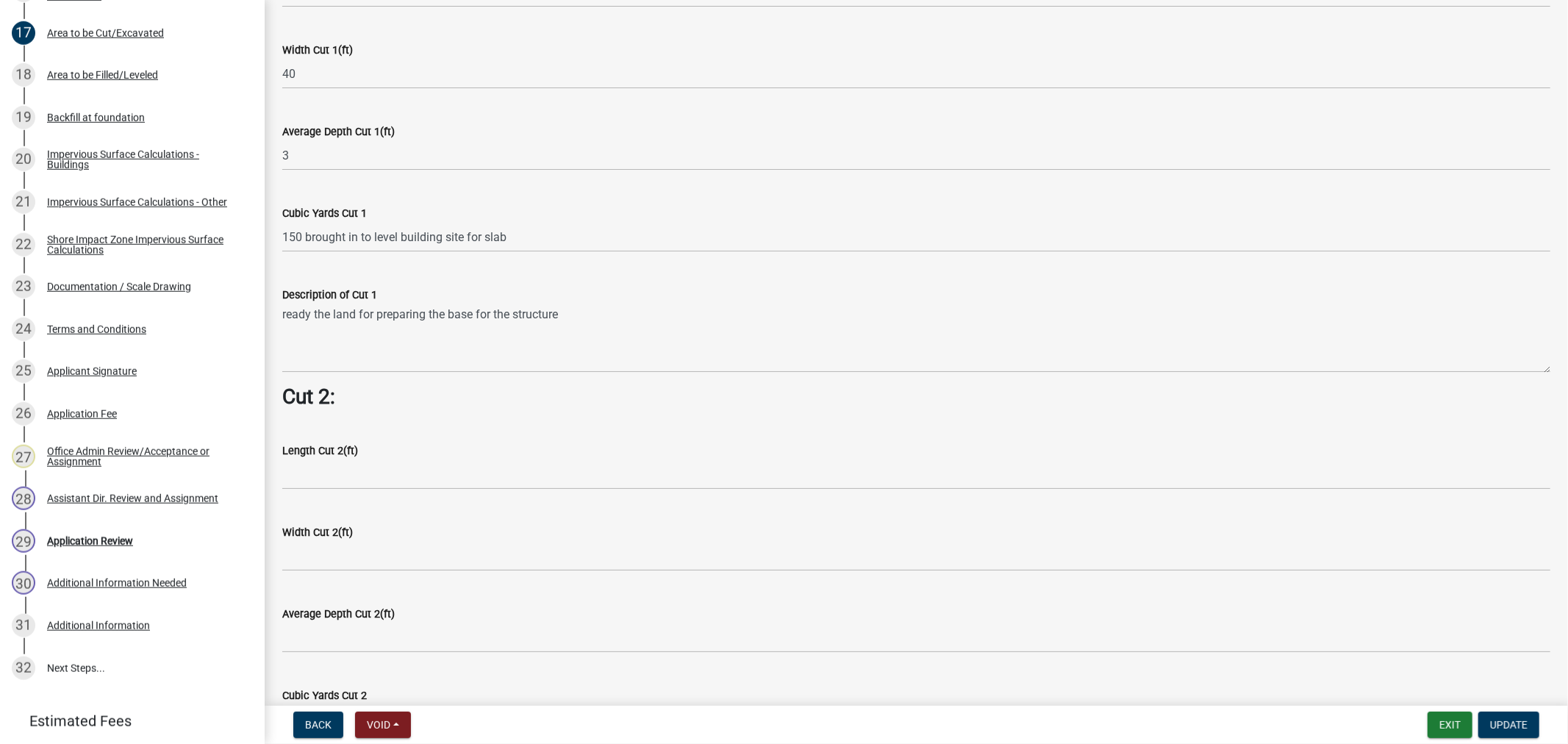
scroll to position [1142, 0]
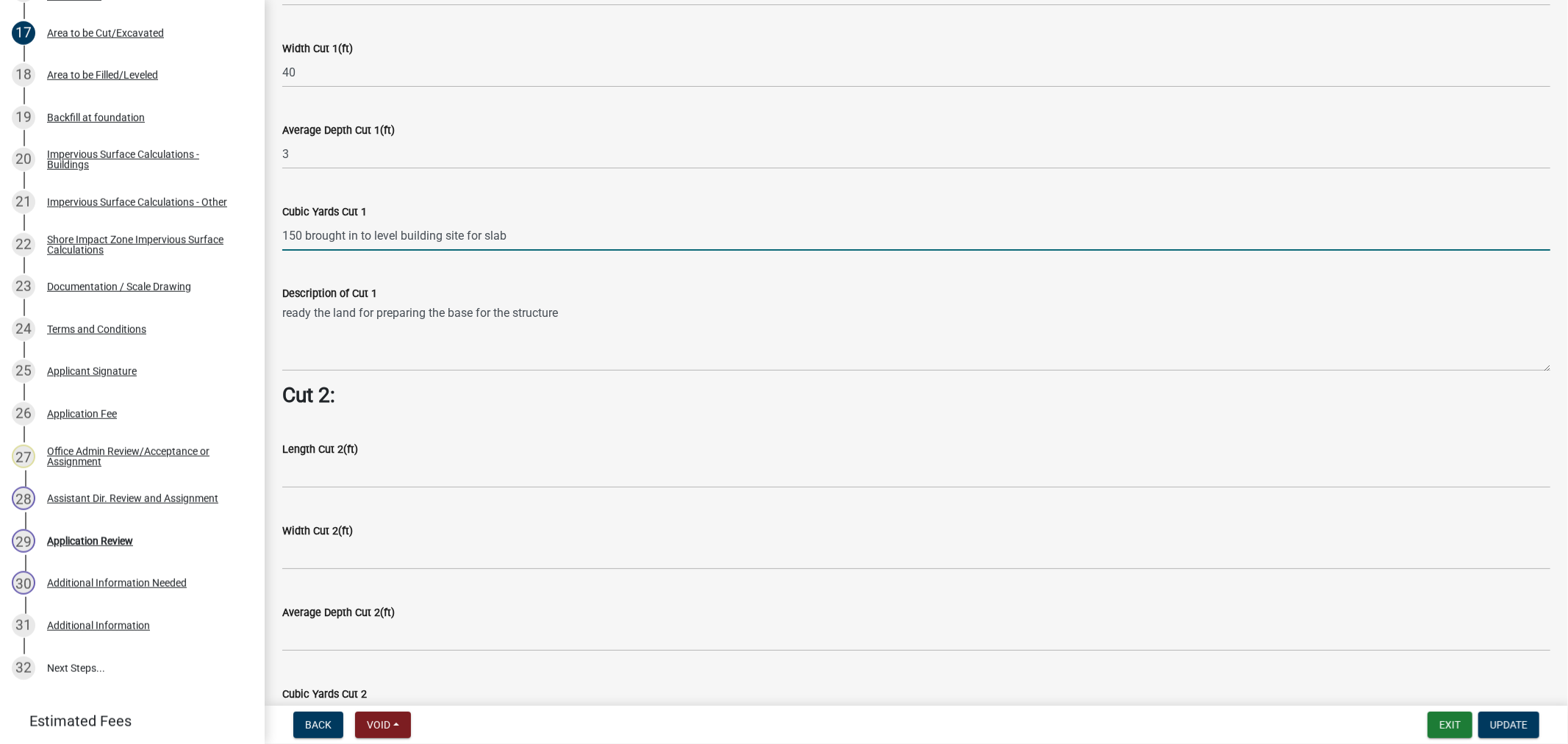
drag, startPoint x: 520, startPoint y: 230, endPoint x: 271, endPoint y: 224, distance: 249.1
click at [271, 224] on div "Cubic Yards Cut 1 150 brought in to level building site for slab" at bounding box center [917, 217] width 1291 height 68
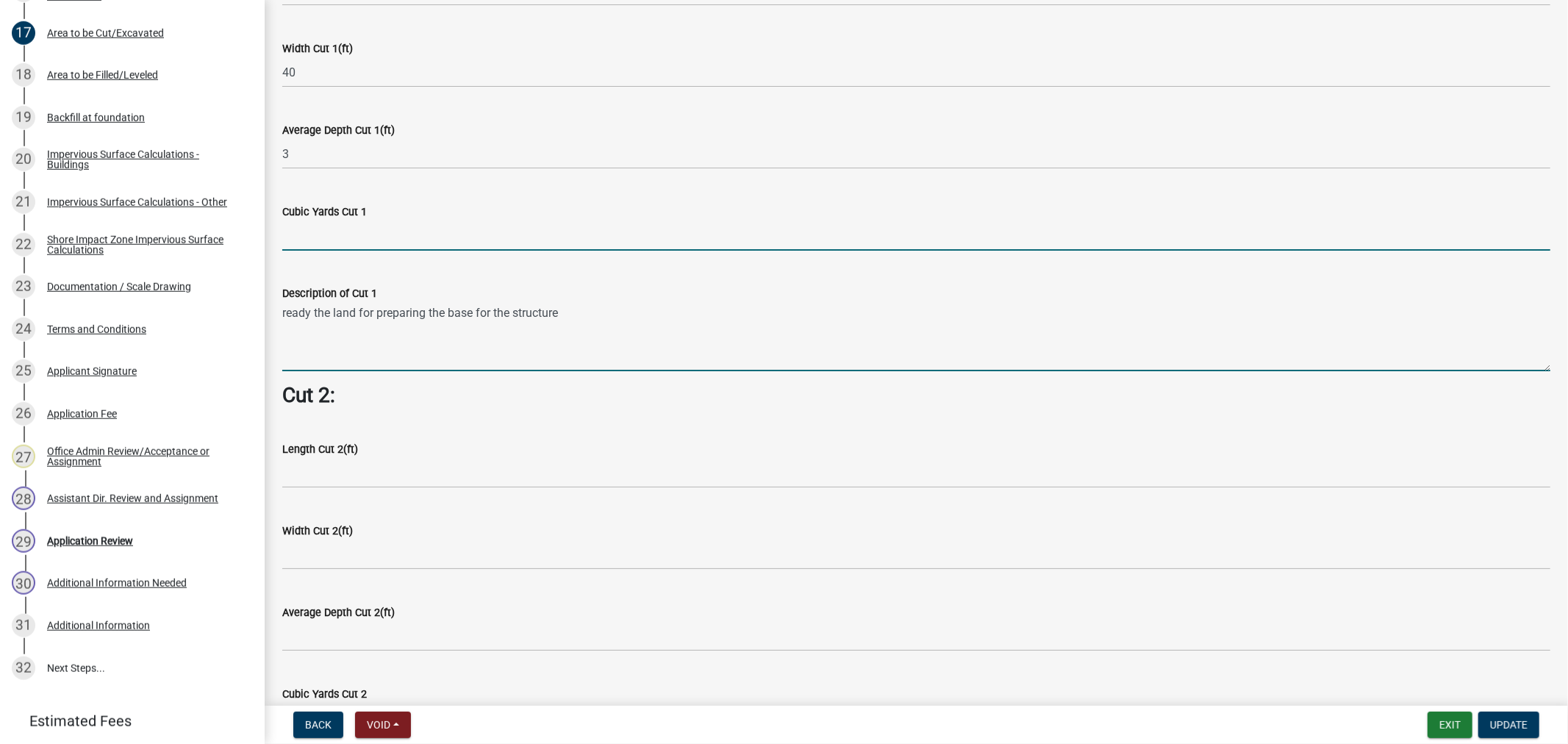
click at [751, 339] on wm-data-entity-input-list "Cut = Length x Width x Average Depth. Cut 1: Length Cut 1(ft) 50 Width Cut 1(ft…" at bounding box center [917, 195] width 1268 height 2462
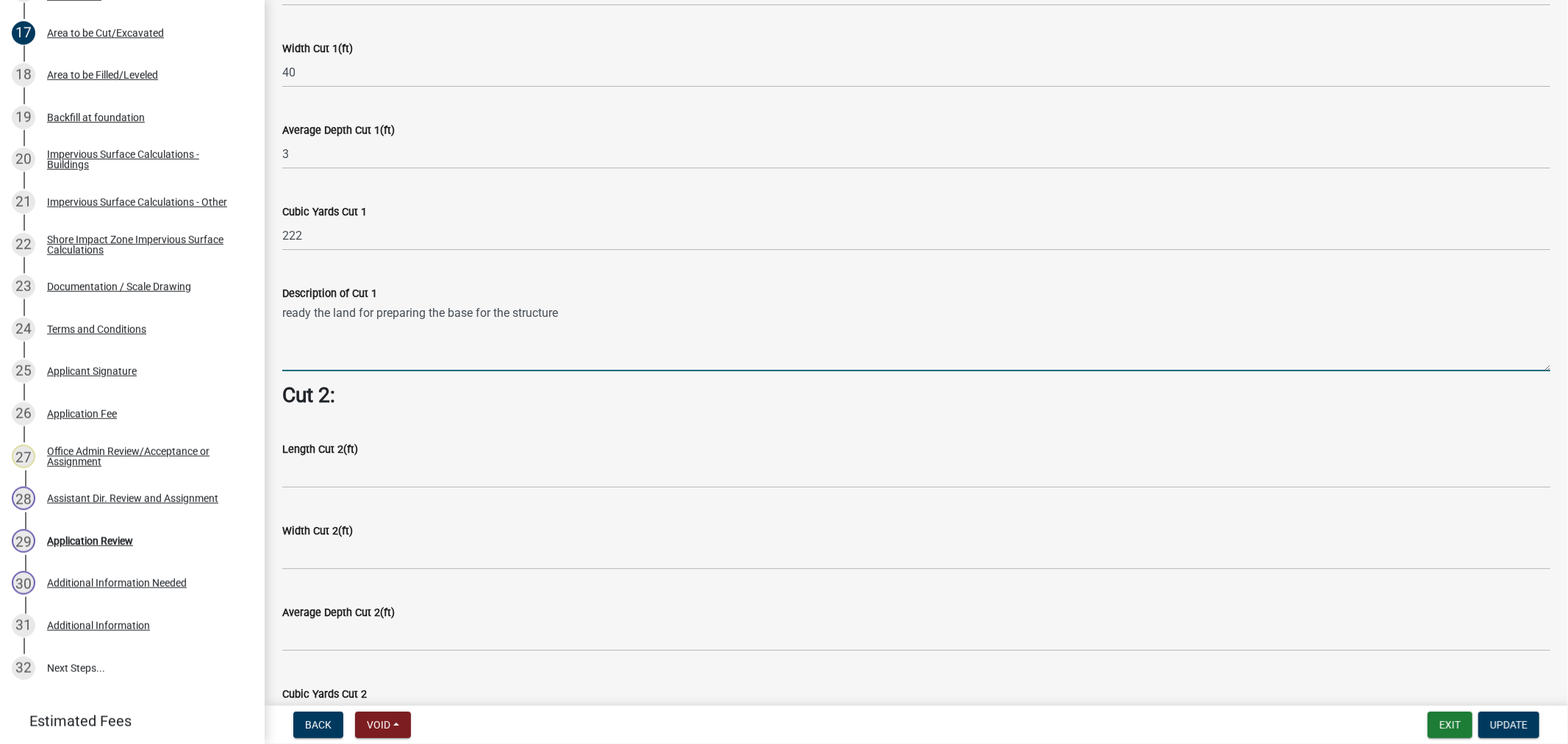
click at [454, 344] on textarea "ready the land for preparing the base for the structure" at bounding box center [917, 336] width 1268 height 69
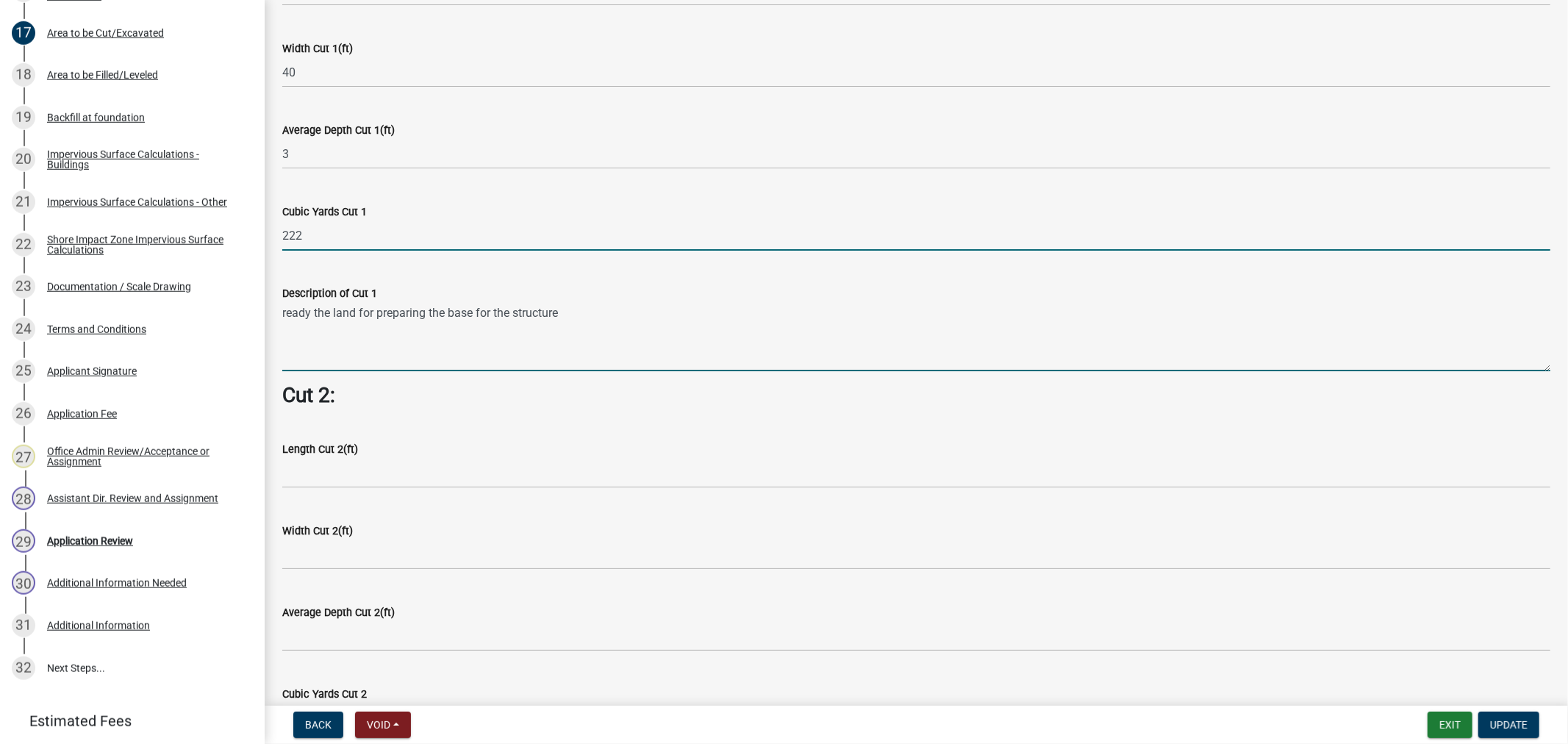
click at [505, 237] on input "222" at bounding box center [917, 235] width 1268 height 30
click at [669, 333] on textarea "ready the land for preparing the base for the structure" at bounding box center [917, 336] width 1268 height 69
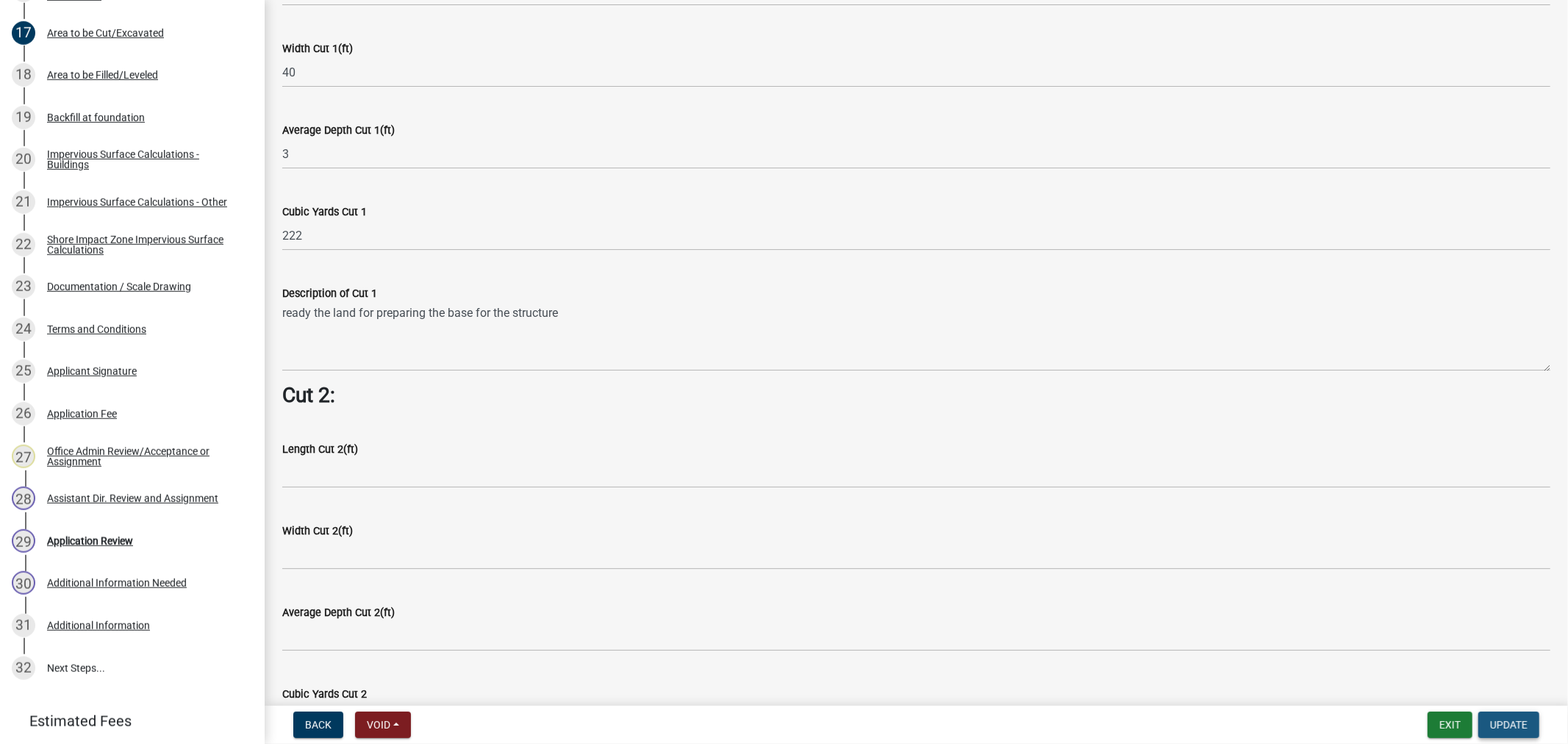
click at [1509, 724] on span "Update" at bounding box center [1509, 724] width 38 height 12
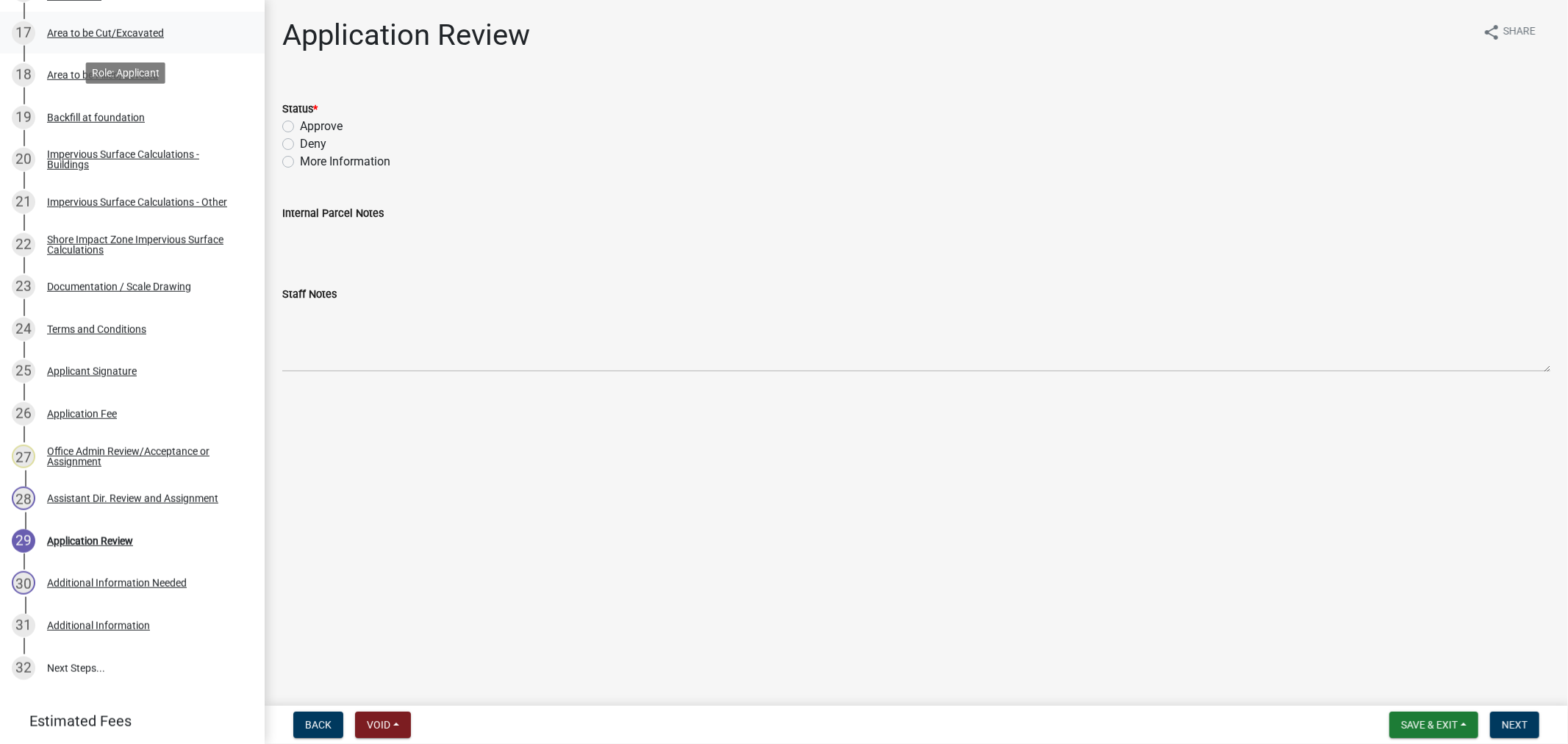
click at [103, 37] on div "Area to be Cut/Excavated" at bounding box center [105, 33] width 117 height 10
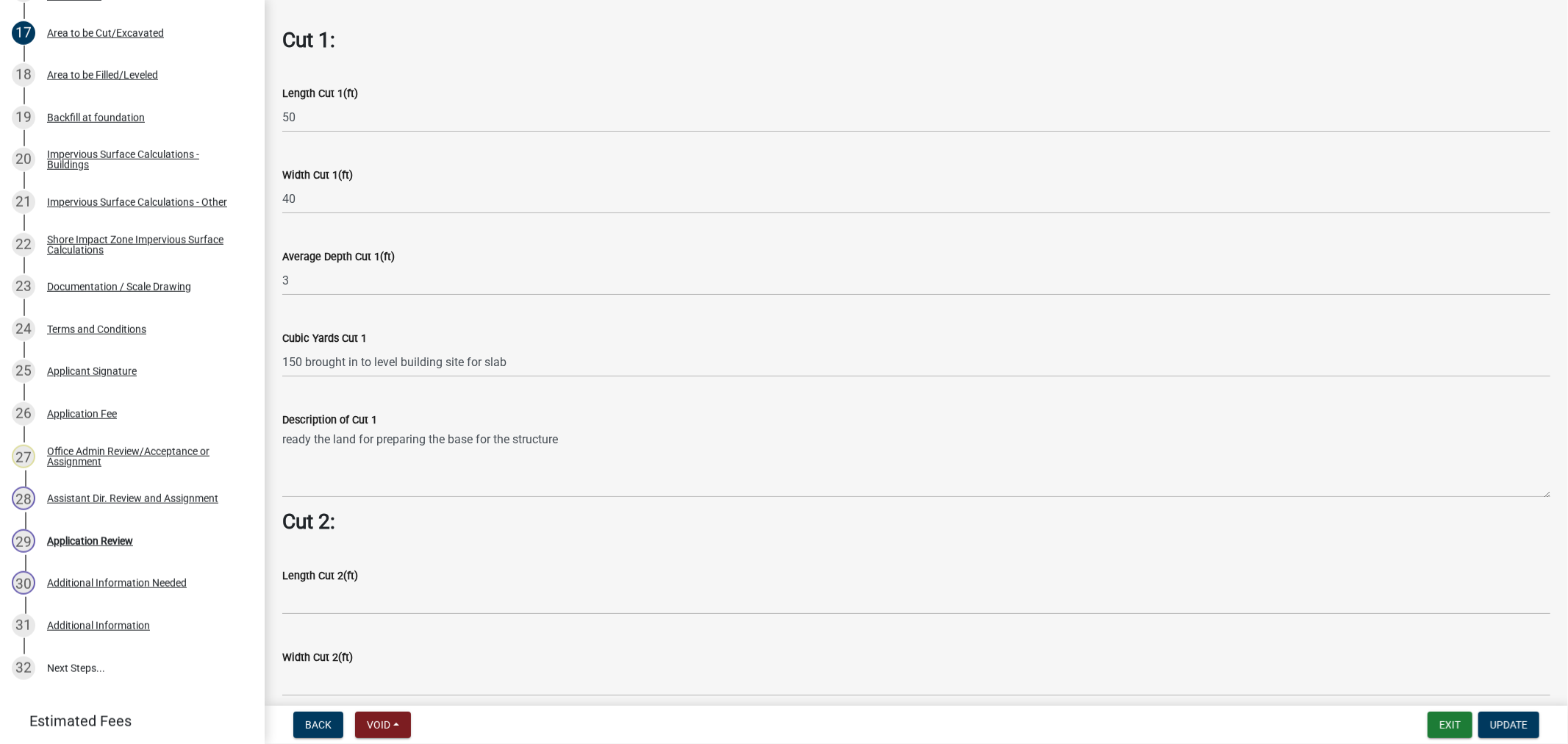
scroll to position [1061, 0]
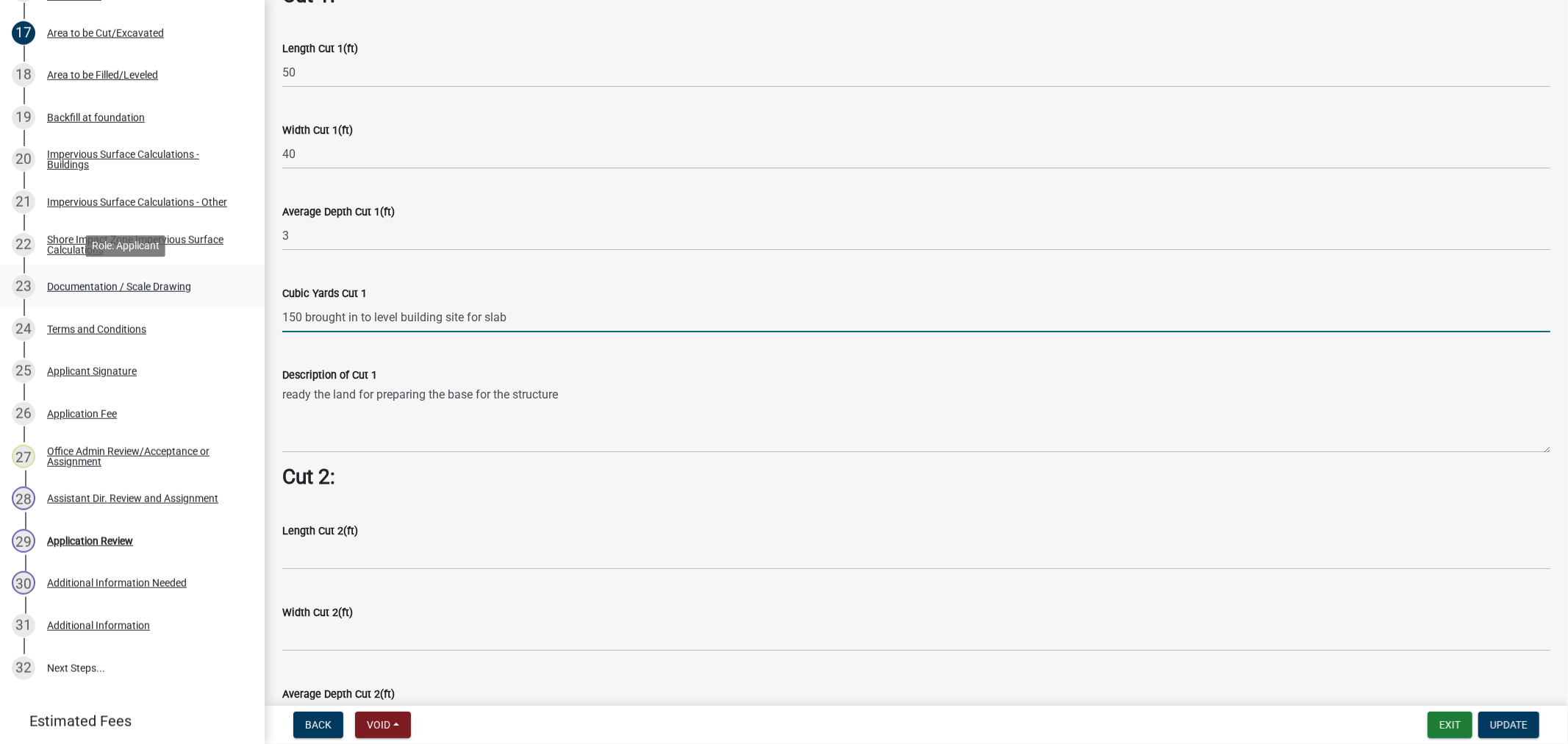
drag, startPoint x: 531, startPoint y: 310, endPoint x: 103, endPoint y: 299, distance: 428.1
click at [103, 299] on div "Structure and Shoreland Alteration Permit Application STR/SAP - 486324 View Sum…" at bounding box center [784, 372] width 1568 height 744
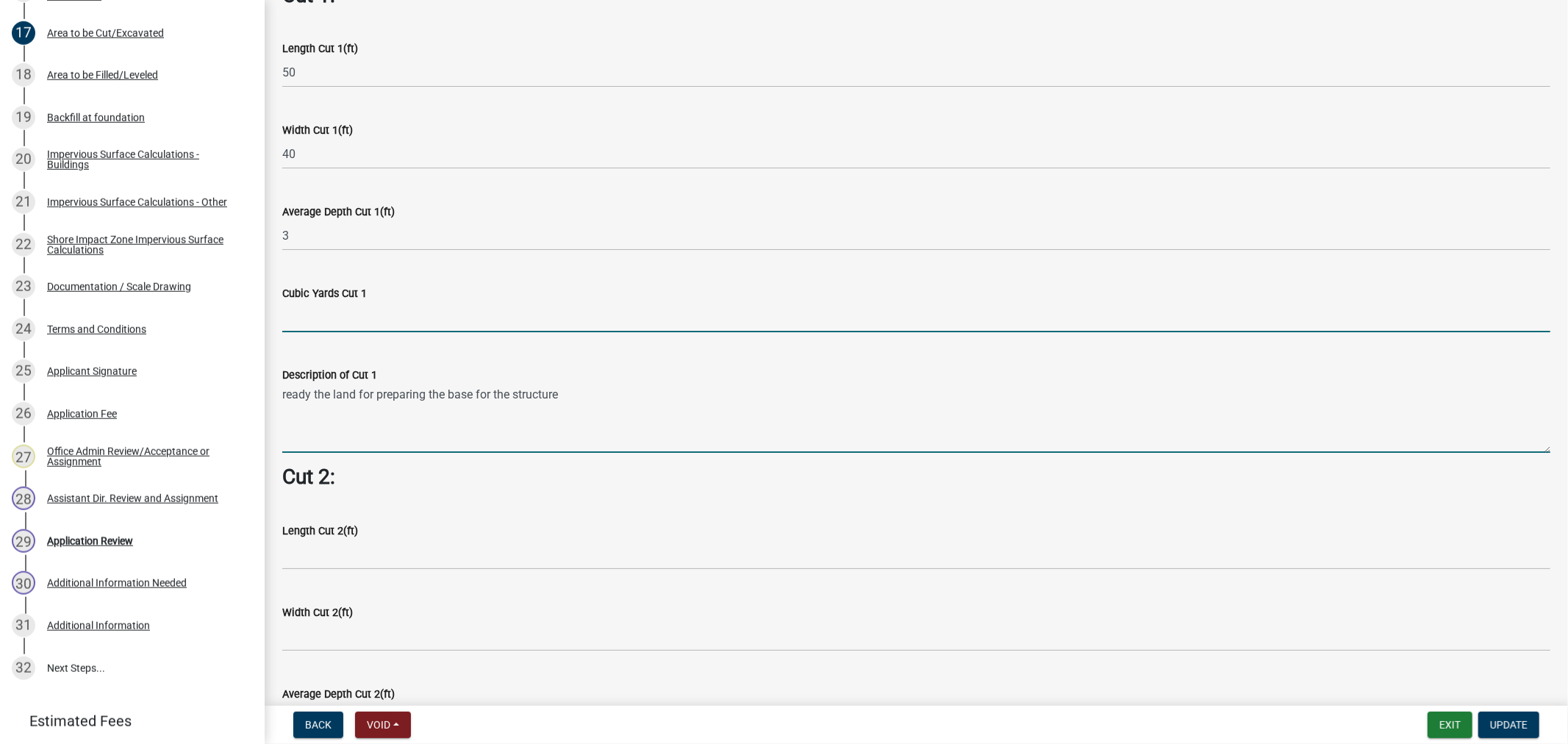
click at [556, 421] on wm-data-entity-input-list "Cut = Length x Width x Average Depth. Cut 1: Length Cut 1(ft) 50 Width Cut 1(ft…" at bounding box center [917, 276] width 1268 height 2462
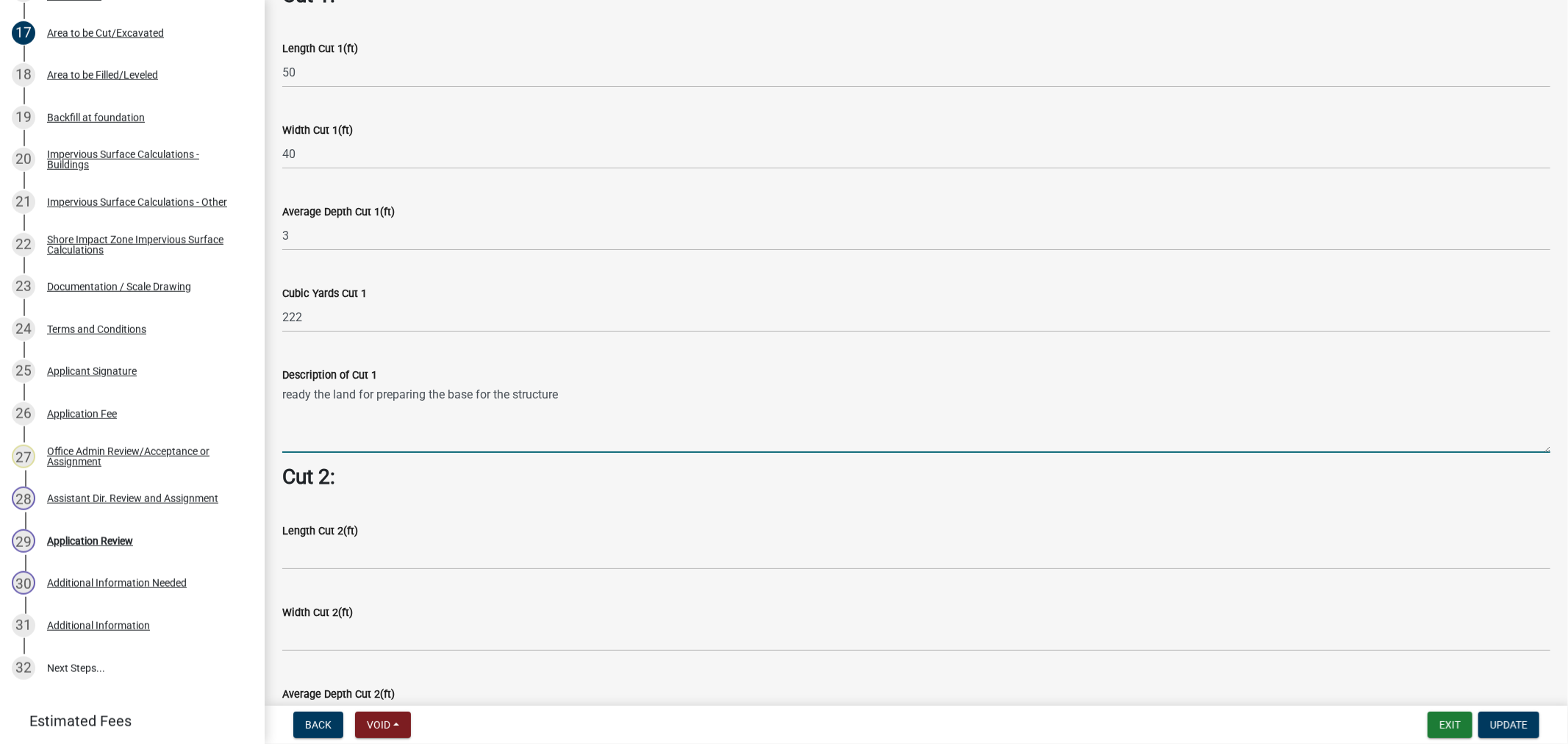
click at [580, 427] on textarea "ready the land for preparing the base for the structure" at bounding box center [917, 418] width 1268 height 69
click at [1502, 730] on button "Update" at bounding box center [1508, 724] width 61 height 26
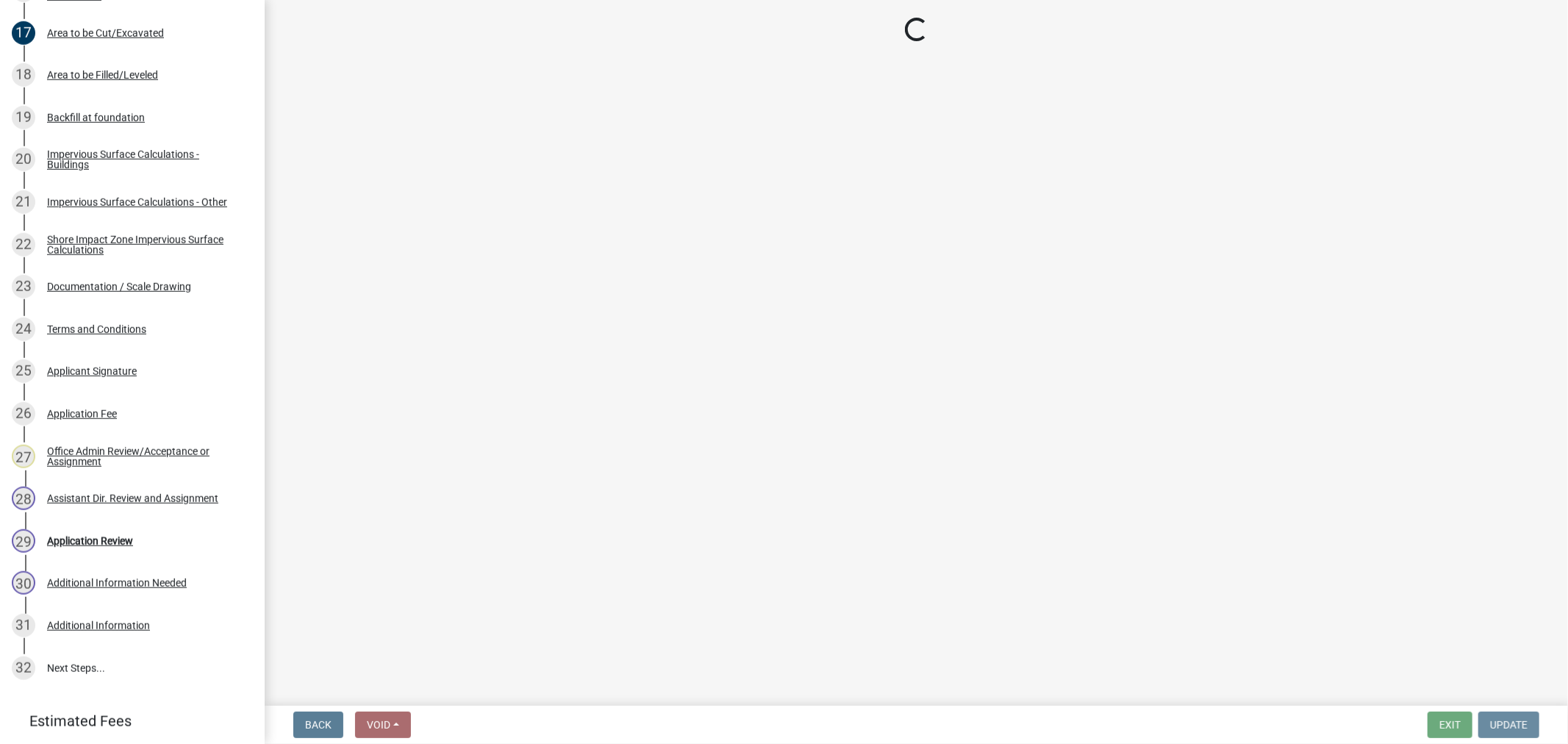
scroll to position [0, 0]
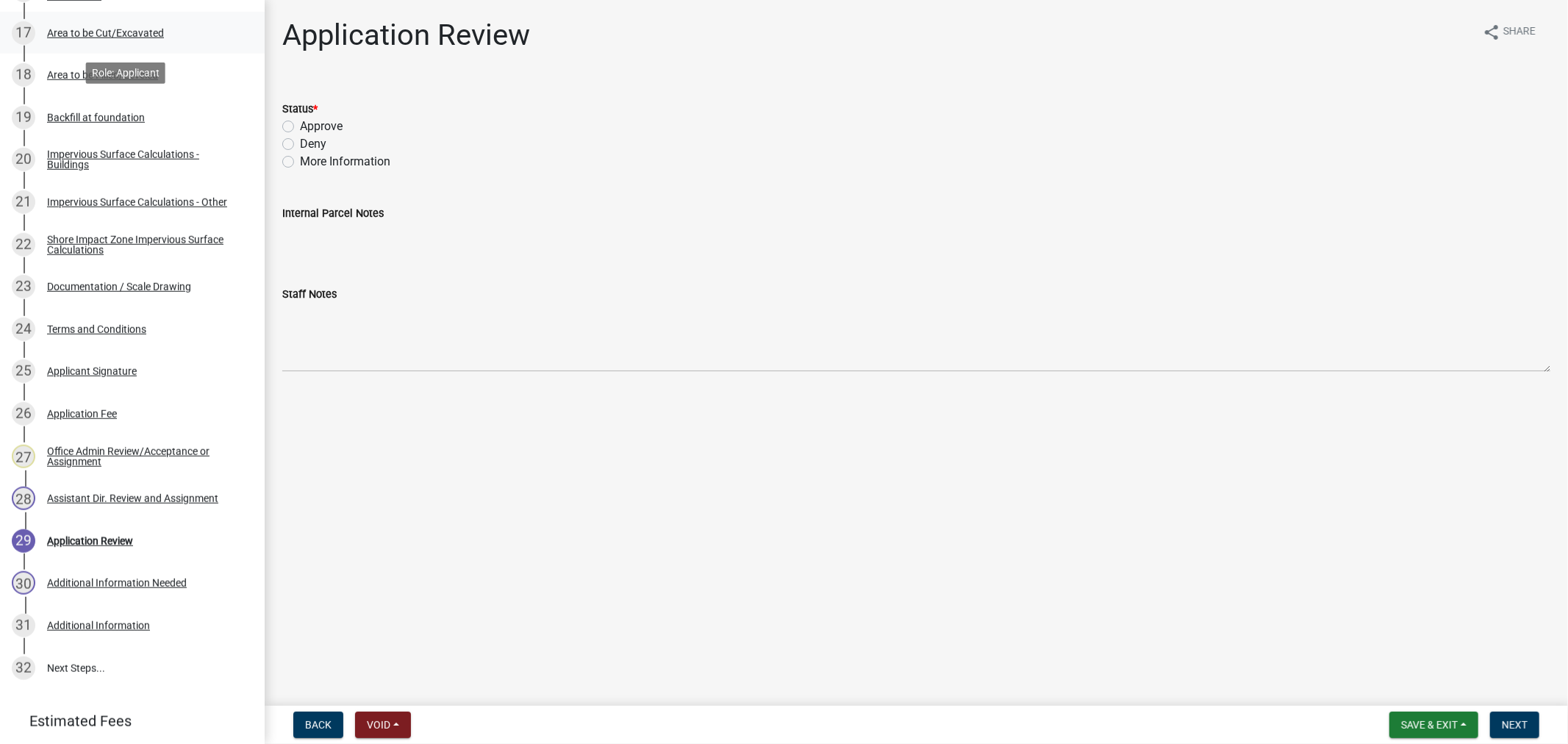
click at [55, 38] on div "17 Area to be Cut/Excavated" at bounding box center [126, 33] width 230 height 24
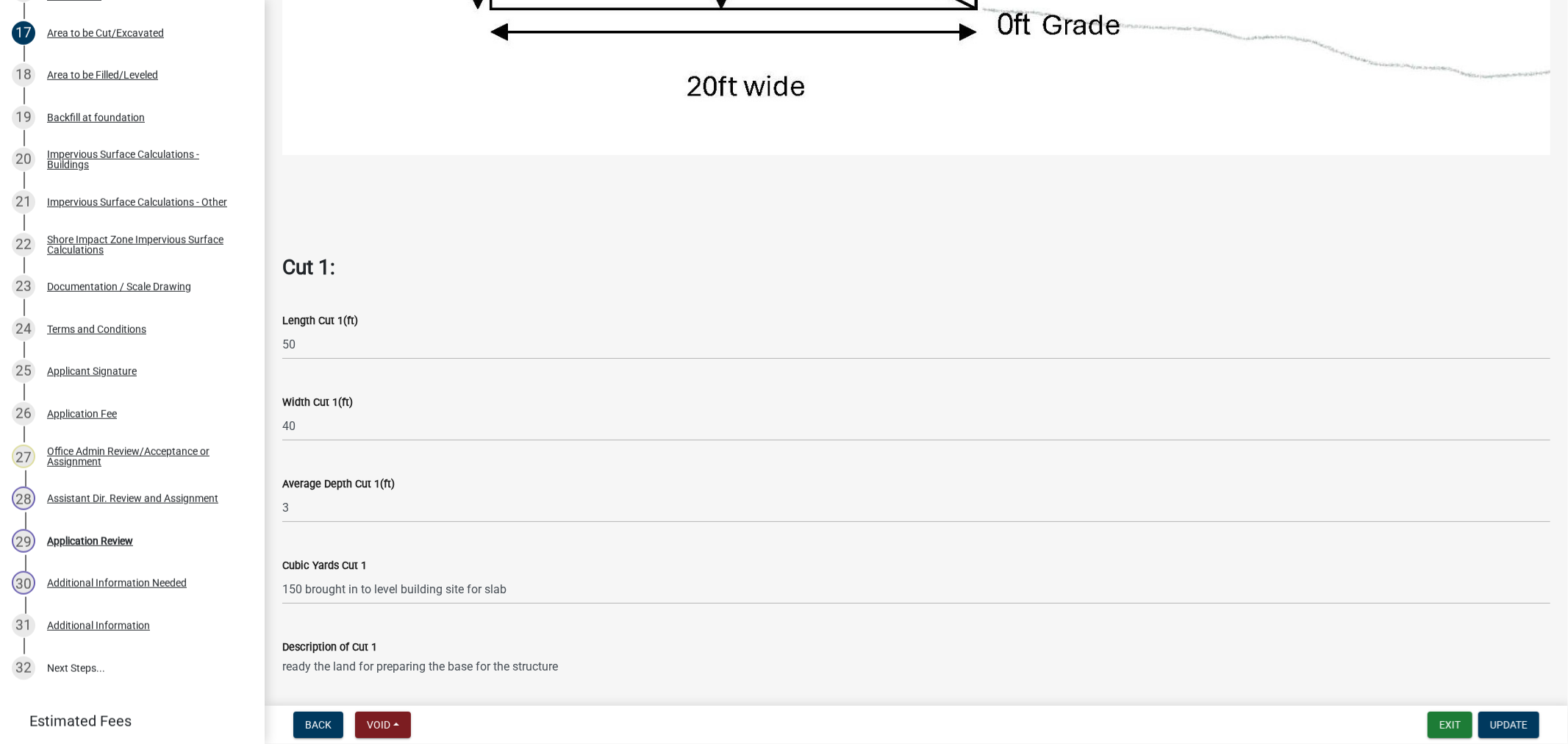
scroll to position [898, 0]
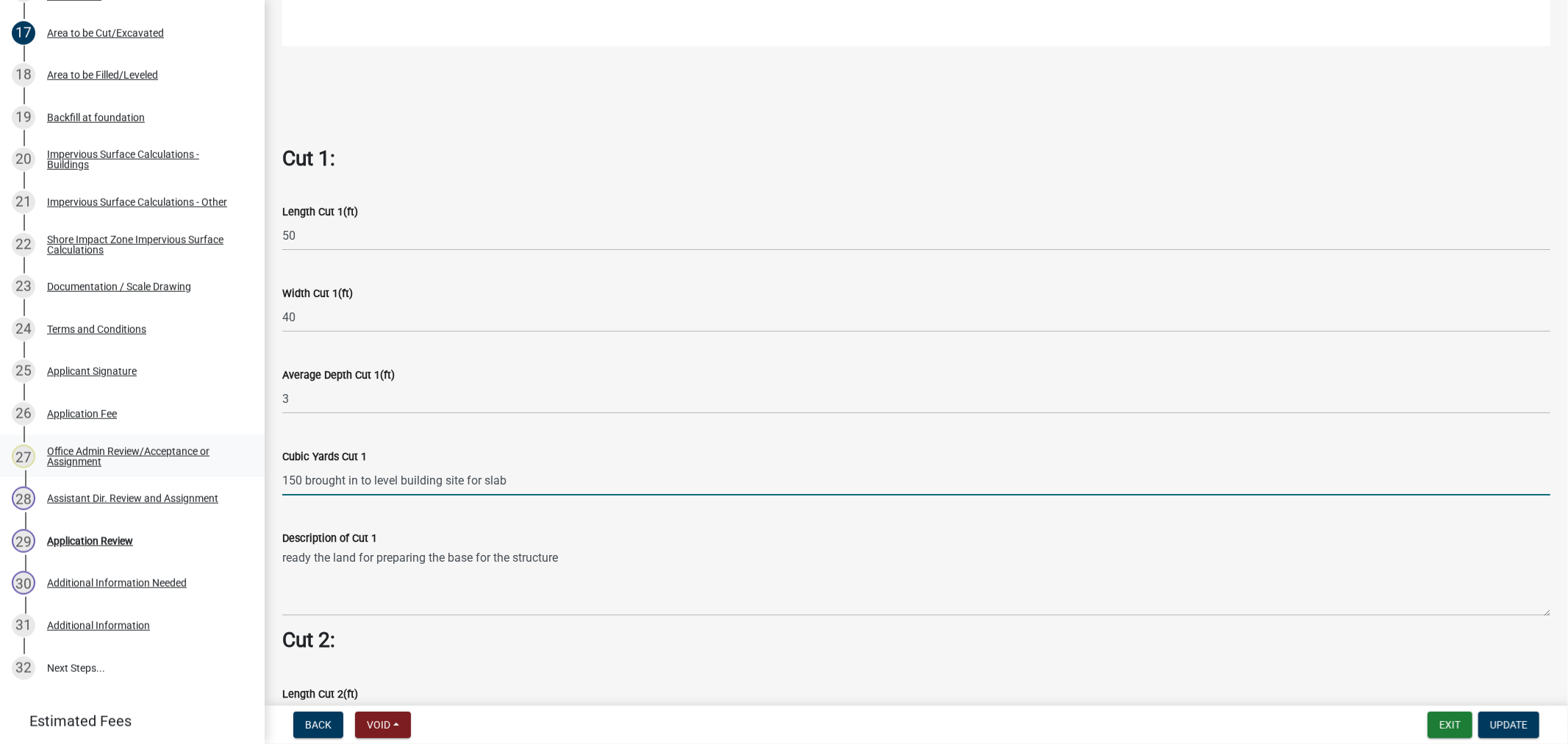
drag, startPoint x: 533, startPoint y: 471, endPoint x: 244, endPoint y: 467, distance: 289.0
click at [244, 467] on div "Structure and Shoreland Alteration Permit Application STR/SAP - 486324 View Sum…" at bounding box center [784, 372] width 1568 height 744
click at [719, 610] on wm-data-entity-input-list "Cut = Length x Width x Average Depth. Cut 1: Length Cut 1(ft) 50 Width Cut 1(ft…" at bounding box center [917, 439] width 1268 height 2462
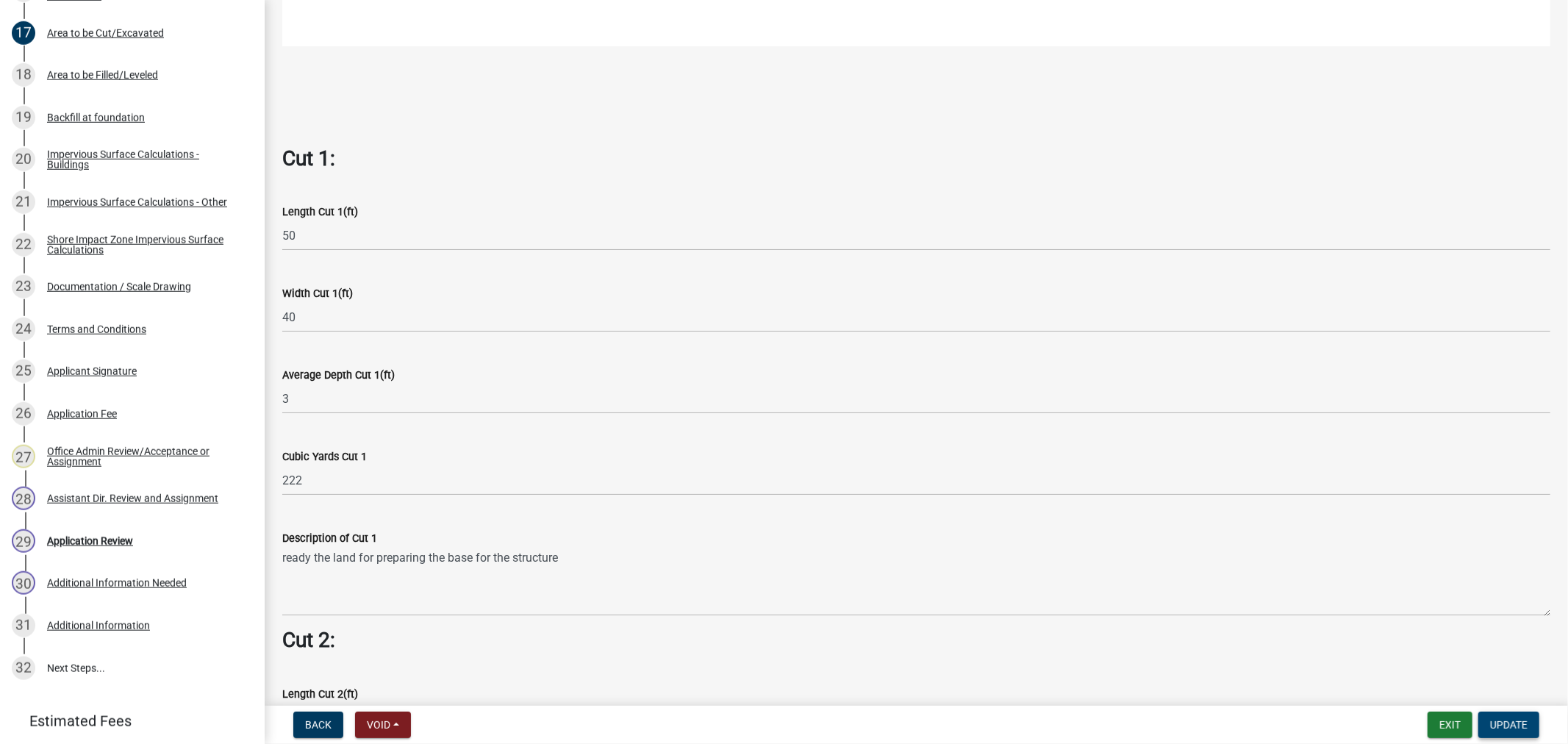
click at [1498, 730] on button "Update" at bounding box center [1508, 724] width 61 height 26
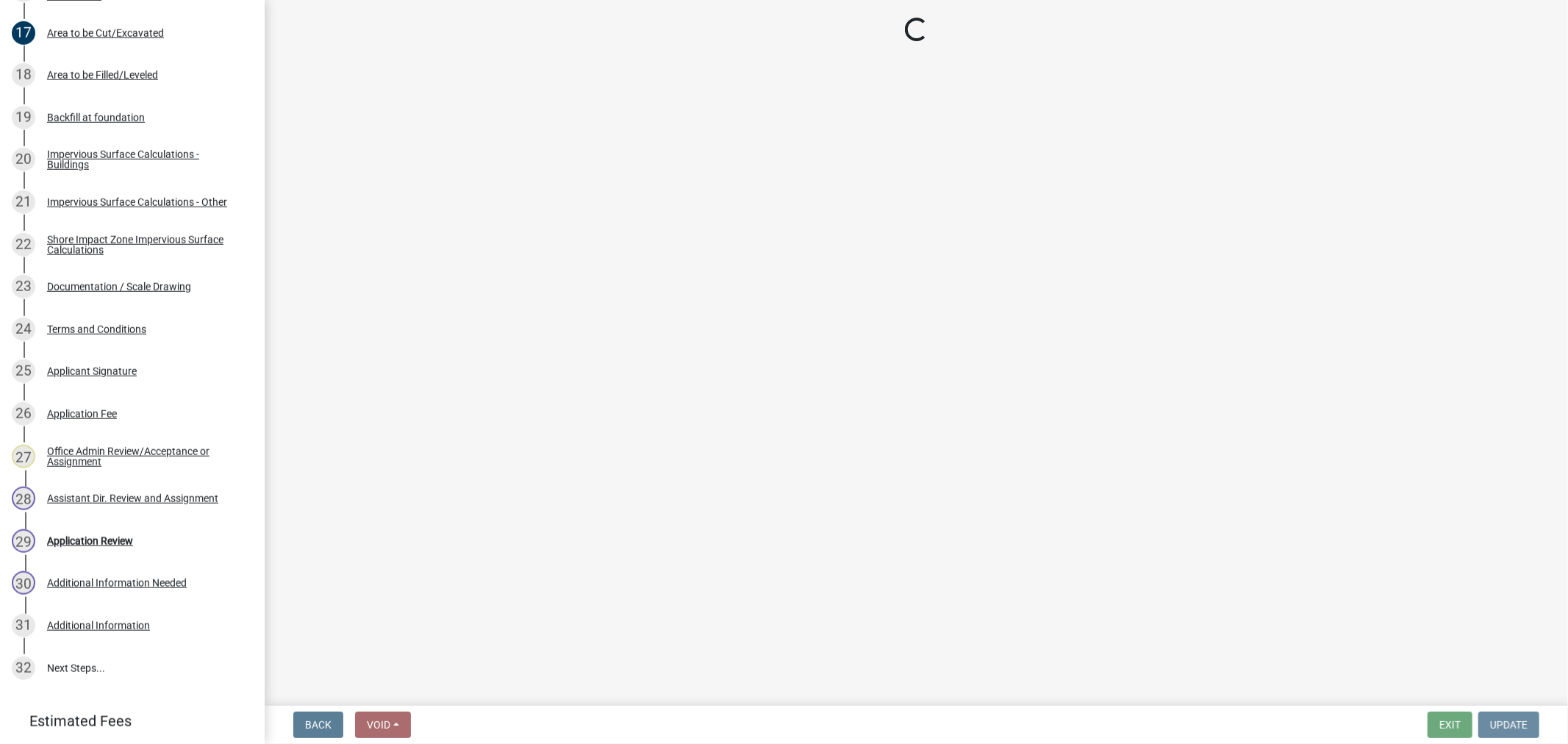
scroll to position [0, 0]
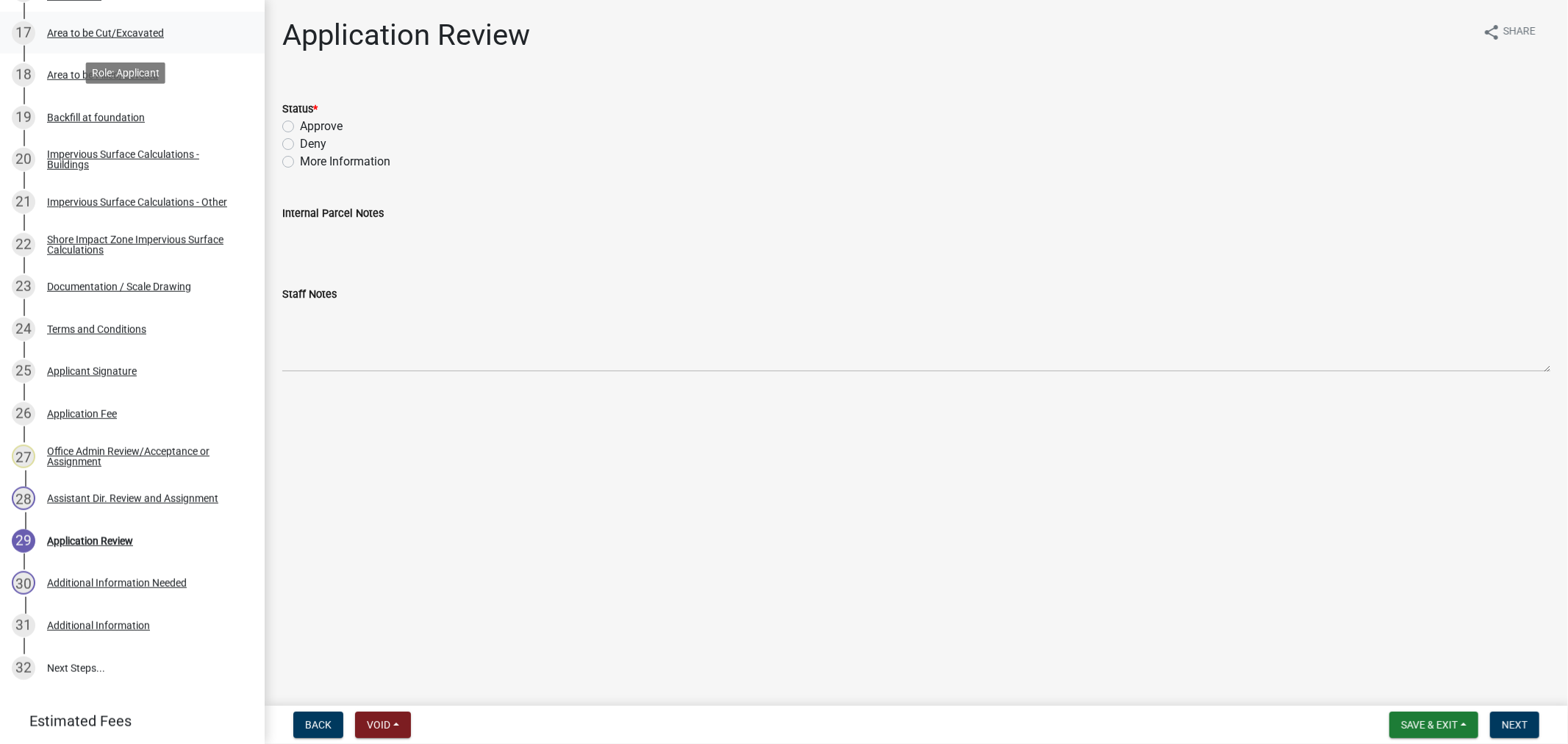
click at [76, 19] on link "17 Area to be Cut/Excavated" at bounding box center [132, 33] width 265 height 43
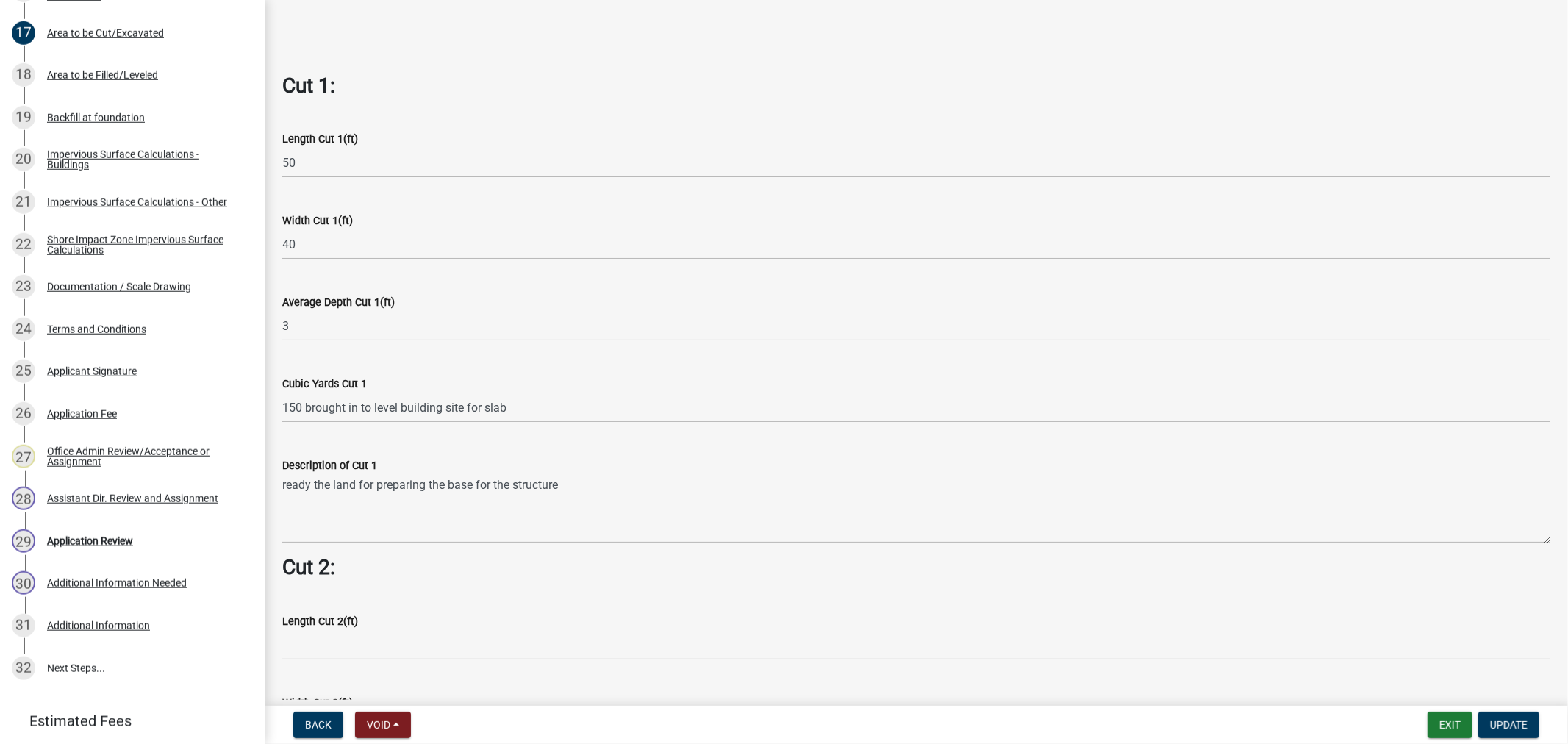
scroll to position [979, 0]
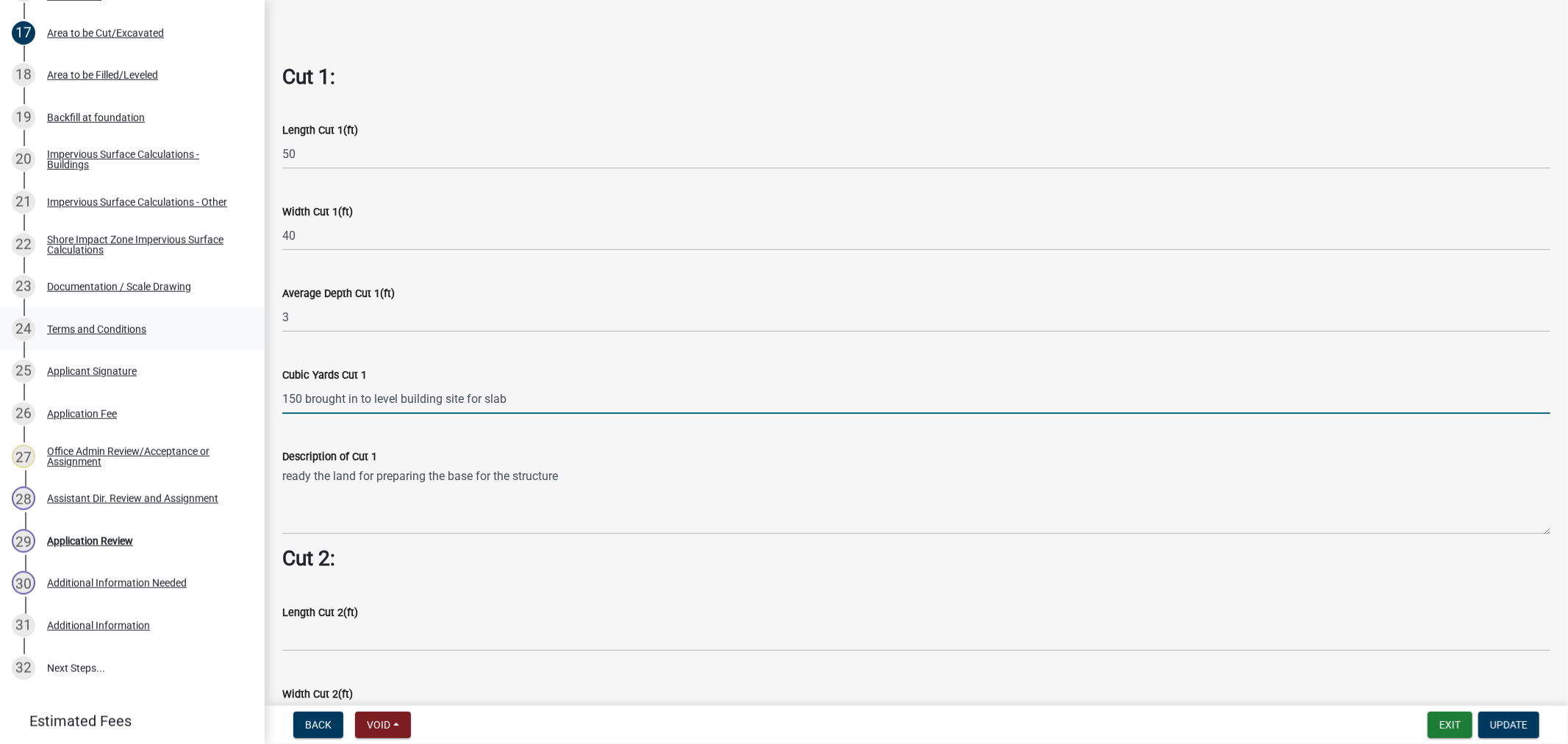
drag, startPoint x: 523, startPoint y: 391, endPoint x: 114, endPoint y: 329, distance: 413.7
click at [105, 329] on div "Structure and Shoreland Alteration Permit Application STR/SAP - 486324 View Sum…" at bounding box center [784, 372] width 1568 height 744
click at [639, 549] on wm-data-entity-input-list "Cut = Length x Width x Average Depth. Cut 1: Length Cut 1(ft) 50 Width Cut 1(ft…" at bounding box center [917, 357] width 1268 height 2462
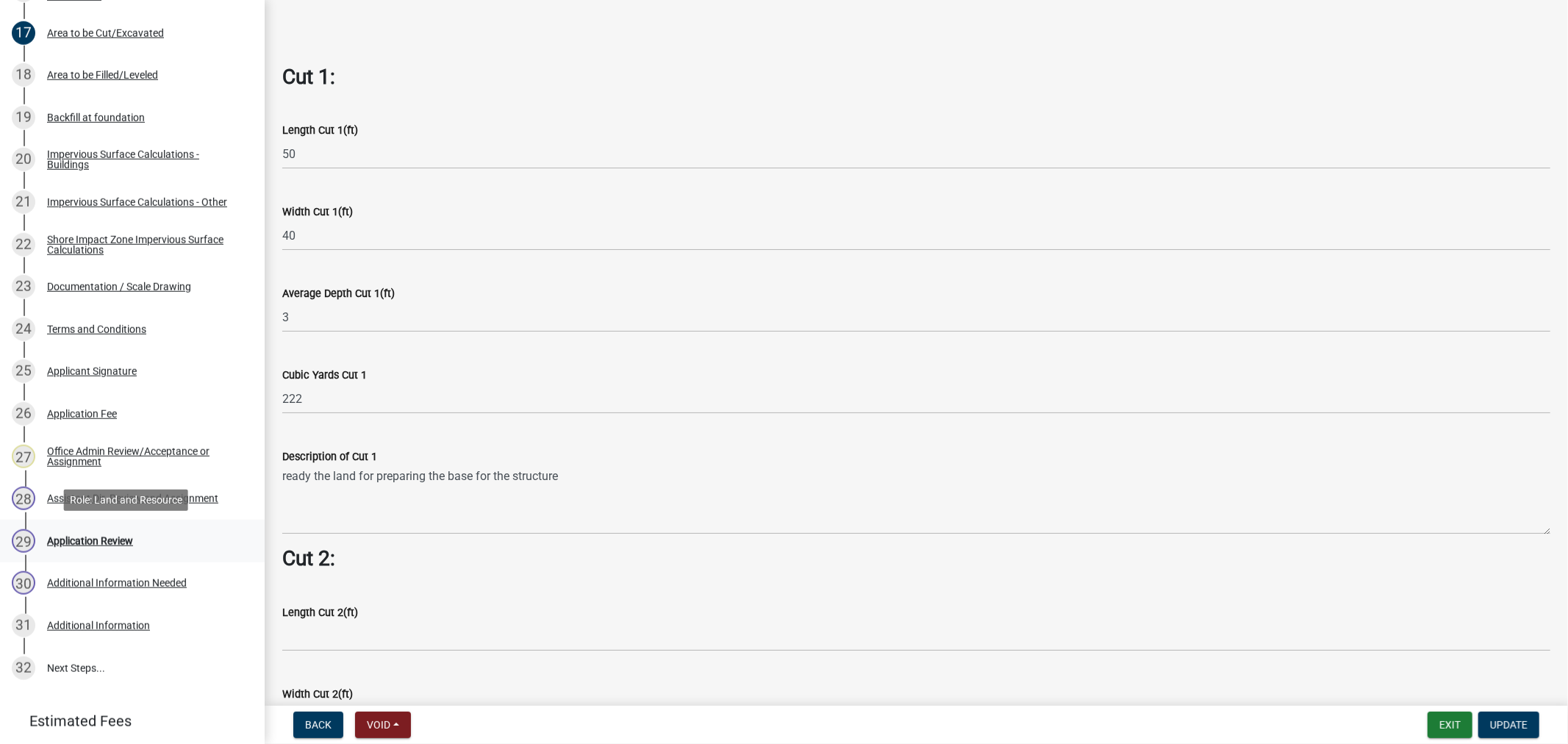
click at [105, 540] on div "Application Review" at bounding box center [90, 541] width 86 height 10
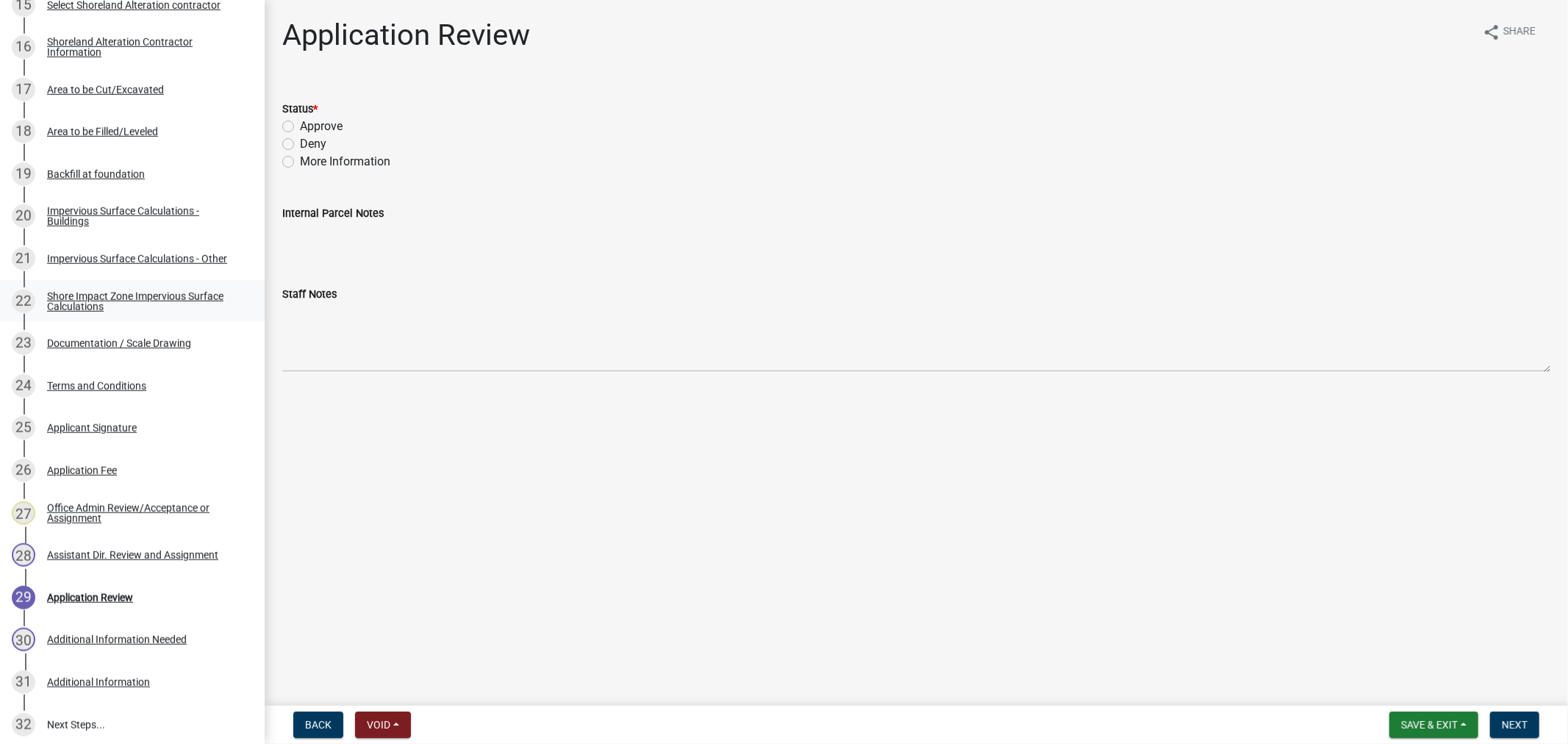
scroll to position [807, 0]
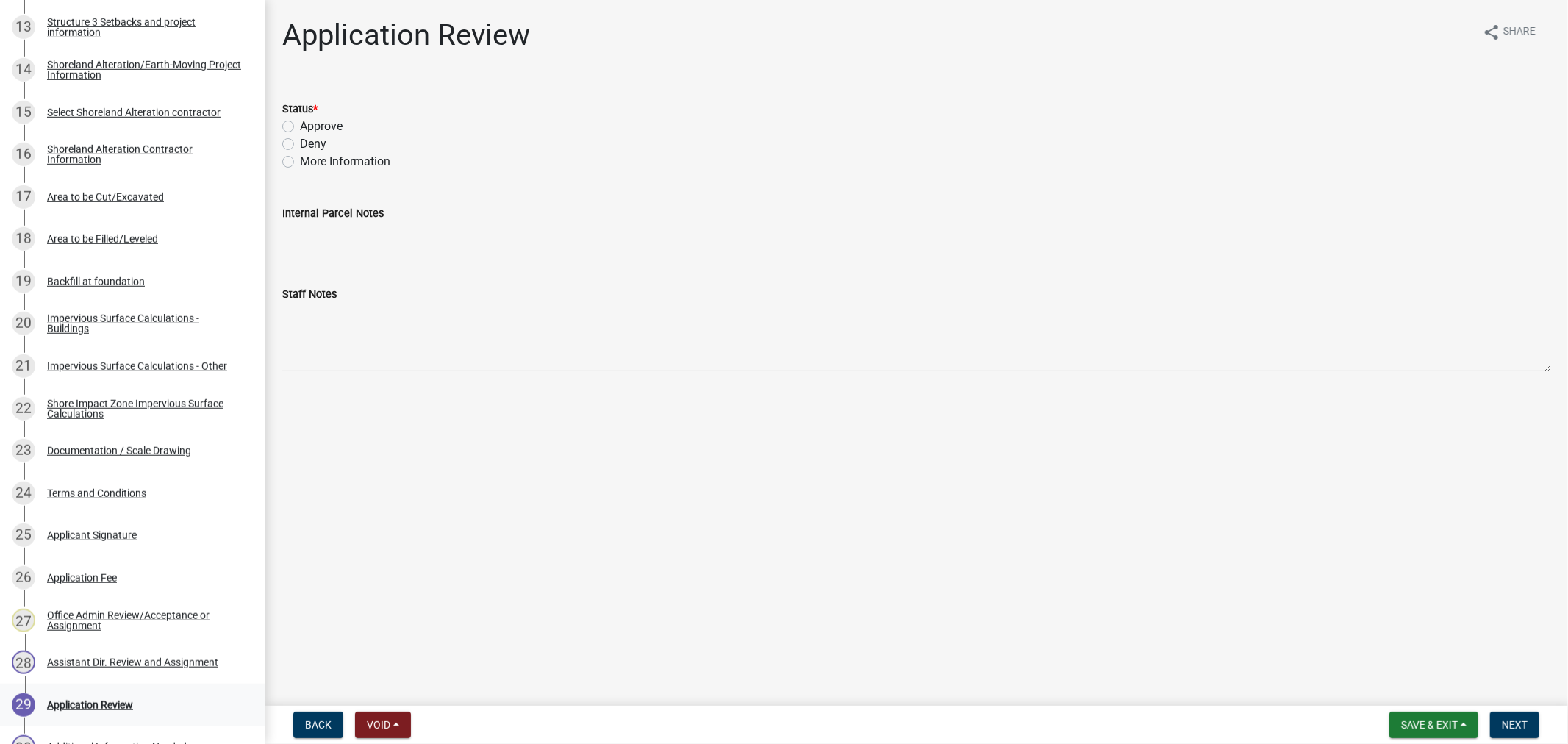
click at [84, 694] on div "29 Application Review" at bounding box center [126, 705] width 230 height 24
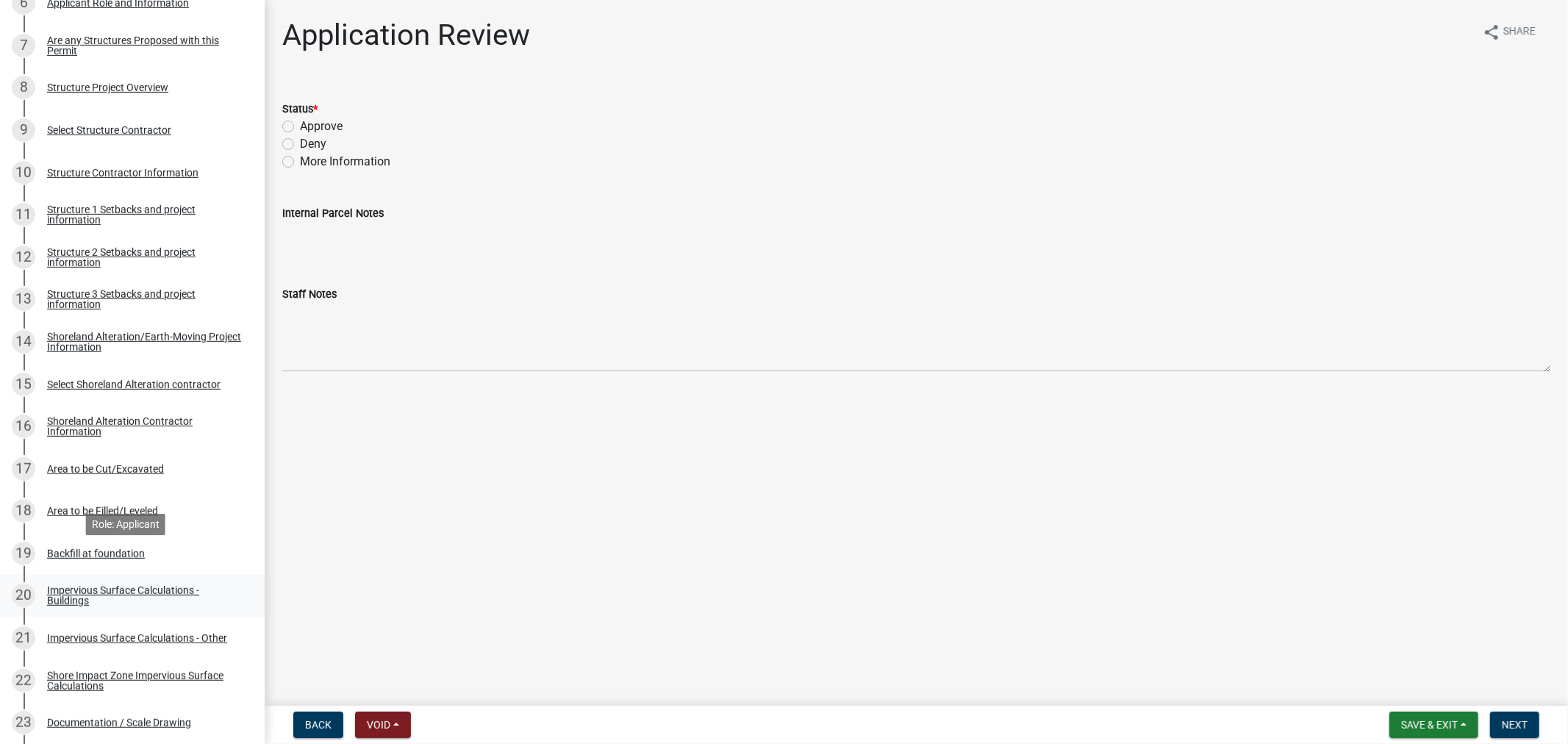
scroll to position [571, 0]
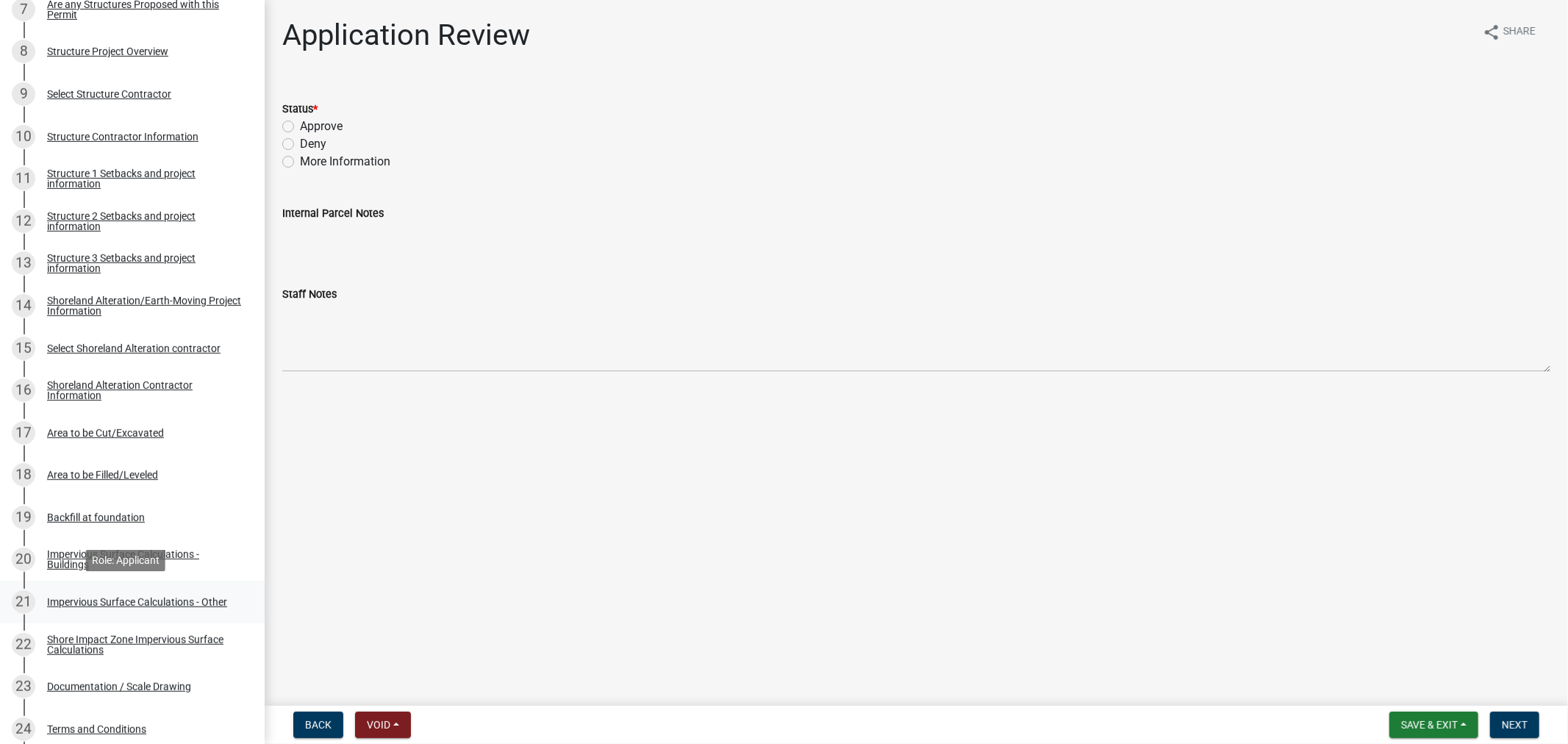
click at [116, 602] on div "Impervious Surface Calculations - Other" at bounding box center [137, 602] width 180 height 10
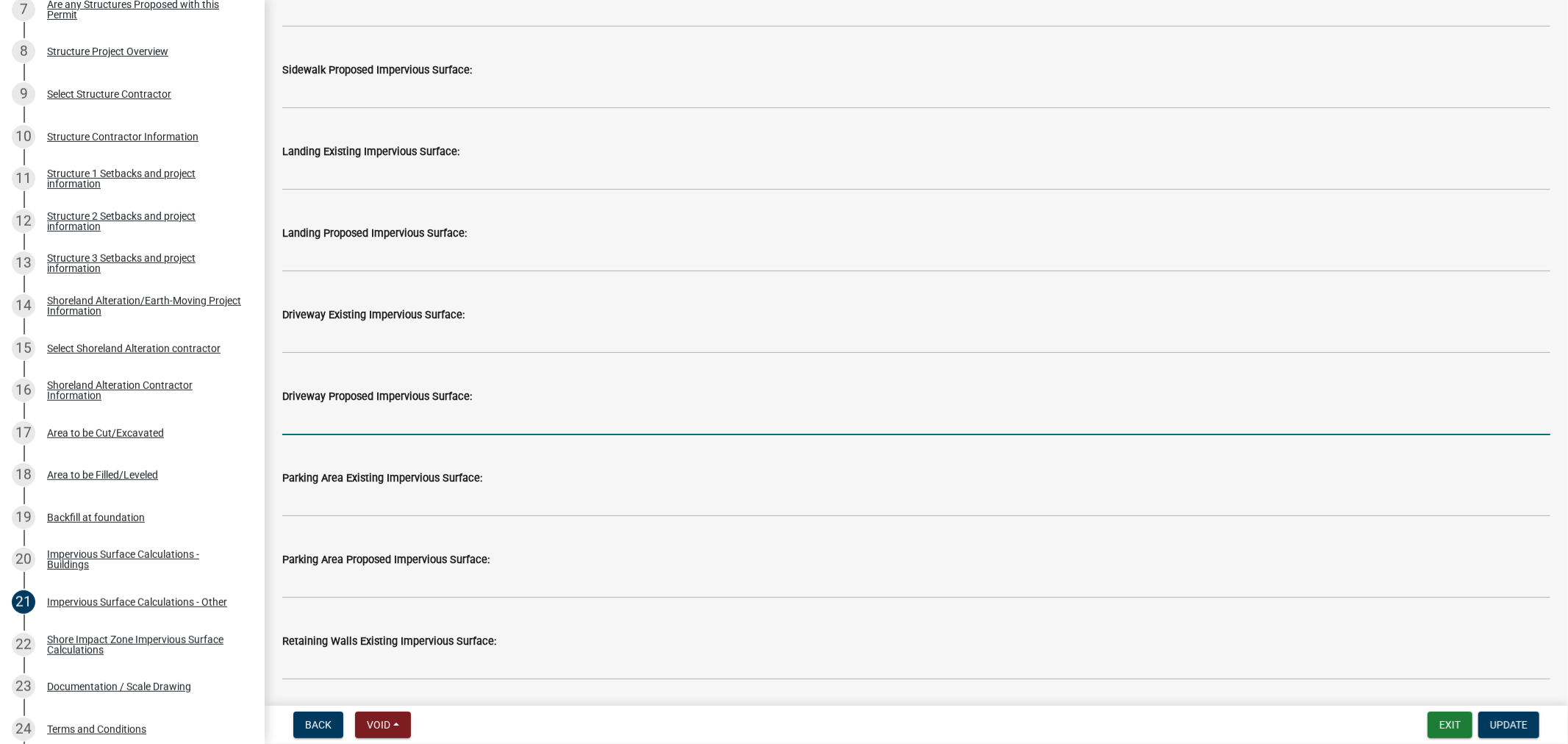
drag, startPoint x: 347, startPoint y: 416, endPoint x: 335, endPoint y: 405, distance: 16.3
click at [347, 416] on input "text" at bounding box center [917, 420] width 1268 height 30
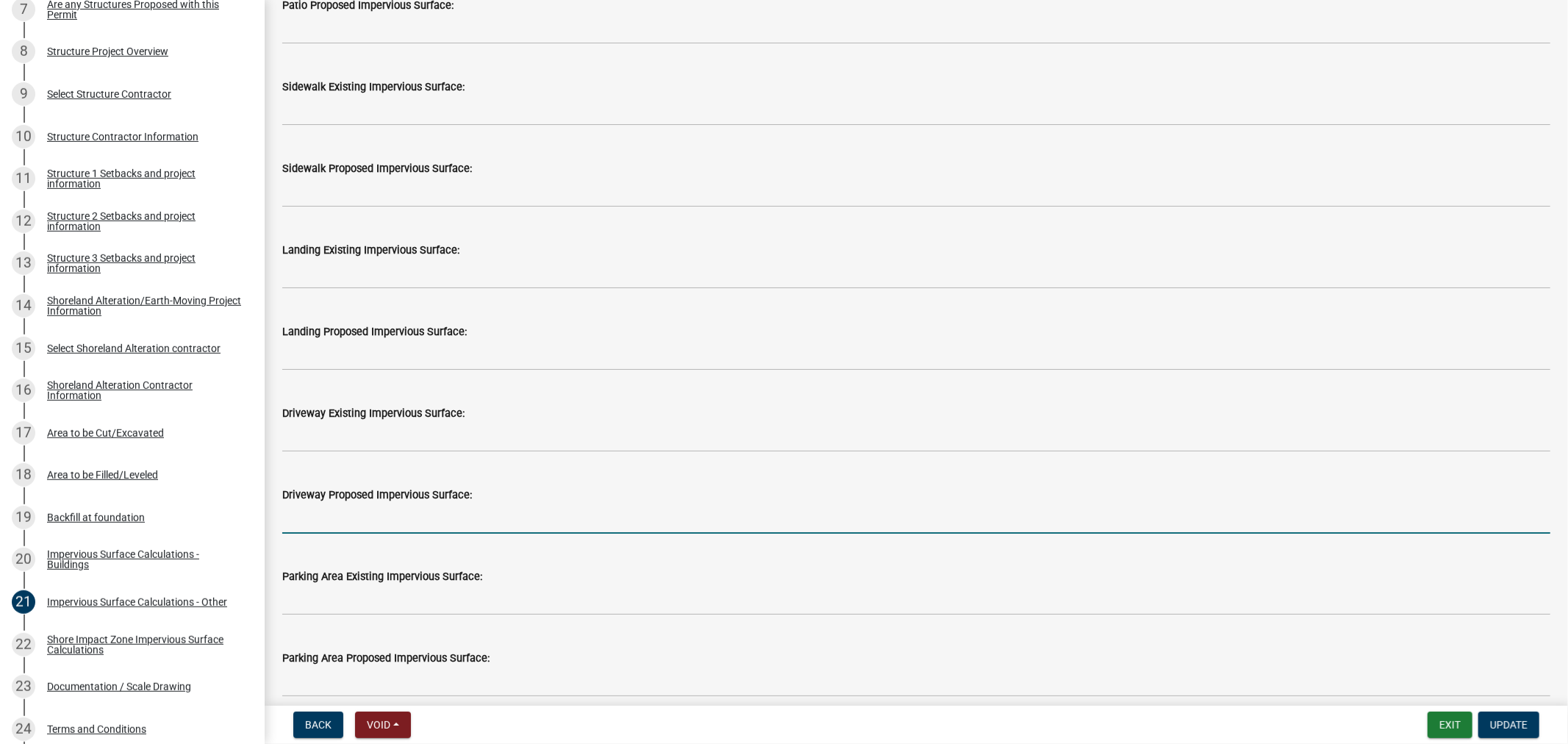
scroll to position [490, 0]
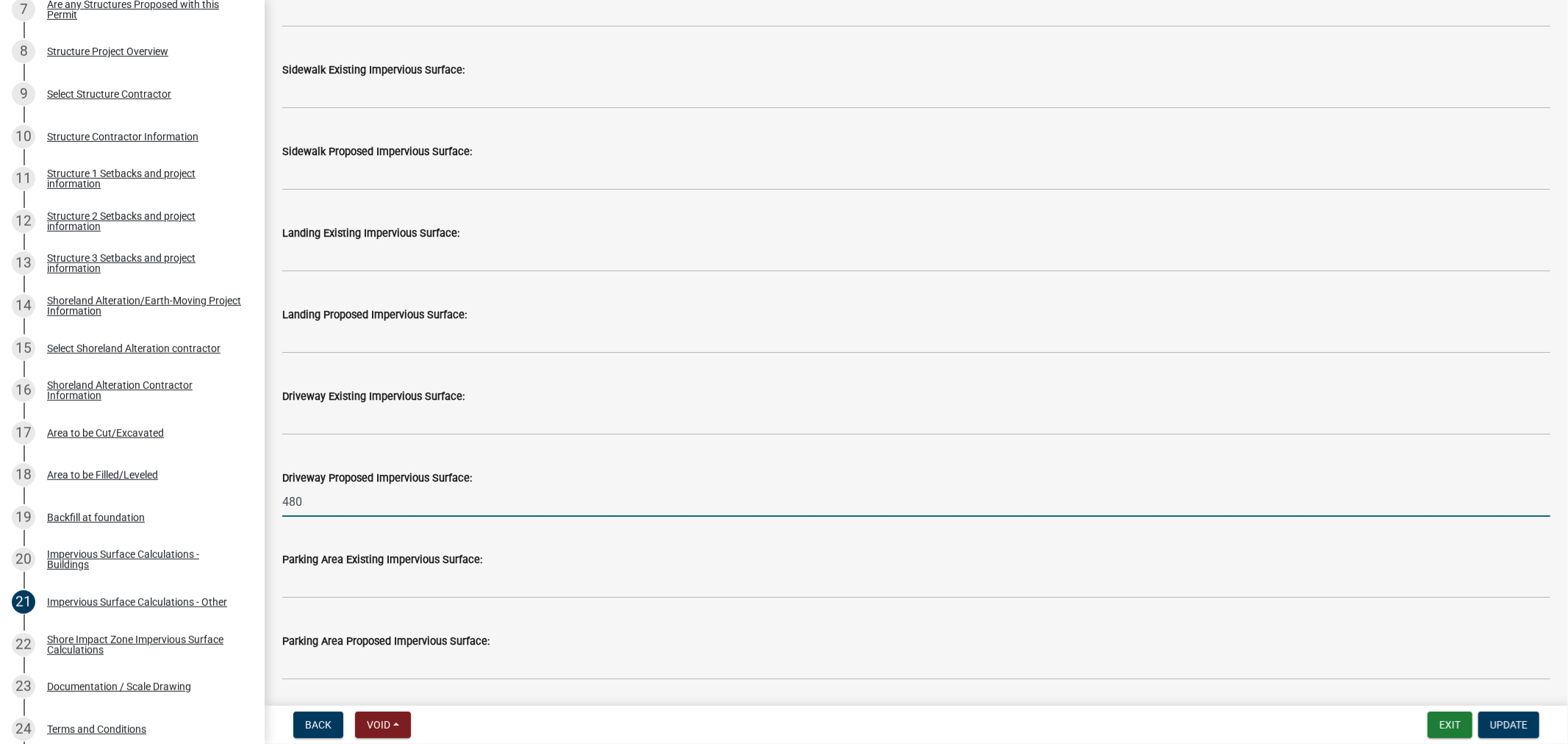
type input "480"
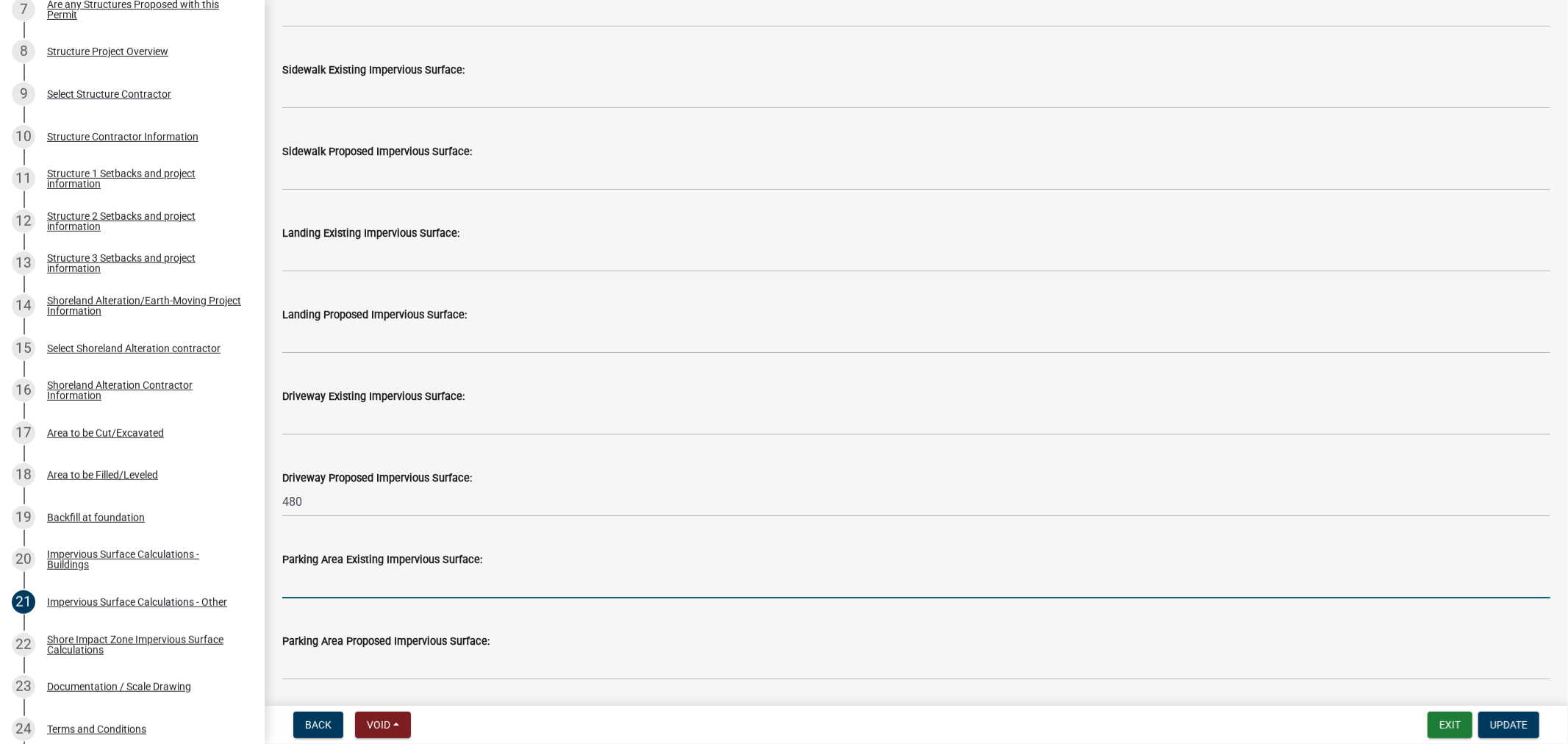
click at [395, 580] on input "text" at bounding box center [917, 583] width 1268 height 30
click at [978, 367] on div "Driveway Existing Impervious Surface:" at bounding box center [917, 401] width 1268 height 68
click at [305, 584] on input "text" at bounding box center [917, 583] width 1268 height 30
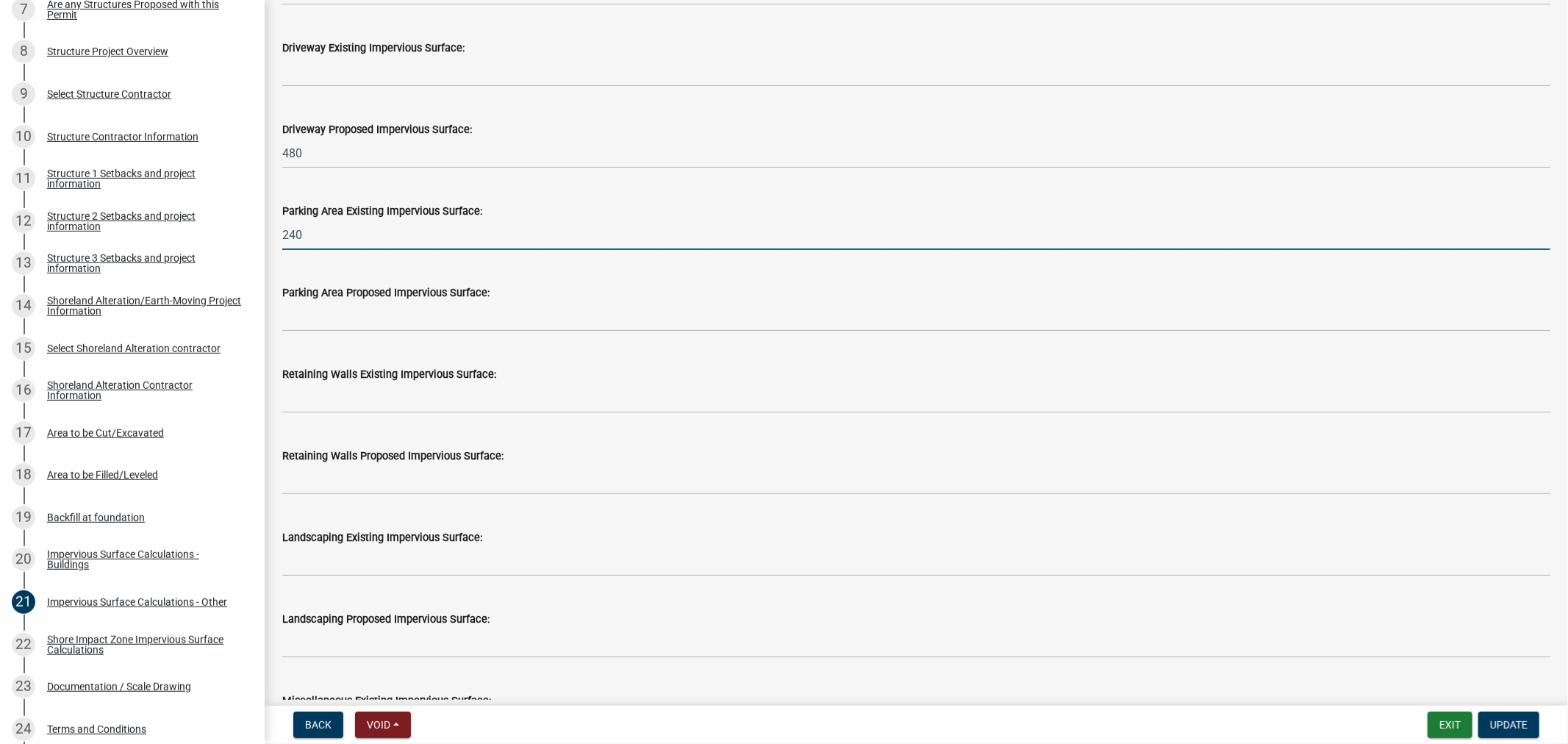
scroll to position [817, 0]
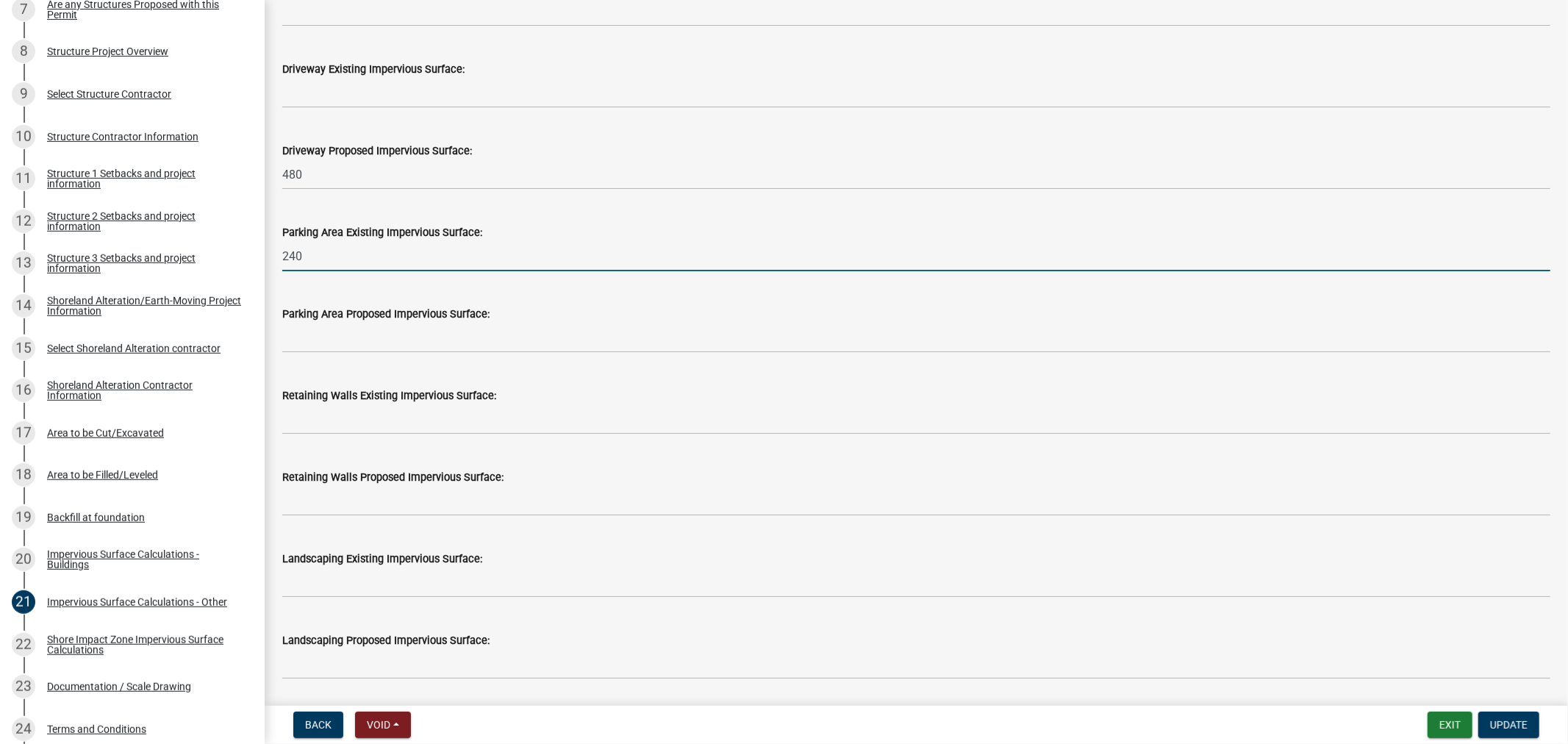
type input "240"
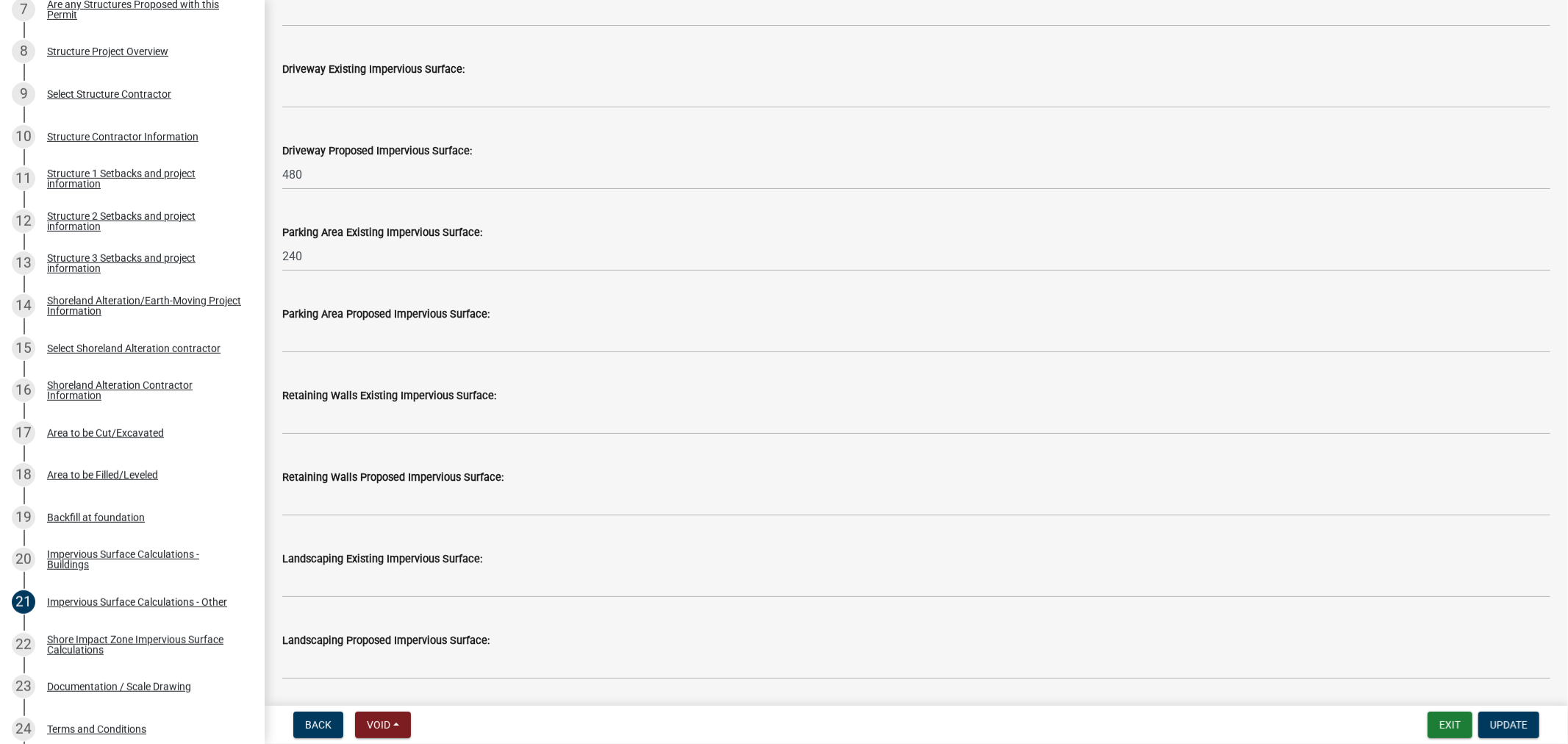
click at [633, 471] on div "Retaining Walls Proposed Impervious Surface:" at bounding box center [917, 477] width 1268 height 18
click at [639, 371] on div "Retaining Walls Existing Impervious Surface:" at bounding box center [917, 400] width 1268 height 68
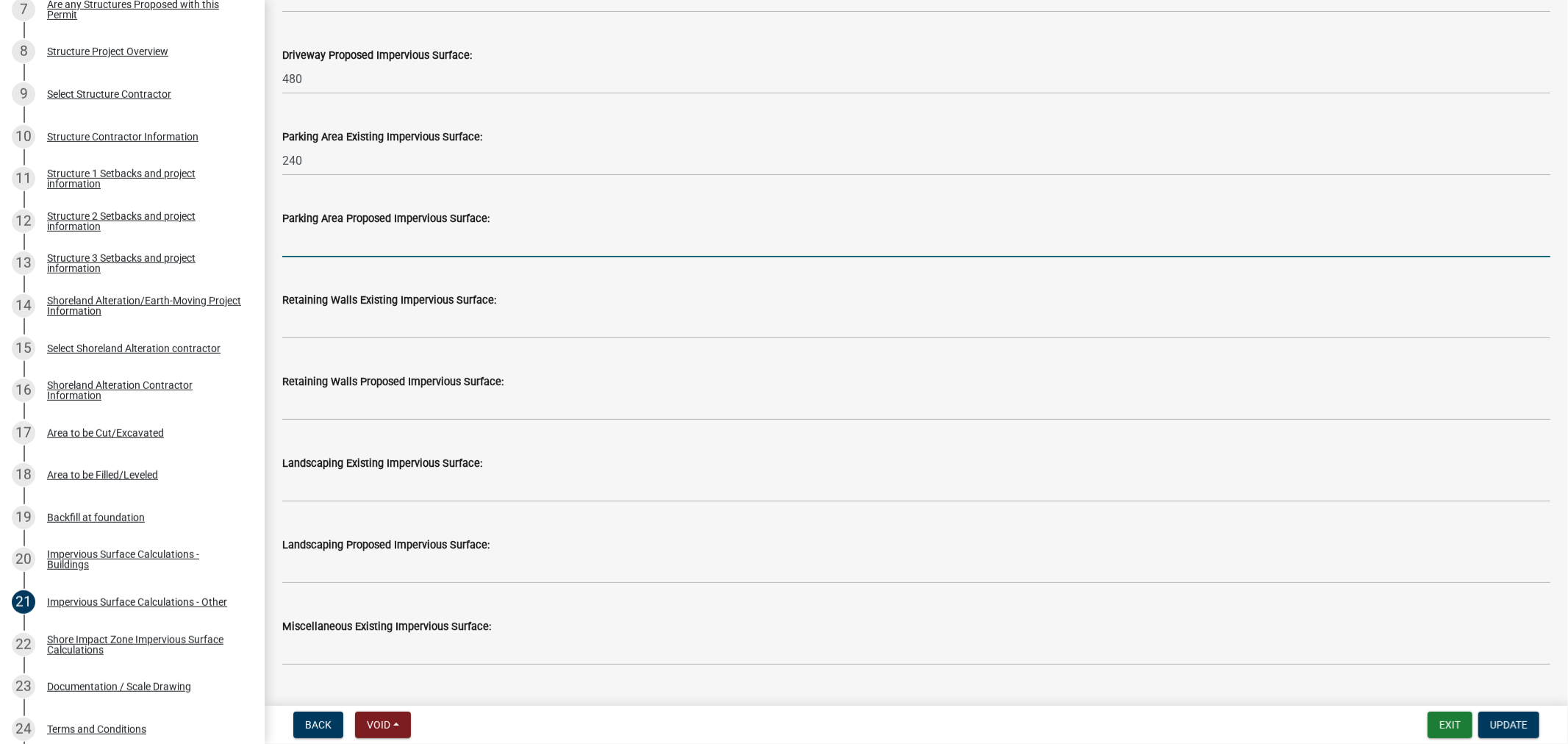
click at [300, 257] on input "text" at bounding box center [917, 241] width 1268 height 30
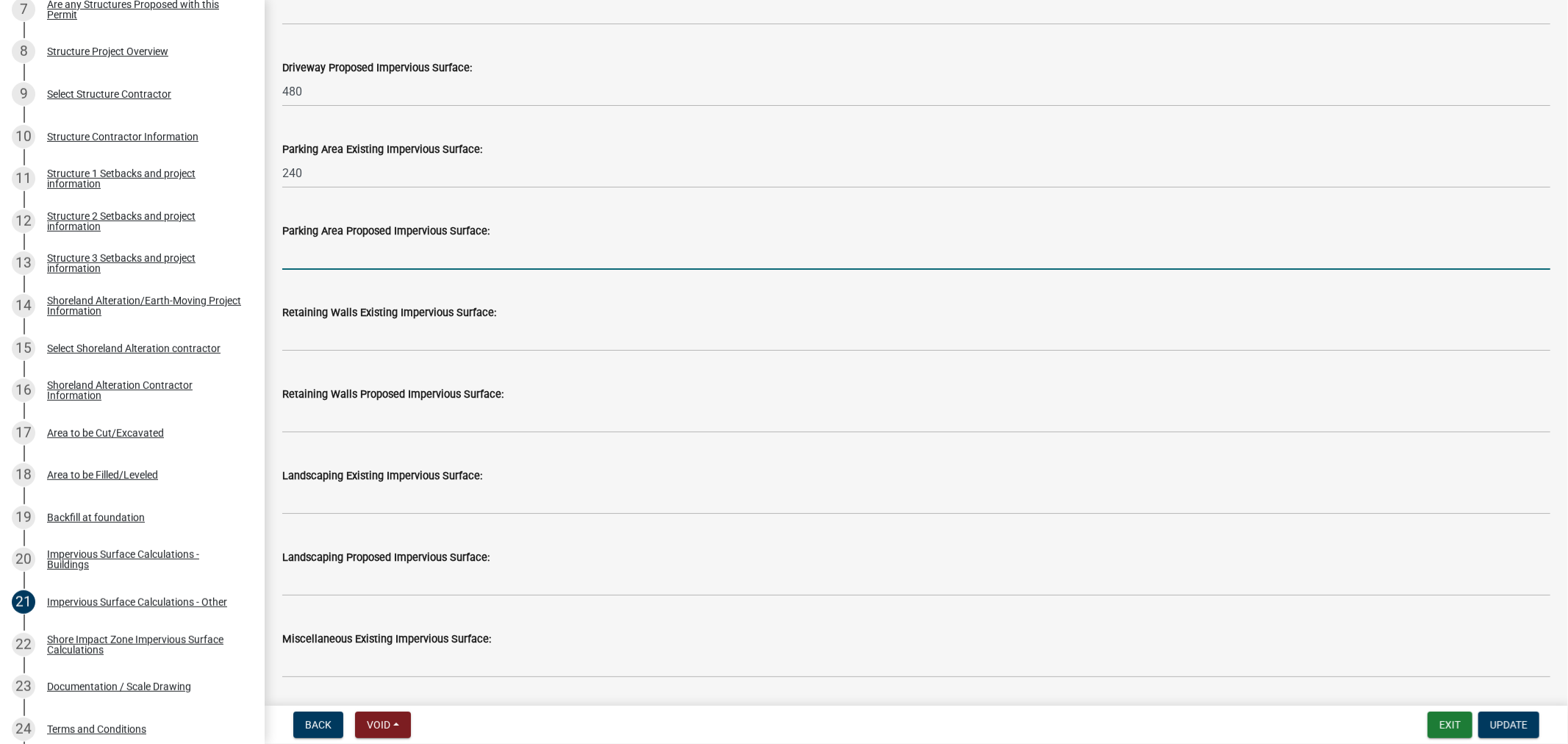
scroll to position [898, 0]
type input "240"
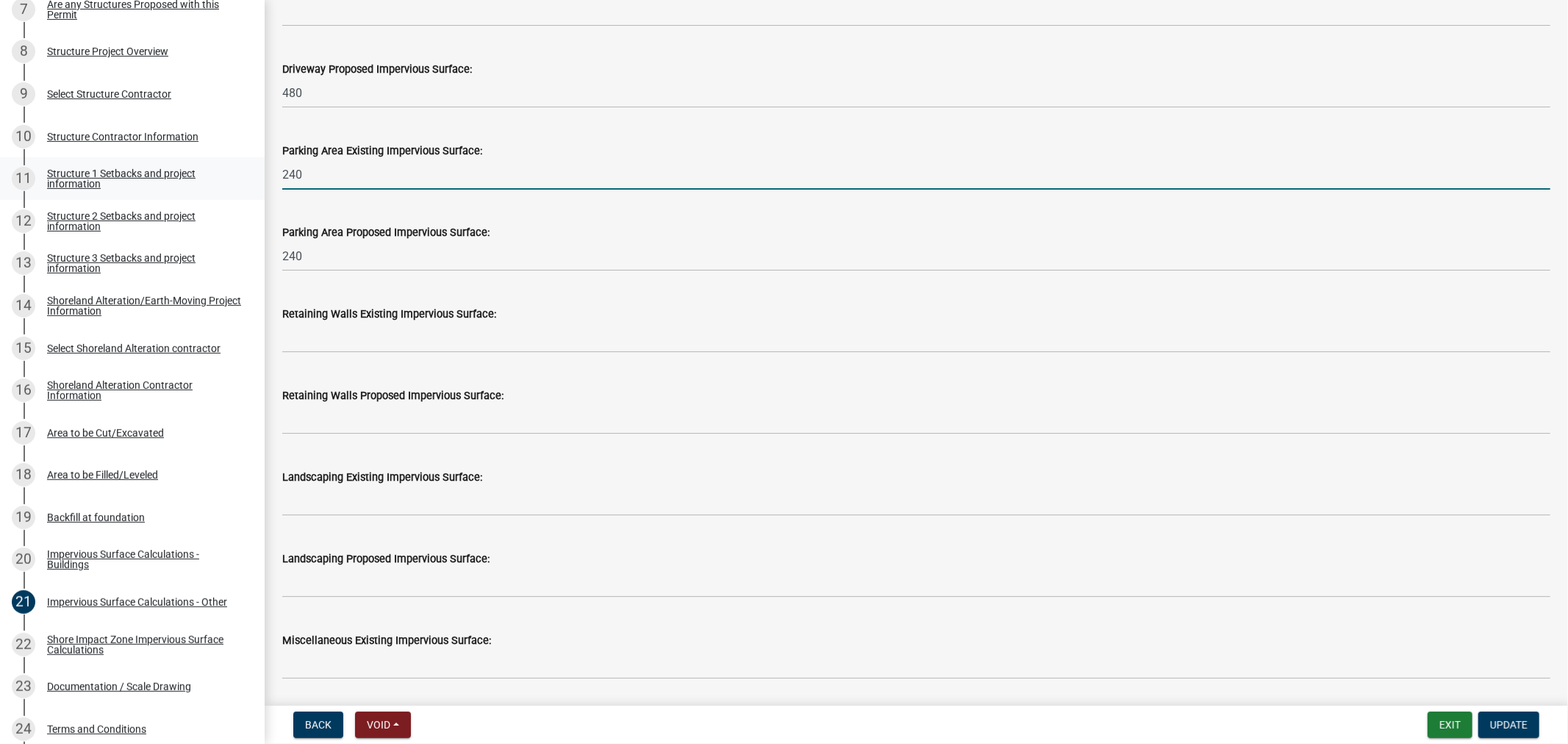
drag, startPoint x: 312, startPoint y: 177, endPoint x: 203, endPoint y: 158, distance: 110.6
click at [203, 158] on div "Structure and Shoreland Alteration Permit Application STR/SAP - 486324 View Sum…" at bounding box center [784, 372] width 1568 height 744
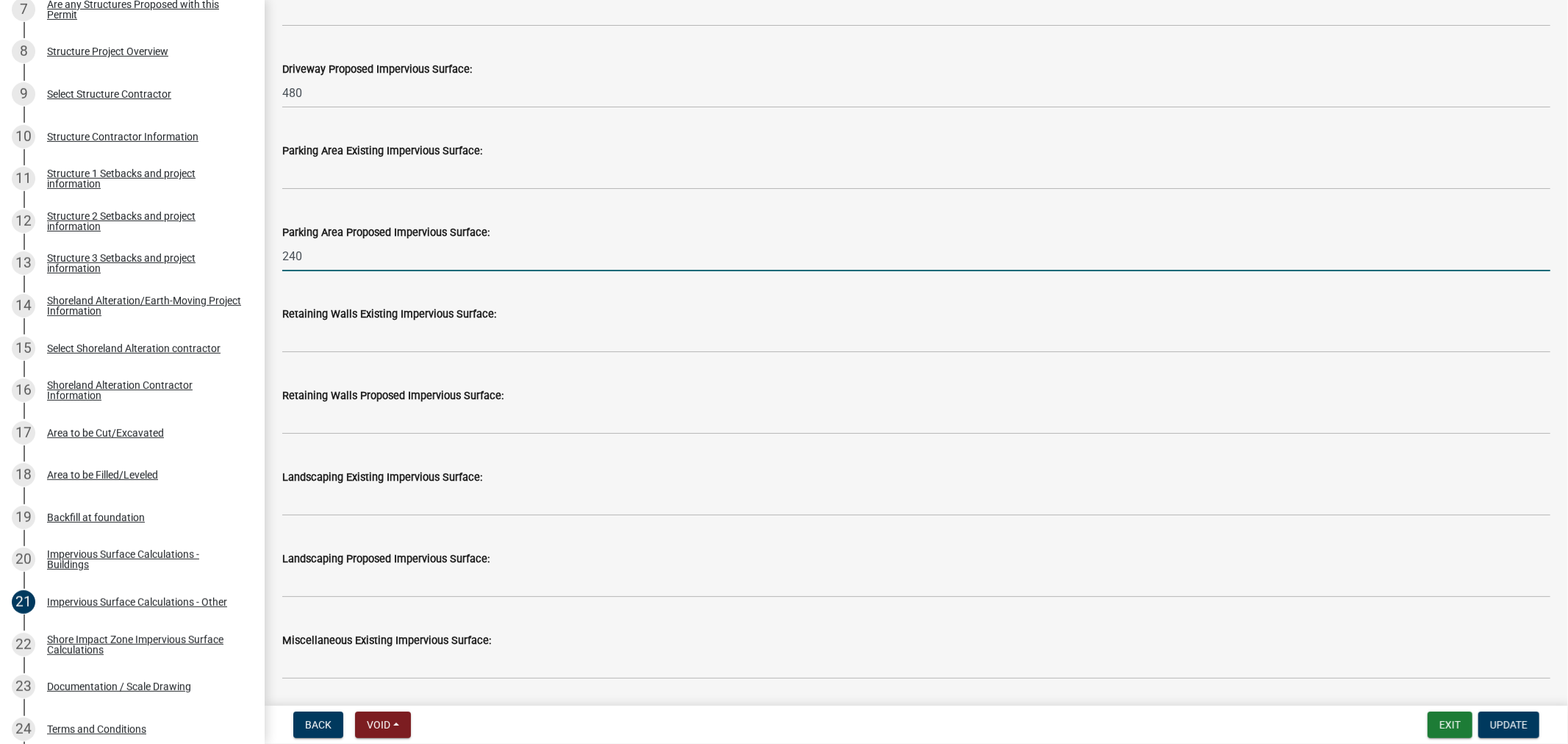
drag, startPoint x: 697, startPoint y: 261, endPoint x: 712, endPoint y: 303, distance: 44.6
click at [698, 261] on input "240" at bounding box center [917, 256] width 1268 height 30
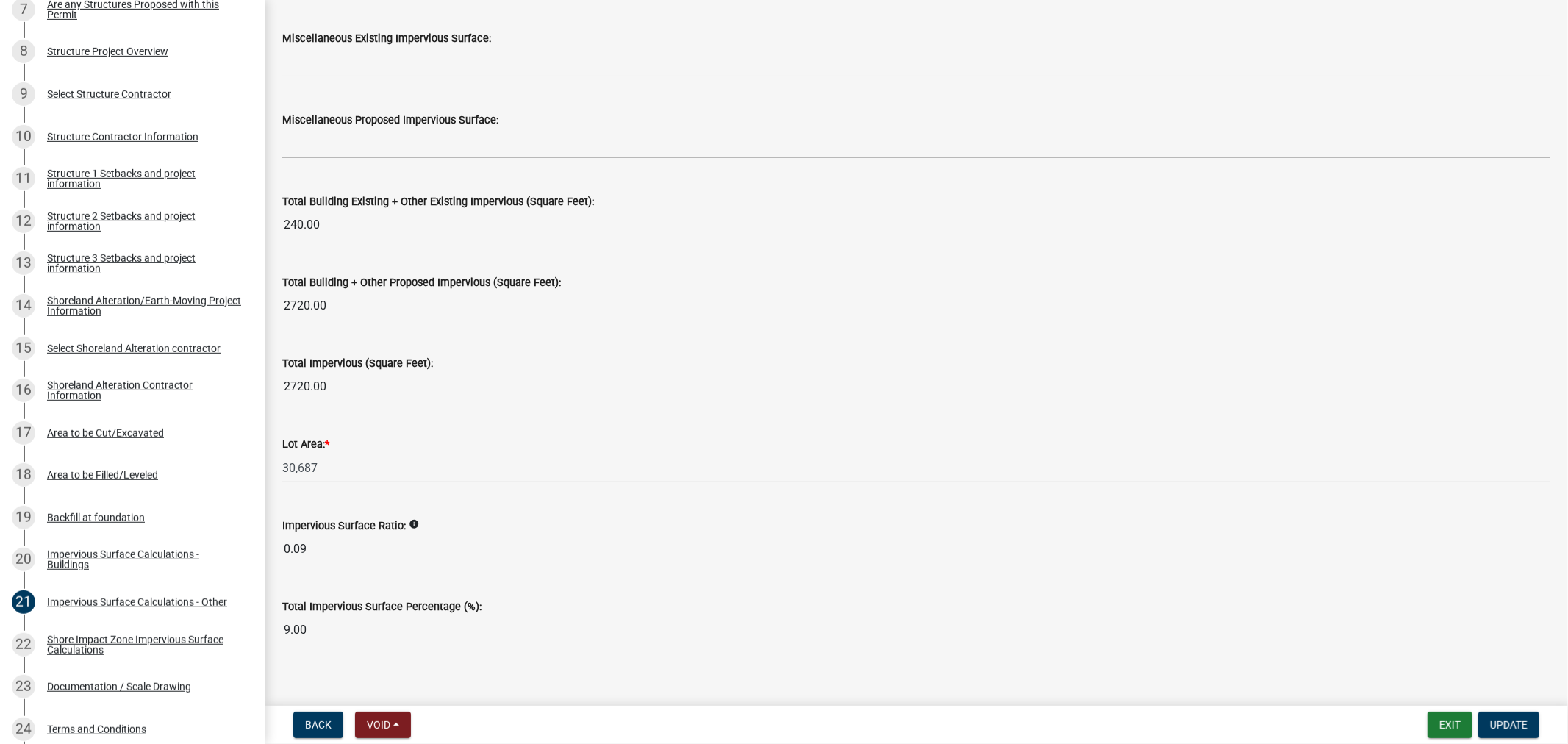
scroll to position [1512, 0]
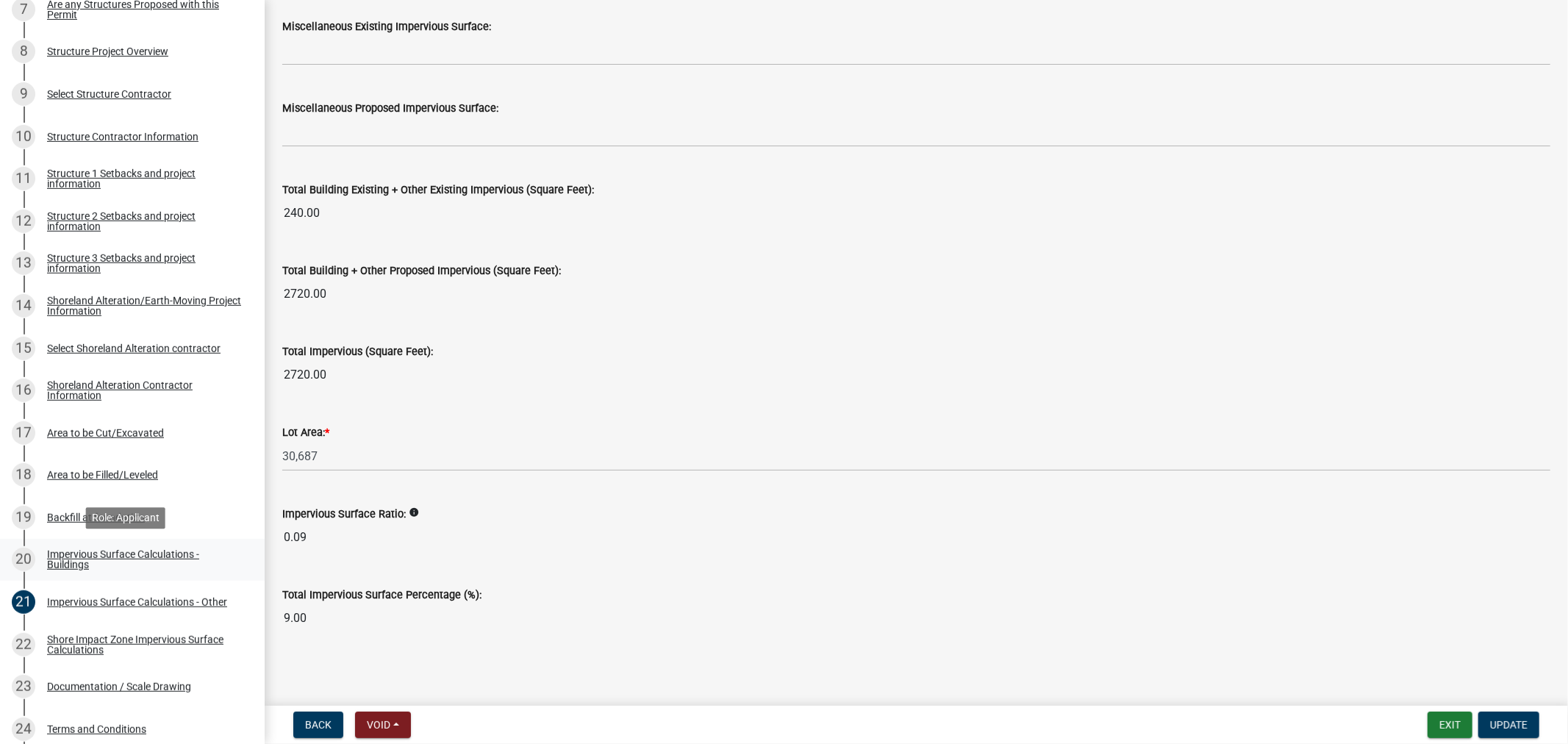
click at [104, 561] on div "Impervious Surface Calculations - Buildings" at bounding box center [143, 559] width 194 height 20
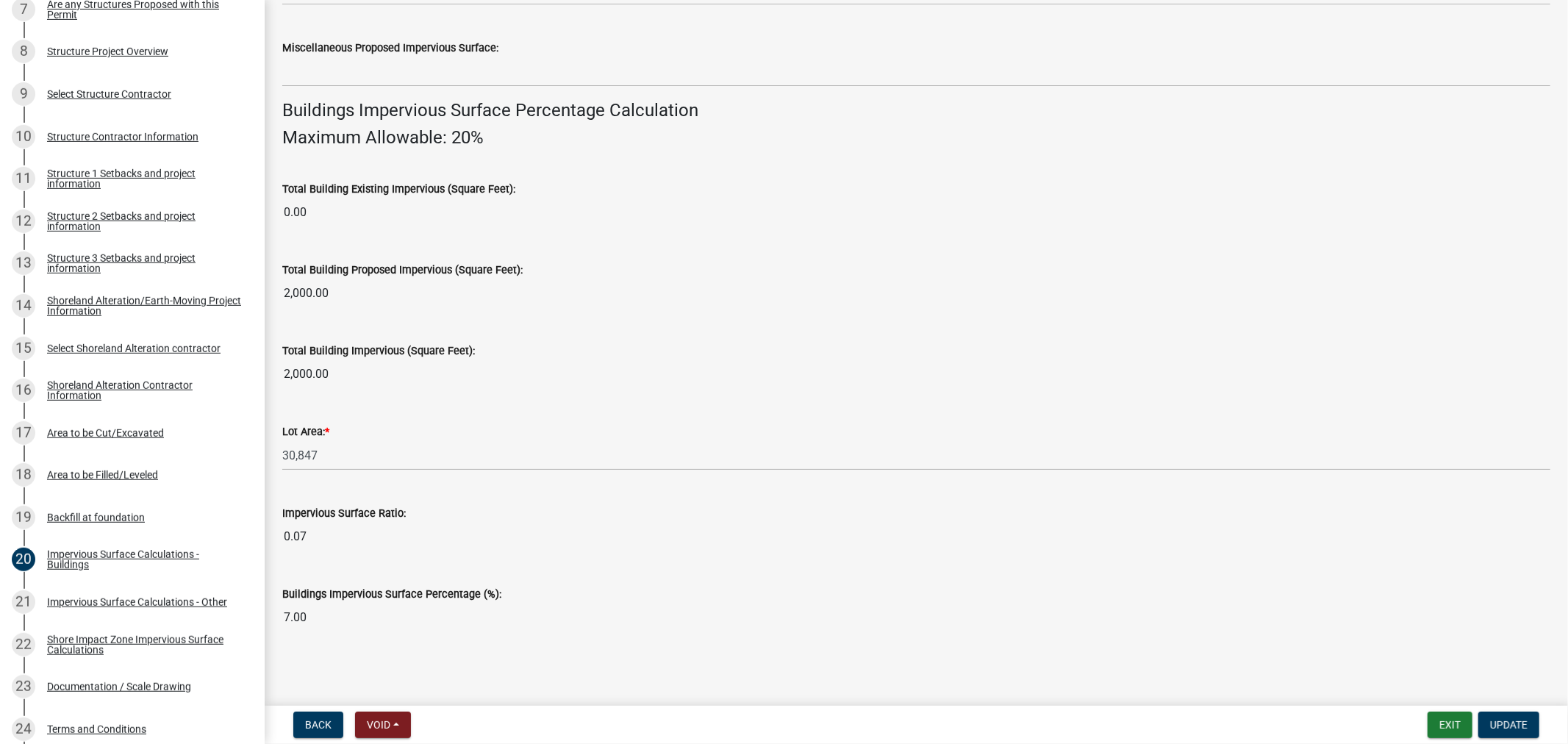
scroll to position [922, 0]
click at [61, 596] on div "Impervious Surface Calculations - Other" at bounding box center [137, 602] width 180 height 10
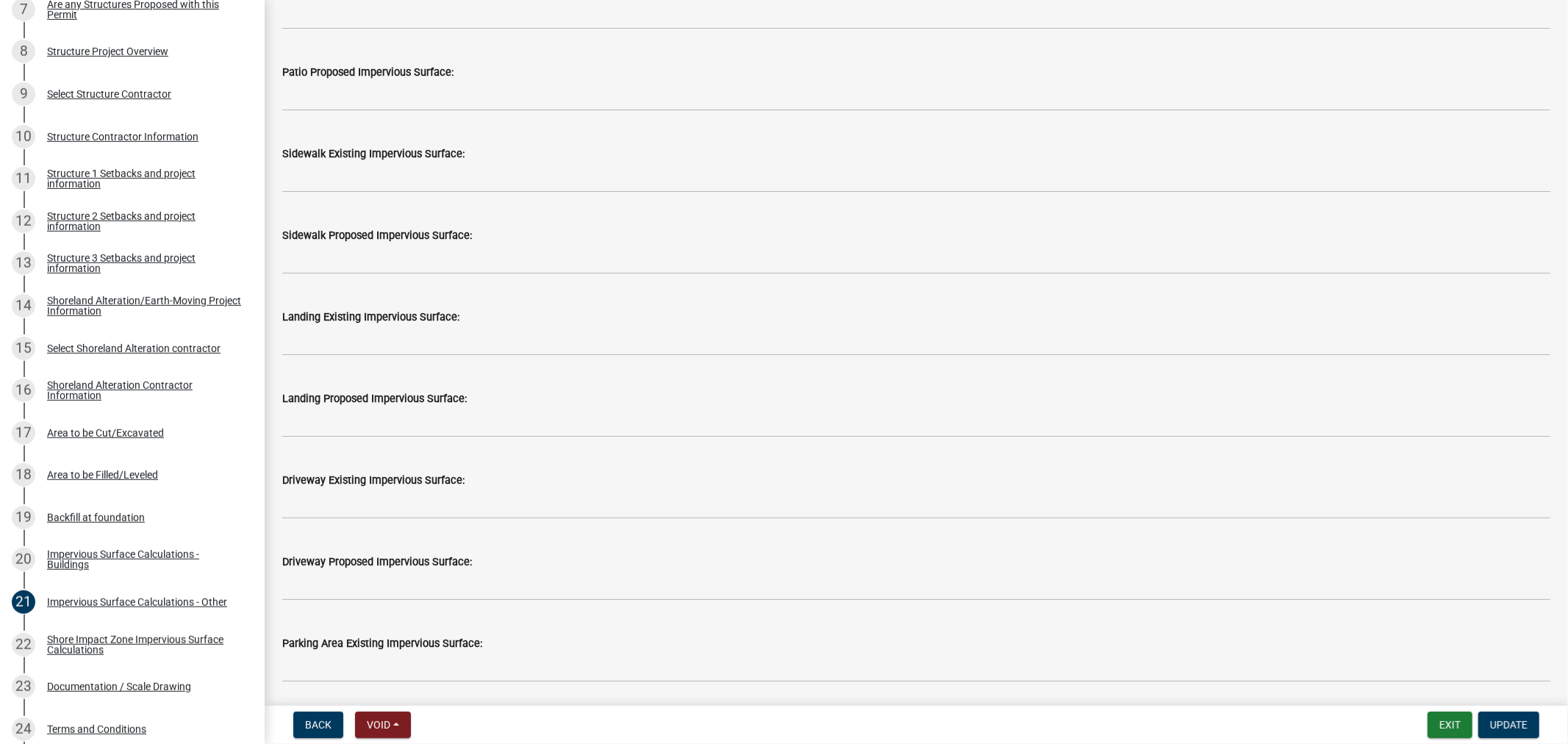
scroll to position [408, 0]
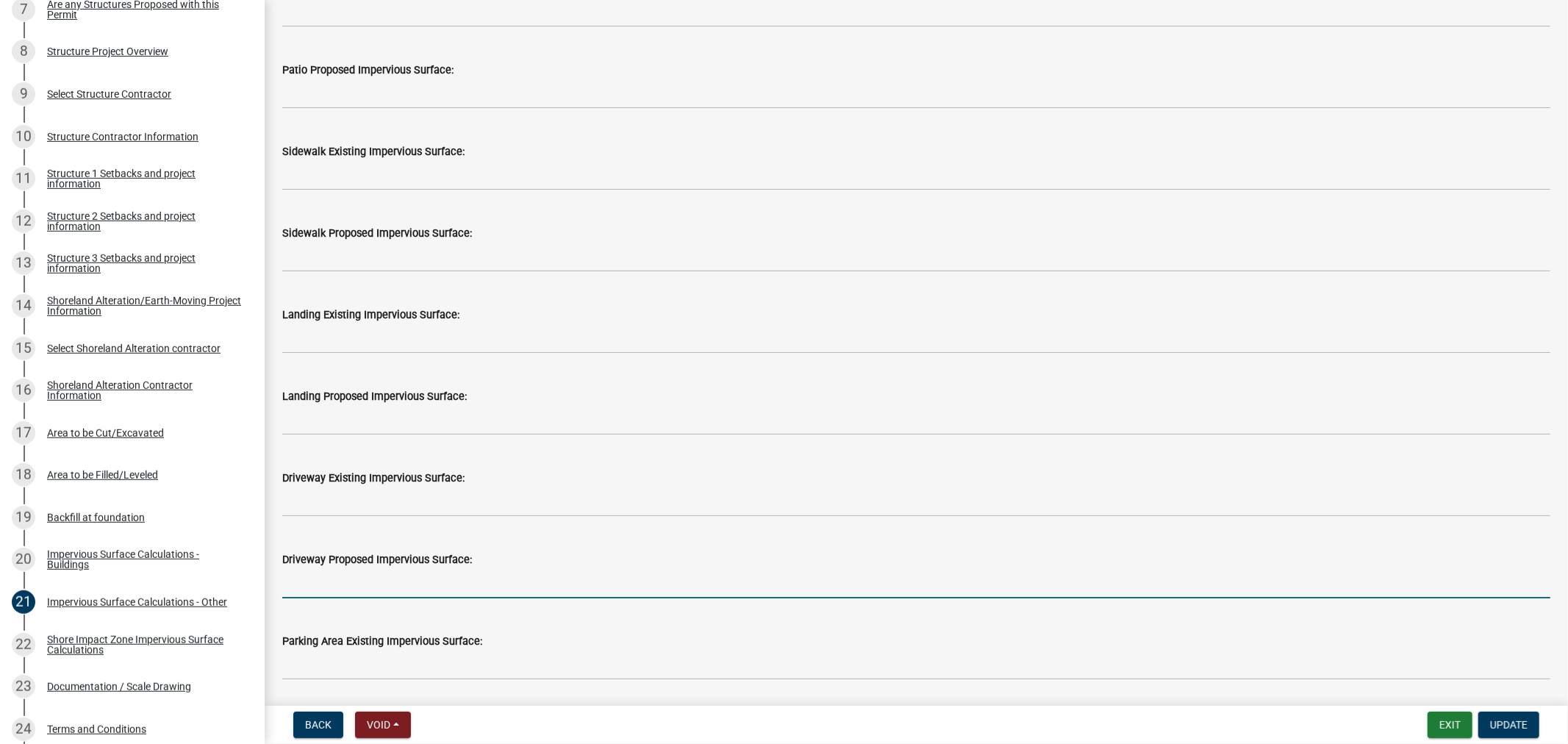
click at [399, 579] on input "text" at bounding box center [917, 583] width 1268 height 30
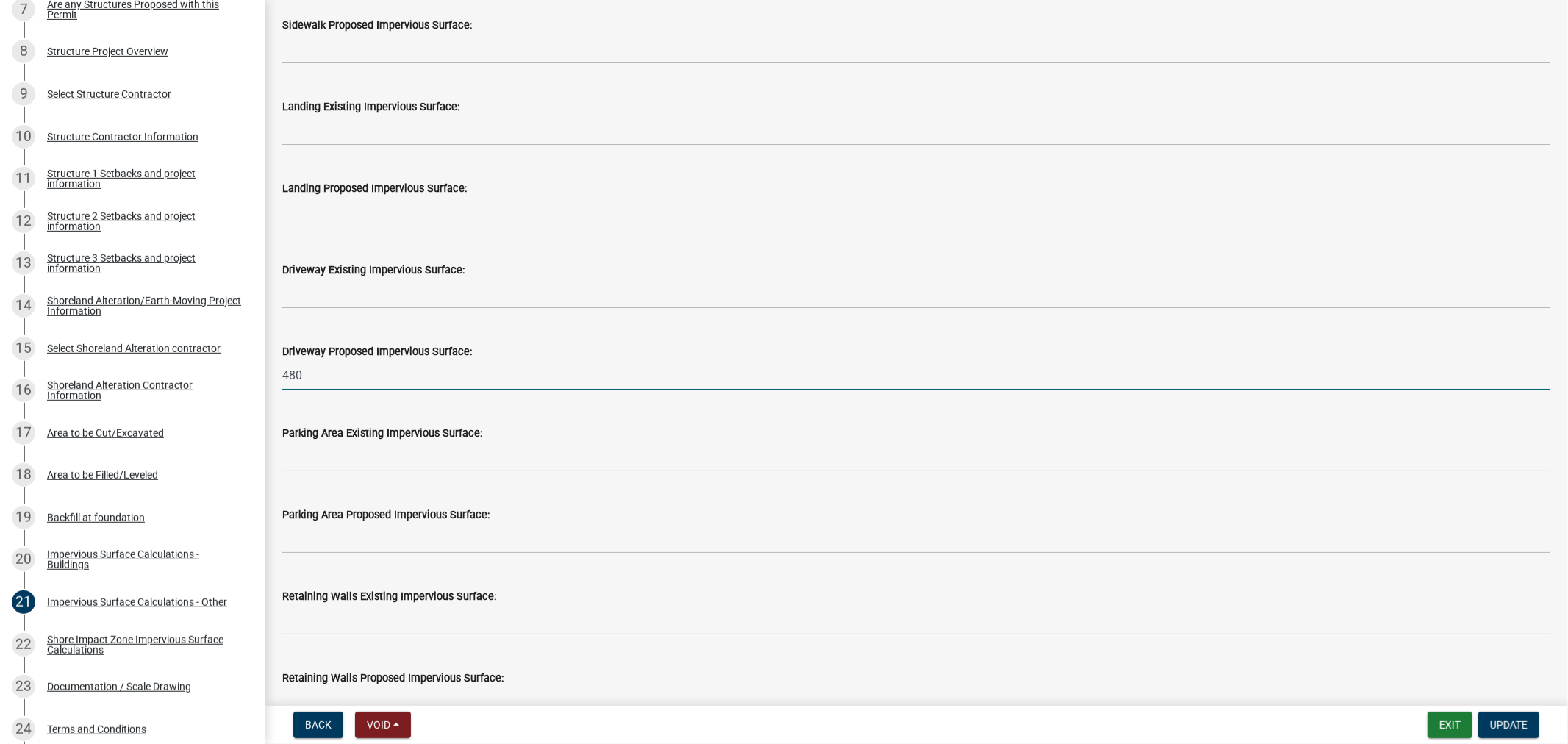
scroll to position [653, 0]
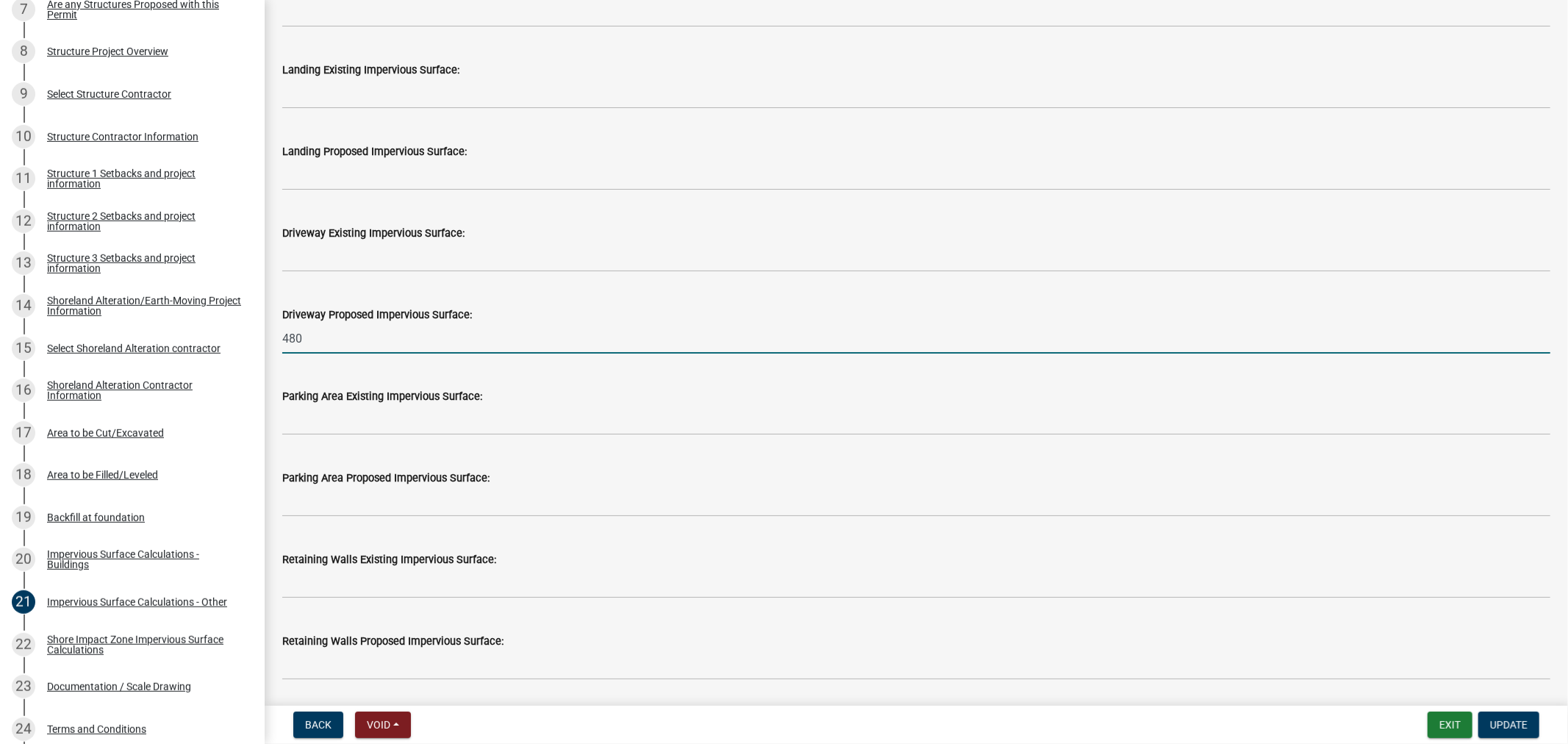
type input "480"
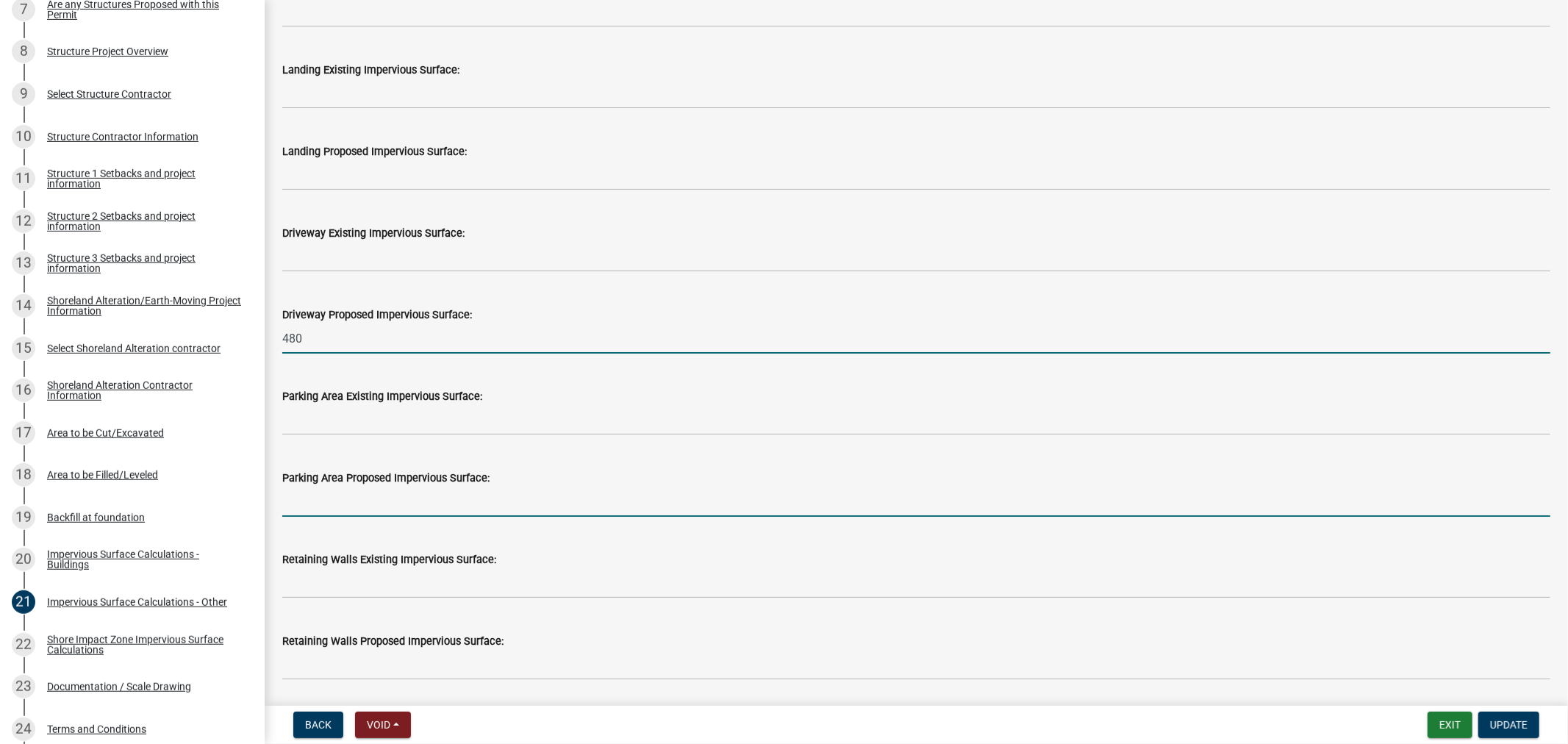
click at [300, 496] on input "text" at bounding box center [917, 501] width 1268 height 30
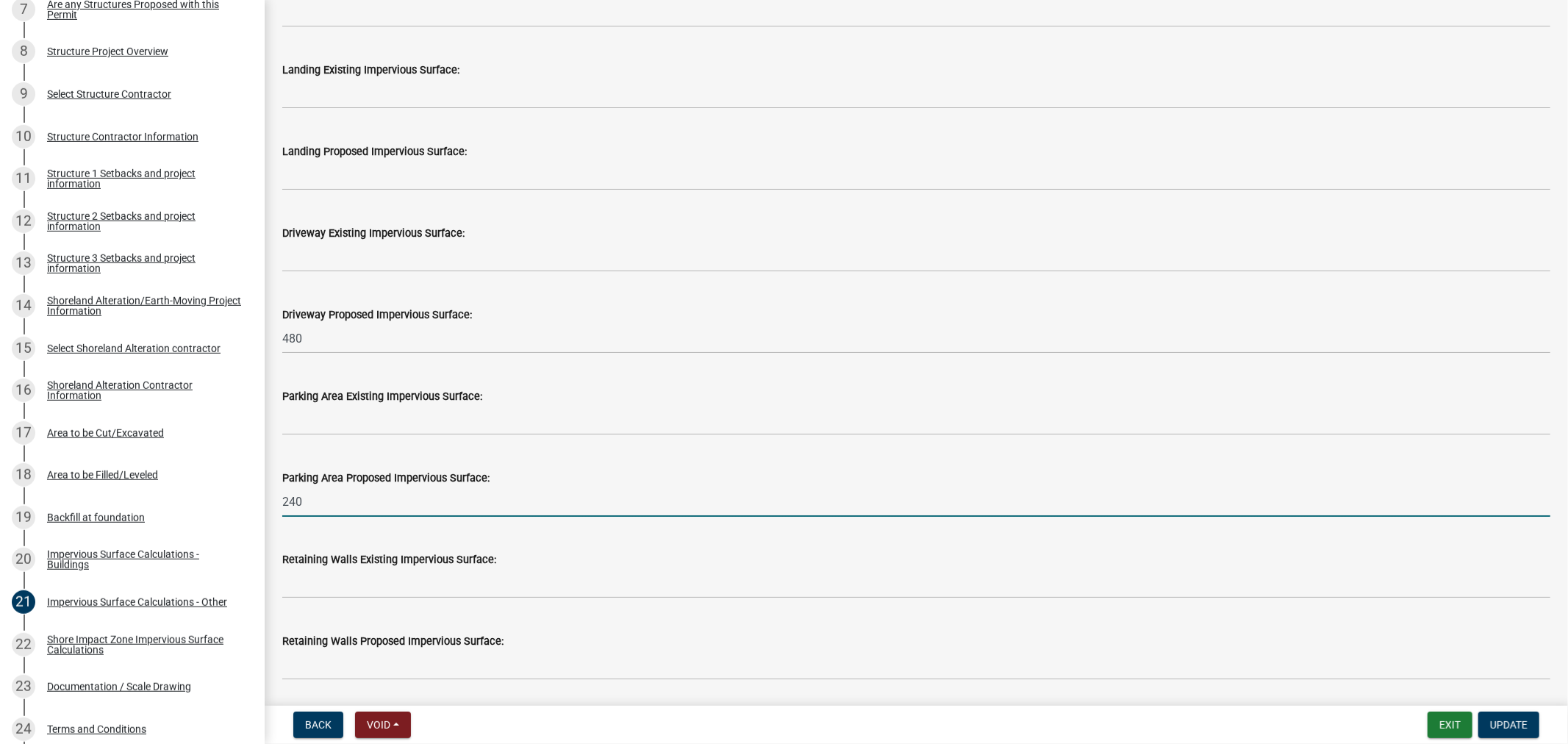
type input "240"
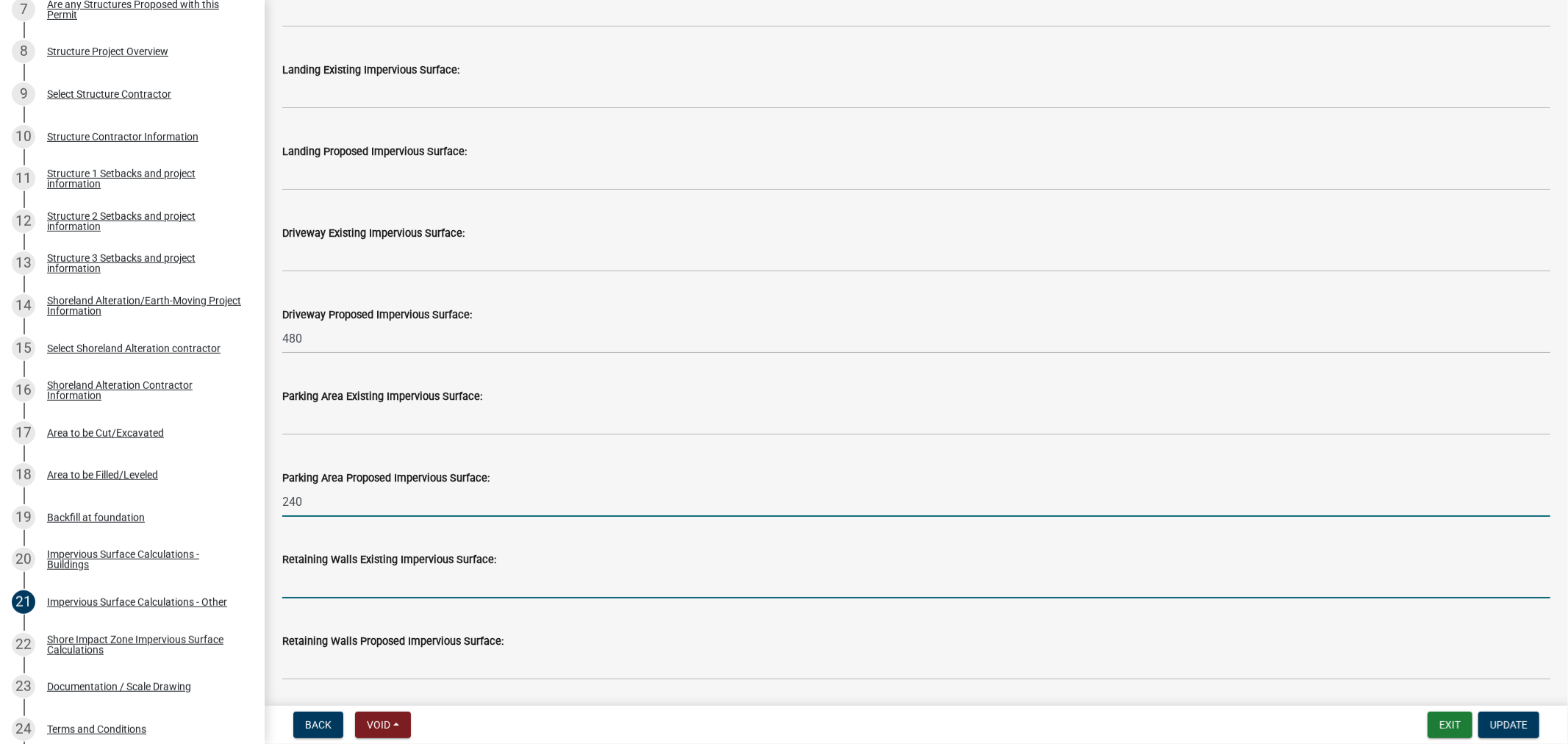
click at [647, 578] on input "text" at bounding box center [917, 583] width 1268 height 30
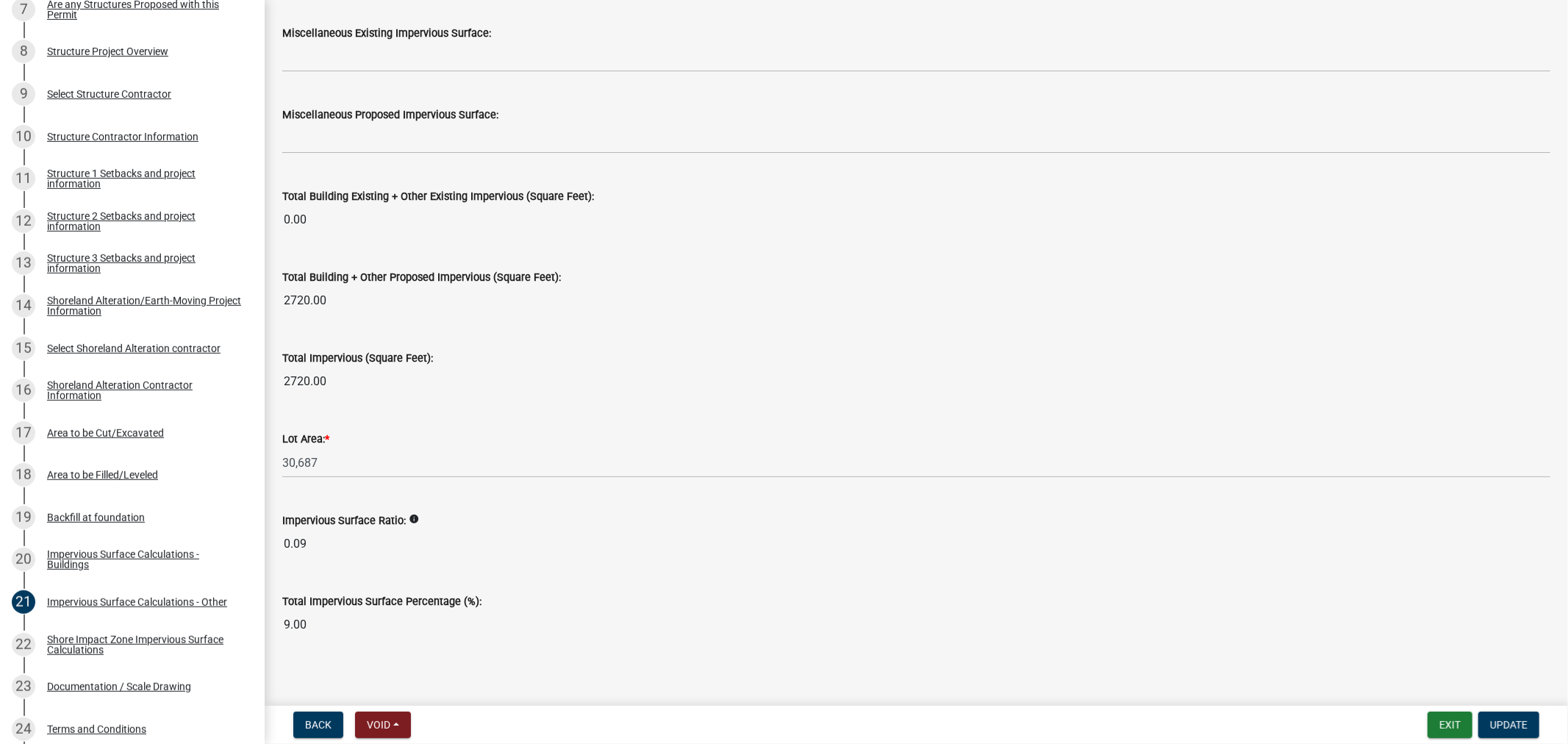
scroll to position [1515, 0]
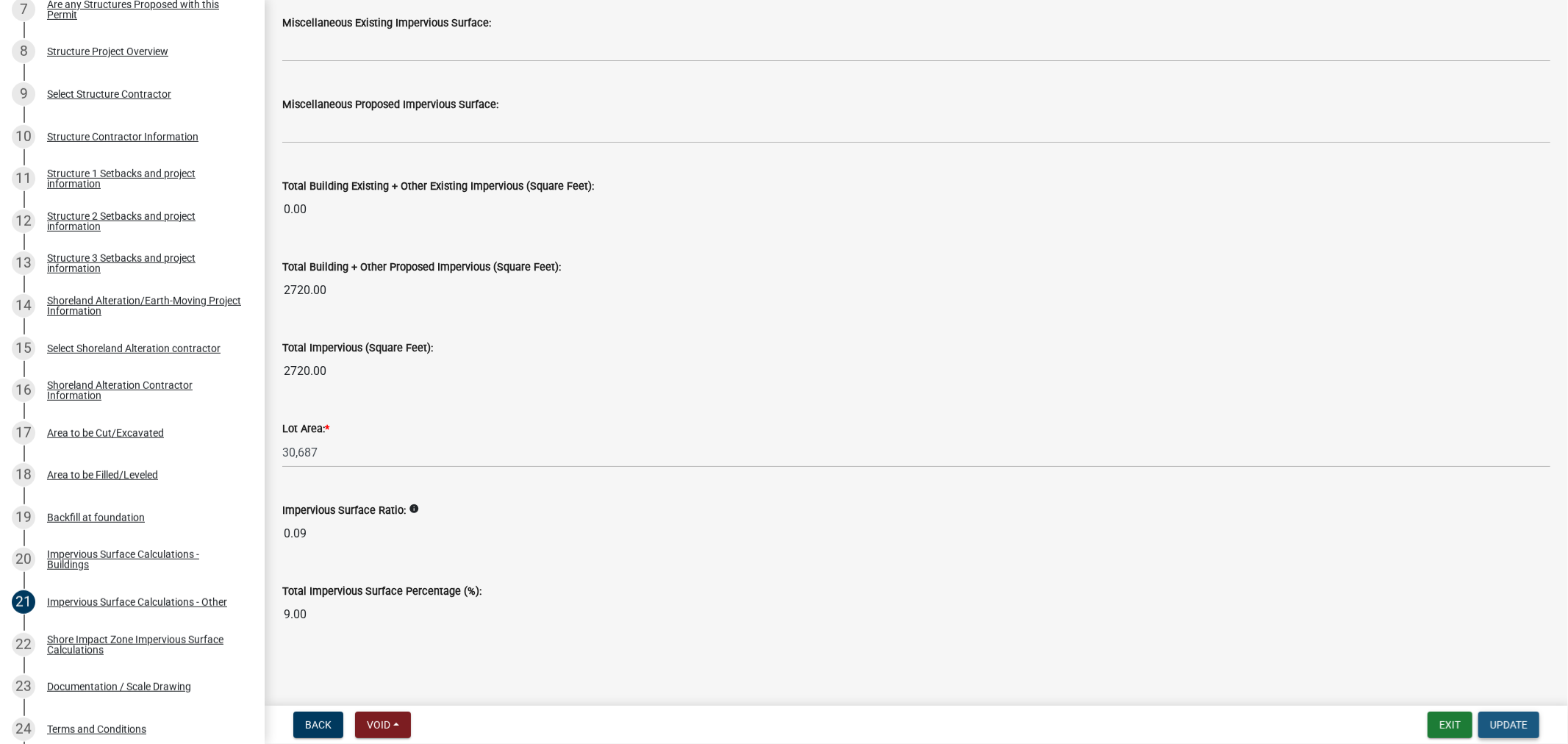
click at [1495, 726] on span "Update" at bounding box center [1509, 724] width 38 height 12
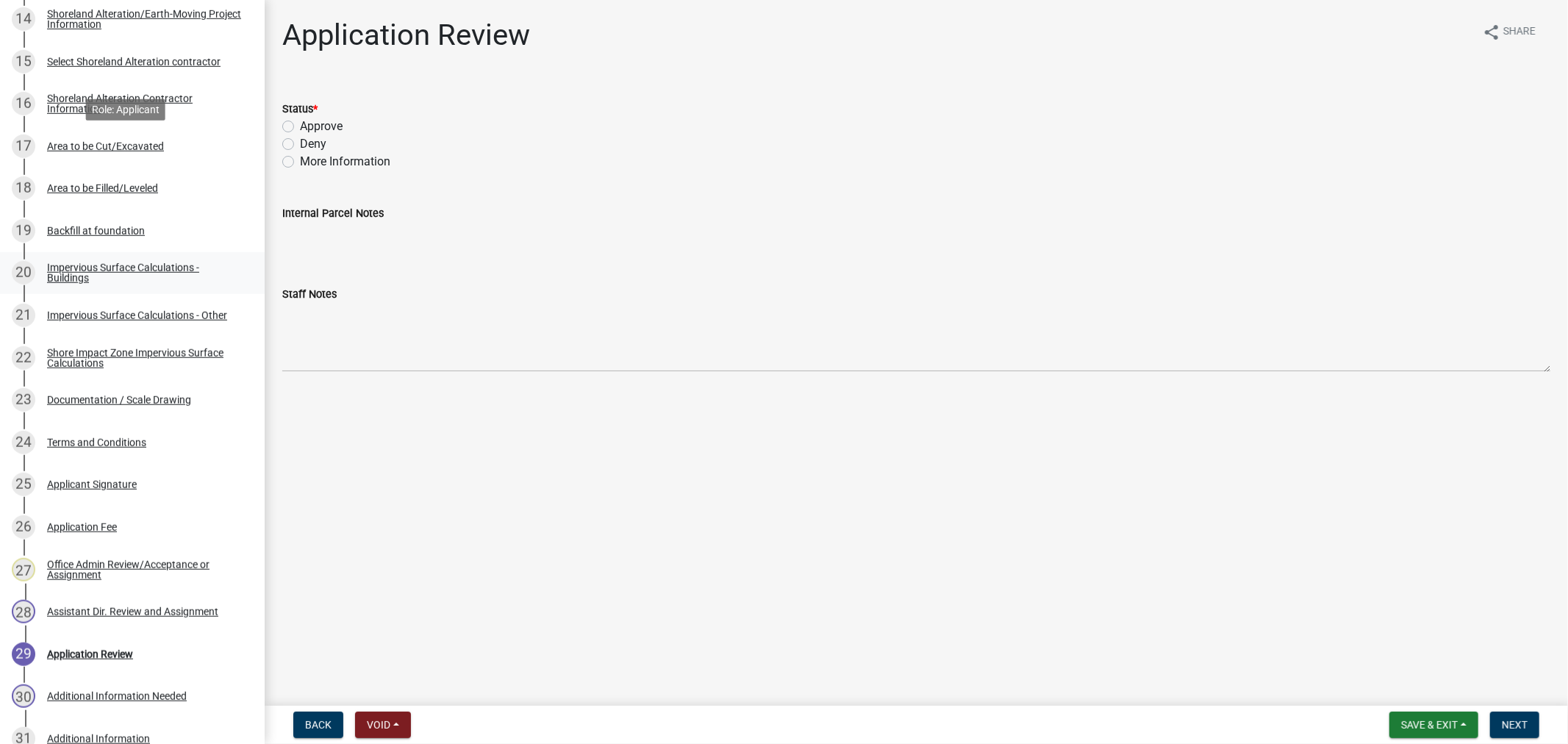
scroll to position [979, 0]
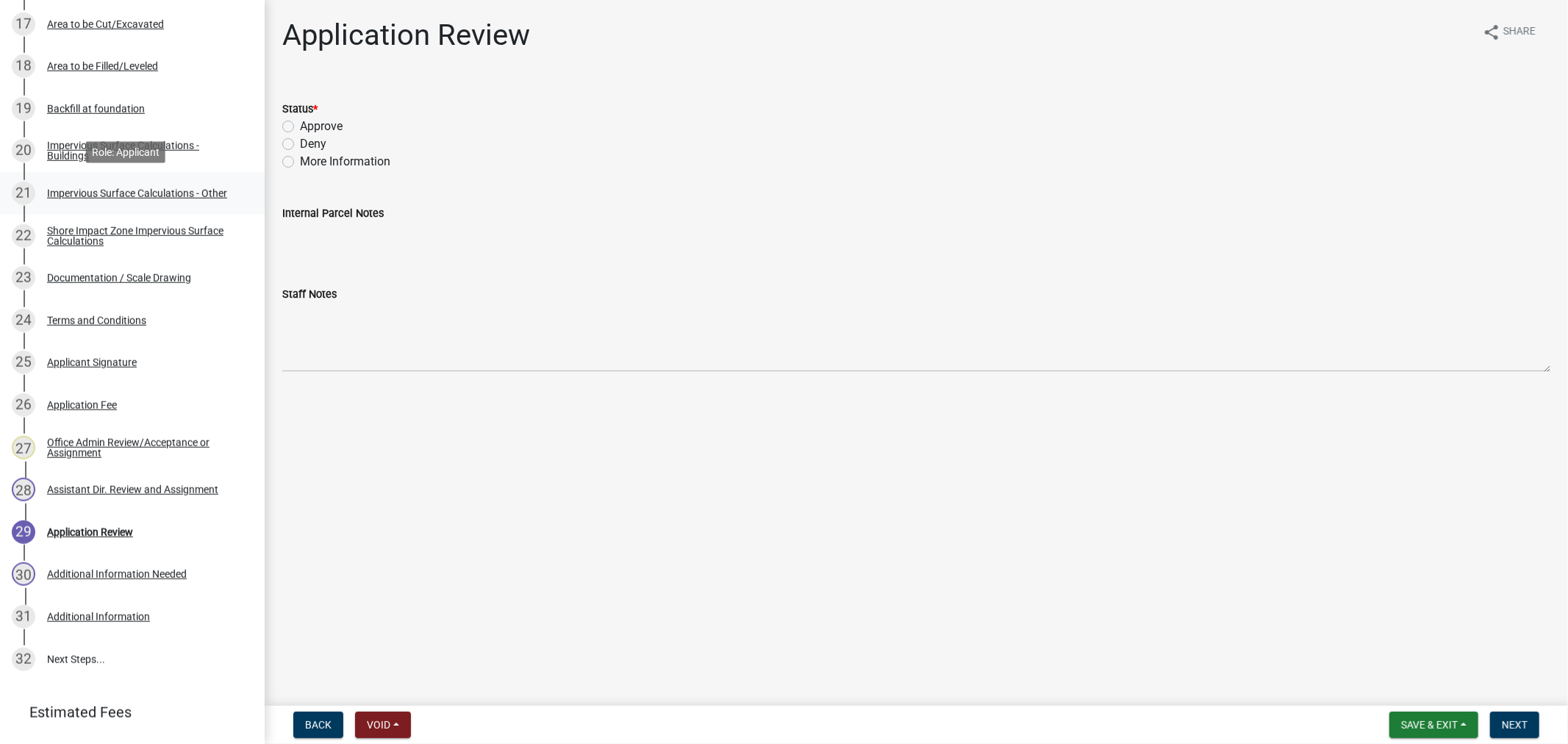
click at [90, 189] on div "Impervious Surface Calculations - Other" at bounding box center [137, 194] width 180 height 10
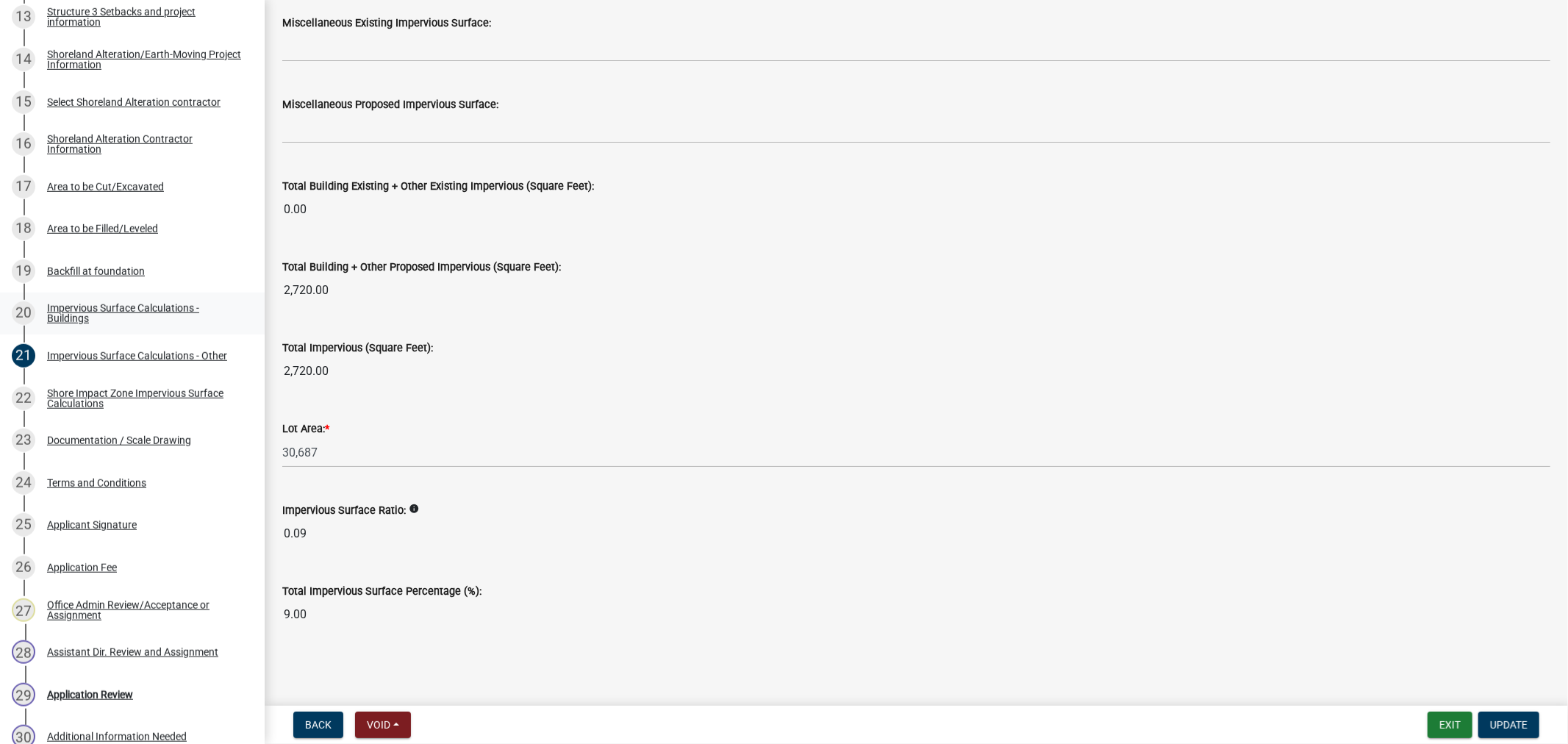
scroll to position [817, 0]
click at [97, 186] on div "Area to be Cut/Excavated" at bounding box center [105, 188] width 117 height 10
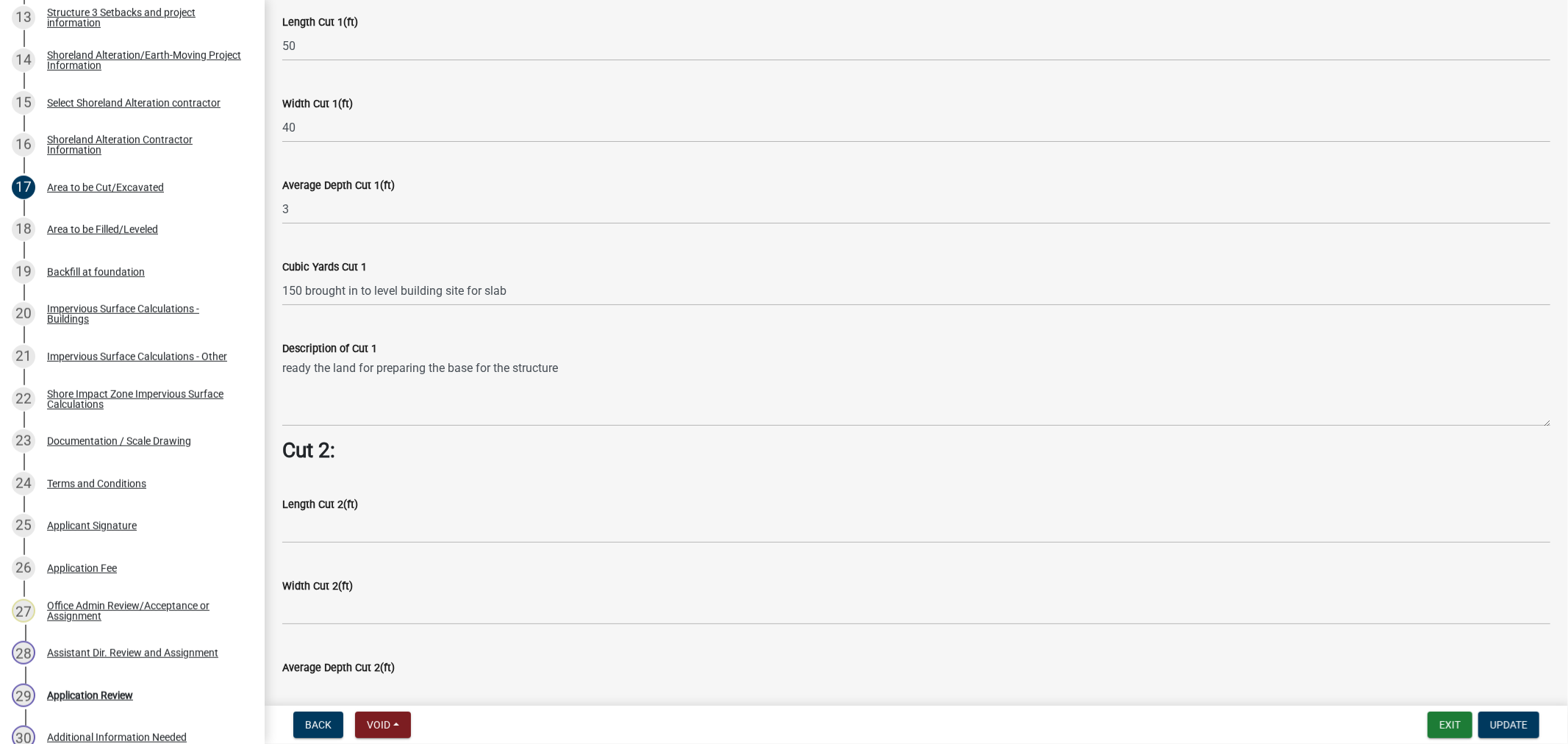
scroll to position [1142, 0]
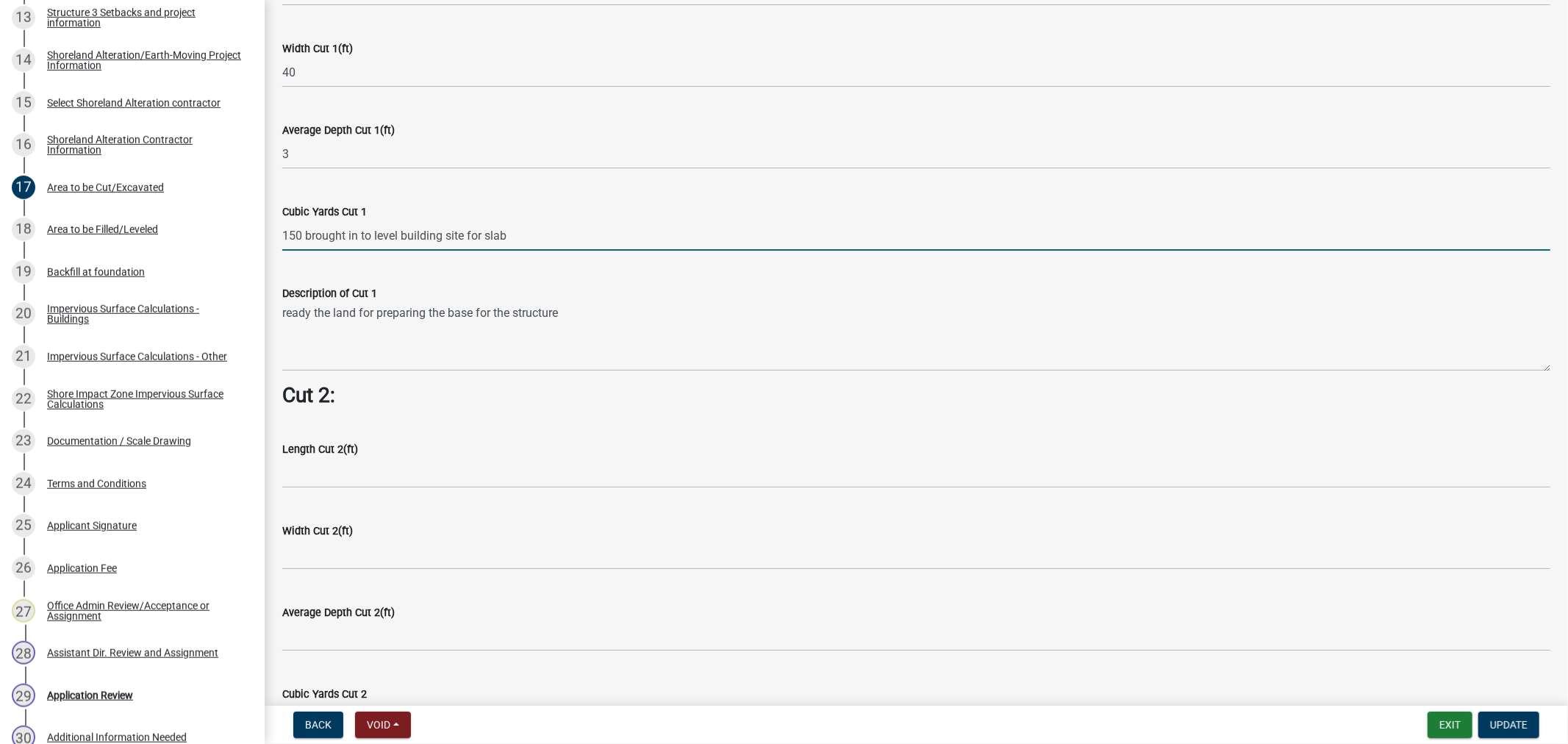
drag, startPoint x: 497, startPoint y: 224, endPoint x: 273, endPoint y: 230, distance: 224.1
click at [273, 230] on div "Cubic Yards Cut 1 150 brought in to level building site for slab" at bounding box center [917, 217] width 1291 height 68
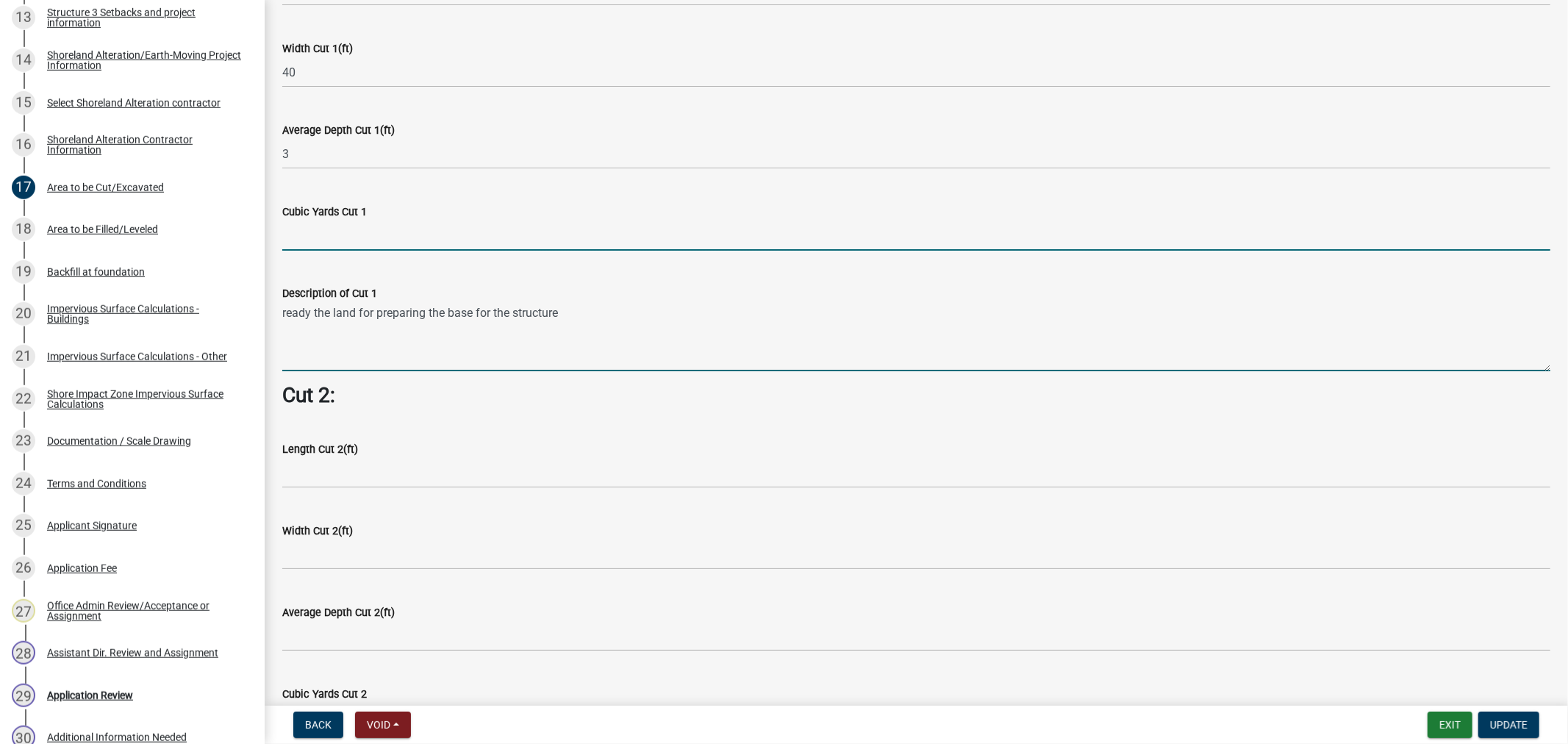
click at [327, 342] on wm-data-entity-input-list "Cut = Length x Width x Average Depth. Cut 1: Length Cut 1(ft) 50 Width Cut 1(ft…" at bounding box center [917, 195] width 1268 height 2462
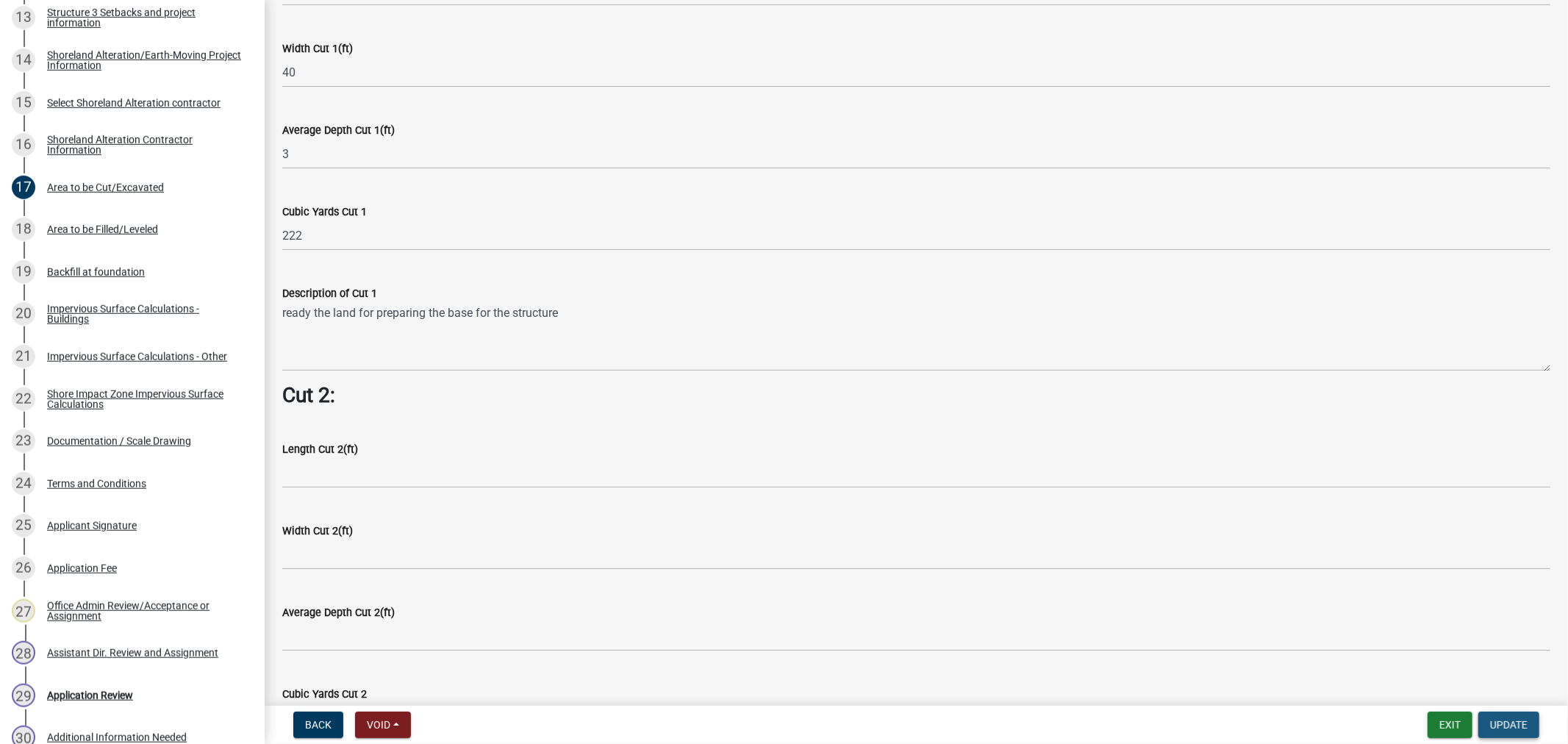
click at [1486, 729] on button "Update" at bounding box center [1508, 724] width 61 height 26
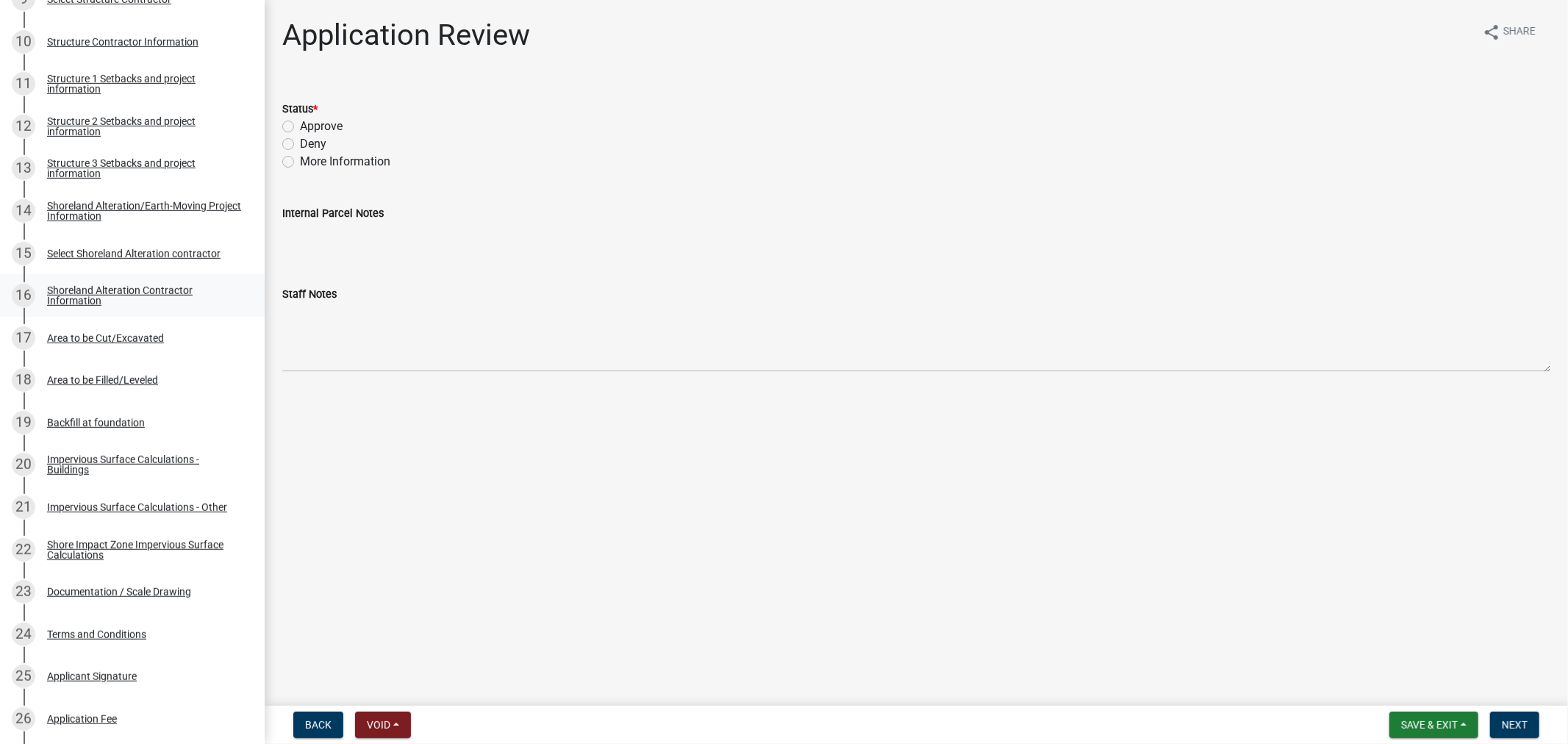
scroll to position [653, 0]
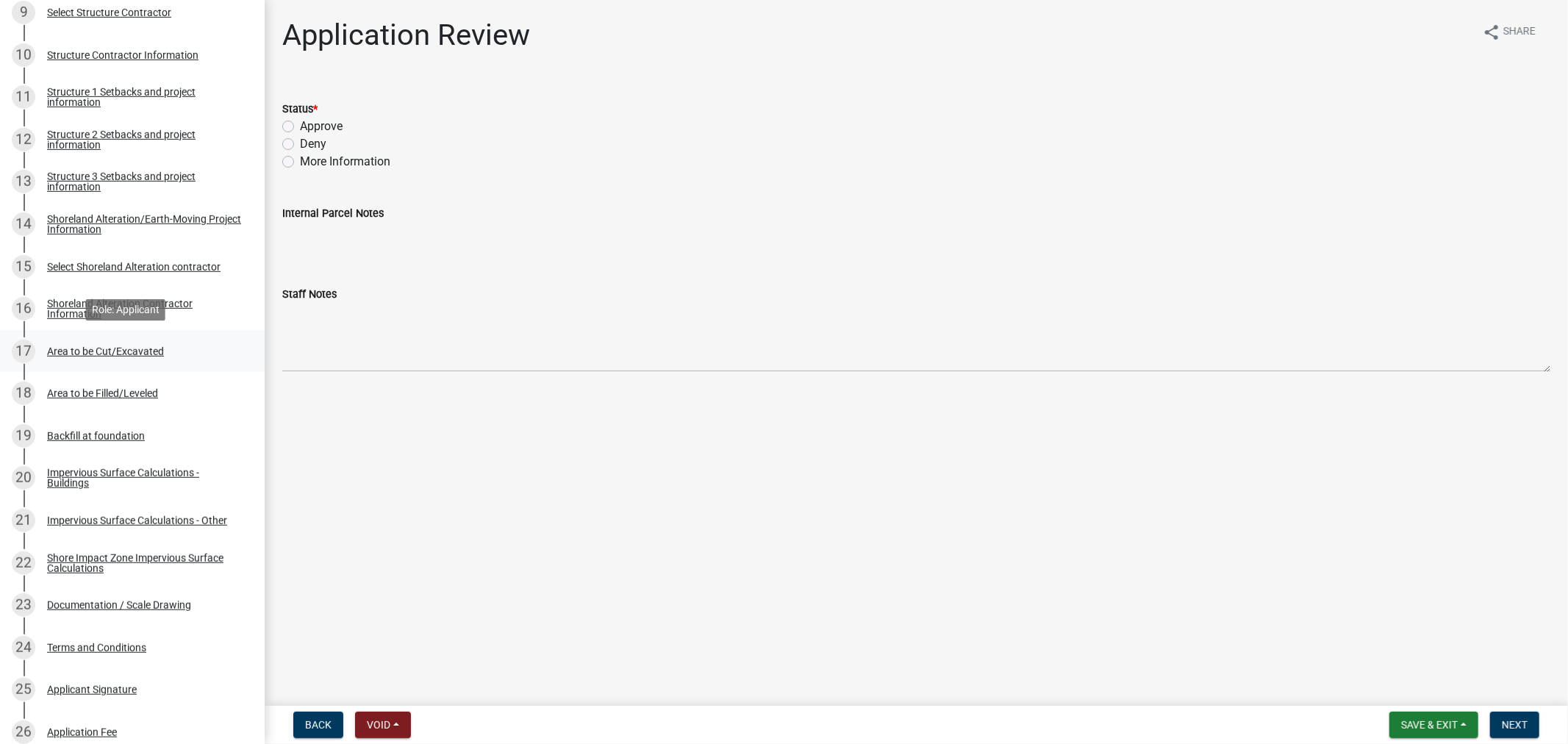
click at [111, 352] on div "Area to be Cut/Excavated" at bounding box center [105, 352] width 117 height 10
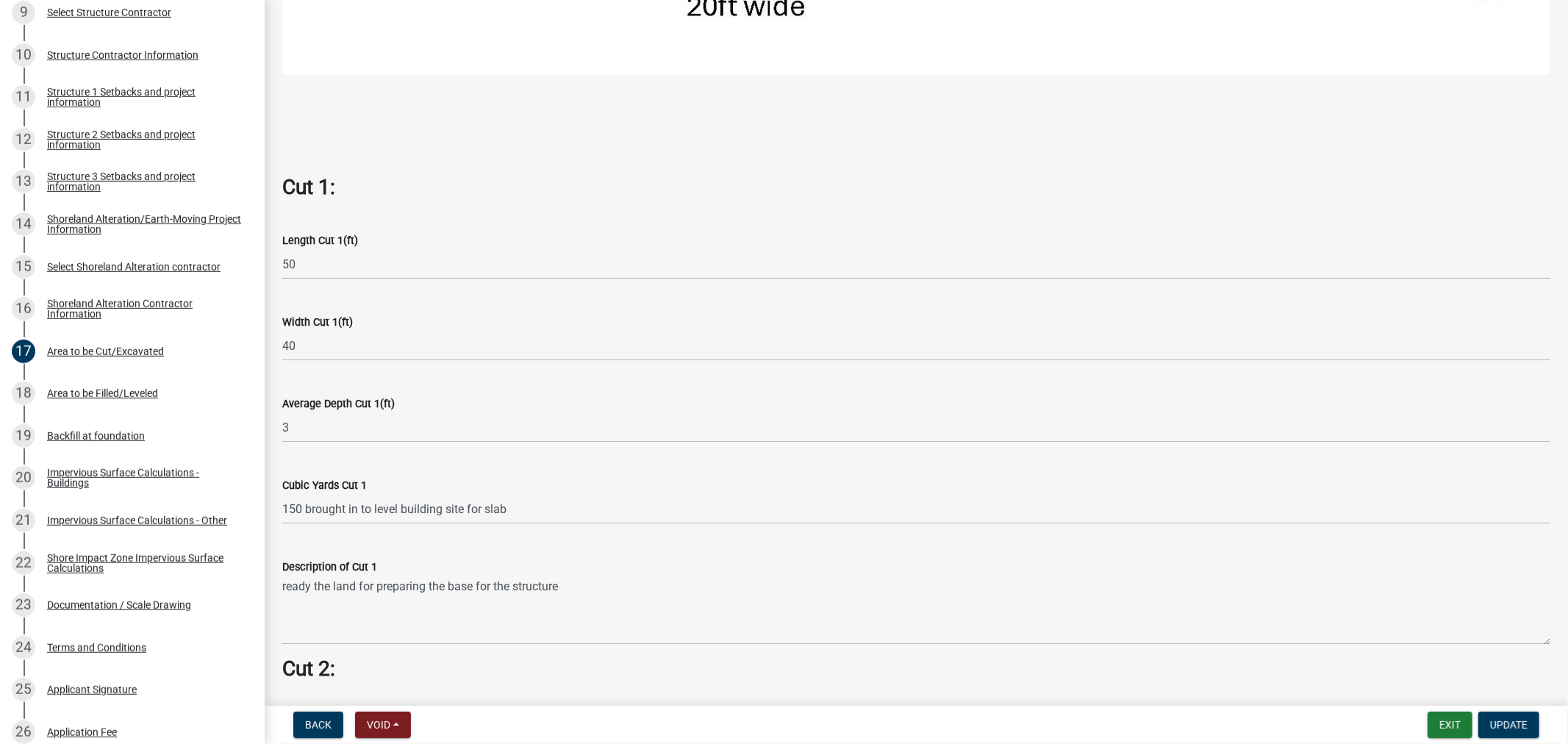
scroll to position [979, 0]
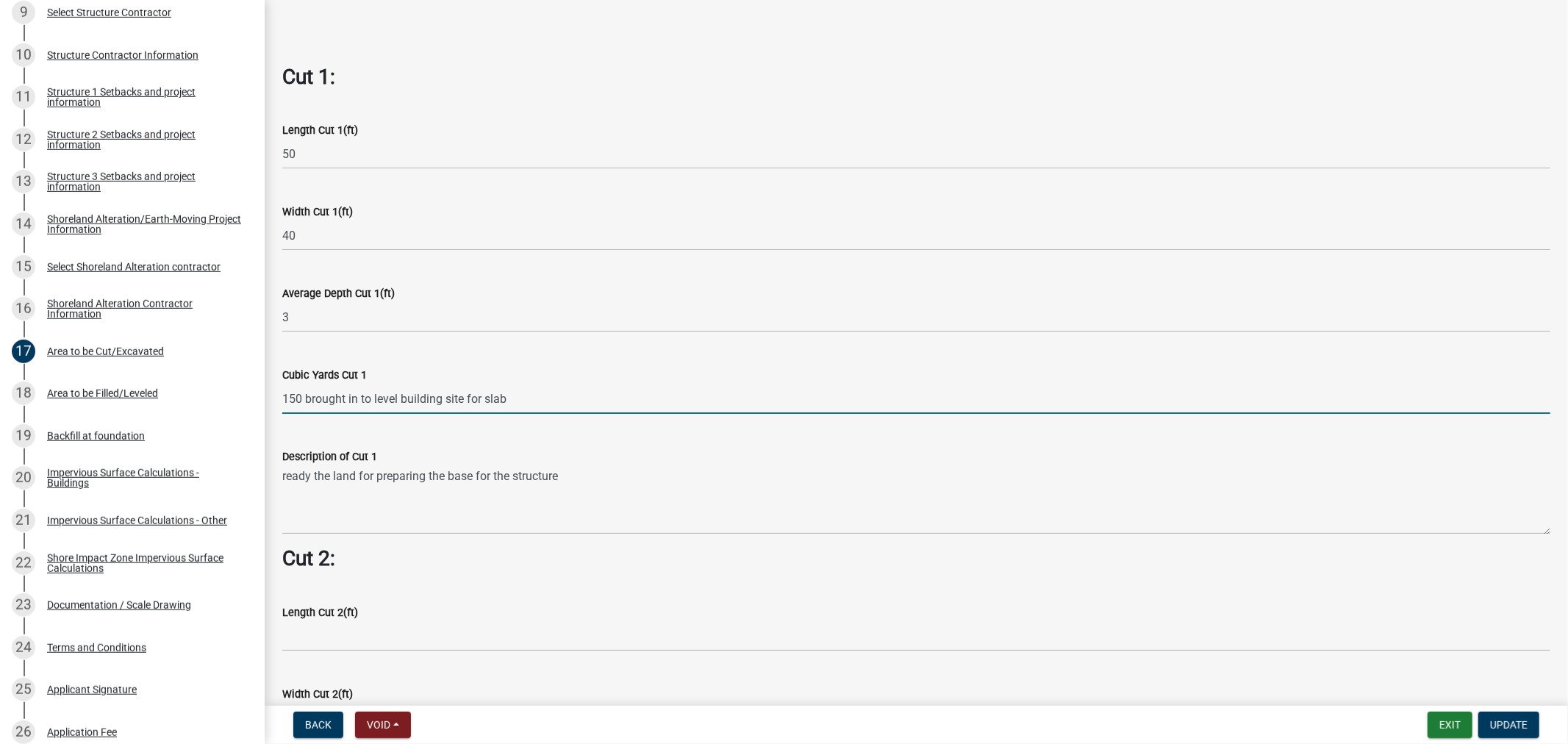
drag, startPoint x: 491, startPoint y: 384, endPoint x: 274, endPoint y: 398, distance: 217.5
click at [274, 398] on div "Cubic Yards Cut 1 150 brought in to level building site for slab" at bounding box center [917, 380] width 1291 height 68
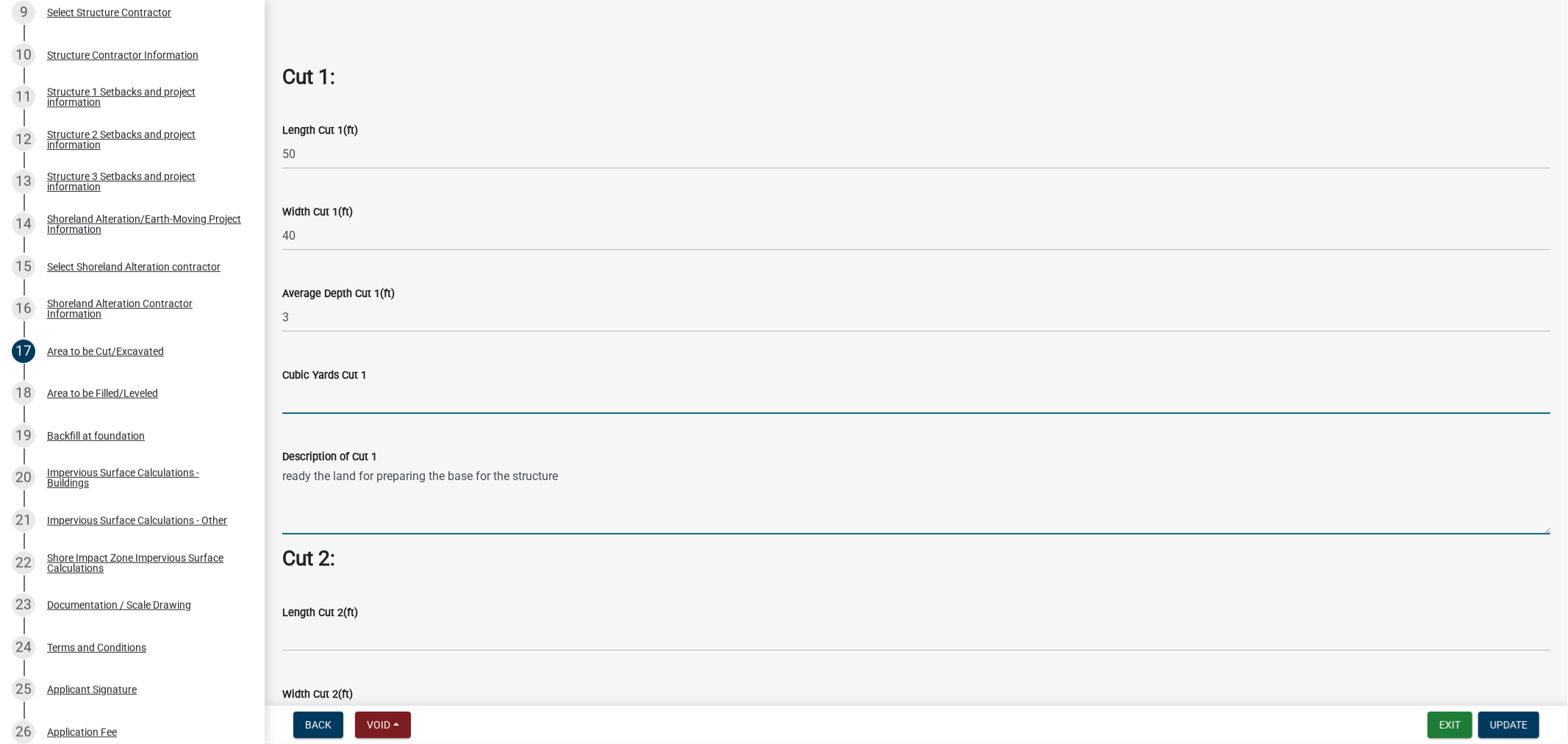
click at [373, 517] on wm-data-entity-input-list "Cut = Length x Width x Average Depth. Cut 1: Length Cut 1(ft) 50 Width Cut 1(ft…" at bounding box center [917, 357] width 1268 height 2462
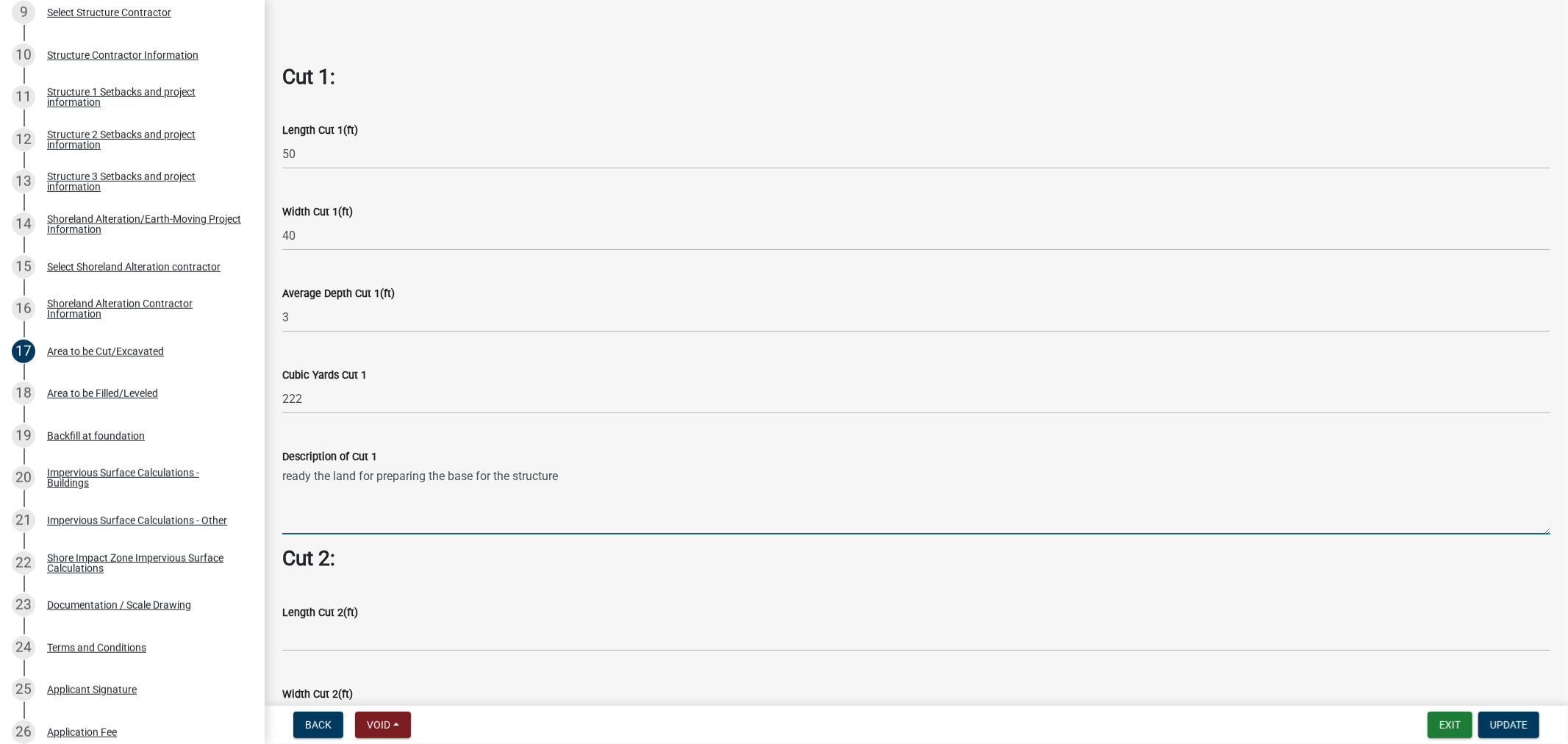
click at [442, 509] on textarea "ready the land for preparing the base for the structure" at bounding box center [917, 499] width 1268 height 69
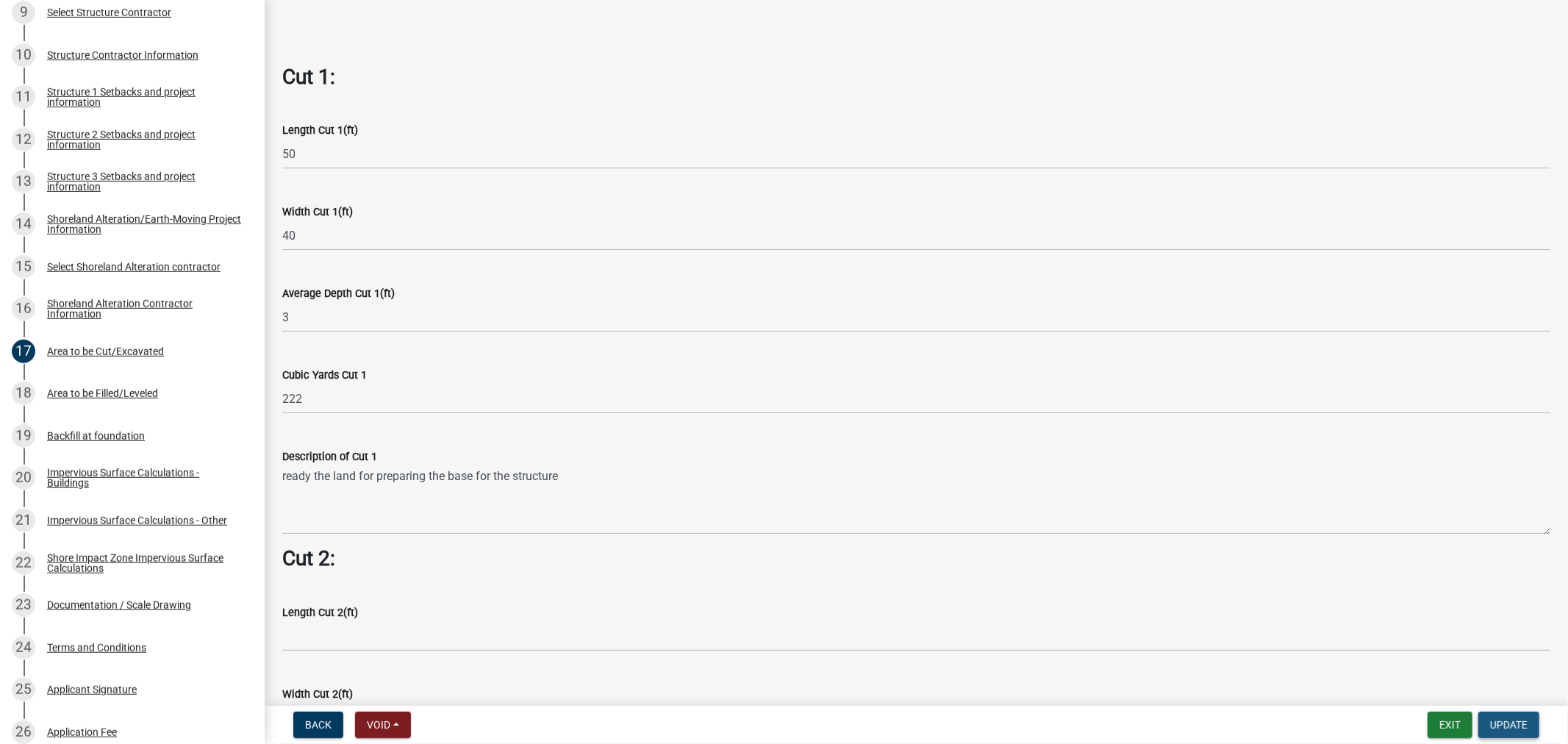
click at [1502, 725] on span "Update" at bounding box center [1509, 724] width 38 height 12
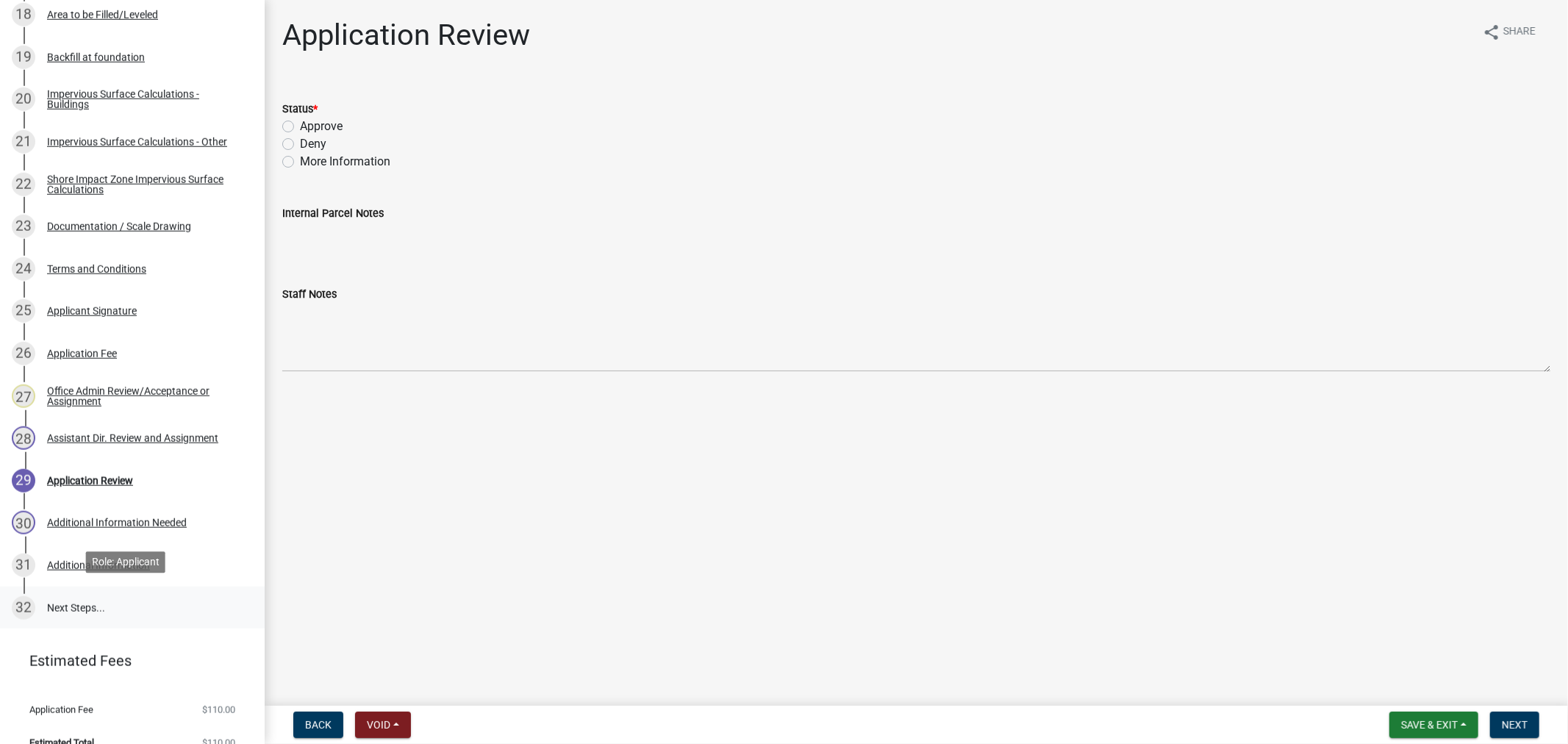
scroll to position [1052, 0]
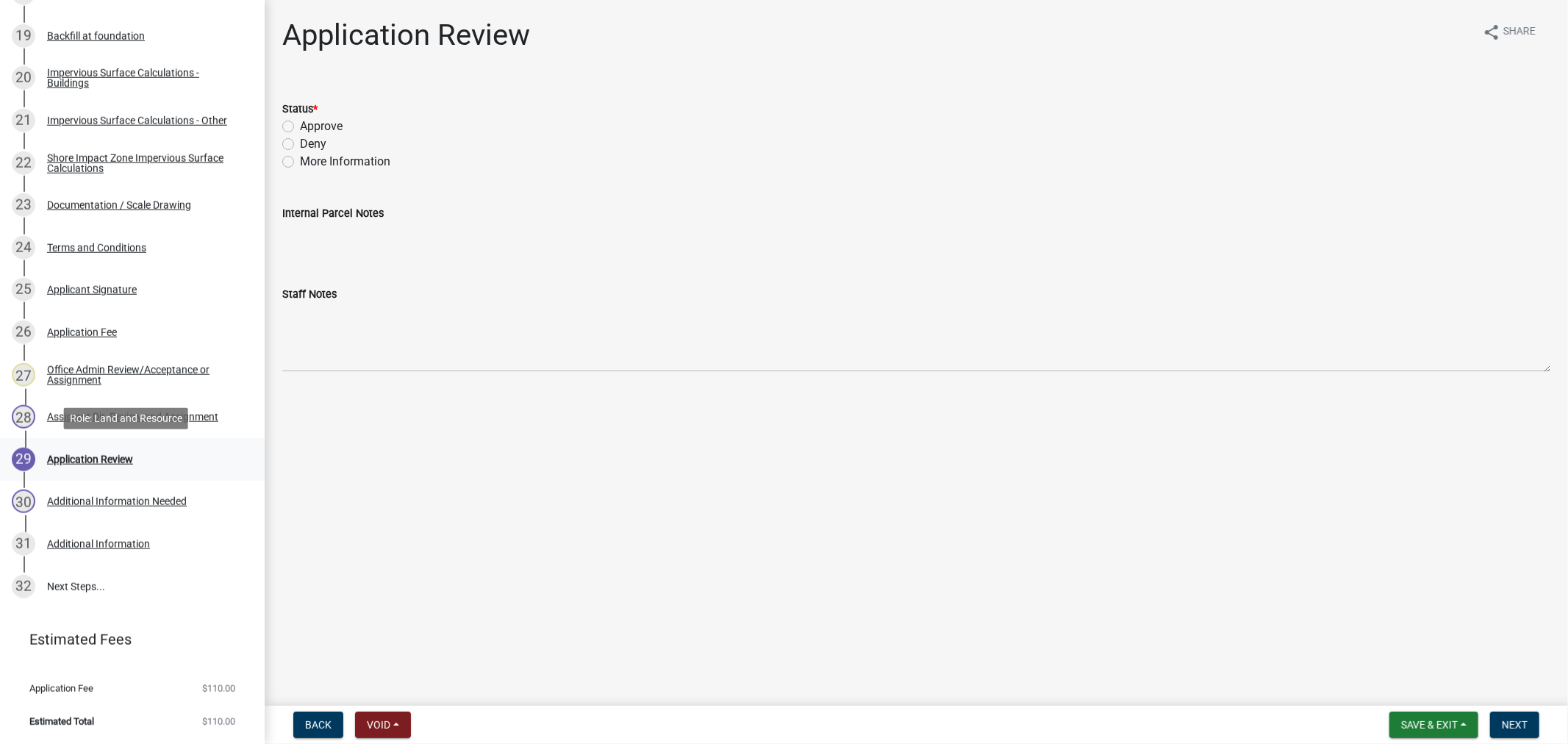
click at [45, 451] on div "29 Application Review" at bounding box center [126, 460] width 230 height 24
click at [103, 454] on div "Application Review" at bounding box center [90, 459] width 86 height 10
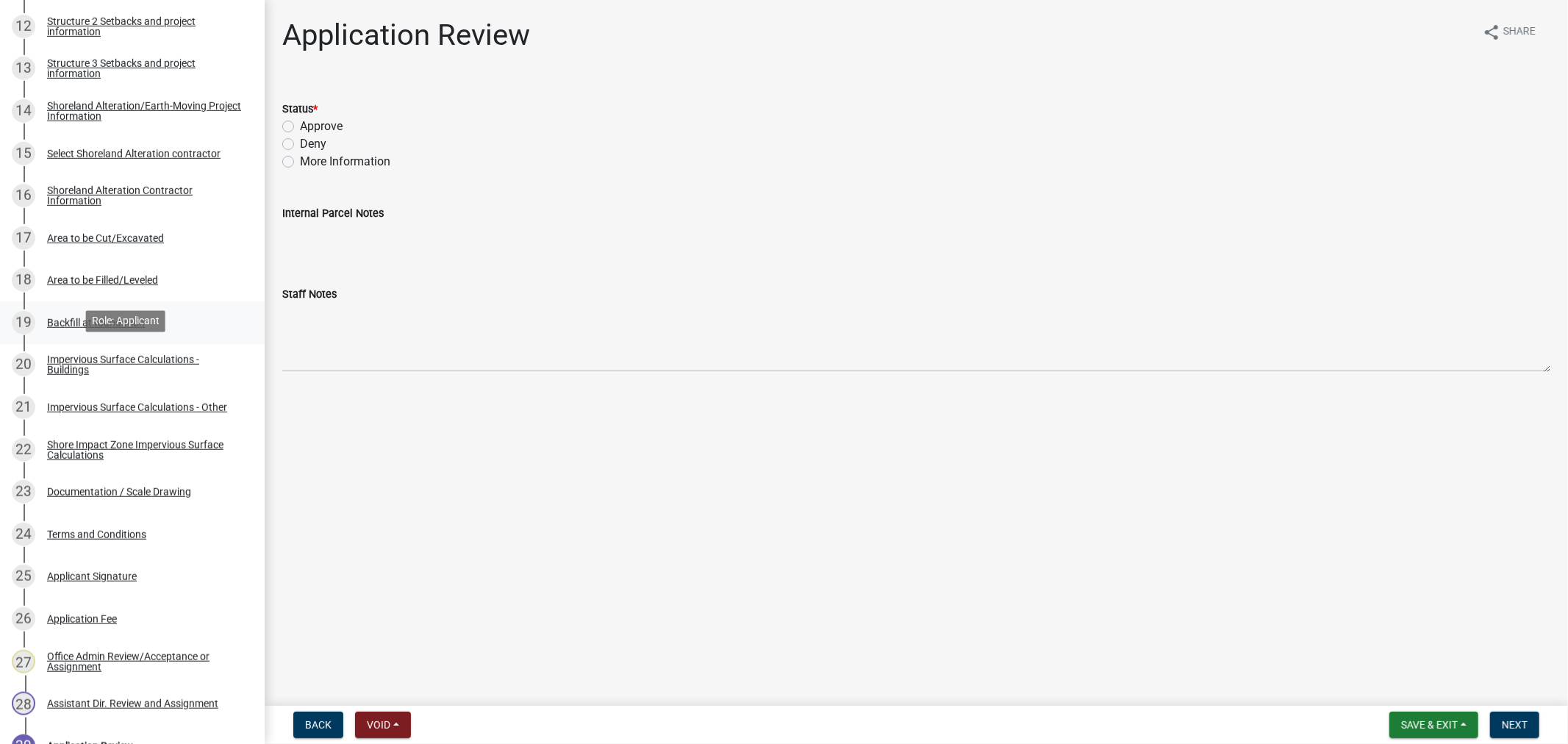
scroll to position [725, 0]
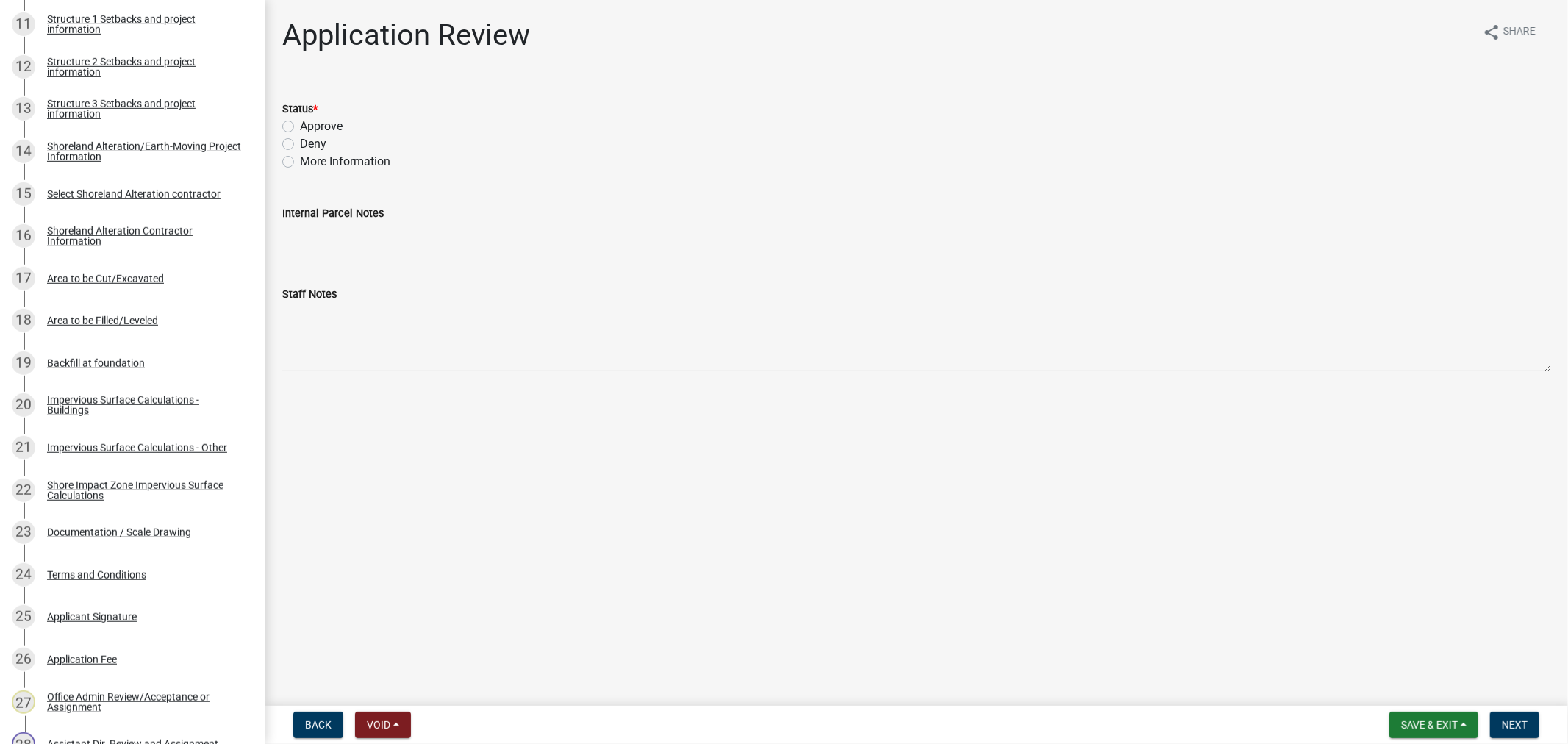
click at [119, 364] on div "Backfill at foundation" at bounding box center [96, 363] width 98 height 10
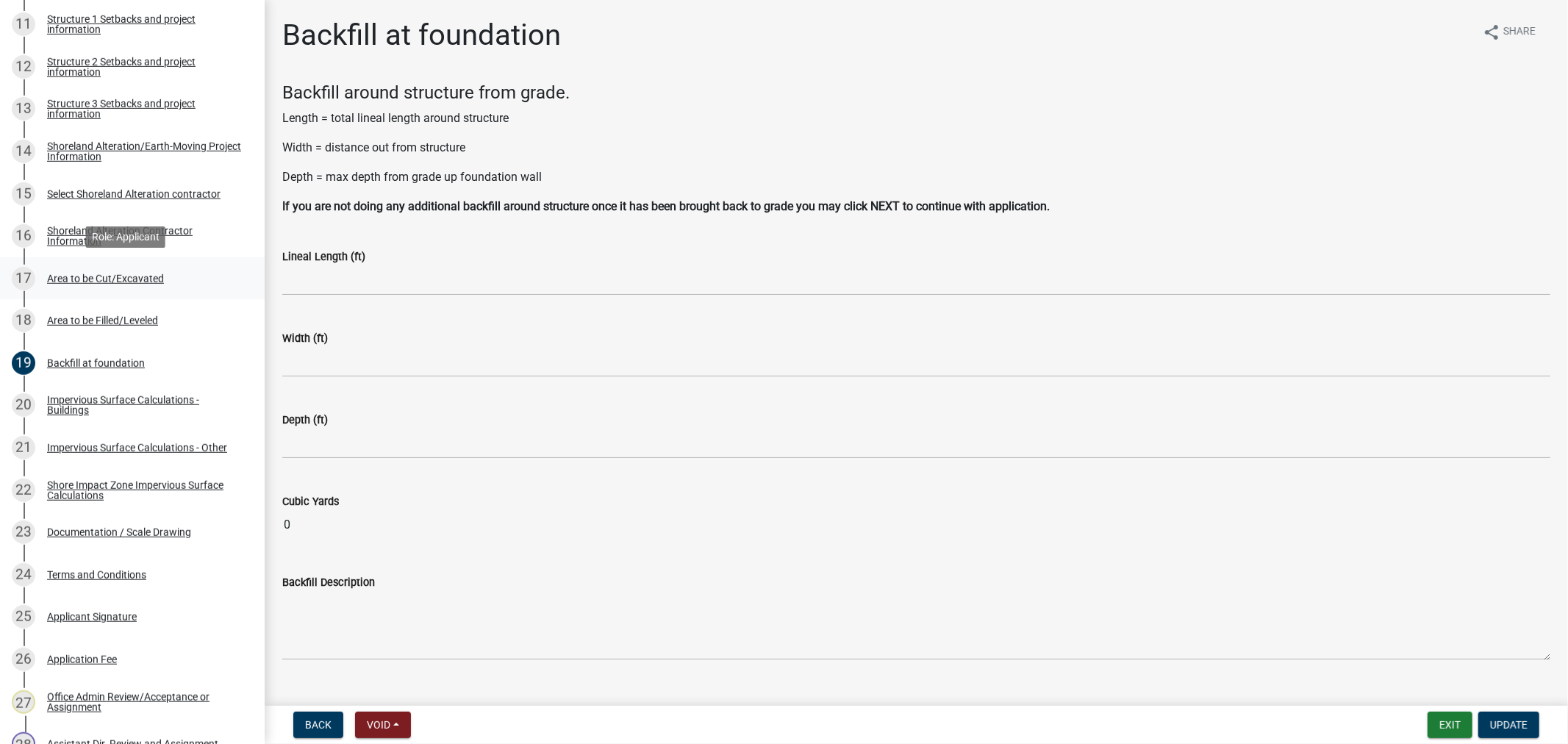
click at [84, 276] on div "Area to be Cut/Excavated" at bounding box center [105, 278] width 117 height 10
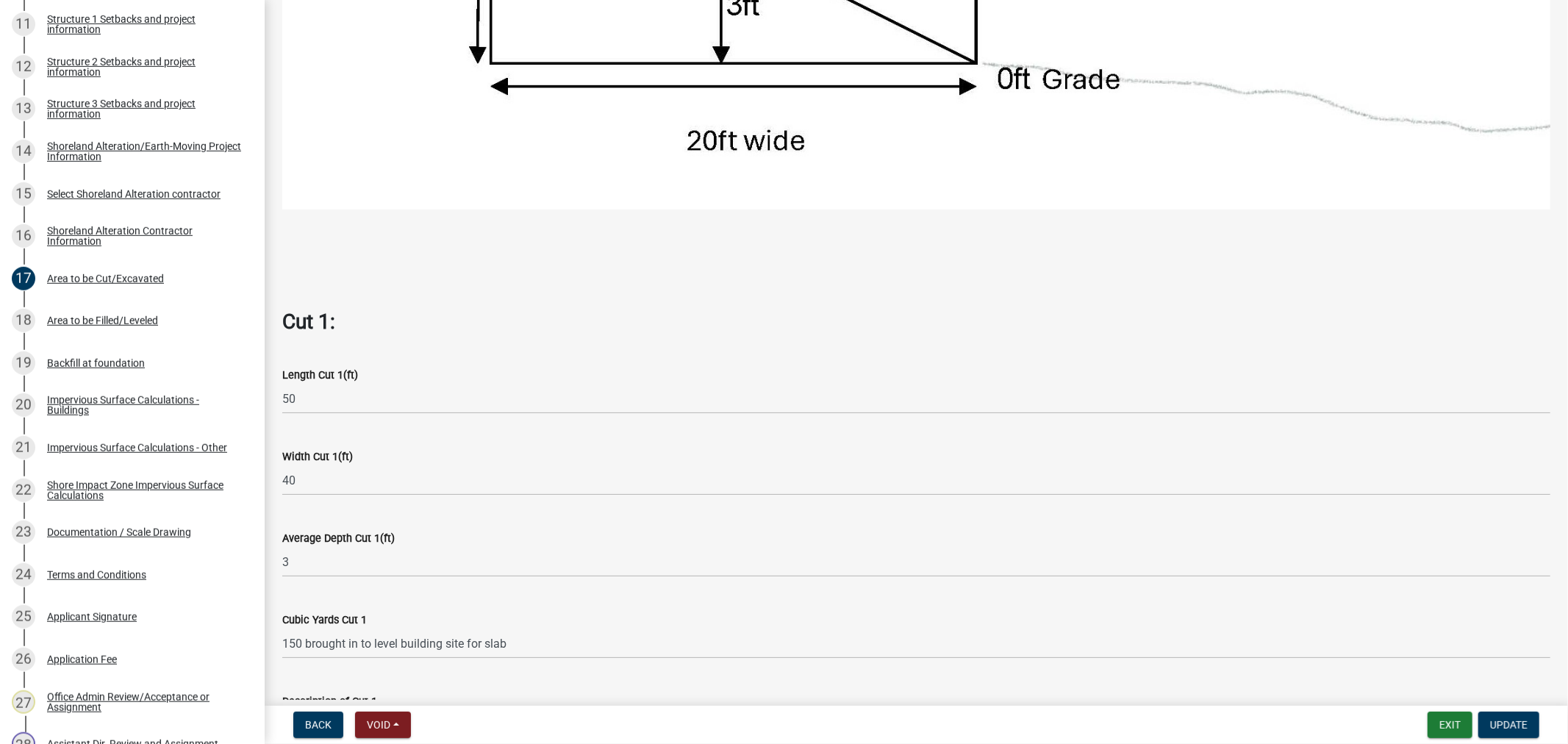
scroll to position [1142, 0]
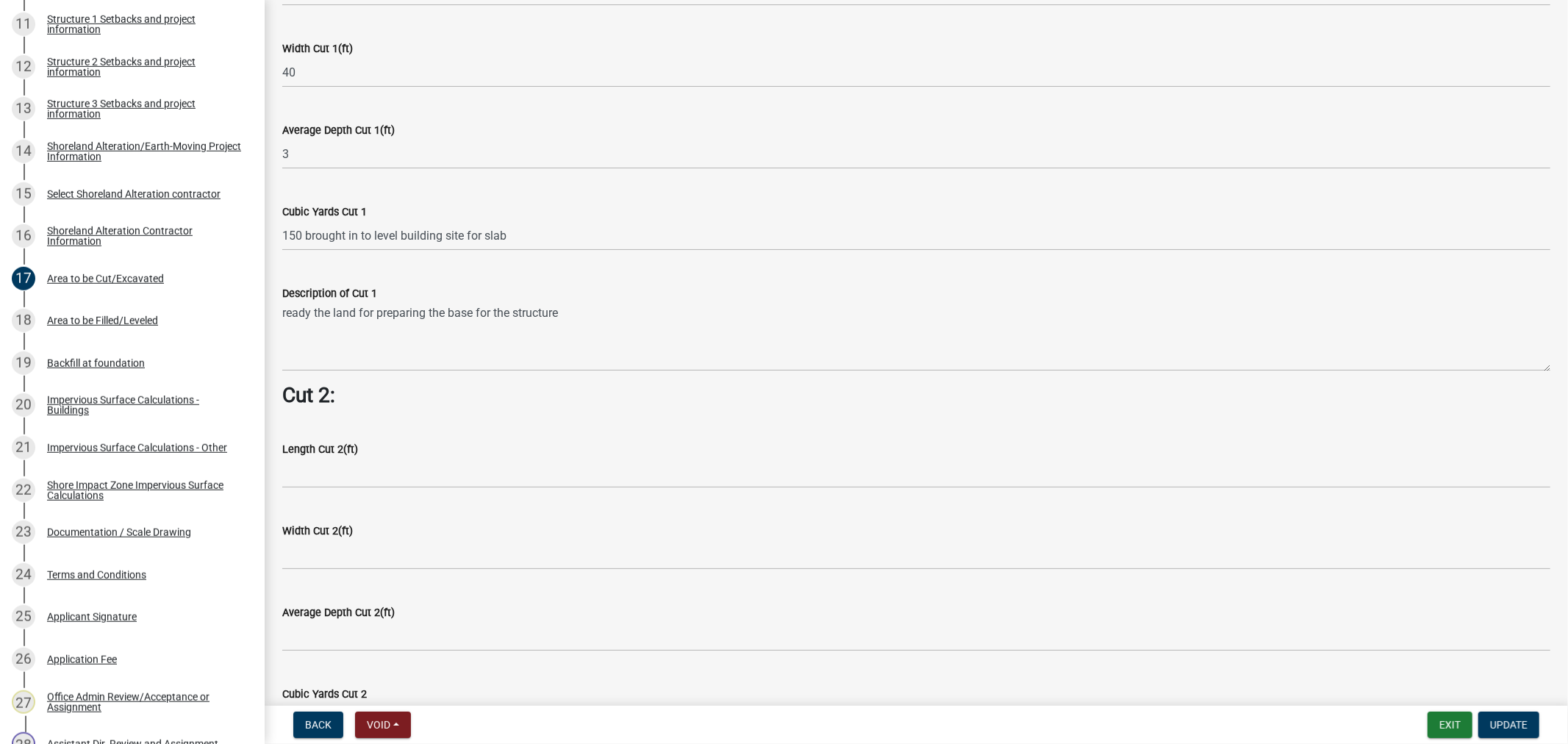
drag, startPoint x: 278, startPoint y: 226, endPoint x: 442, endPoint y: 241, distance: 164.7
click at [442, 241] on div "Cubic Yards Cut 1 150 brought in to level building site for slab" at bounding box center [917, 217] width 1291 height 68
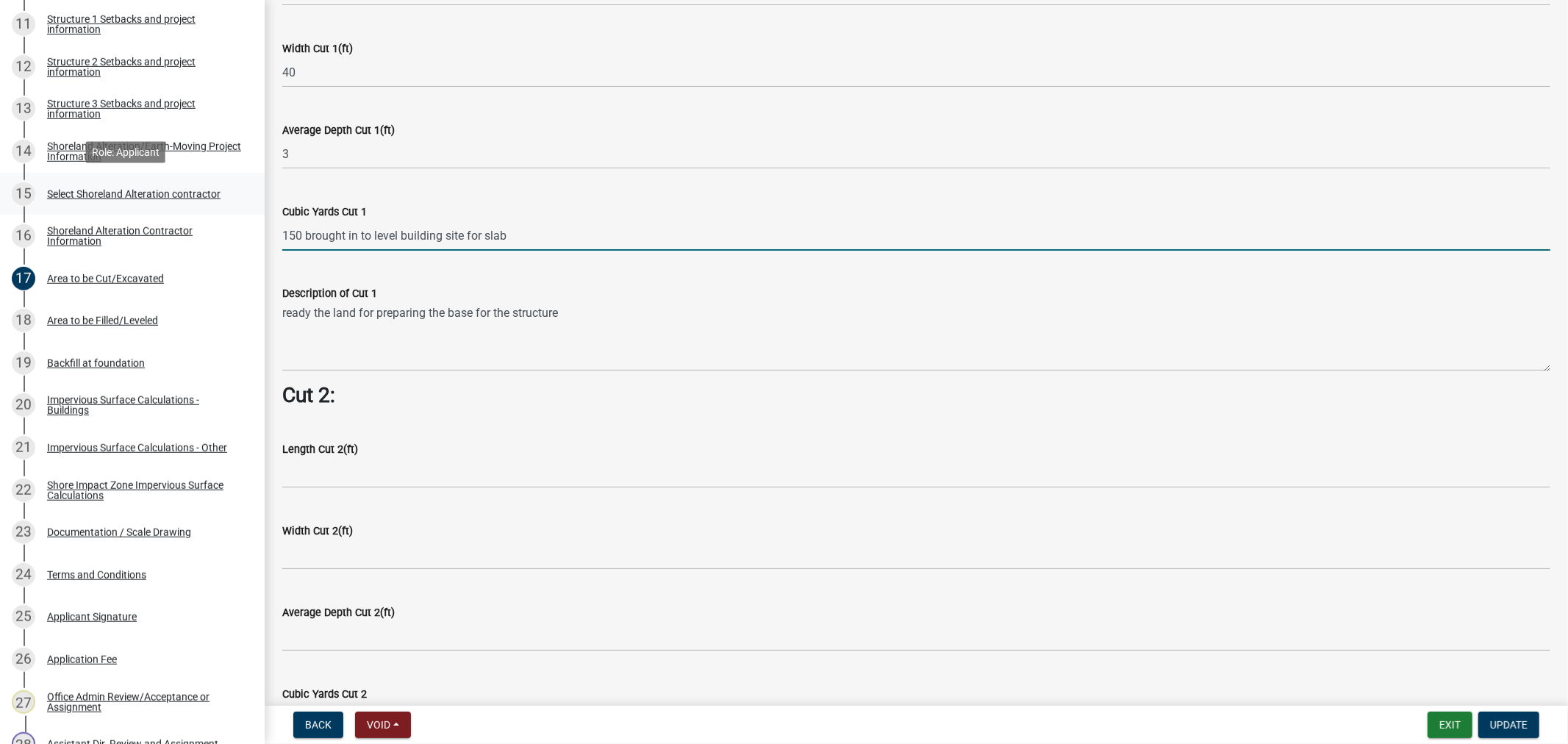
drag, startPoint x: 252, startPoint y: 201, endPoint x: 166, endPoint y: 195, distance: 86.2
click at [166, 195] on div "Structure and Shoreland Alteration Permit Application STR/SAP - 486324 View Sum…" at bounding box center [784, 372] width 1568 height 744
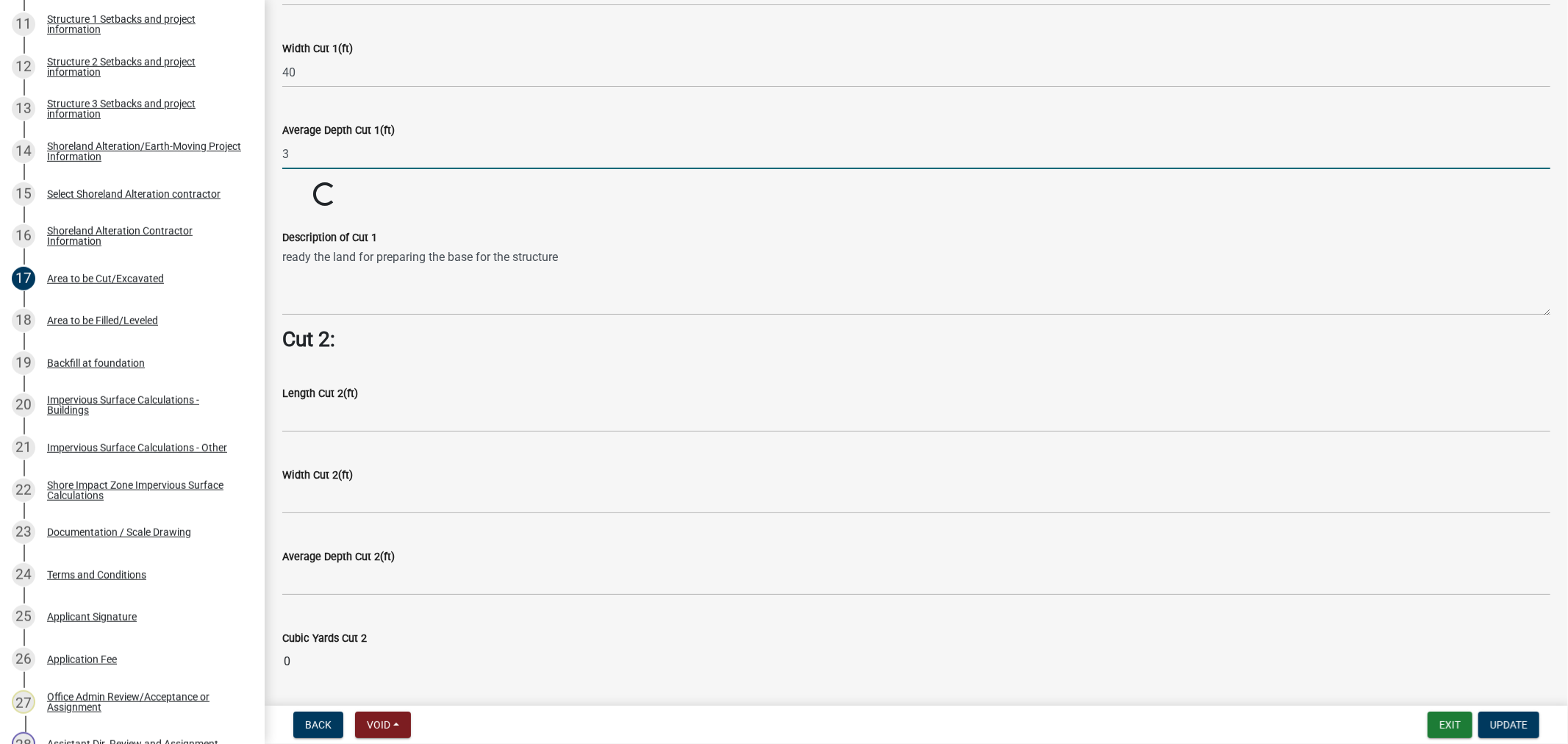
click at [336, 139] on input "3" at bounding box center [917, 154] width 1268 height 30
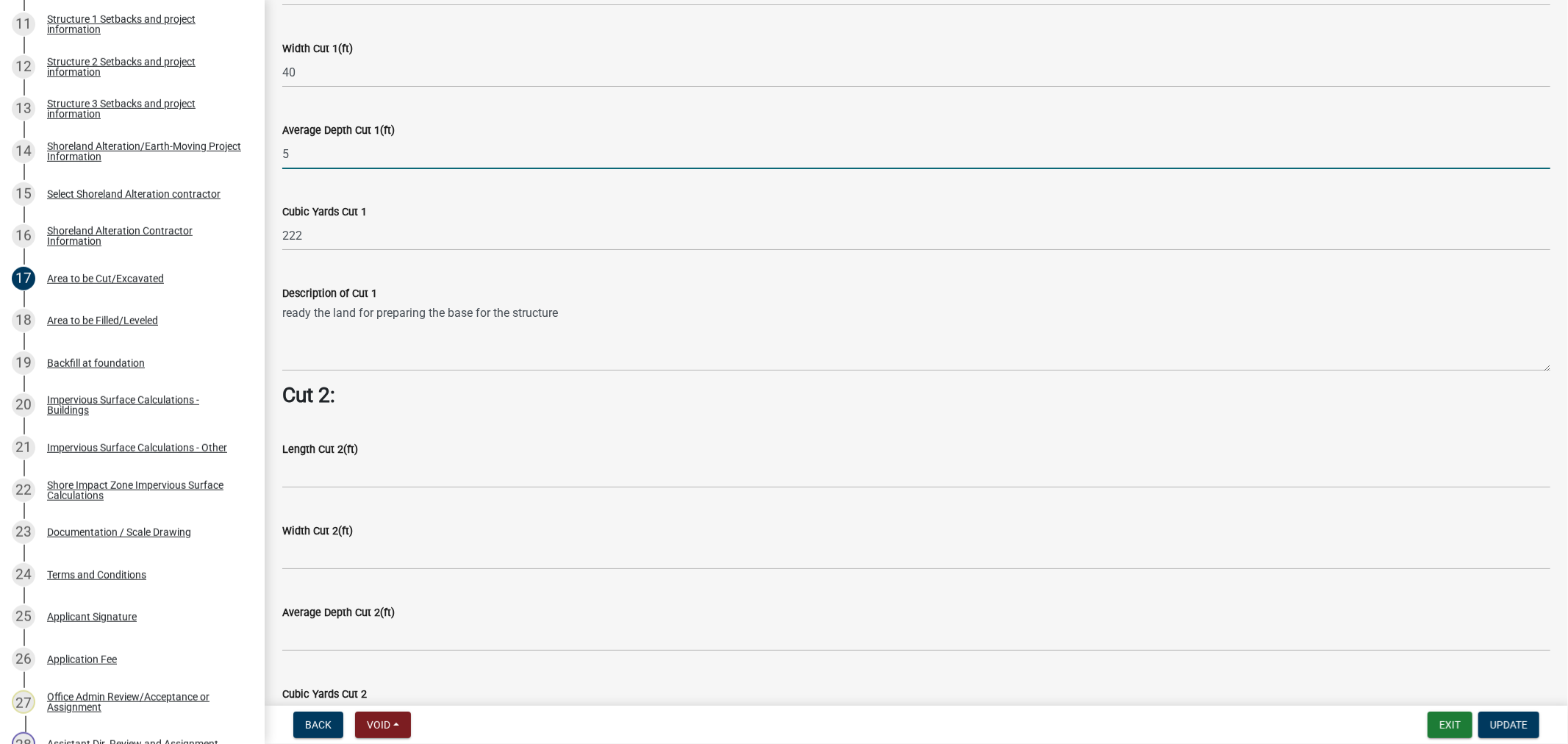
type input "5"
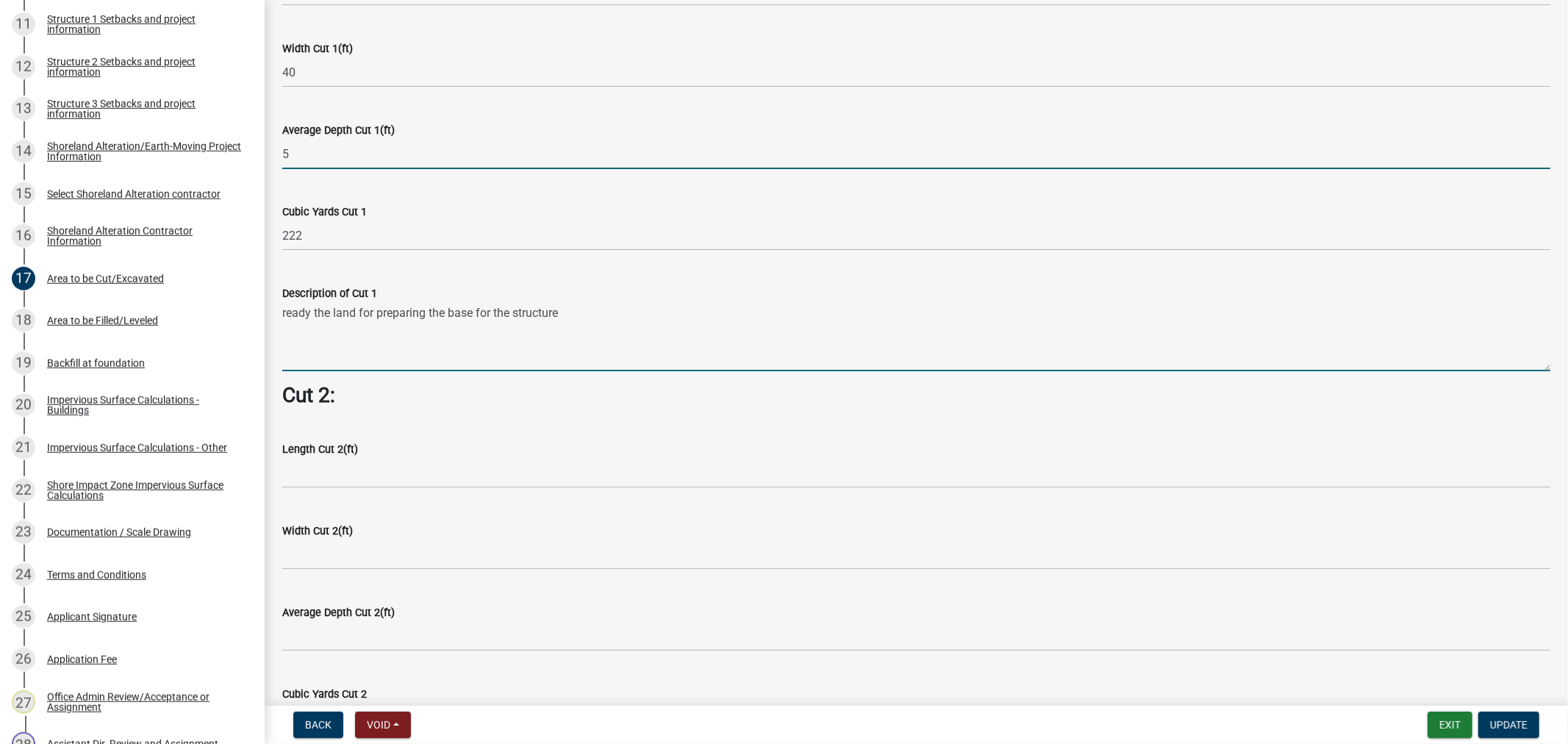
click at [523, 355] on wm-data-entity-input-list "Cut = Length x Width x Average Depth. Cut 1: Length Cut 1(ft) 50 Width Cut 1(ft…" at bounding box center [917, 167] width 1268 height 2408
click at [327, 142] on input "5" at bounding box center [917, 154] width 1268 height 30
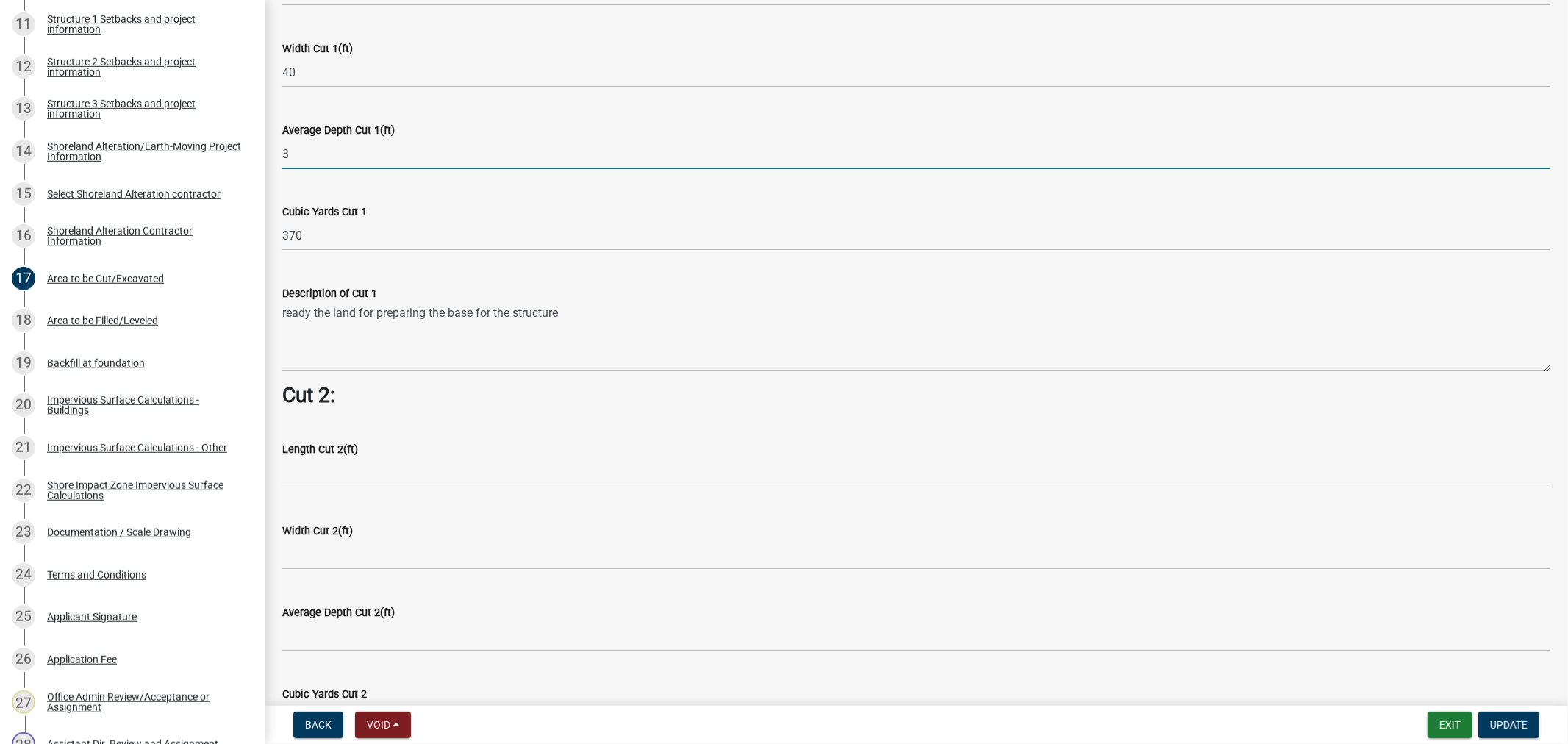
type input "3"
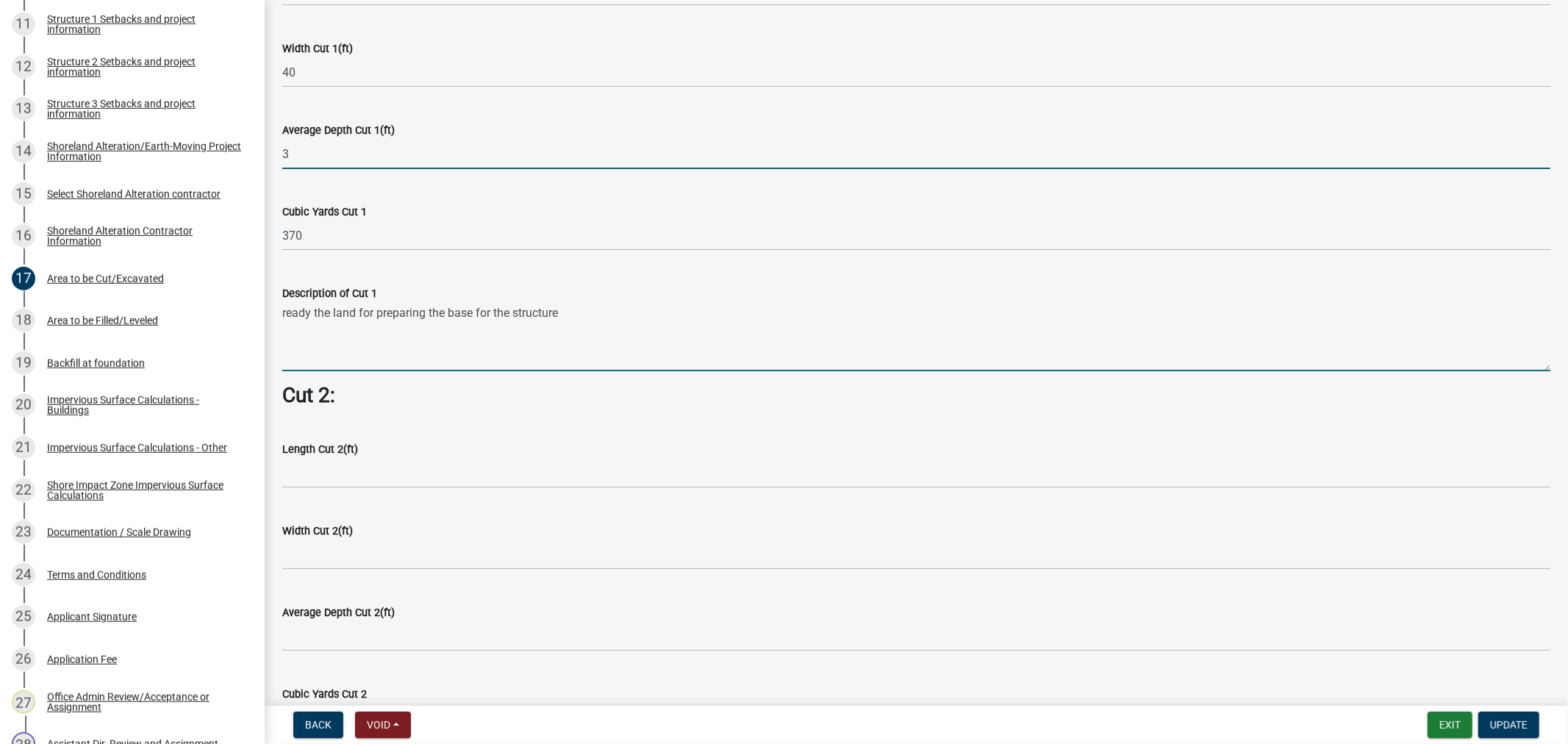
click at [676, 363] on wm-data-entity-input-list "Cut = Length x Width x Average Depth. Cut 1: Length Cut 1(ft) 50 Width Cut 1(ft…" at bounding box center [917, 195] width 1268 height 2462
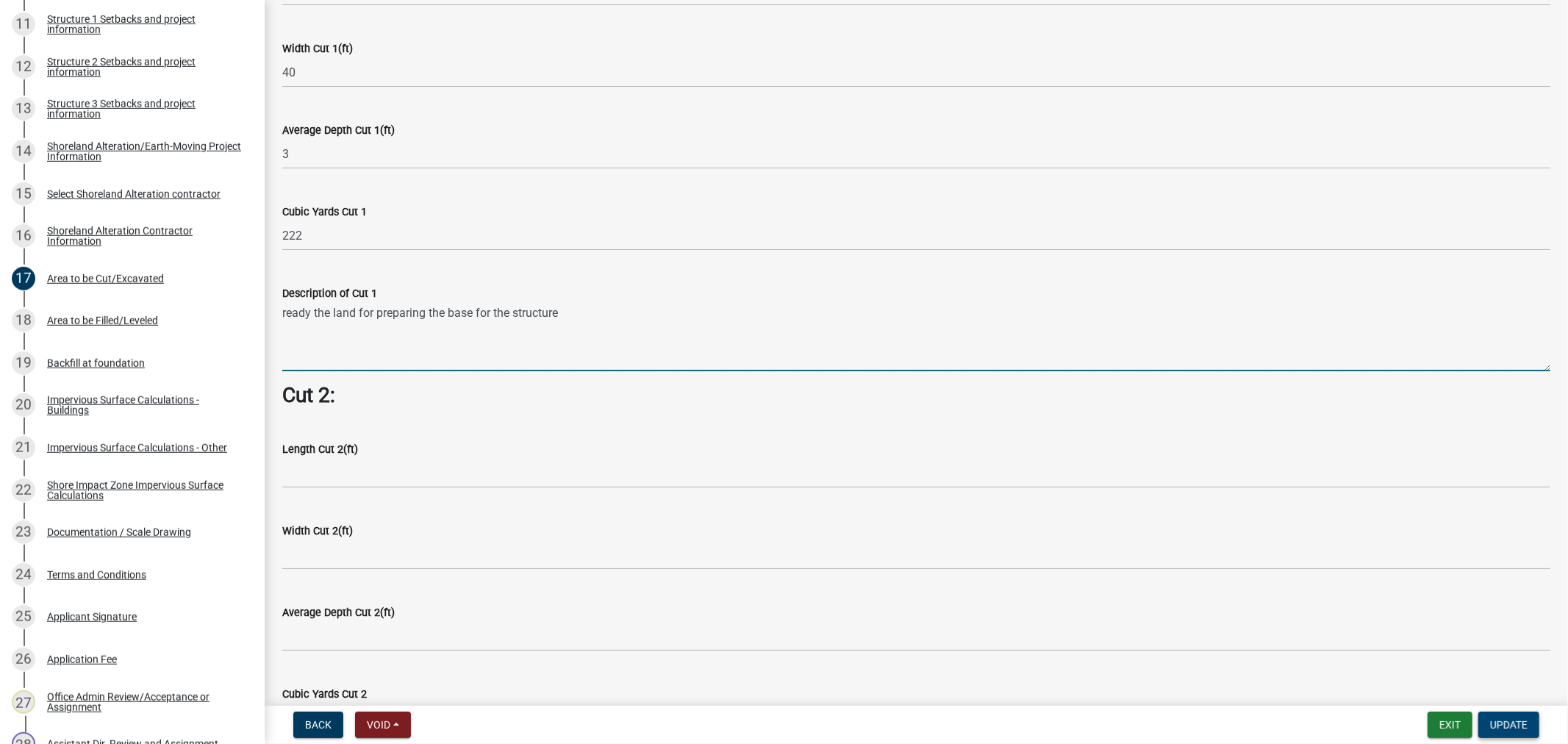
click at [1510, 726] on span "Update" at bounding box center [1509, 724] width 38 height 12
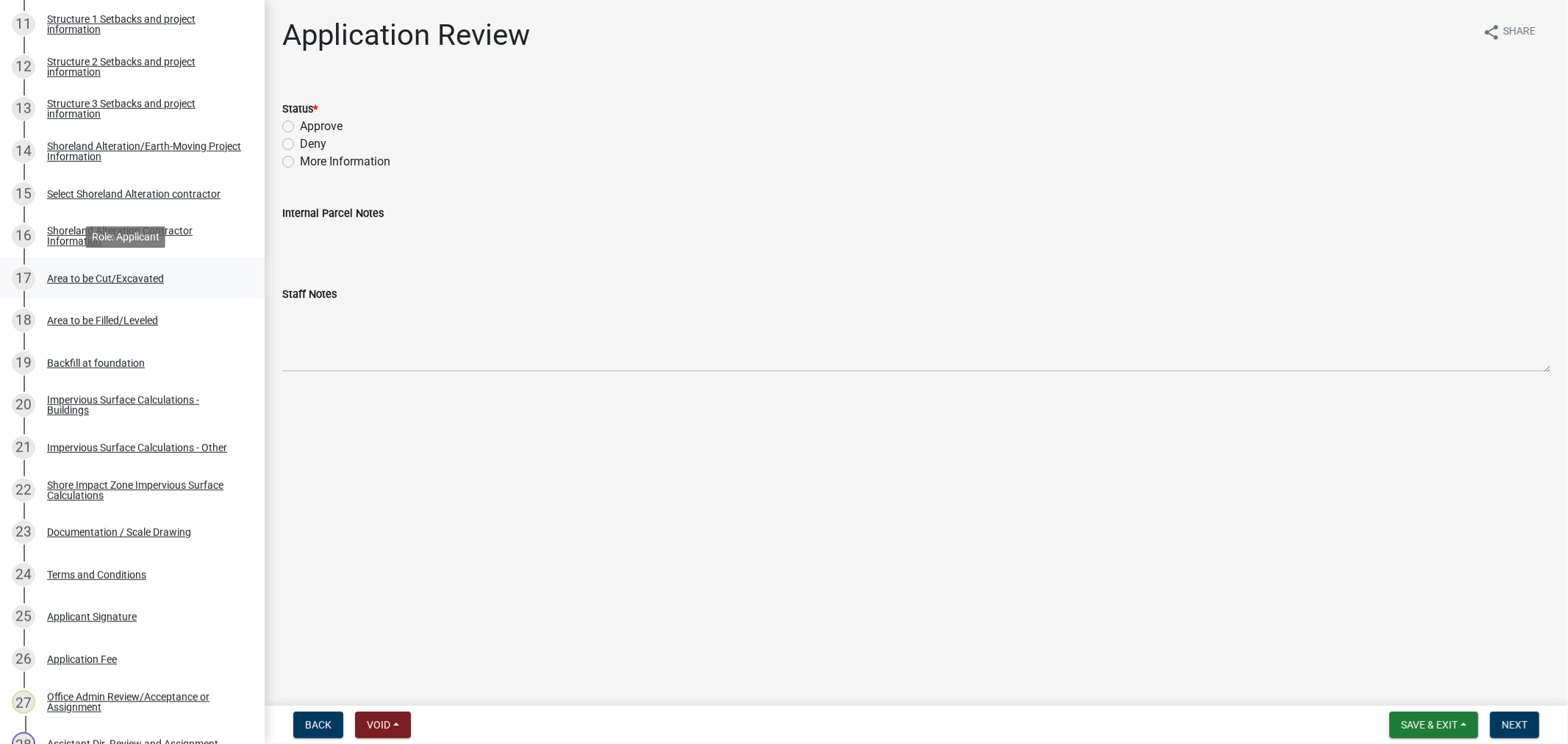
click at [65, 280] on div "Area to be Cut/Excavated" at bounding box center [105, 278] width 117 height 10
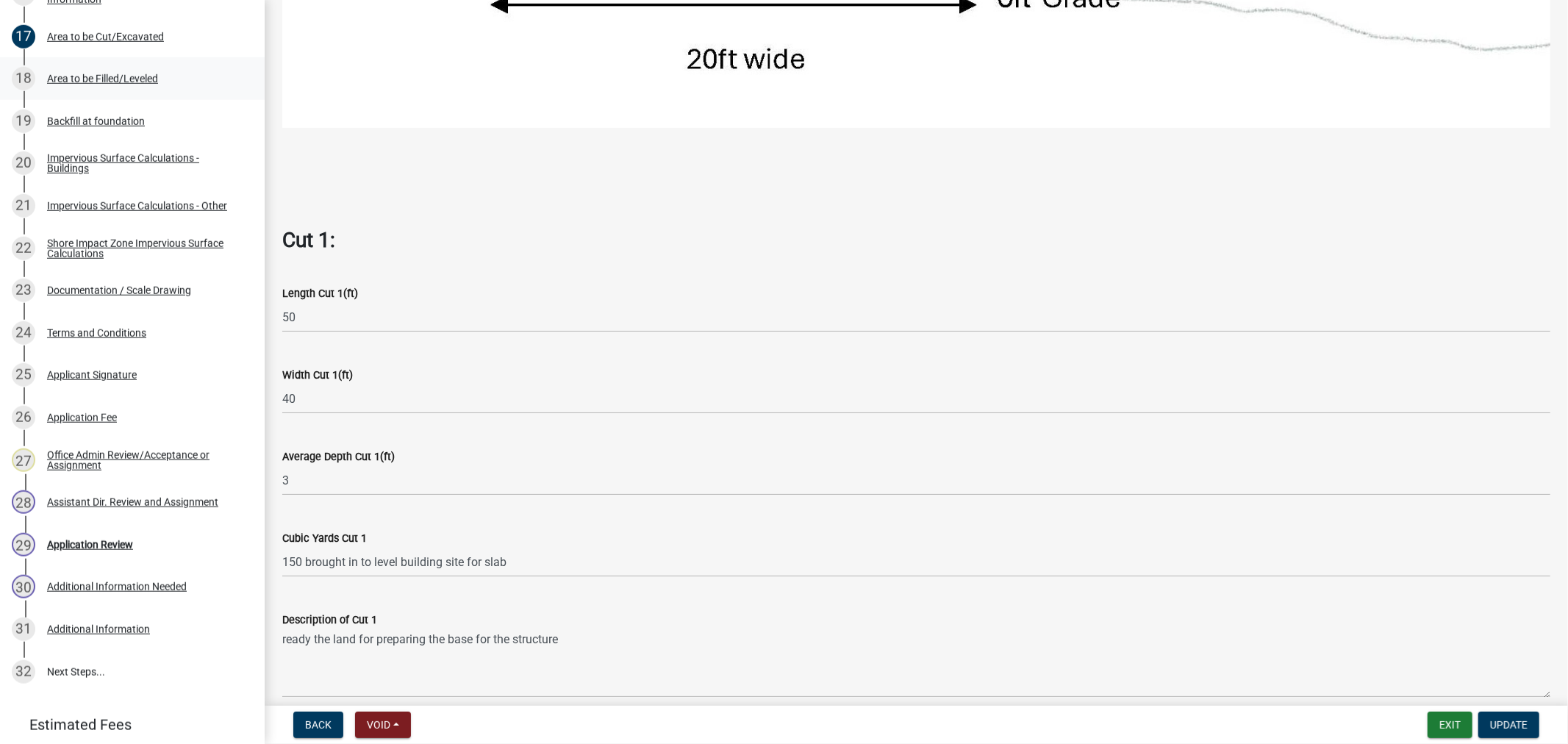
scroll to position [971, 0]
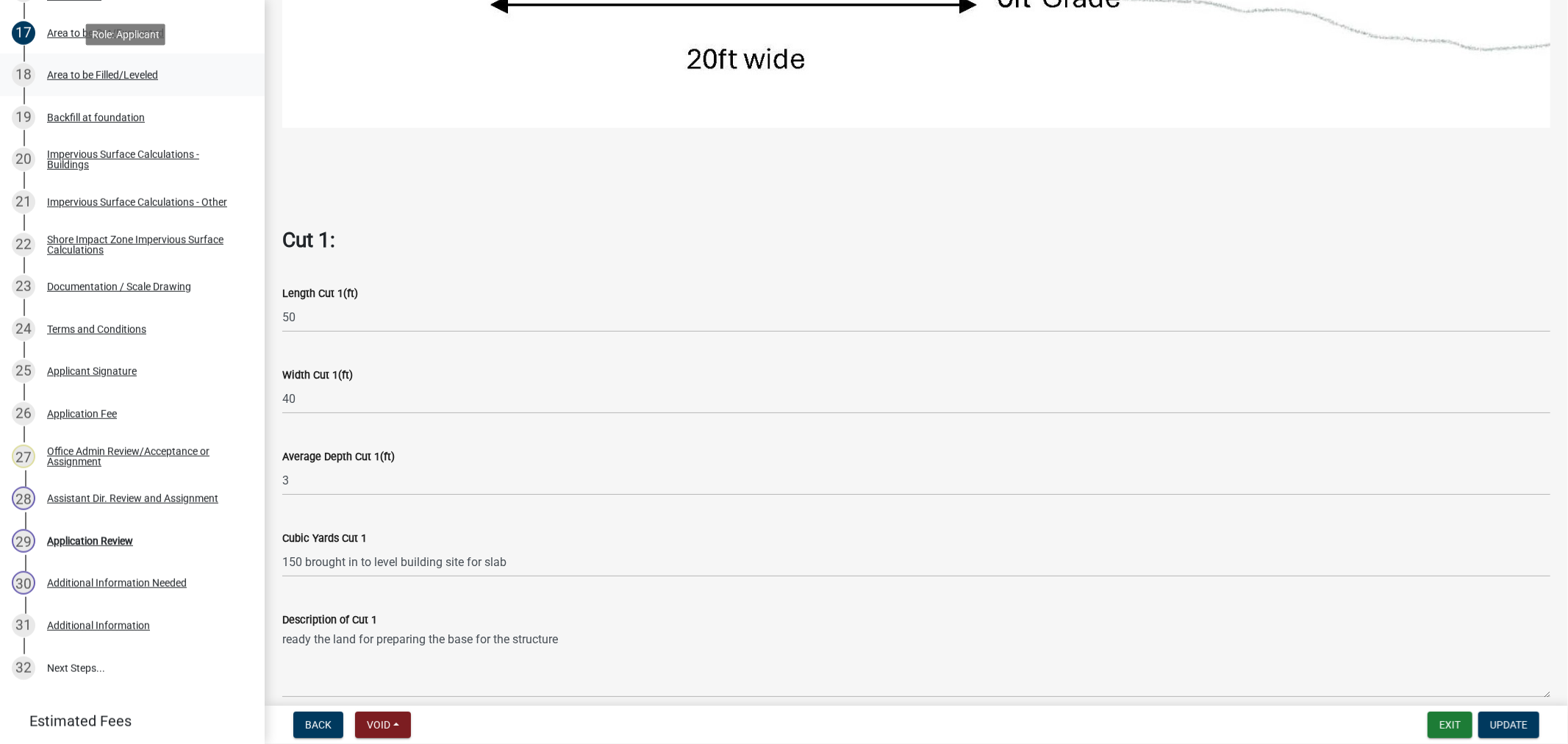
click at [79, 71] on div "Area to be Filled/Leveled" at bounding box center [102, 75] width 111 height 10
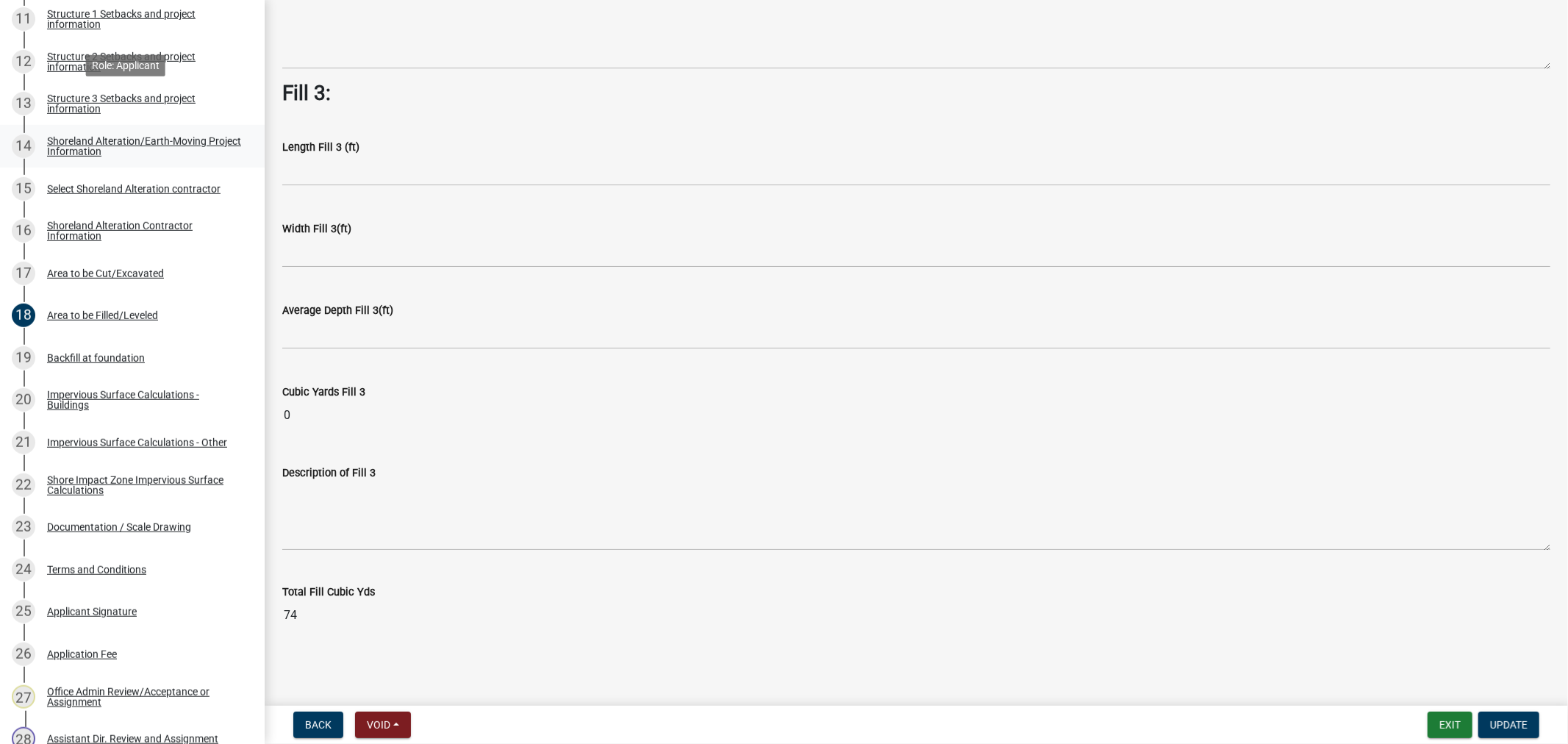
scroll to position [725, 0]
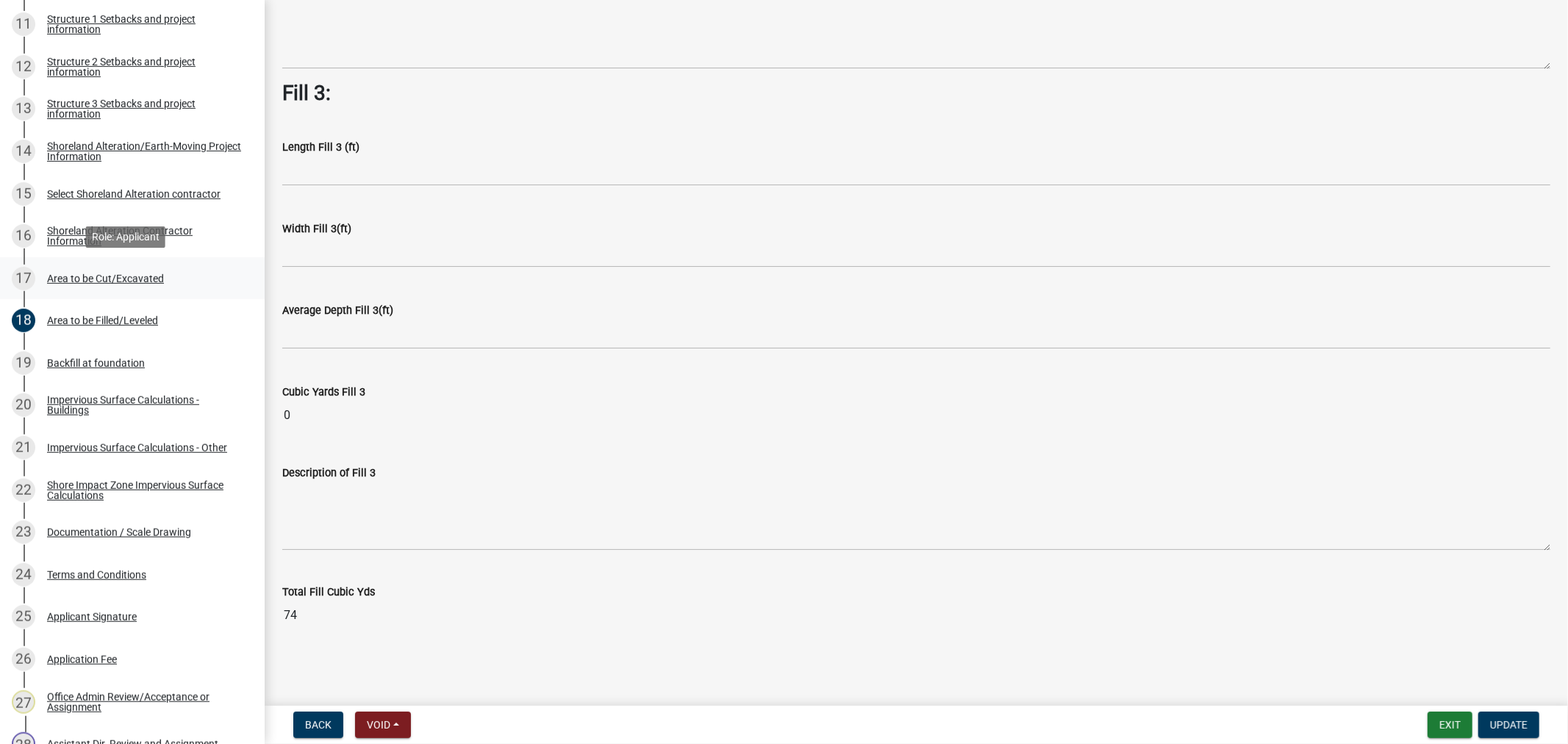
click at [72, 285] on div "17 Area to be Cut/Excavated" at bounding box center [126, 279] width 230 height 24
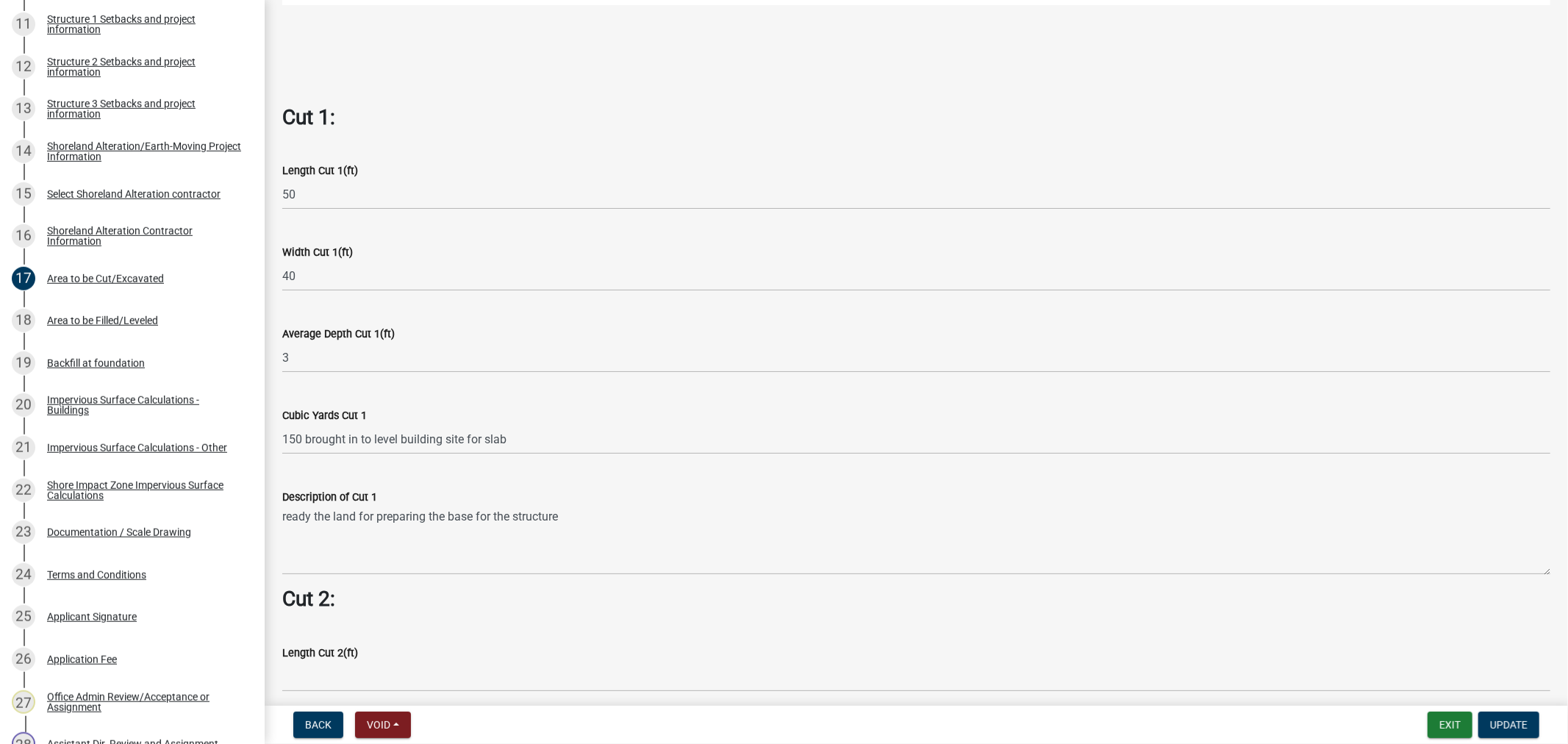
scroll to position [979, 0]
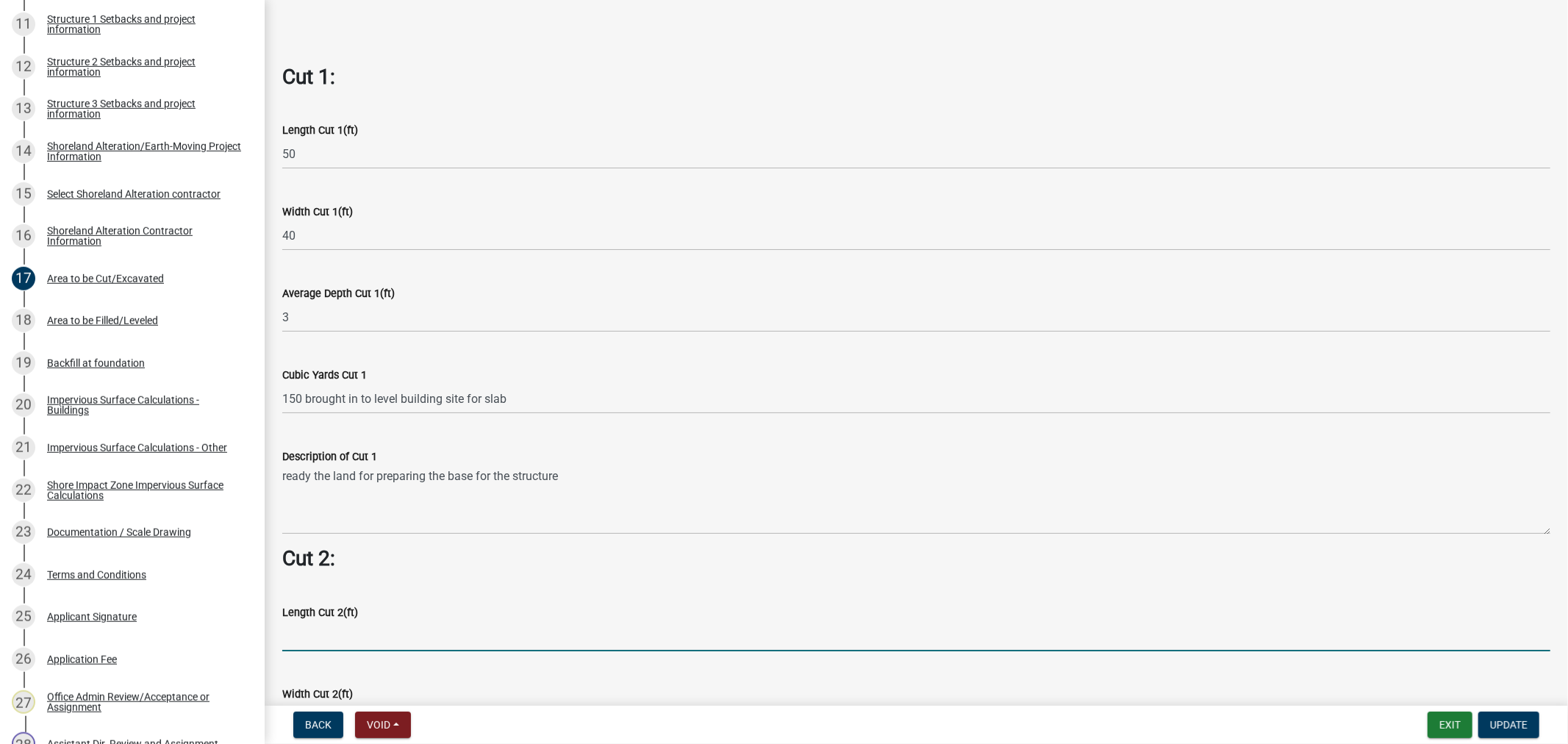
click at [410, 621] on input "text" at bounding box center [917, 636] width 1268 height 30
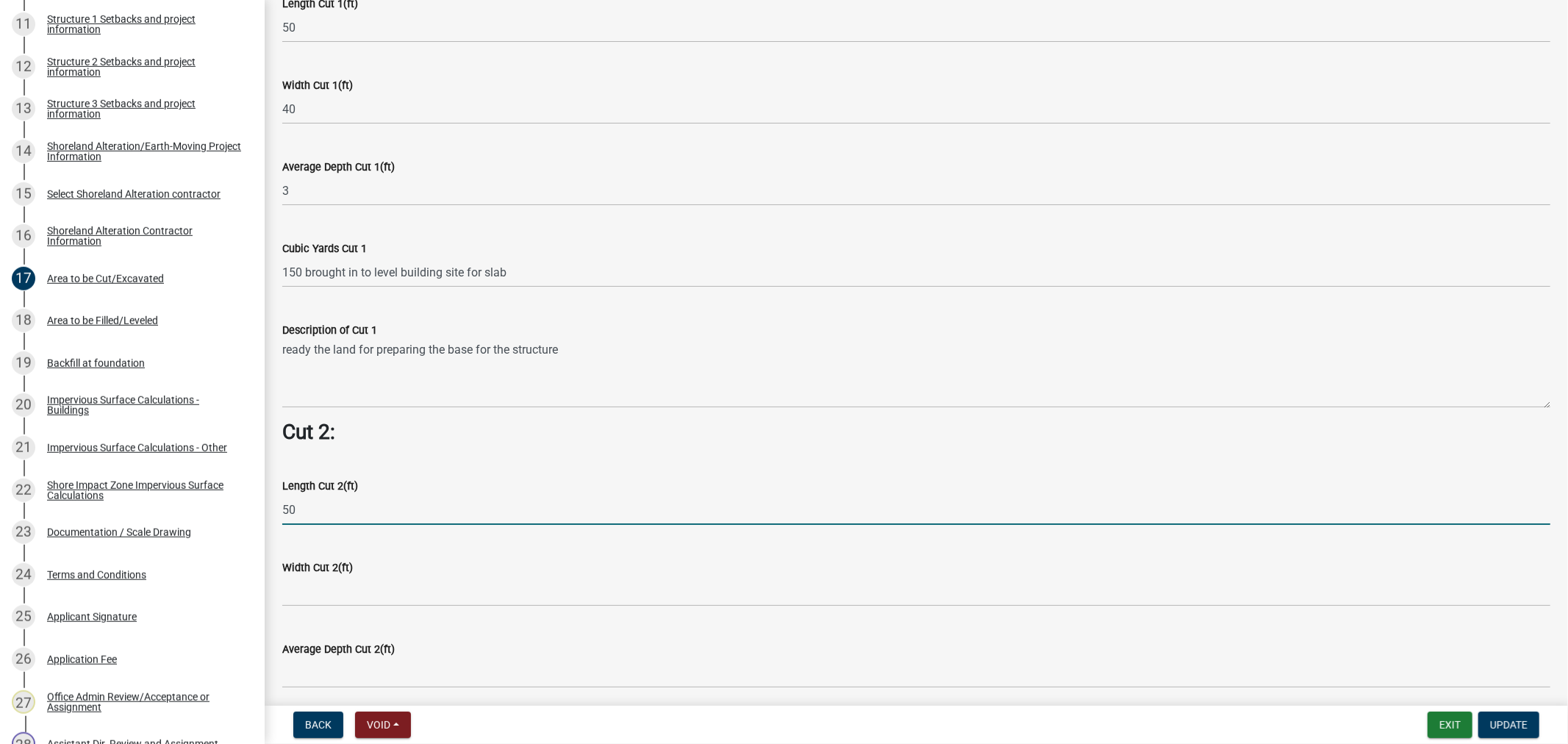
scroll to position [1142, 0]
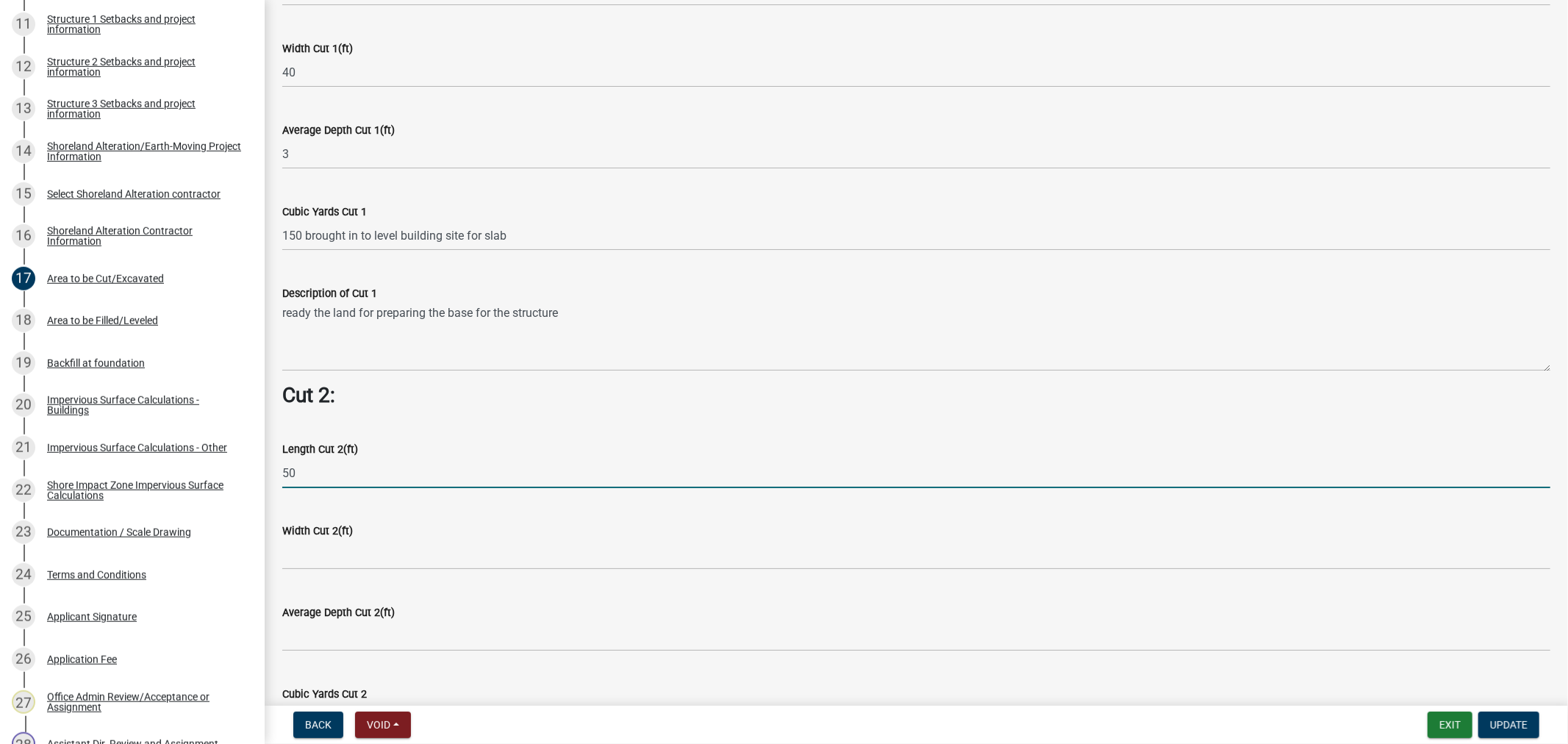
type input "50"
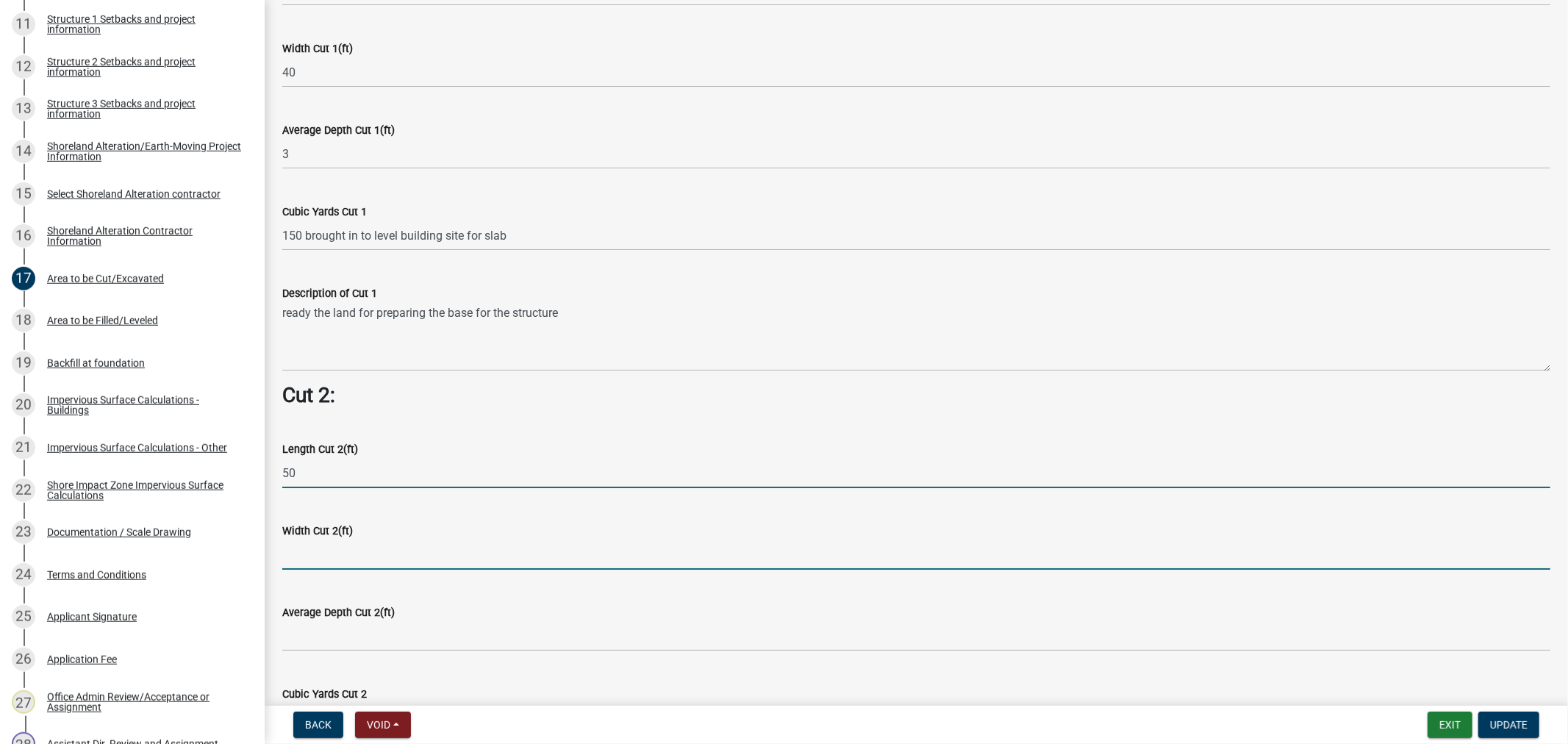
drag, startPoint x: 366, startPoint y: 547, endPoint x: 329, endPoint y: 552, distance: 37.3
click at [366, 547] on input "text" at bounding box center [917, 554] width 1268 height 30
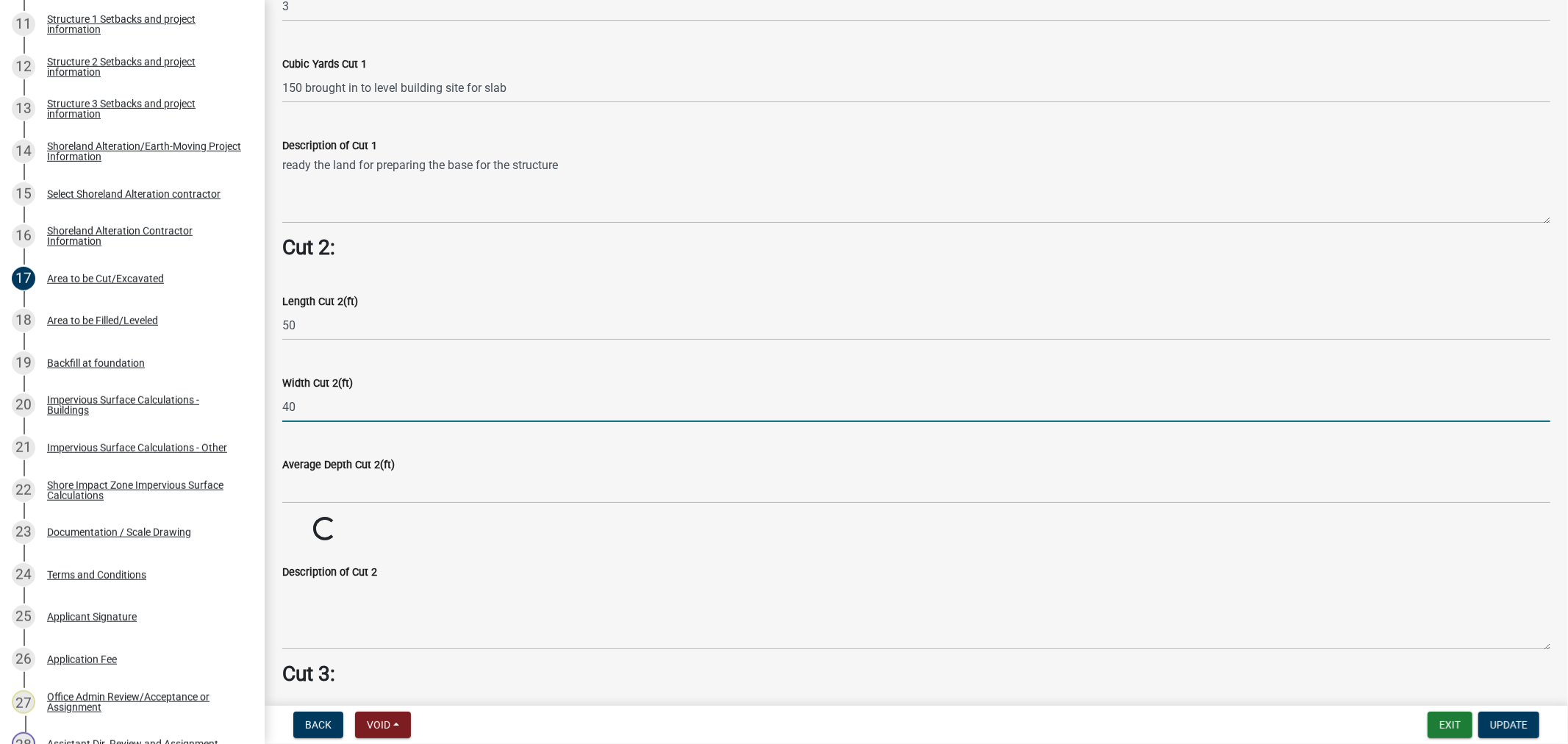
scroll to position [1306, 0]
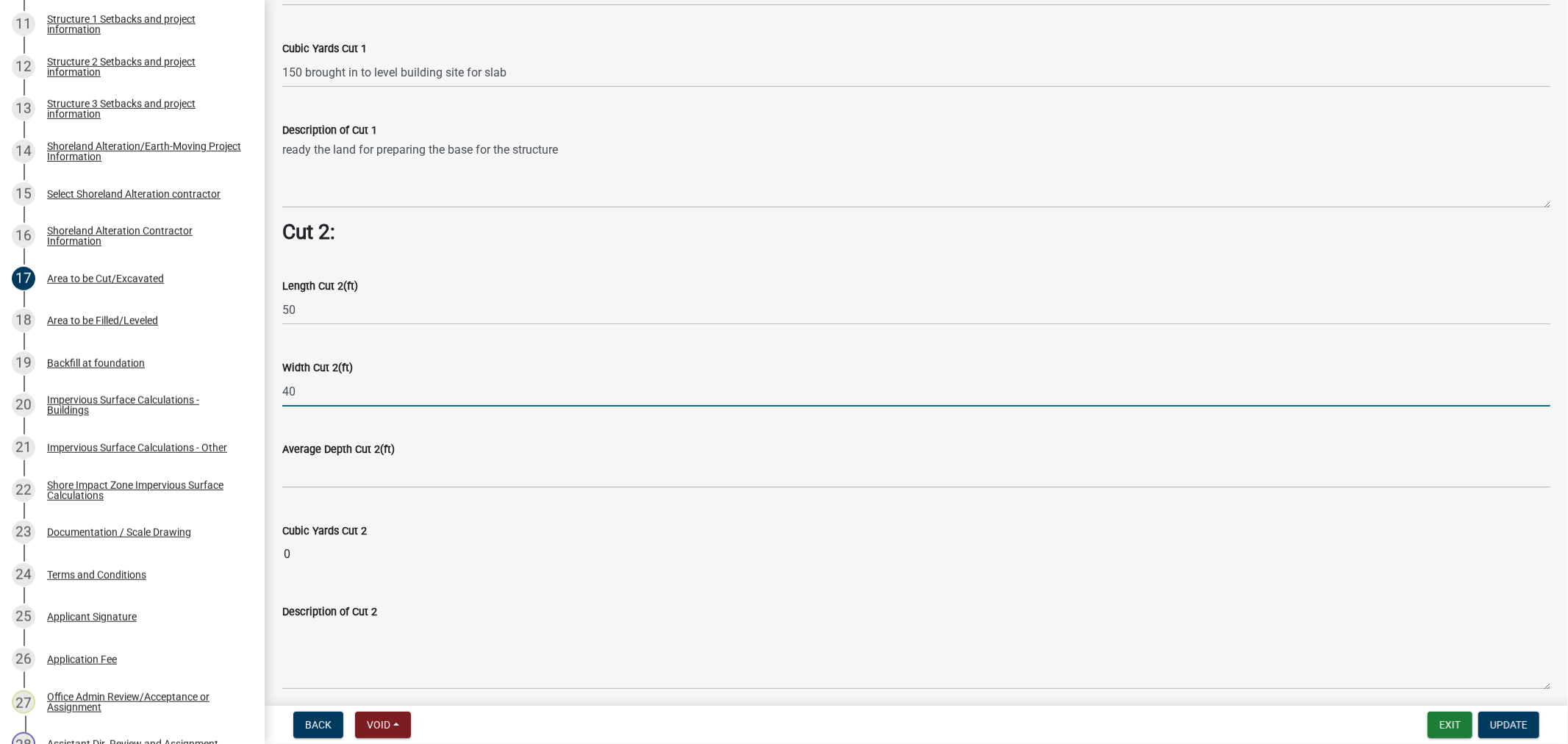
type input "40"
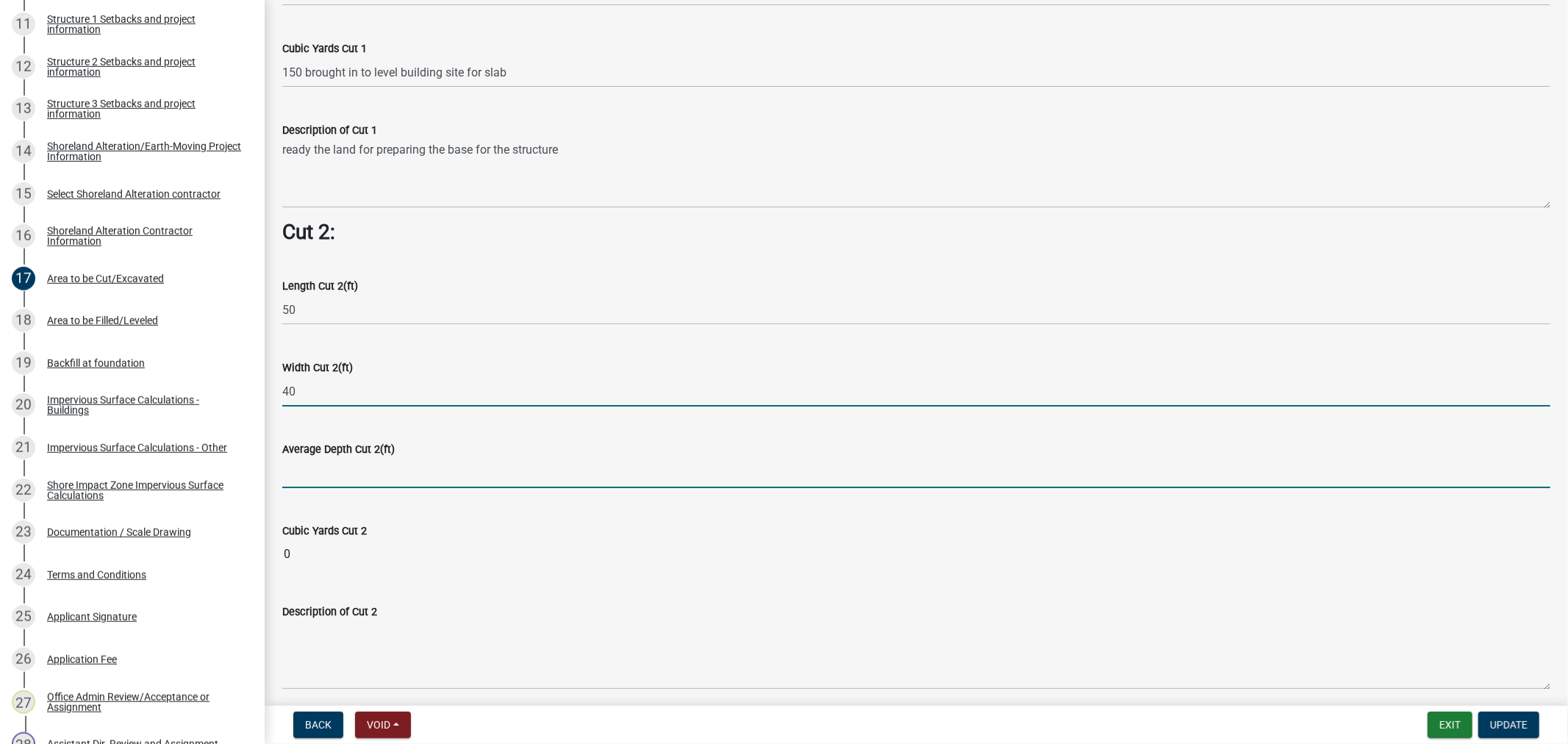
drag, startPoint x: 311, startPoint y: 464, endPoint x: 279, endPoint y: 486, distance: 38.8
click at [311, 464] on input "text" at bounding box center [917, 473] width 1268 height 30
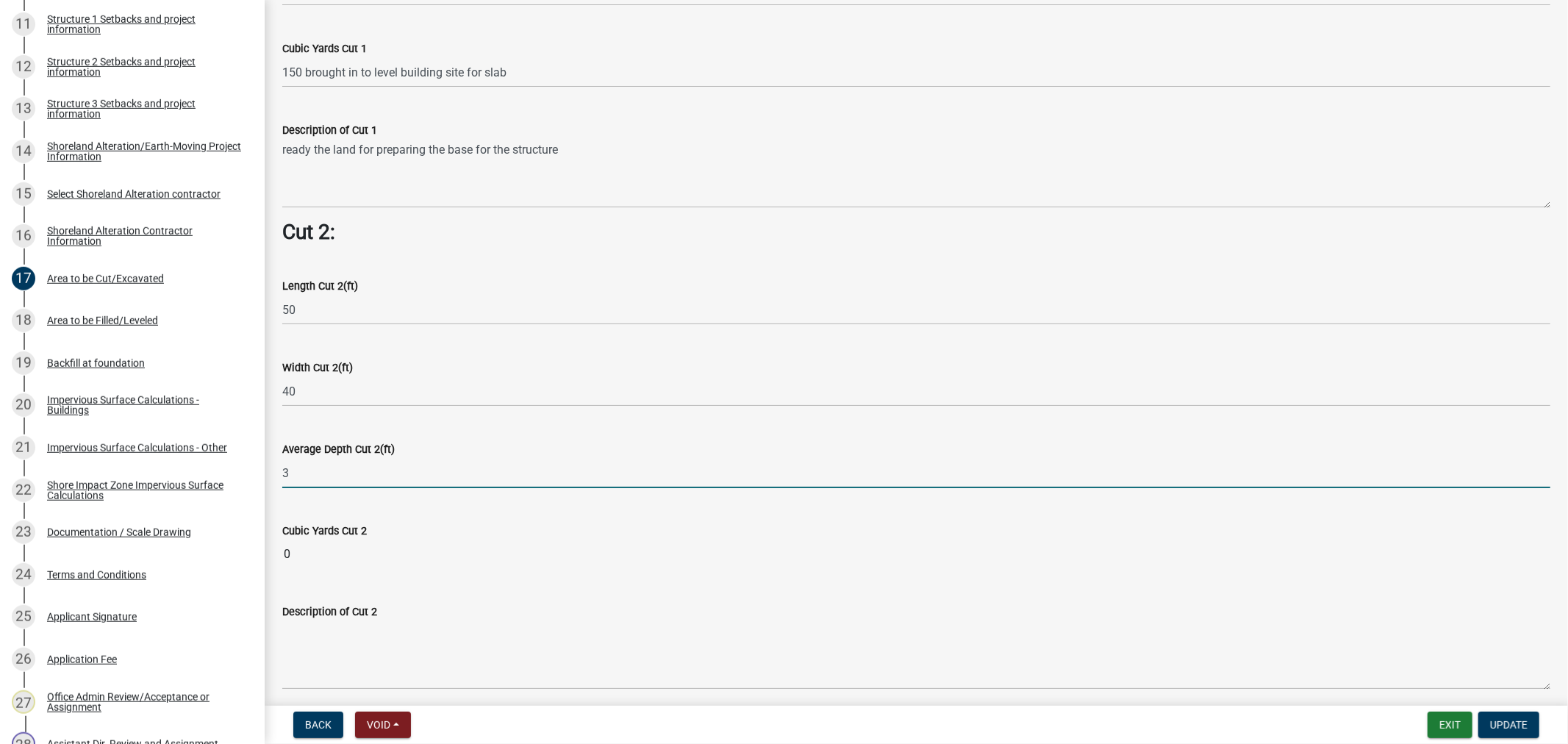
type input "3"
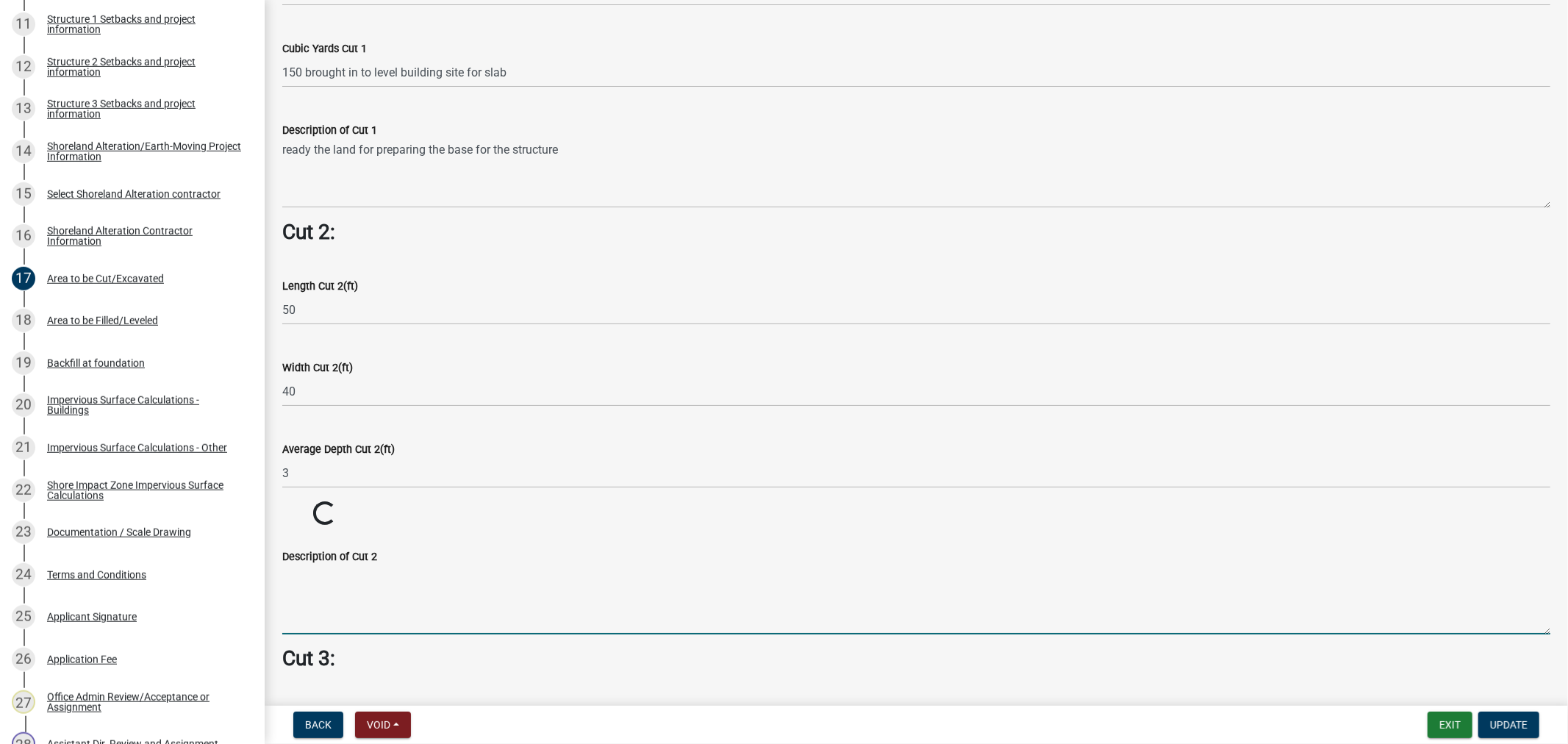
drag, startPoint x: 714, startPoint y: 584, endPoint x: 731, endPoint y: 589, distance: 17.7
click at [725, 589] on div "Description of Cut 2" at bounding box center [917, 581] width 1268 height 108
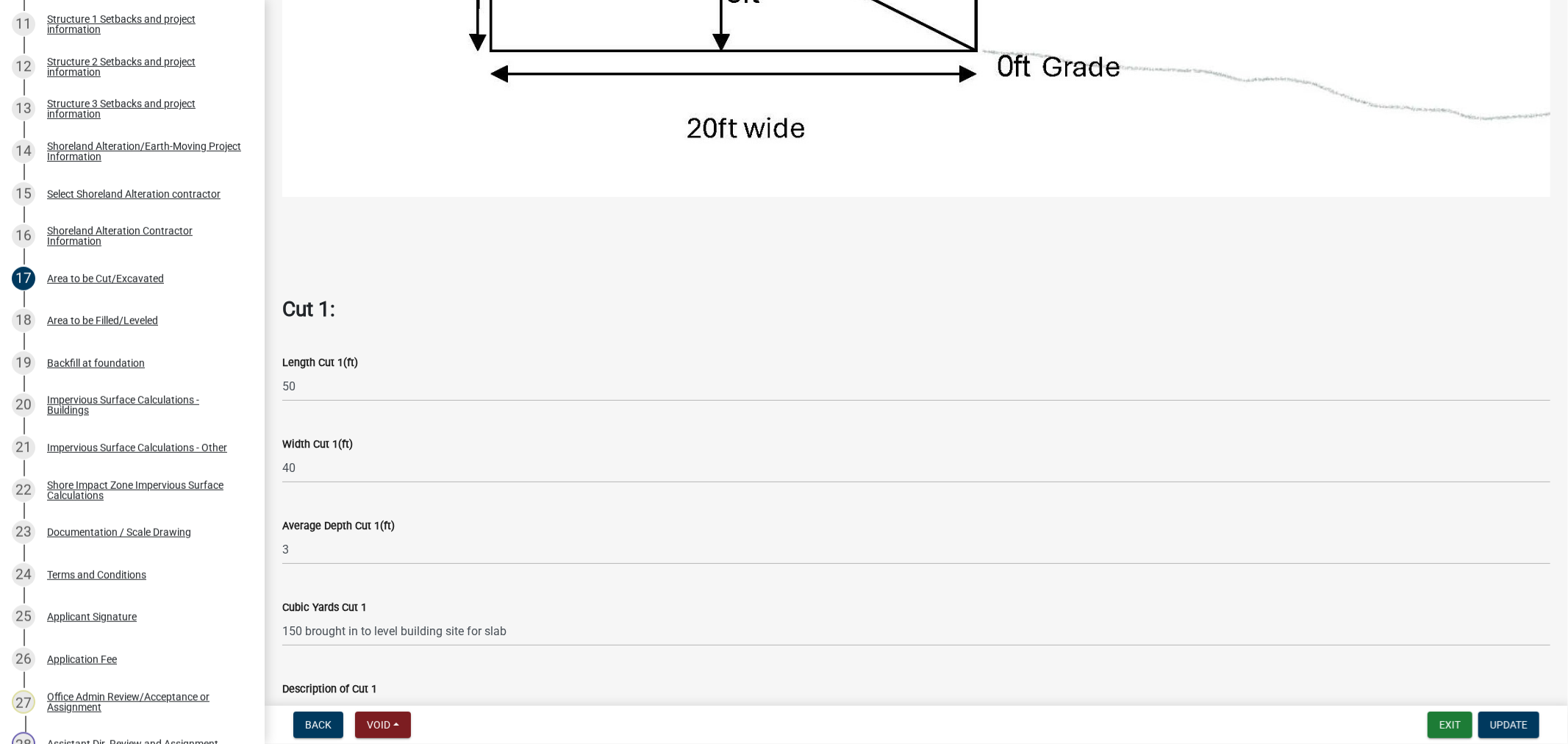
scroll to position [735, 0]
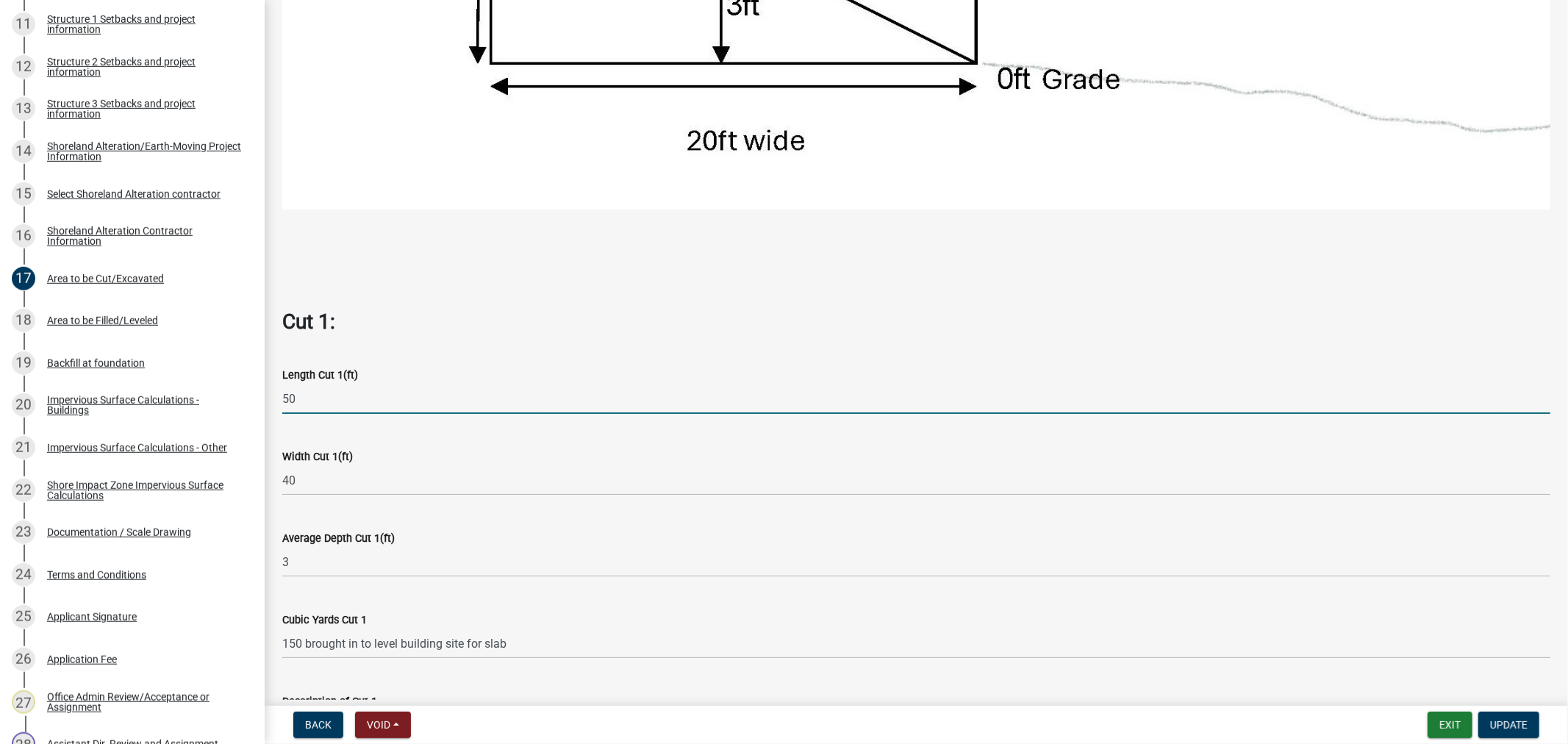
click at [360, 393] on input "50" at bounding box center [917, 398] width 1268 height 30
type input "5"
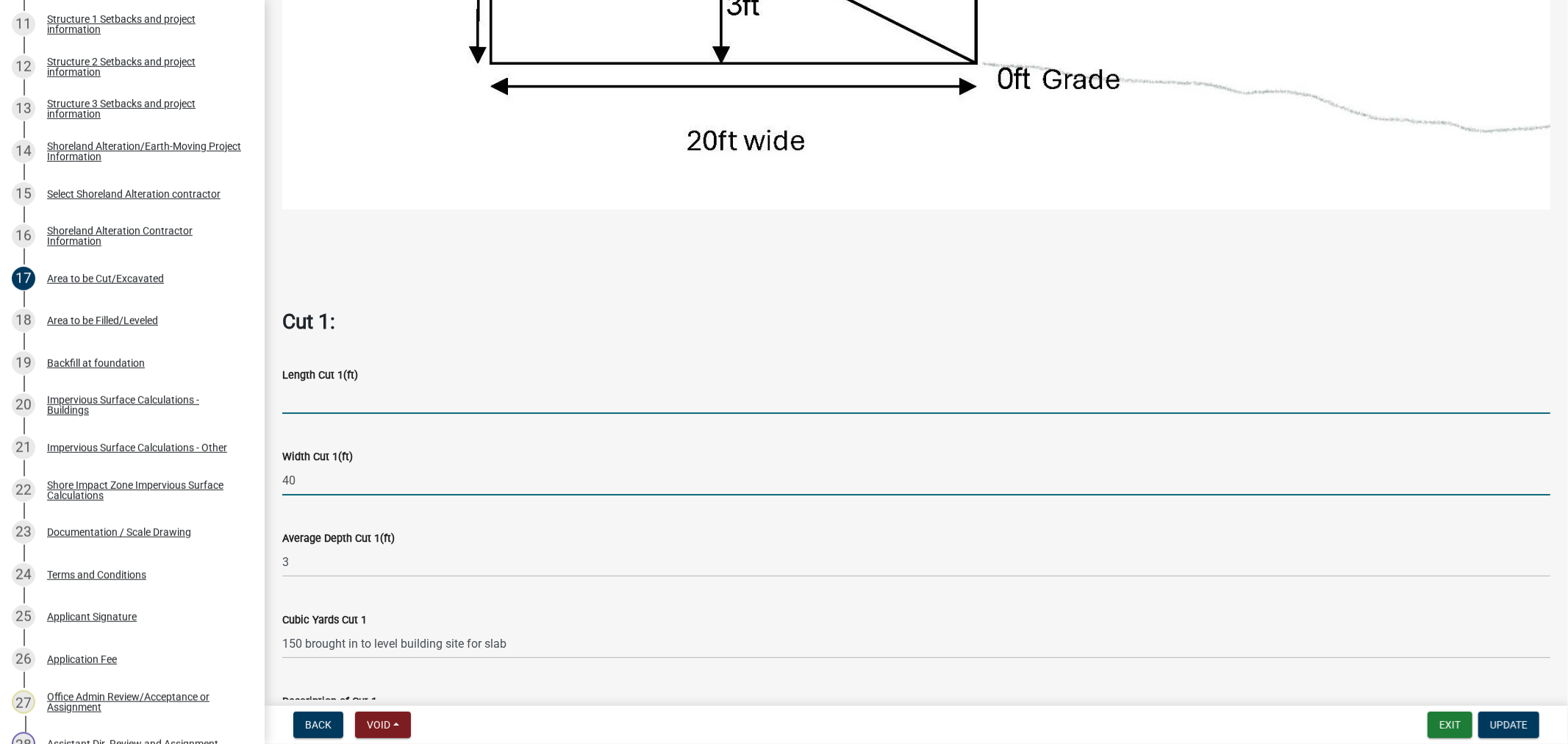
click at [315, 475] on input "40" at bounding box center [917, 480] width 1268 height 30
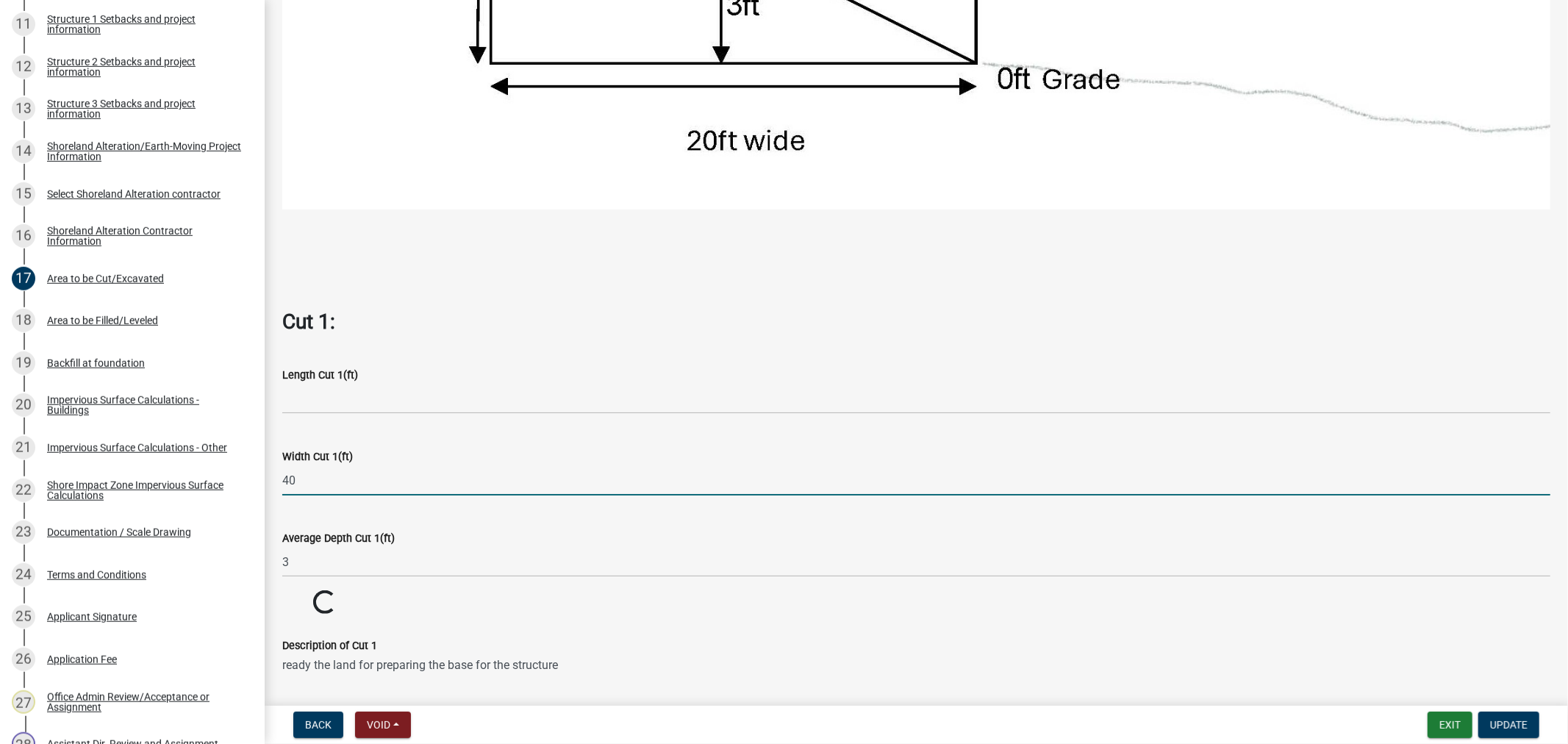
type input "4"
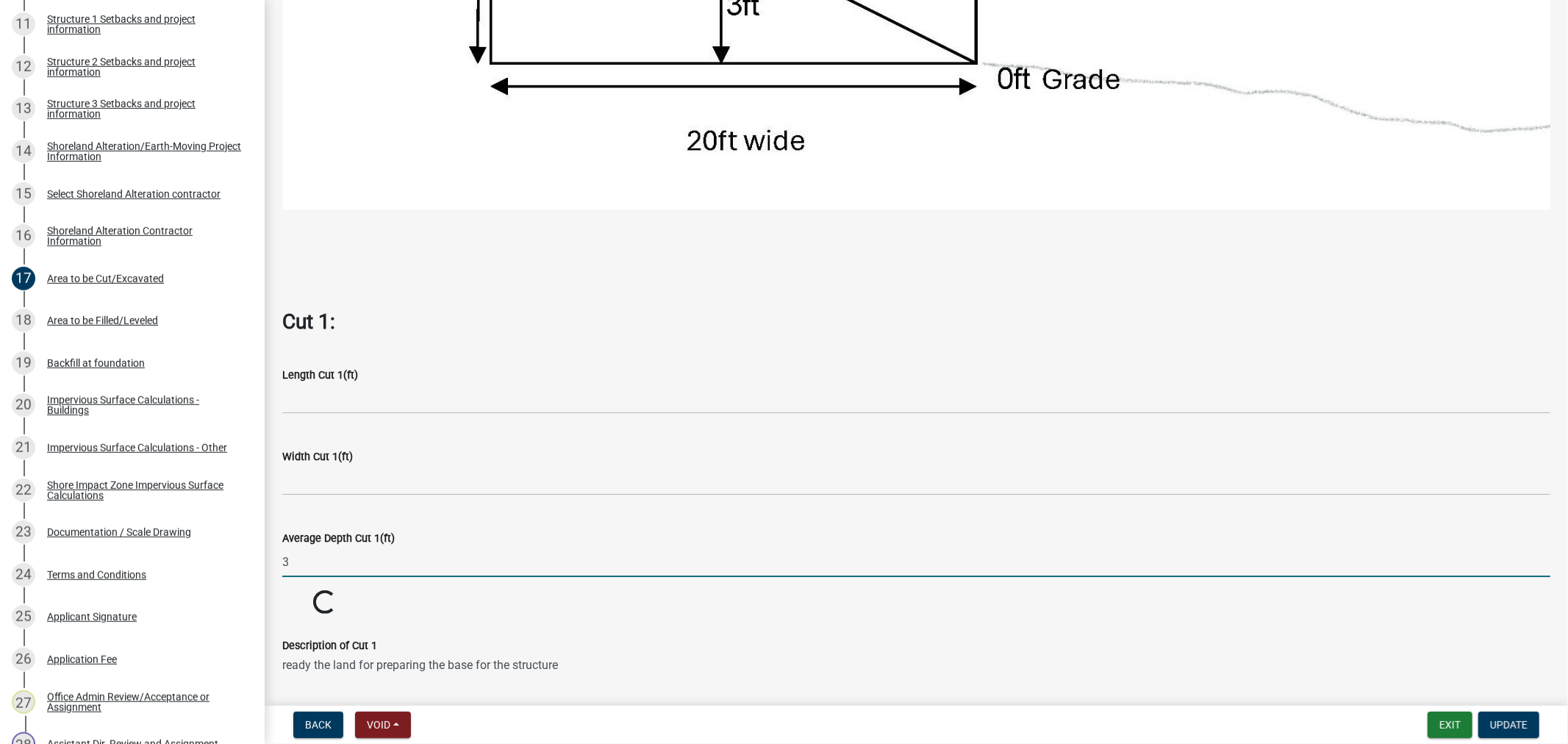
click at [305, 547] on input "3" at bounding box center [917, 561] width 1268 height 30
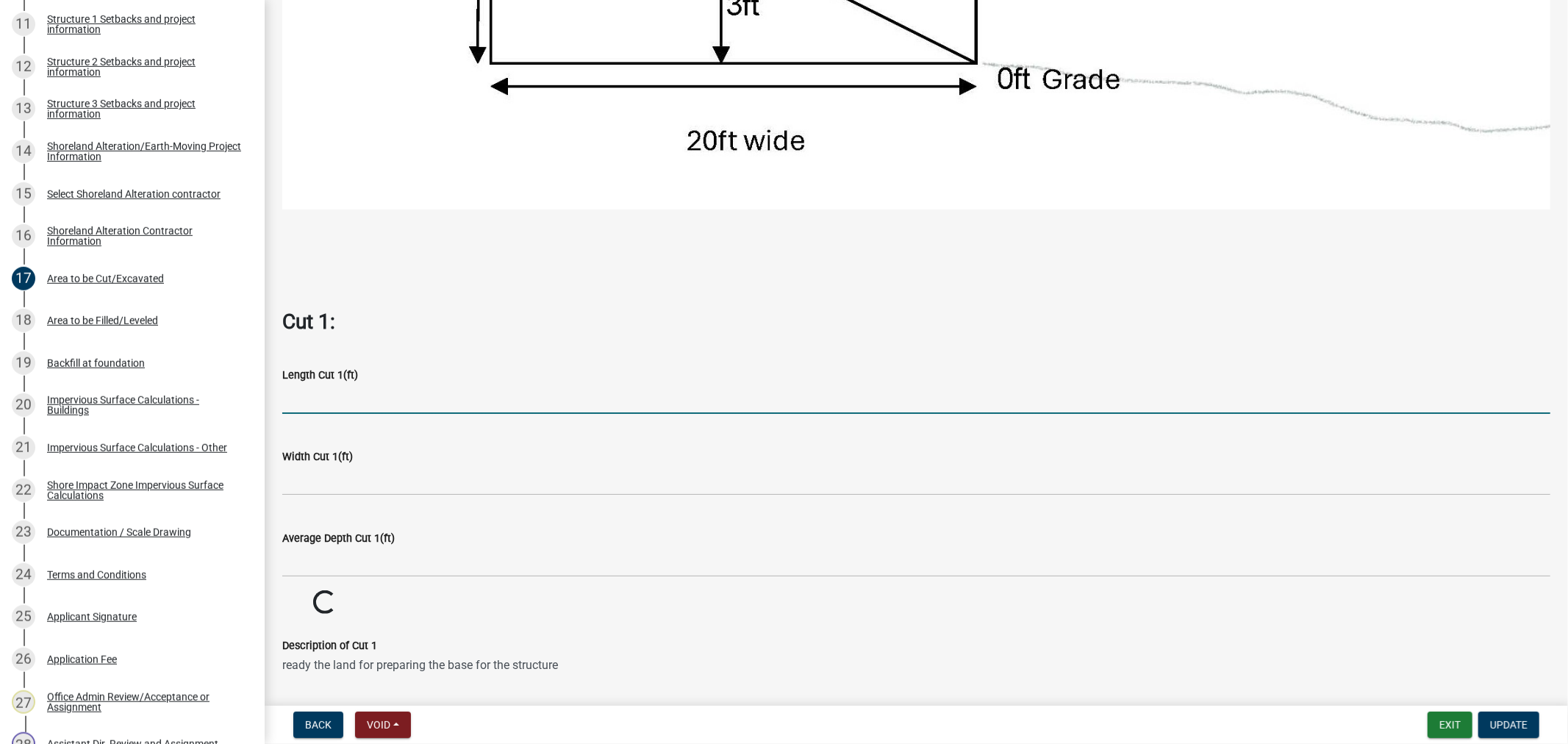
drag, startPoint x: 820, startPoint y: 400, endPoint x: 869, endPoint y: 276, distance: 133.3
click at [869, 276] on wm-data-entity-input-list "Cut = Length x Width x Average Depth. Cut 1: Length Cut 1(ft) Width Cut 1(ft) A…" at bounding box center [917, 547] width 1268 height 2351
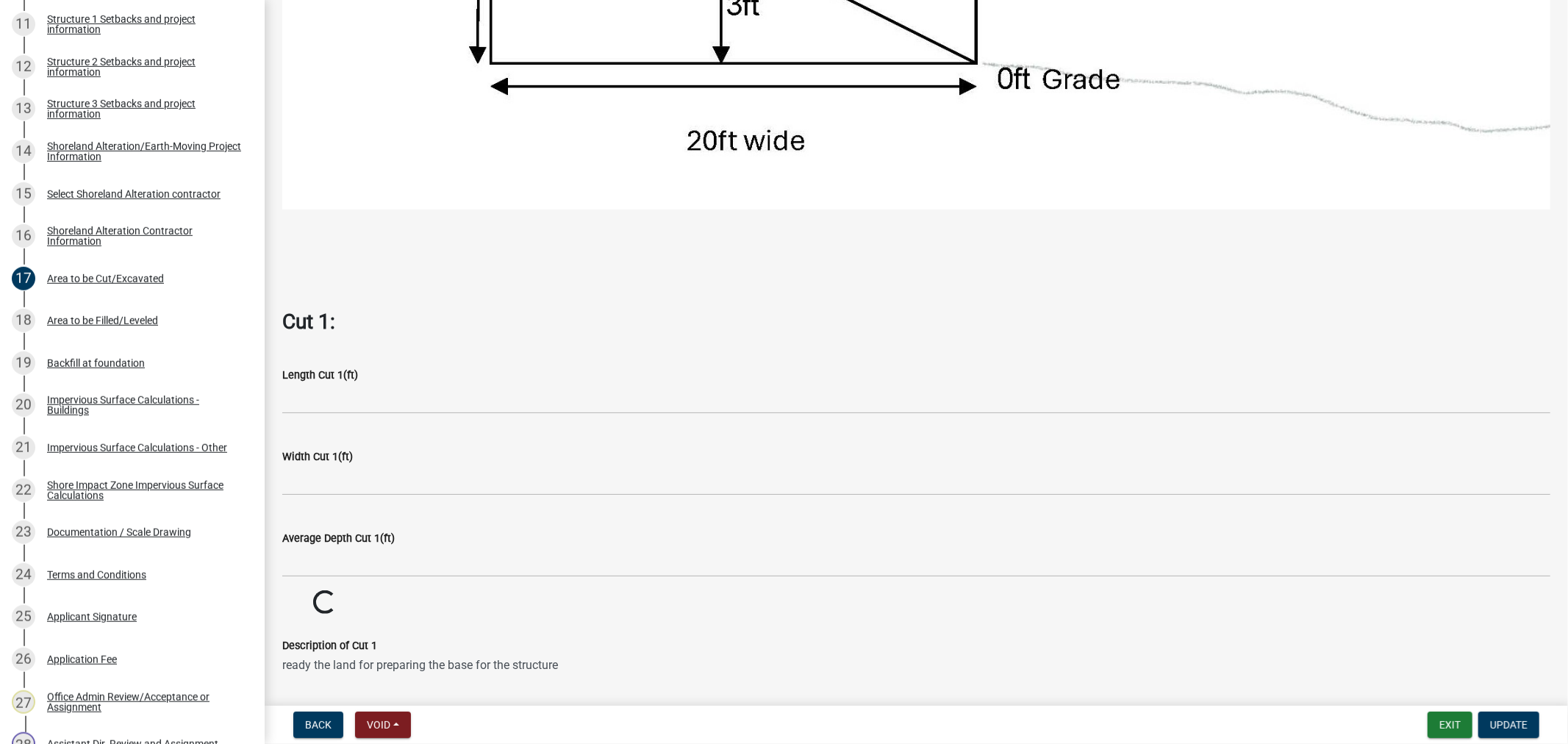
drag, startPoint x: 930, startPoint y: 666, endPoint x: 930, endPoint y: 618, distance: 48.0
click at [934, 663] on textarea "ready the land for preparing the base for the structure" at bounding box center [917, 689] width 1268 height 69
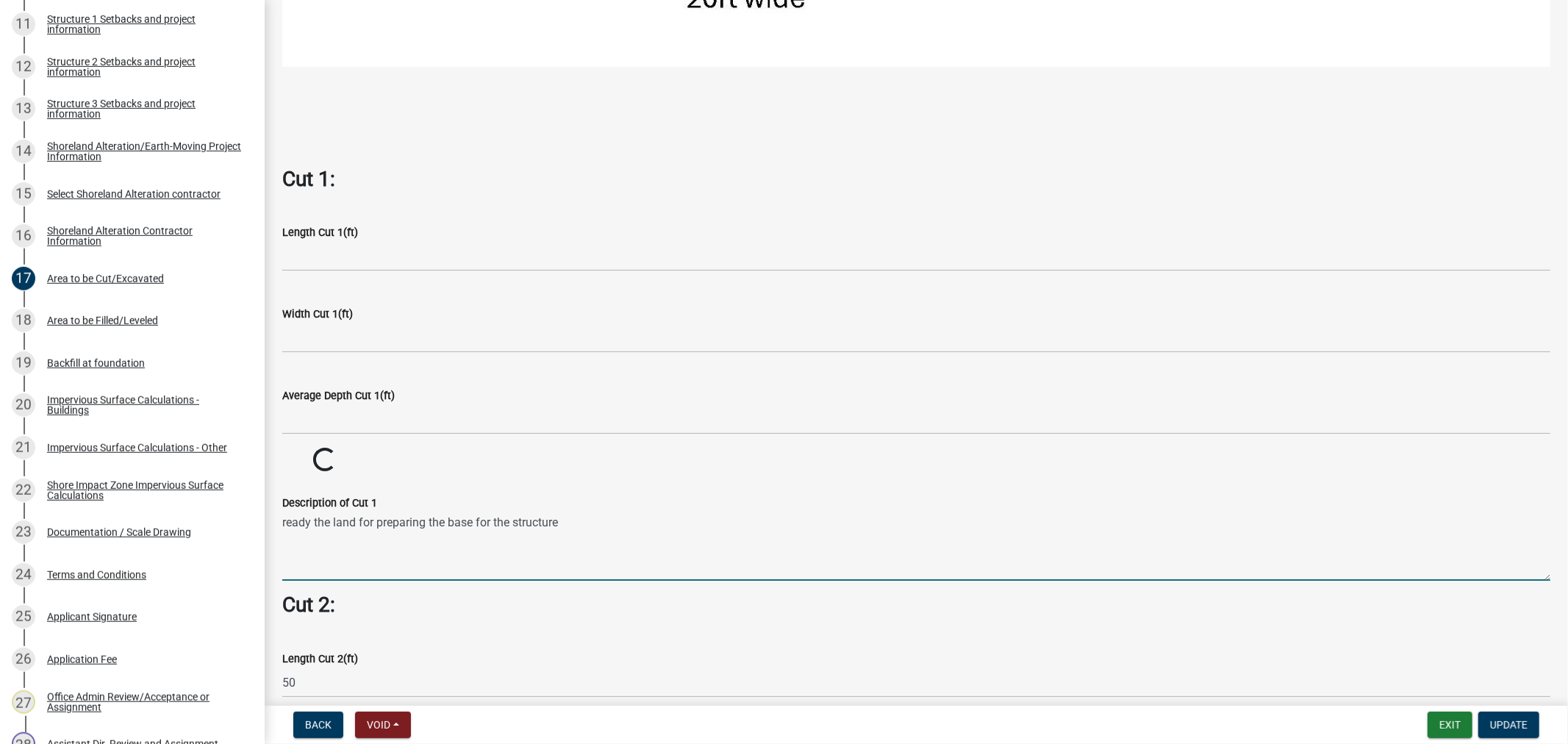
scroll to position [1061, 0]
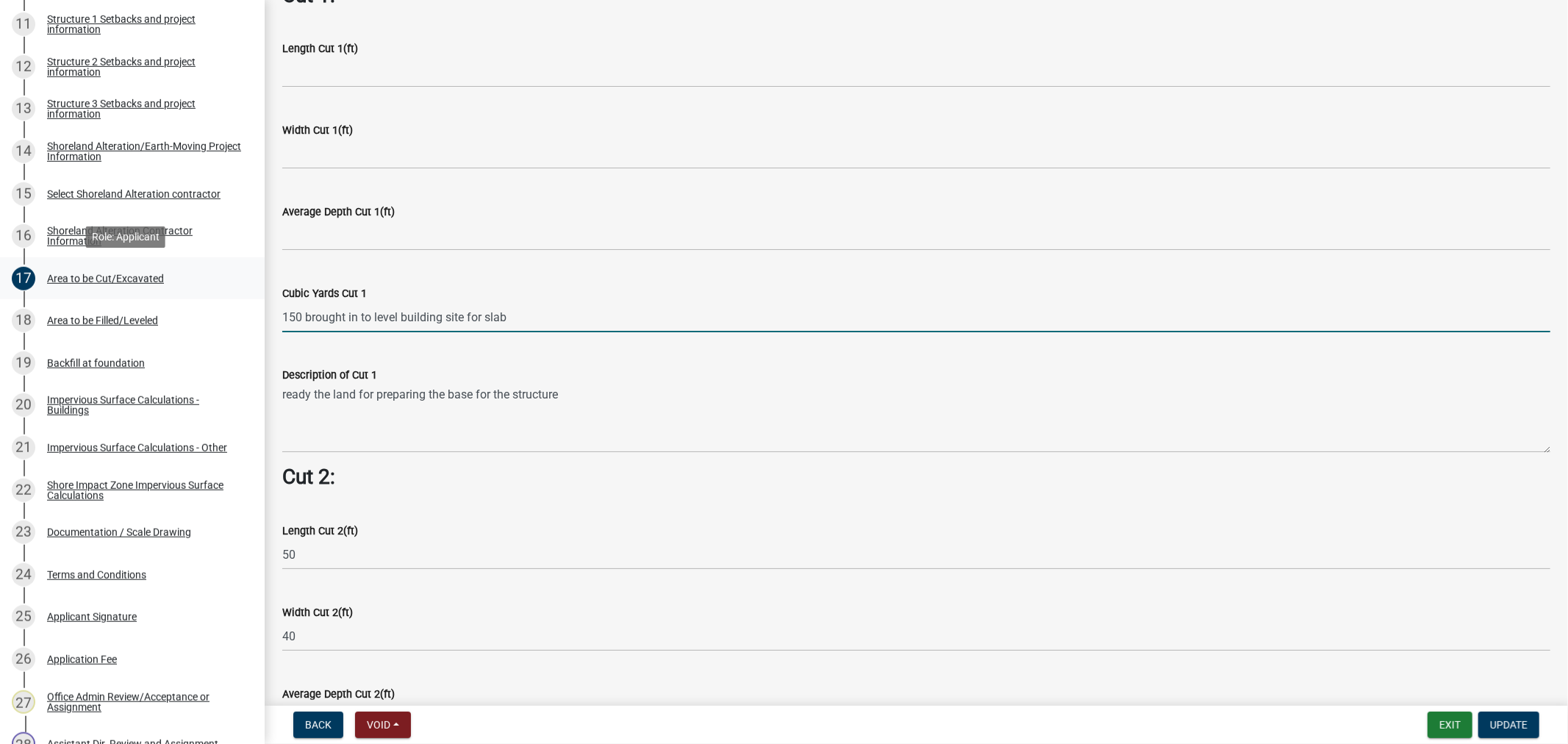
drag, startPoint x: 487, startPoint y: 311, endPoint x: 207, endPoint y: 294, distance: 280.5
click at [207, 294] on div "Structure and Shoreland Alteration Permit Application STR/SAP - 486324 View Sum…" at bounding box center [784, 372] width 1568 height 744
click at [1501, 724] on span "Update" at bounding box center [1509, 724] width 38 height 12
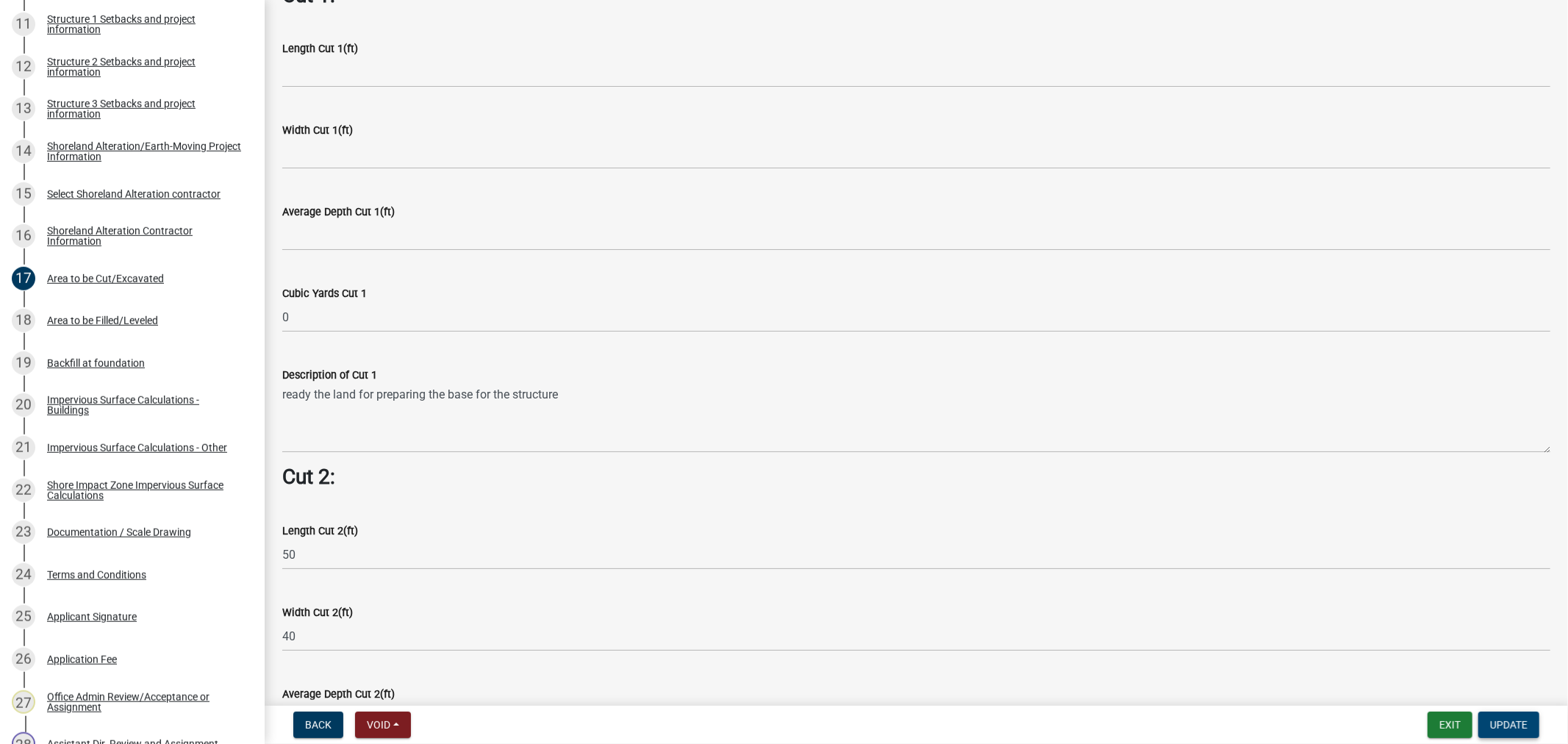
click at [1530, 720] on button "Update" at bounding box center [1508, 724] width 61 height 26
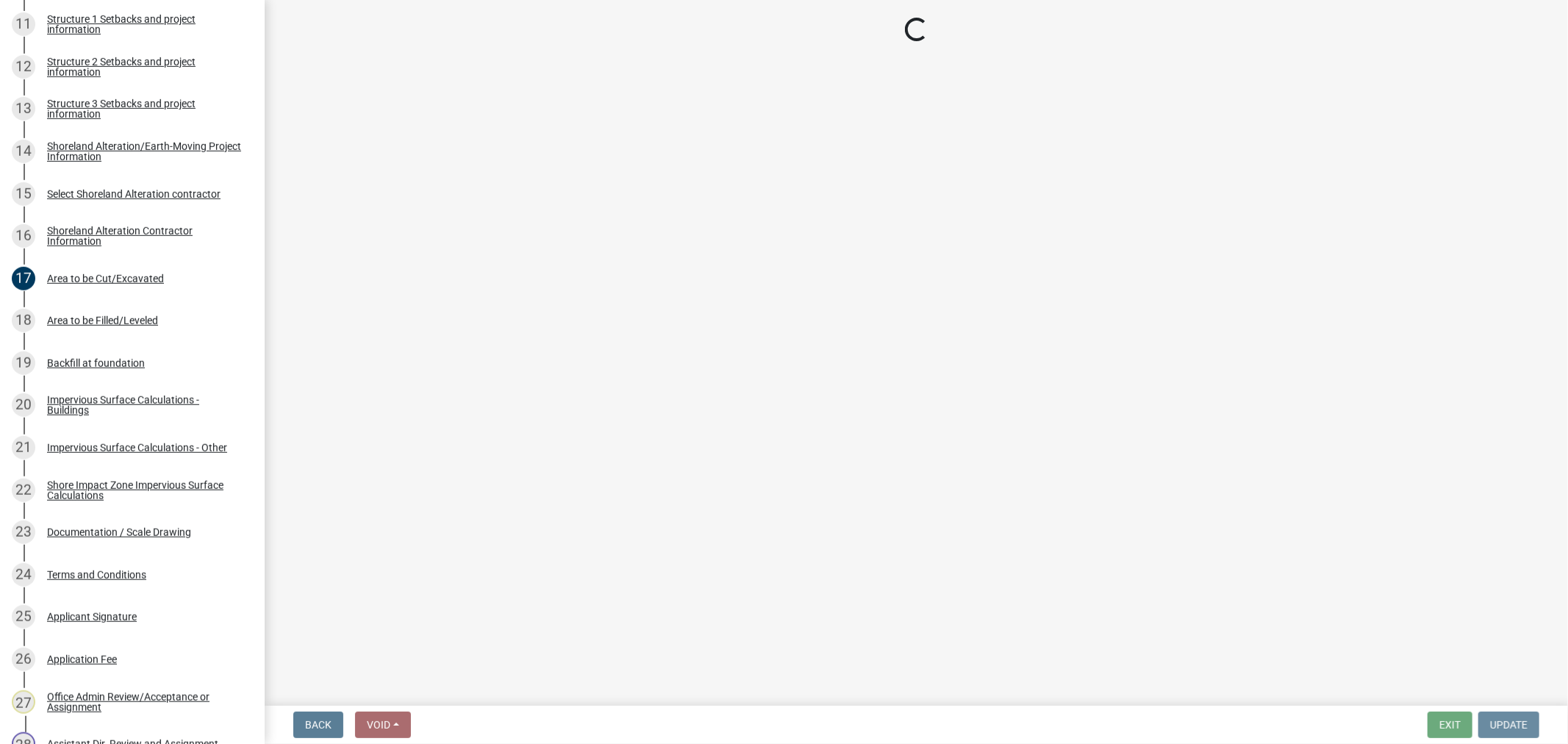
scroll to position [0, 0]
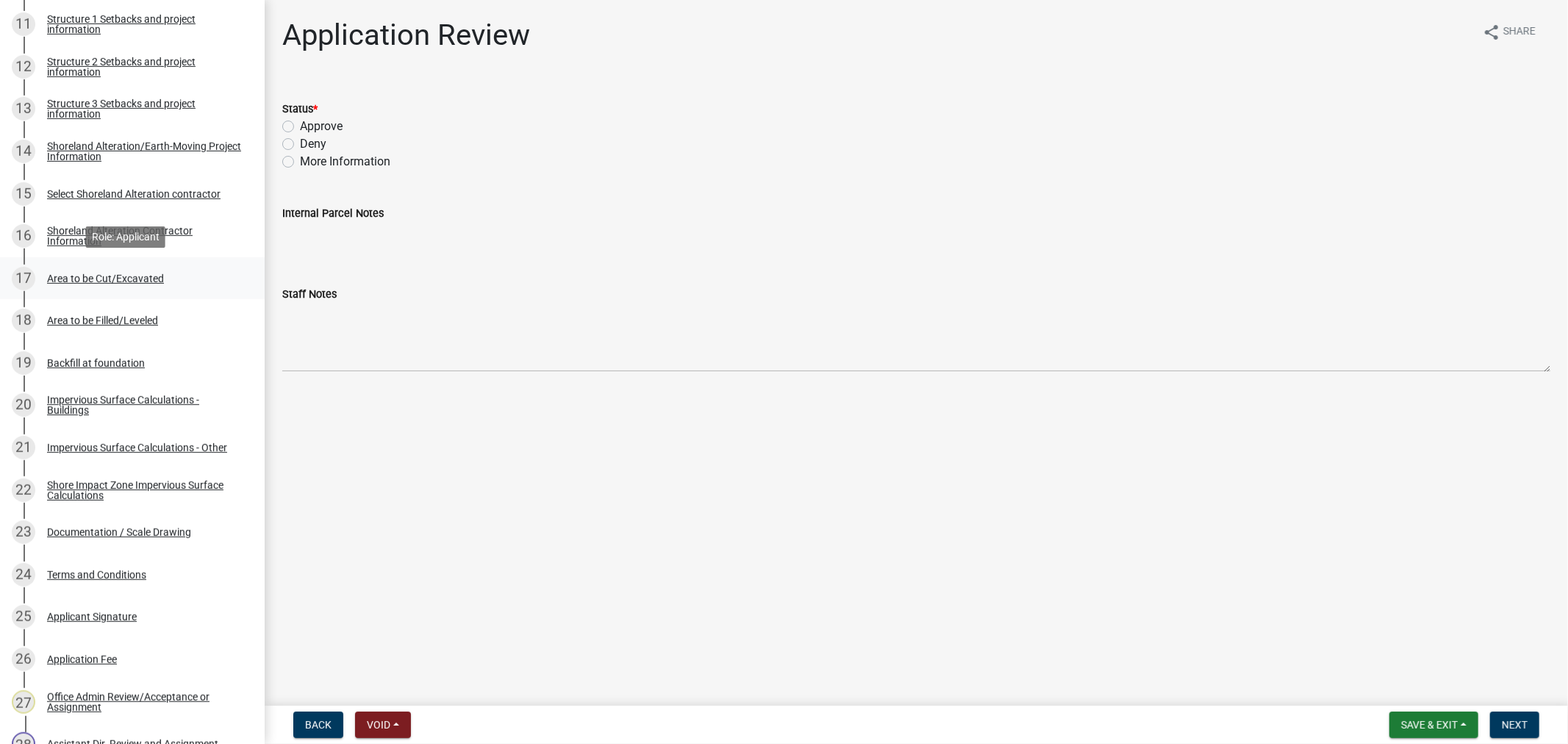
click at [102, 280] on div "Area to be Cut/Excavated" at bounding box center [105, 278] width 117 height 10
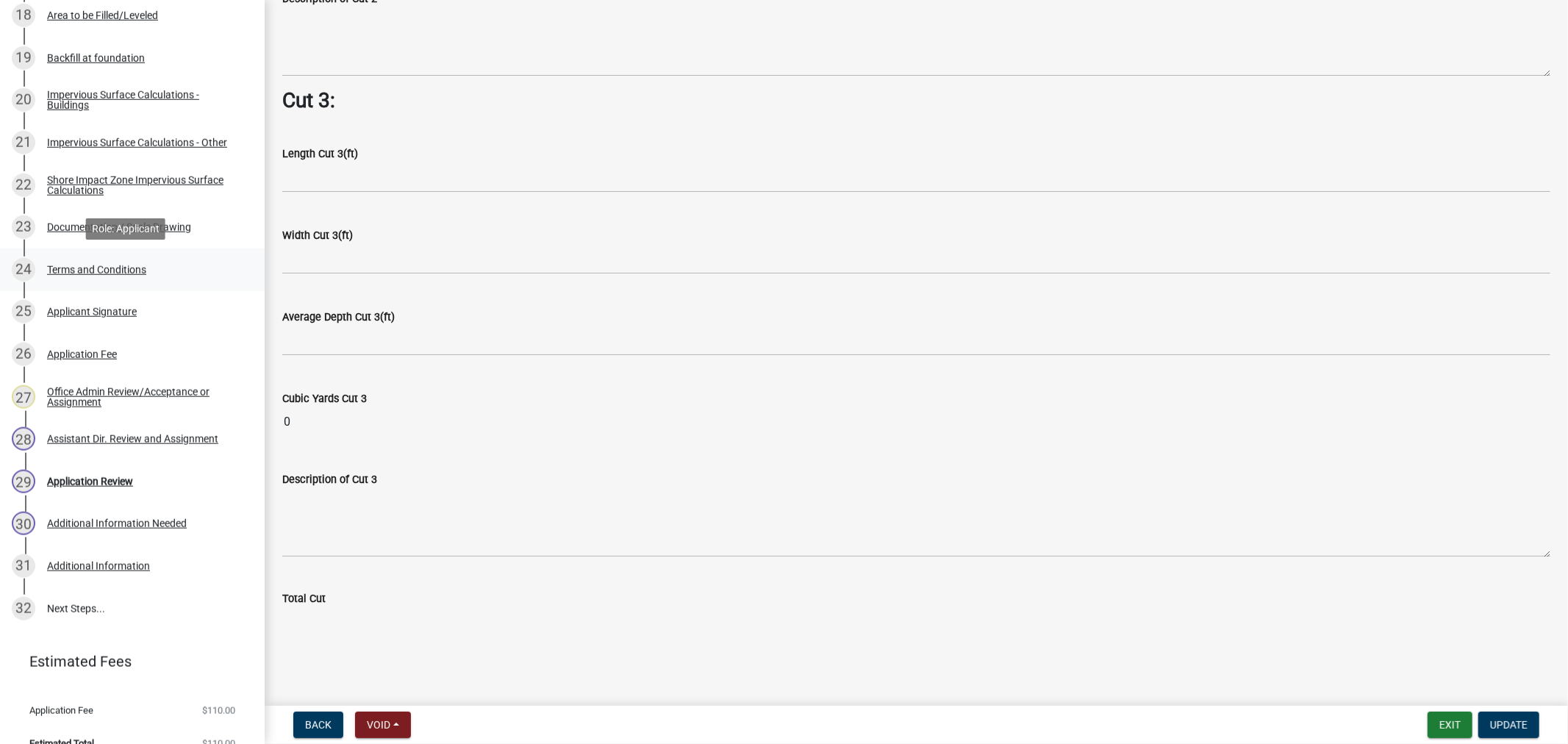
scroll to position [1052, 0]
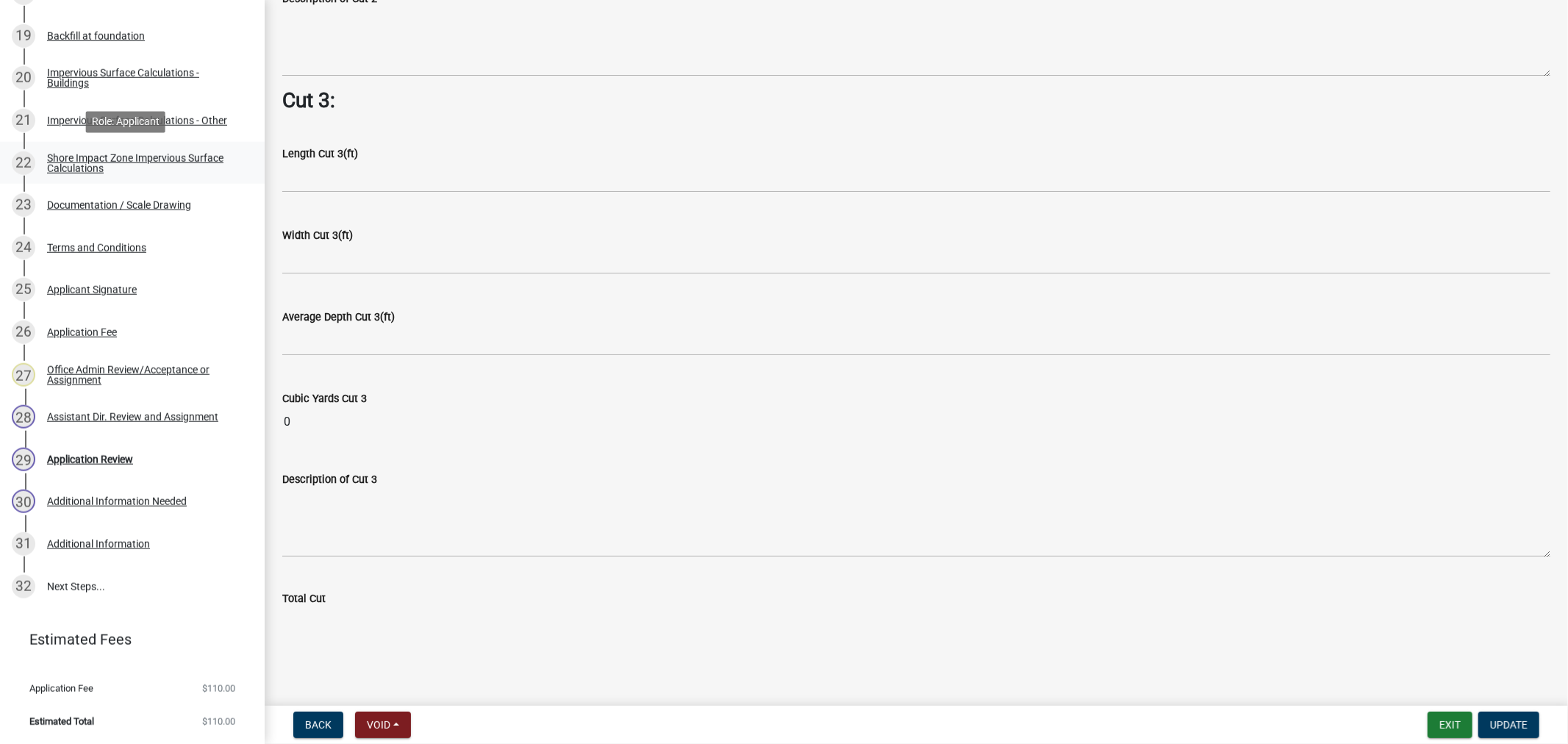
click at [68, 163] on div "Shore Impact Zone Impervious Surface Calculations" at bounding box center [143, 163] width 194 height 20
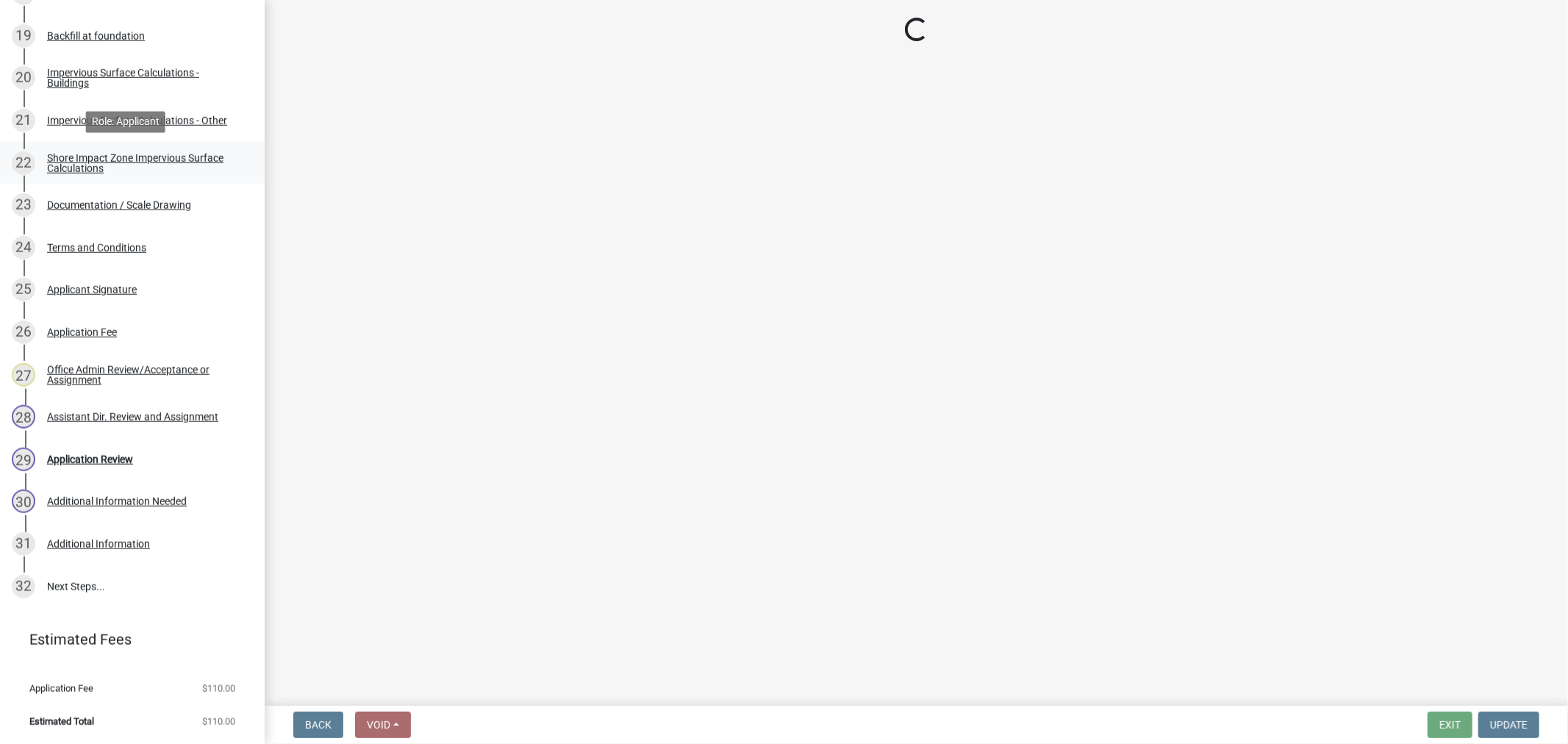
scroll to position [0, 0]
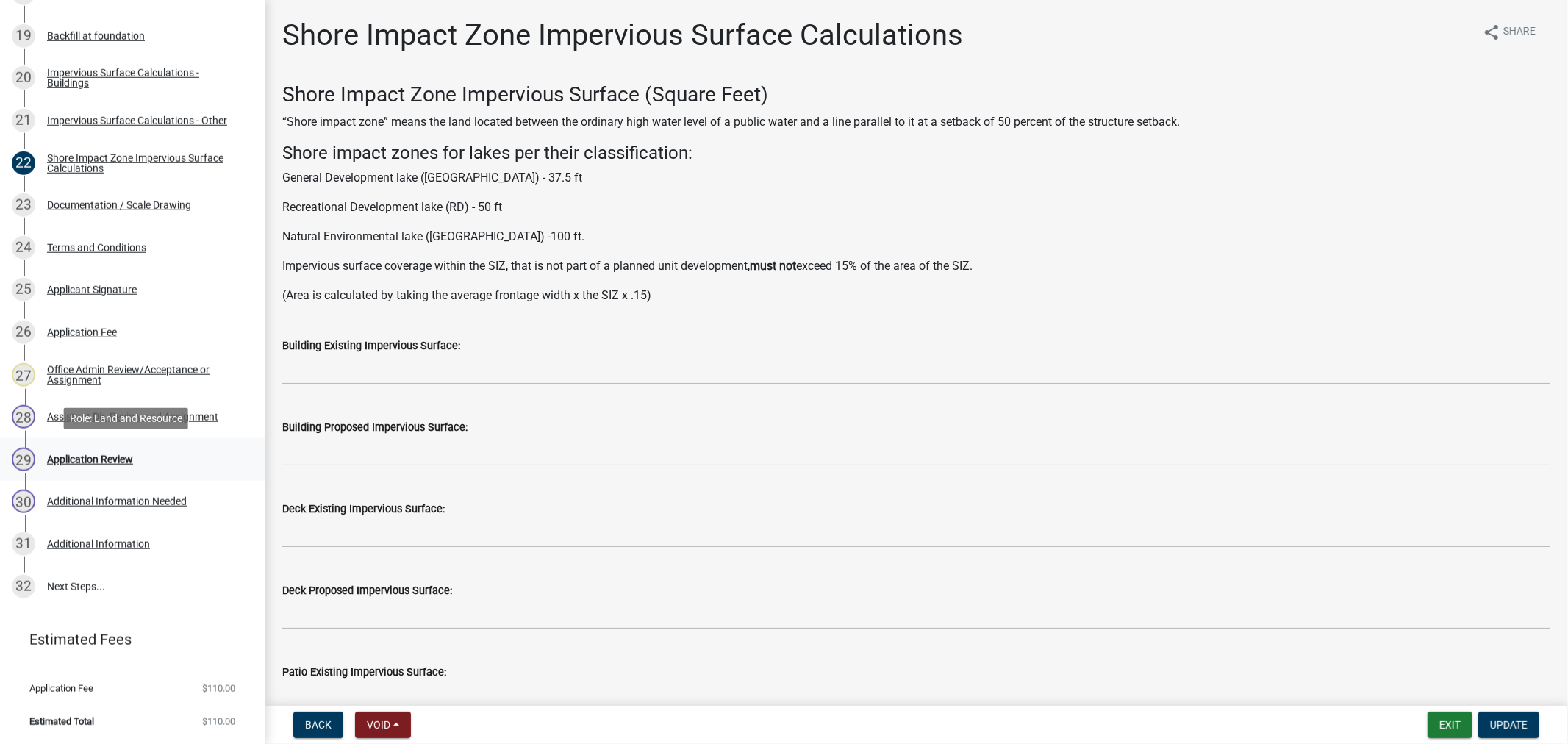
click at [79, 458] on div "Application Review" at bounding box center [90, 459] width 86 height 10
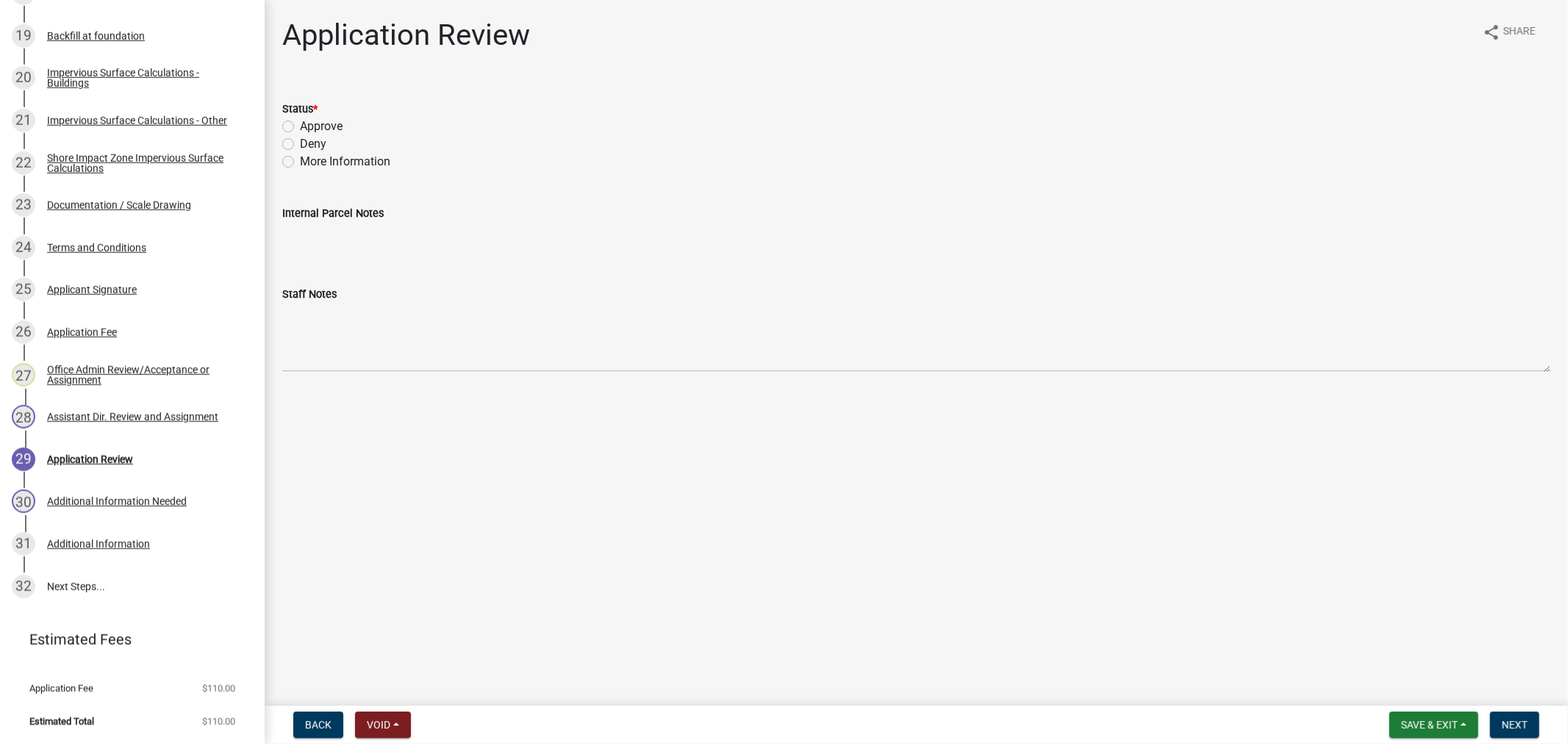
click at [300, 128] on label "Approve" at bounding box center [321, 126] width 43 height 18
click at [300, 127] on input "Approve" at bounding box center [304, 122] width 9 height 9
radio input "true"
click at [1503, 718] on span "Next" at bounding box center [1515, 724] width 26 height 12
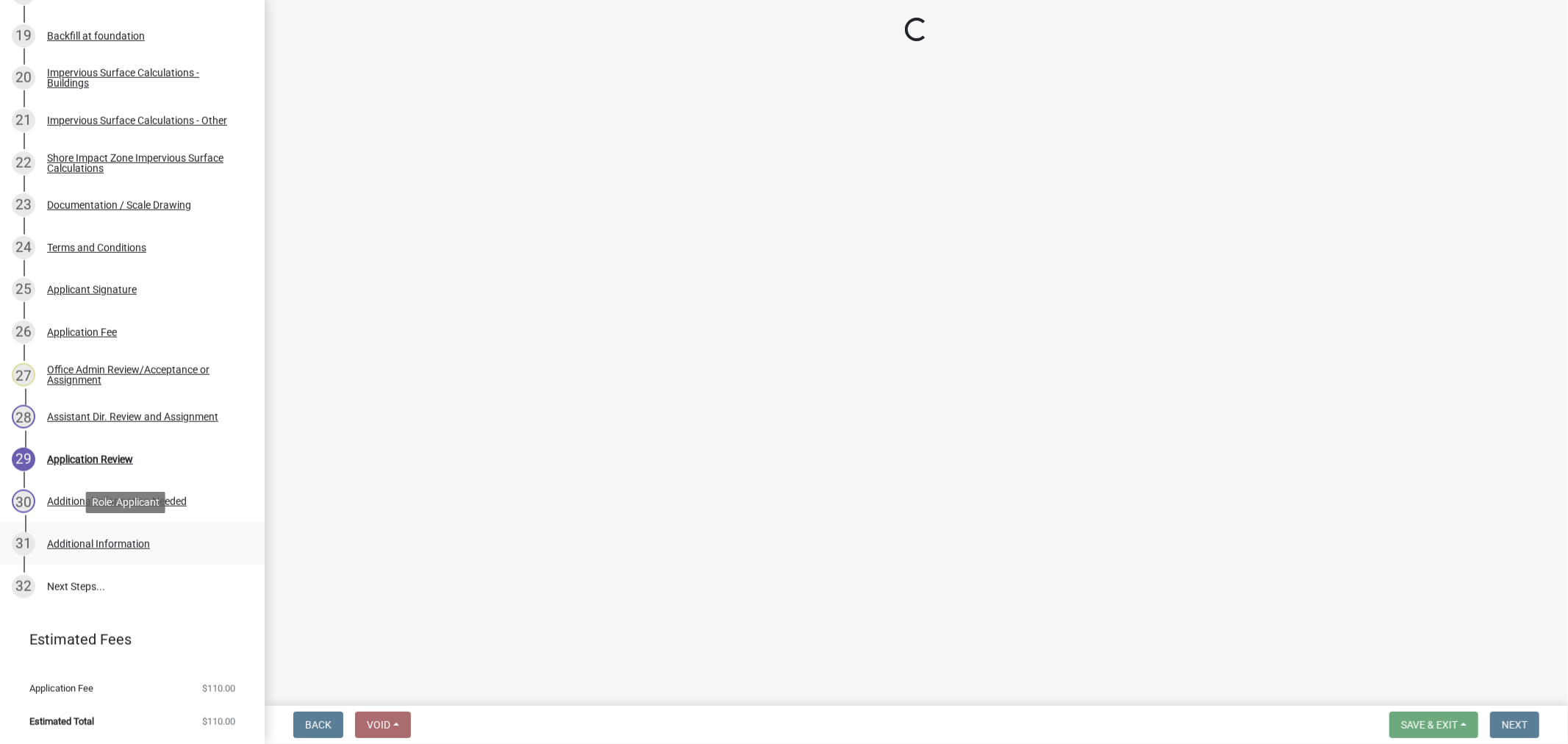
click at [113, 546] on div "Additional Information" at bounding box center [98, 543] width 103 height 10
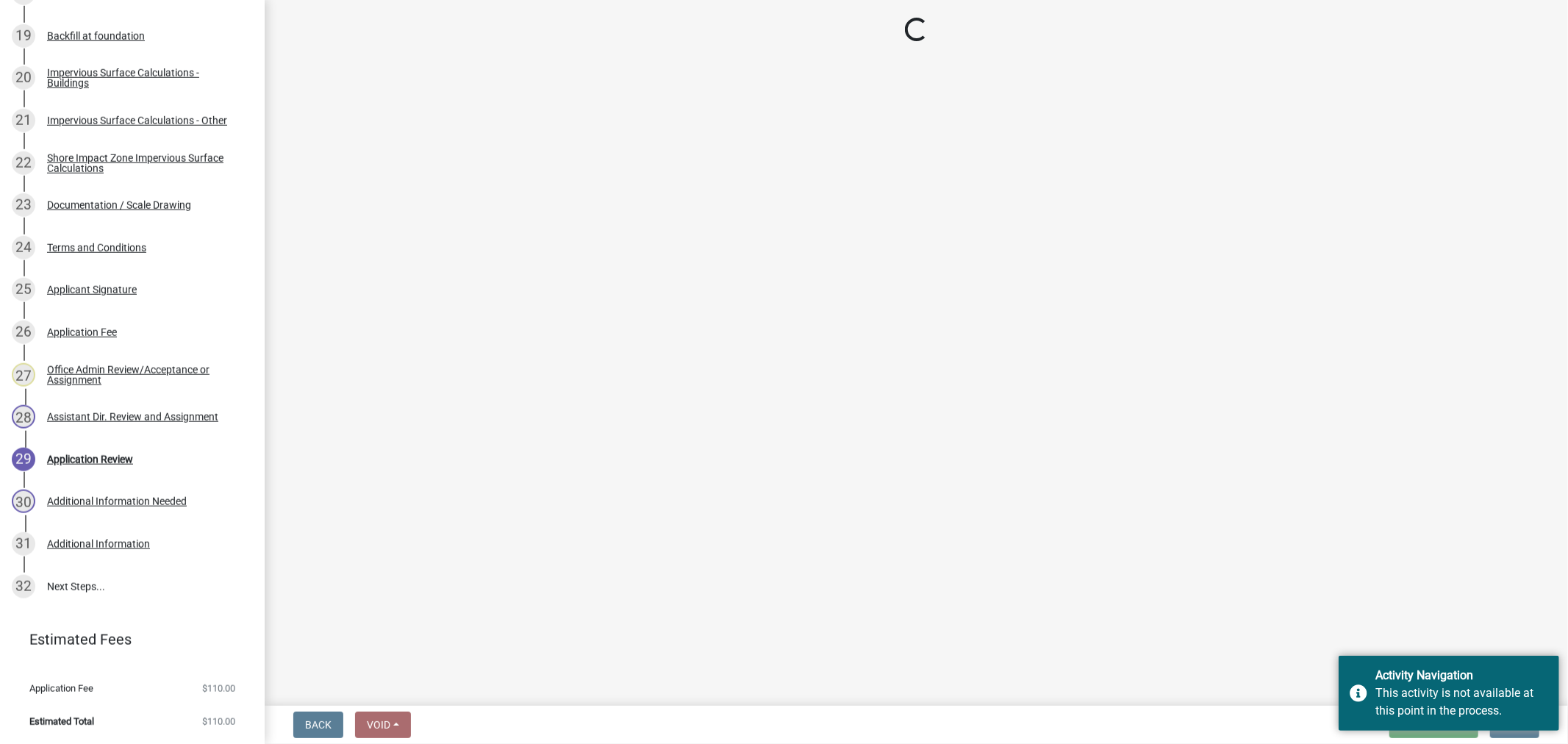
scroll to position [1348, 0]
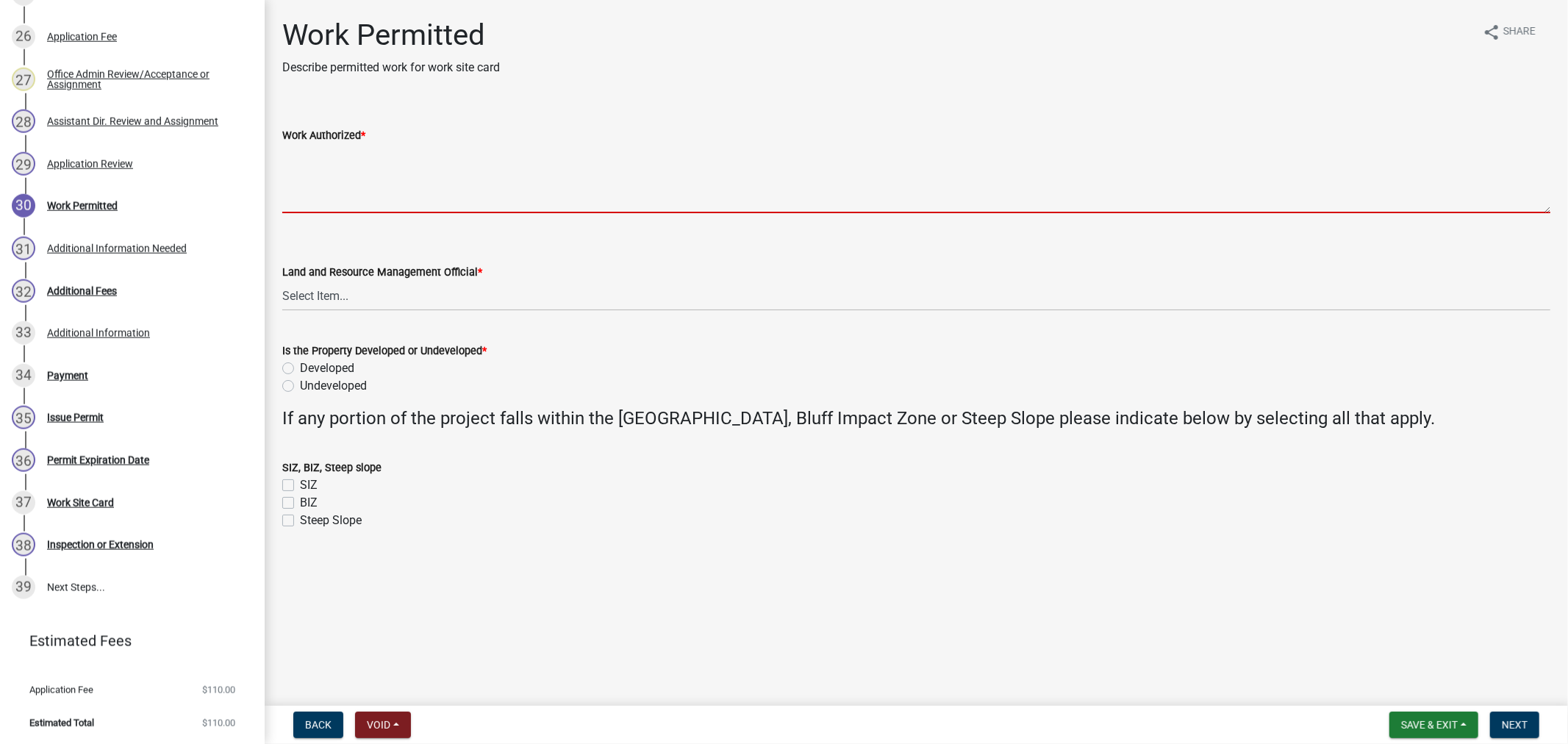
click at [343, 185] on textarea "Work Authorized *" at bounding box center [917, 178] width 1268 height 69
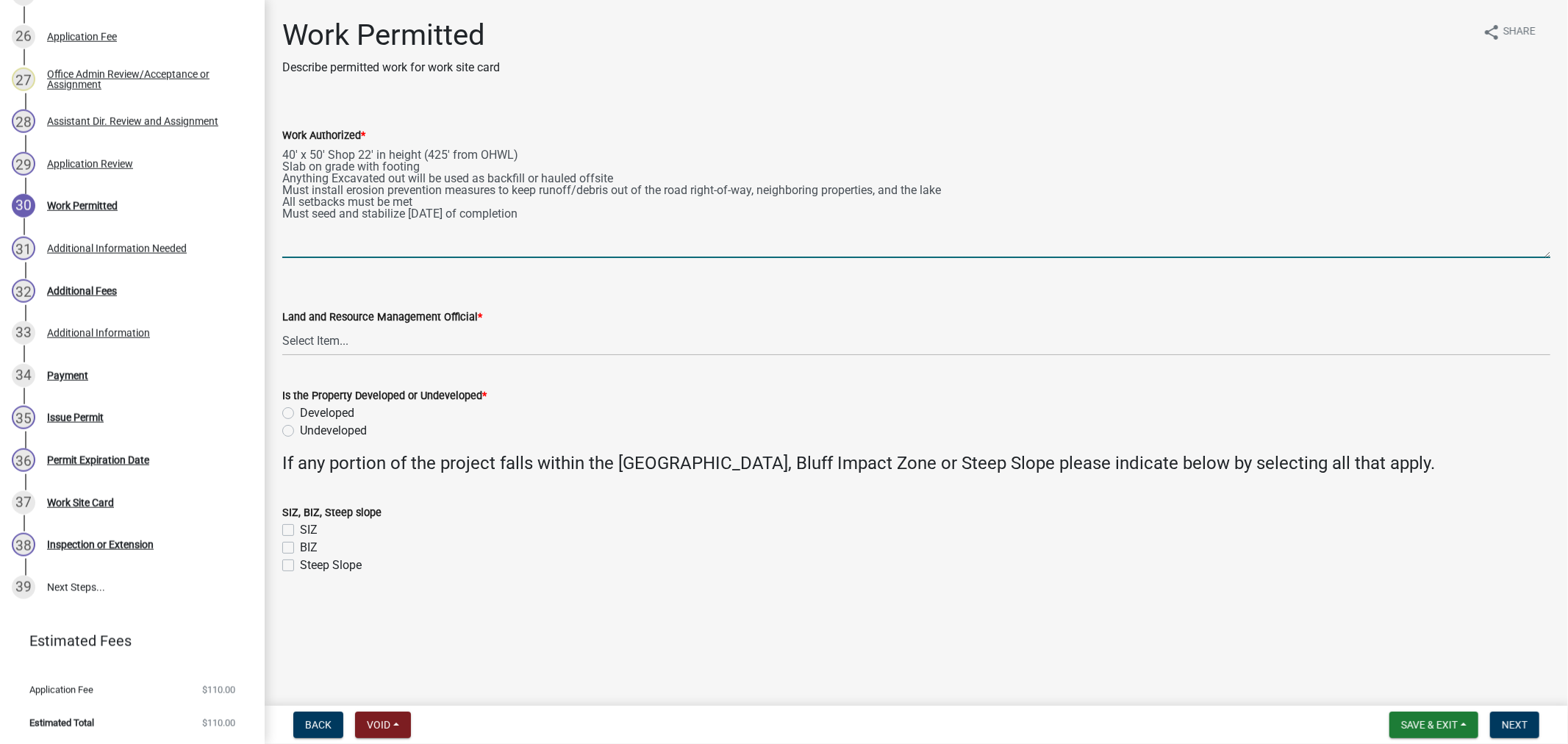
scroll to position [0, 0]
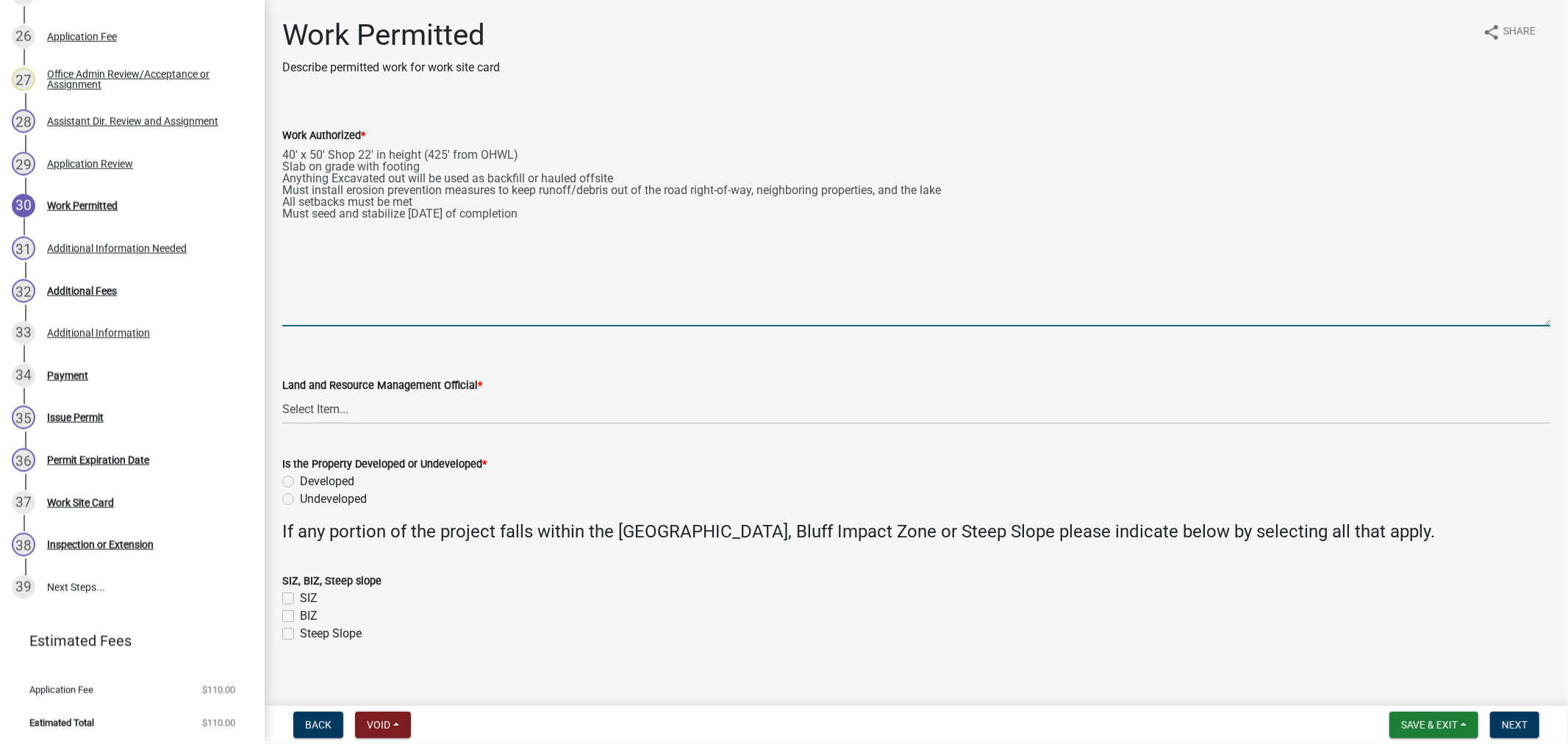
drag, startPoint x: 1548, startPoint y: 209, endPoint x: 1559, endPoint y: 305, distance: 96.6
click at [1552, 324] on div "Work Permitted Describe permitted work for work site card share Share Work Auth…" at bounding box center [916, 343] width 1303 height 651
type textarea "40' x 50' Shop 22' in height (425' from OHWL) Slab on grade with footing Anythi…"
click at [399, 405] on select "Select Item... Alexis Newark Amy Busko Andrea Perales Brittany Tollefson Christ…" at bounding box center [917, 410] width 1268 height 30
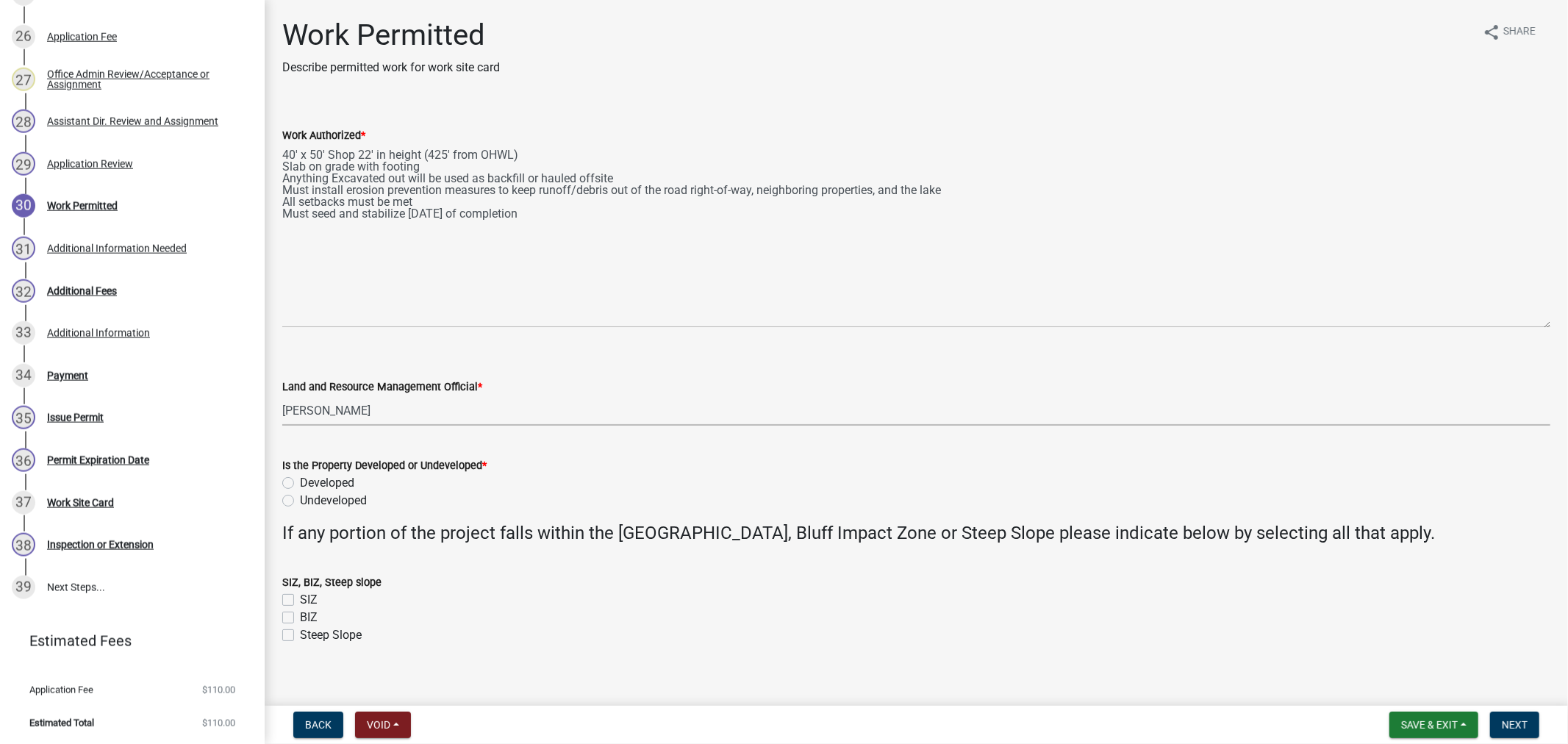
click at [283, 395] on select "Select Item... Alexis Newark Amy Busko Andrea Perales Brittany Tollefson Christ…" at bounding box center [917, 410] width 1268 height 30
select select "4ffc802c-a91c-4807-8d38-a10afb9862f8"
click at [300, 502] on label "Undeveloped" at bounding box center [333, 500] width 67 height 18
click at [300, 501] on input "Undeveloped" at bounding box center [304, 496] width 9 height 9
radio input "true"
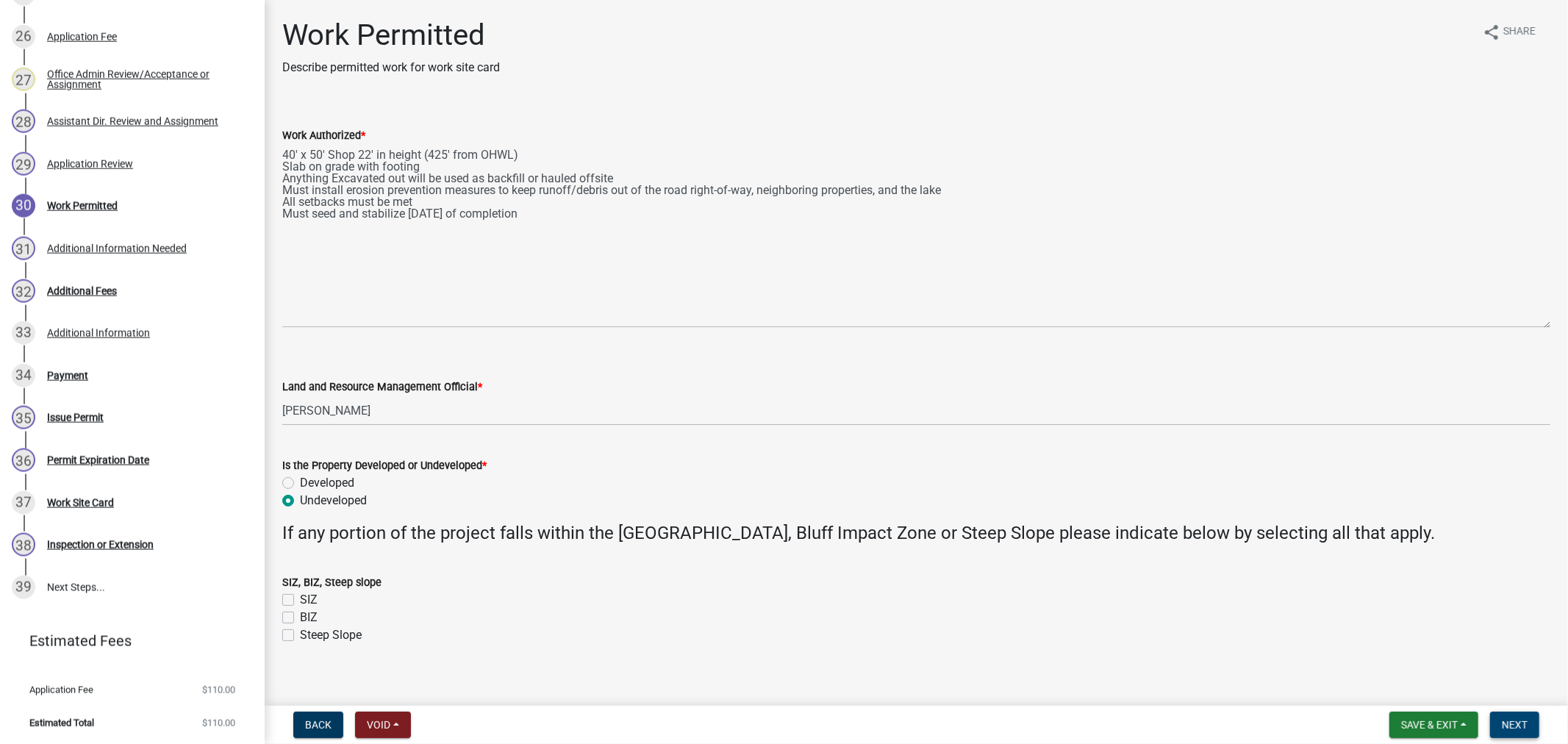
drag, startPoint x: 1504, startPoint y: 707, endPoint x: 1509, endPoint y: 729, distance: 22.6
click at [1509, 729] on nav "Back Void Withdraw Lock Expire Void Save & Exit Save Save & Exit Next" at bounding box center [916, 724] width 1303 height 38
click at [1509, 729] on button "Next" at bounding box center [1515, 724] width 50 height 26
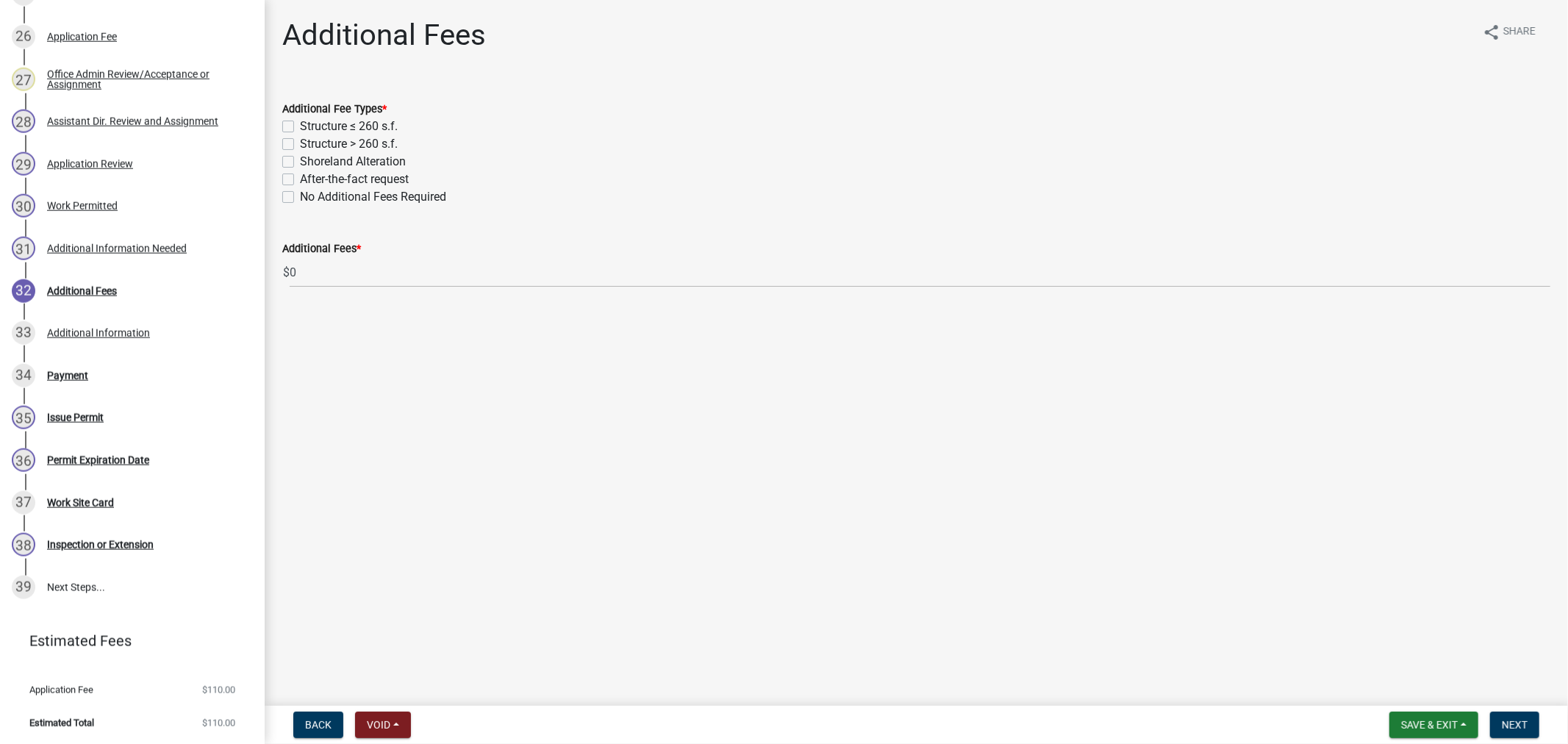
click at [300, 142] on label "Structure > 260 s.f." at bounding box center [348, 143] width 98 height 18
click at [300, 142] on input "Structure > 260 s.f." at bounding box center [304, 139] width 9 height 9
checkbox input "true"
checkbox input "false"
checkbox input "true"
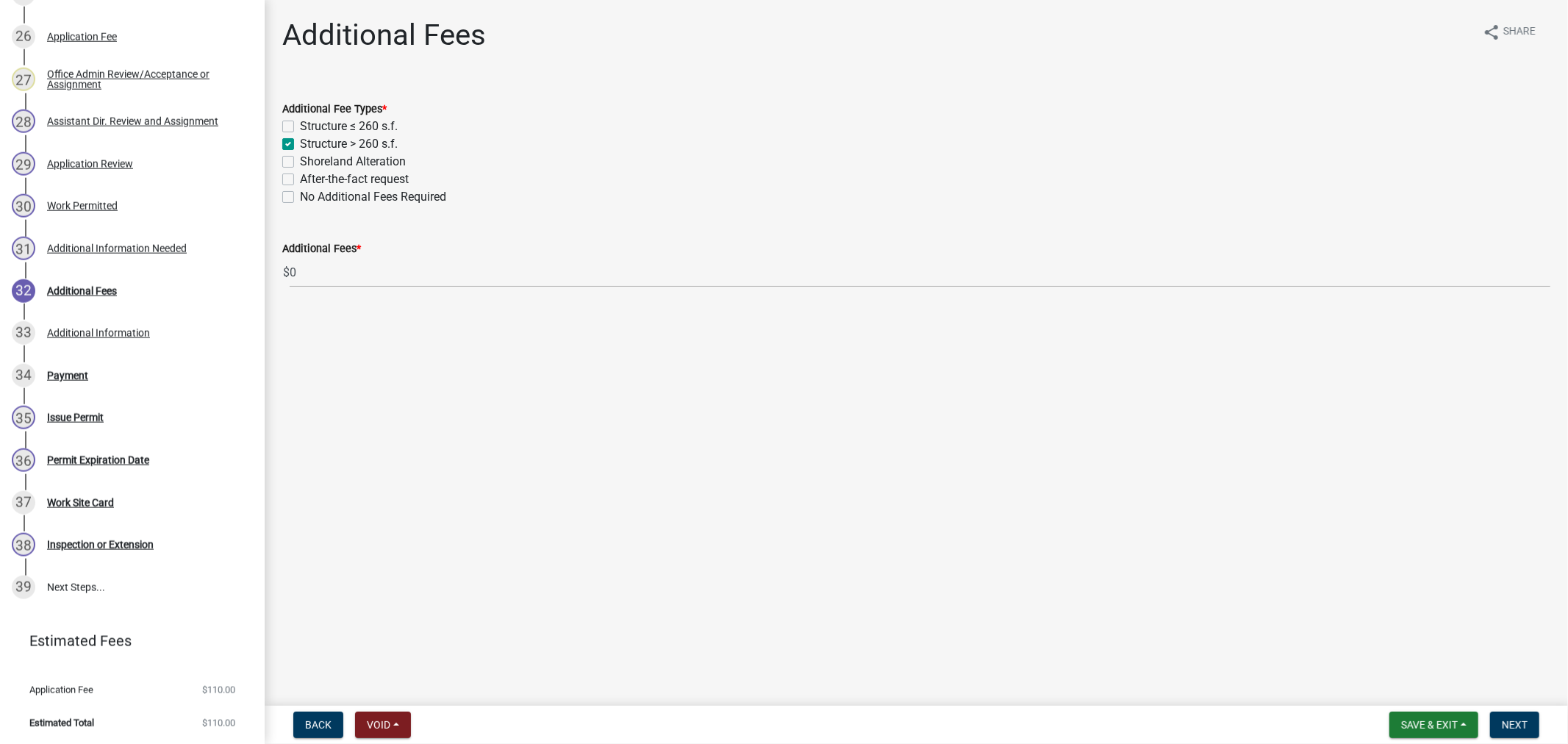
checkbox input "false"
click at [300, 164] on label "Shoreland Alteration" at bounding box center [353, 161] width 106 height 18
click at [300, 162] on input "Shoreland Alteration" at bounding box center [304, 157] width 9 height 9
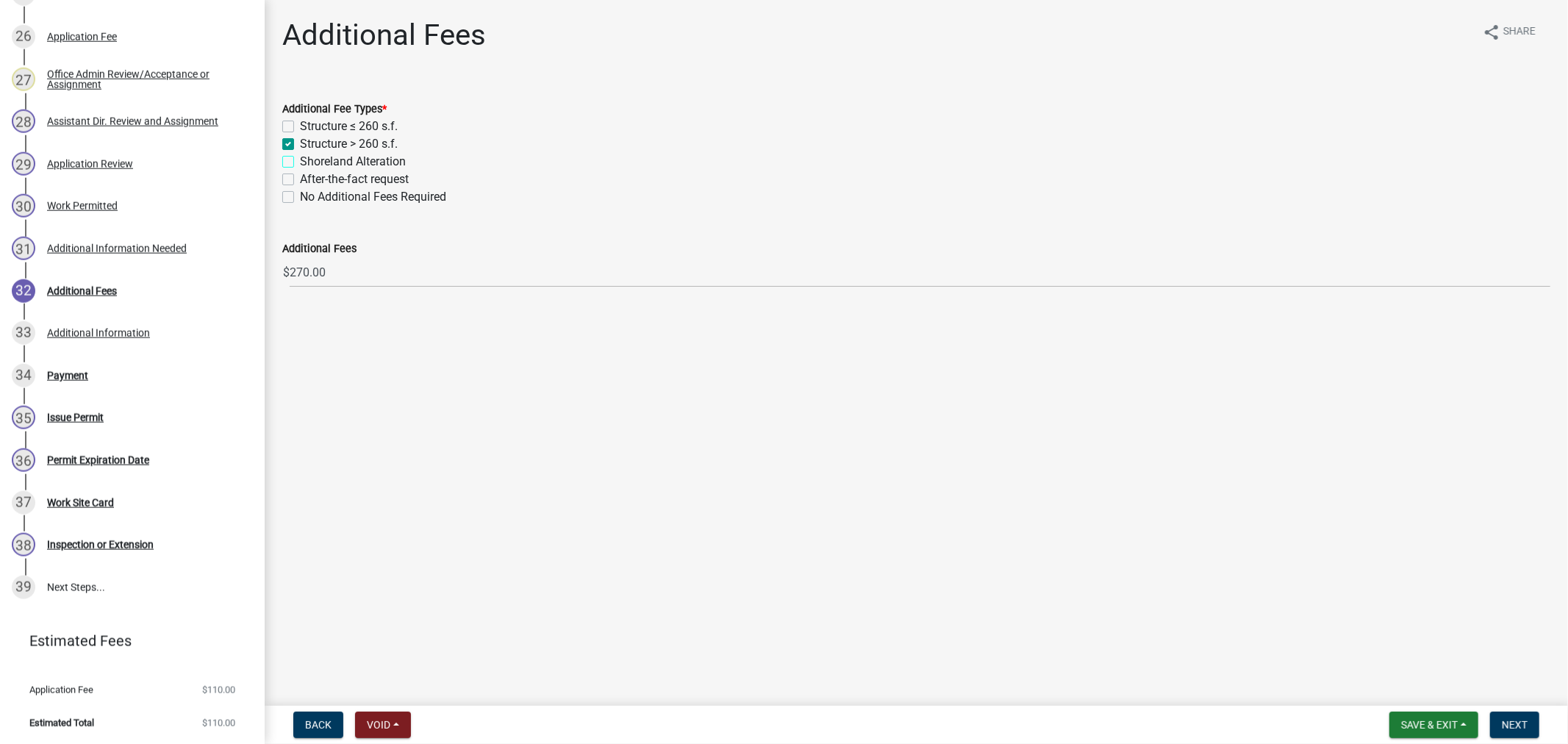
checkbox input "true"
checkbox input "false"
checkbox input "true"
checkbox input "false"
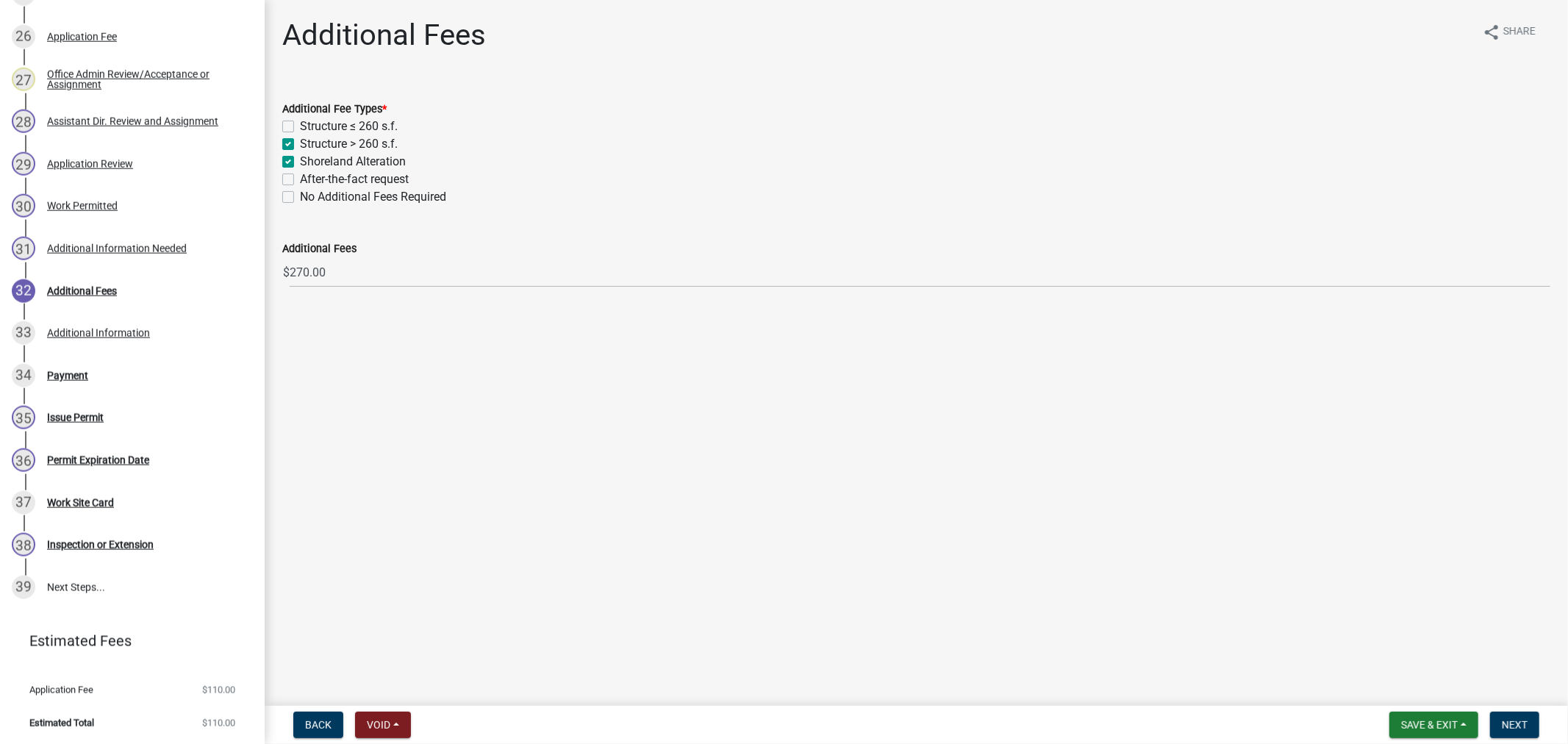
checkbox input "false"
click at [1509, 728] on span "Next" at bounding box center [1515, 724] width 26 height 12
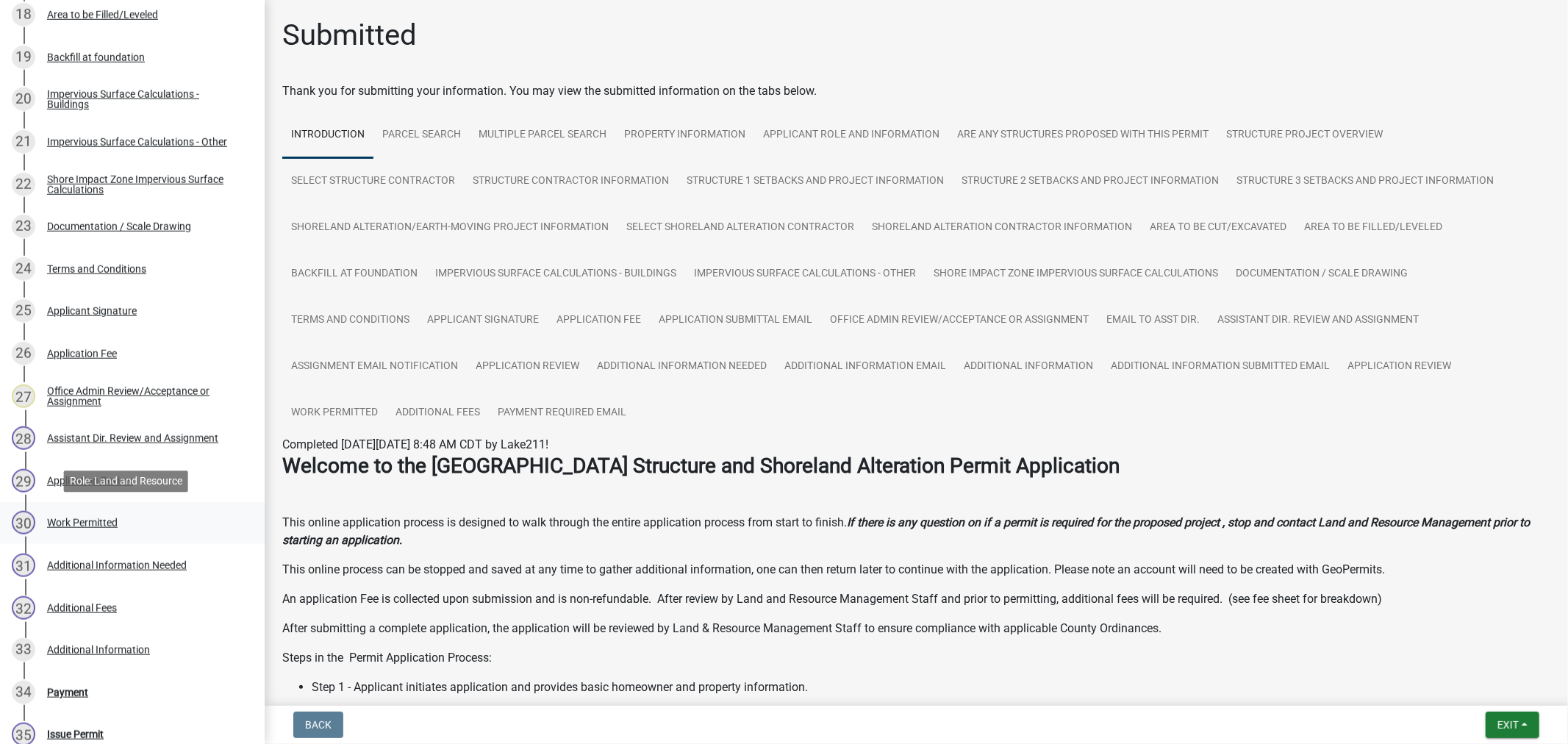
scroll to position [1022, 0]
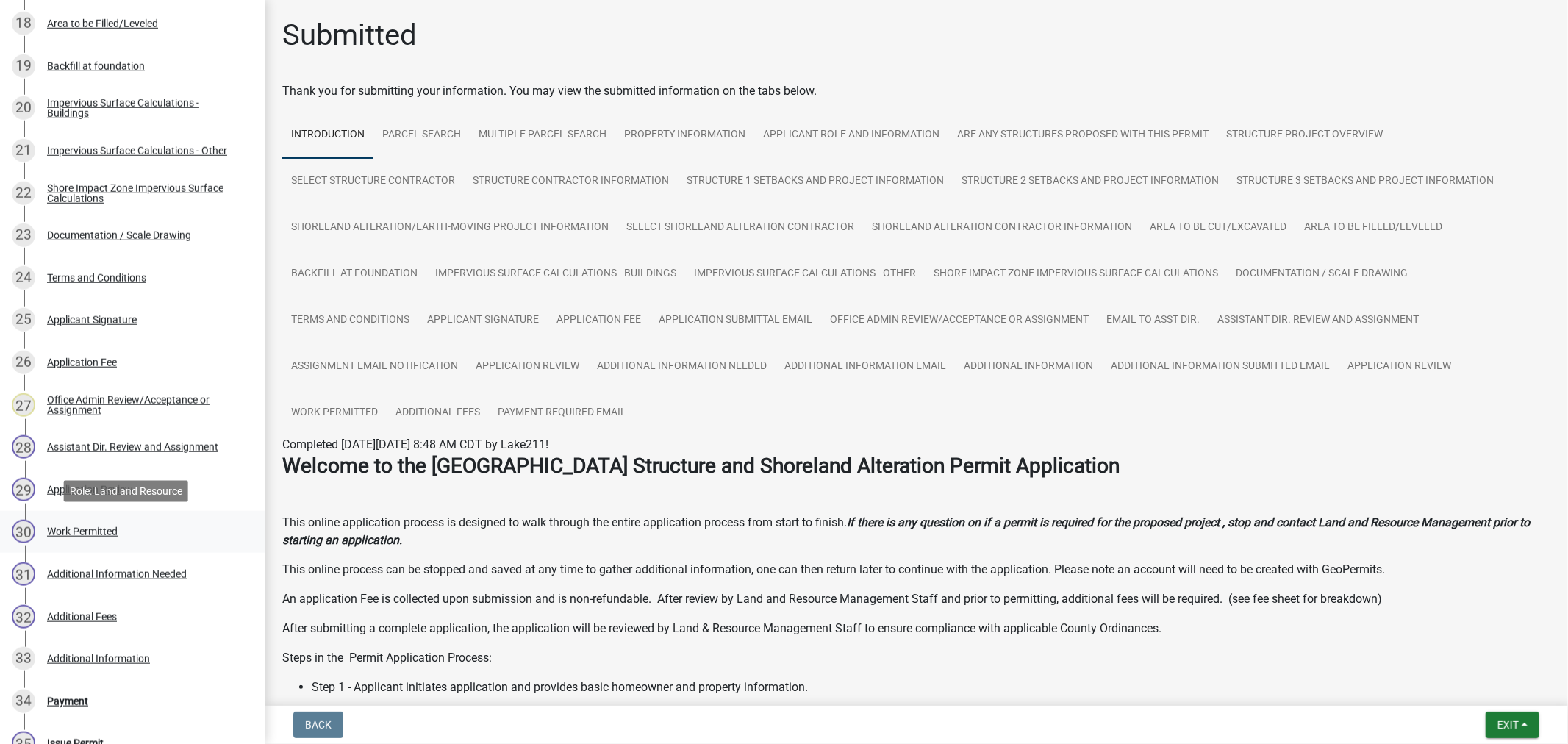
click at [67, 532] on div "Work Permitted" at bounding box center [82, 532] width 71 height 10
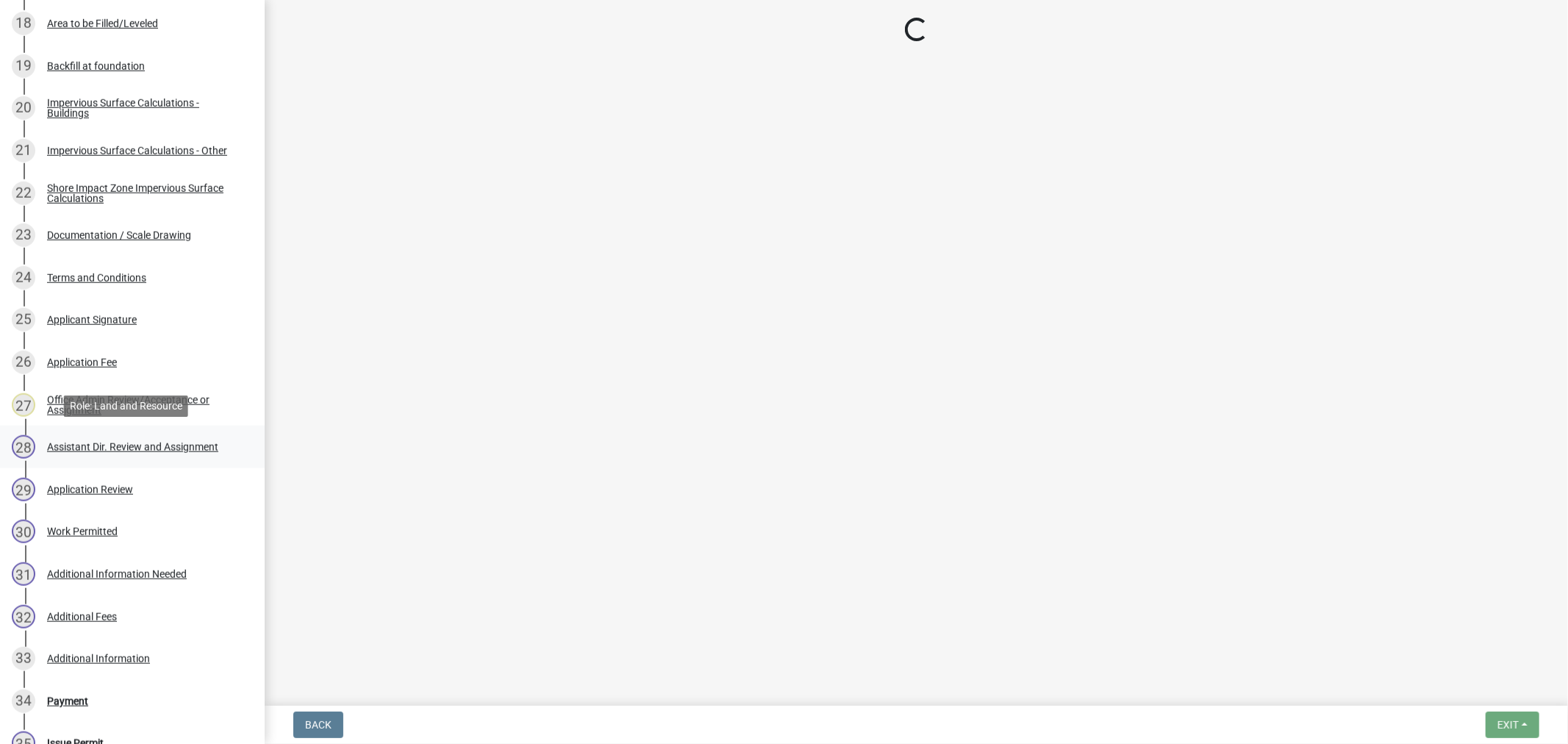
select select "4ffc802c-a91c-4807-8d38-a10afb9862f8"
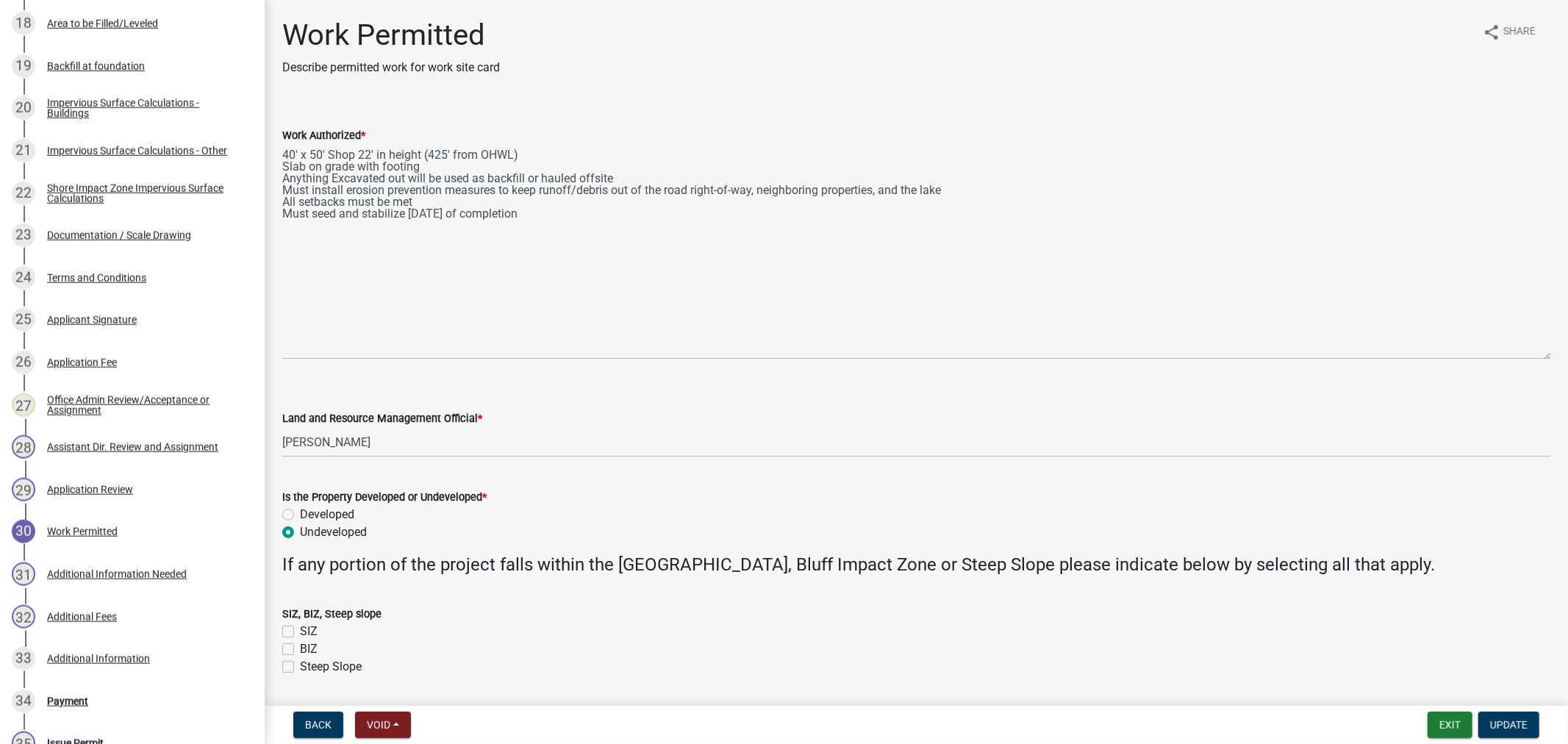
drag, startPoint x: 1548, startPoint y: 209, endPoint x: 1572, endPoint y: 356, distance: 148.9
click at [1567, 356] on html "Internet Explorer does NOT work with GeoPermits. Get a new browser for more sec…" at bounding box center [784, 372] width 1568 height 744
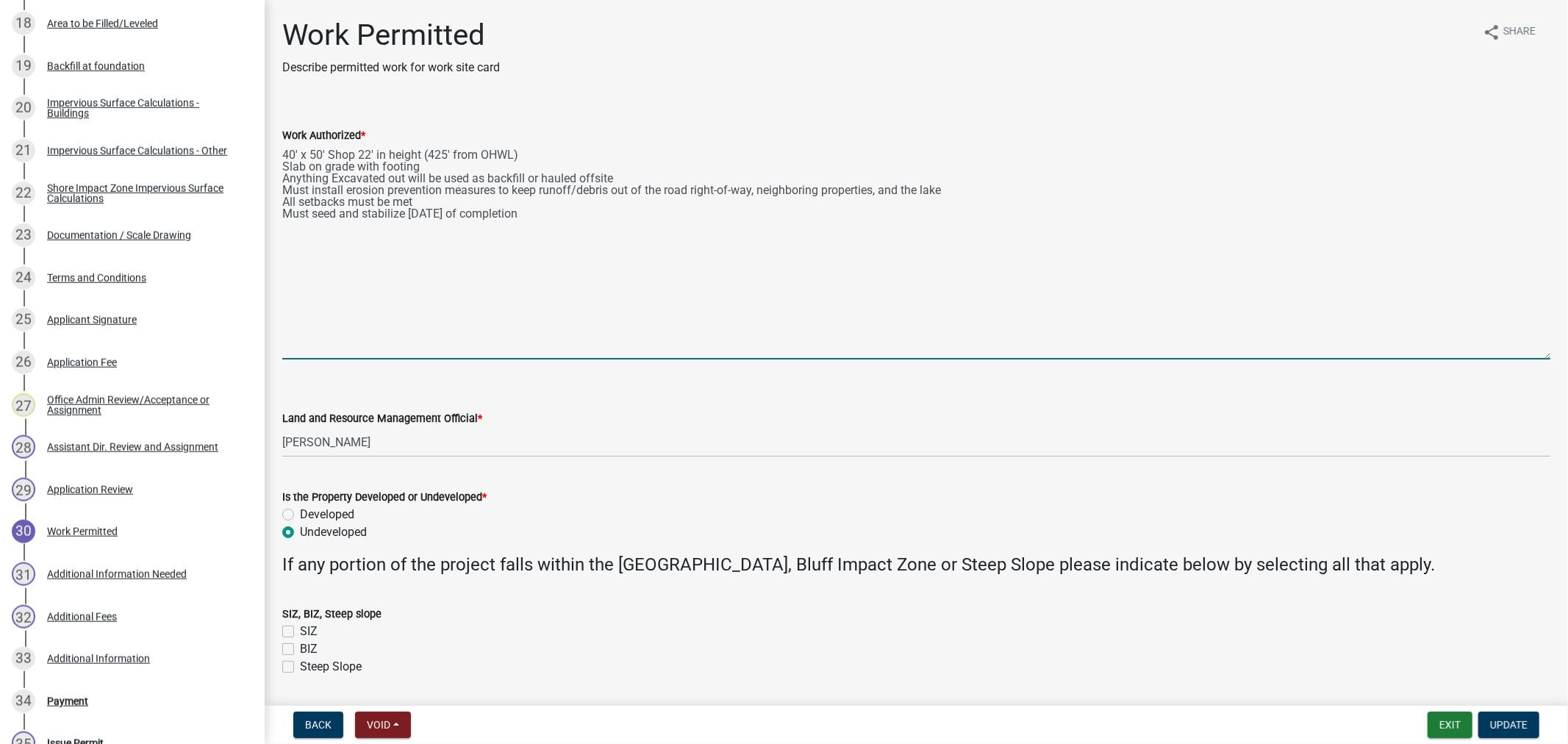
click at [623, 177] on textarea "40' x 50' Shop 22' in height (425' from OHWL) Slab on grade with footing Anythi…" at bounding box center [917, 252] width 1268 height 215
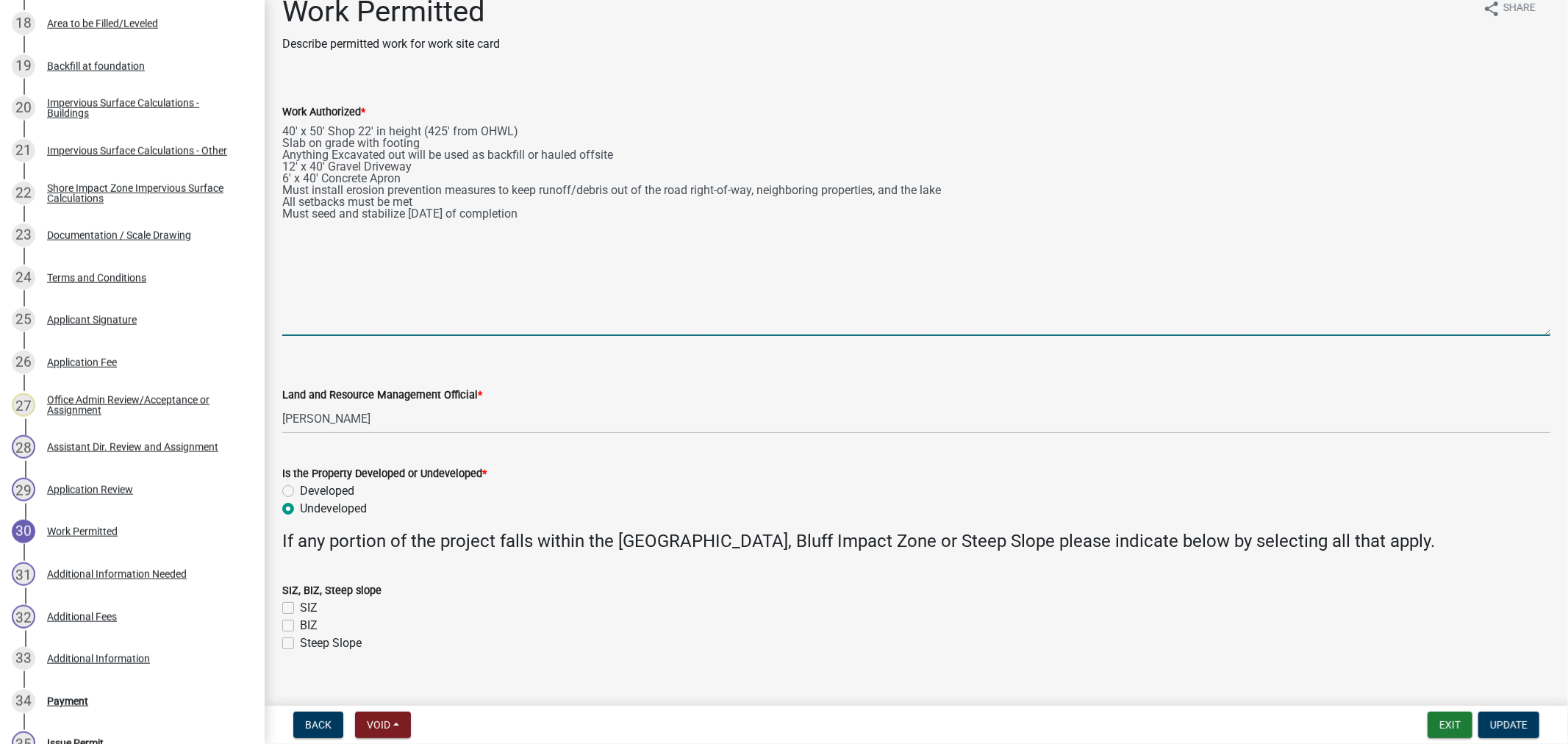
scroll to position [45, 0]
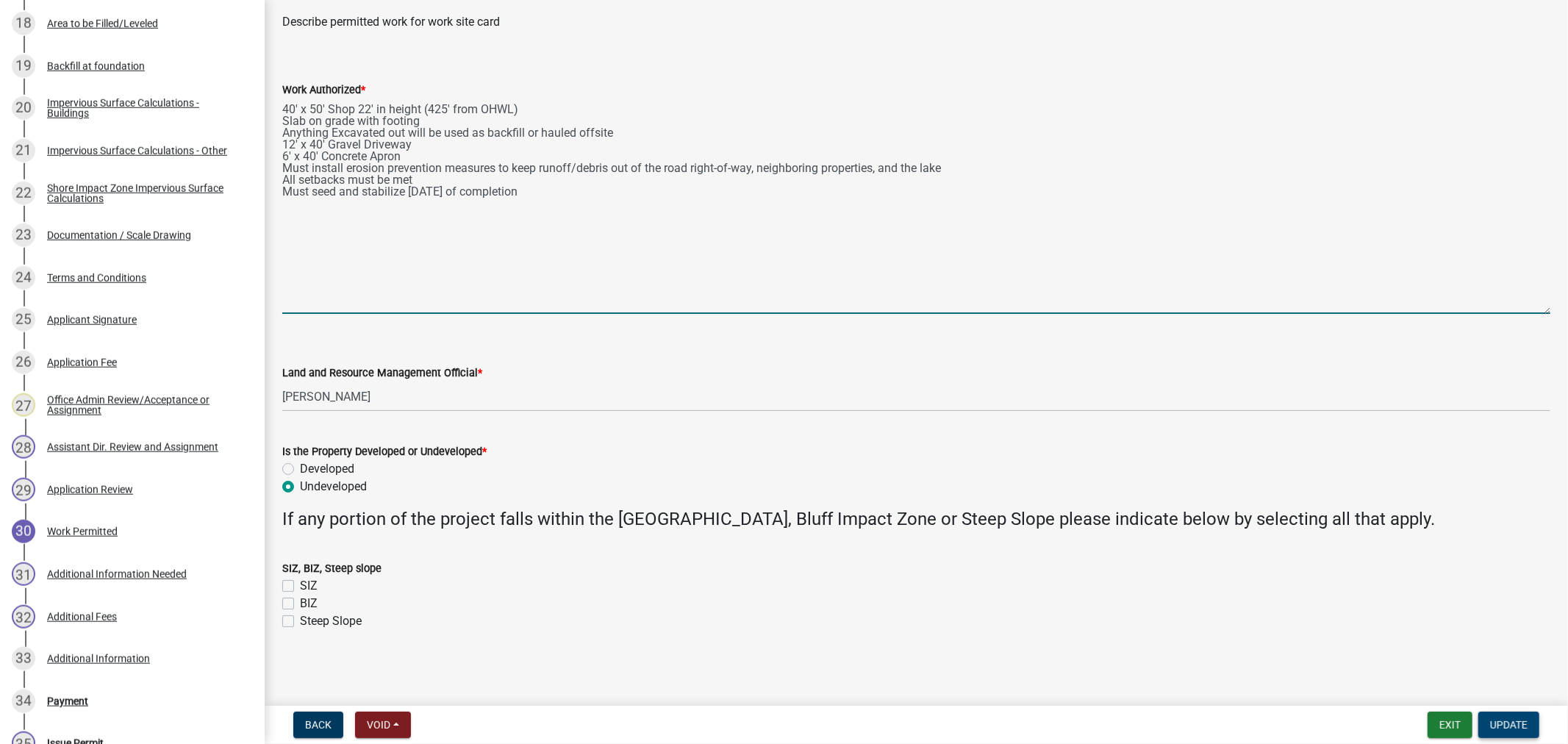
type textarea "40' x 50' Shop 22' in height (425' from OHWL) Slab on grade with footing Anythi…"
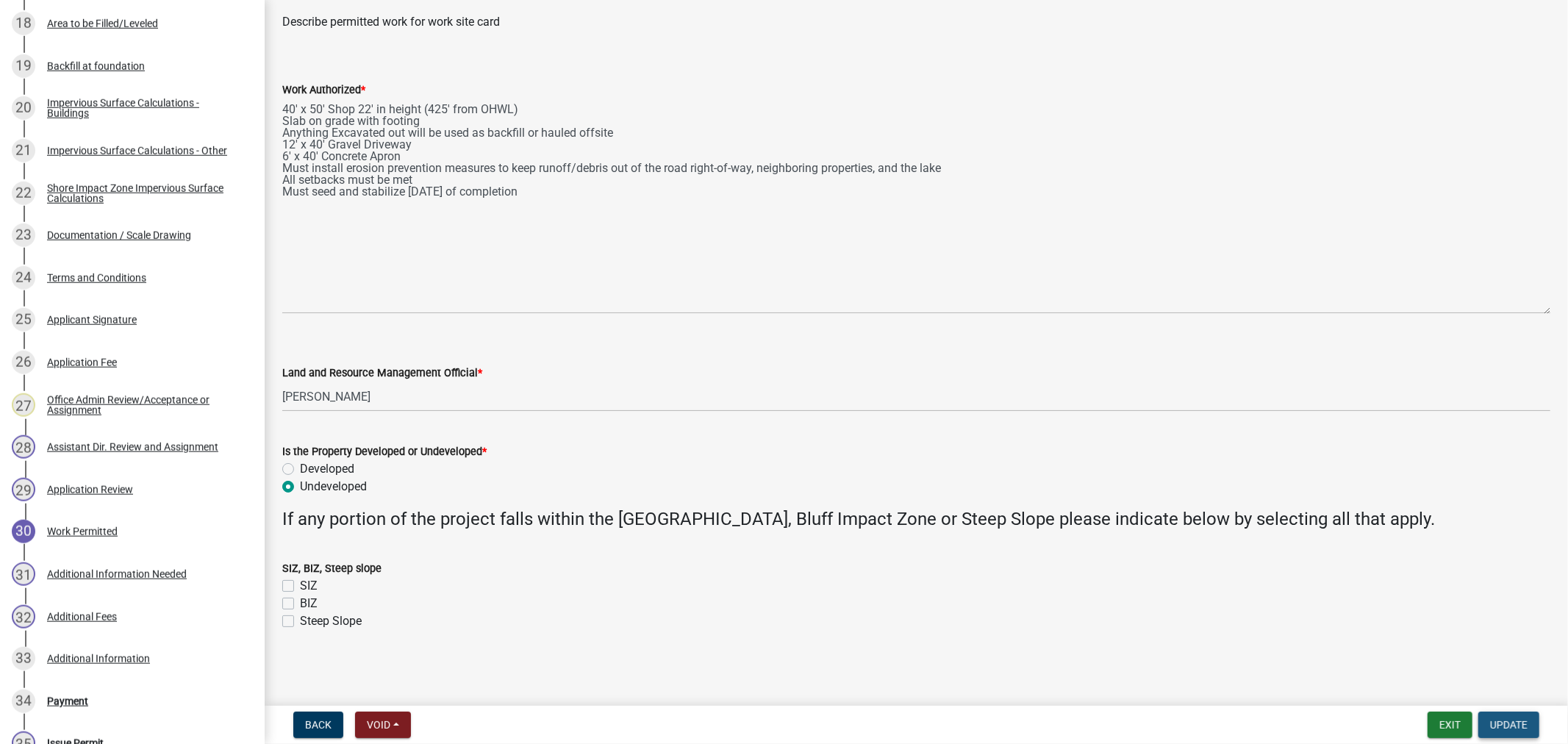
click at [1502, 726] on span "Update" at bounding box center [1509, 724] width 38 height 12
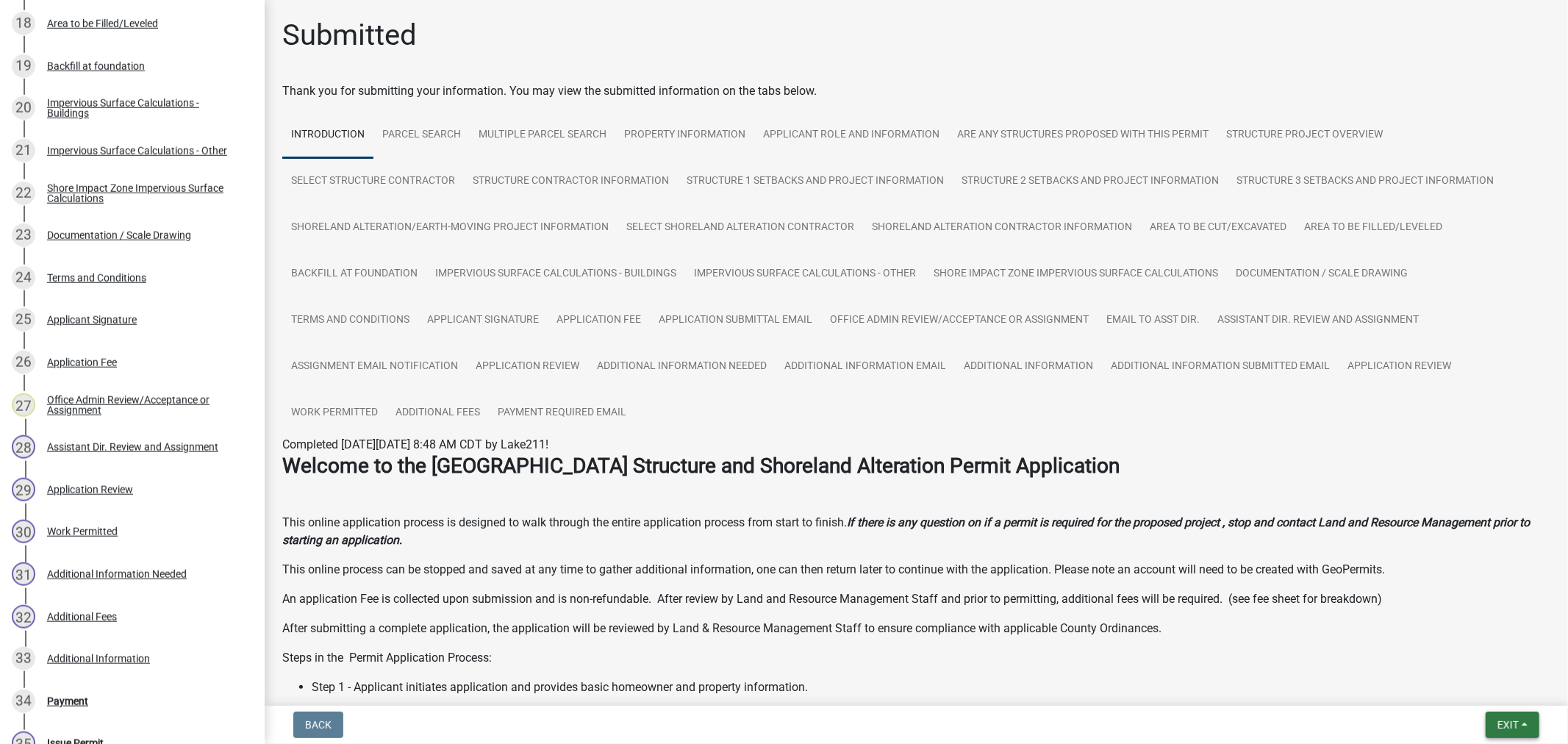
click at [1515, 729] on span "Exit" at bounding box center [1508, 724] width 21 height 12
click at [1466, 688] on button "Save & Exit" at bounding box center [1481, 686] width 118 height 35
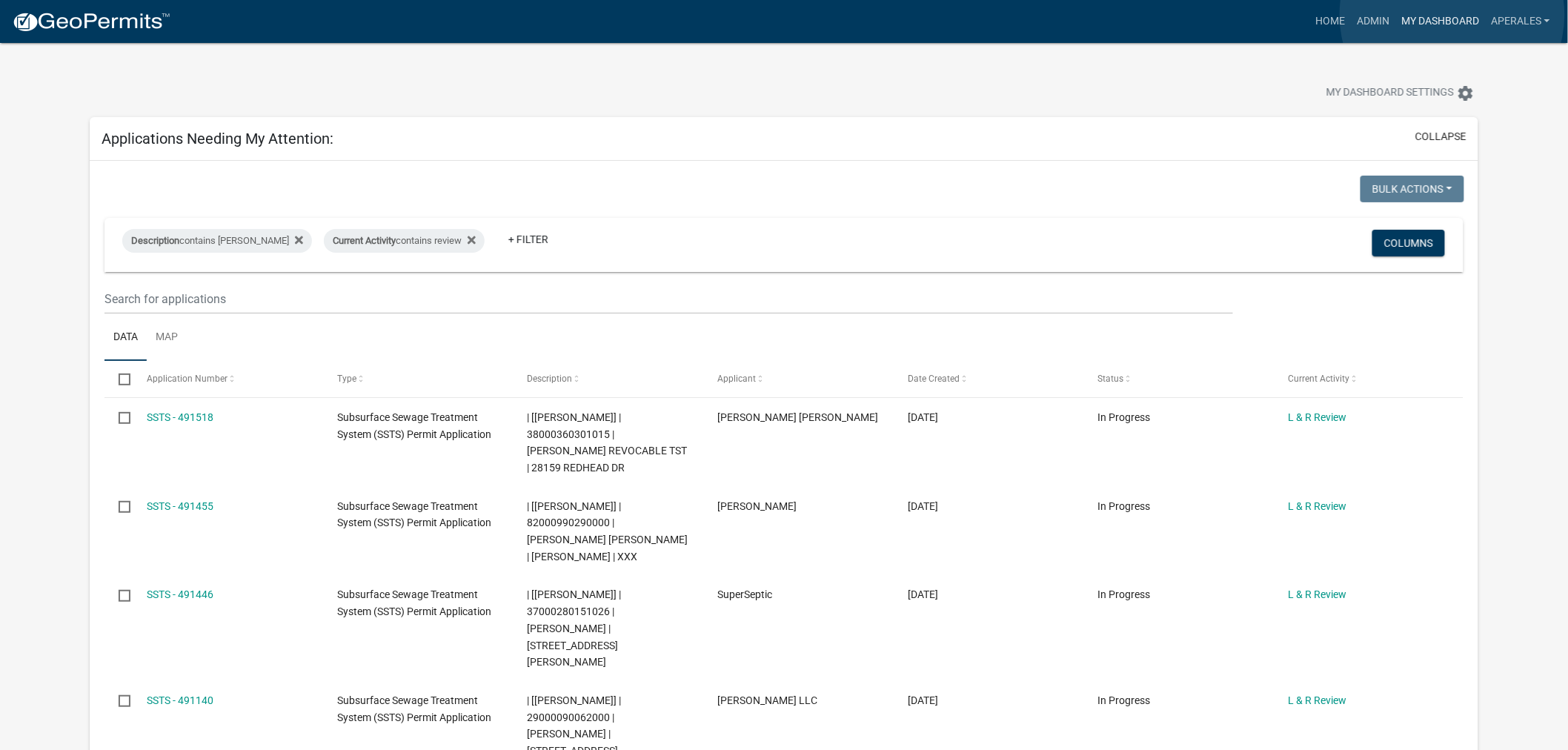
click at [1452, 15] on link "My Dashboard" at bounding box center [1440, 22] width 89 height 28
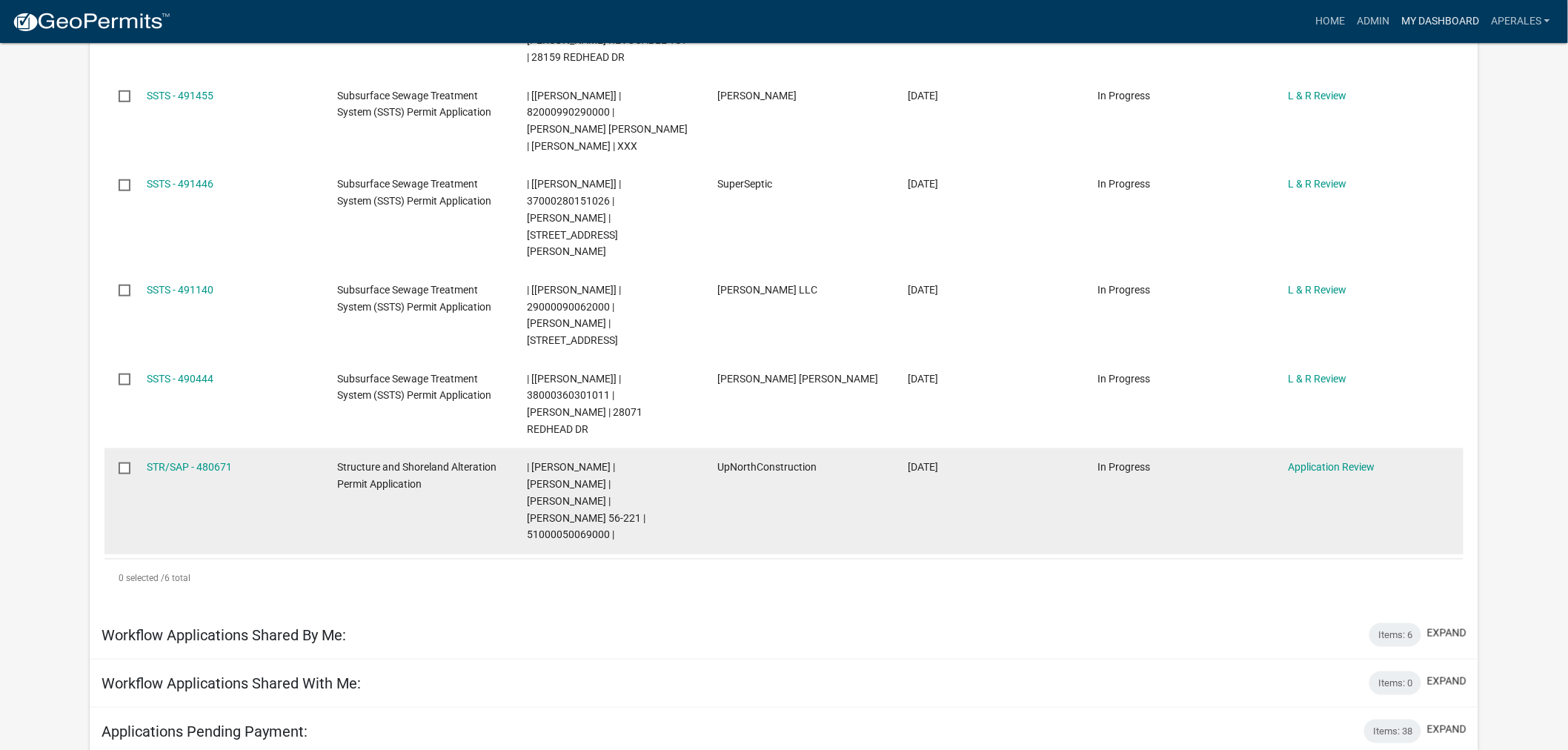
scroll to position [411, 0]
click at [197, 460] on link "STR/SAP - 480671" at bounding box center [189, 466] width 85 height 12
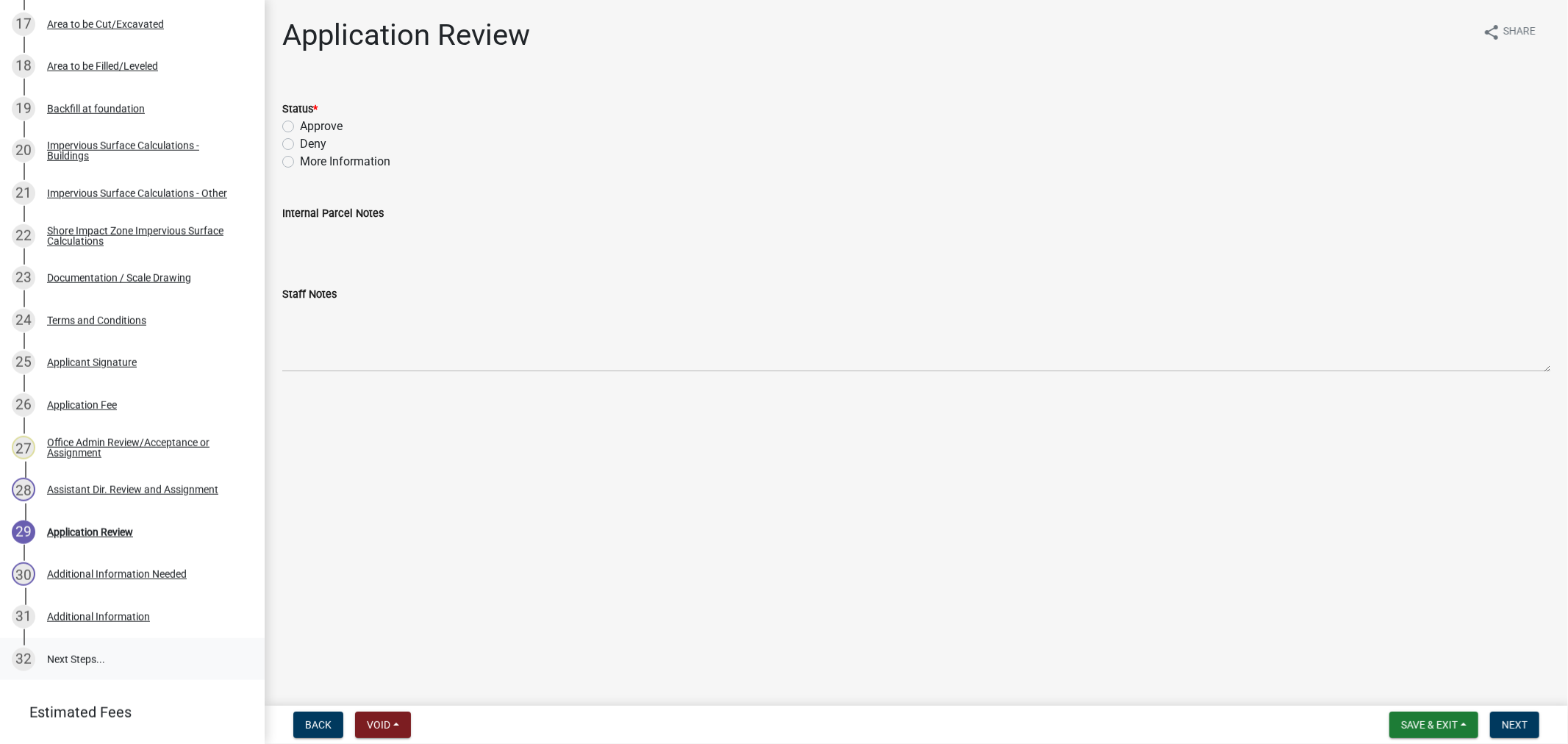
scroll to position [1052, 0]
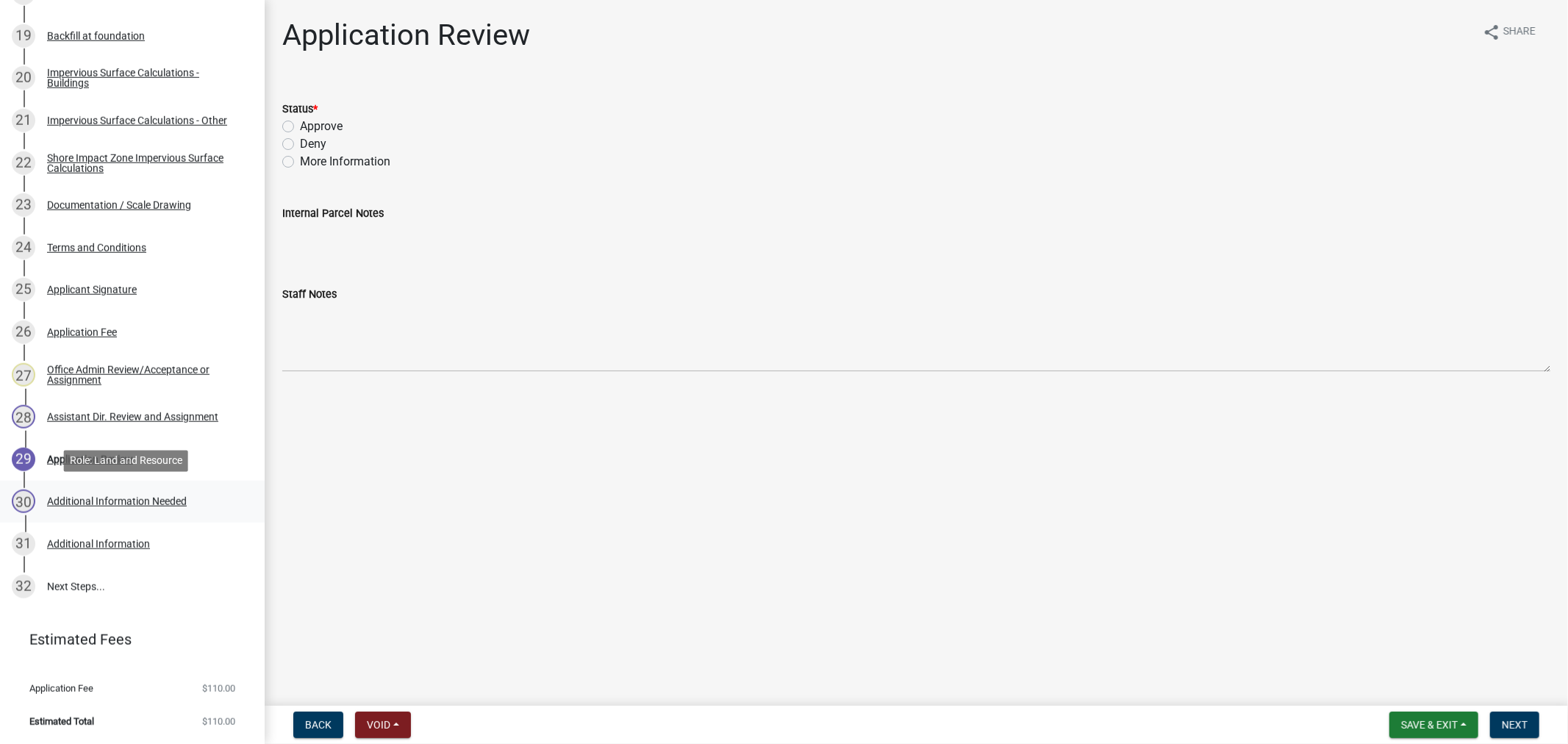
click at [76, 497] on div "Additional Information Needed" at bounding box center [117, 501] width 140 height 10
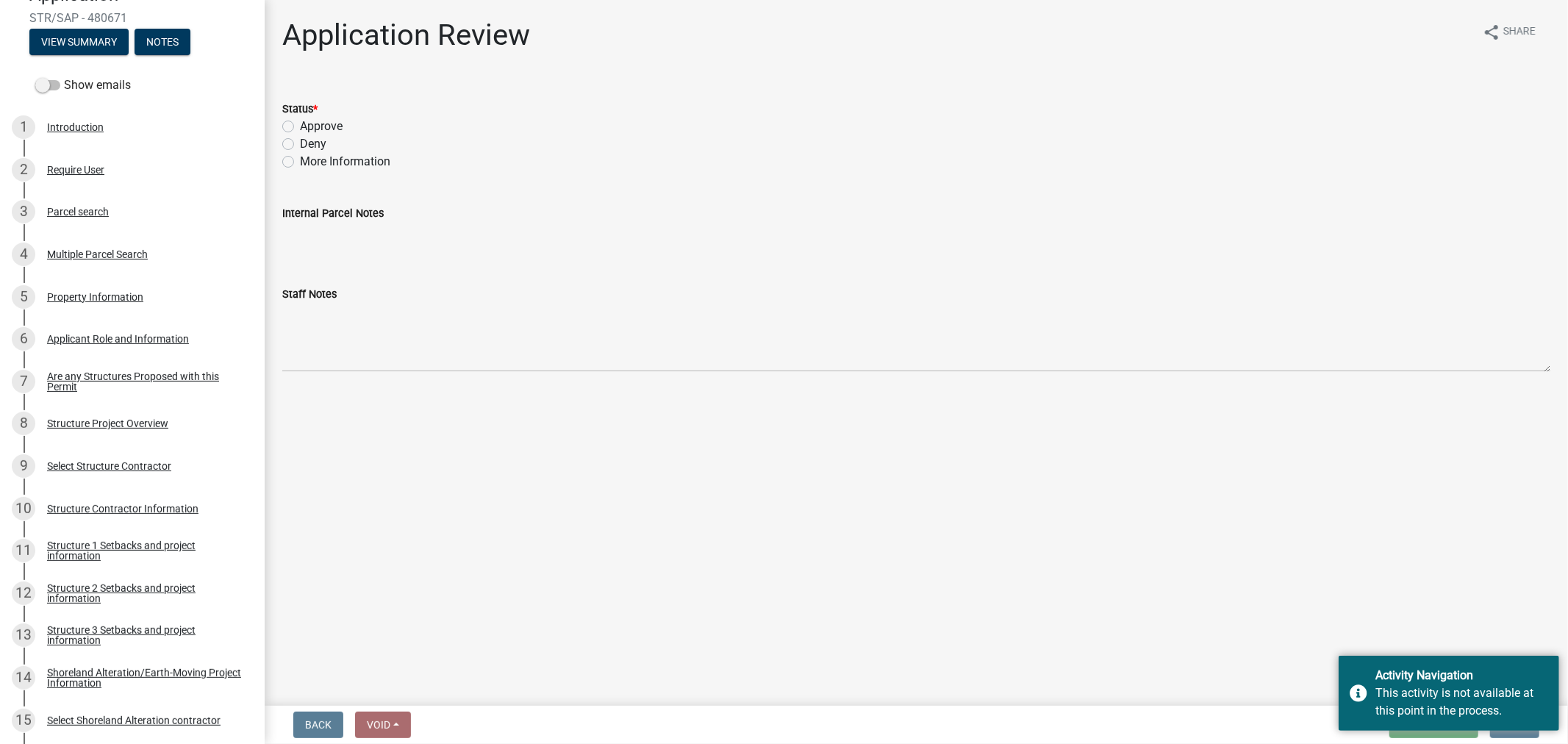
scroll to position [0, 0]
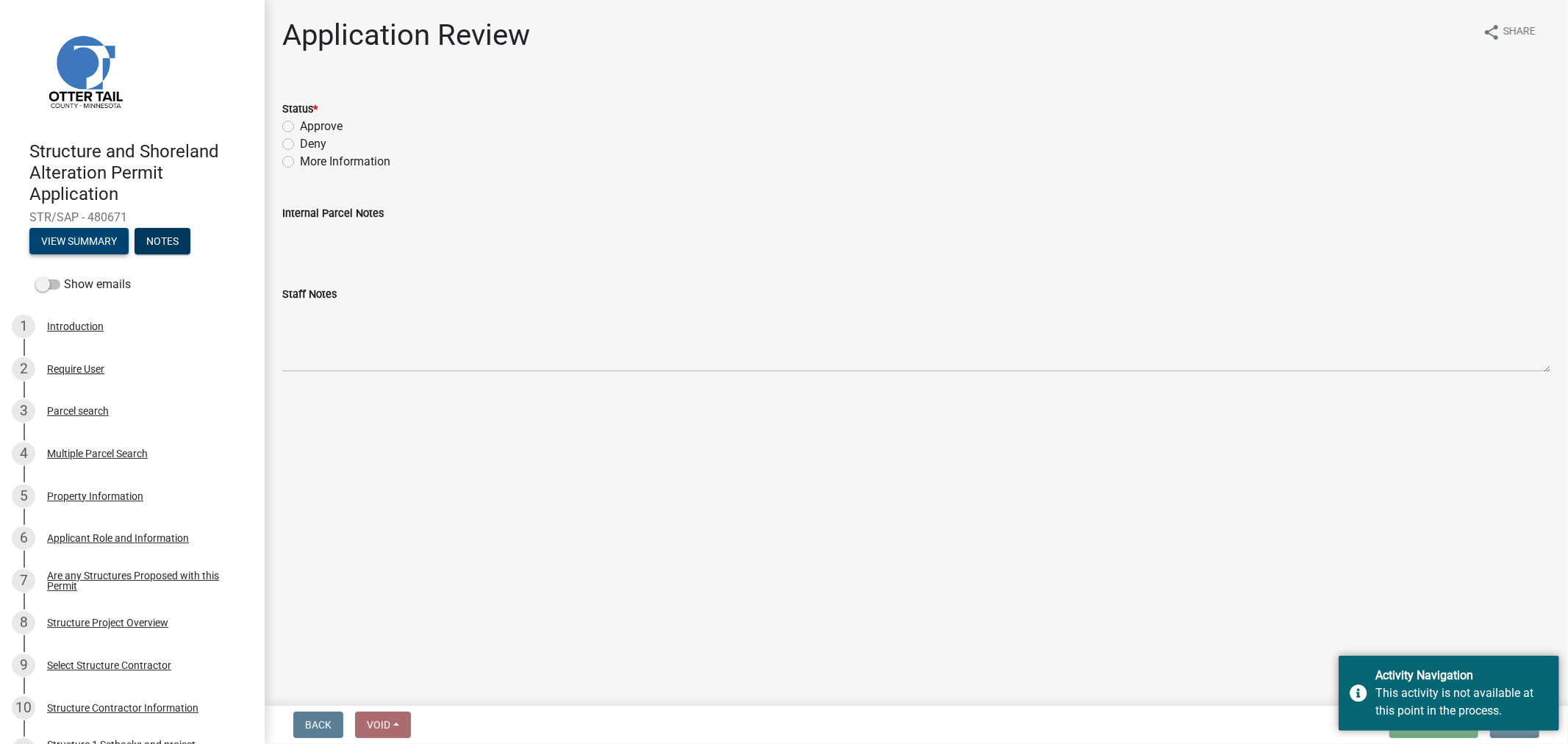
click at [90, 241] on button "View Summary" at bounding box center [79, 241] width 99 height 26
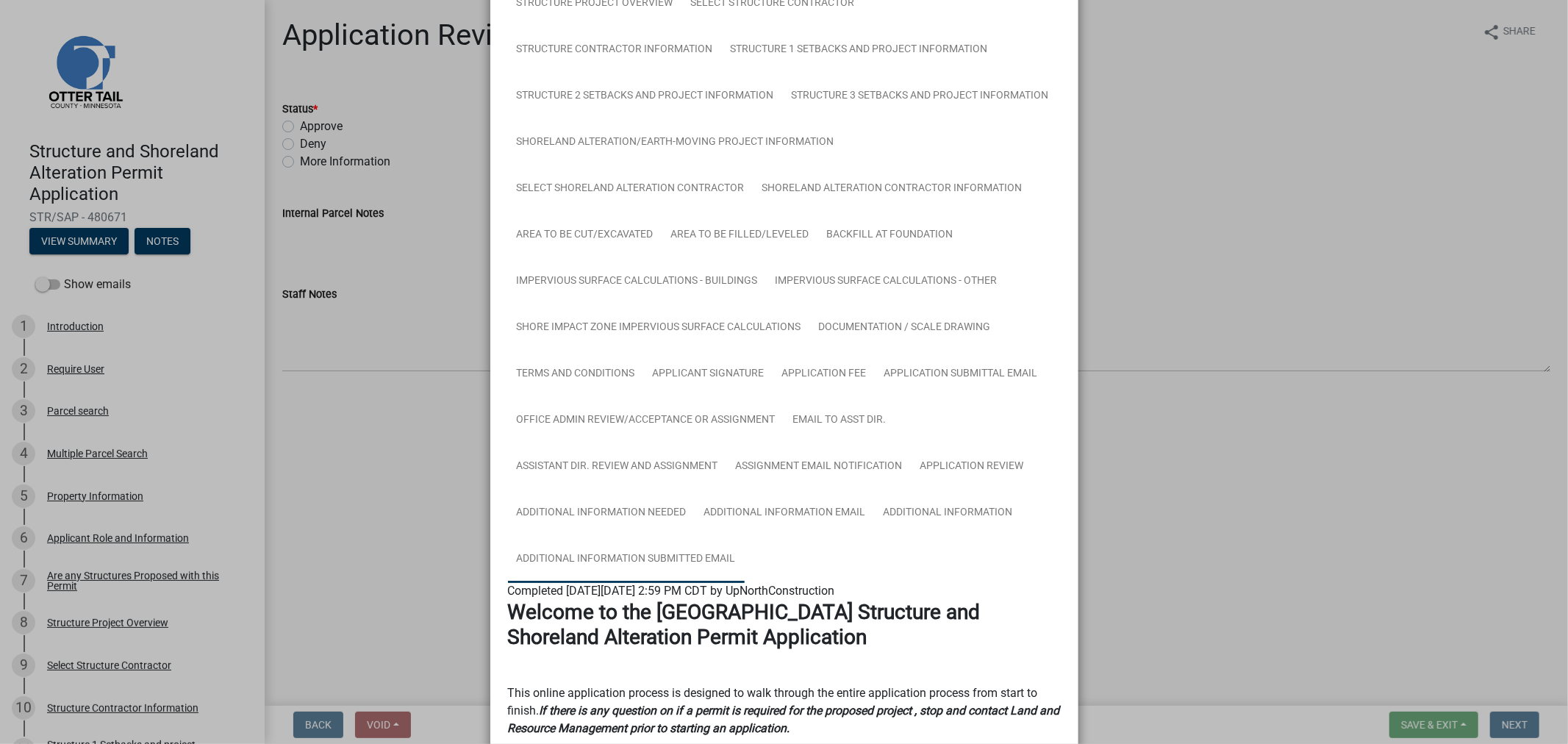
scroll to position [408, 0]
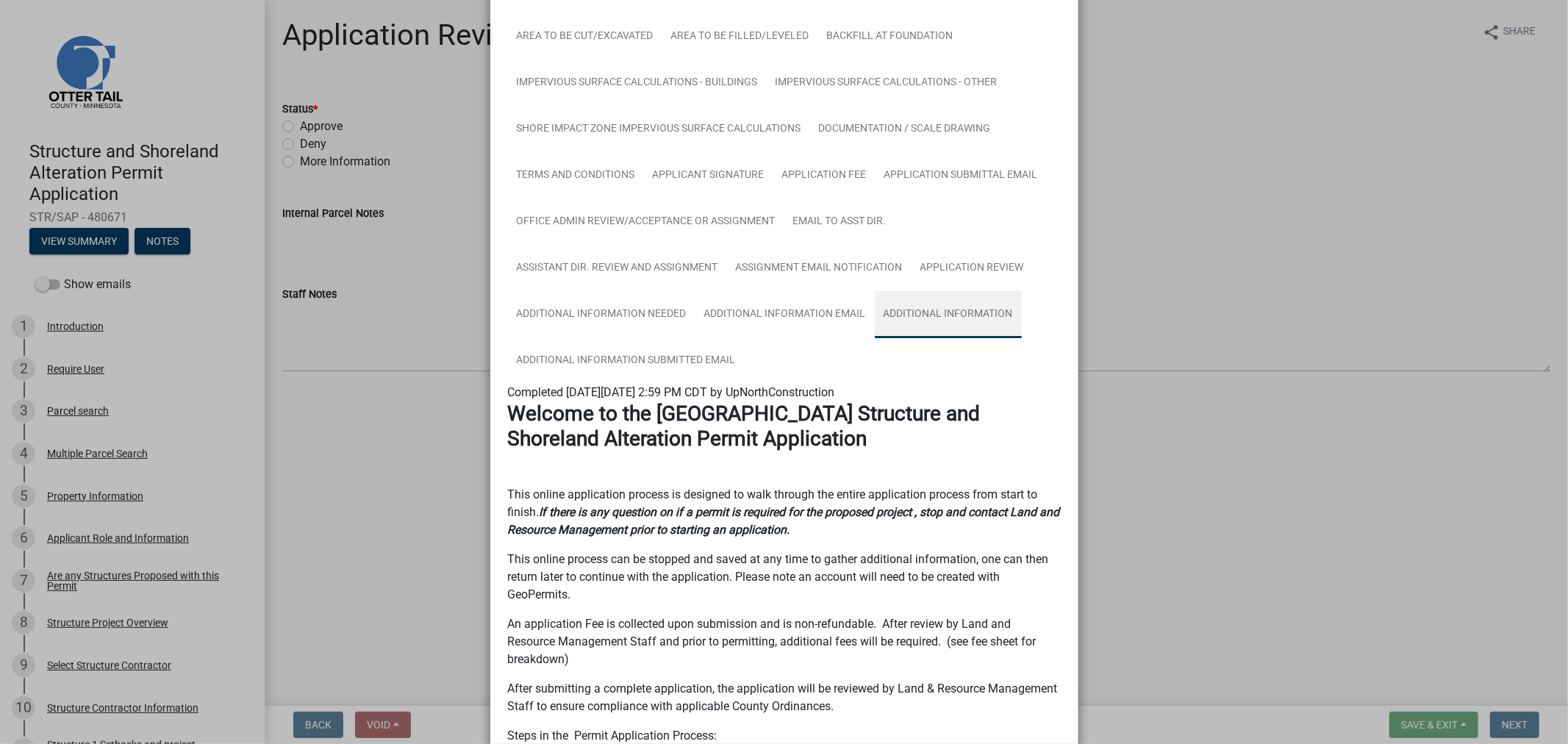
click at [910, 318] on link "Additional Information" at bounding box center [948, 314] width 147 height 47
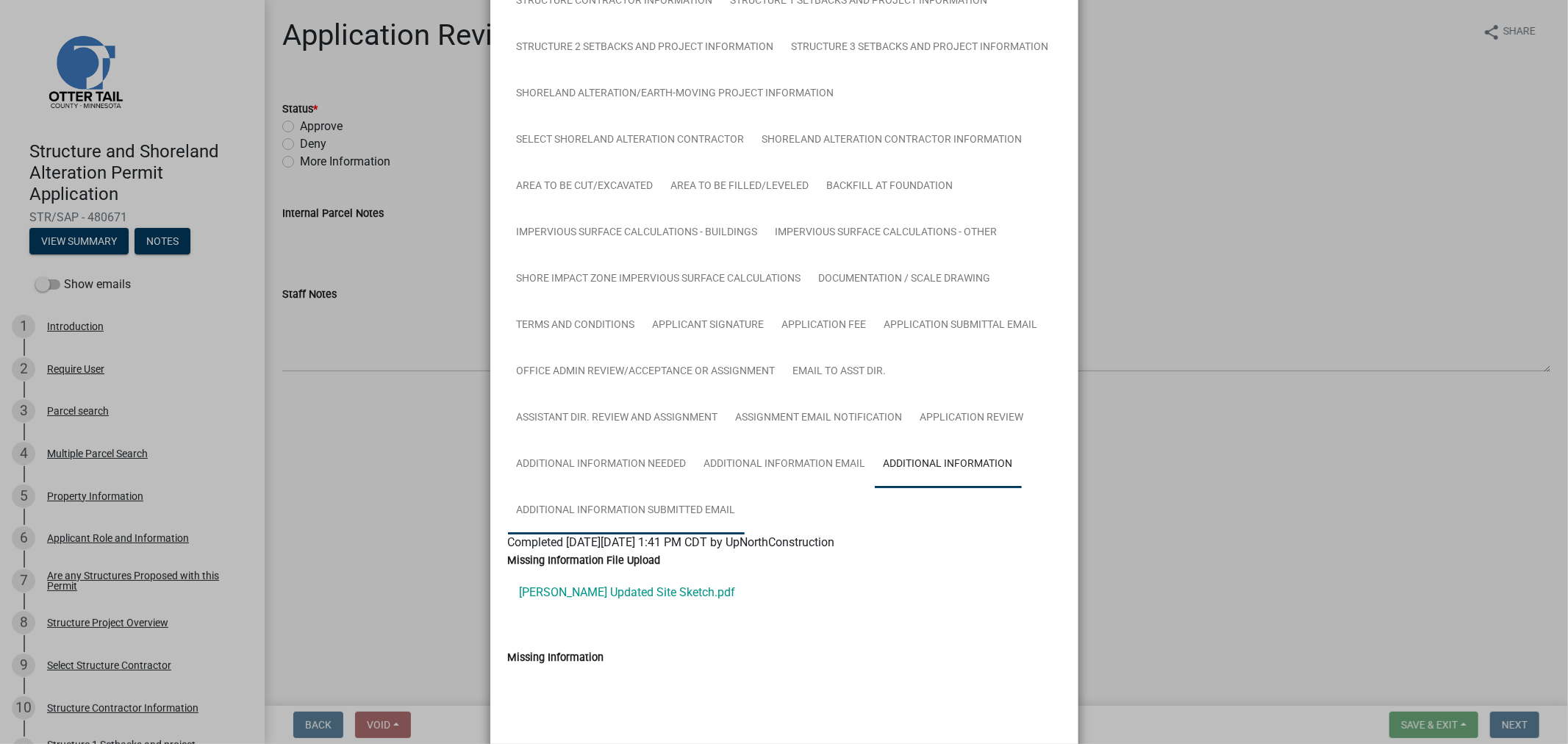
scroll to position [287, 0]
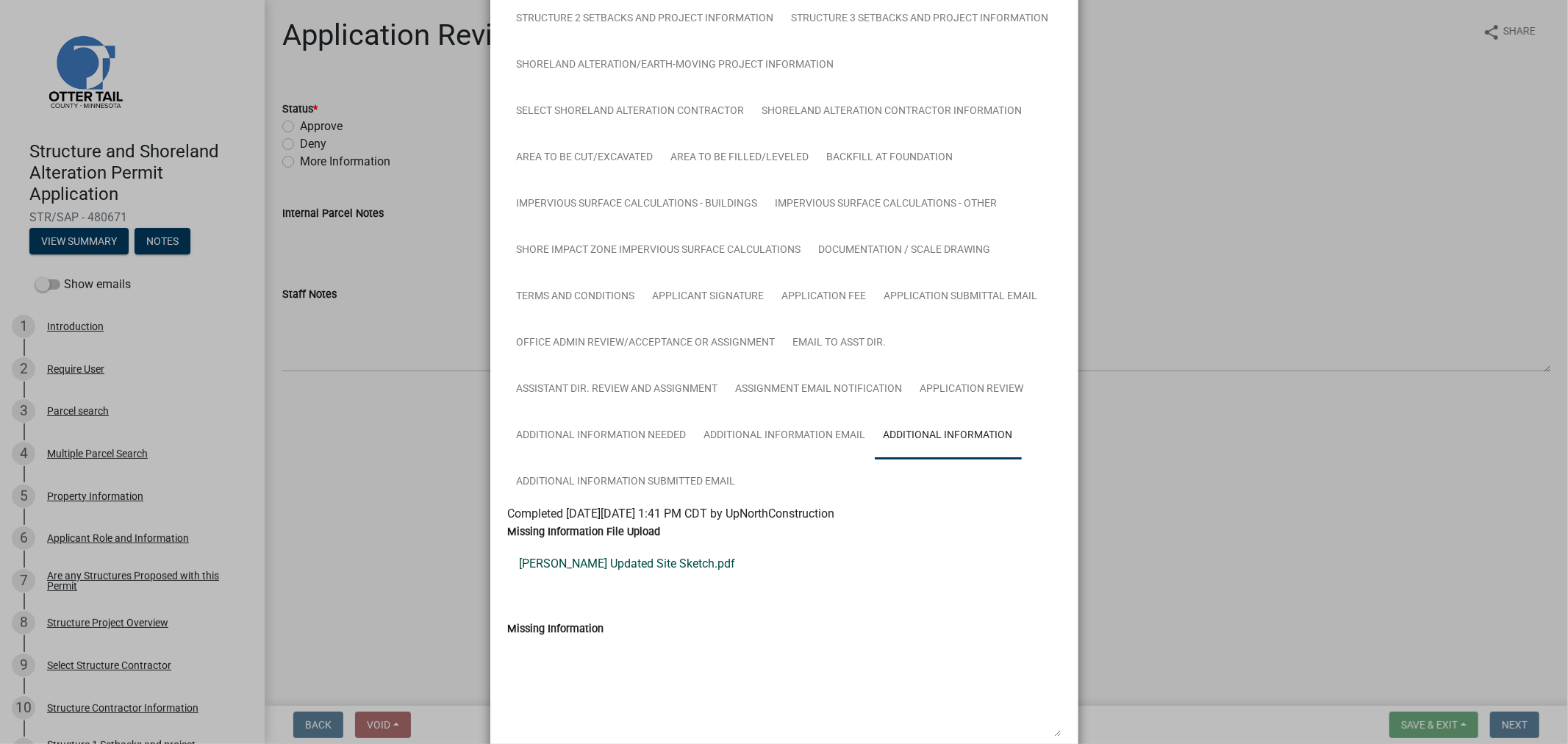
click at [633, 572] on link "Hanson Updated Site Sketch.pdf" at bounding box center [784, 563] width 553 height 35
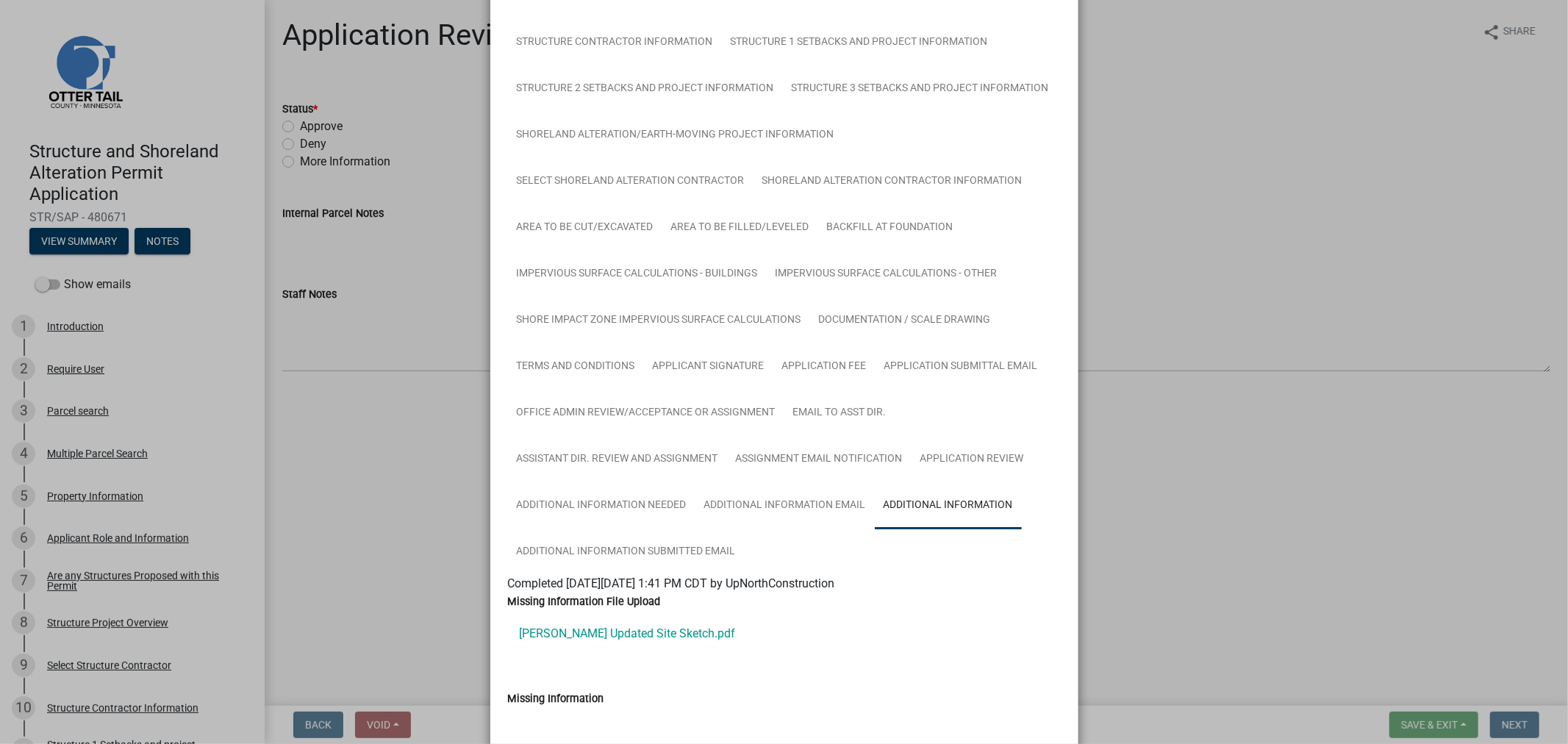
scroll to position [0, 0]
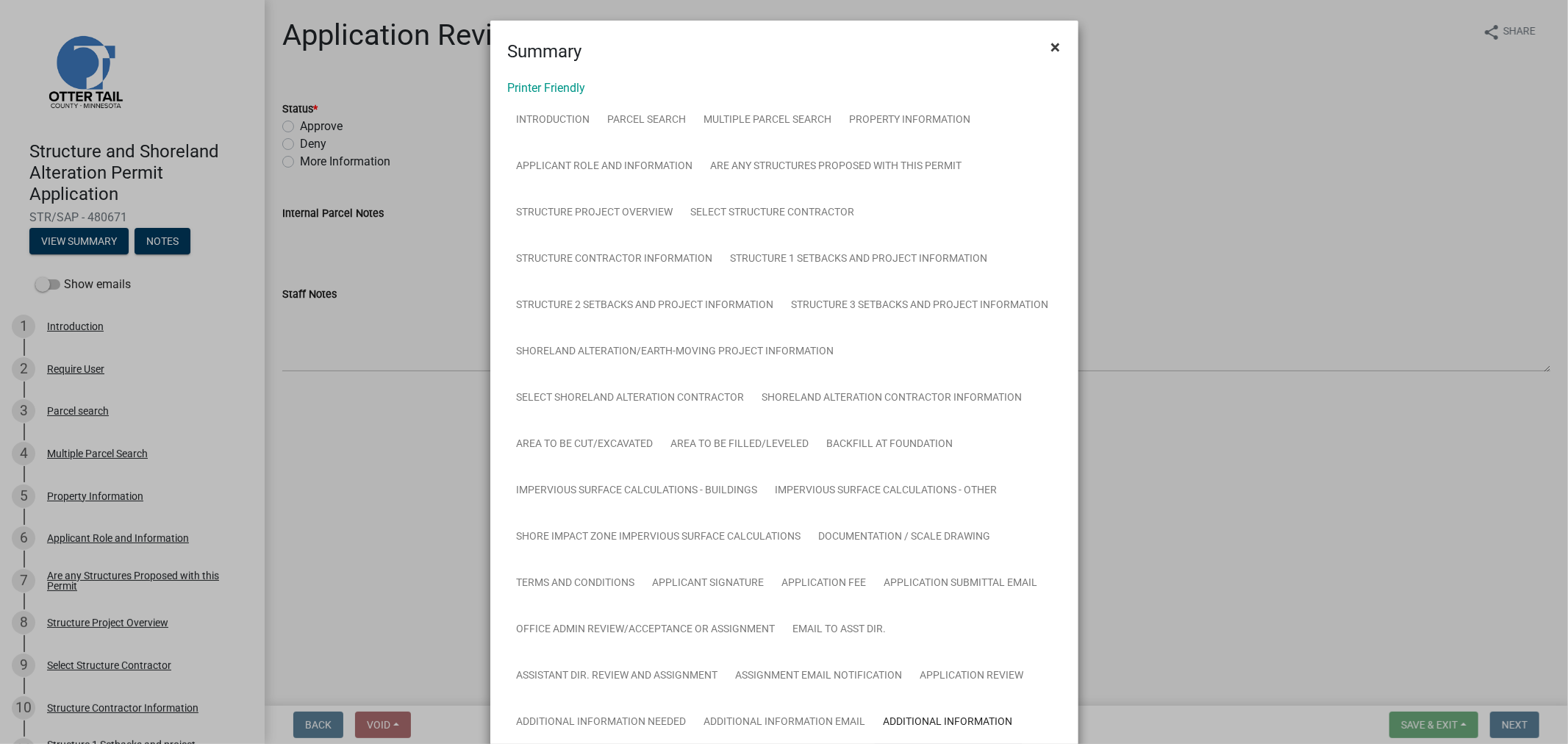
drag, startPoint x: 1049, startPoint y: 52, endPoint x: 1032, endPoint y: 55, distance: 17.3
click at [1052, 52] on span "×" at bounding box center [1056, 47] width 9 height 20
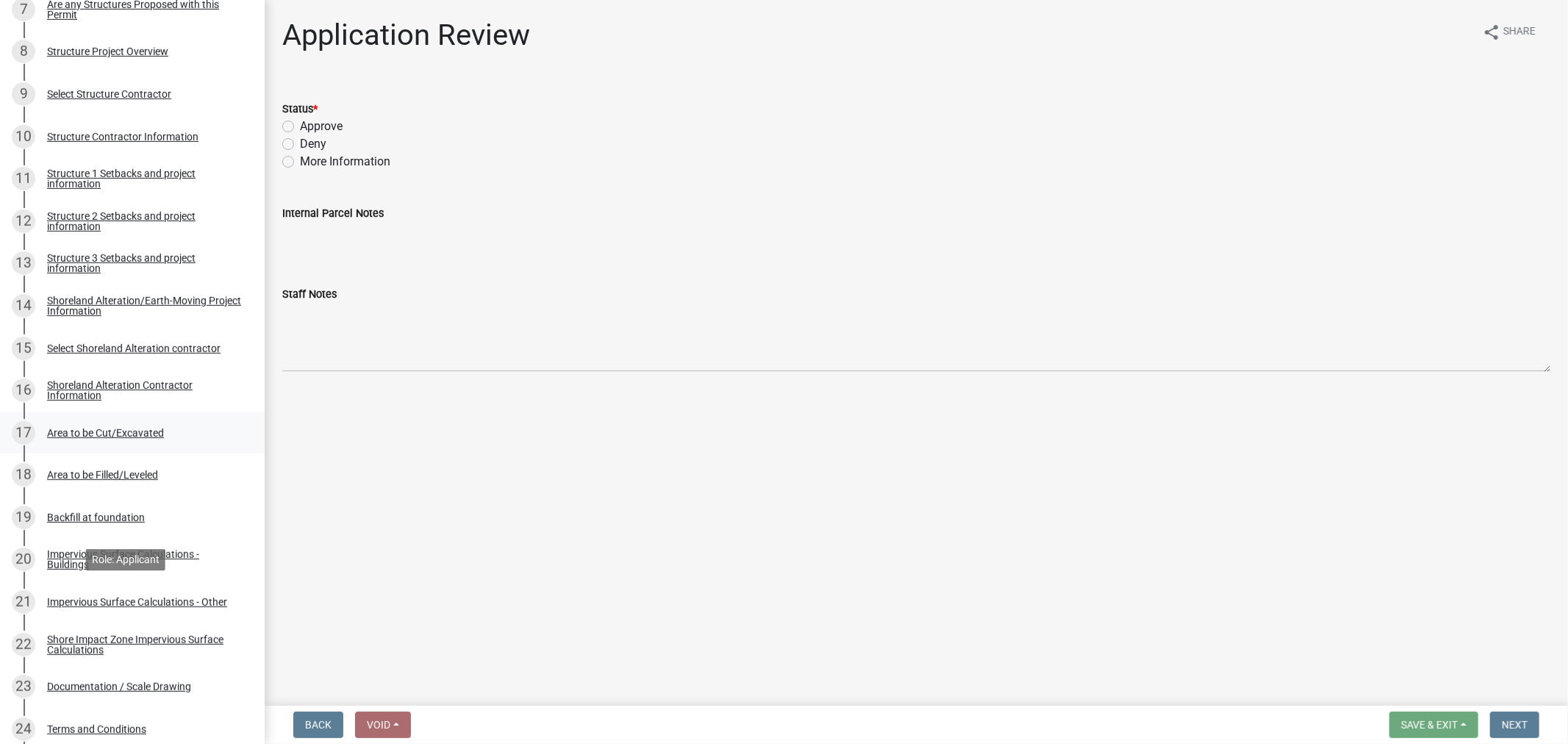
scroll to position [653, 0]
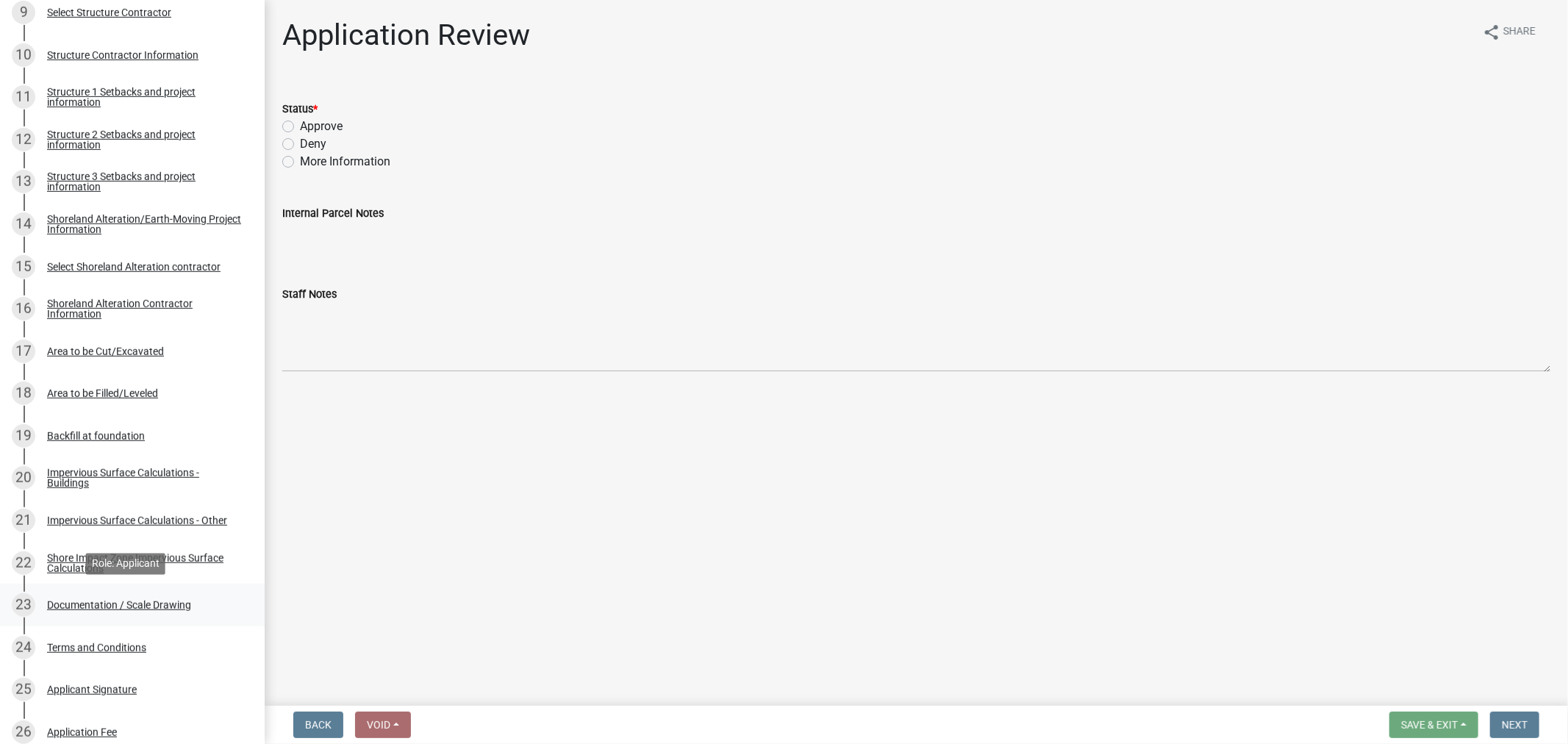
click at [106, 601] on div "Documentation / Scale Drawing" at bounding box center [119, 605] width 144 height 10
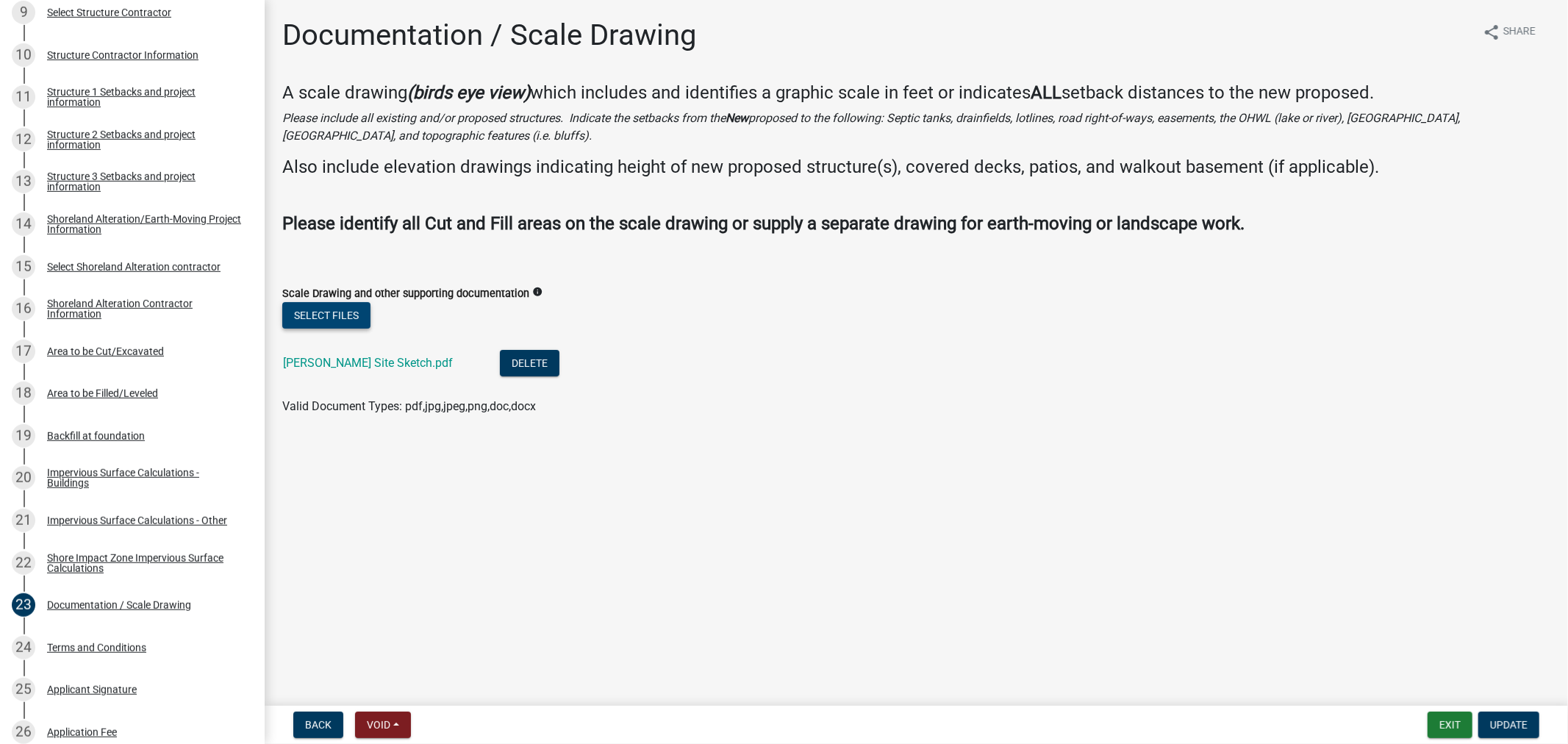
click at [338, 315] on button "Select files" at bounding box center [326, 315] width 88 height 26
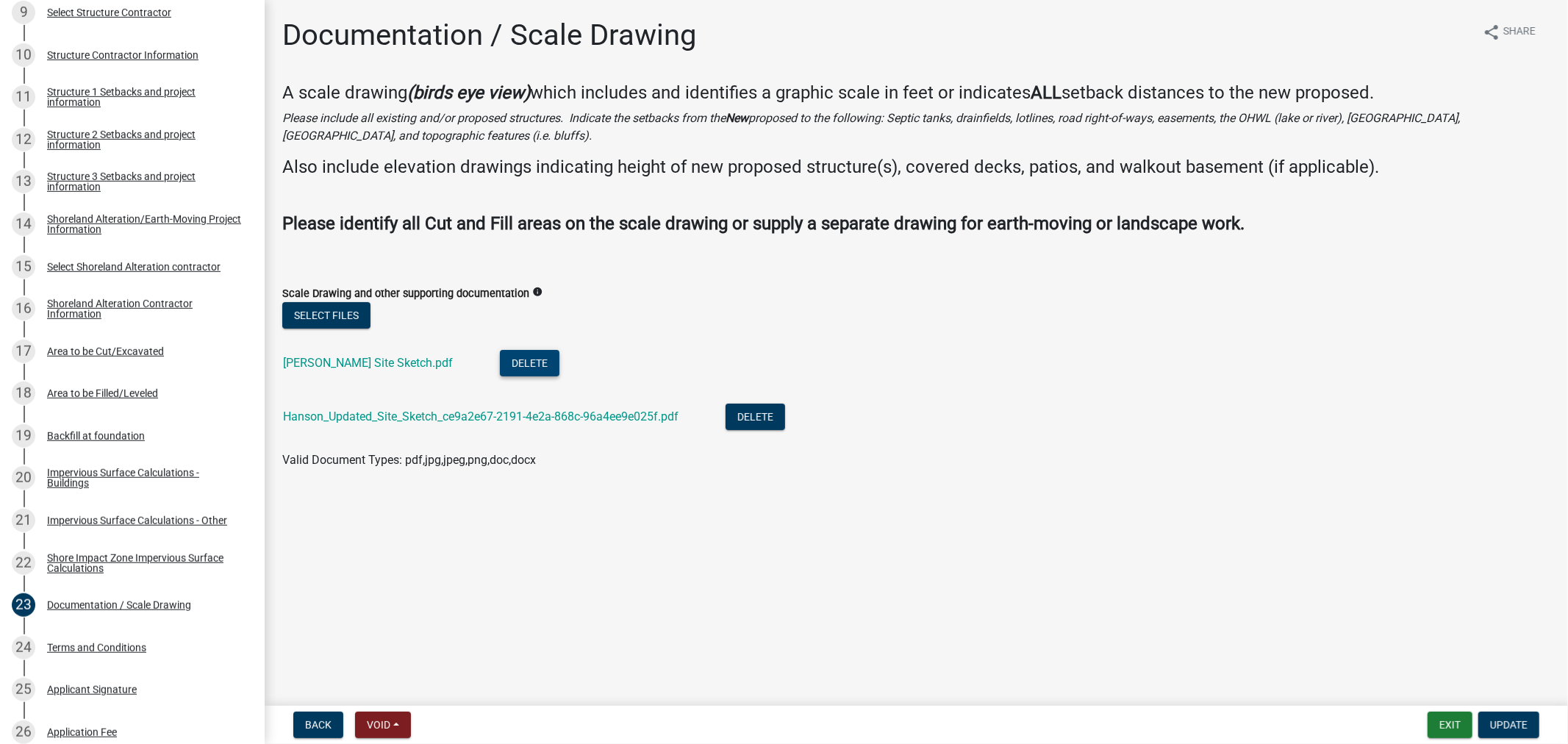
click at [500, 362] on button "Delete" at bounding box center [530, 363] width 60 height 26
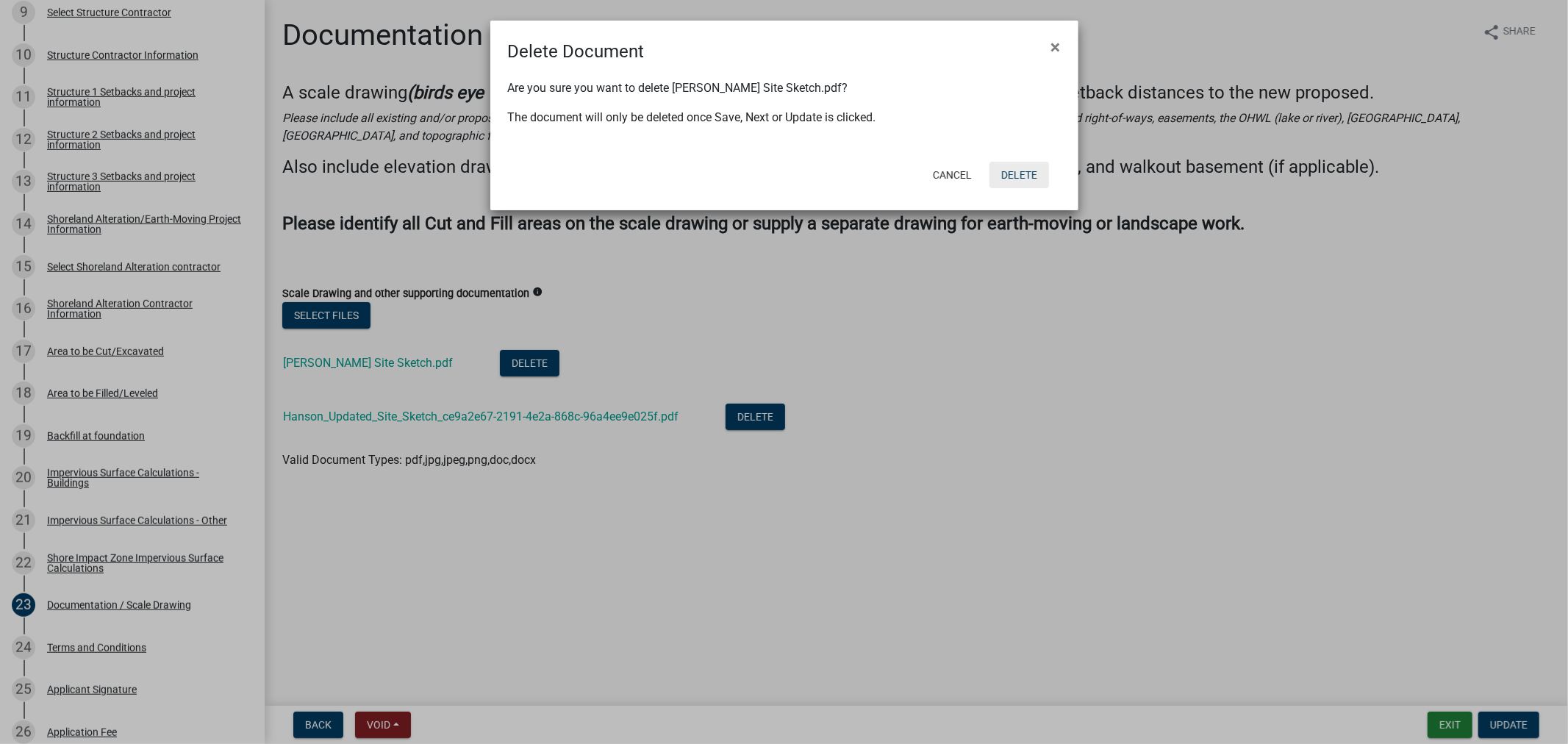
click at [1016, 173] on button "Delete" at bounding box center [1019, 174] width 60 height 26
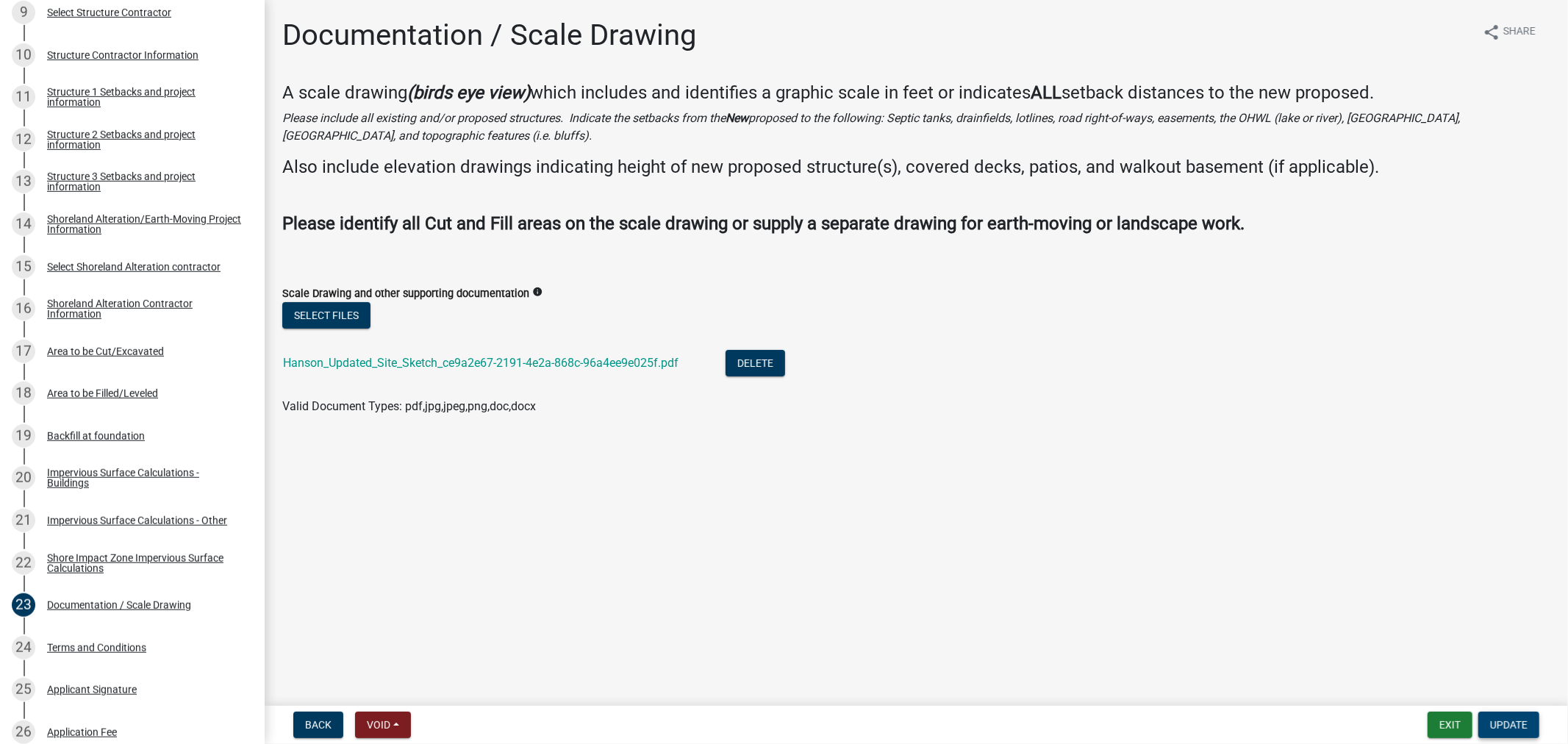
click at [1501, 722] on span "Update" at bounding box center [1509, 724] width 38 height 12
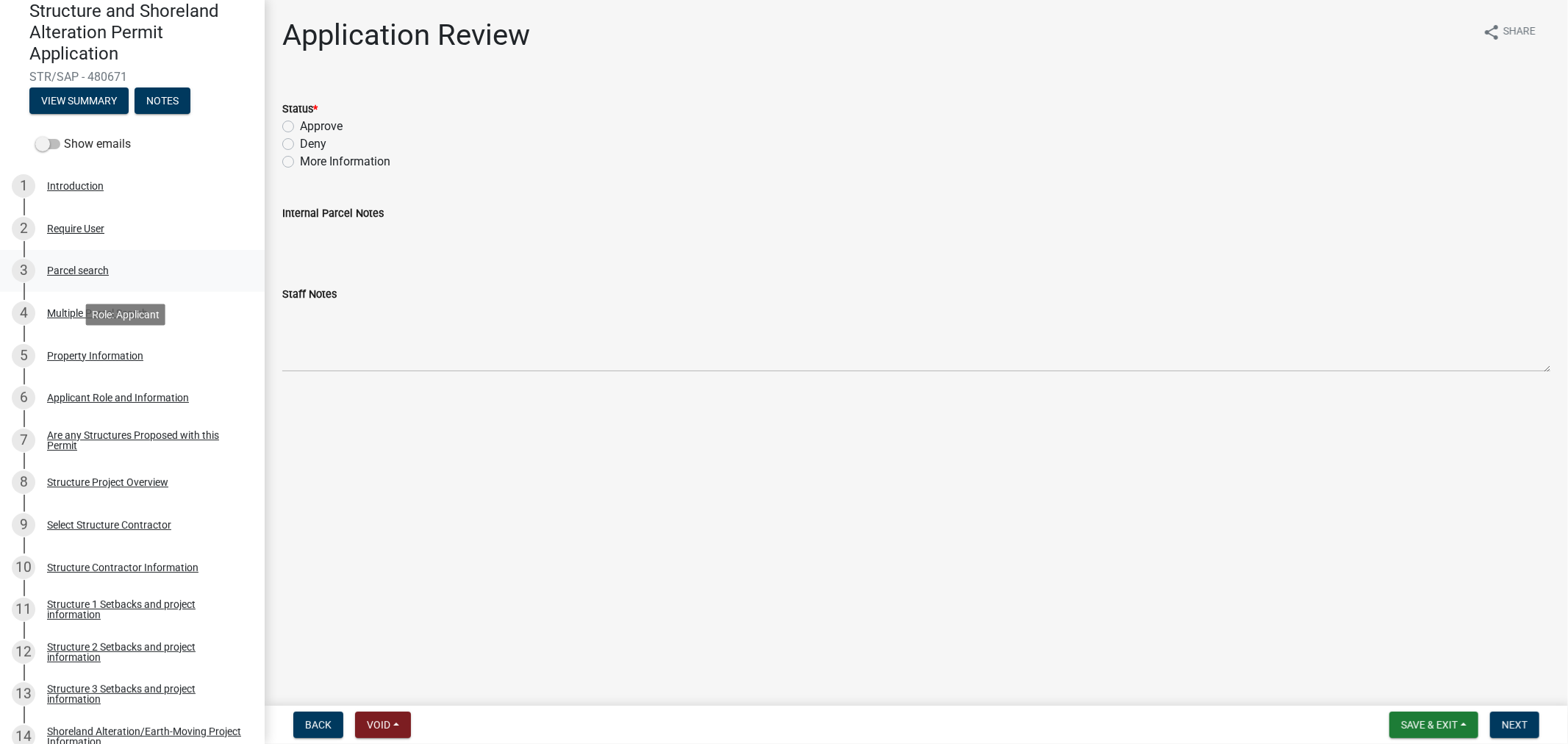
scroll to position [0, 0]
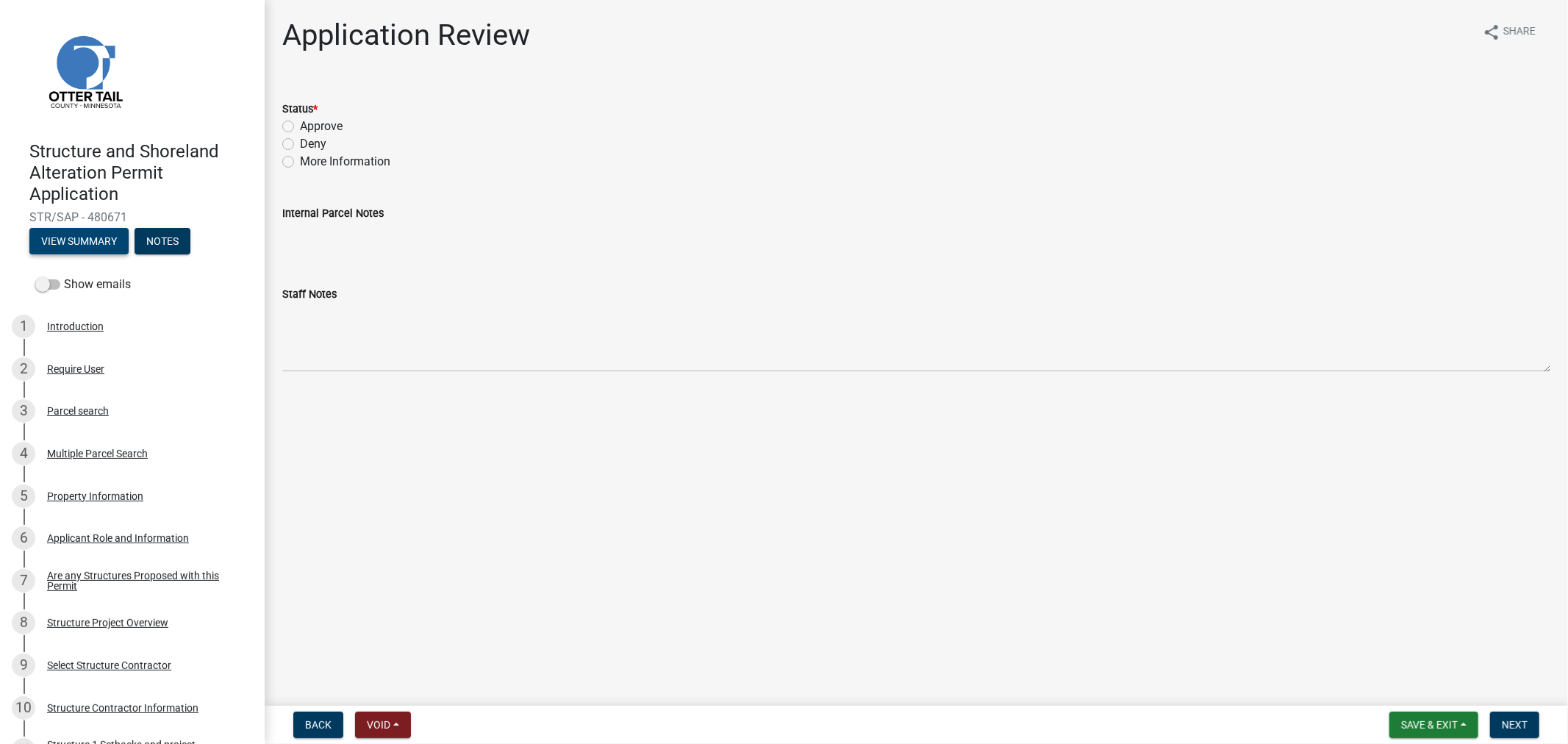
click at [51, 243] on button "View Summary" at bounding box center [79, 241] width 99 height 26
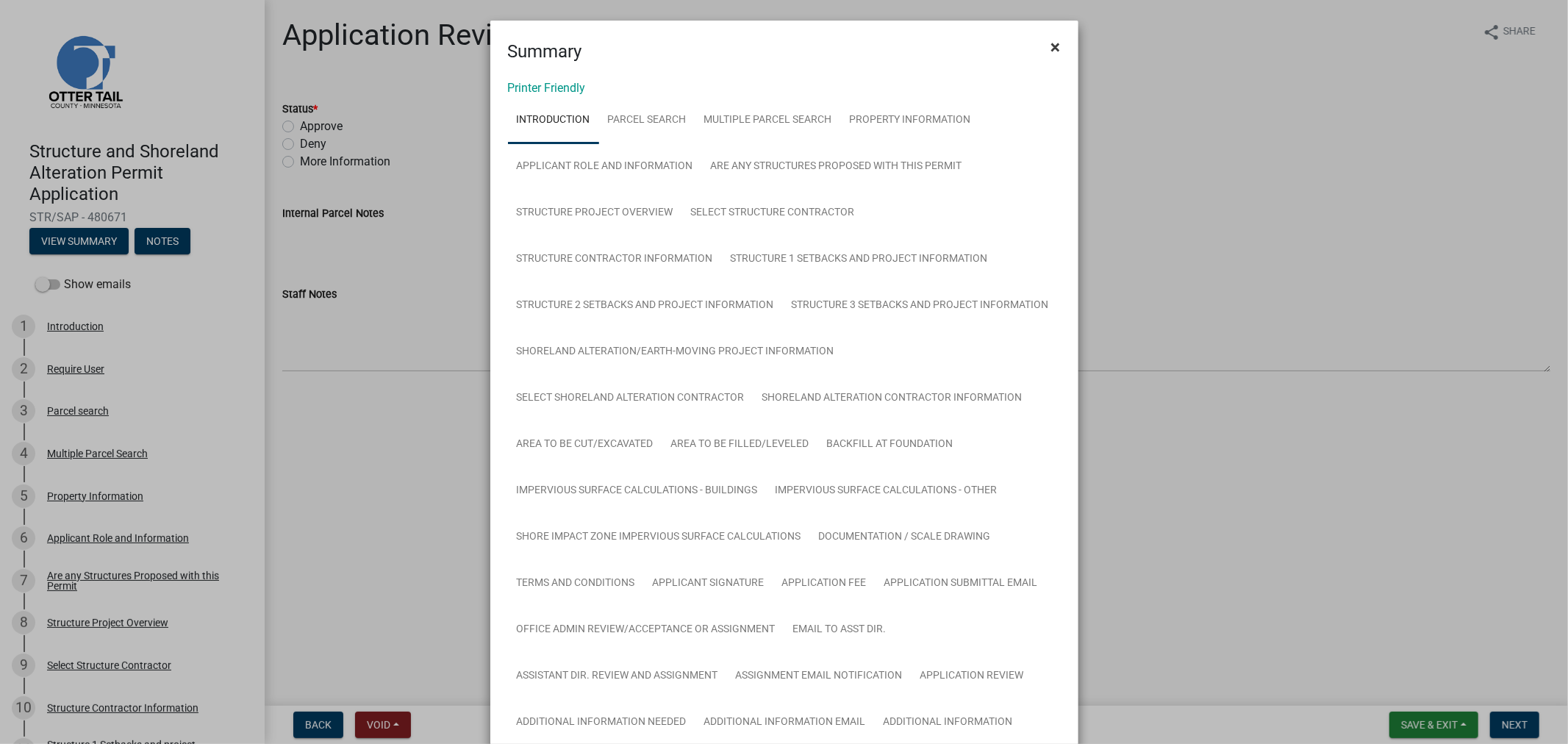
click at [1053, 50] on span "×" at bounding box center [1056, 47] width 9 height 20
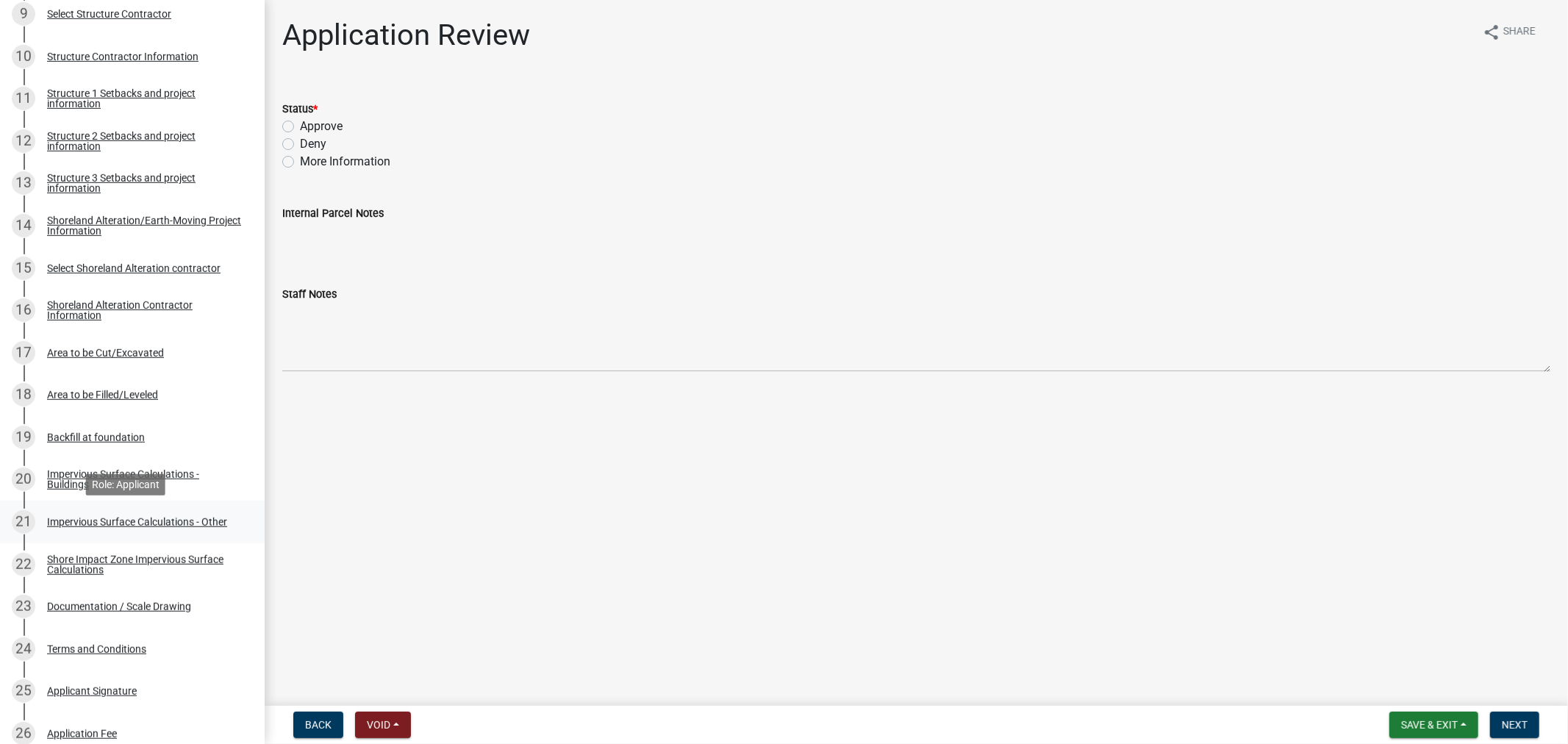
scroll to position [653, 0]
click at [99, 602] on div "Documentation / Scale Drawing" at bounding box center [119, 605] width 144 height 10
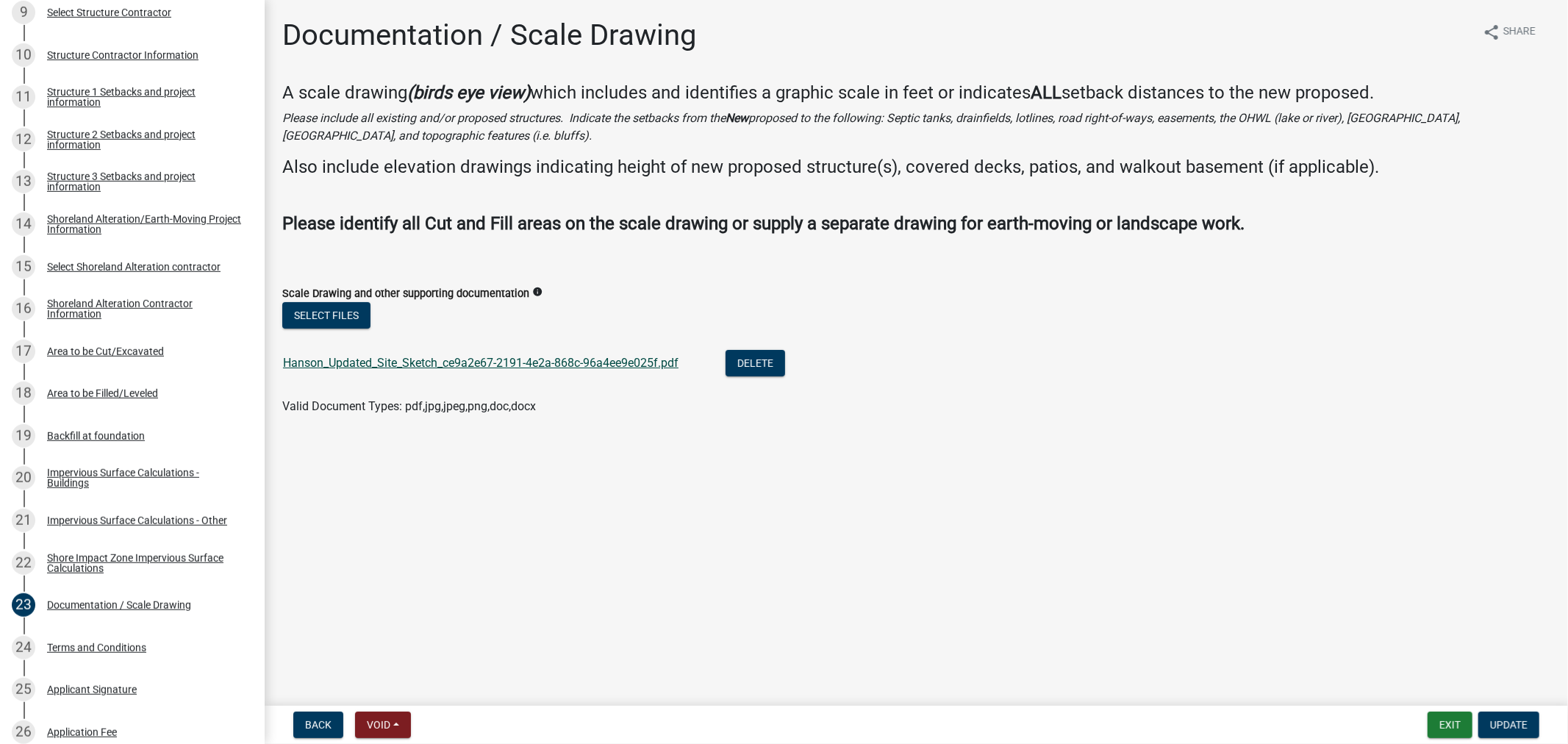
click at [496, 362] on link "Hanson_Updated_Site_Sketch_ce9a2e67-2191-4e2a-868c-96a4ee9e025f.pdf" at bounding box center [481, 363] width 395 height 14
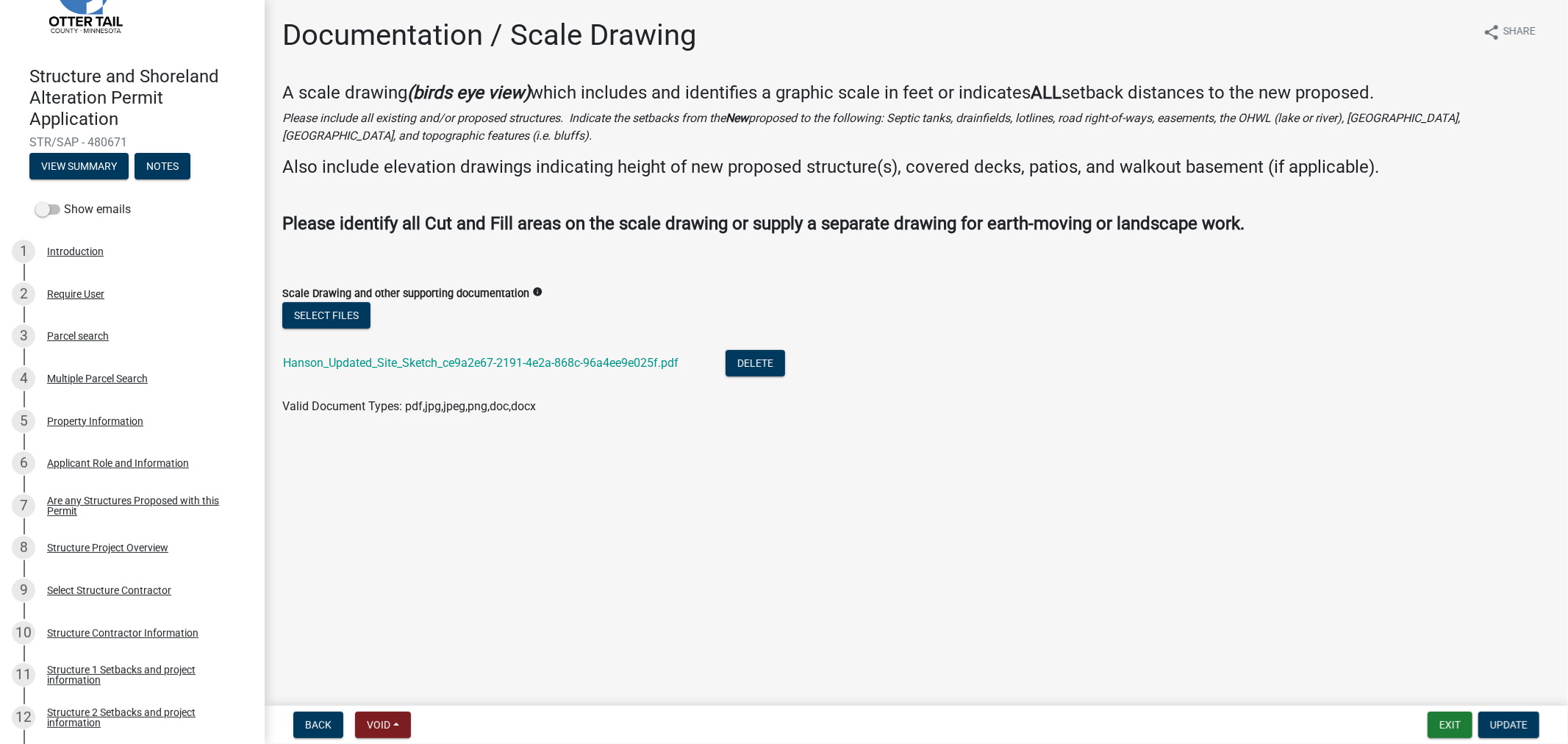
scroll to position [0, 0]
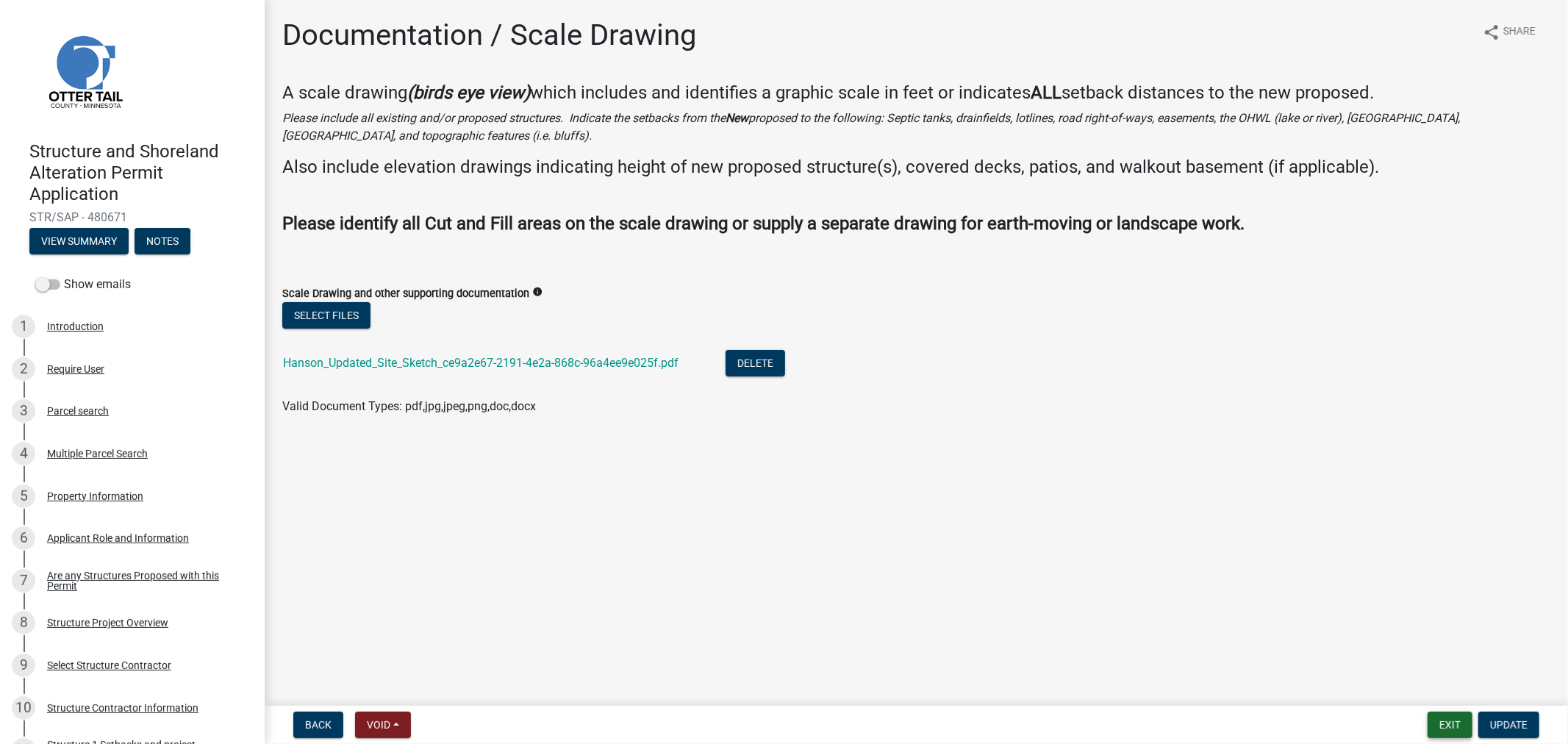
click at [1440, 734] on button "Exit" at bounding box center [1450, 724] width 45 height 26
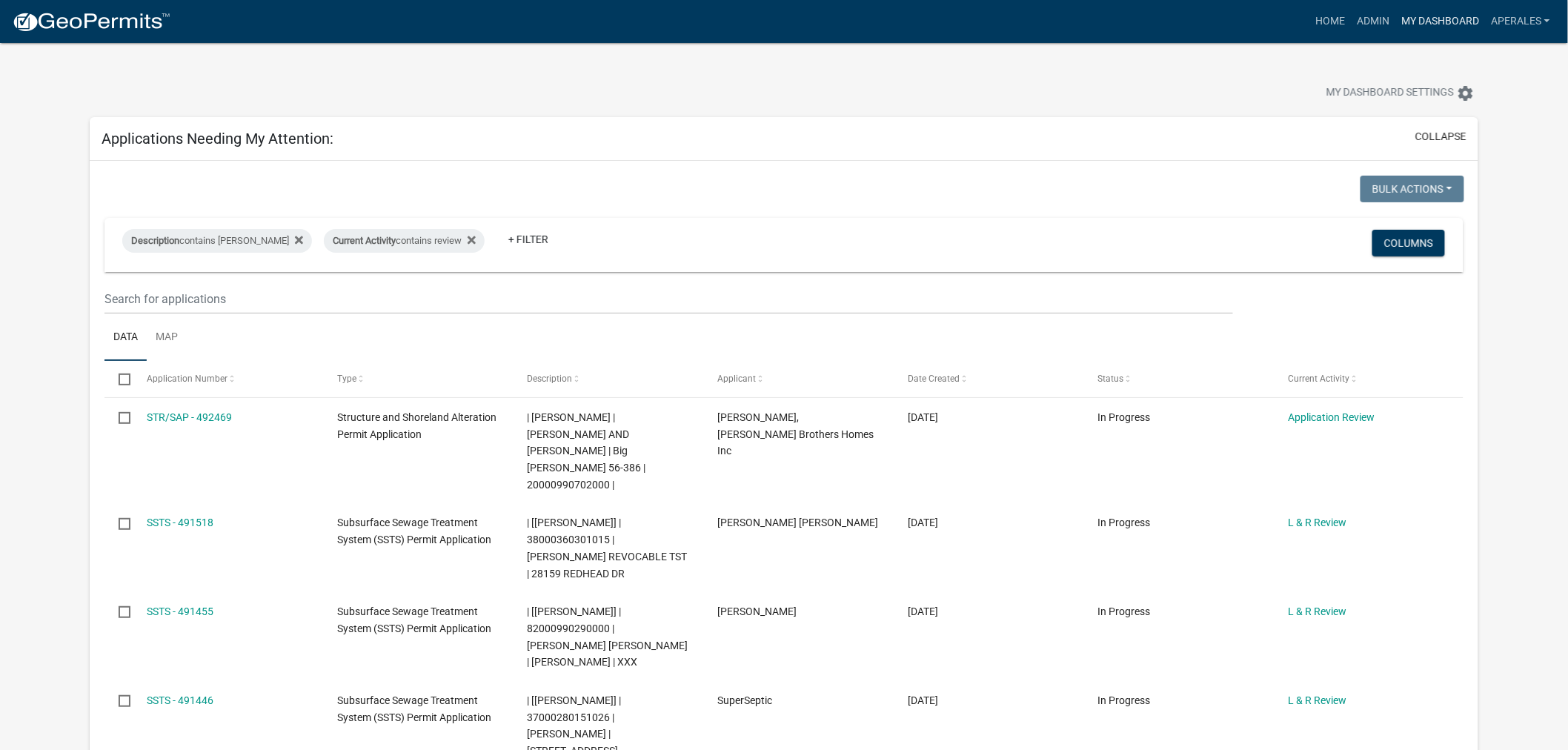
click at [1403, 21] on link "My Dashboard" at bounding box center [1440, 22] width 89 height 28
click at [1368, 21] on link "Admin" at bounding box center [1373, 22] width 45 height 28
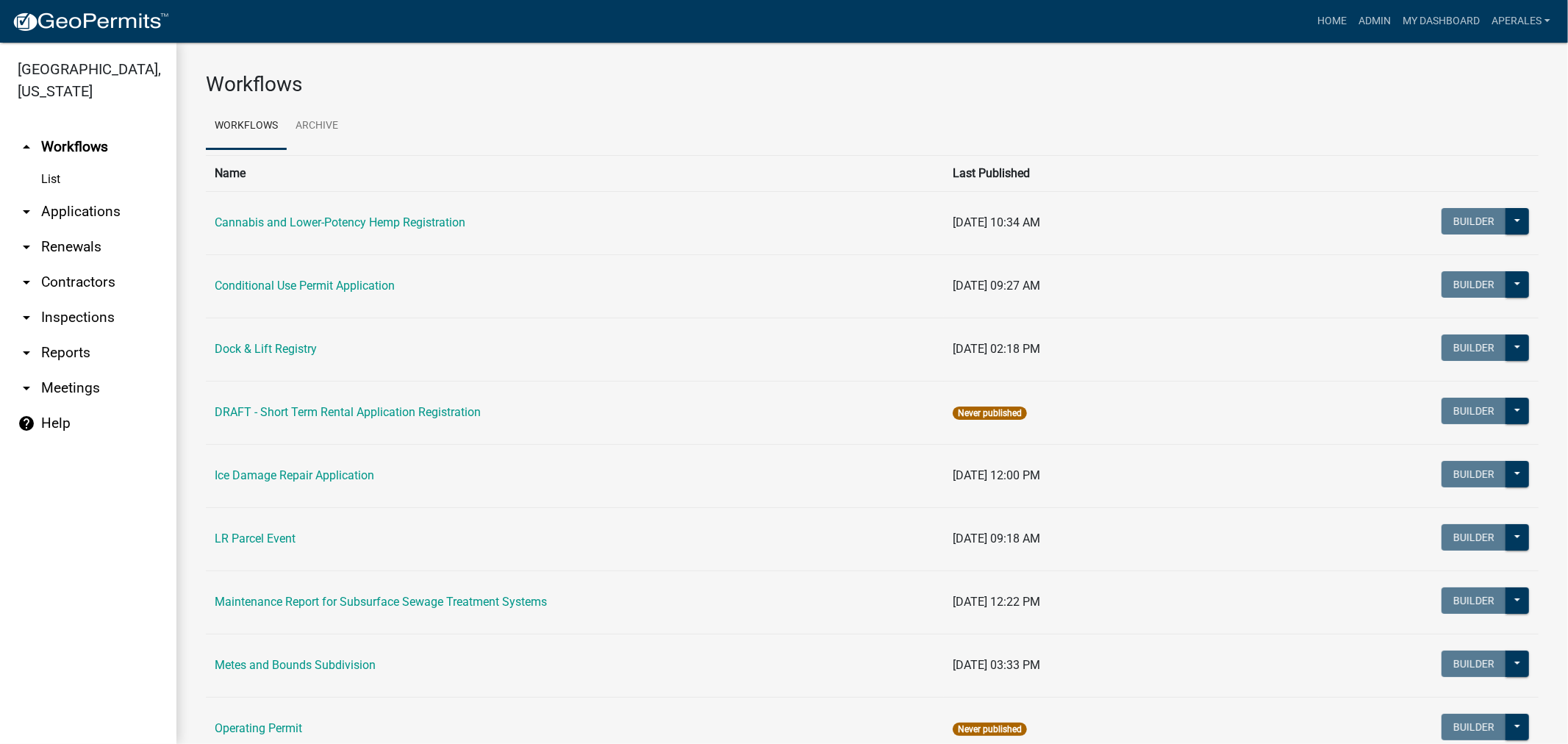
click at [63, 208] on link "arrow_drop_down Applications" at bounding box center [88, 211] width 177 height 35
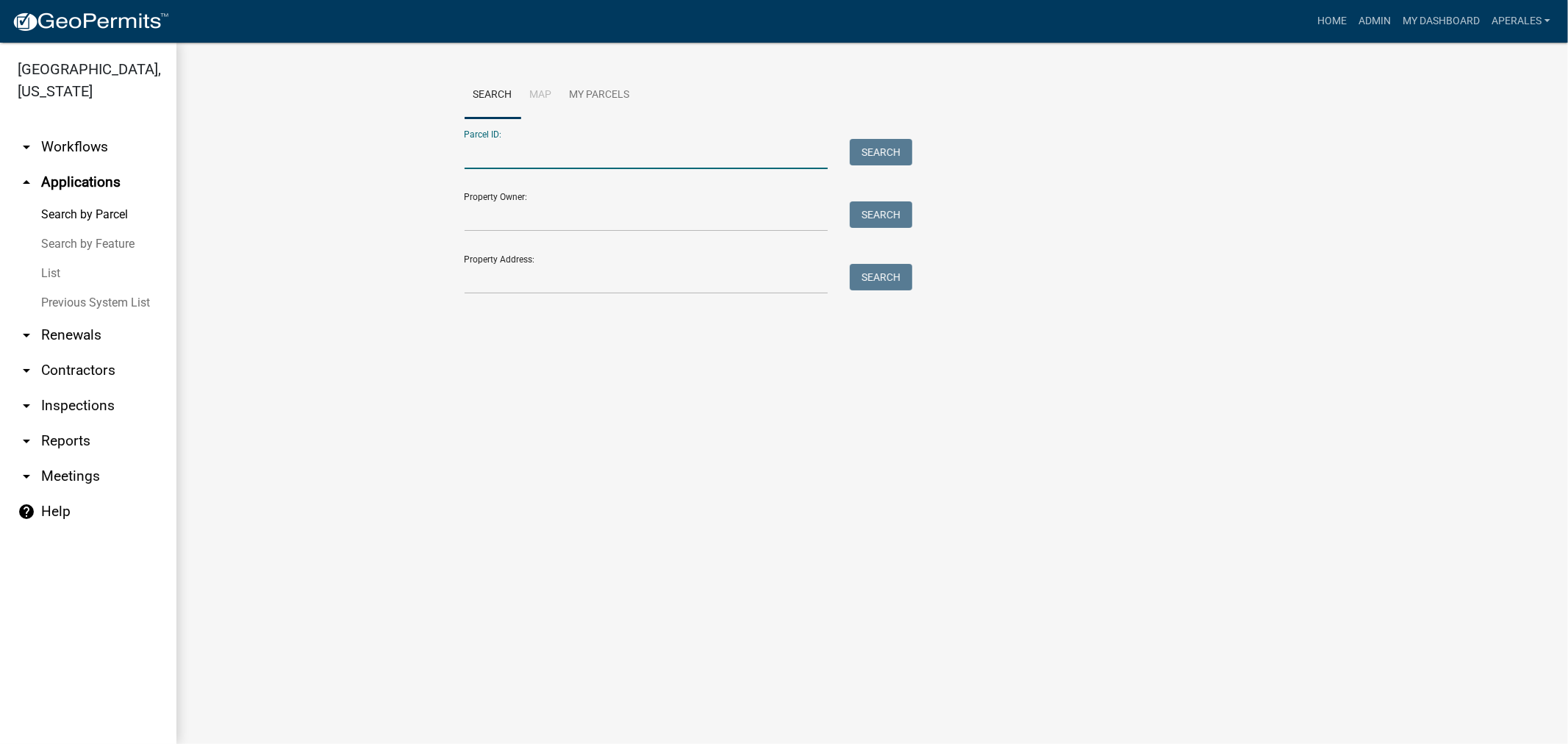
click at [578, 163] on input "Parcel ID:" at bounding box center [646, 154] width 364 height 30
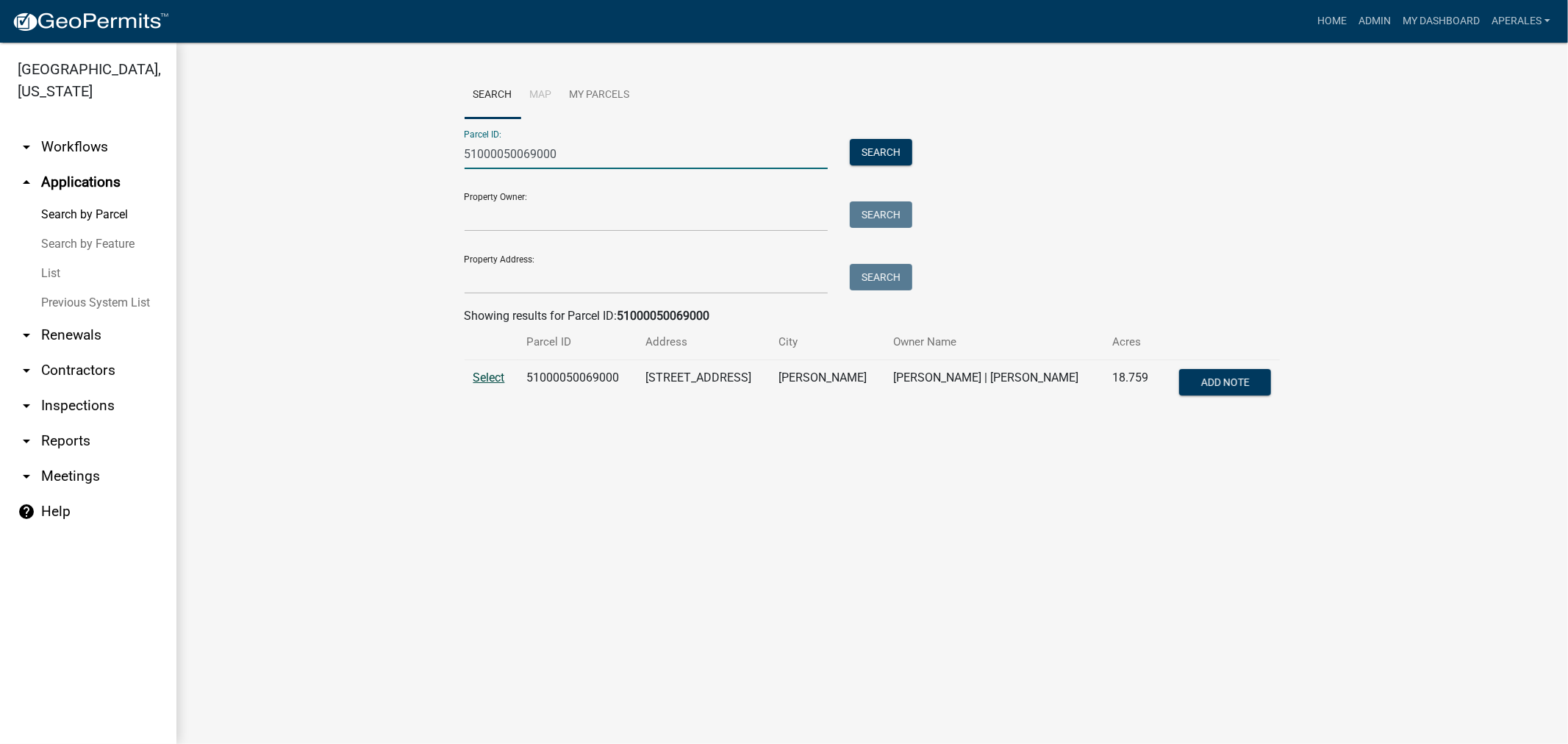
type input "51000050069000"
click at [491, 382] on span "Select" at bounding box center [489, 377] width 32 height 14
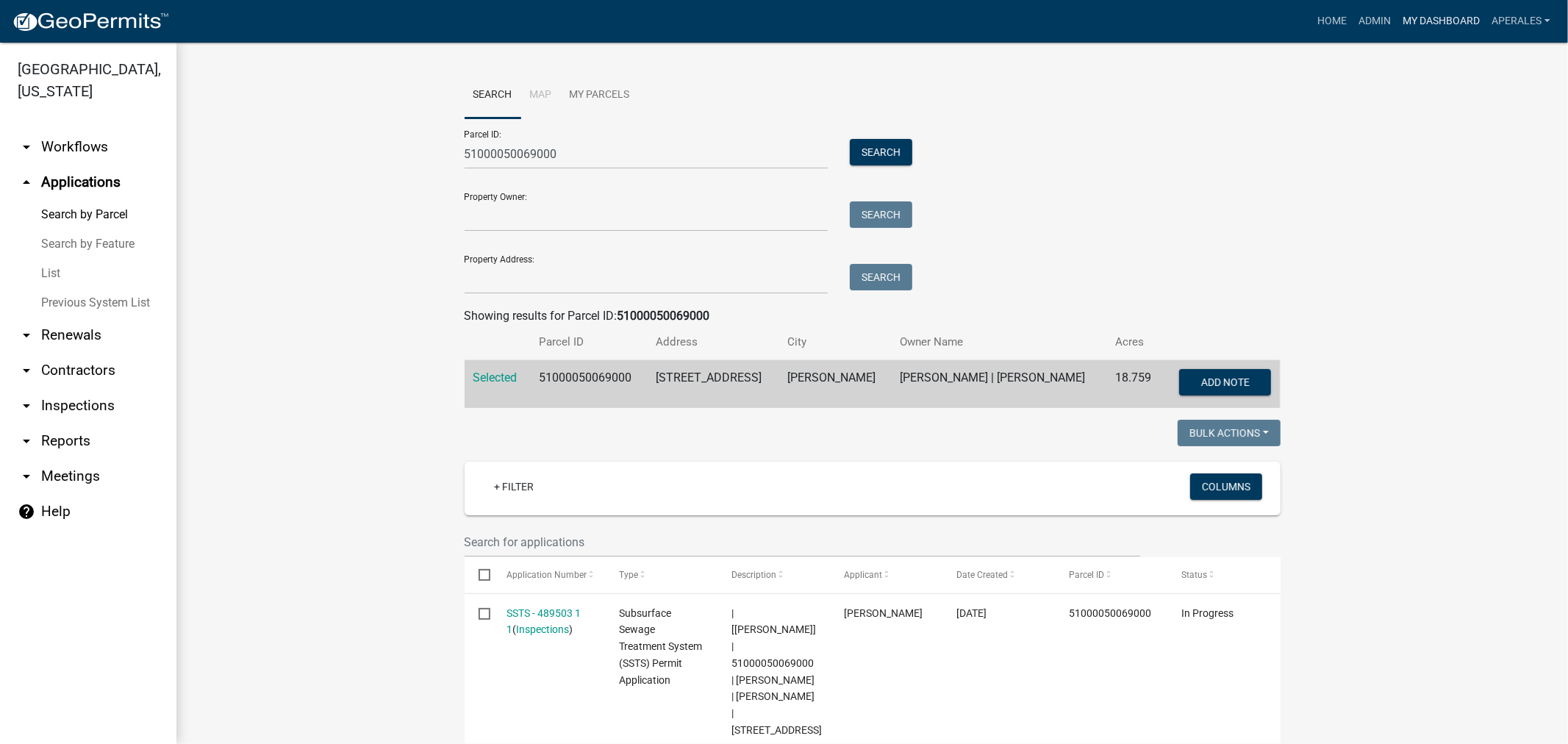
click at [1443, 26] on link "My Dashboard" at bounding box center [1442, 21] width 89 height 28
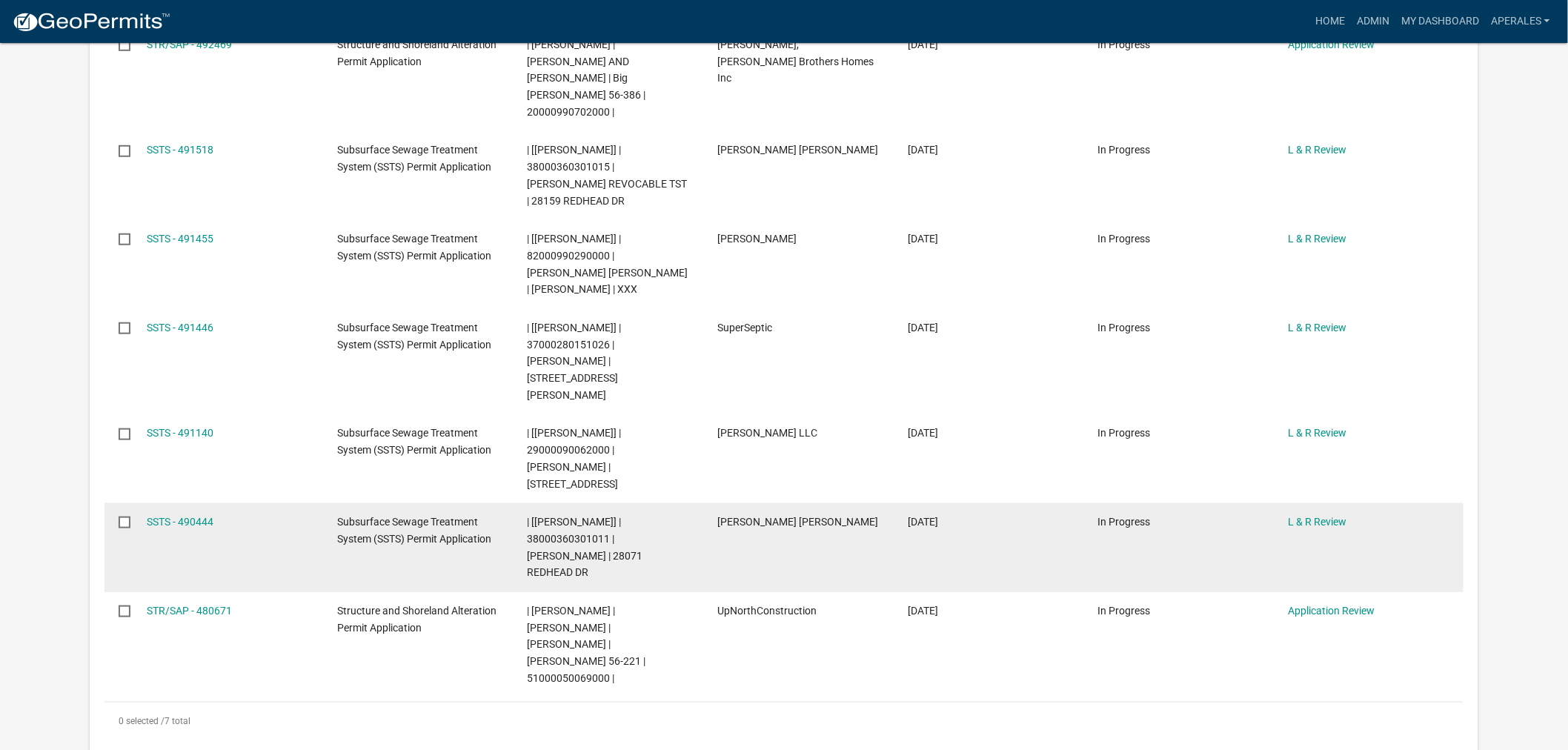
scroll to position [411, 0]
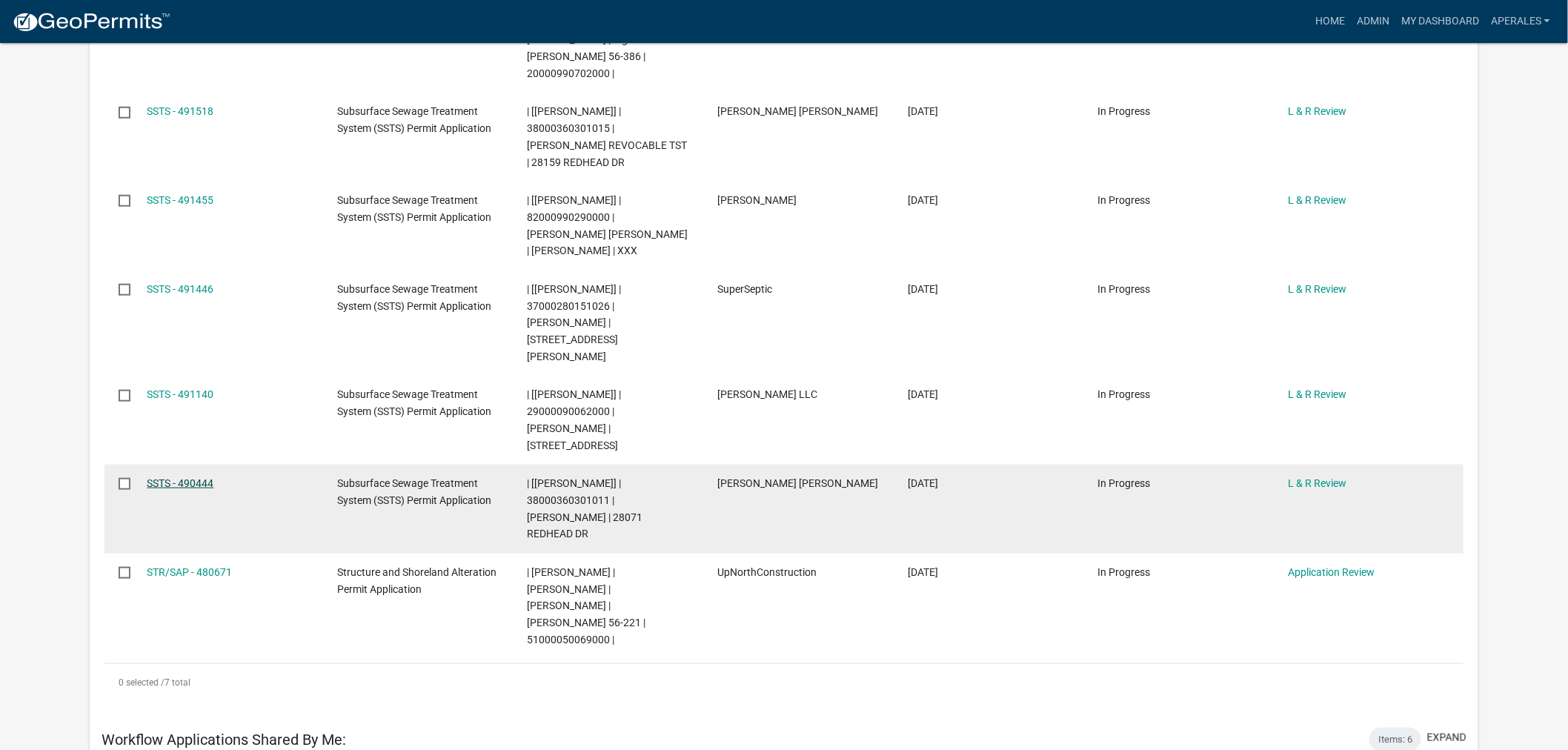
click at [157, 477] on link "SSTS - 490444" at bounding box center [181, 483] width 67 height 12
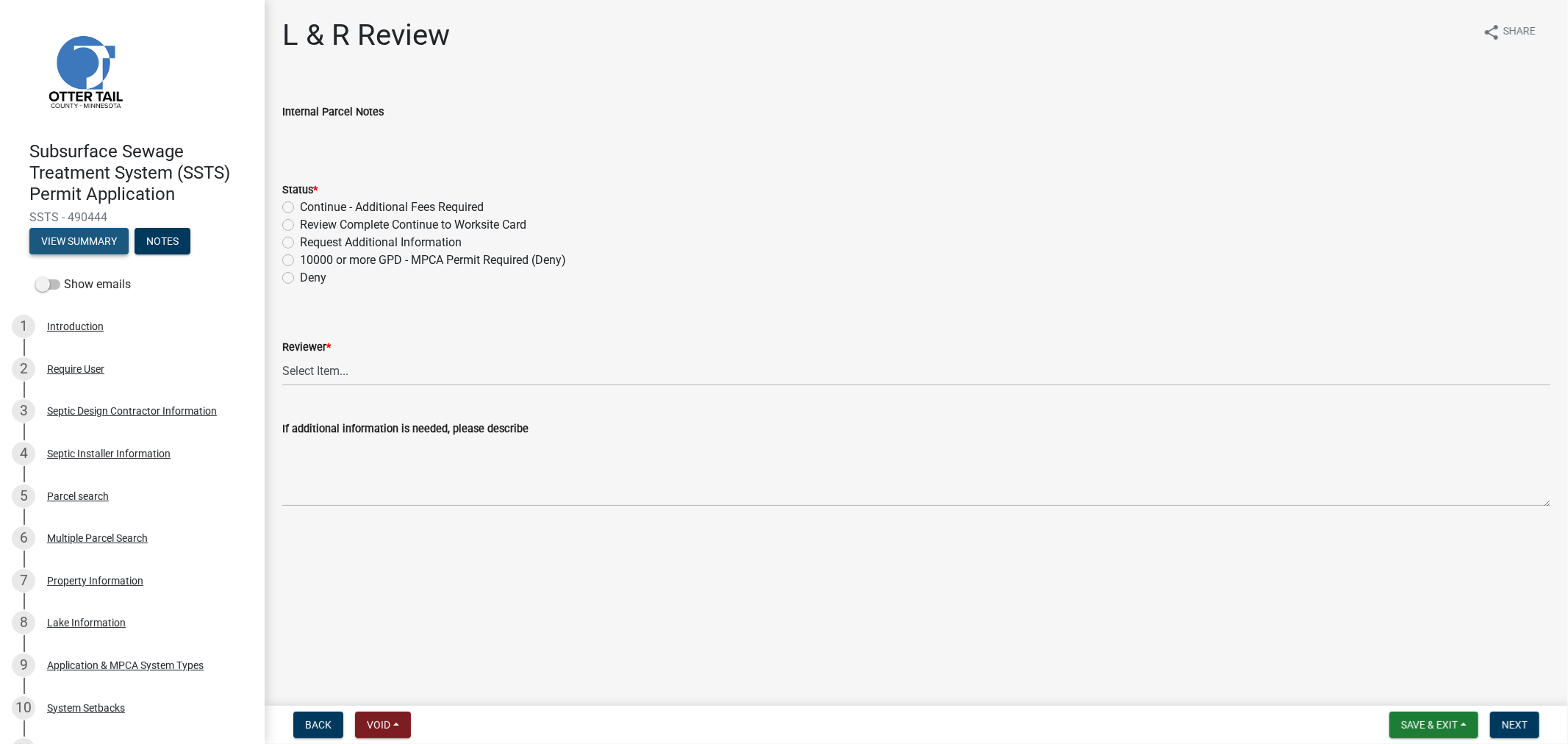
click at [91, 251] on button "View Summary" at bounding box center [79, 241] width 99 height 26
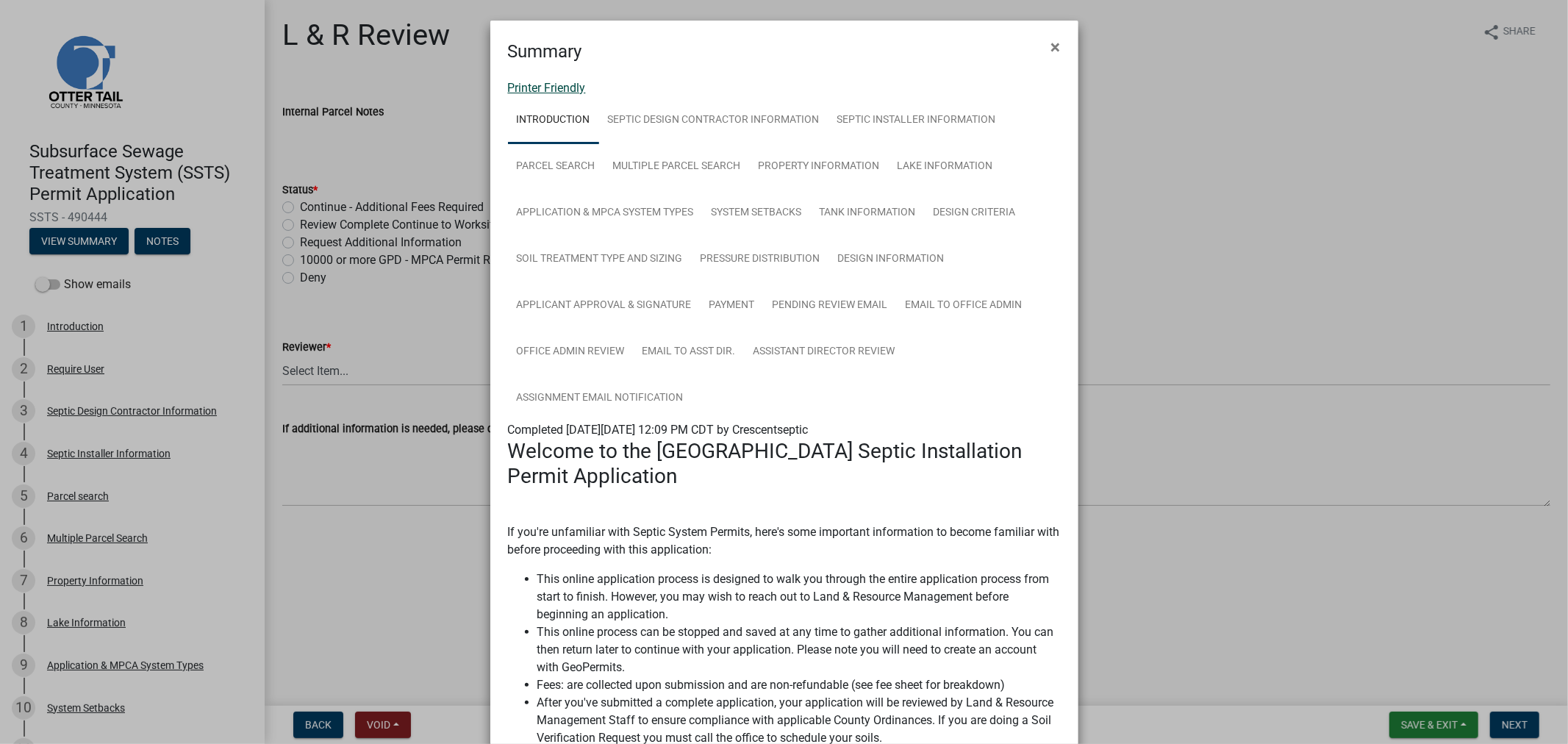
click at [549, 88] on link "Printer Friendly" at bounding box center [546, 88] width 78 height 14
click at [1052, 50] on span "×" at bounding box center [1056, 47] width 9 height 20
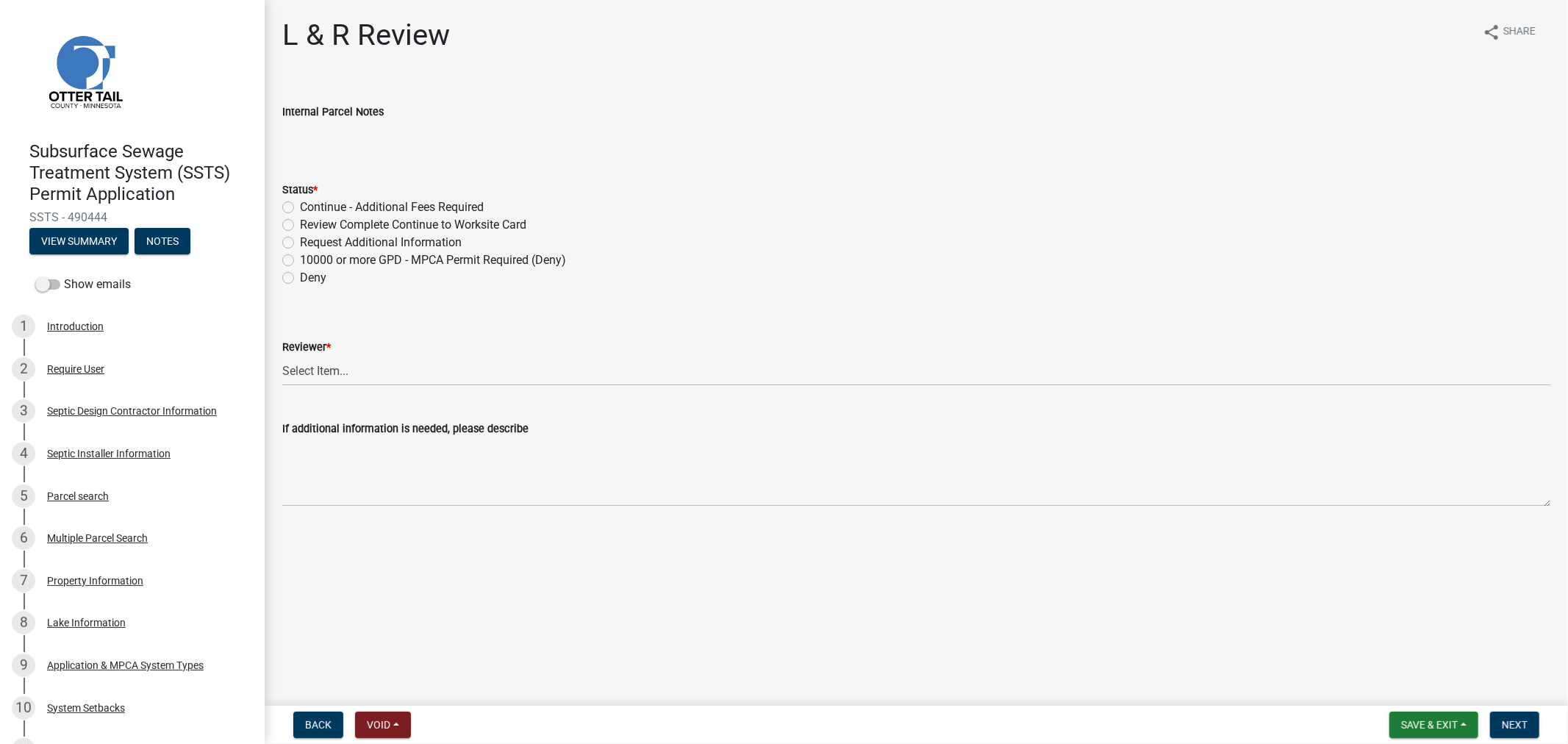
click at [300, 223] on label "Review Complete Continue to Worksite Card" at bounding box center [412, 224] width 226 height 18
click at [300, 223] on input "Review Complete Continue to Worksite Card" at bounding box center [304, 220] width 9 height 9
radio input "true"
click at [341, 372] on select "Select Item... Alexis Newark Andrea Perales Brittany Tollefson Elizabeth Plaste…" at bounding box center [917, 370] width 1268 height 30
click at [283, 356] on select "Select Item... Alexis Newark Andrea Perales Brittany Tollefson Elizabeth Plaste…" at bounding box center [917, 370] width 1268 height 30
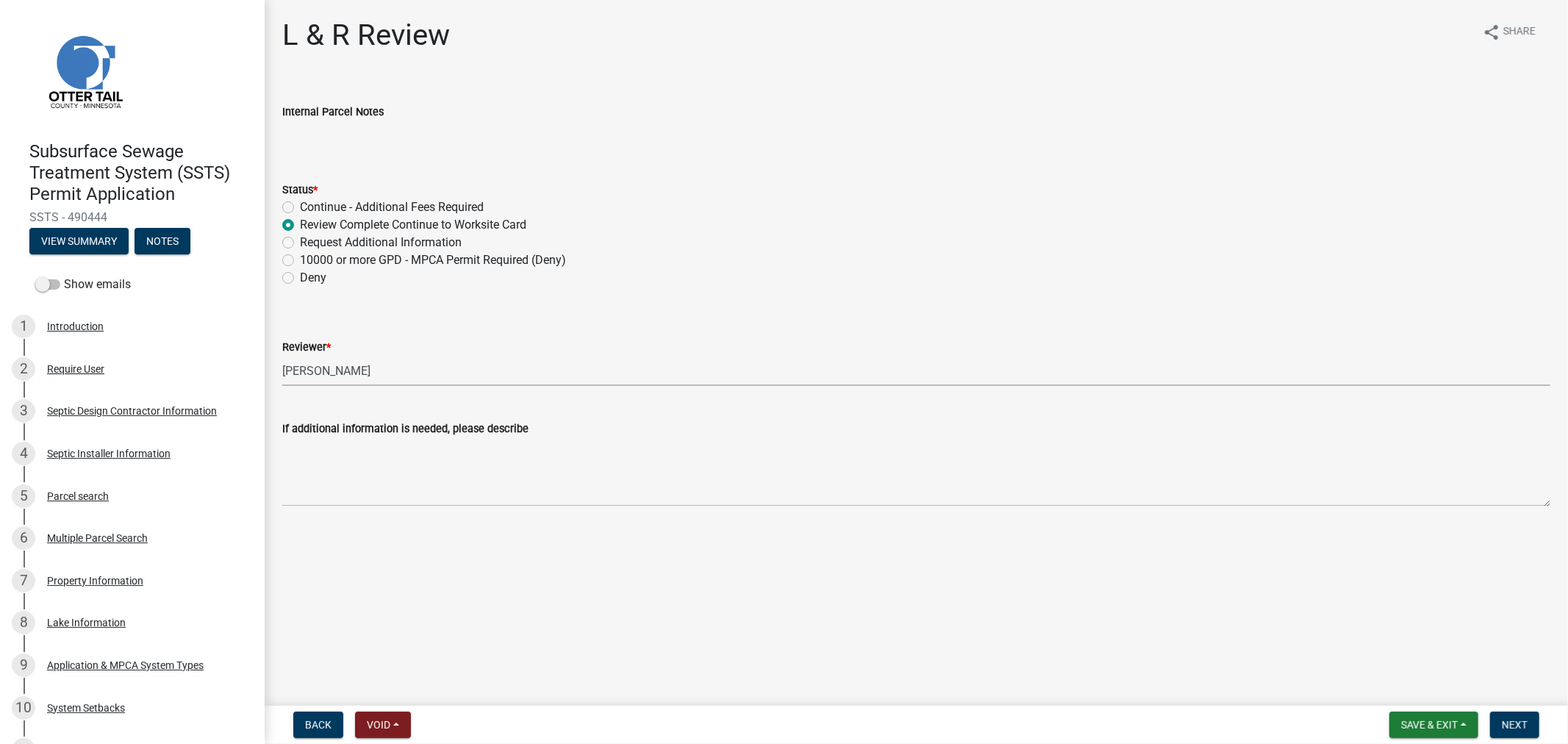
select select "9c3b6904-81c6-453c-afae-16c55a593472"
click at [1522, 723] on span "Next" at bounding box center [1515, 724] width 26 height 12
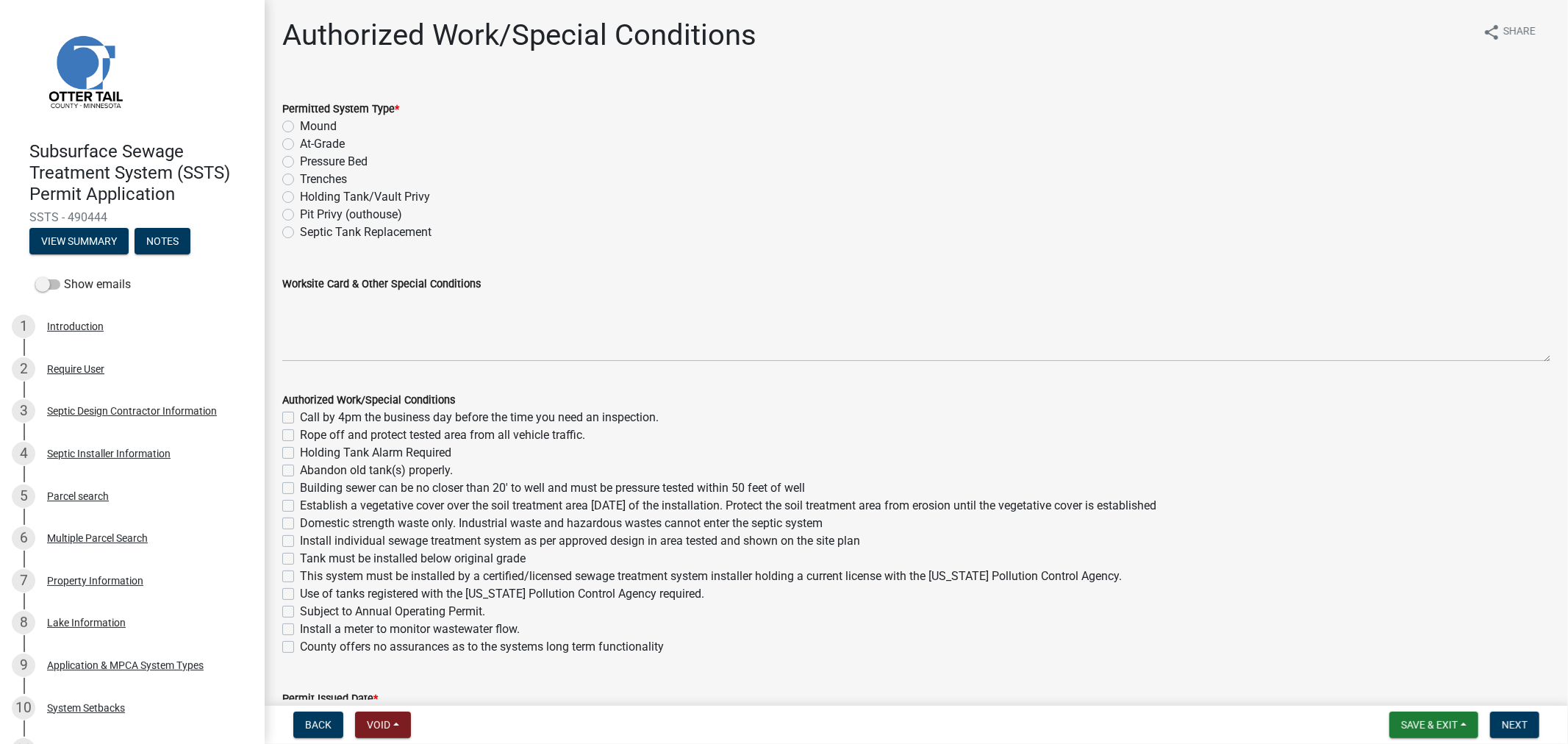
click at [300, 177] on label "Trenches" at bounding box center [323, 179] width 47 height 18
click at [300, 177] on input "Trenches" at bounding box center [304, 175] width 9 height 9
radio input "true"
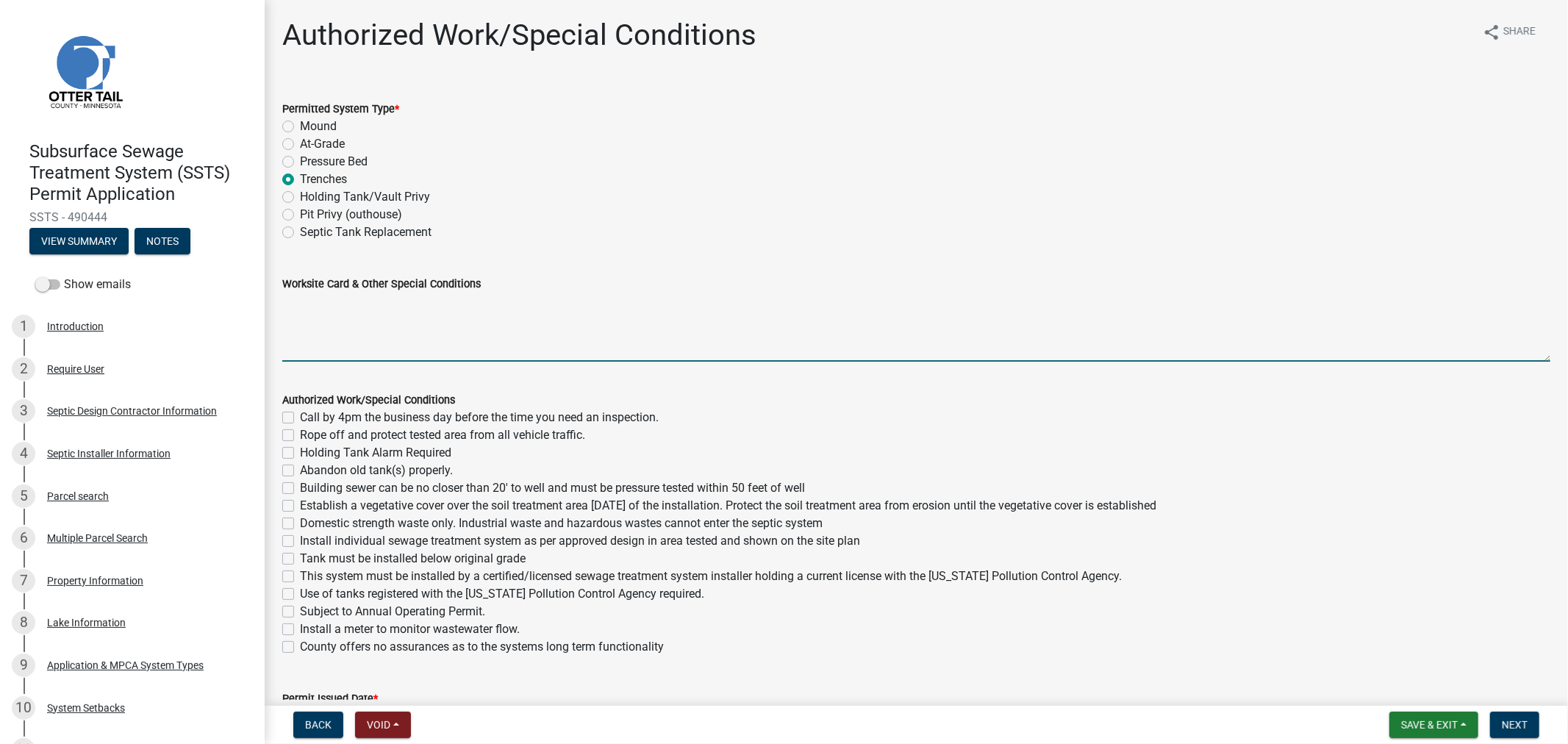
click at [283, 317] on textarea "Worksite Card & Other Special Conditions" at bounding box center [917, 327] width 1268 height 69
type textarea "1000 Gallon Septic Tank Type I Gravity Trenches 17 HC Chambers Broken Into 15% …"
click at [290, 423] on div "Call by 4pm the business day before the time you need an inspection." at bounding box center [917, 417] width 1268 height 18
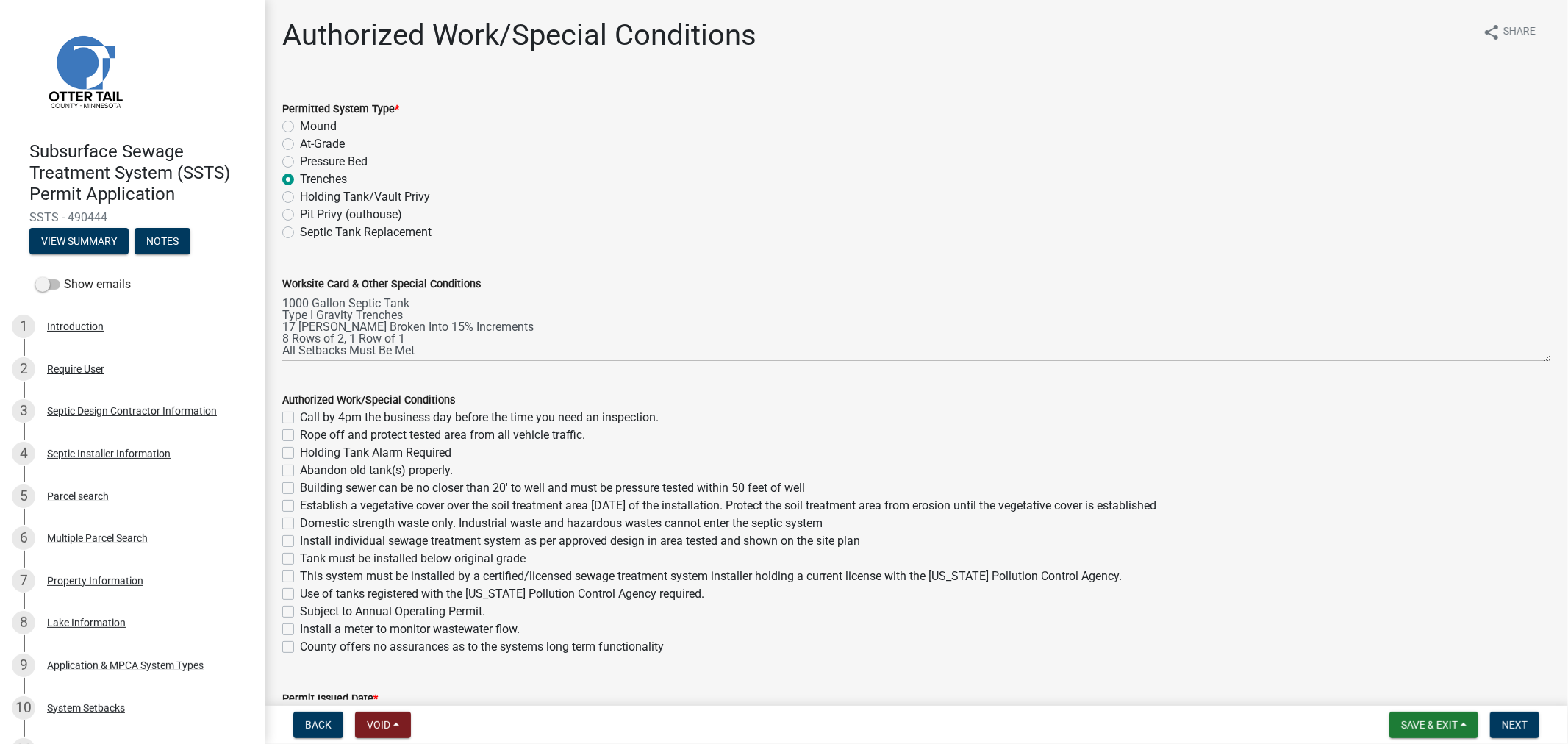
click at [300, 416] on label "Call by 4pm the business day before the time you need an inspection." at bounding box center [479, 417] width 358 height 18
click at [300, 416] on input "Call by 4pm the business day before the time you need an inspection." at bounding box center [304, 413] width 9 height 9
checkbox input "true"
checkbox input "false"
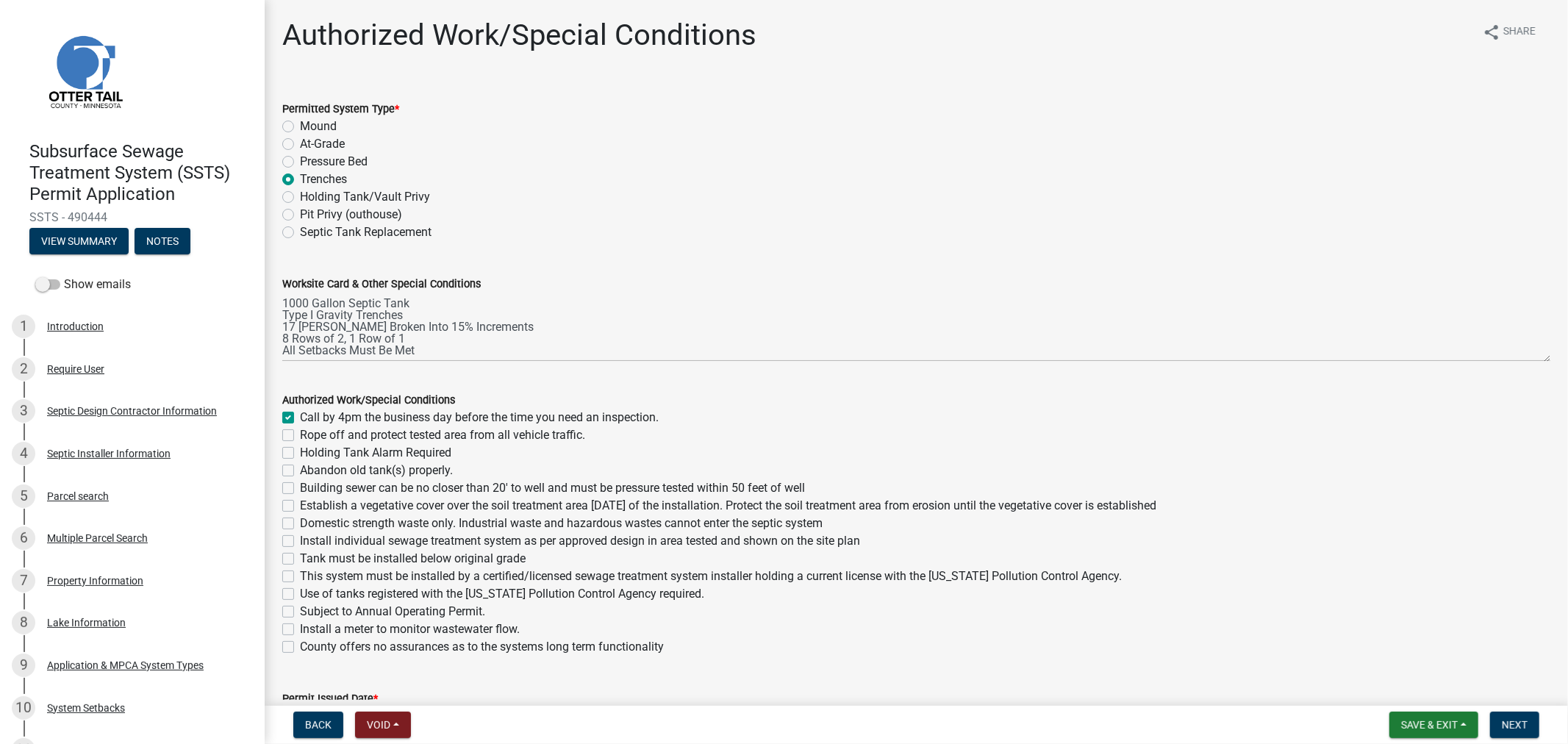
checkbox input "false"
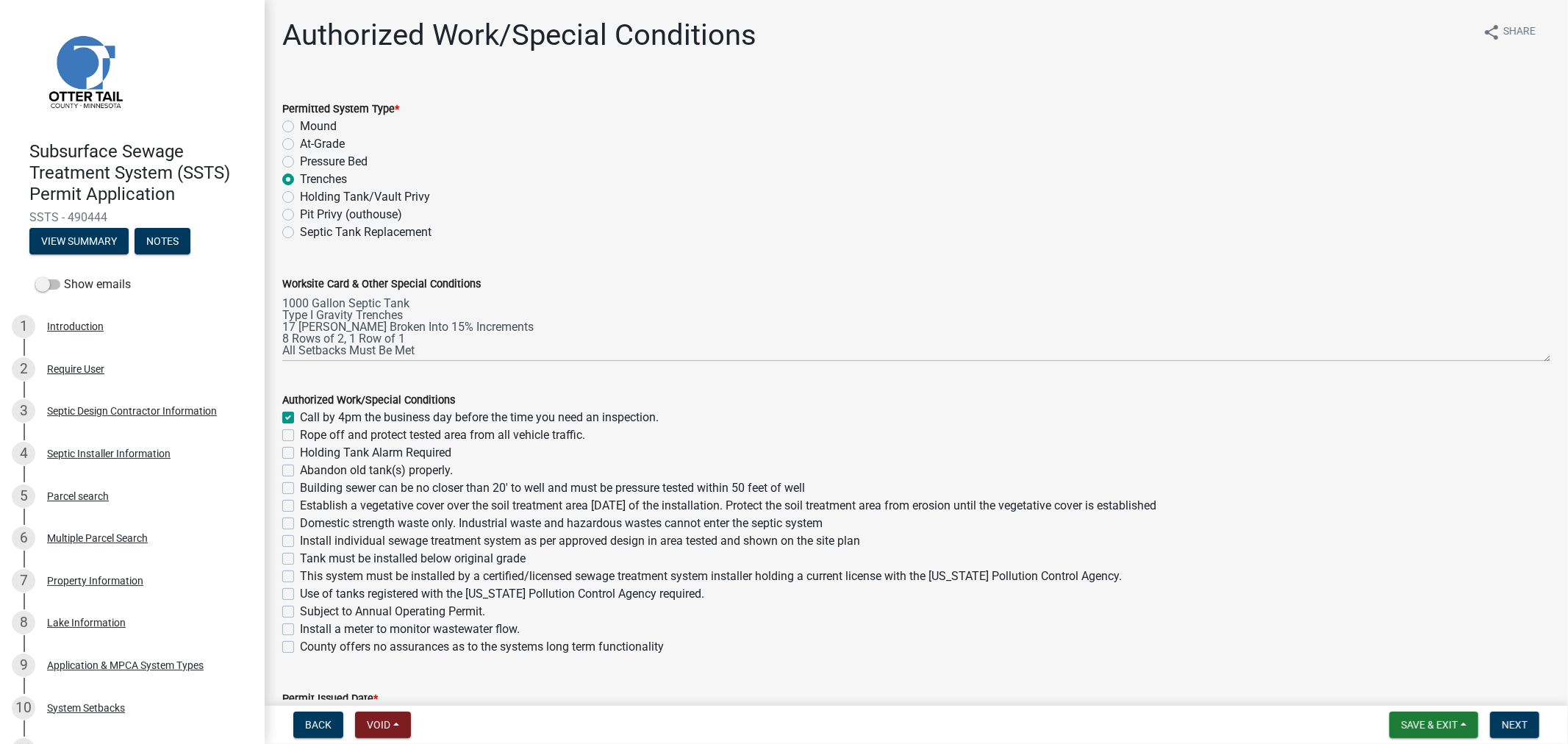
checkbox input "false"
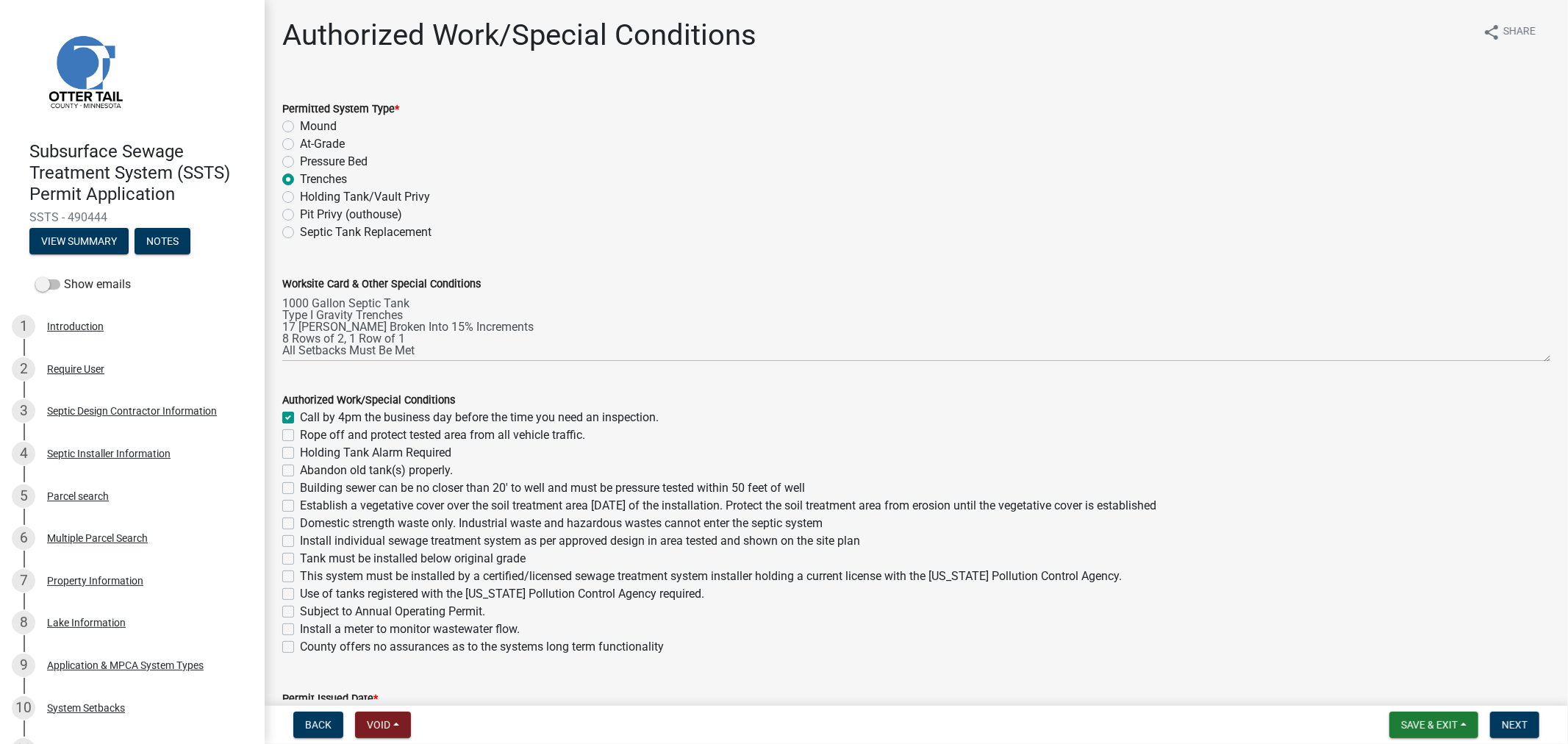
checkbox input "false"
click at [300, 435] on label "Rope off and protect tested area from all vehicle traffic." at bounding box center [442, 435] width 285 height 18
click at [300, 435] on input "Rope off and protect tested area from all vehicle traffic." at bounding box center [304, 431] width 9 height 9
checkbox input "true"
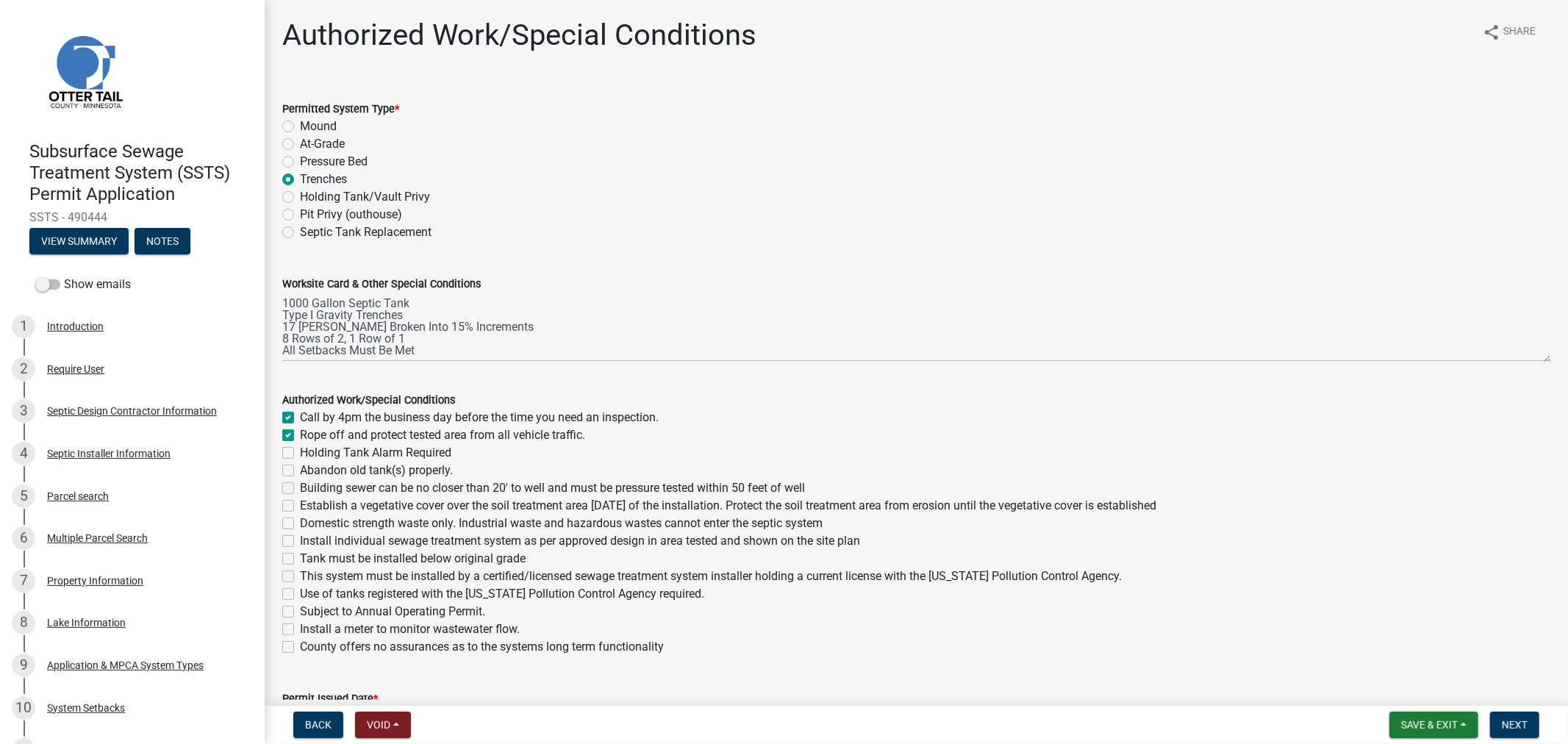
checkbox input "true"
checkbox input "false"
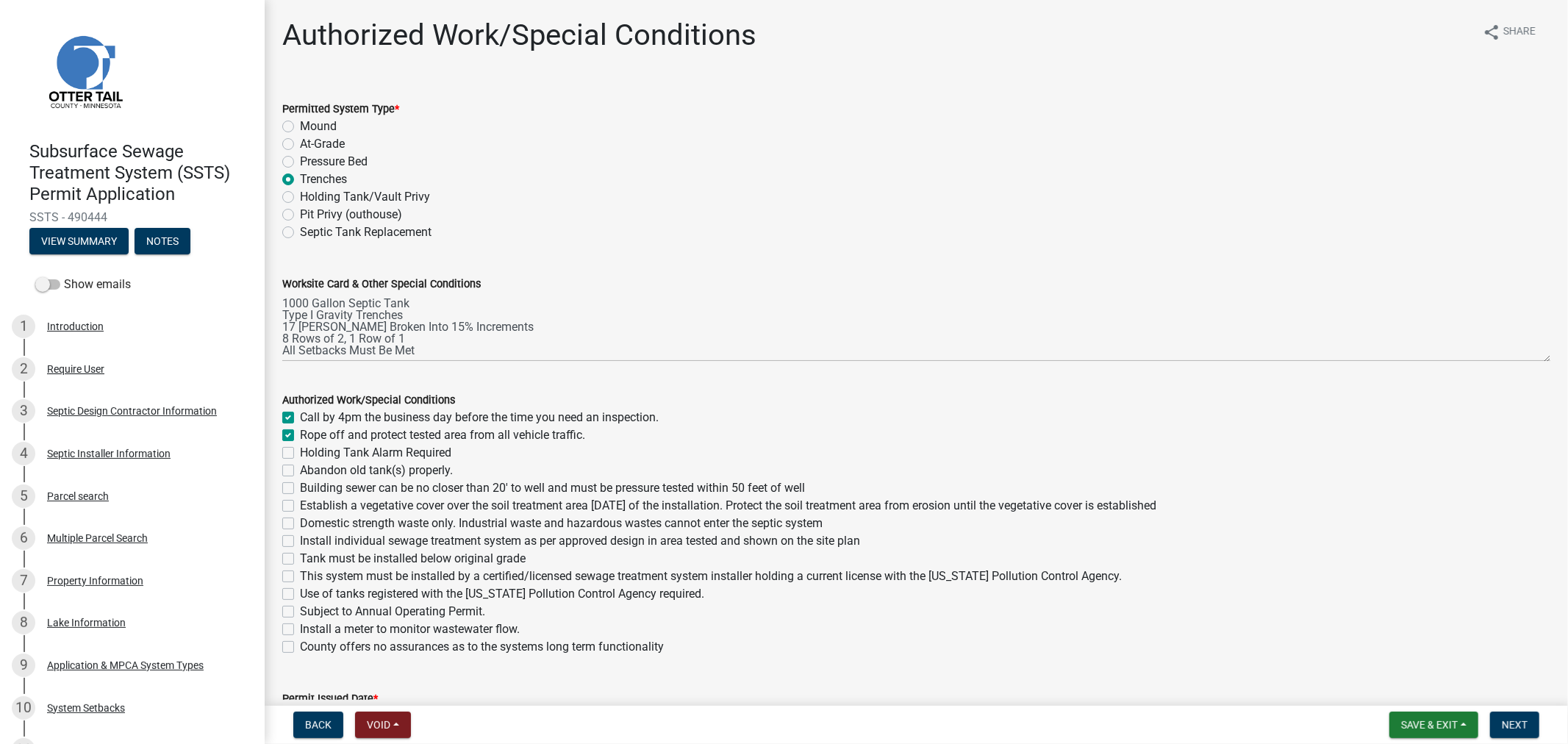
checkbox input "false"
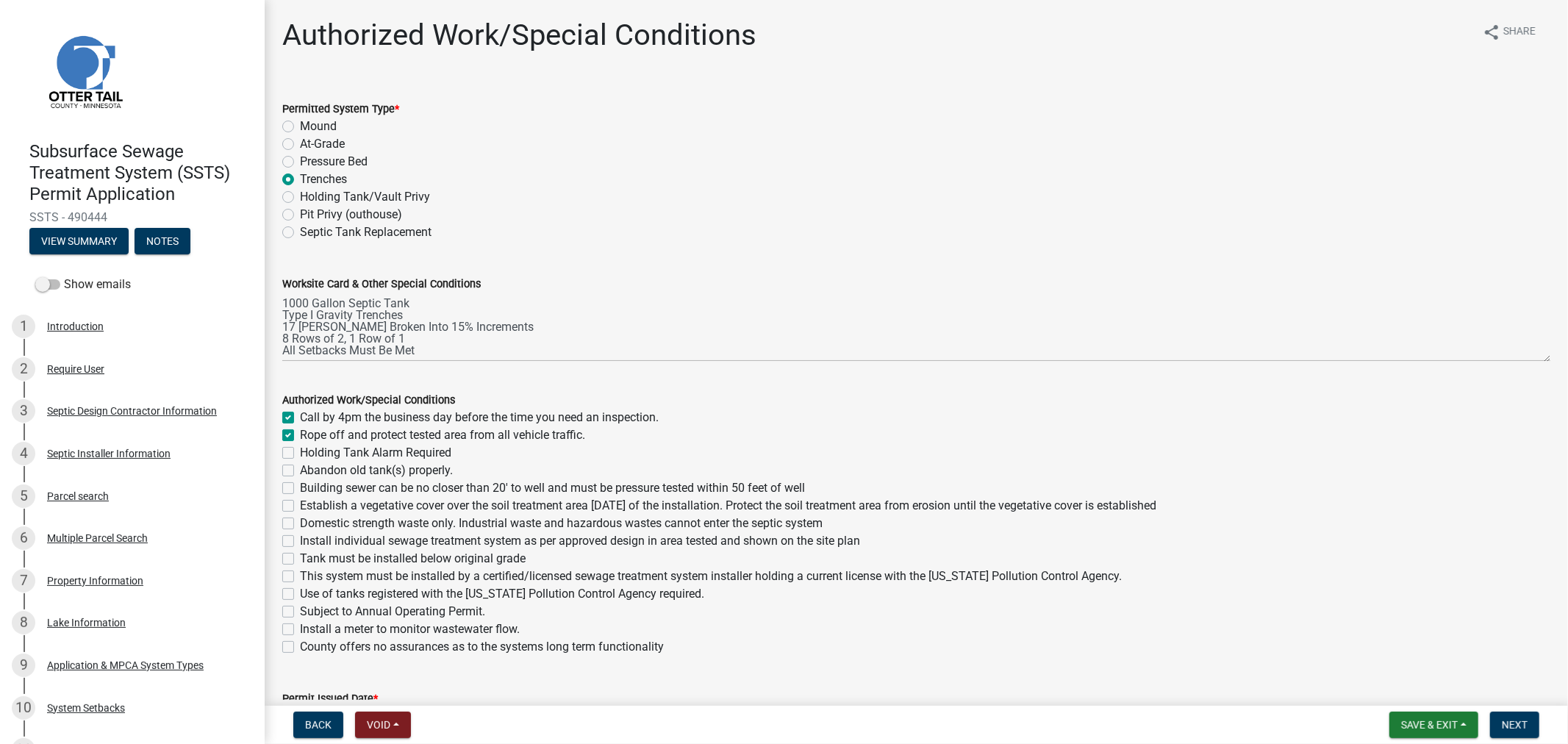
checkbox input "false"
click at [300, 487] on label "Building sewer can be no closer than 20' to well and must be pressure tested wi…" at bounding box center [552, 488] width 505 height 18
click at [300, 487] on input "Building sewer can be no closer than 20' to well and must be pressure tested wi…" at bounding box center [304, 484] width 9 height 9
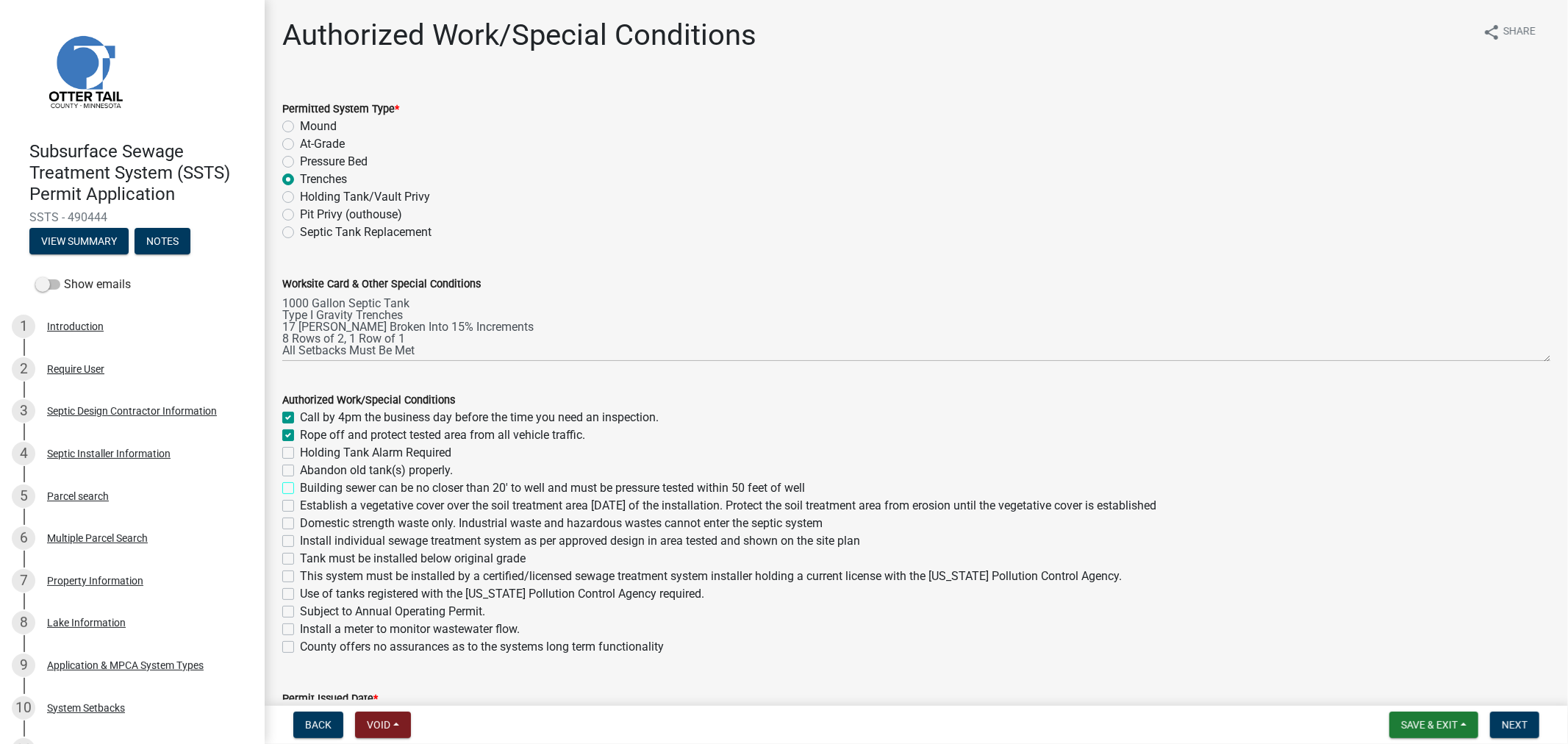
checkbox input "true"
checkbox input "false"
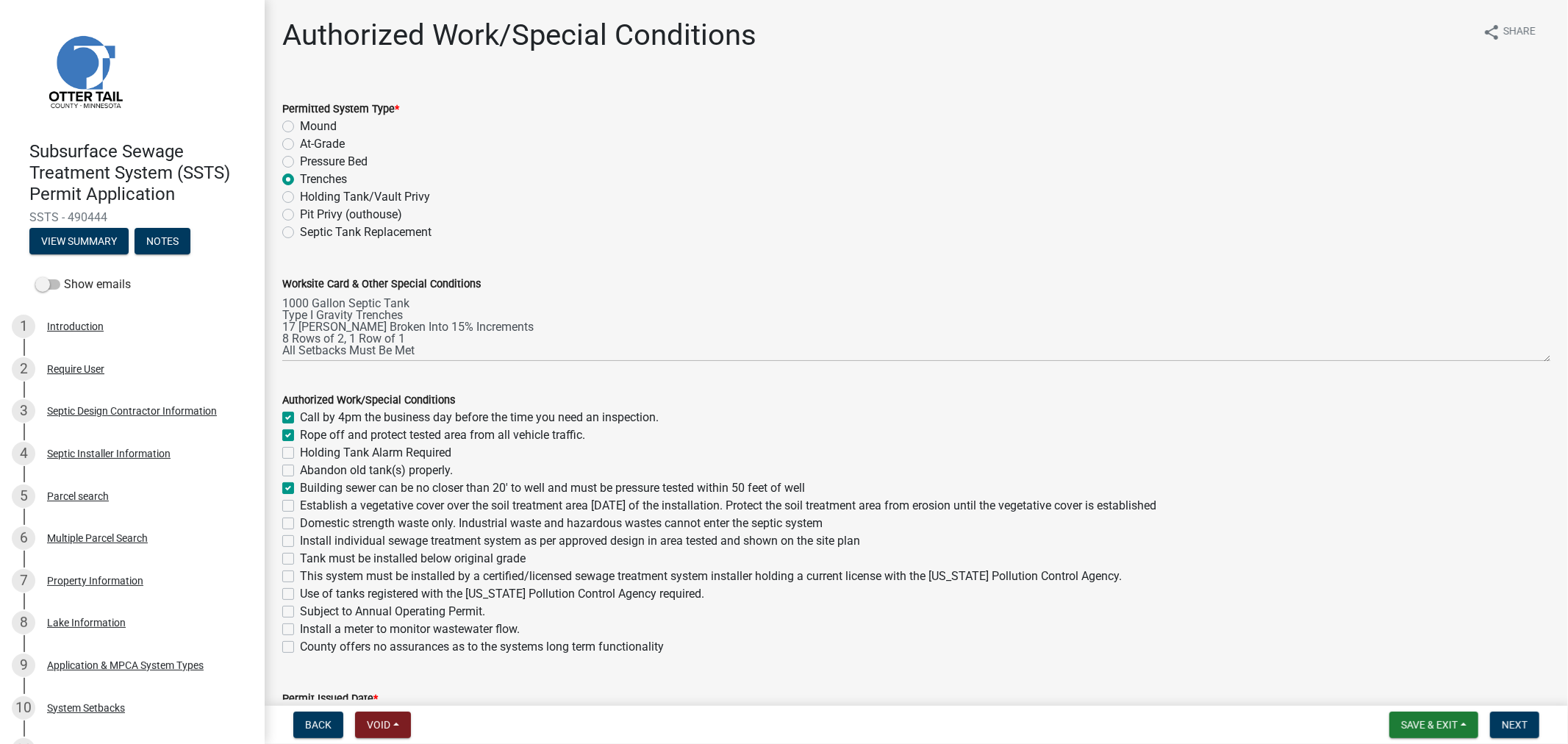
checkbox input "true"
checkbox input "false"
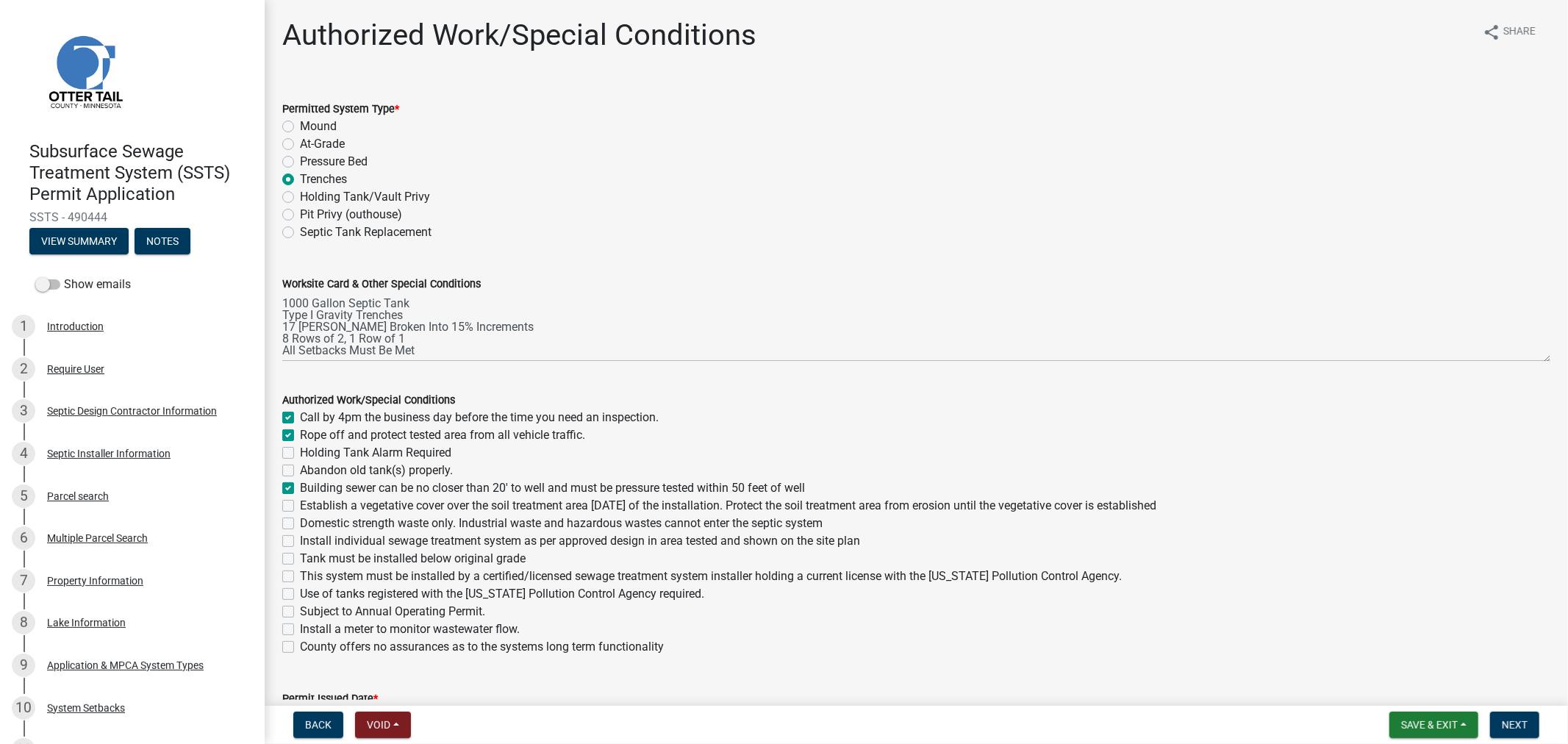
checkbox input "false"
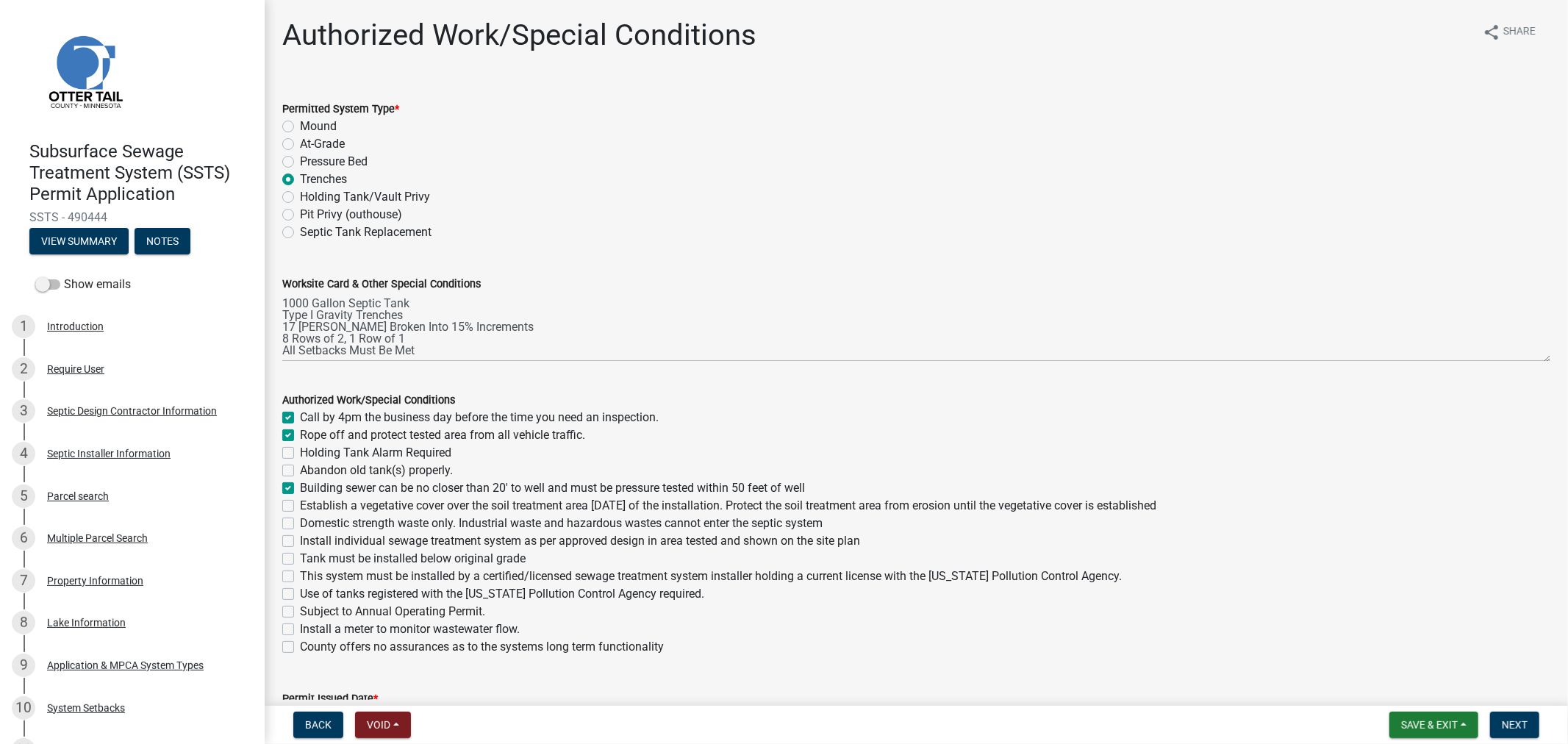
click at [300, 509] on label "Establish a vegetative cover over the soil treatment area within 30 days of the…" at bounding box center [727, 505] width 856 height 18
click at [300, 506] on input "Establish a vegetative cover over the soil treatment area within 30 days of the…" at bounding box center [304, 501] width 9 height 9
checkbox input "true"
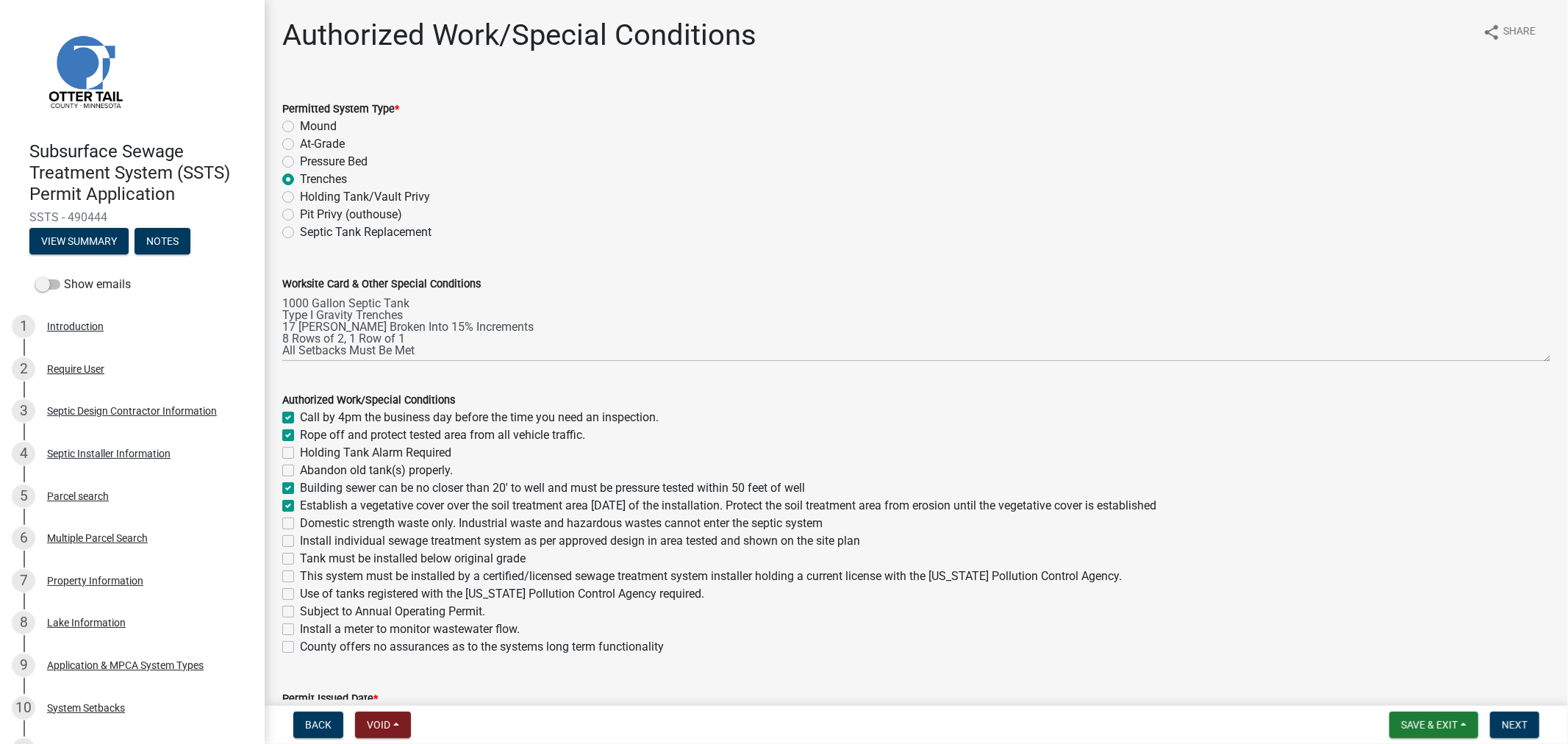
checkbox input "false"
checkbox input "true"
checkbox input "false"
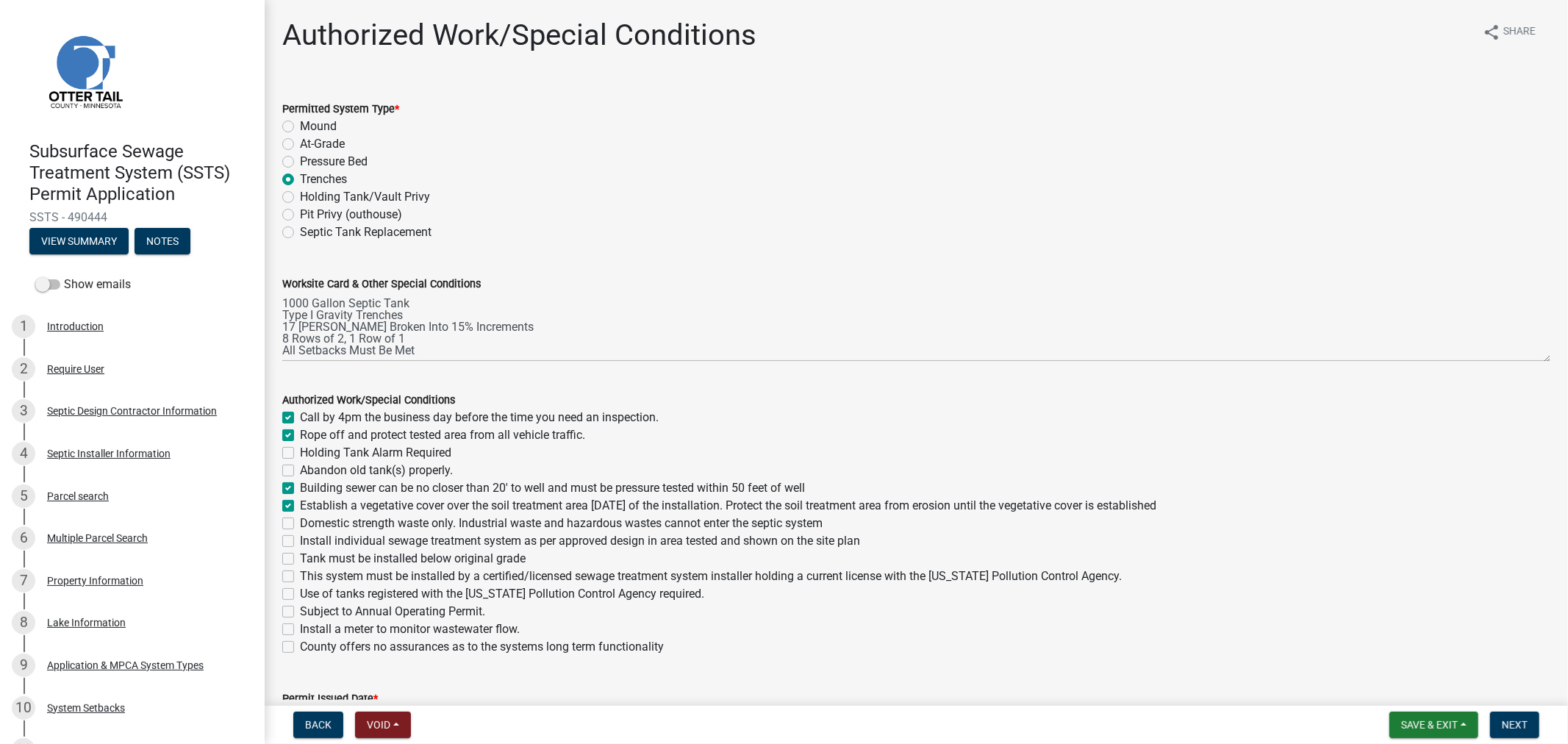
checkbox input "false"
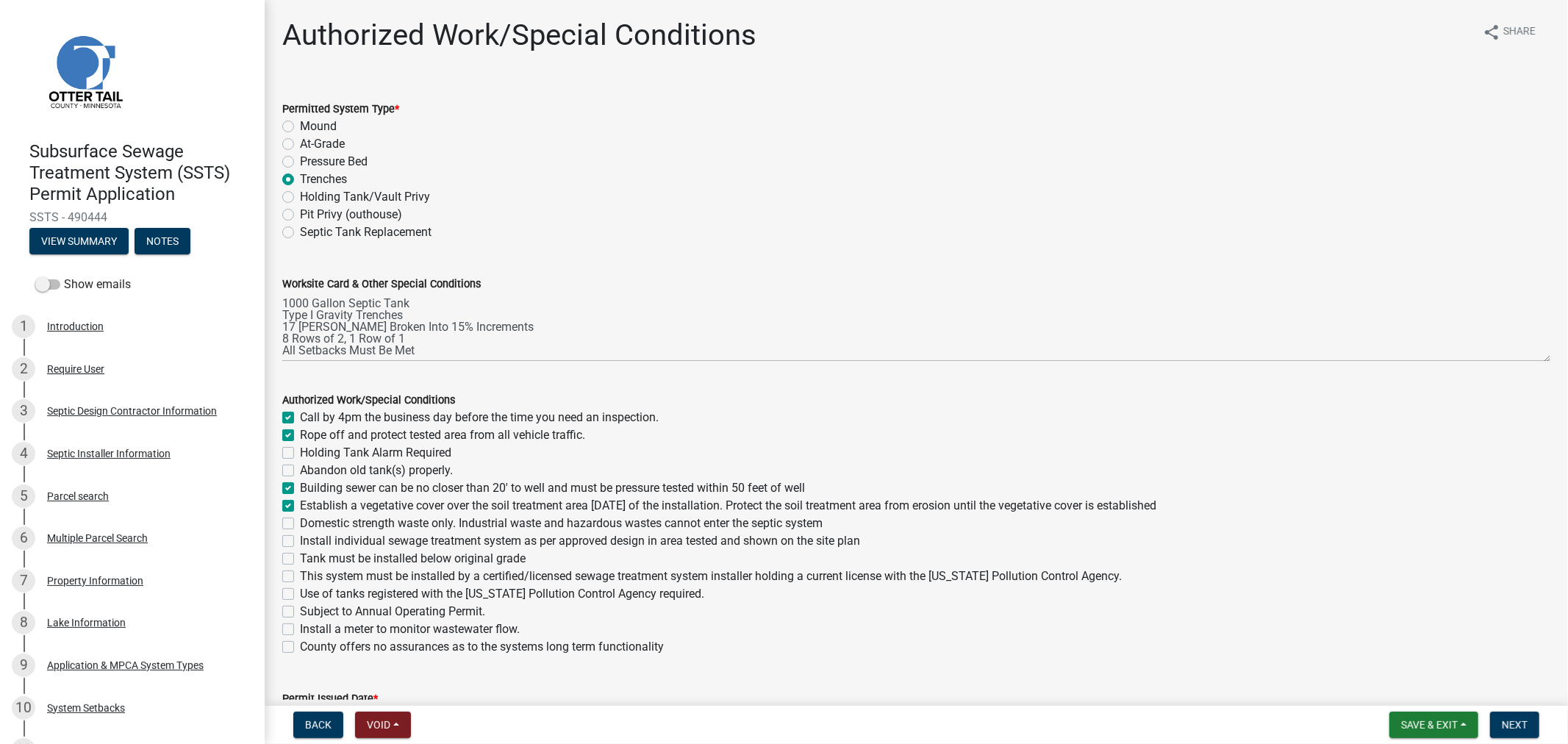
checkbox input "false"
click at [300, 522] on label "Domestic strength waste only. Industrial waste and hazardous wastes cannot ente…" at bounding box center [561, 523] width 522 height 18
click at [300, 522] on input "Domestic strength waste only. Industrial waste and hazardous wastes cannot ente…" at bounding box center [304, 519] width 9 height 9
checkbox input "true"
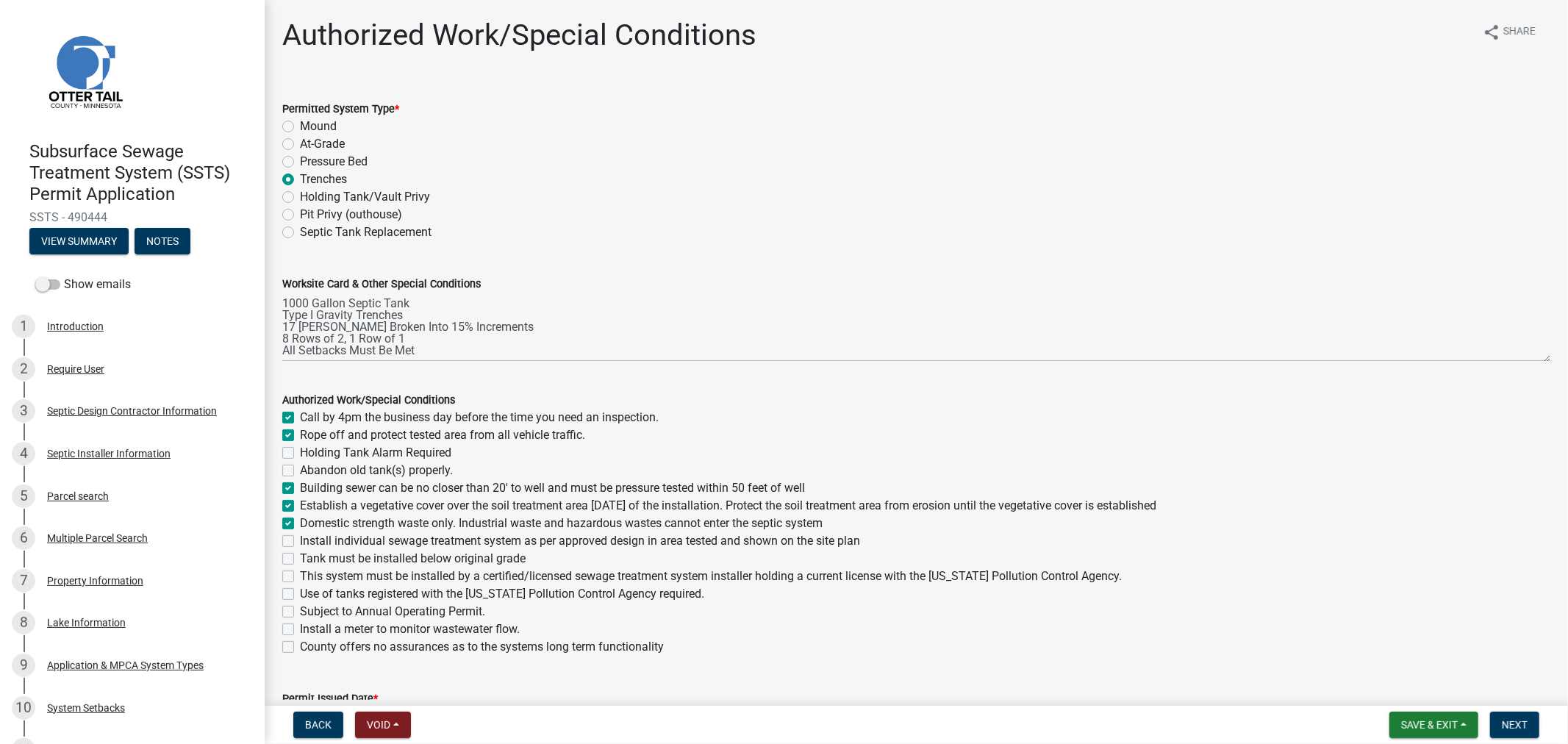
checkbox input "true"
checkbox input "false"
checkbox input "true"
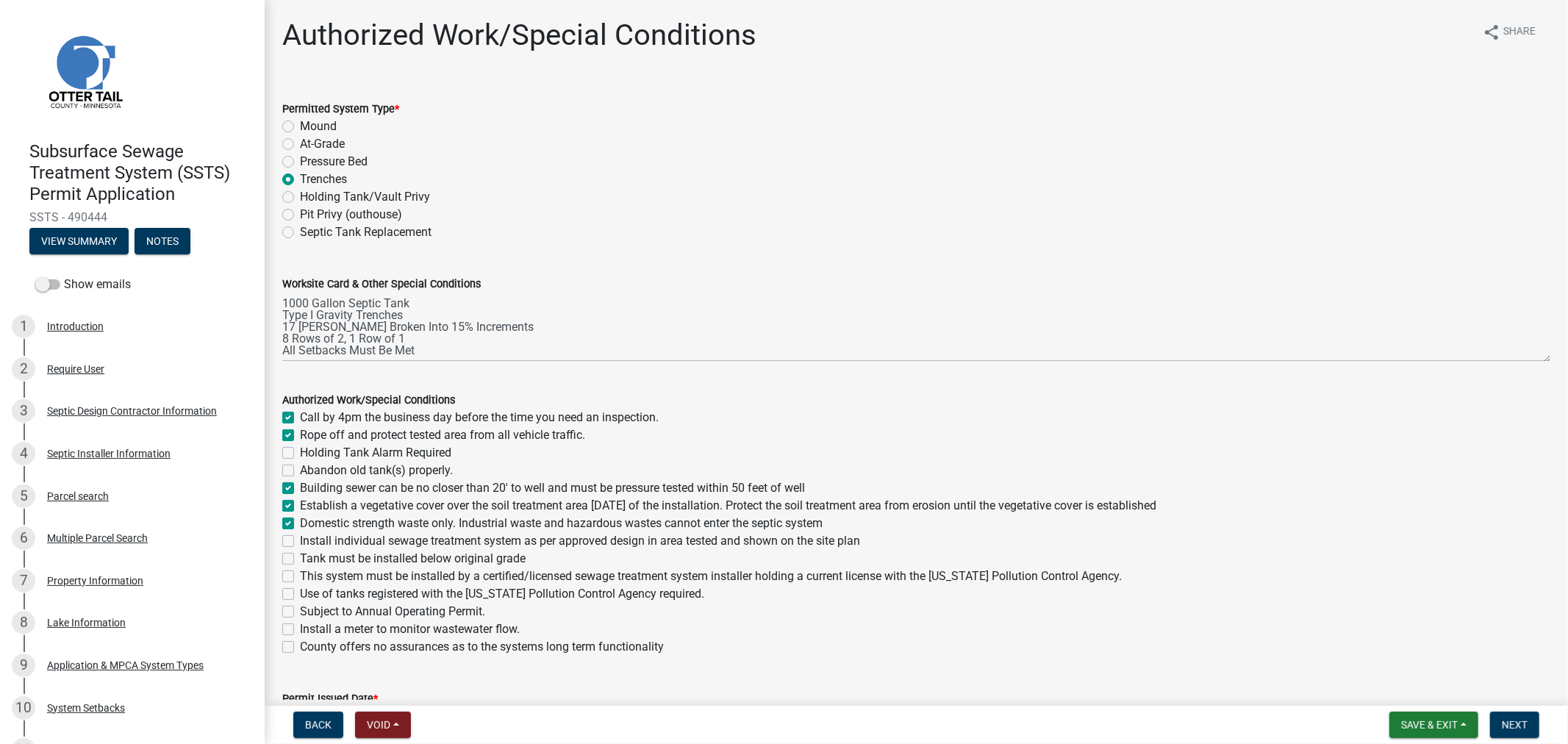
checkbox input "true"
checkbox input "false"
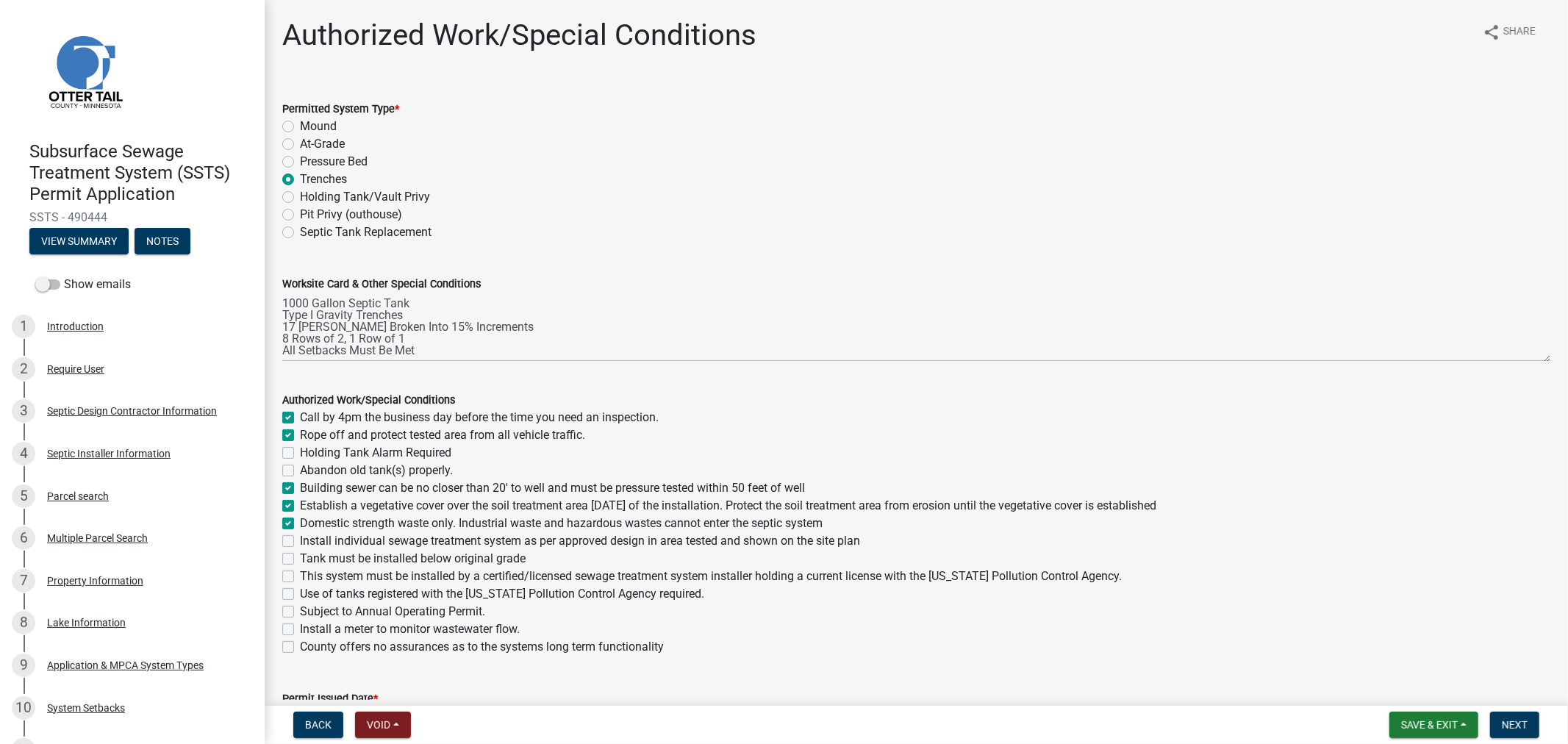
checkbox input "false"
click at [294, 542] on div "Install individual sewage treatment system as per approved design in area teste…" at bounding box center [917, 541] width 1268 height 18
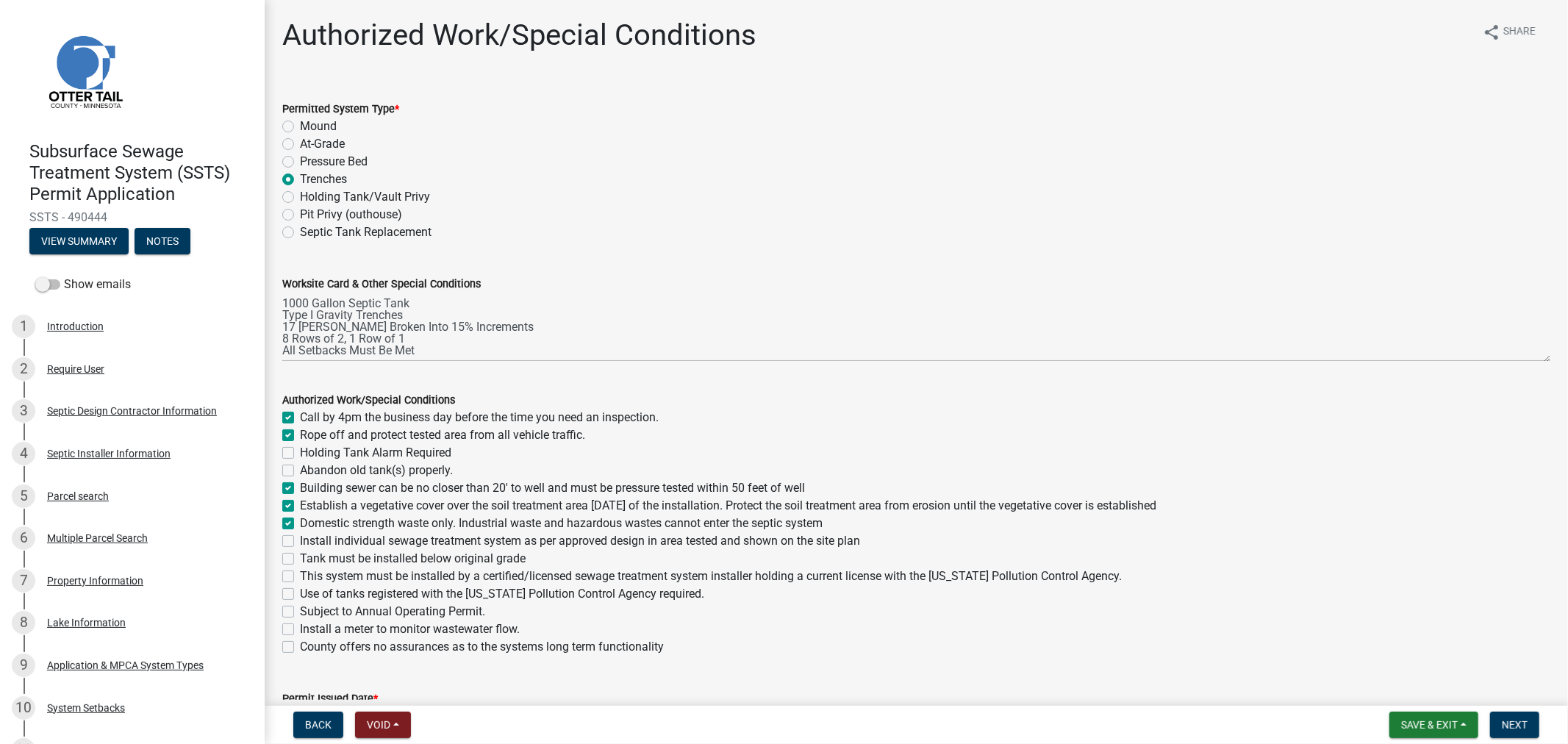
drag, startPoint x: 289, startPoint y: 540, endPoint x: 283, endPoint y: 561, distance: 21.8
click at [300, 539] on label "Install individual sewage treatment system as per approved design in area teste…" at bounding box center [580, 541] width 560 height 18
click at [300, 539] on input "Install individual sewage treatment system as per approved design in area teste…" at bounding box center [304, 537] width 9 height 9
checkbox input "true"
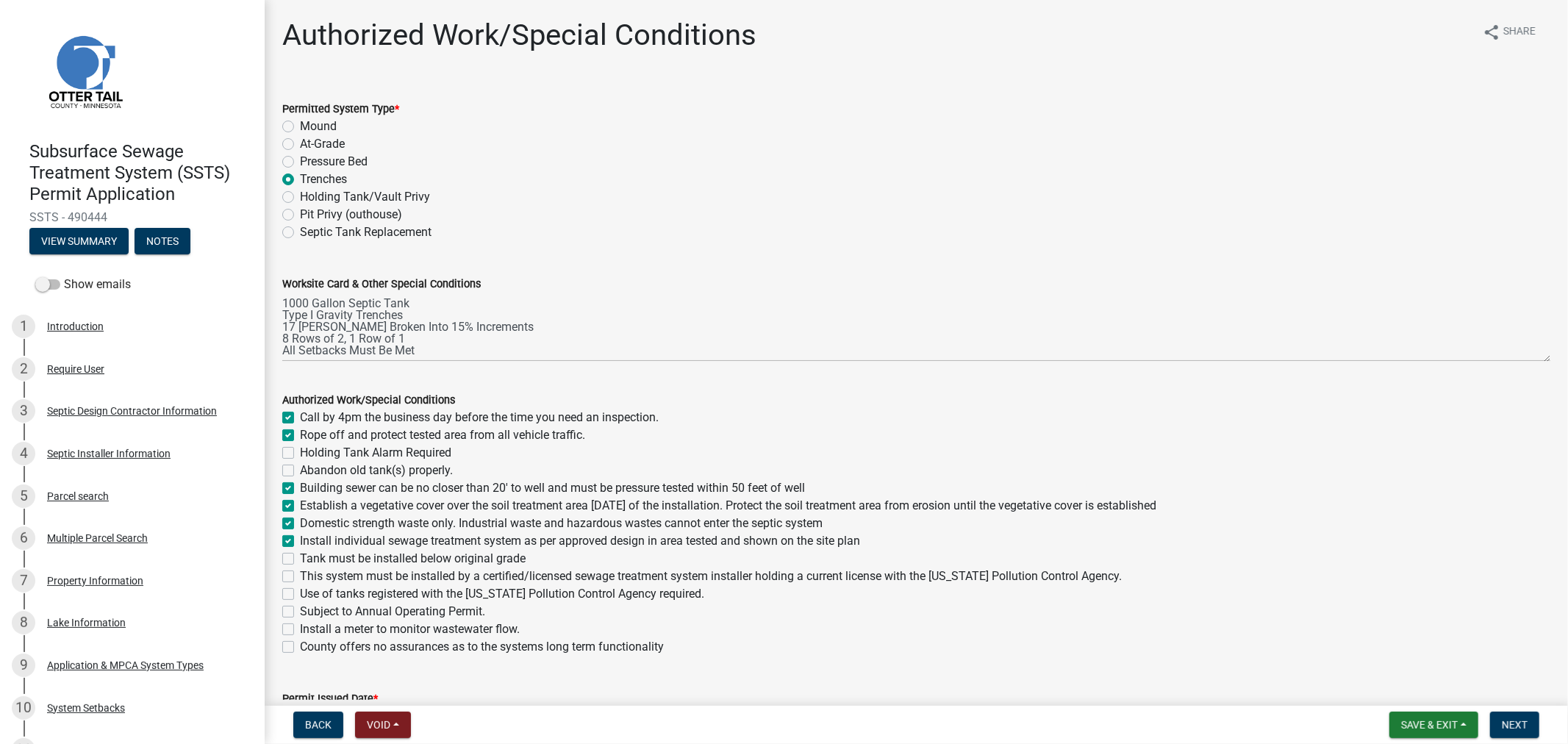
checkbox input "true"
checkbox input "false"
checkbox input "true"
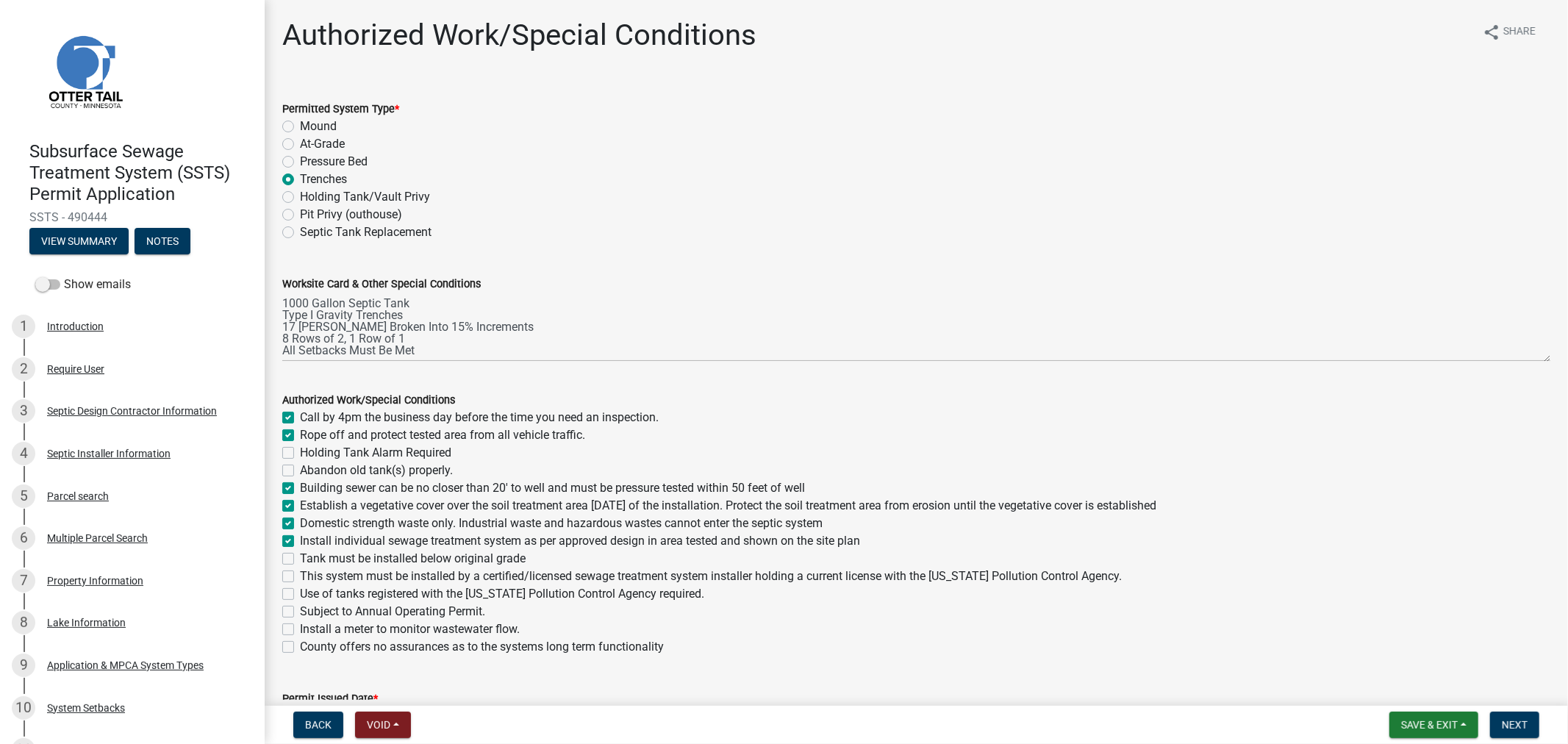
checkbox input "true"
checkbox input "false"
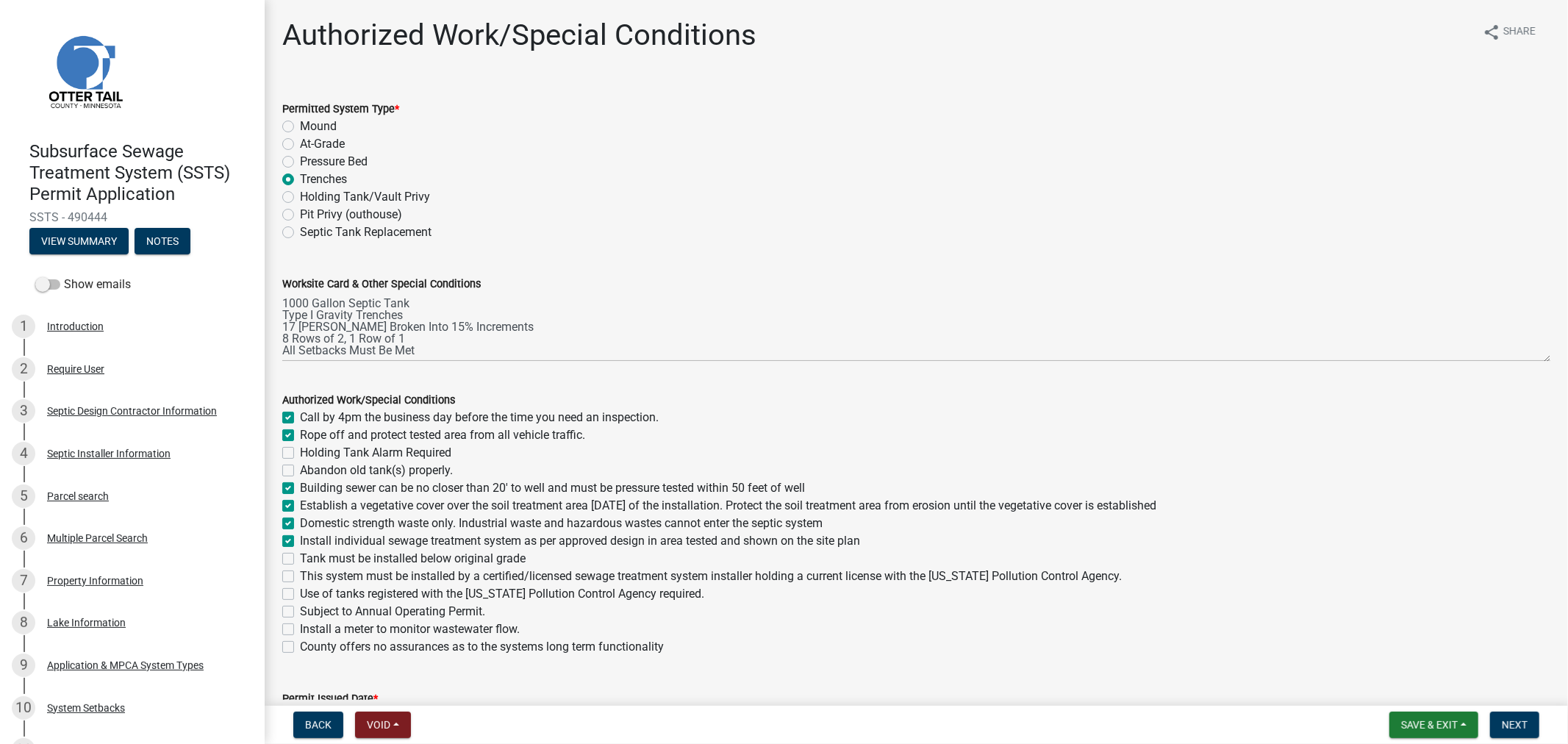
checkbox input "false"
click at [300, 557] on label "Tank must be installed below original grade" at bounding box center [412, 558] width 225 height 18
click at [300, 557] on input "Tank must be installed below original grade" at bounding box center [304, 554] width 9 height 9
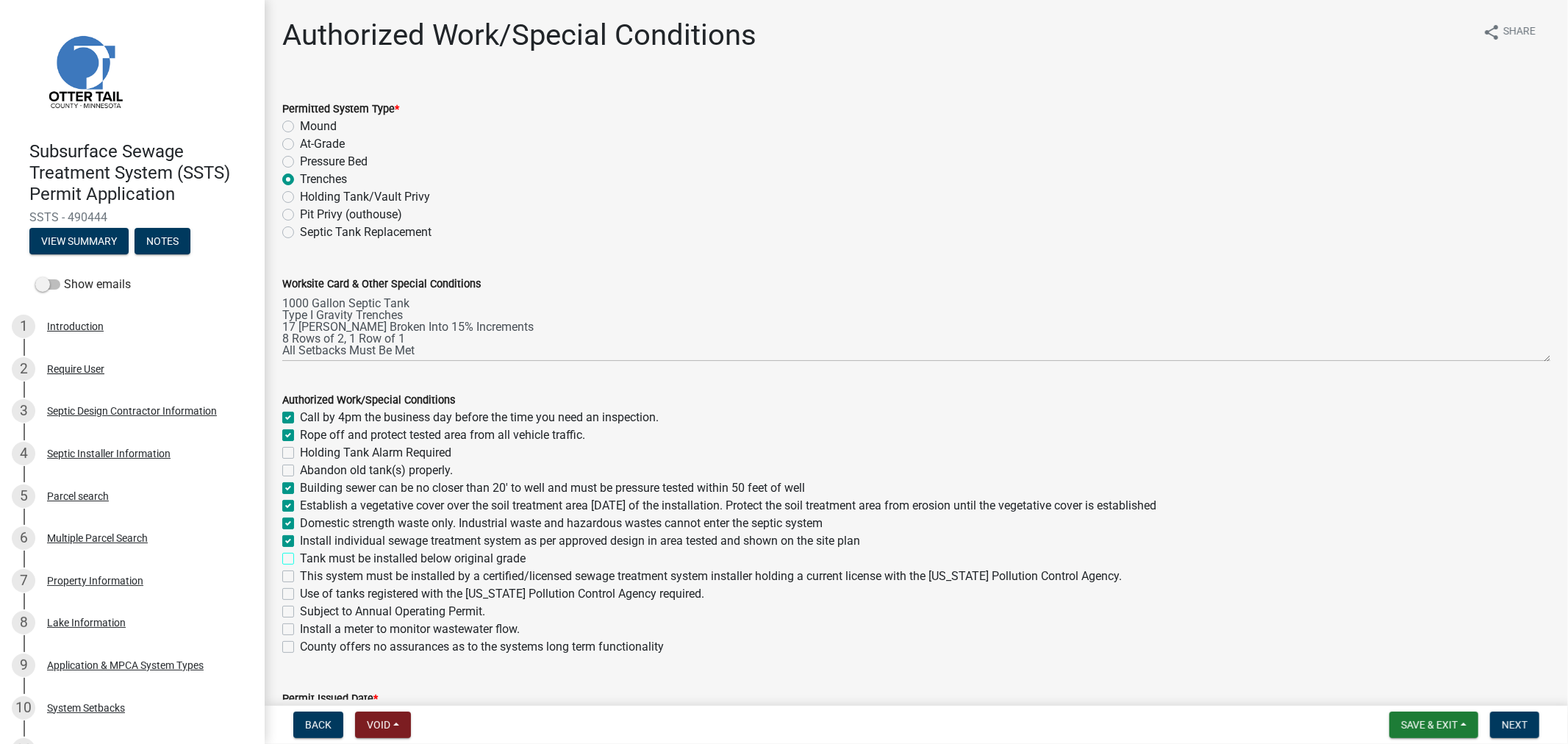
checkbox input "true"
checkbox input "false"
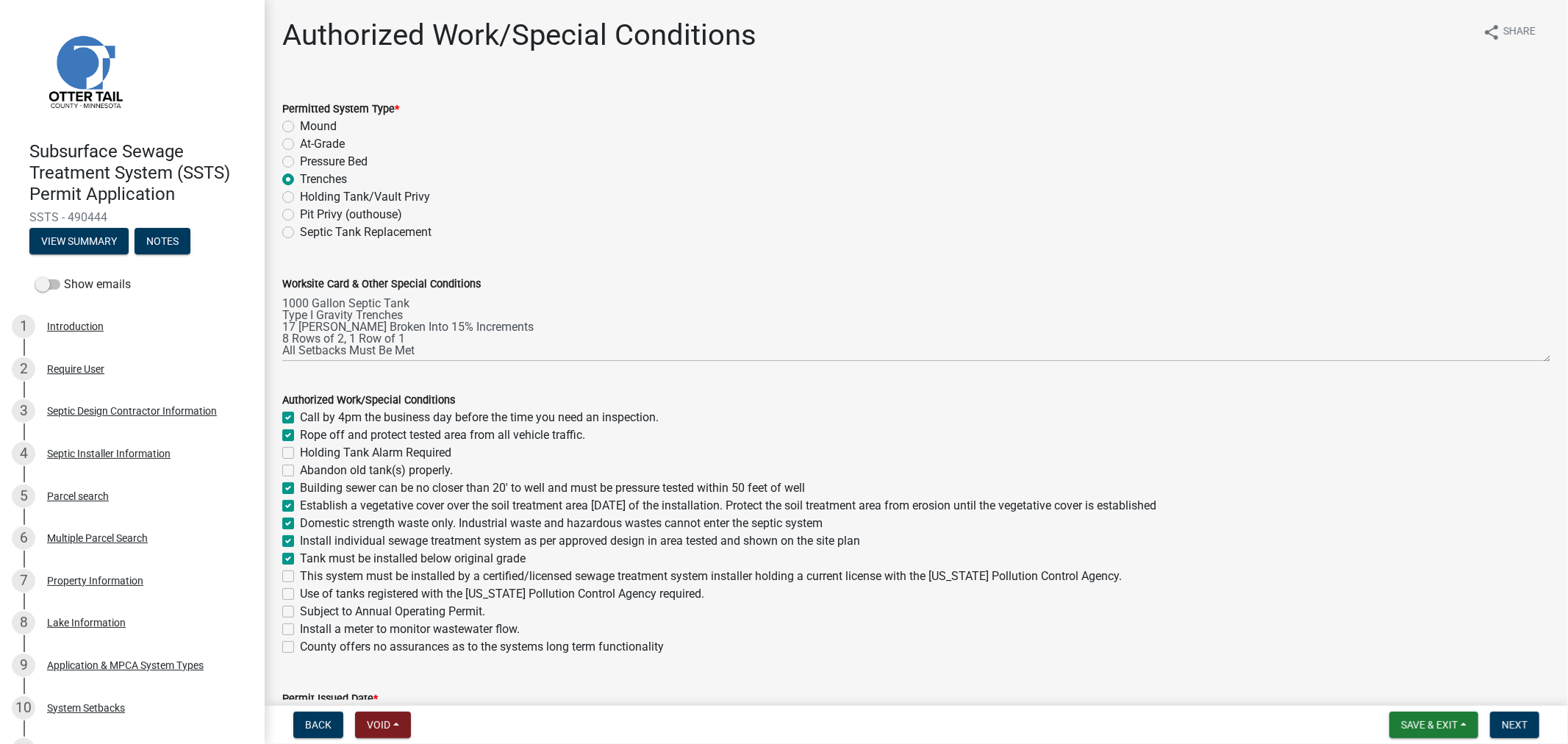
checkbox input "true"
click at [300, 572] on label "This system must be installed by a certified/licensed sewage treatment system i…" at bounding box center [710, 576] width 822 height 18
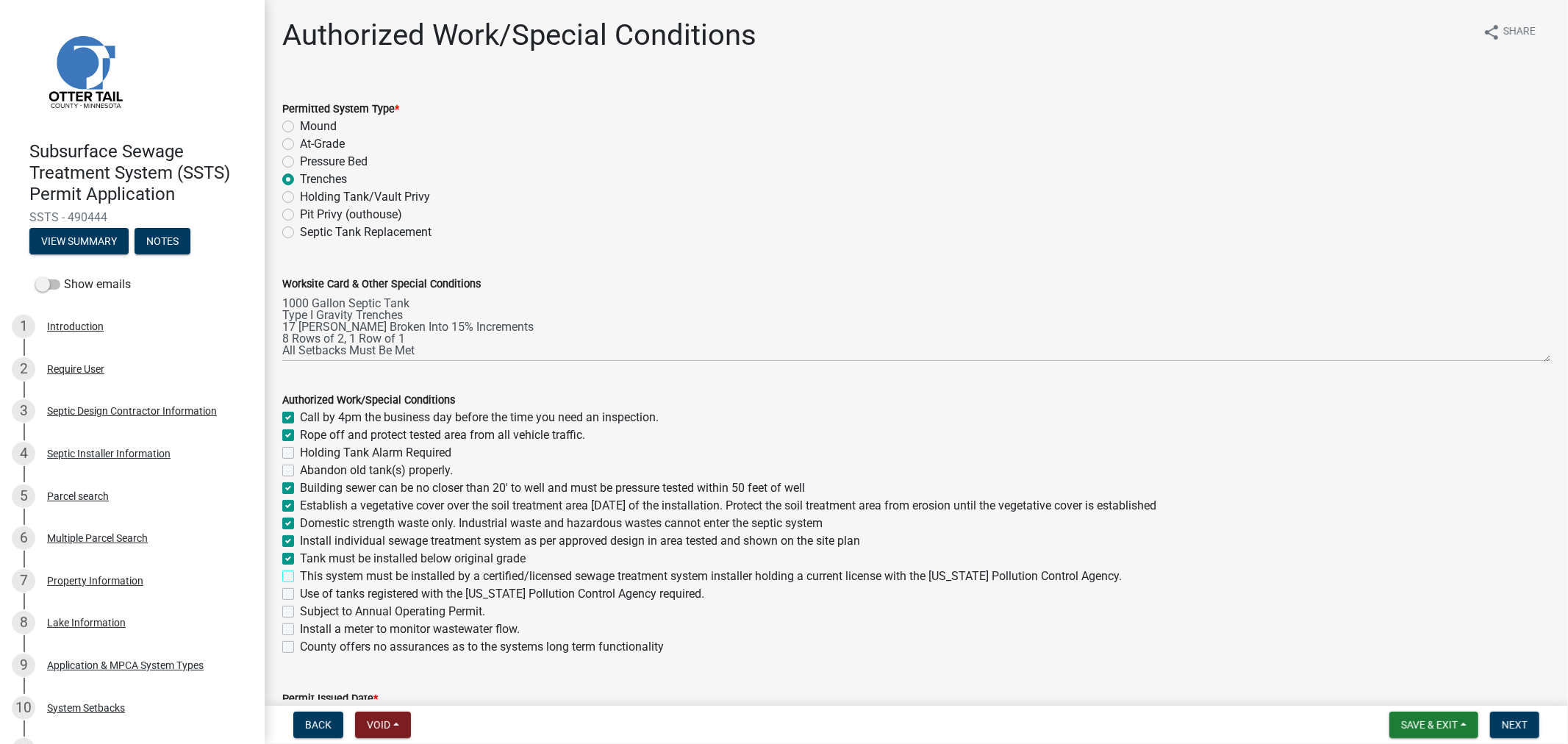
click at [300, 572] on input "This system must be installed by a certified/licensed sewage treatment system i…" at bounding box center [304, 572] width 9 height 9
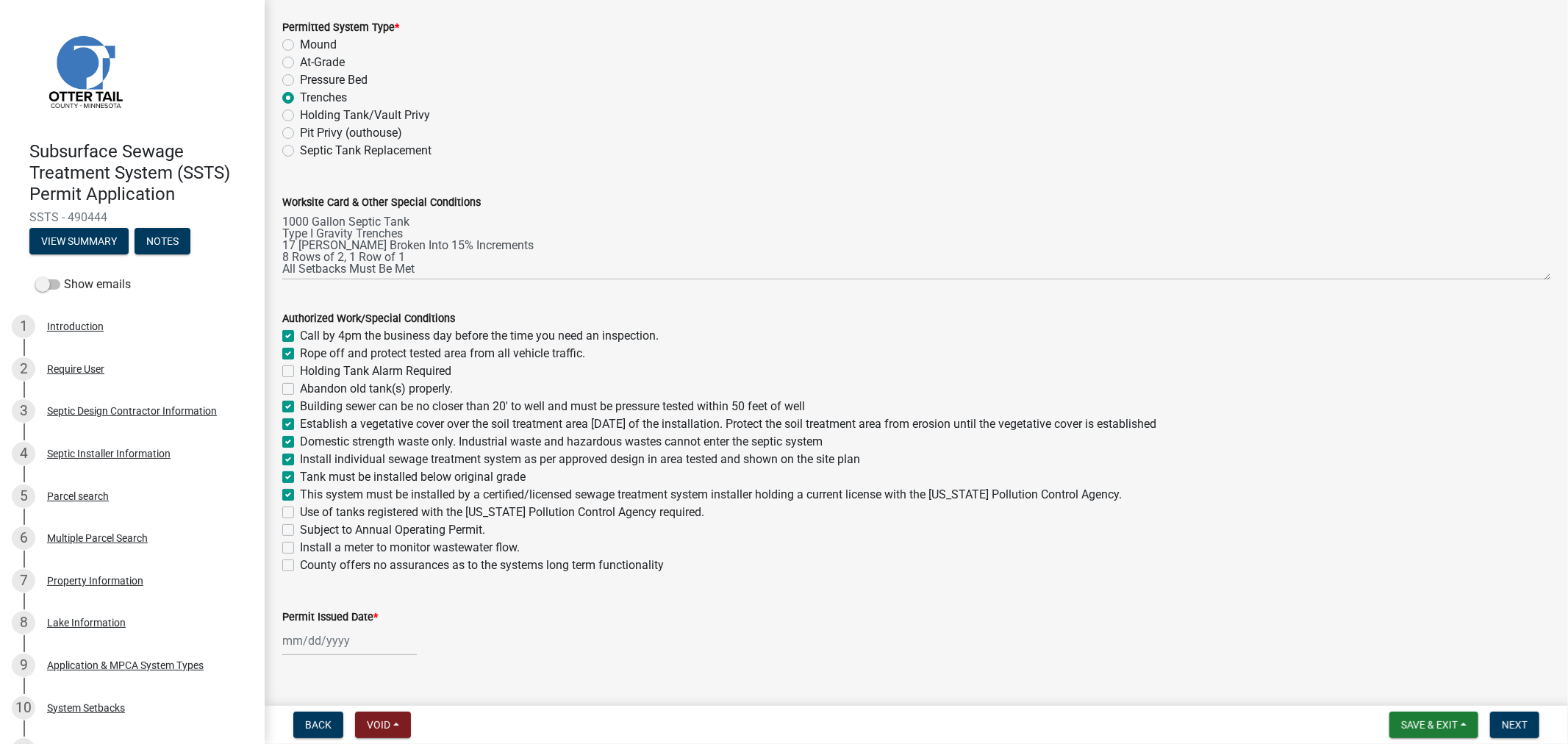
click at [300, 514] on label "Use of tanks registered with the Minnesota Pollution Control Agency required." at bounding box center [502, 512] width 405 height 18
click at [300, 513] on input "Use of tanks registered with the Minnesota Pollution Control Agency required." at bounding box center [304, 508] width 9 height 9
click at [300, 644] on div at bounding box center [350, 640] width 135 height 30
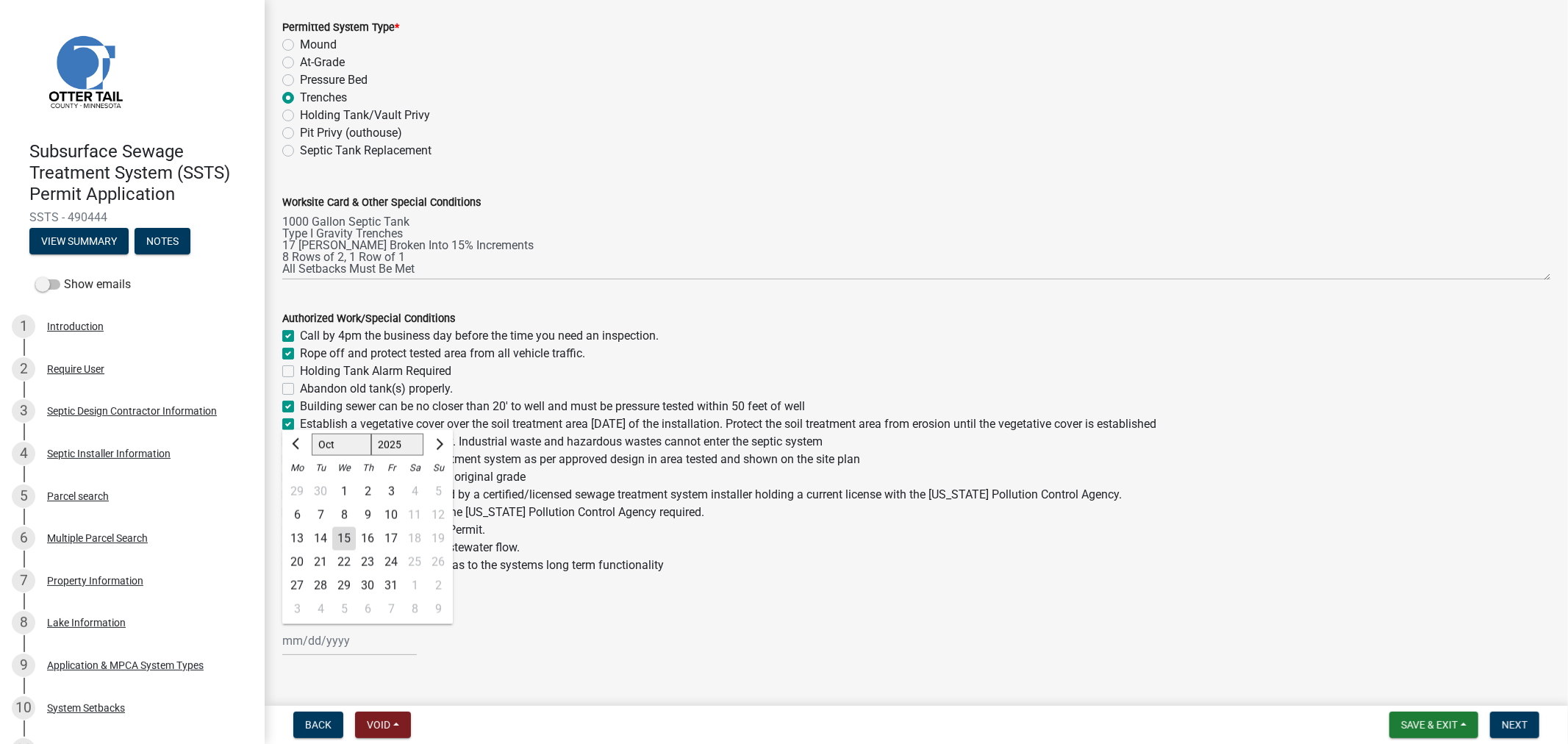
click at [346, 540] on div "15" at bounding box center [344, 539] width 24 height 24
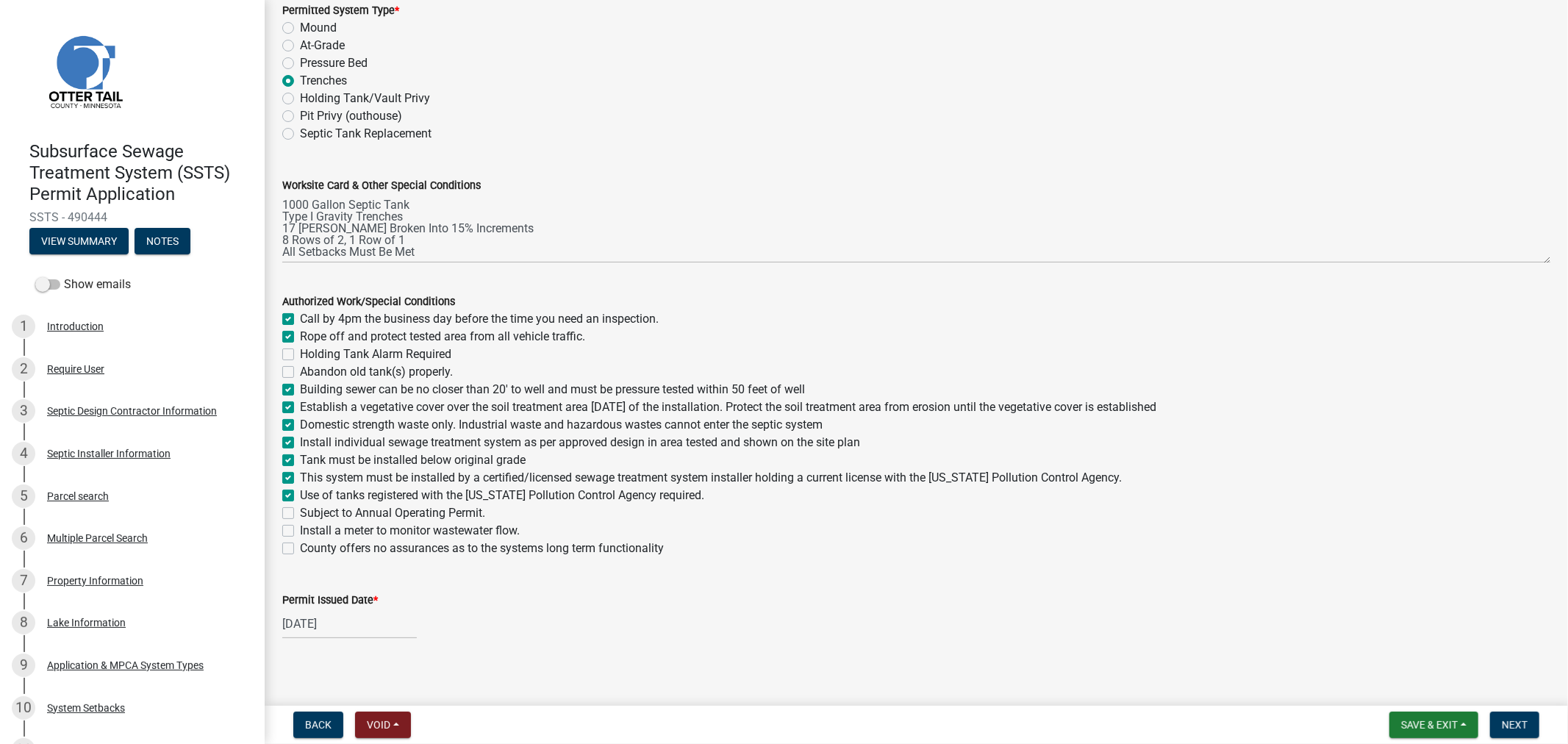
scroll to position [108, 0]
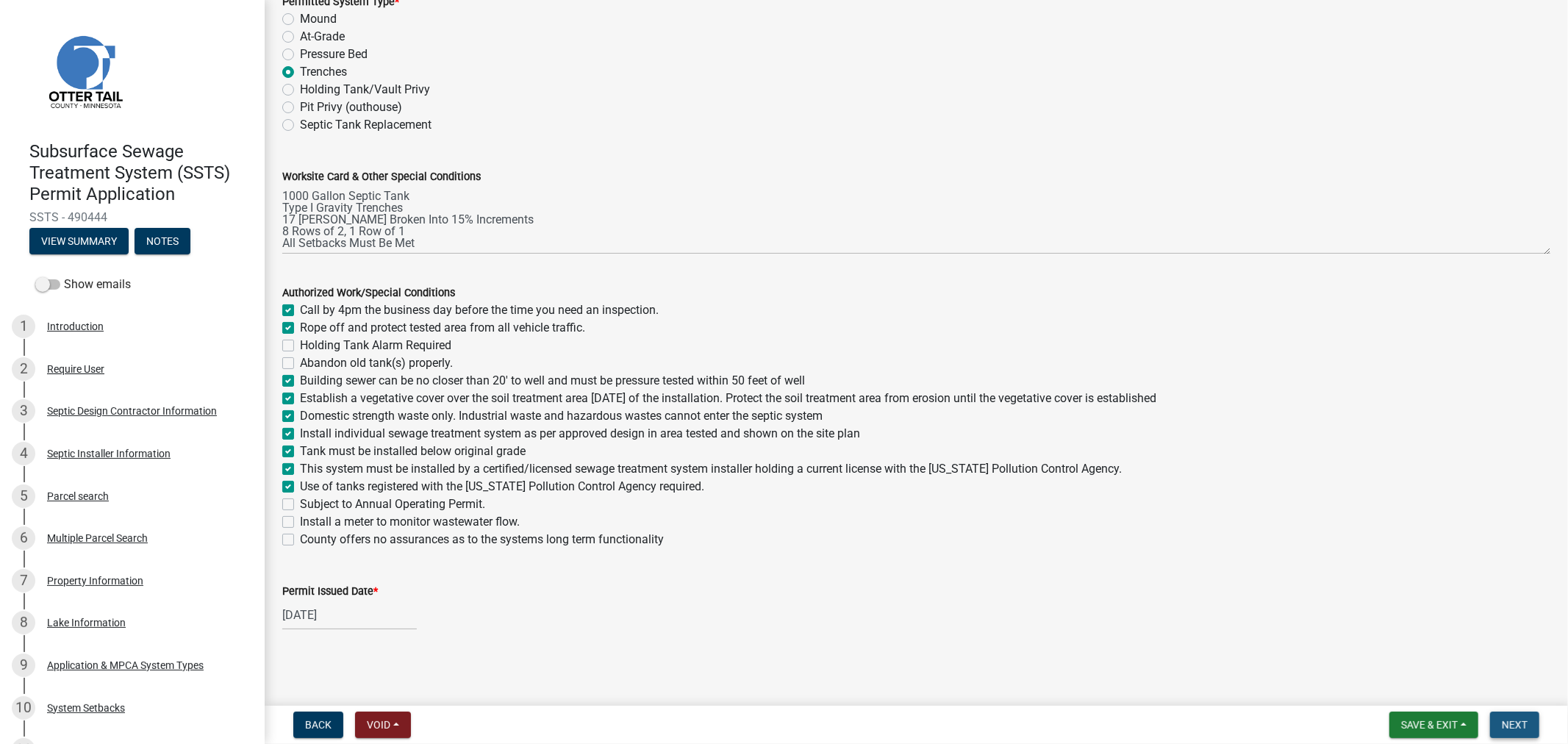
click at [1507, 725] on span "Next" at bounding box center [1515, 724] width 26 height 12
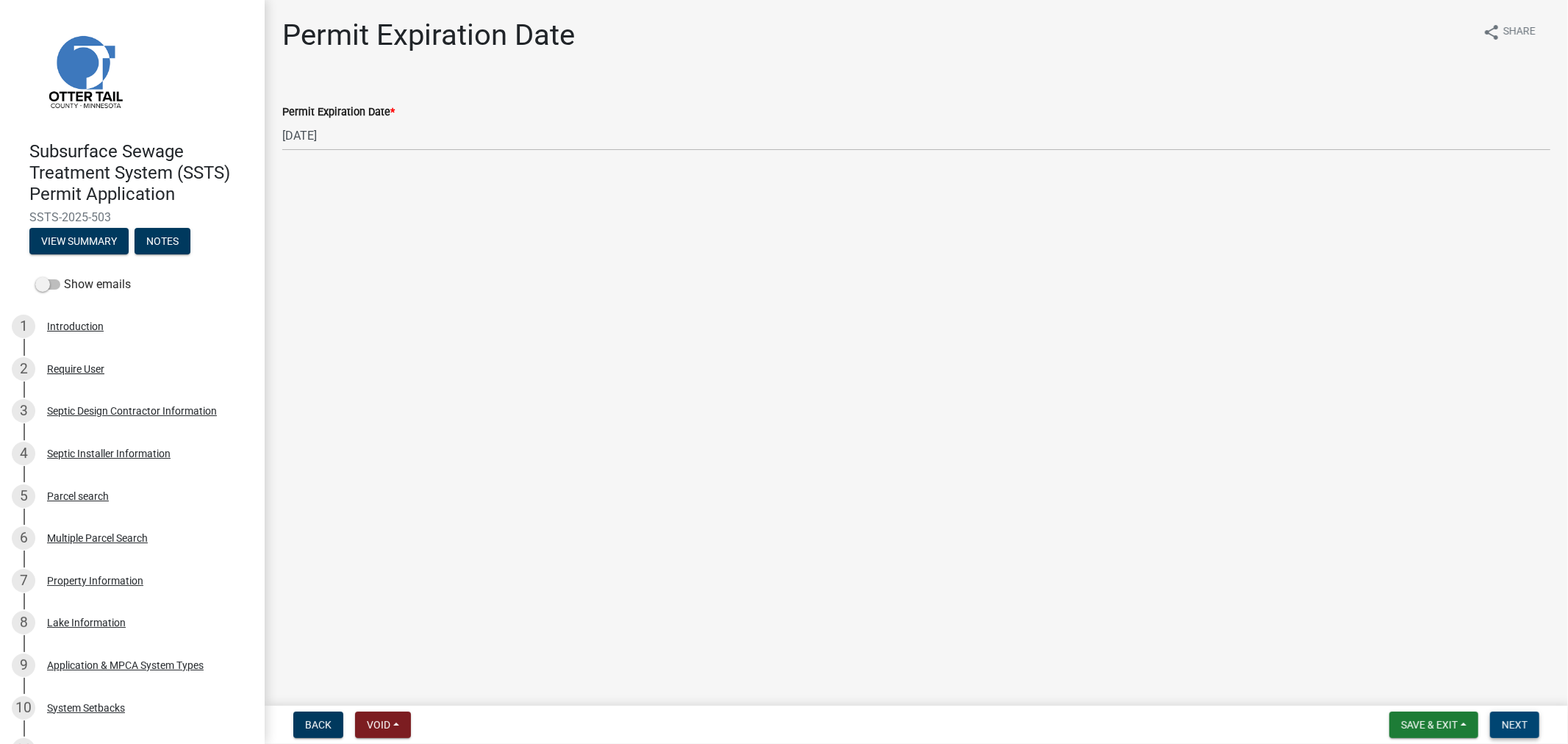
click at [1509, 718] on span "Next" at bounding box center [1515, 724] width 26 height 12
click at [1414, 723] on span "Save & Exit" at bounding box center [1430, 724] width 56 height 12
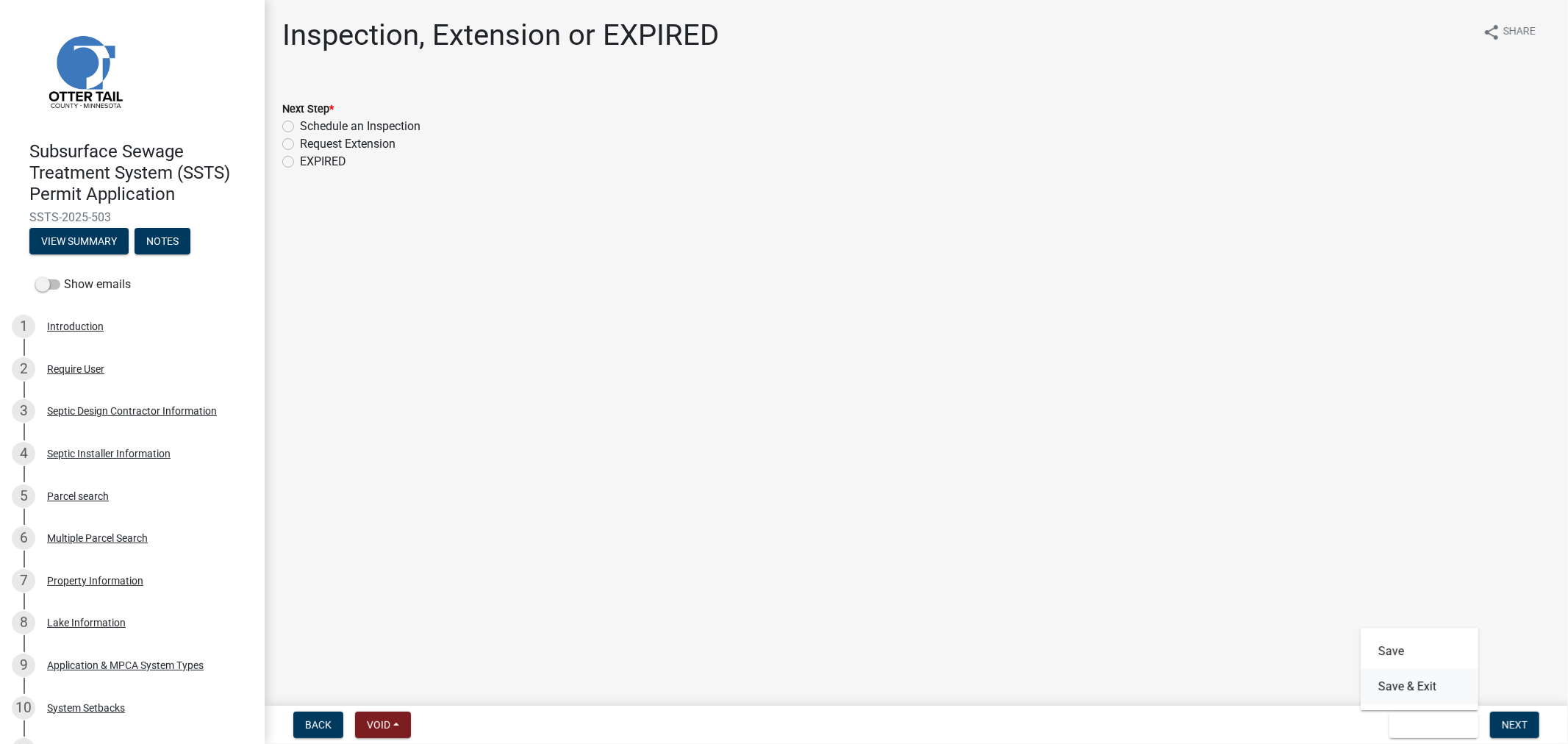
click at [1399, 696] on button "Save & Exit" at bounding box center [1419, 686] width 118 height 35
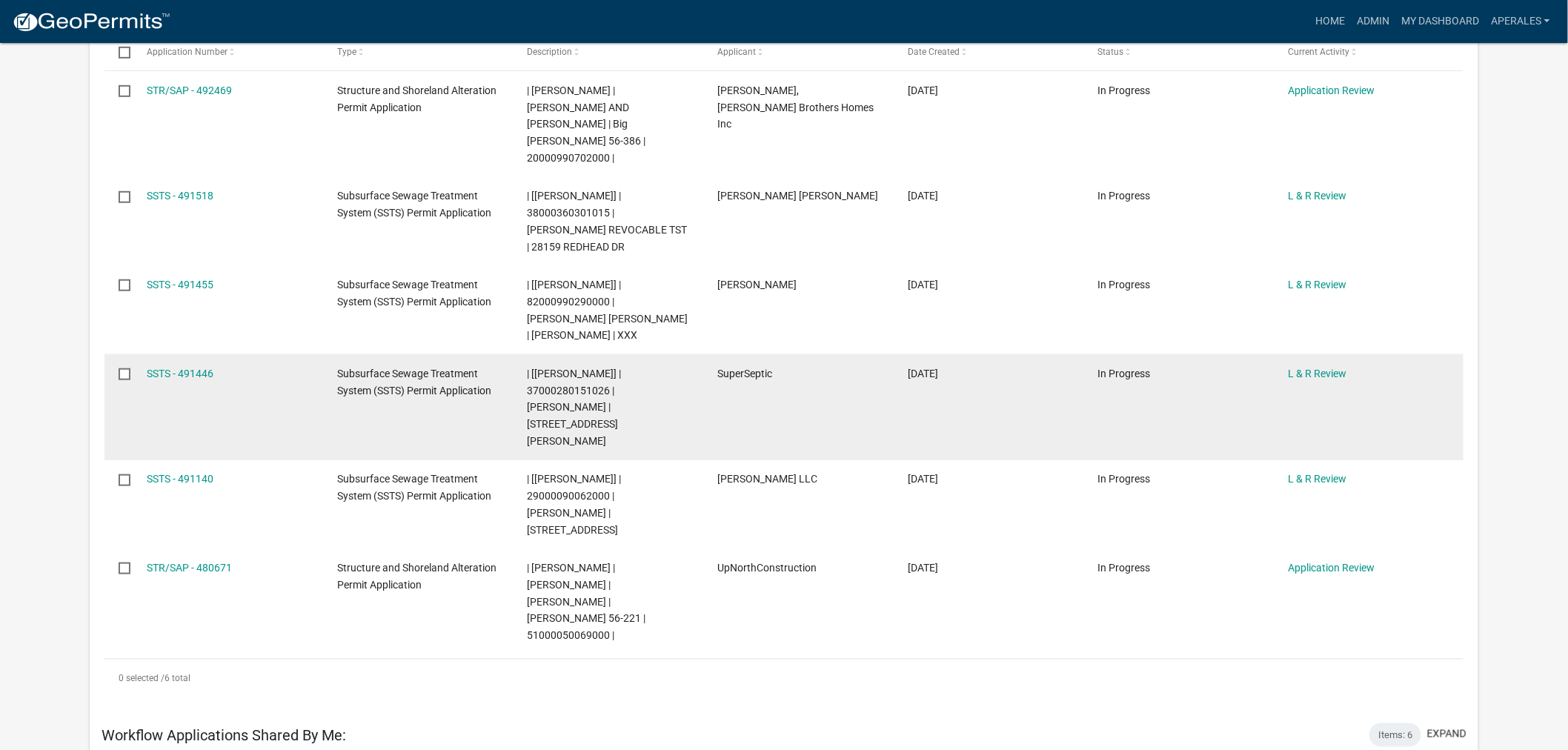
scroll to position [329, 0]
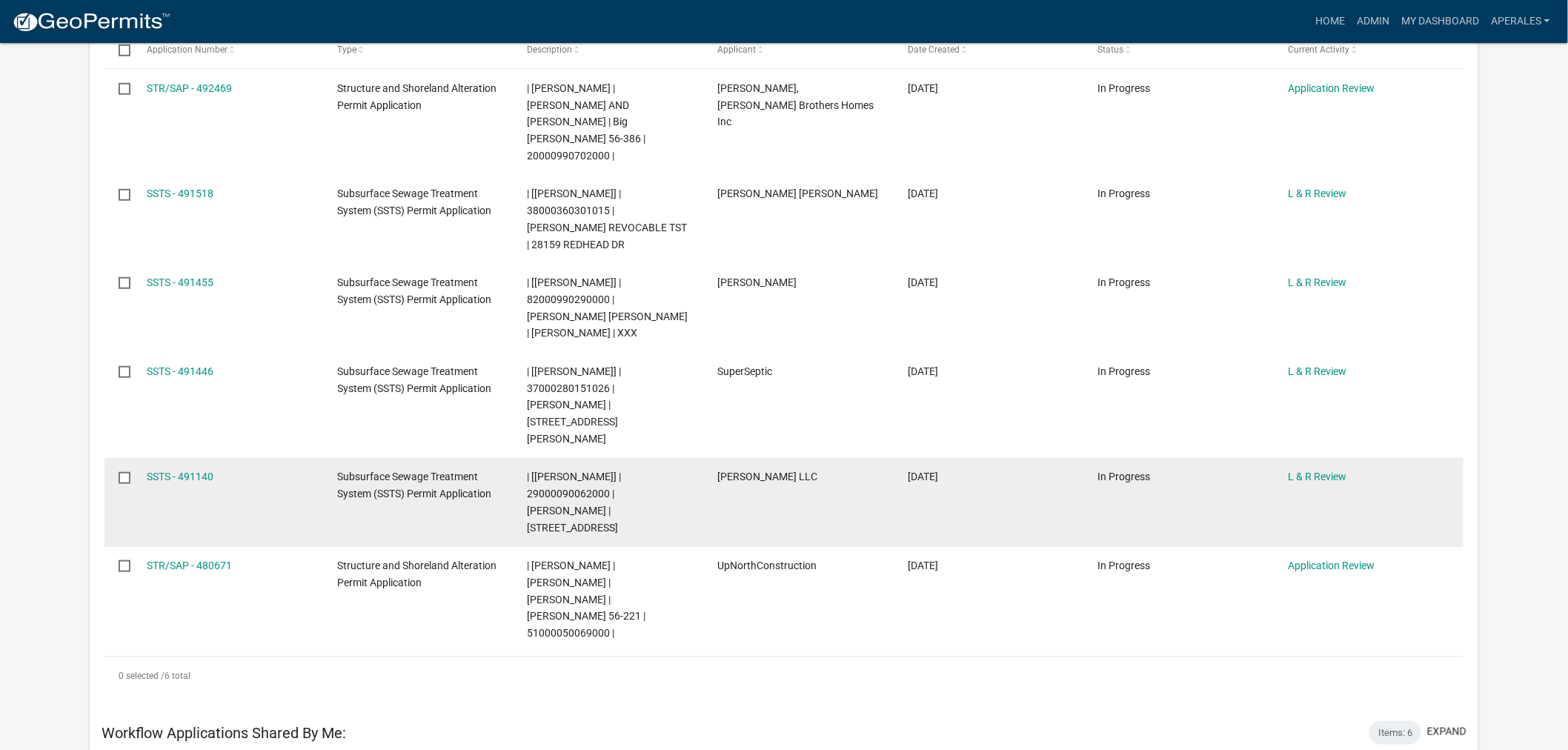
click at [178, 468] on div "SSTS - 491140" at bounding box center [228, 476] width 162 height 17
click at [179, 470] on link "SSTS - 491140" at bounding box center [181, 476] width 67 height 12
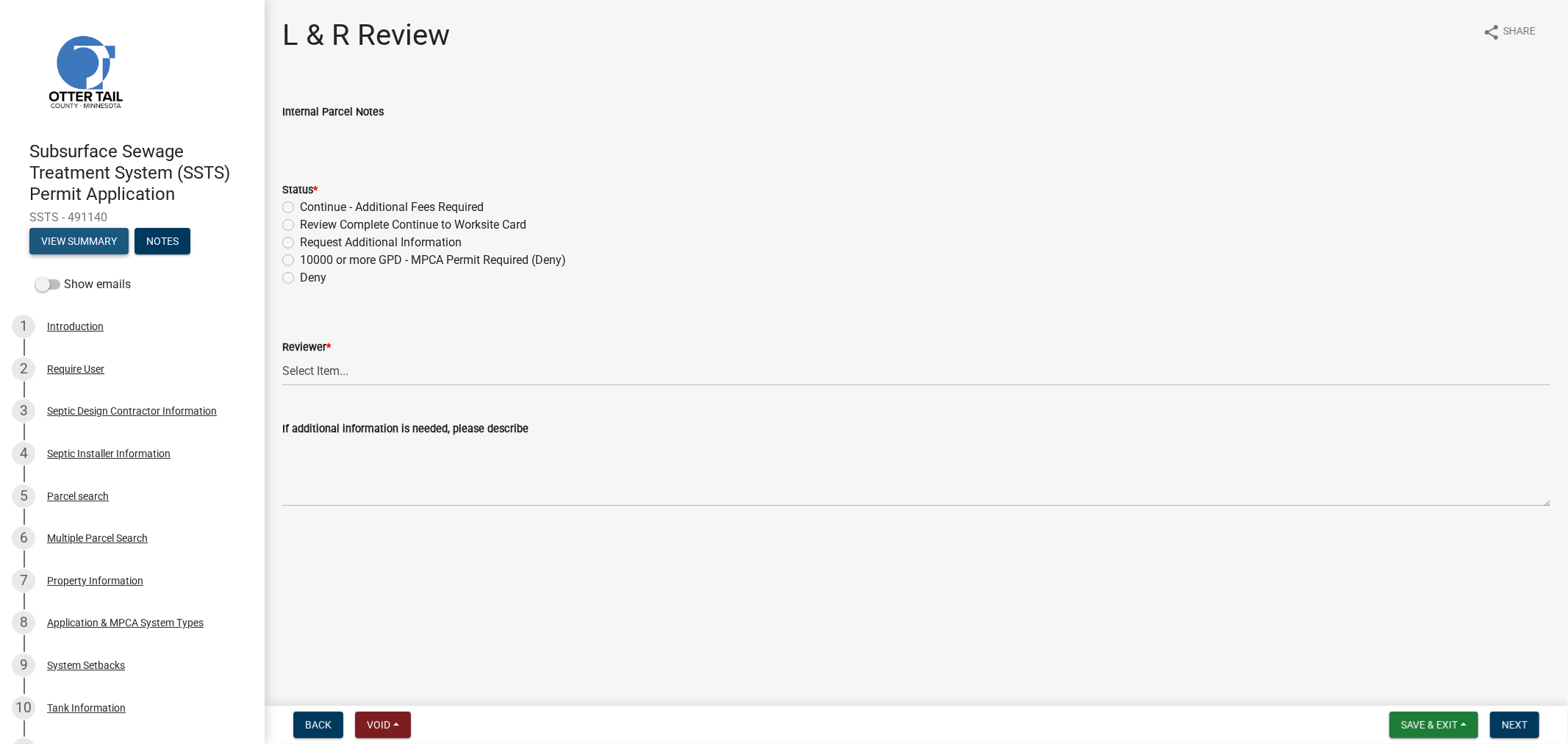
click at [55, 247] on button "View Summary" at bounding box center [79, 241] width 99 height 26
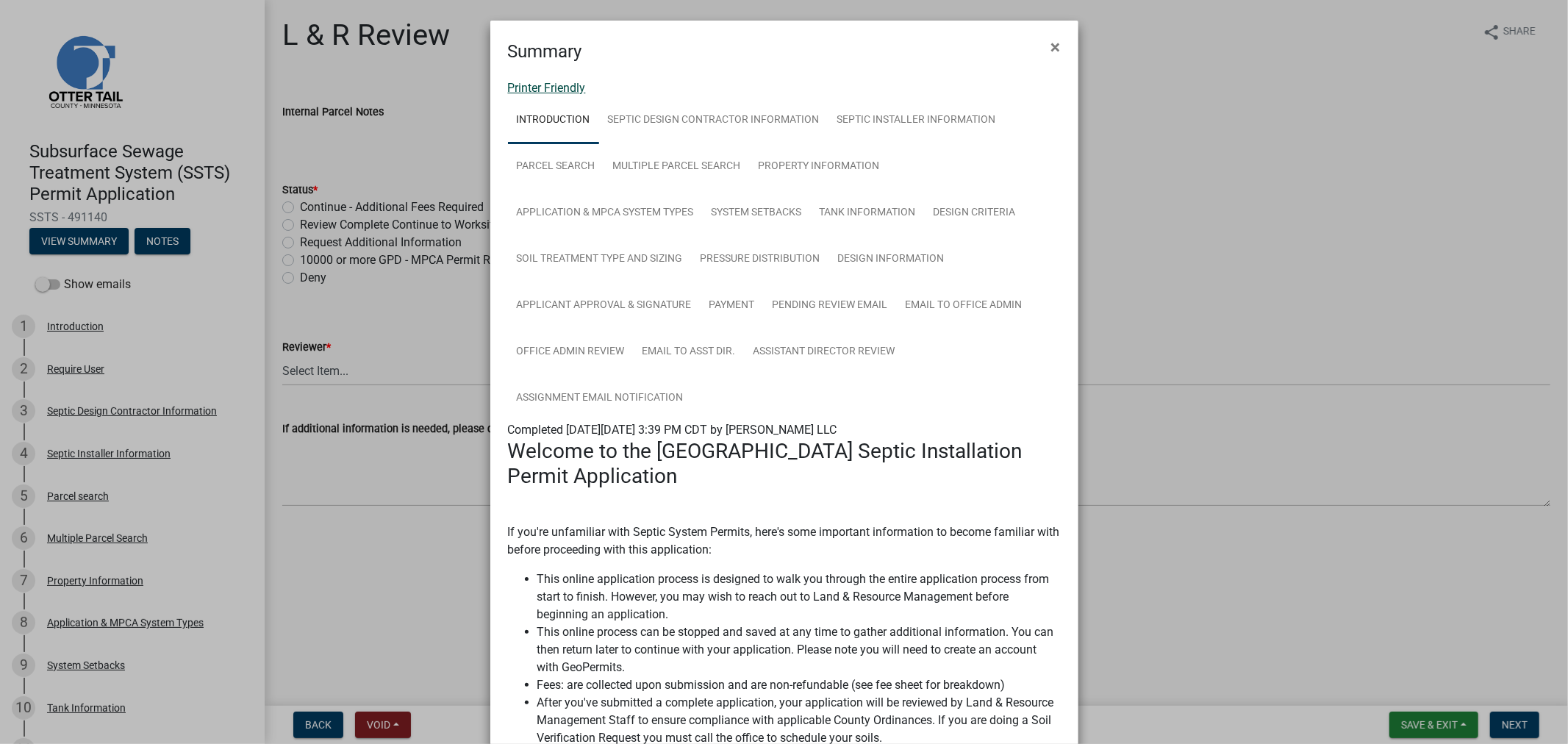
click at [529, 93] on link "Printer Friendly" at bounding box center [546, 88] width 78 height 14
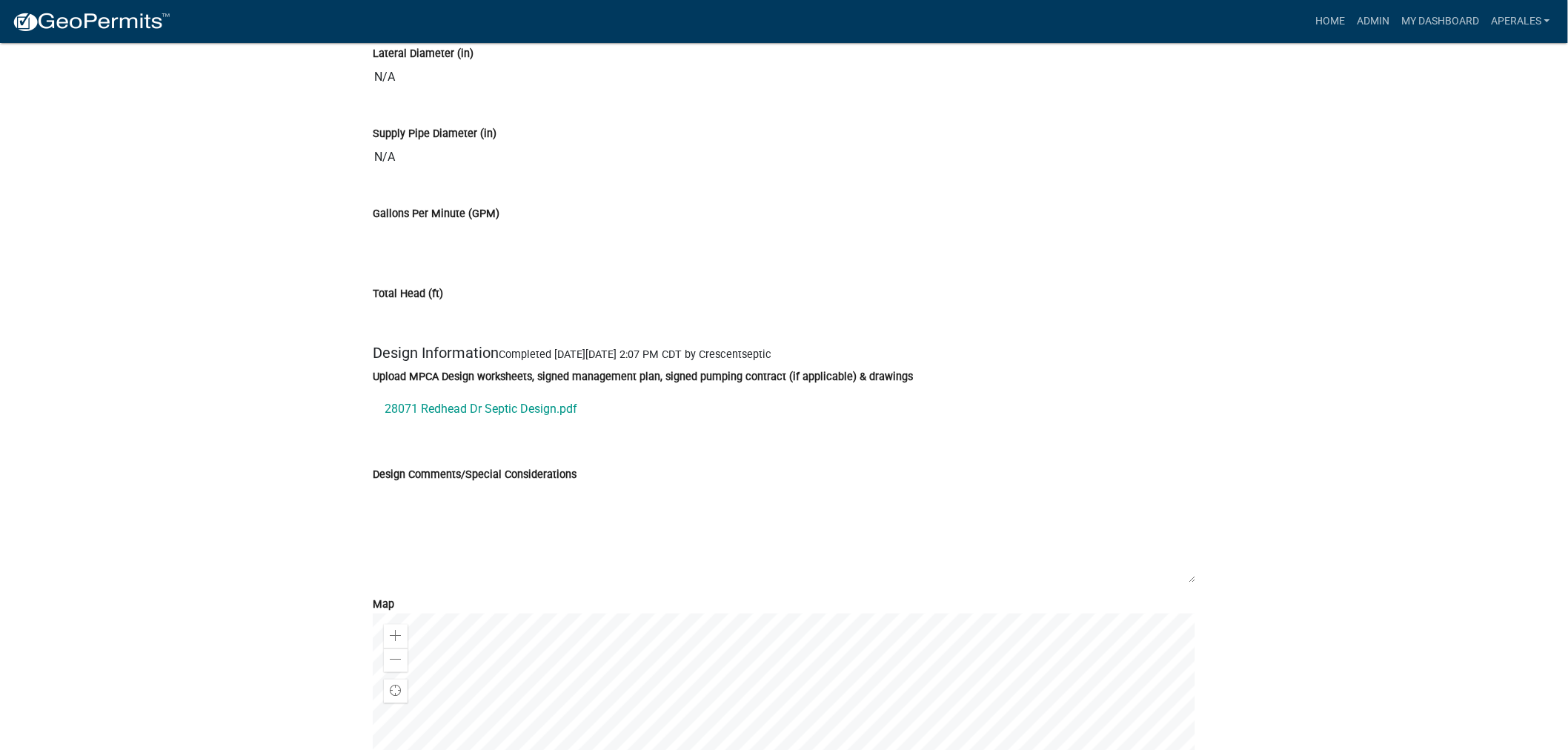
scroll to position [7820, 0]
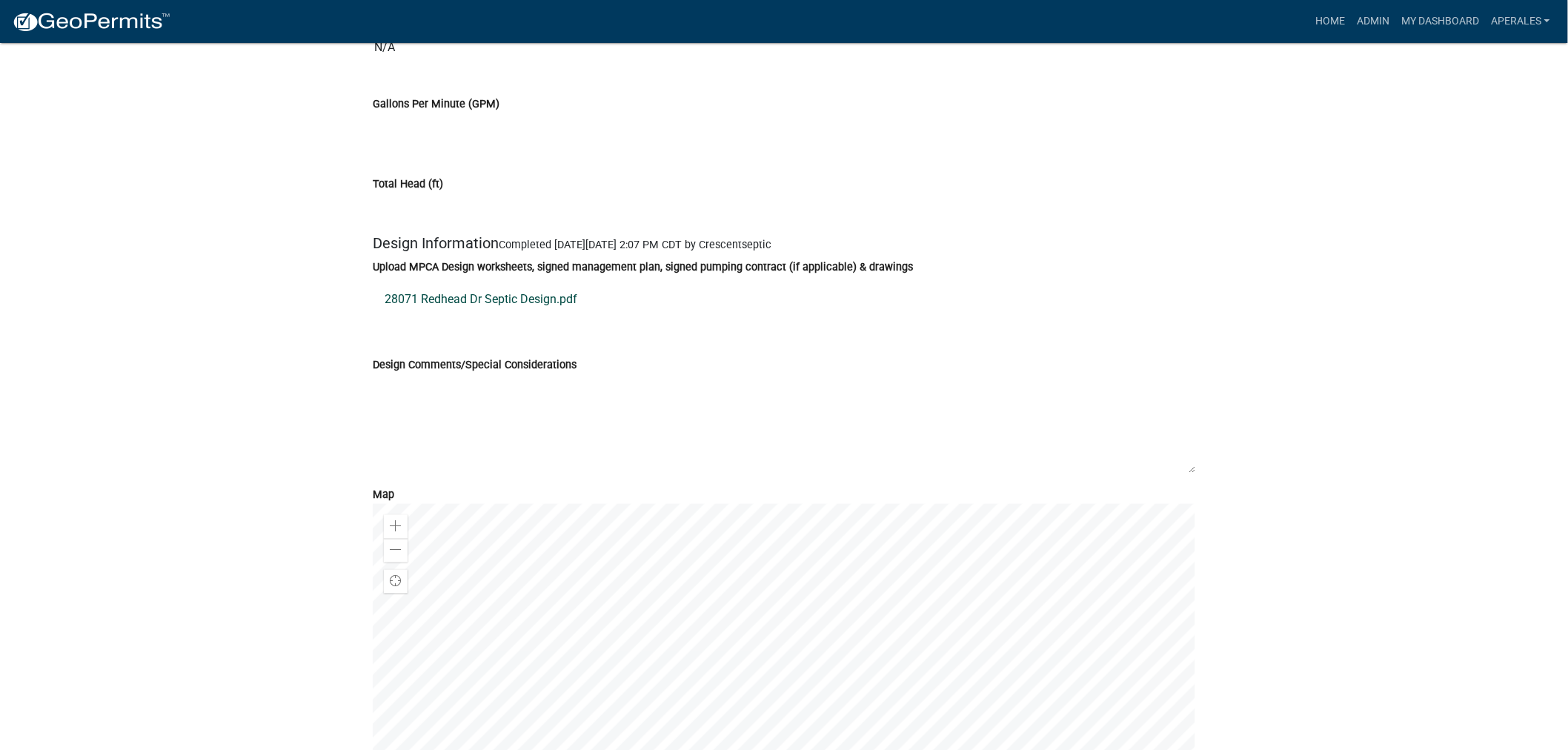
click at [494, 308] on link "28071 Redhead Dr Septic Design.pdf" at bounding box center [784, 298] width 822 height 35
click at [1419, 19] on link "My Dashboard" at bounding box center [1440, 22] width 89 height 28
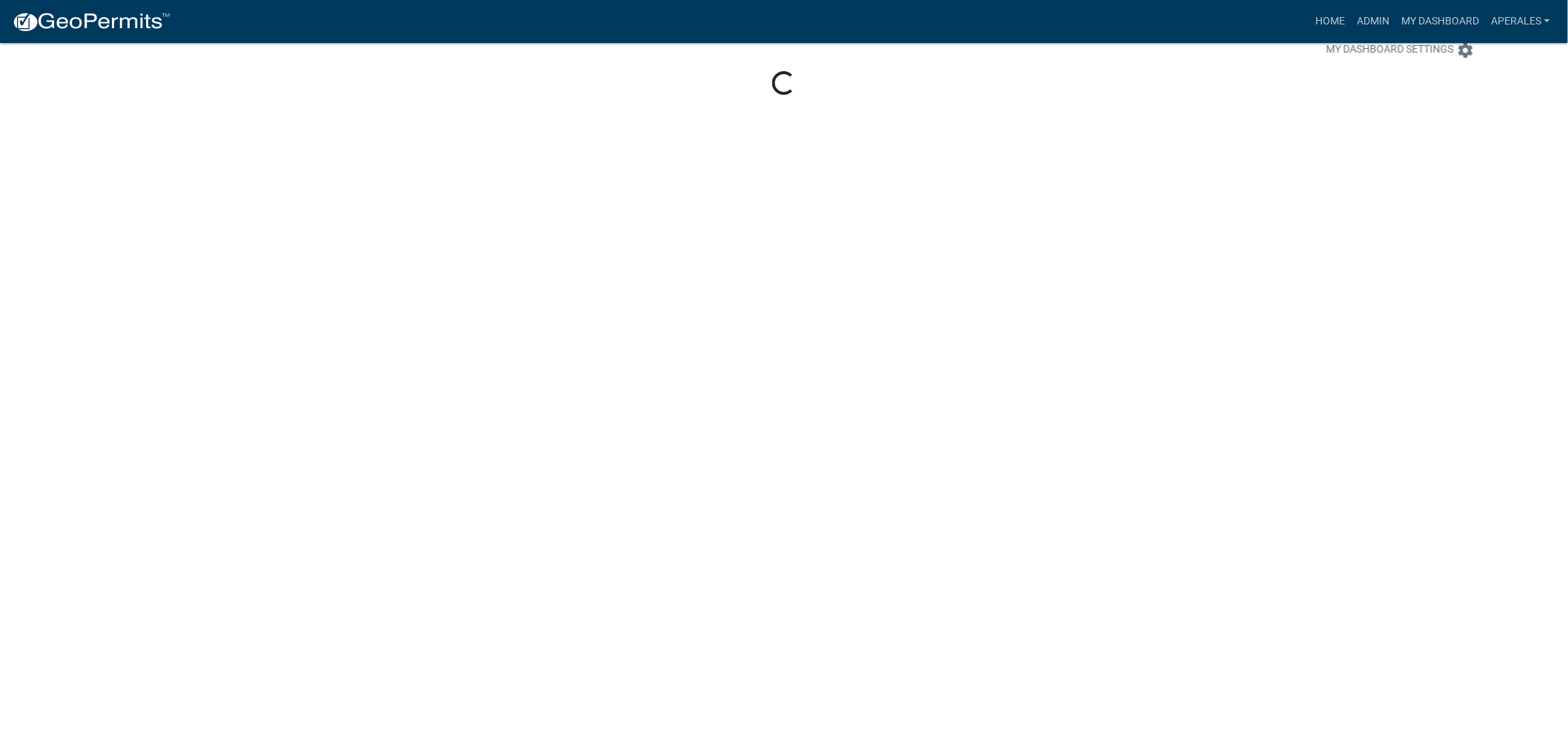
scroll to position [43, 0]
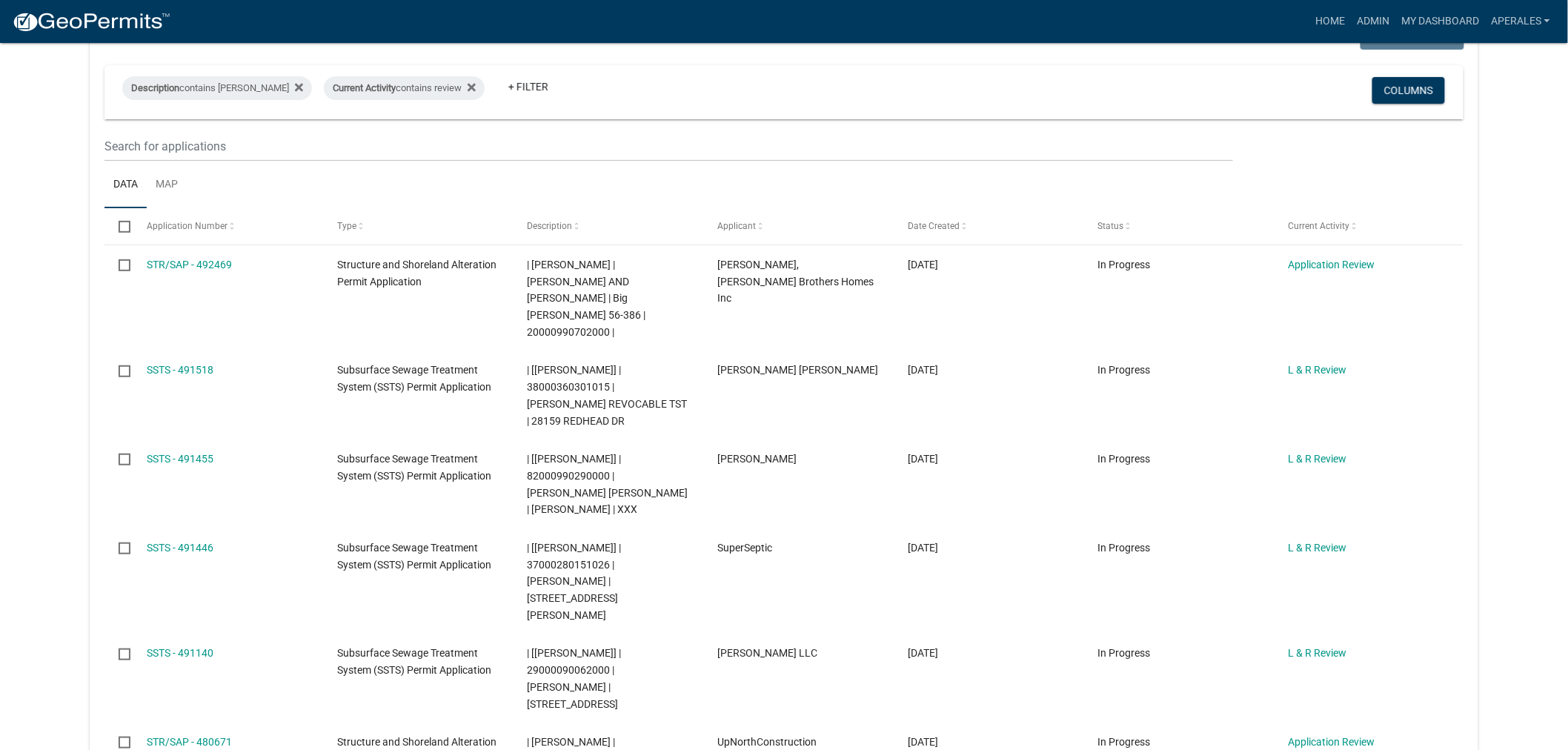
scroll to position [193, 0]
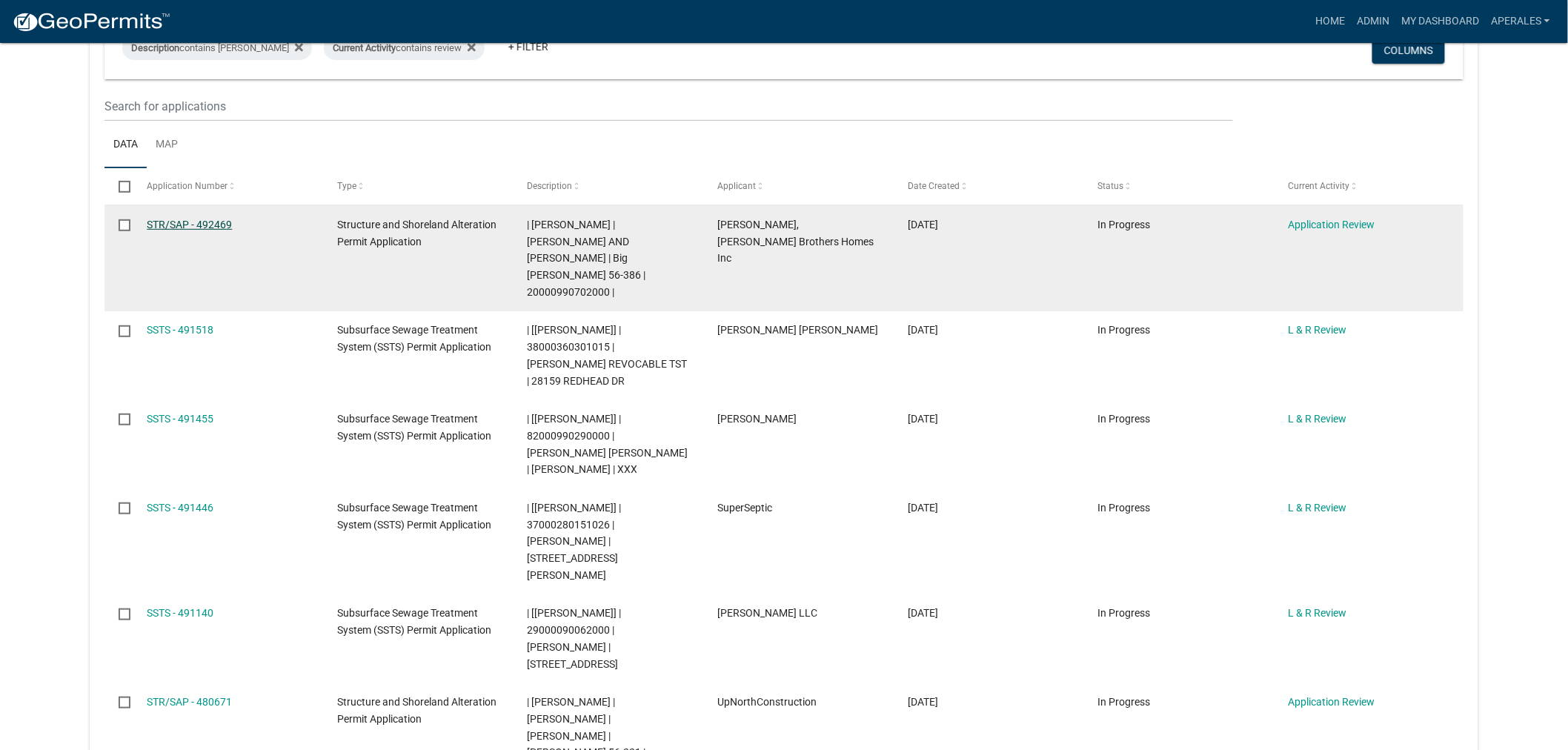
click at [171, 224] on link "STR/SAP - 492469" at bounding box center [189, 224] width 85 height 12
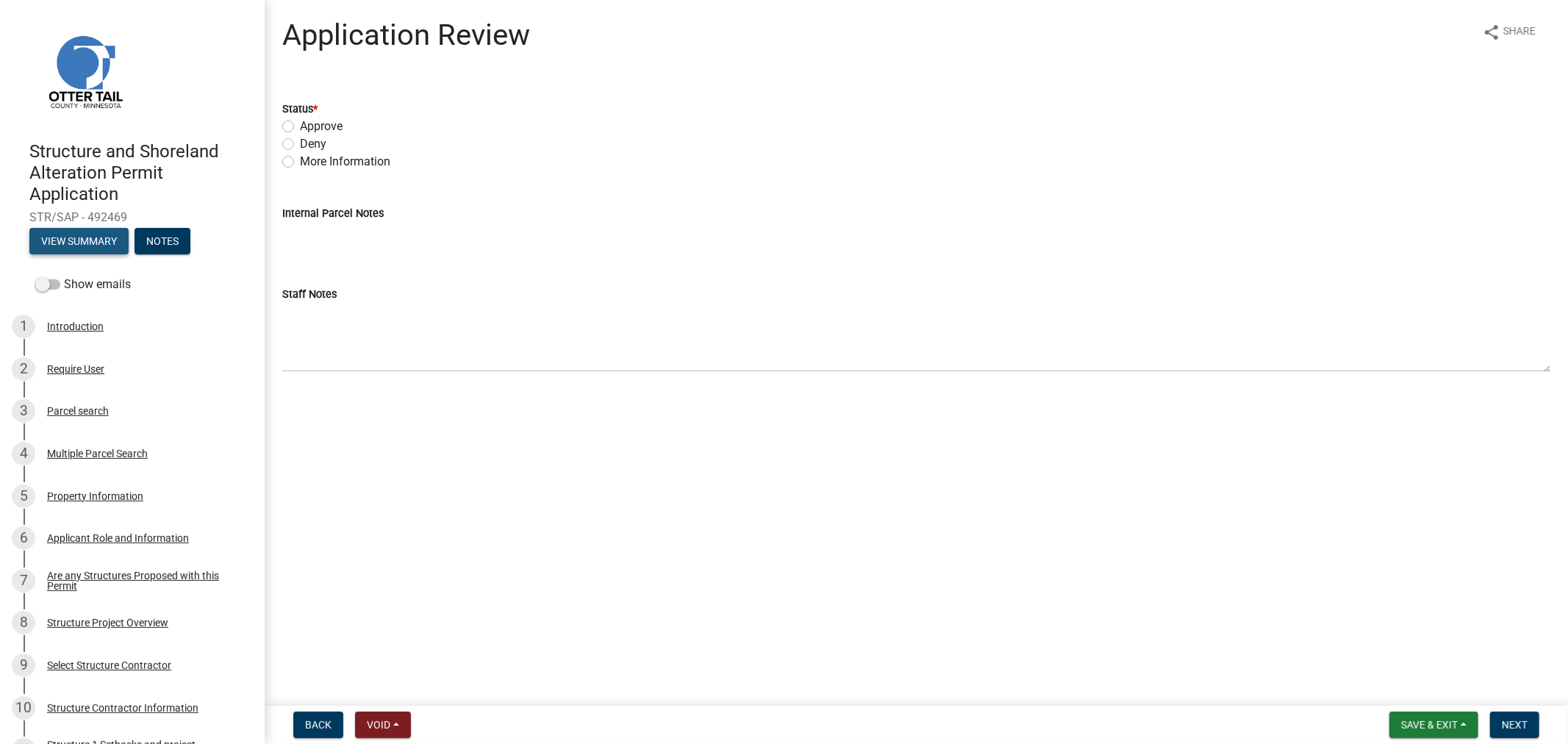
click at [106, 238] on button "View Summary" at bounding box center [79, 241] width 99 height 26
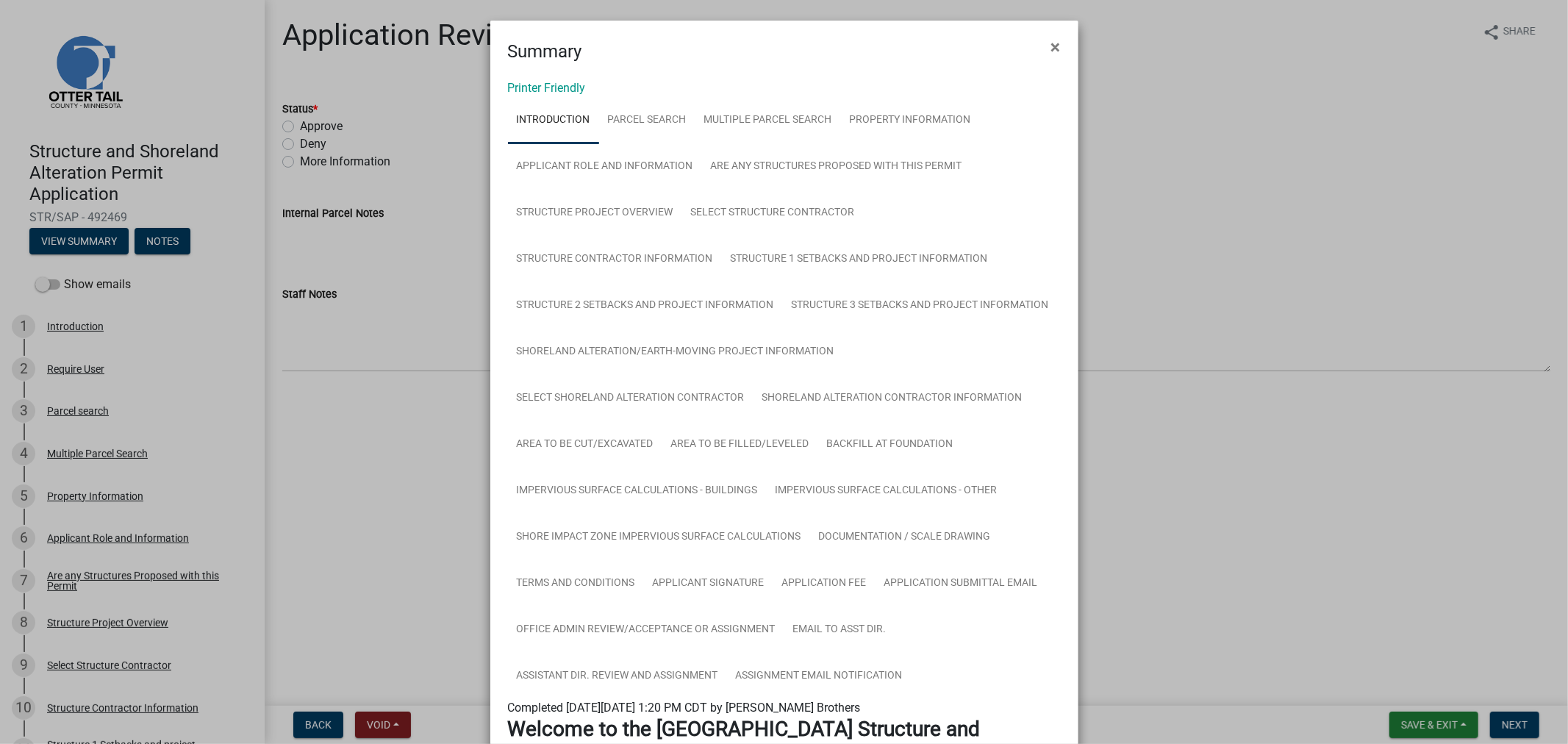
click at [533, 87] on link "Printer Friendly" at bounding box center [546, 88] width 78 height 14
click at [1052, 53] on span "×" at bounding box center [1056, 47] width 9 height 20
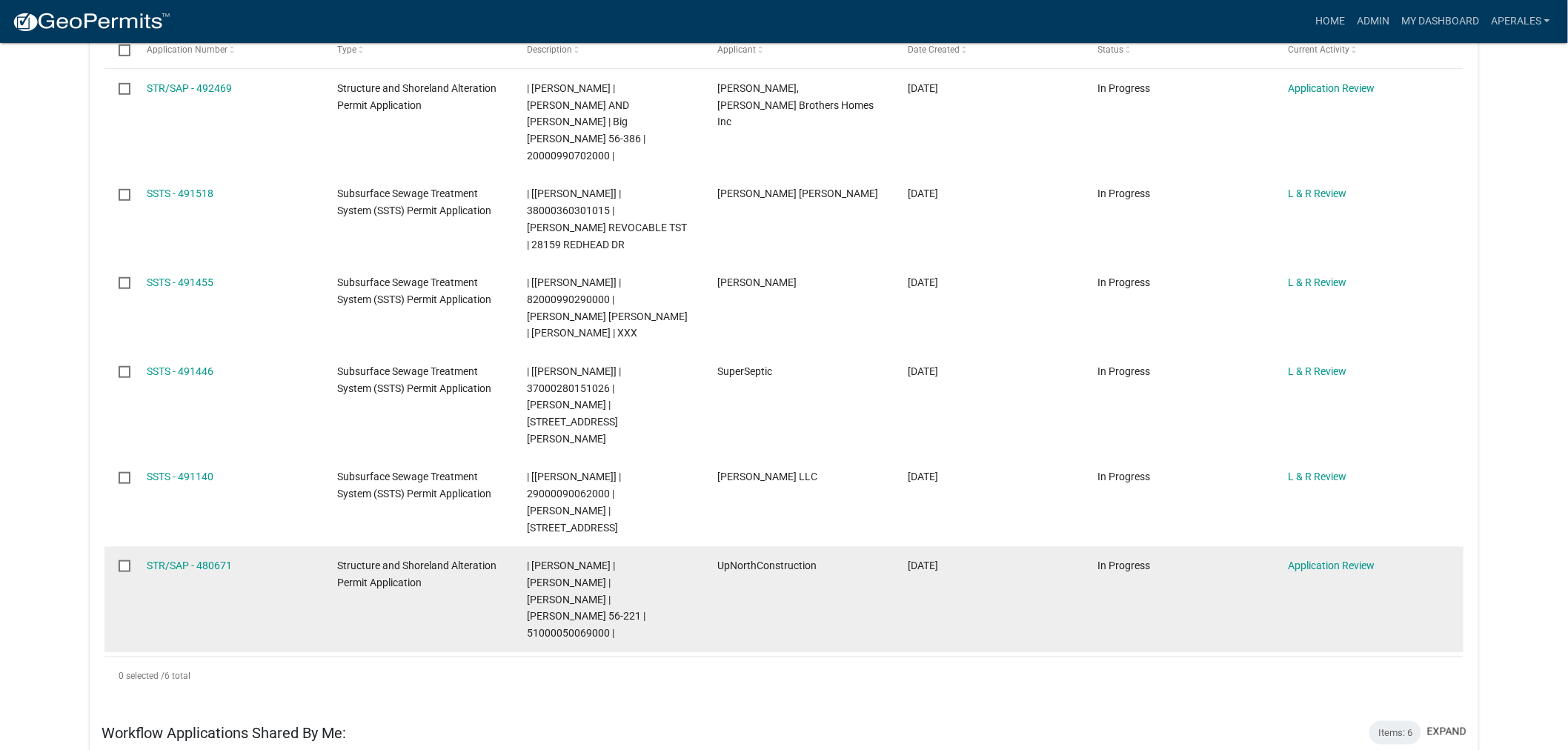
scroll to position [83, 0]
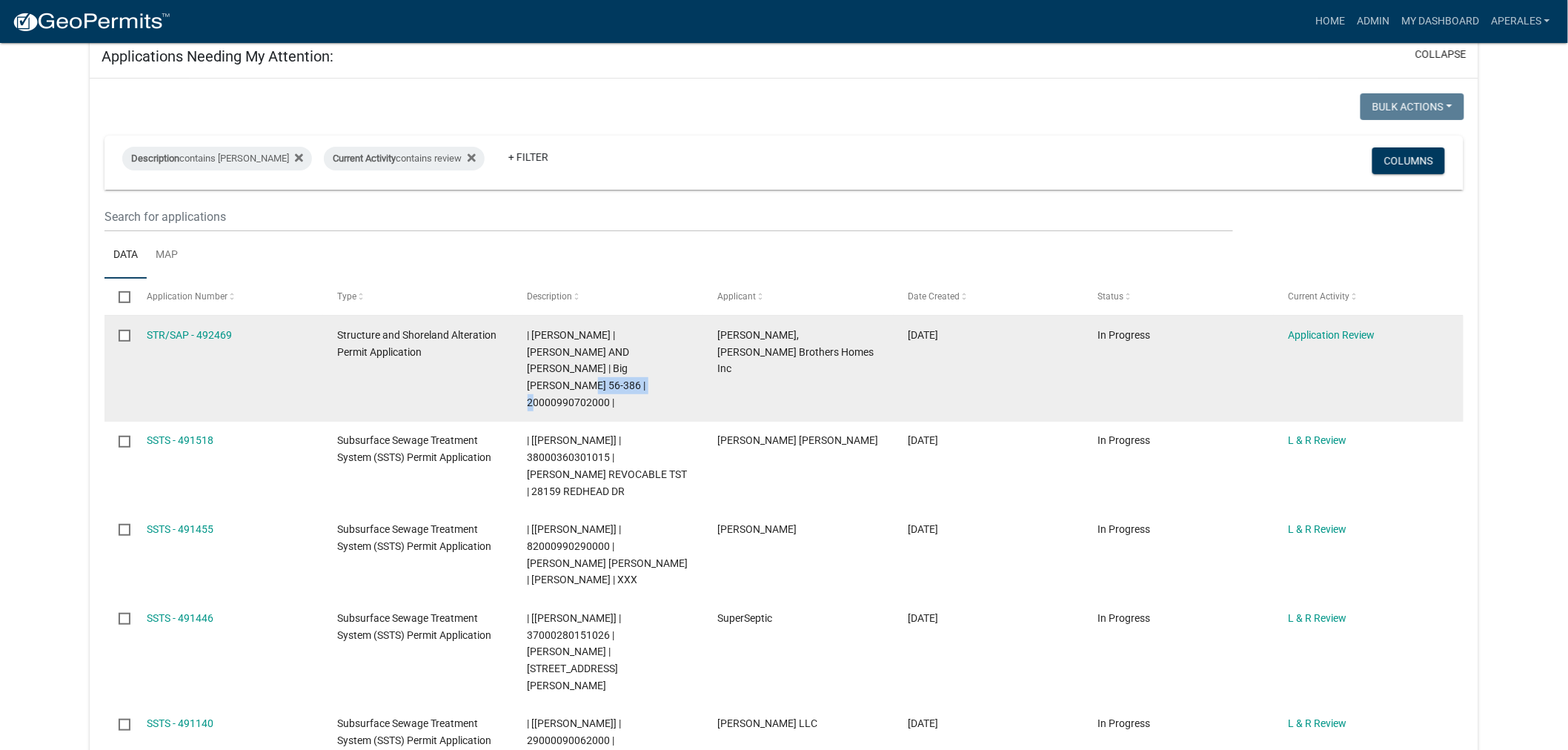
drag, startPoint x: 636, startPoint y: 366, endPoint x: 551, endPoint y: 383, distance: 86.7
click at [551, 383] on datatable-body-cell "| [PERSON_NAME] | [PERSON_NAME] AND [PERSON_NAME] | Big [PERSON_NAME] 56-386 | …" at bounding box center [607, 368] width 190 height 106
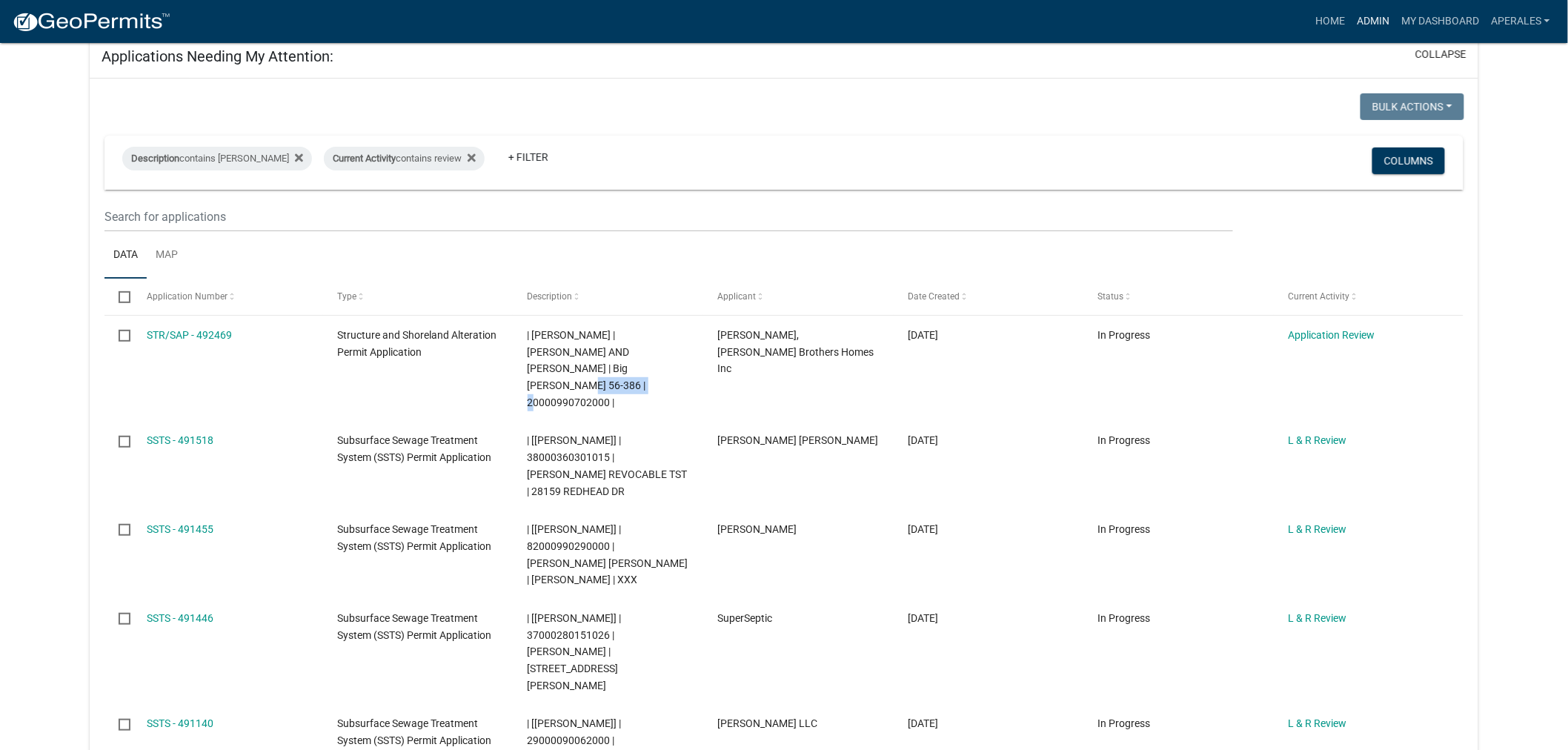
click at [1386, 23] on link "Admin" at bounding box center [1373, 22] width 45 height 28
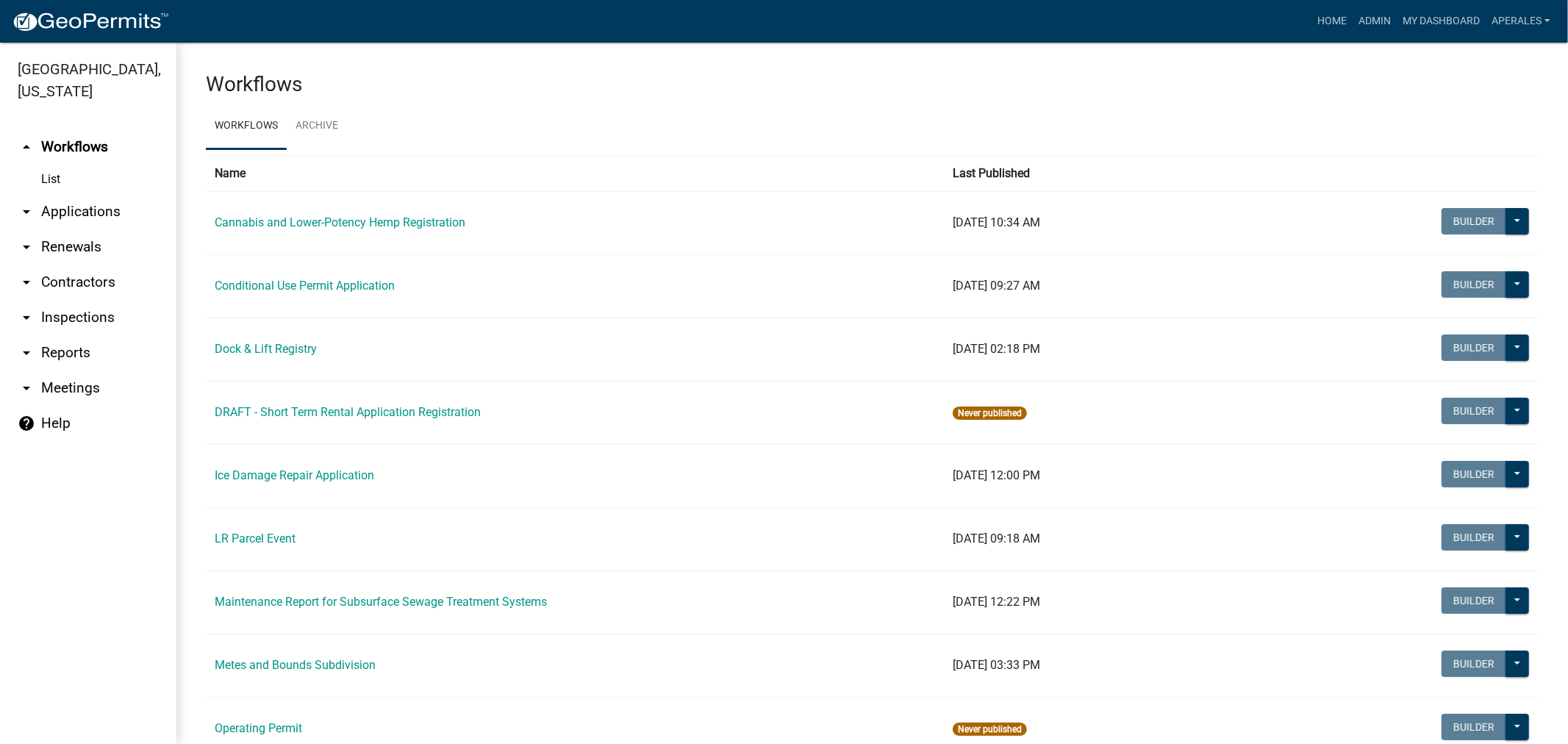
click at [67, 215] on link "arrow_drop_down Applications" at bounding box center [88, 211] width 177 height 35
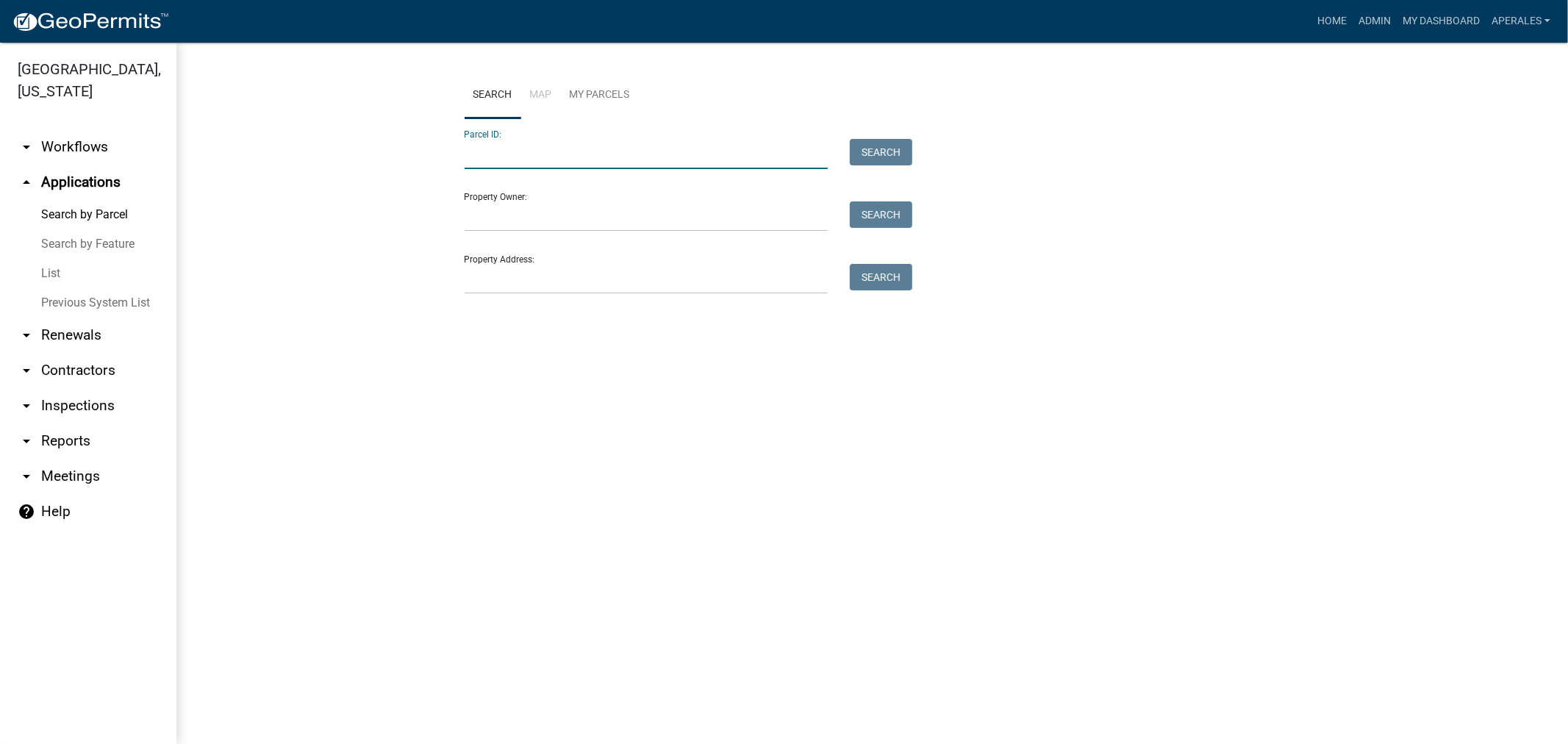
click at [498, 156] on input "Parcel ID:" at bounding box center [646, 154] width 364 height 30
paste input "20000990702000"
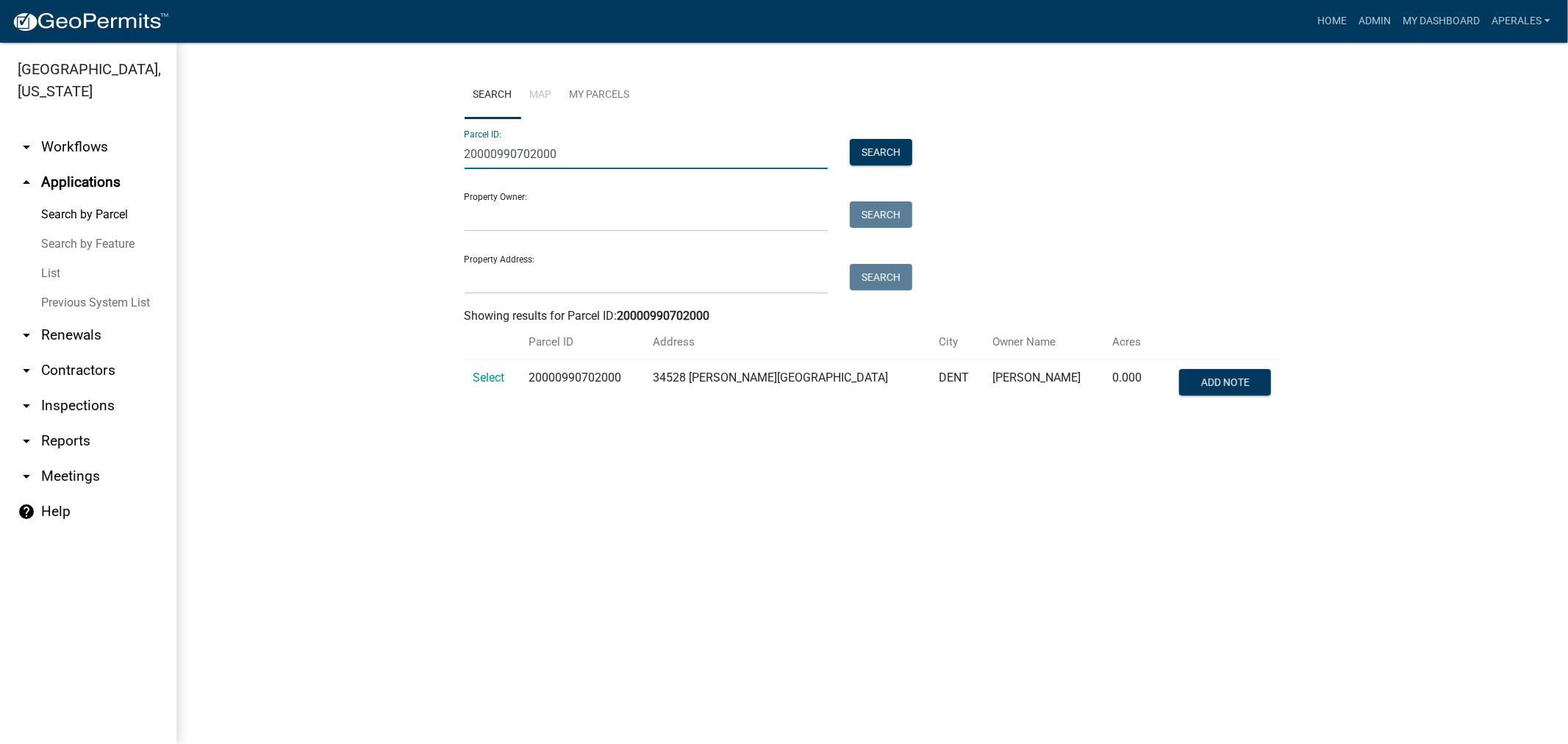
type input "20000990702000"
click at [469, 374] on td "Select" at bounding box center [492, 384] width 55 height 49
click at [482, 379] on span "Select" at bounding box center [489, 377] width 32 height 14
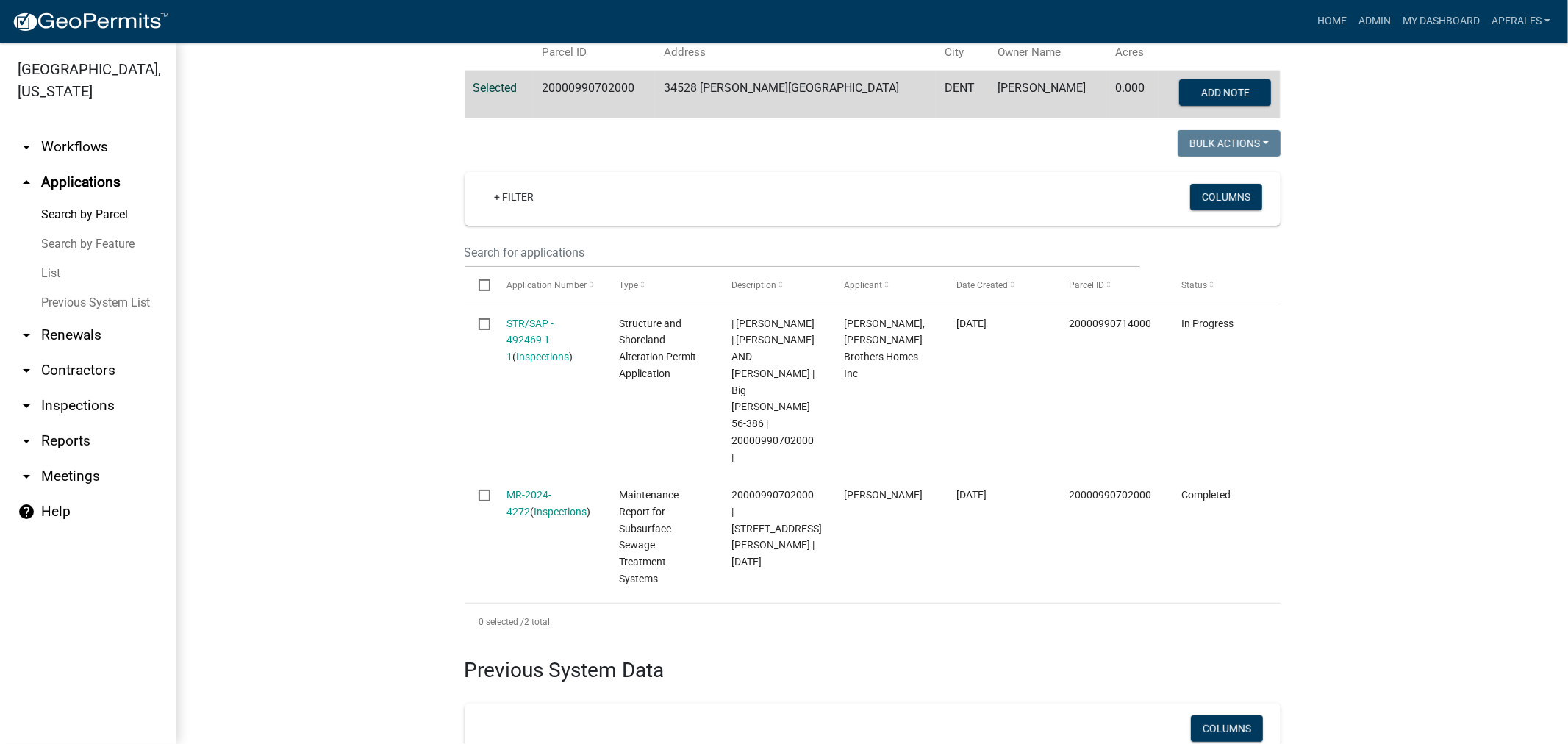
scroll to position [408, 0]
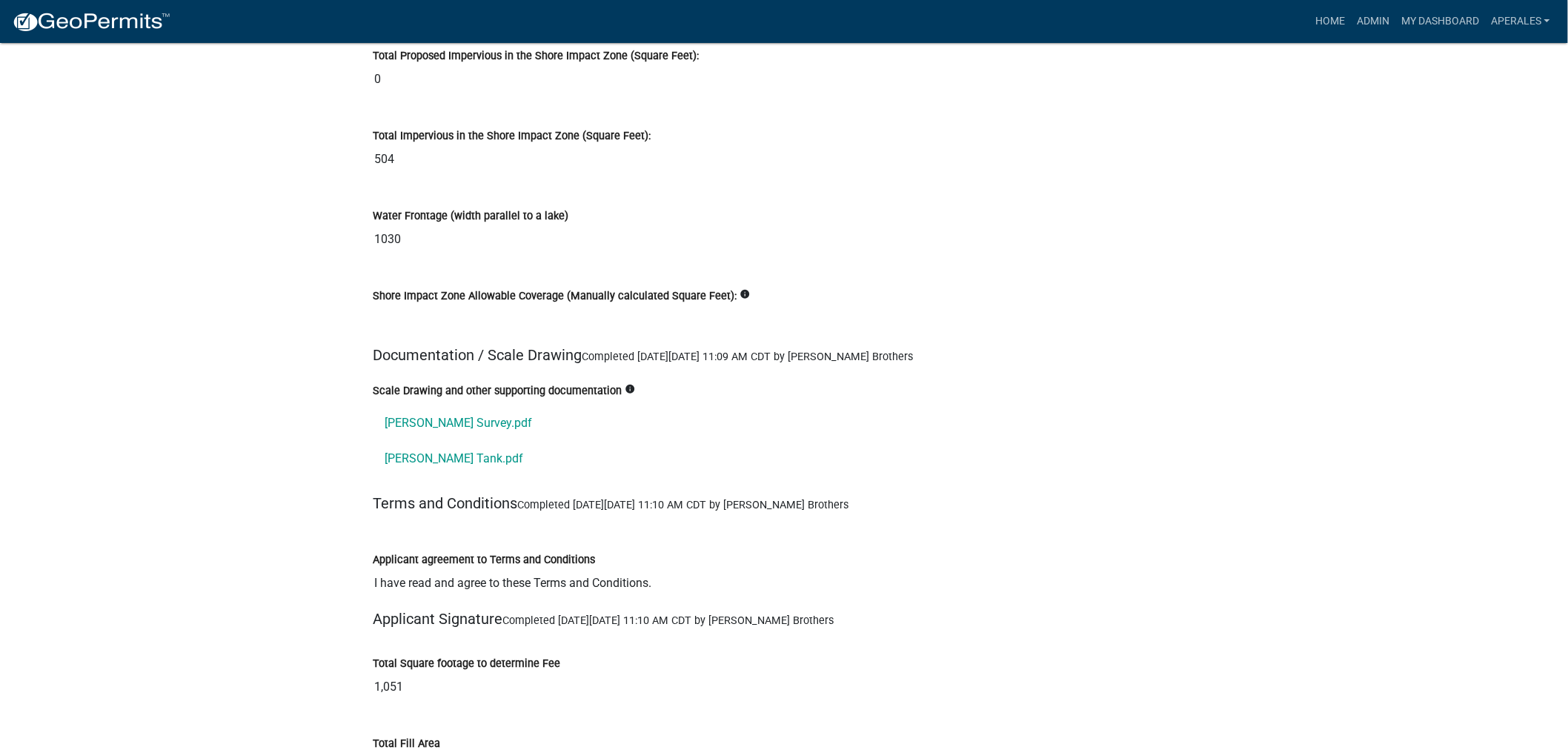
scroll to position [17781, 0]
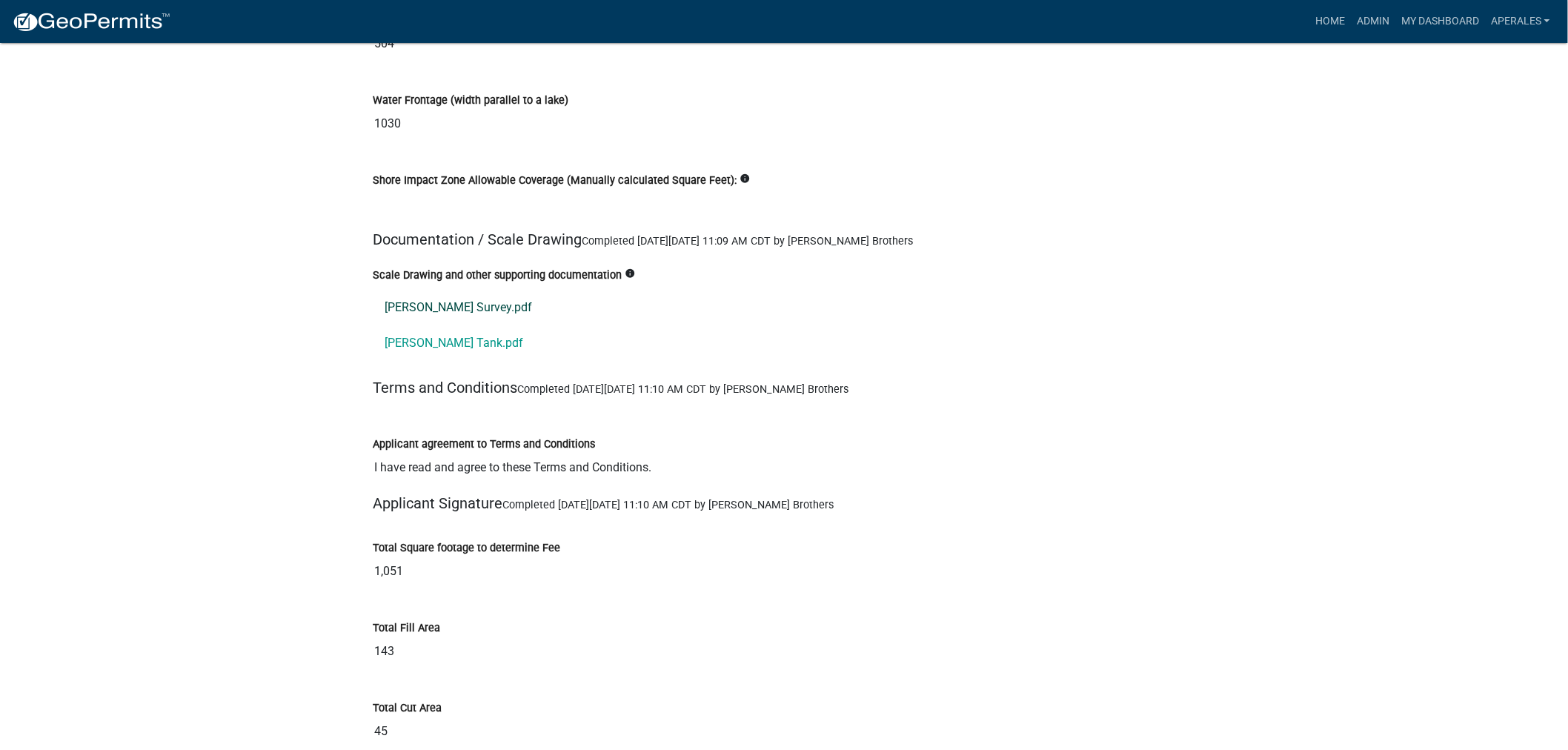
click at [410, 305] on link "[PERSON_NAME] Survey.pdf" at bounding box center [784, 307] width 822 height 35
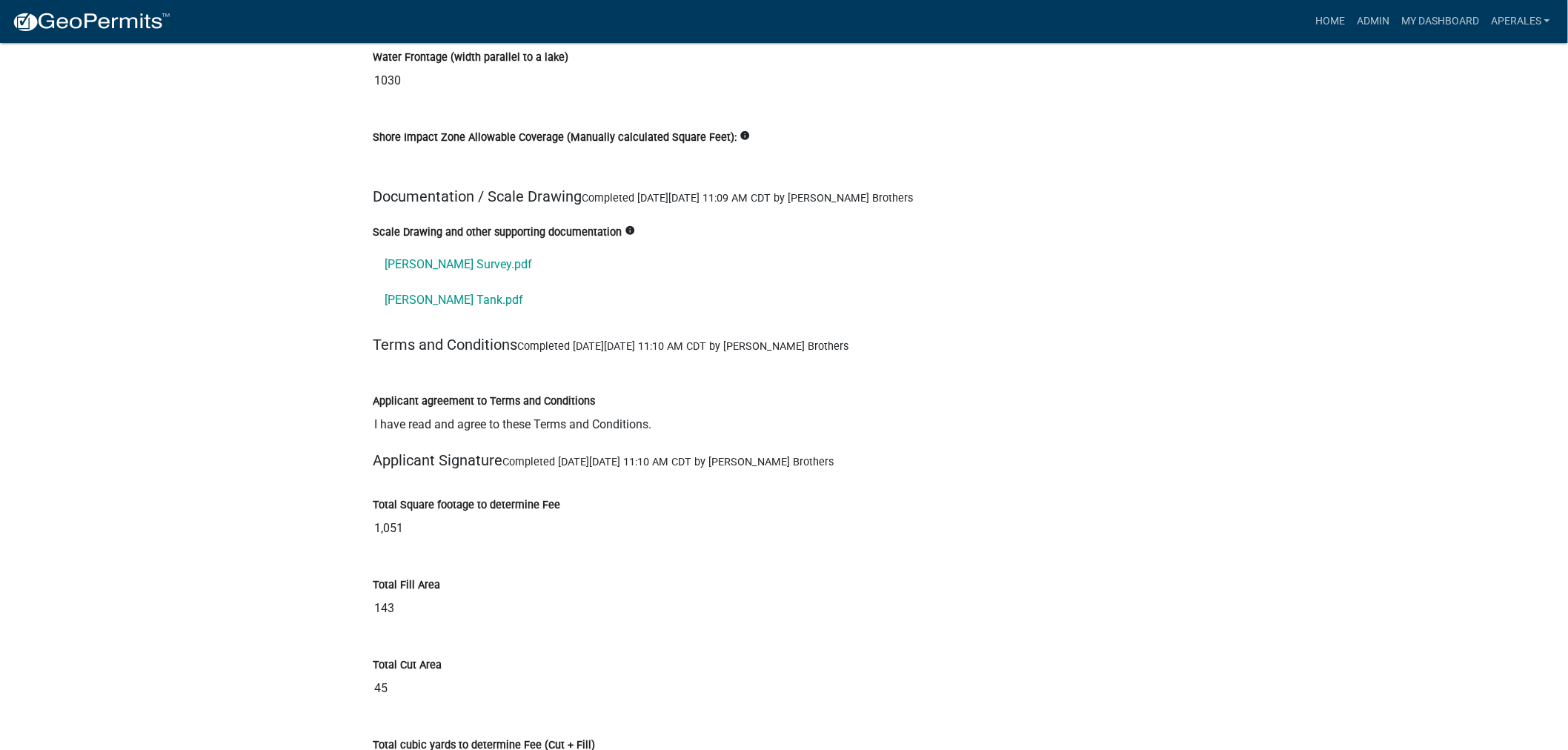
scroll to position [17862, 0]
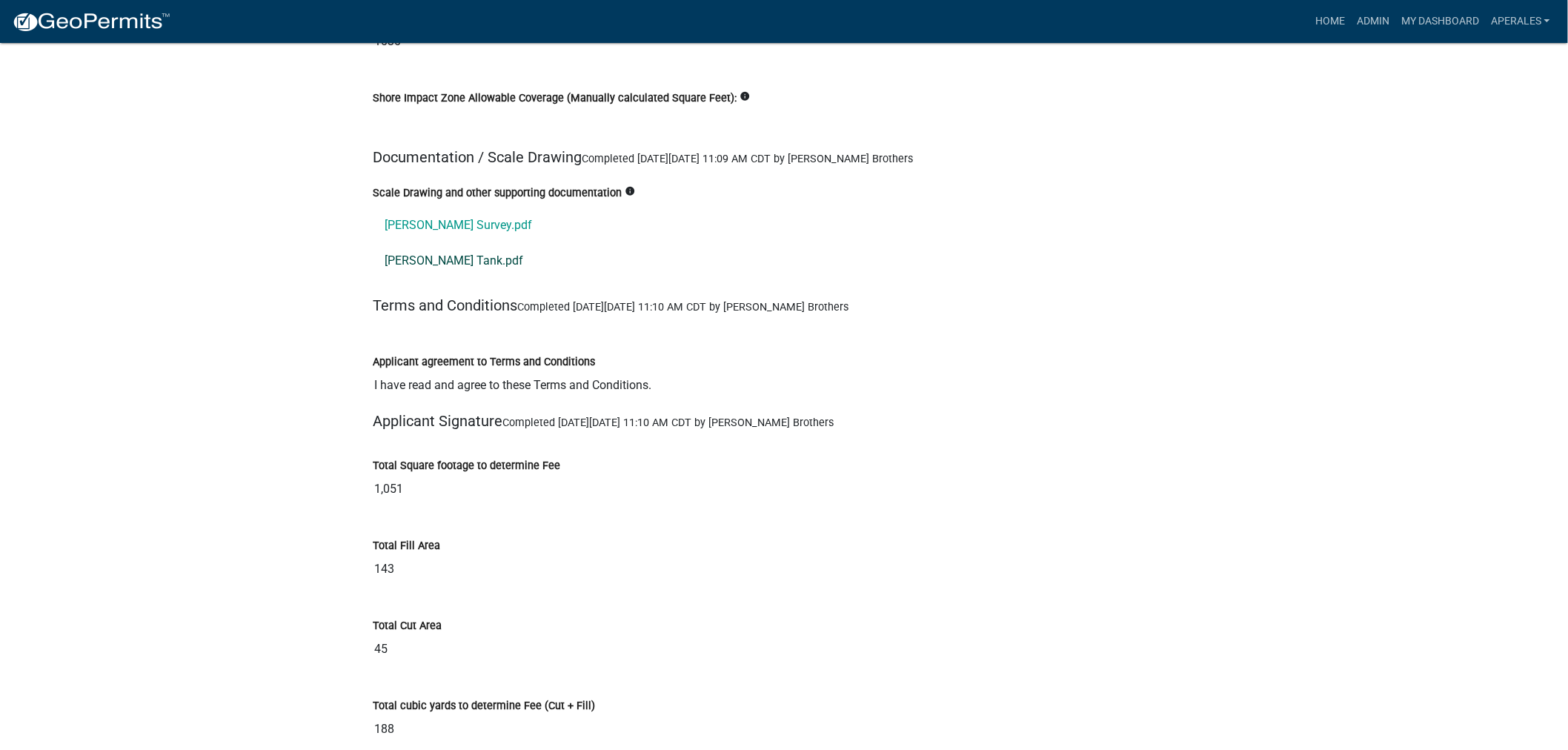
click at [411, 260] on link "[PERSON_NAME] Tank.pdf" at bounding box center [784, 261] width 822 height 35
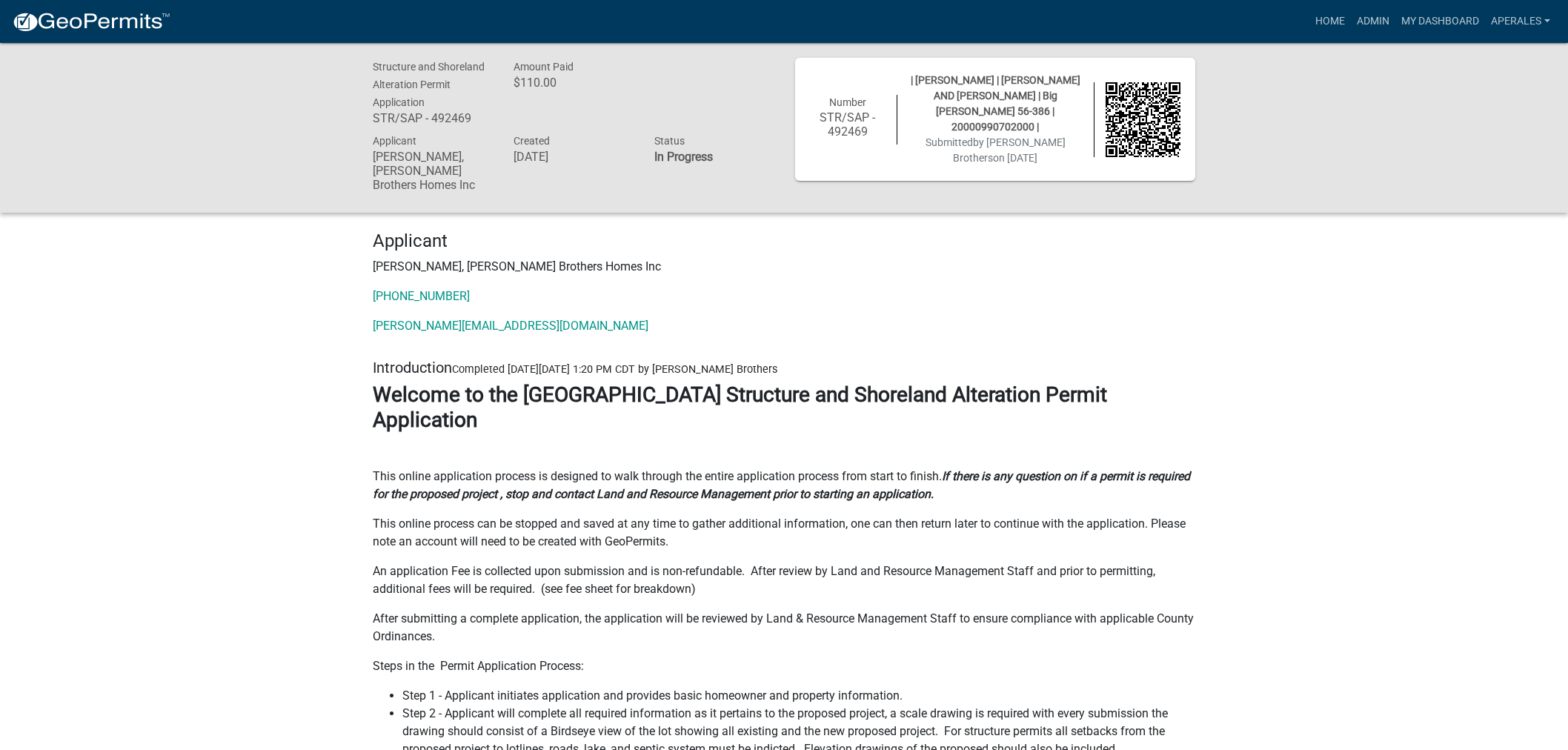
scroll to position [17862, 0]
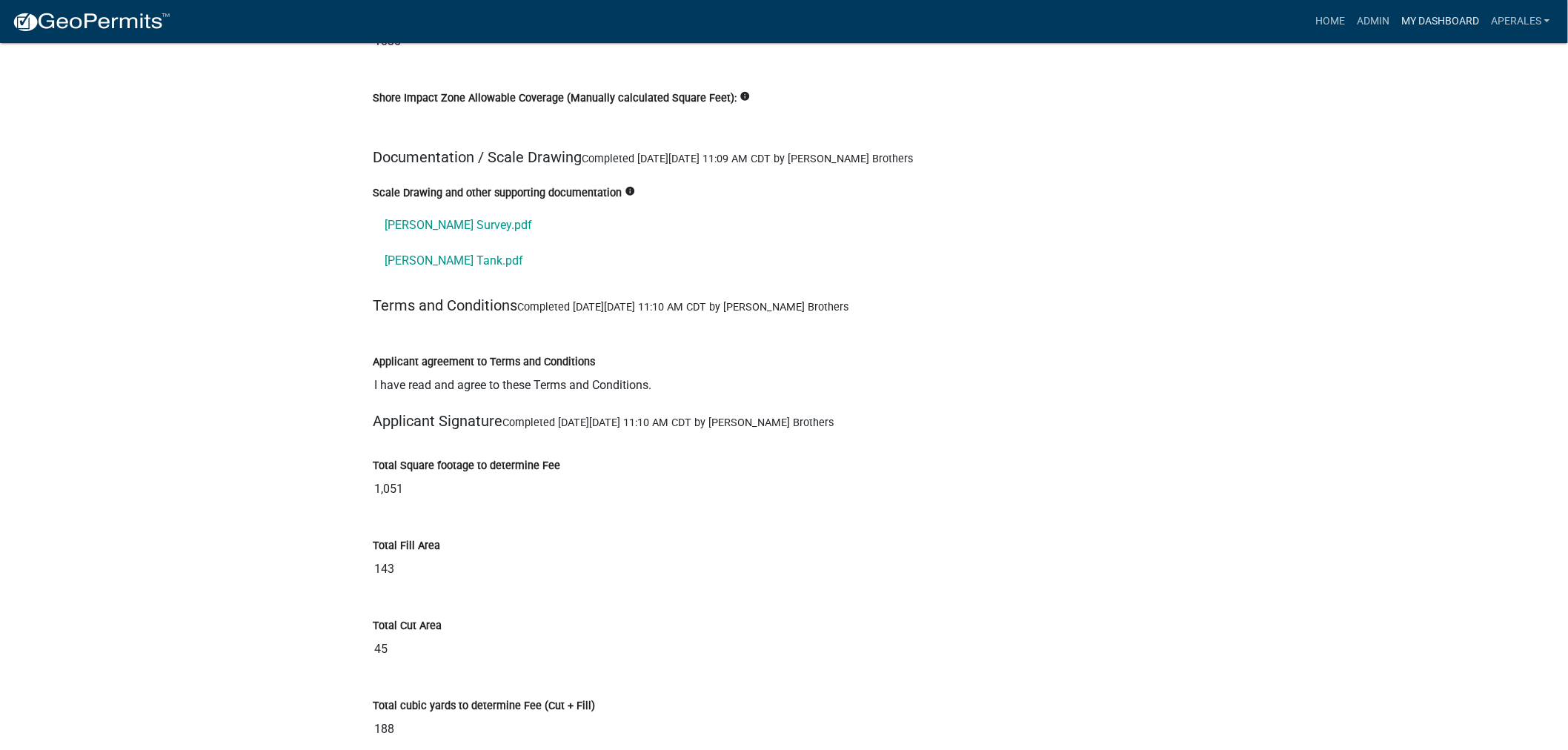
click at [1436, 23] on link "My Dashboard" at bounding box center [1440, 22] width 89 height 28
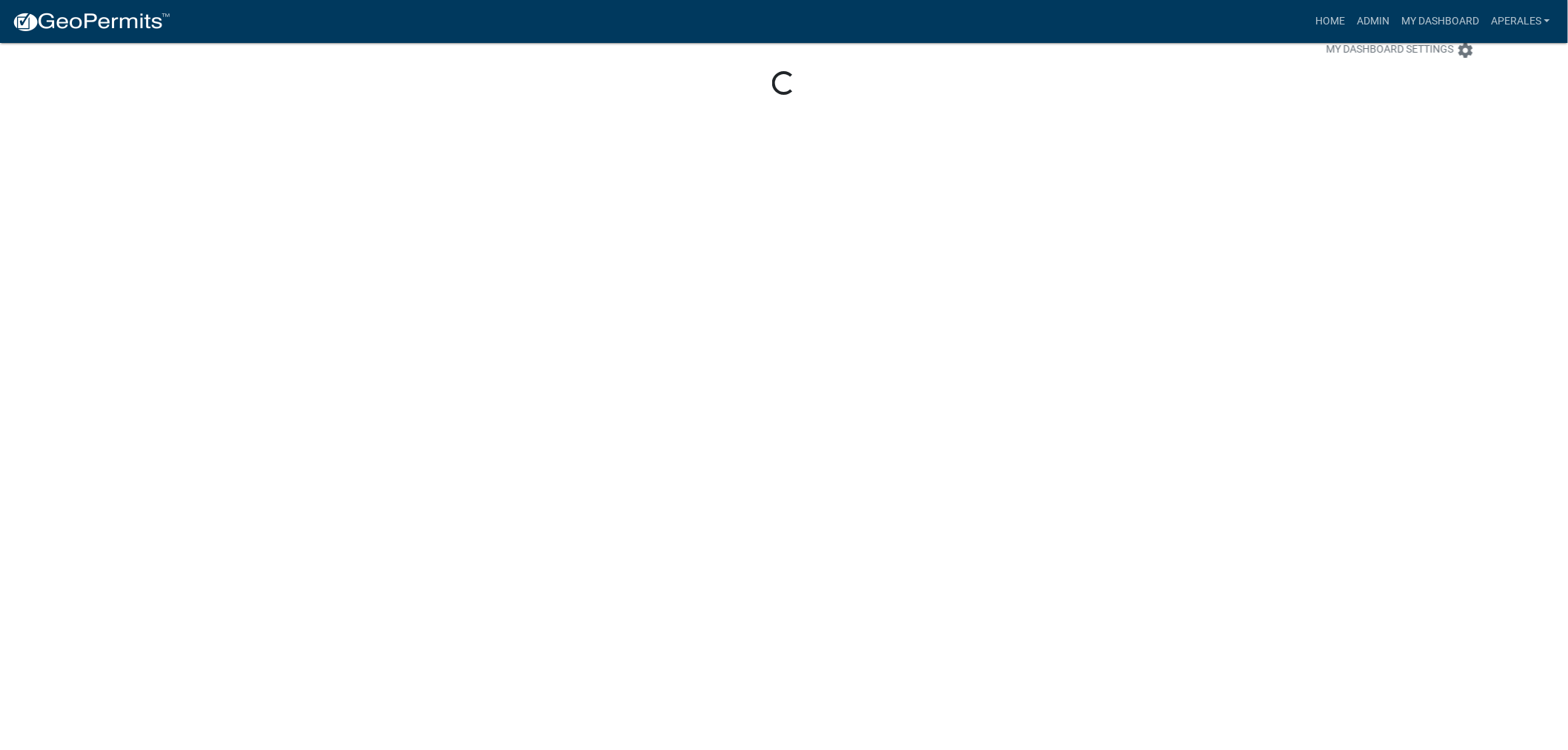
scroll to position [43, 0]
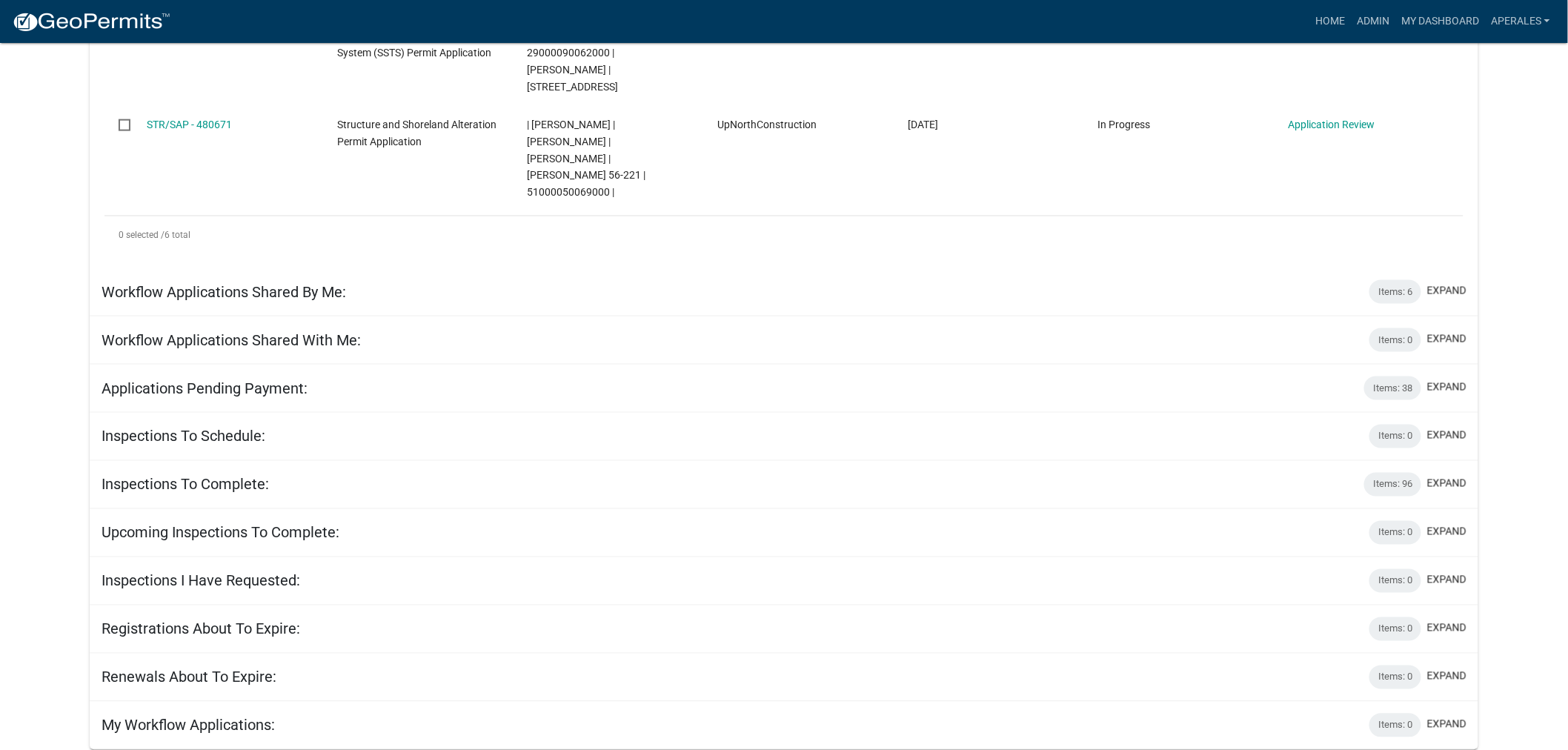
scroll to position [686, 0]
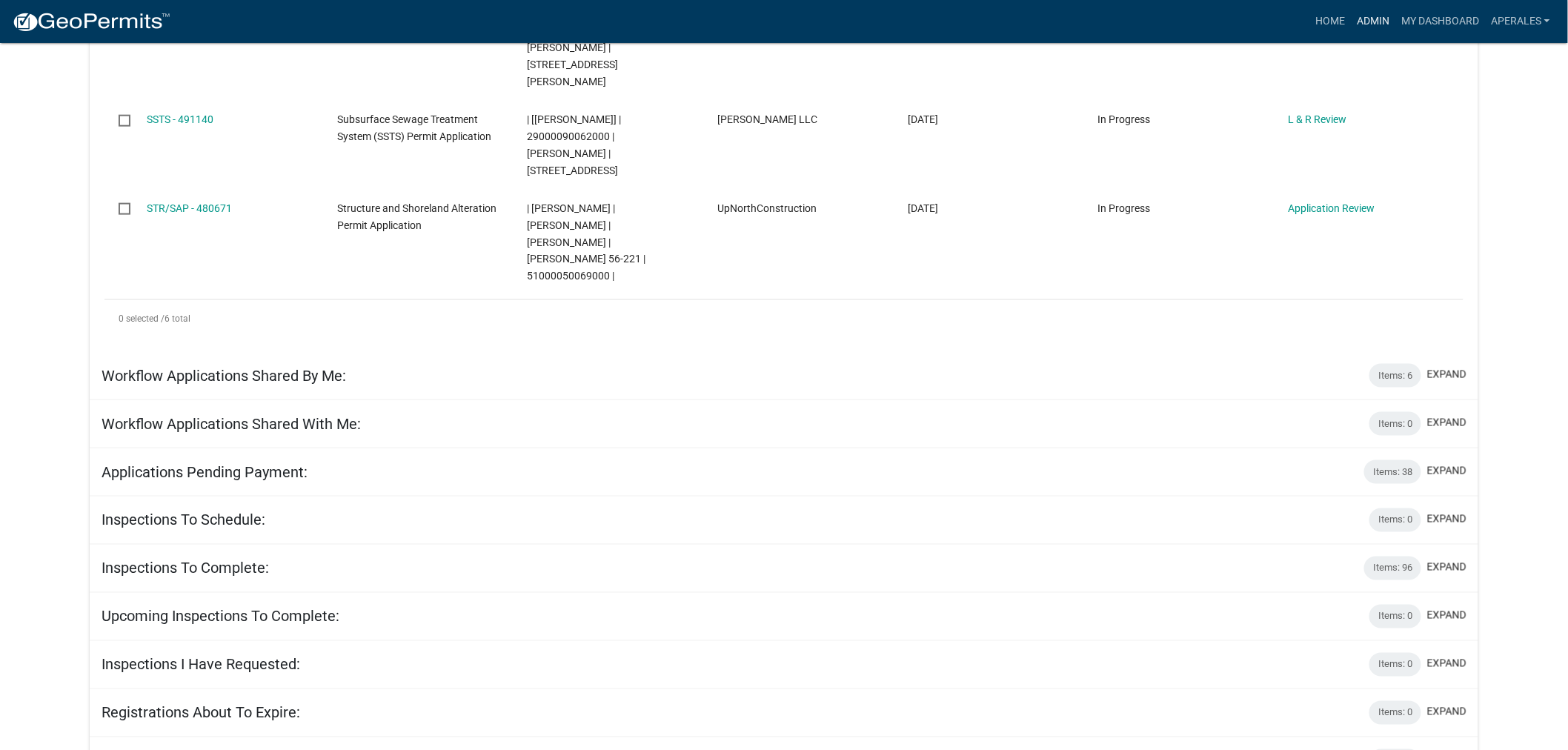
click at [1368, 26] on link "Admin" at bounding box center [1373, 22] width 45 height 28
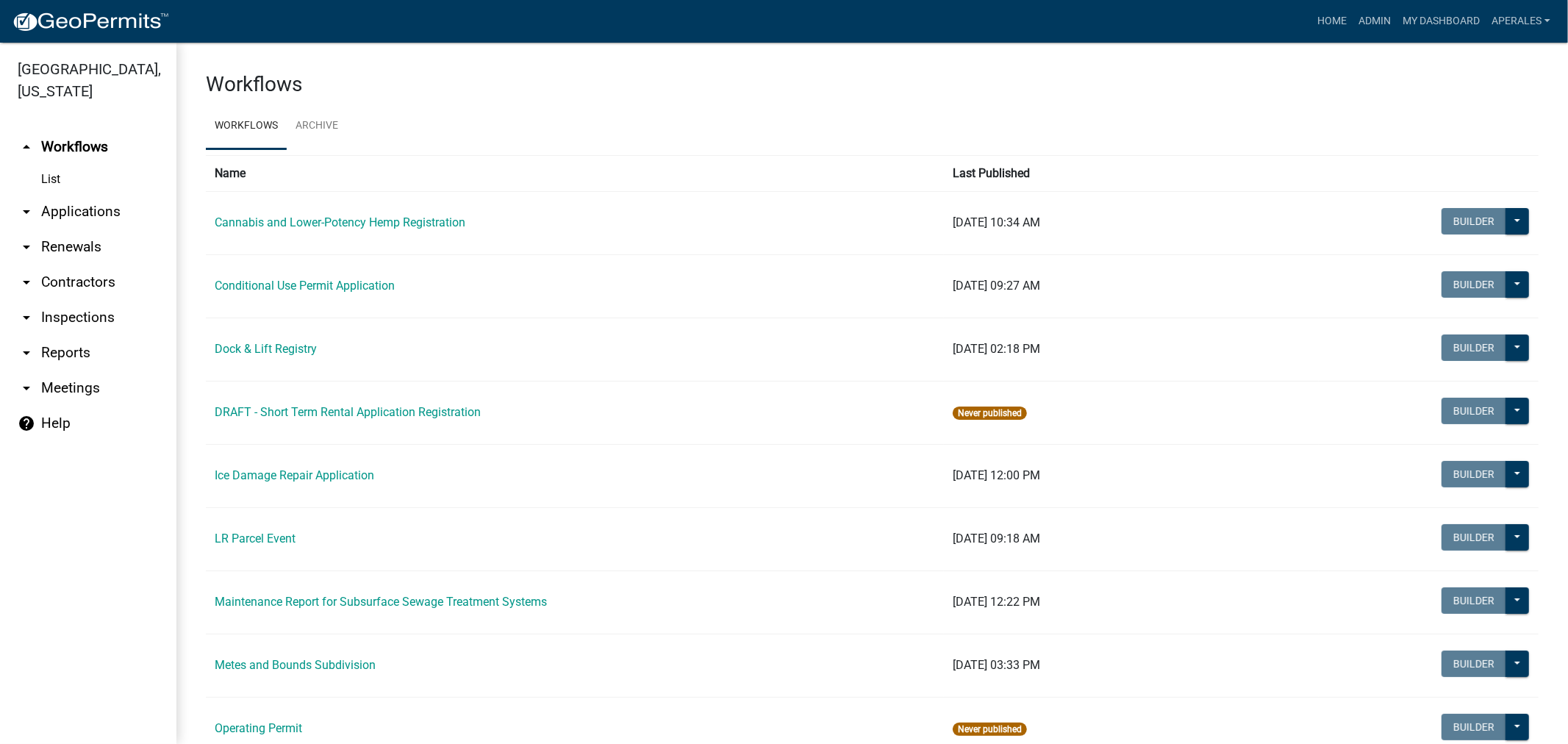
click at [75, 212] on link "arrow_drop_down Applications" at bounding box center [88, 211] width 177 height 35
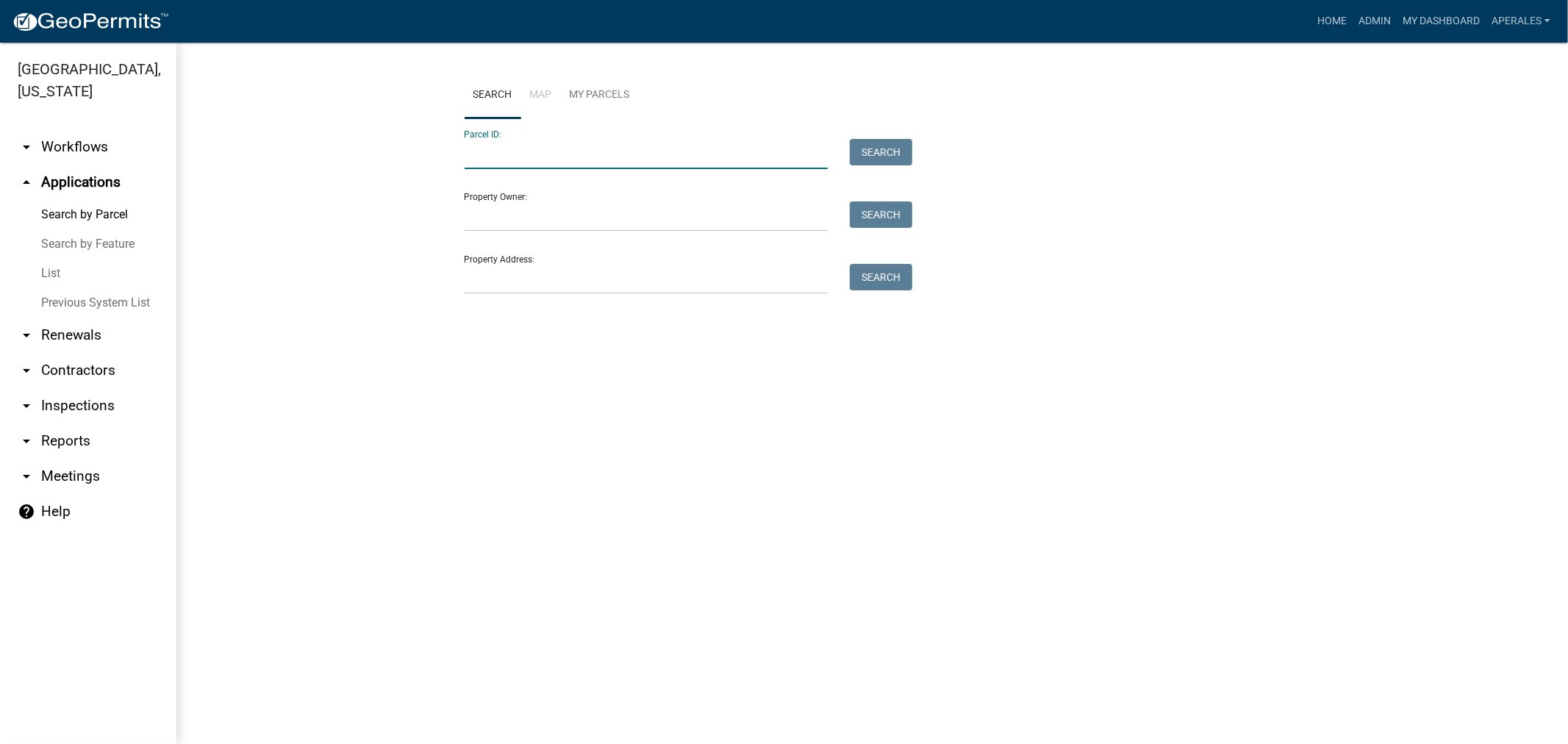
drag, startPoint x: 589, startPoint y: 158, endPoint x: 603, endPoint y: 150, distance: 16.1
click at [589, 158] on input "Parcel ID:" at bounding box center [646, 154] width 364 height 30
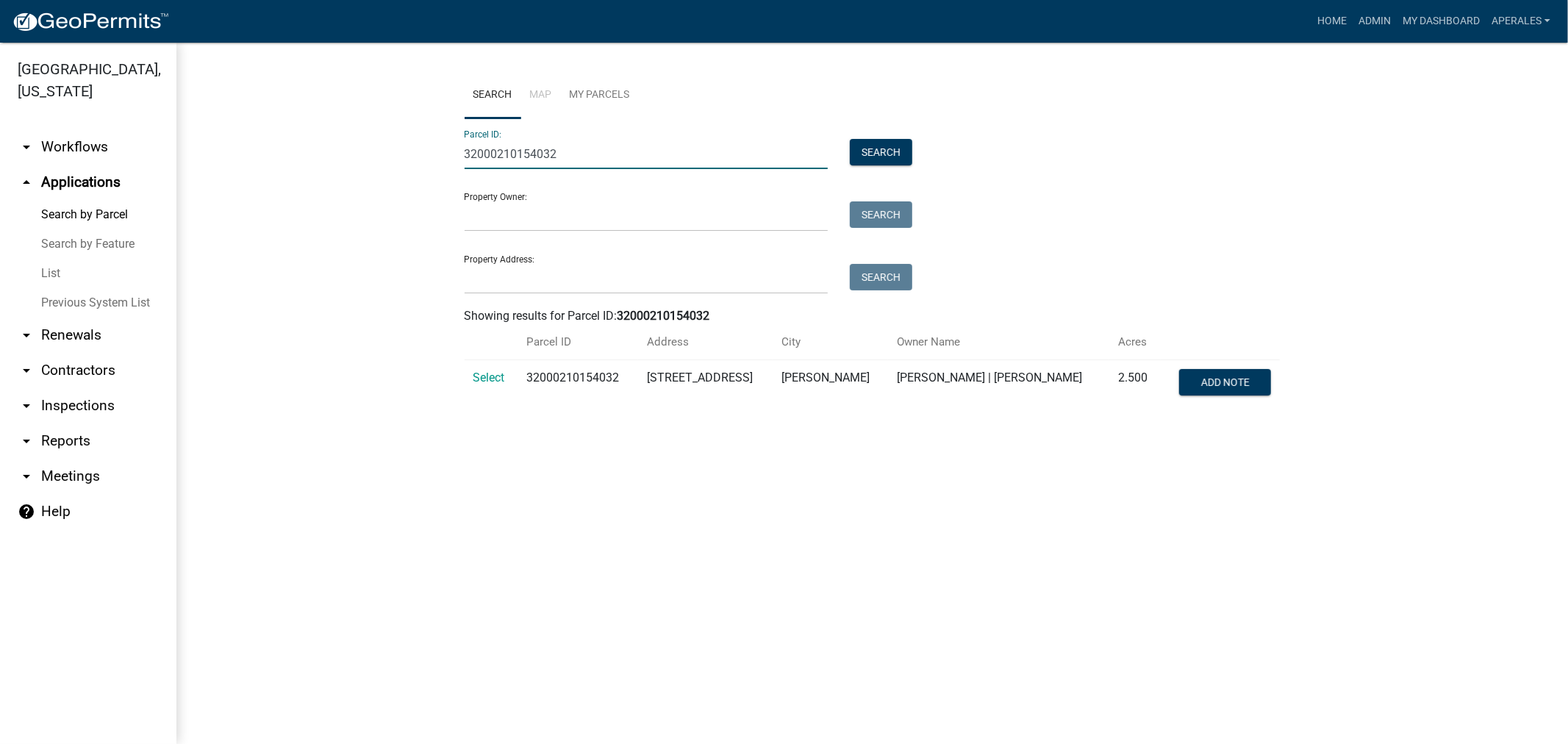
type input "32000210154032"
click at [1443, 19] on link "My Dashboard" at bounding box center [1442, 21] width 89 height 28
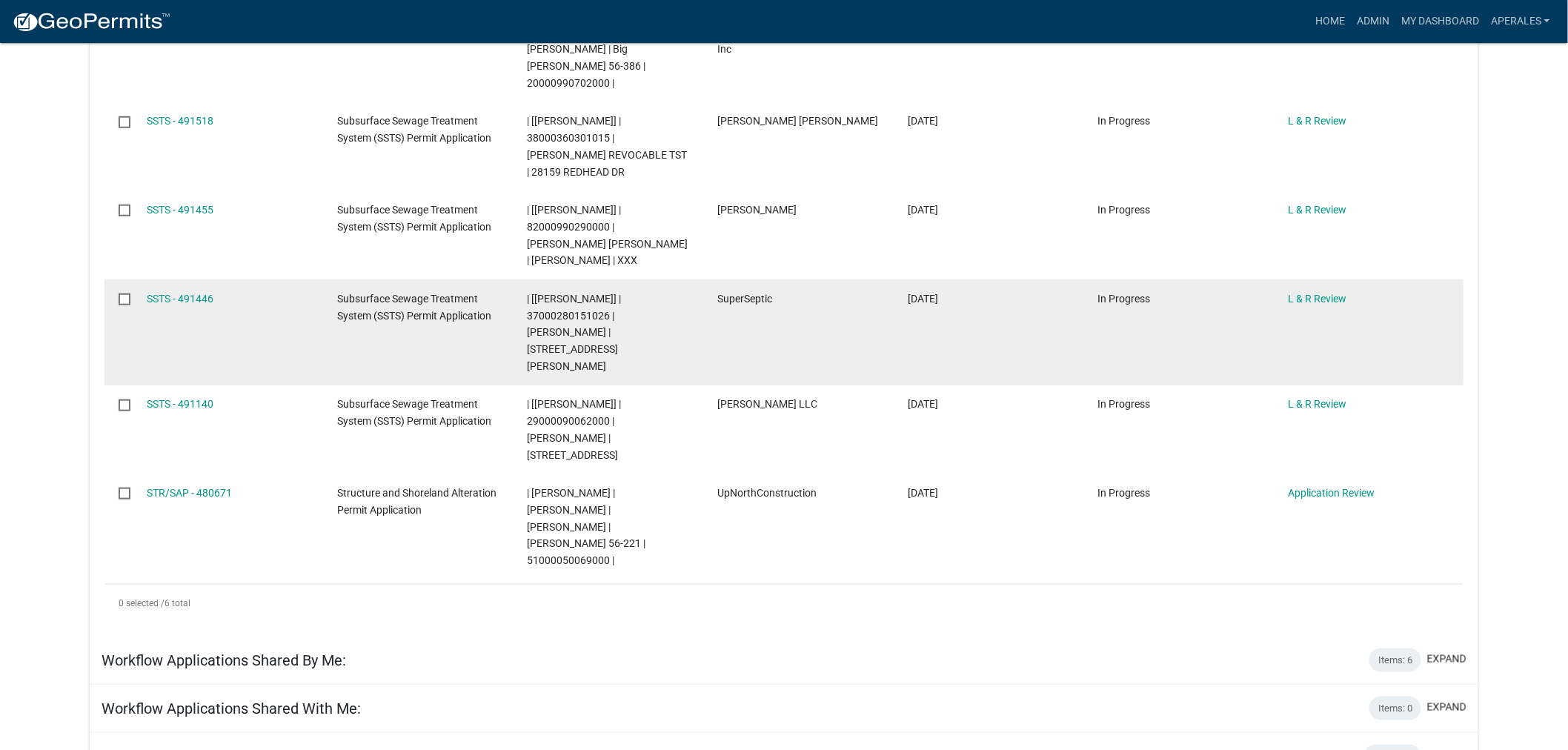
scroll to position [411, 0]
